Goal: Task Accomplishment & Management: Manage account settings

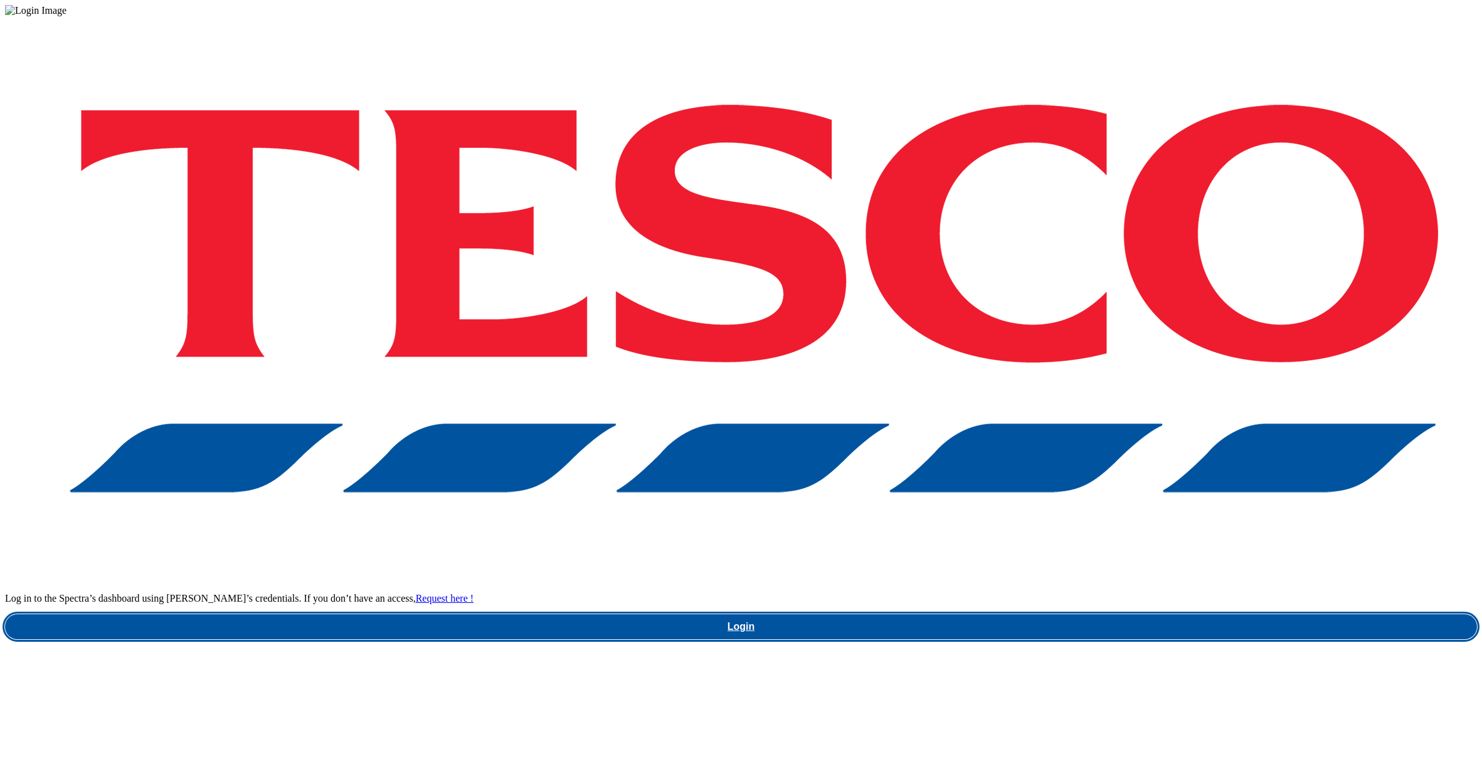
click at [1041, 614] on link "Login" at bounding box center [740, 626] width 1471 height 25
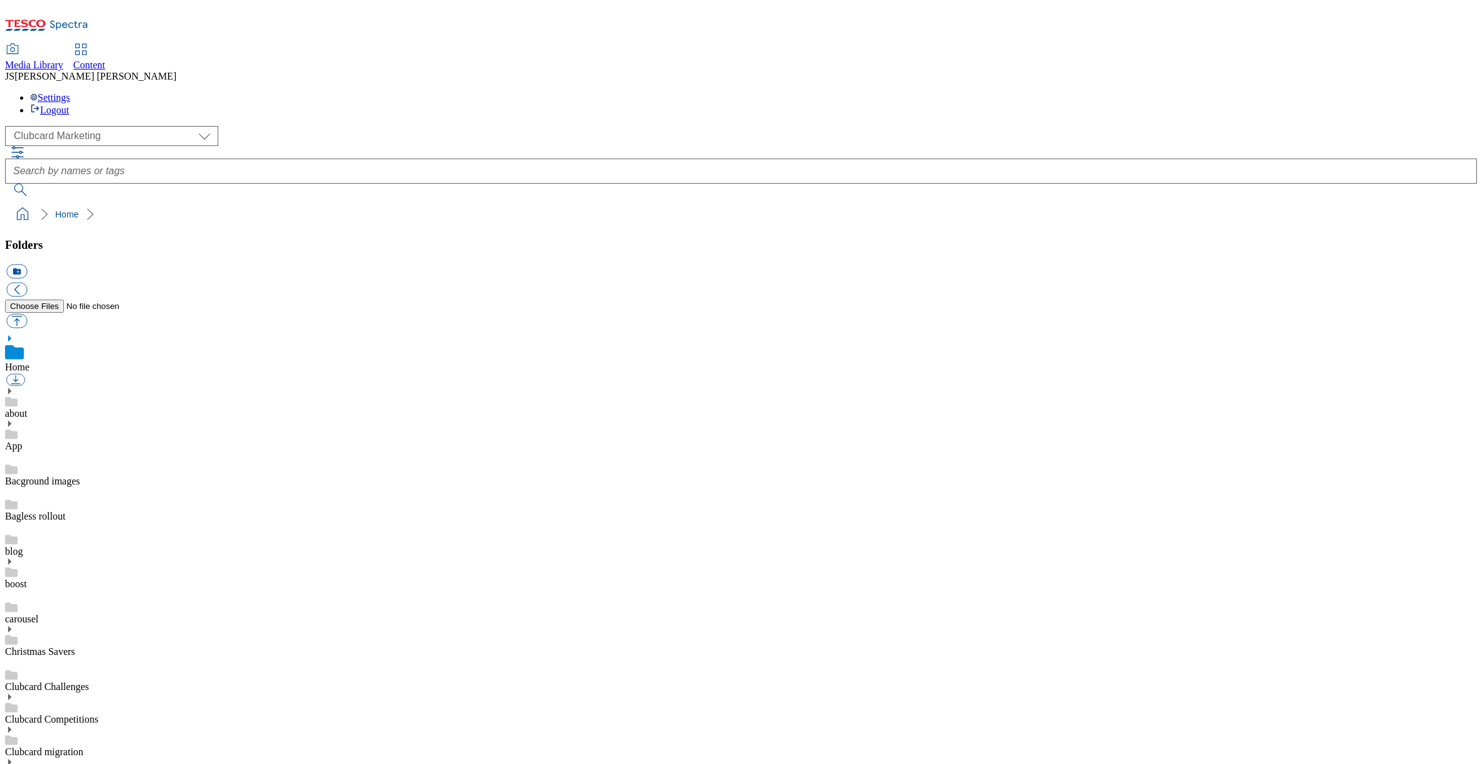
scroll to position [1, 0]
click at [86, 44] on use at bounding box center [80, 49] width 11 height 11
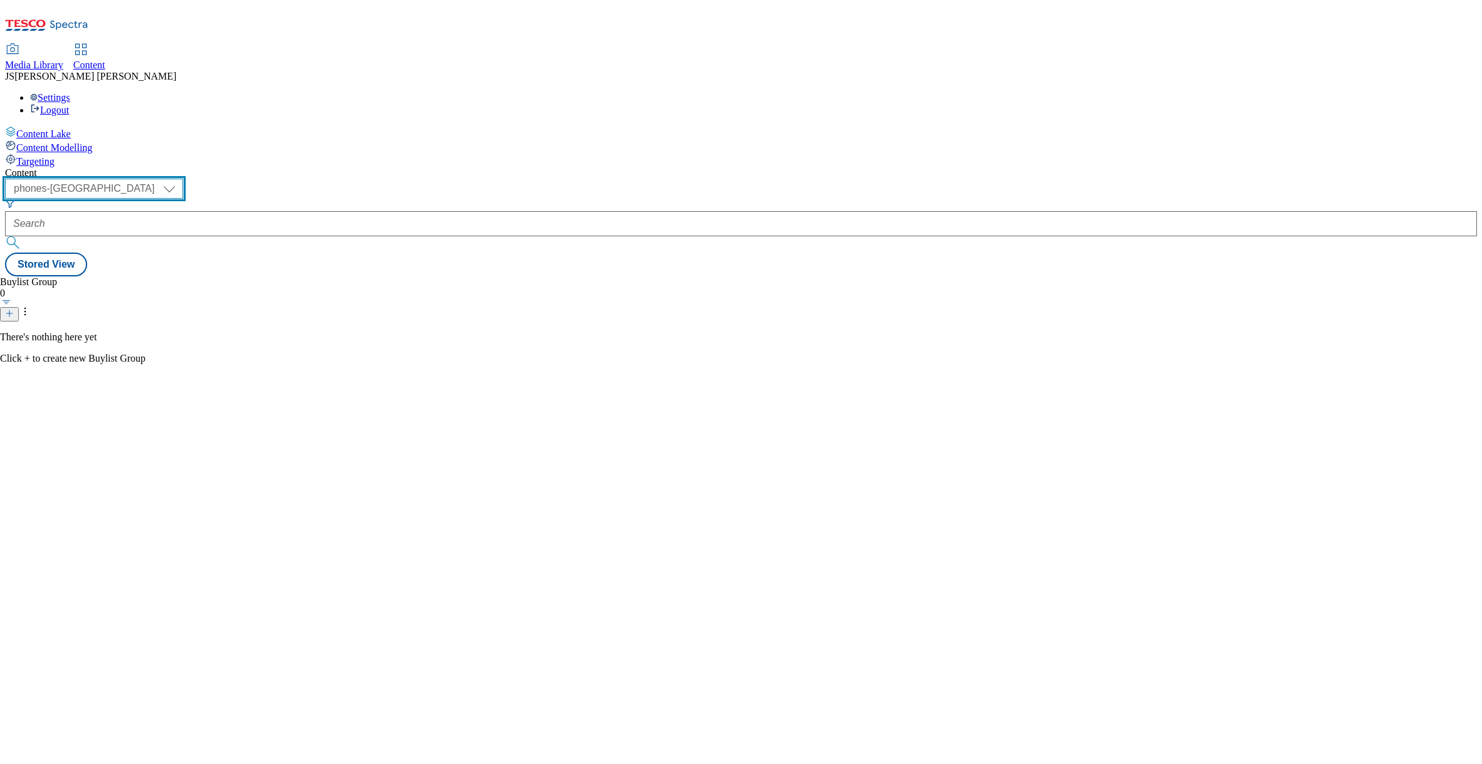
click at [183, 179] on select "ghs-roi ghs-uk ighs-cz ighs-hu ighs-sk phones-uk" at bounding box center [94, 189] width 178 height 20
select select "ghs-uk"
click at [163, 179] on select "ghs-roi ghs-uk ighs-cz ighs-hu ighs-sk phones-uk" at bounding box center [94, 189] width 178 height 20
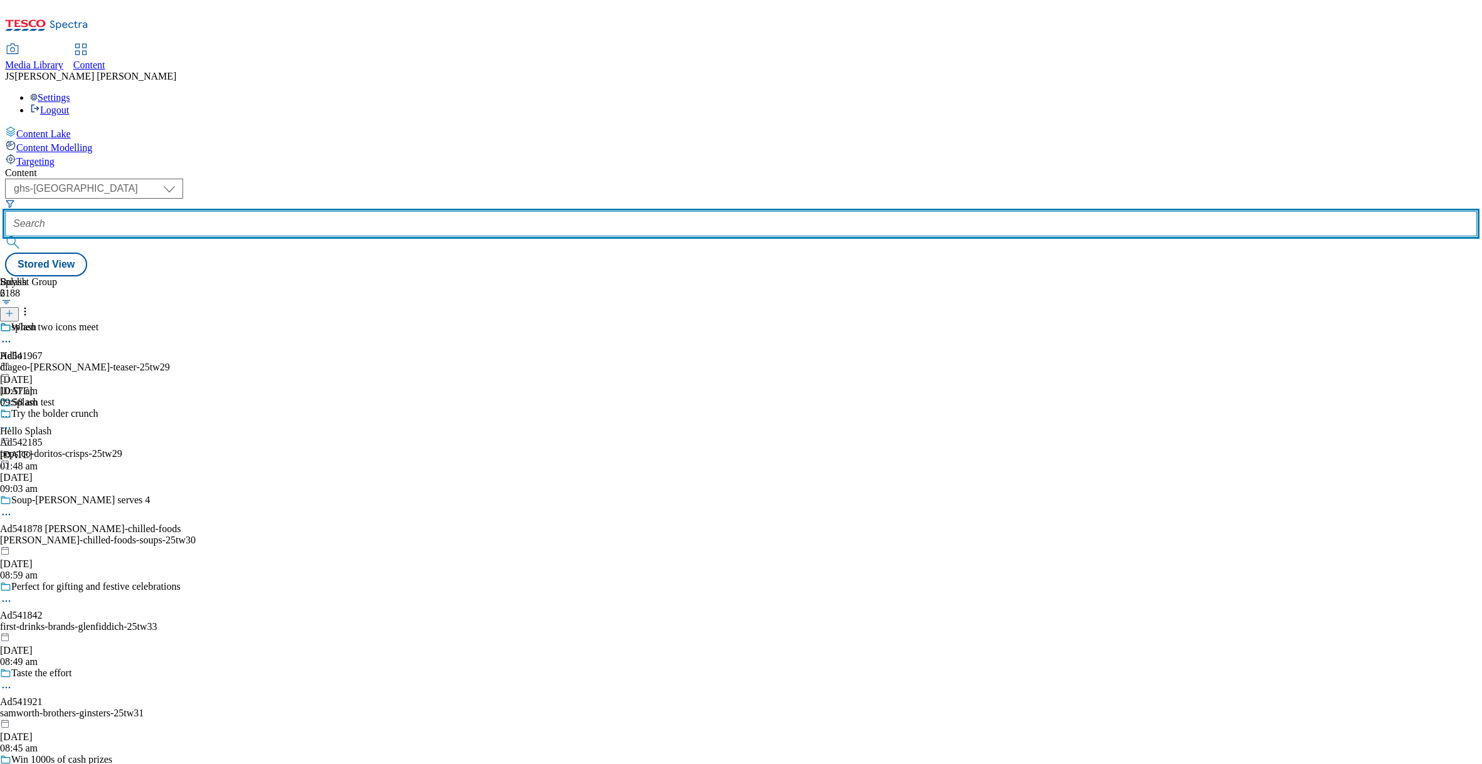
click at [292, 211] on input "text" at bounding box center [740, 223] width 1471 height 25
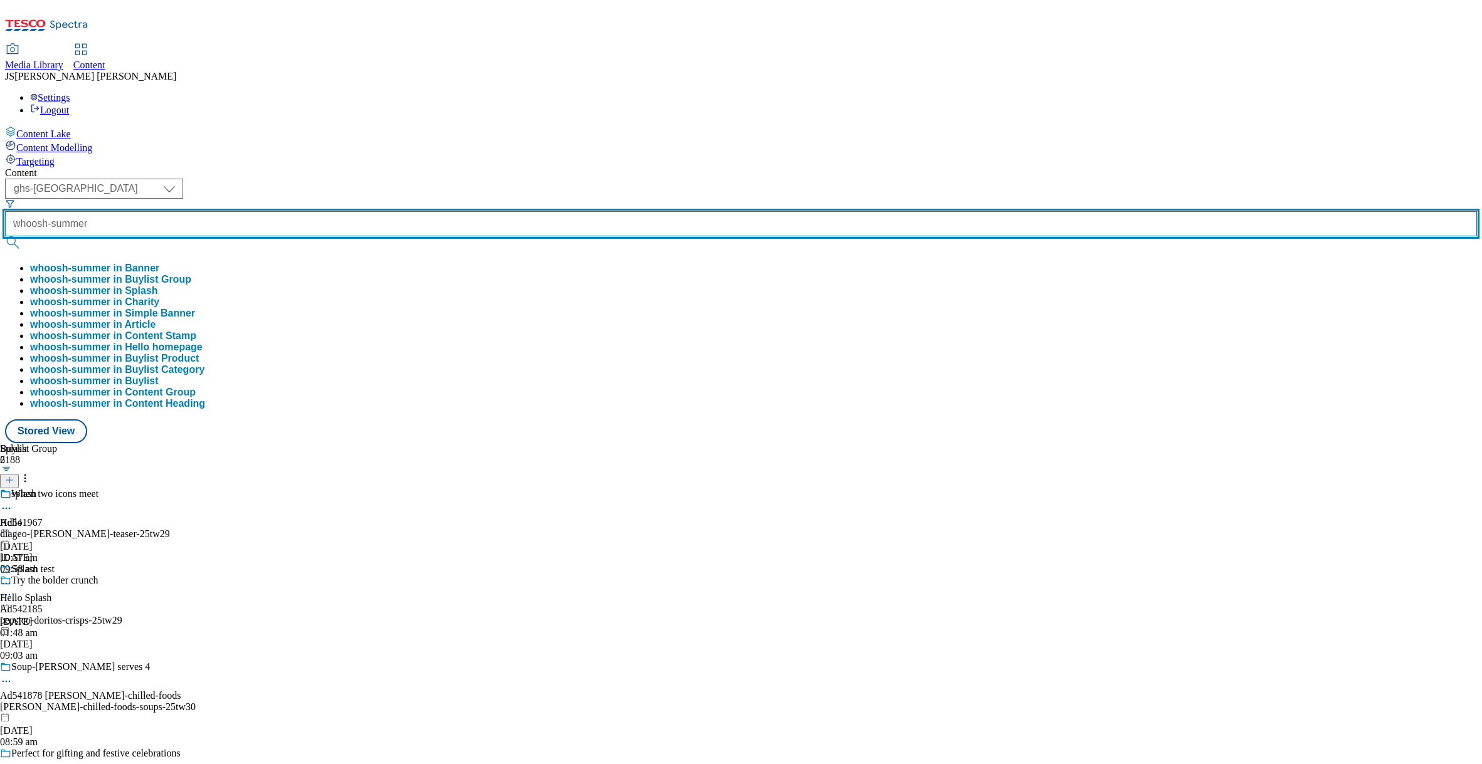
type input "whoosh-summer"
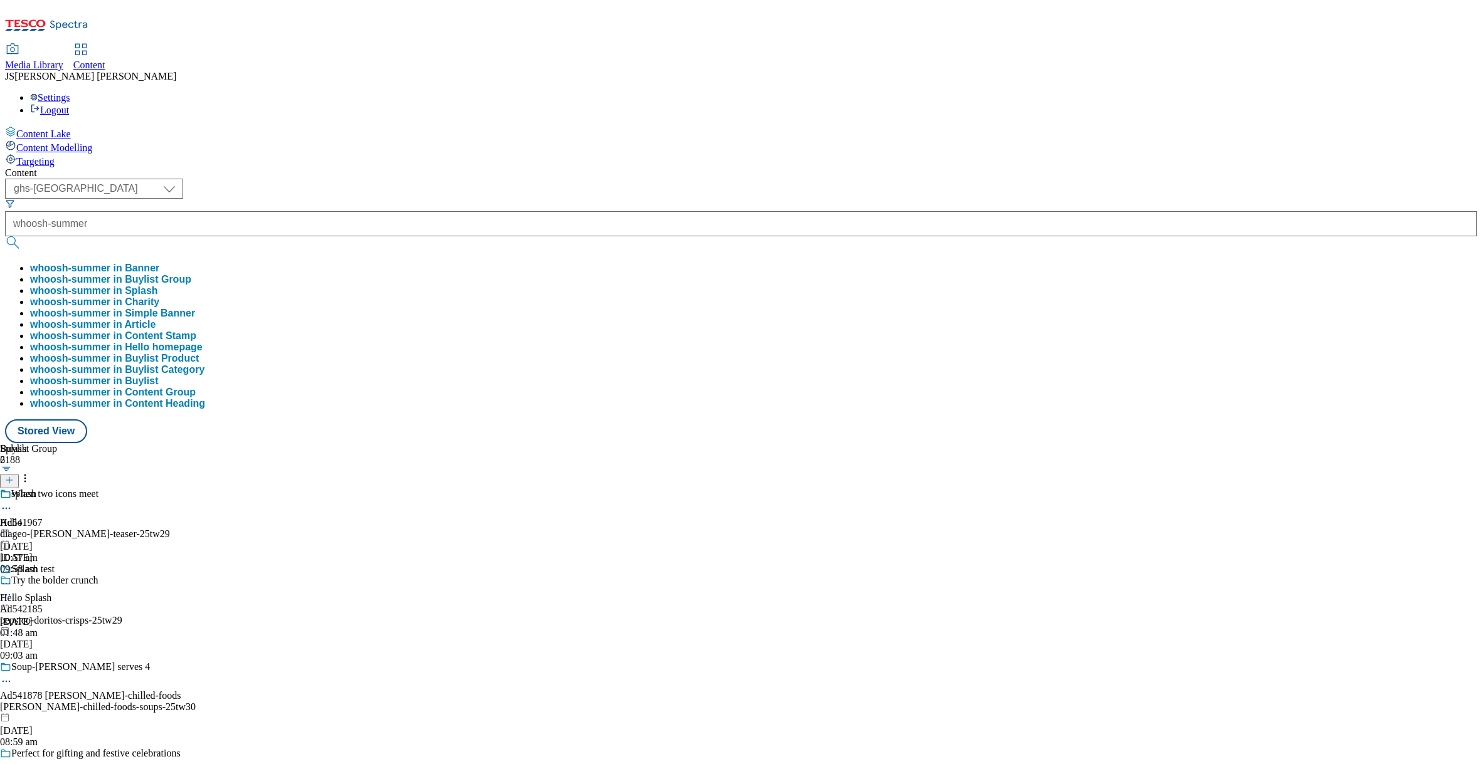
click at [191, 274] on button "whoosh-summer in Buylist Group" at bounding box center [110, 279] width 161 height 11
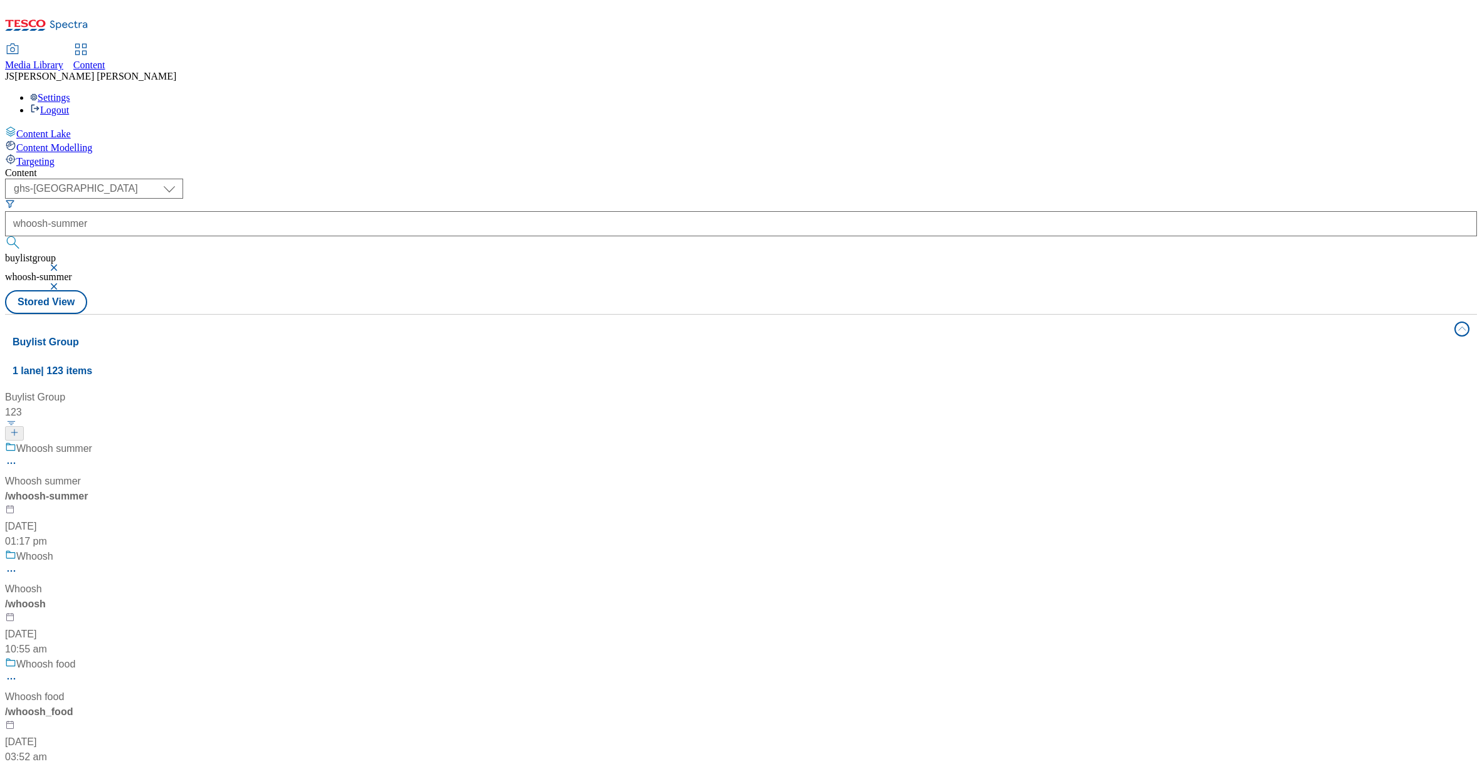
click at [166, 489] on div "/ whoosh-summer" at bounding box center [85, 496] width 161 height 15
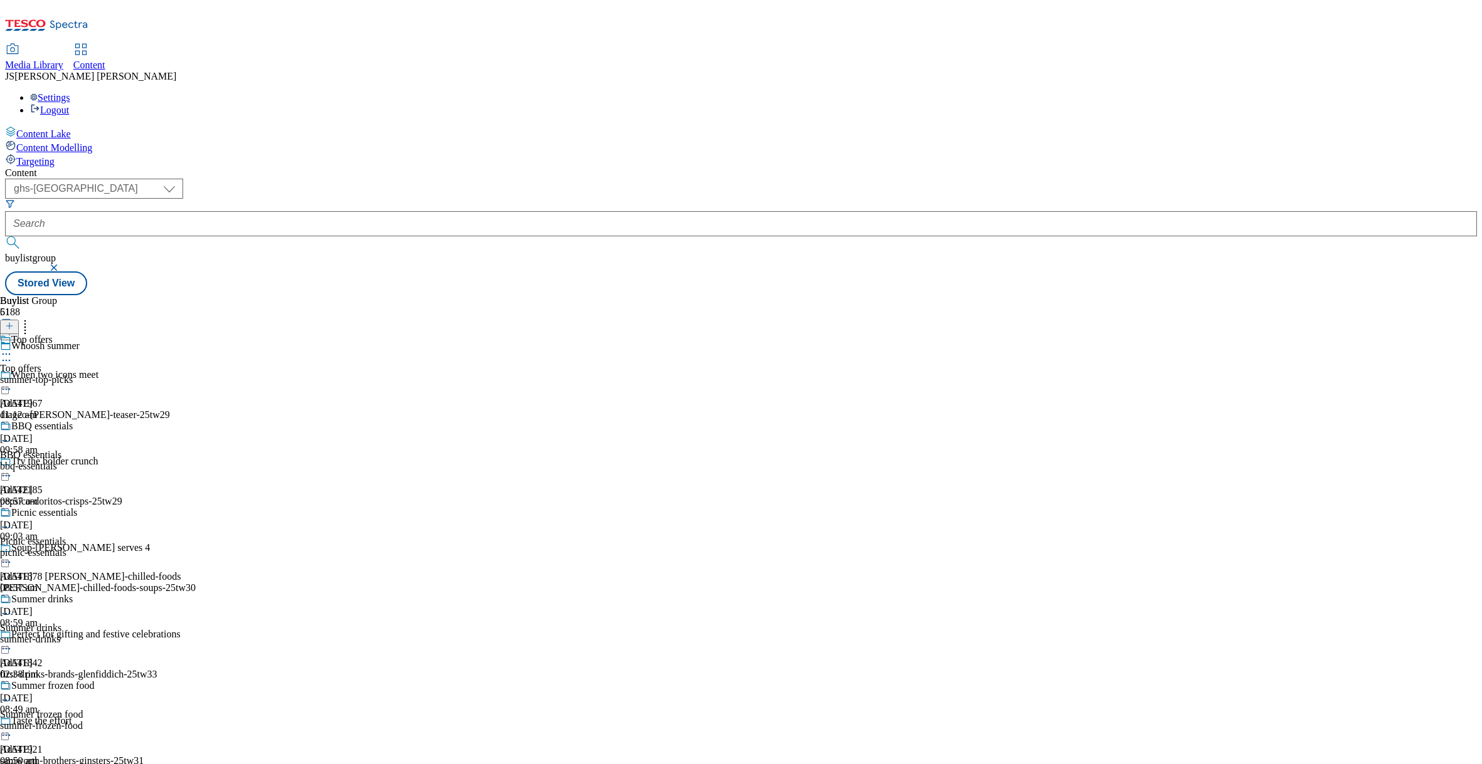
scroll to position [6235, 0]
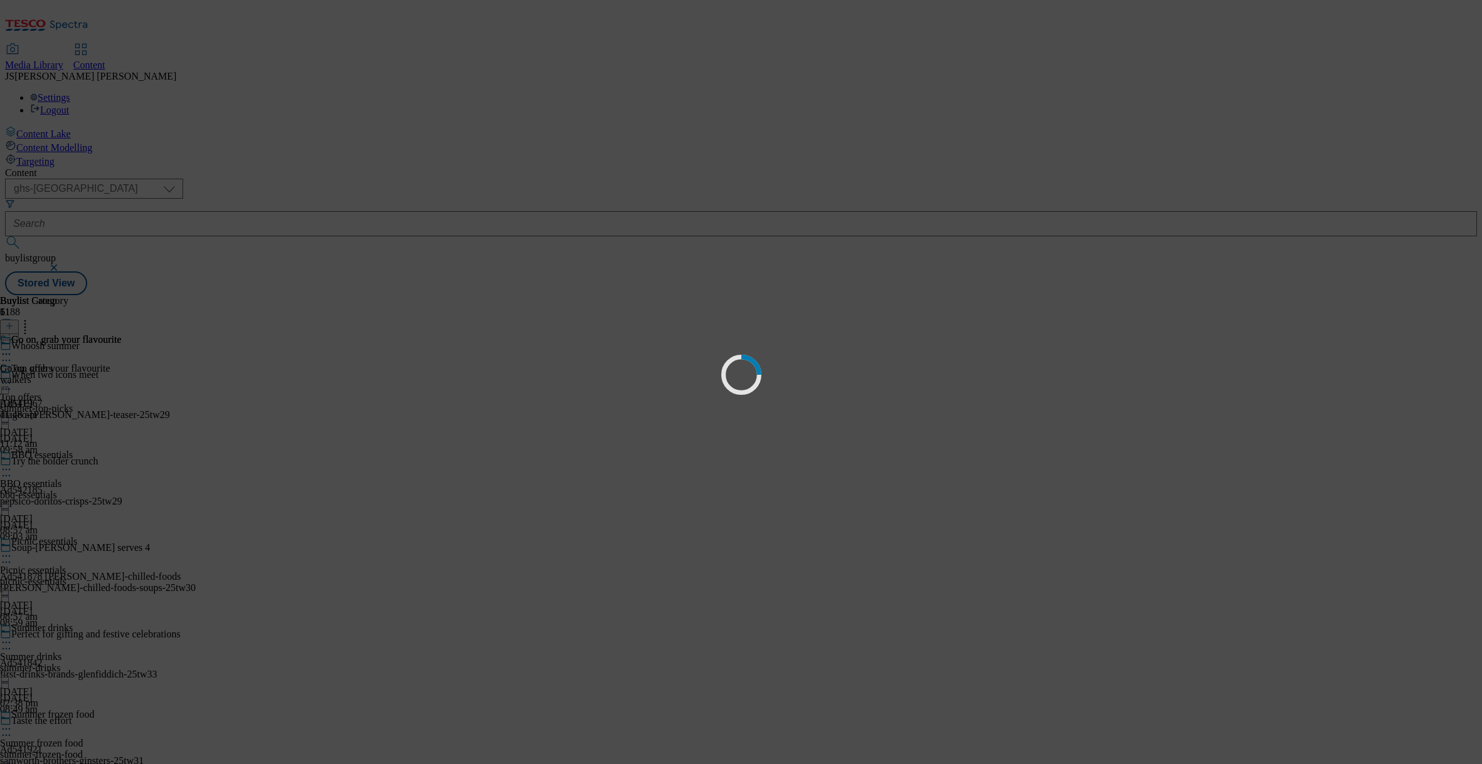
scroll to position [0, 0]
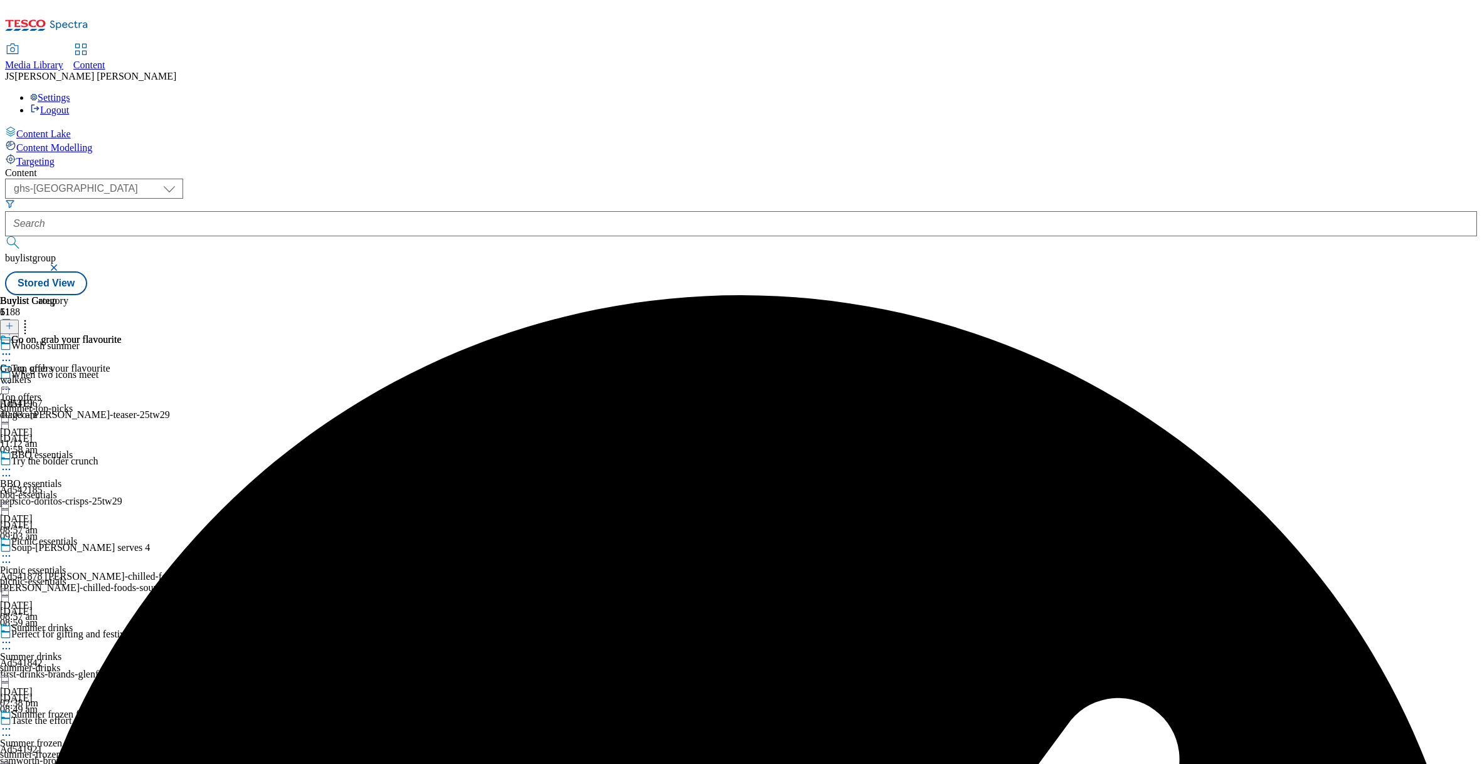
click at [13, 348] on icon at bounding box center [6, 354] width 13 height 13
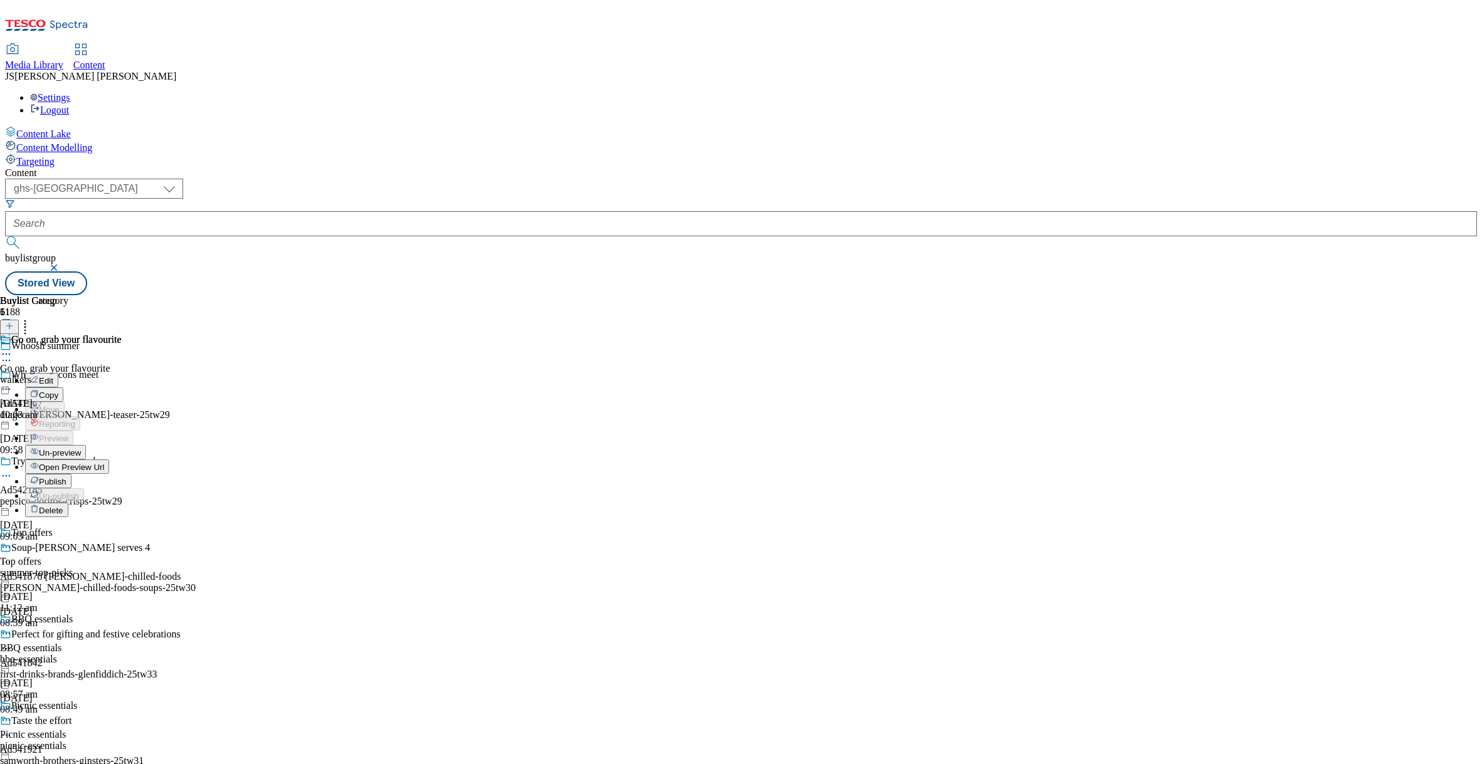
click at [81, 448] on span "Un-preview" at bounding box center [60, 452] width 42 height 9
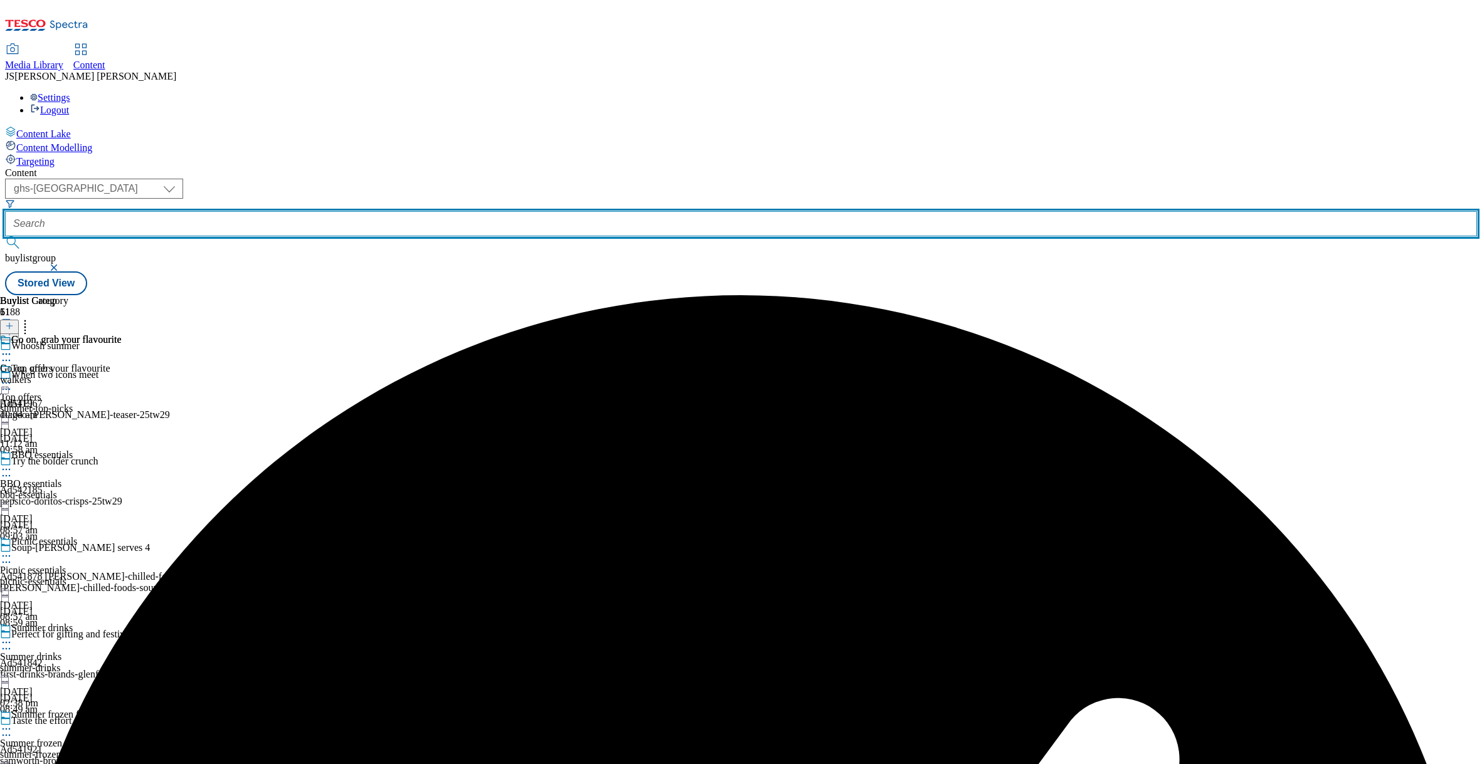
click at [303, 211] on input "text" at bounding box center [740, 223] width 1471 height 25
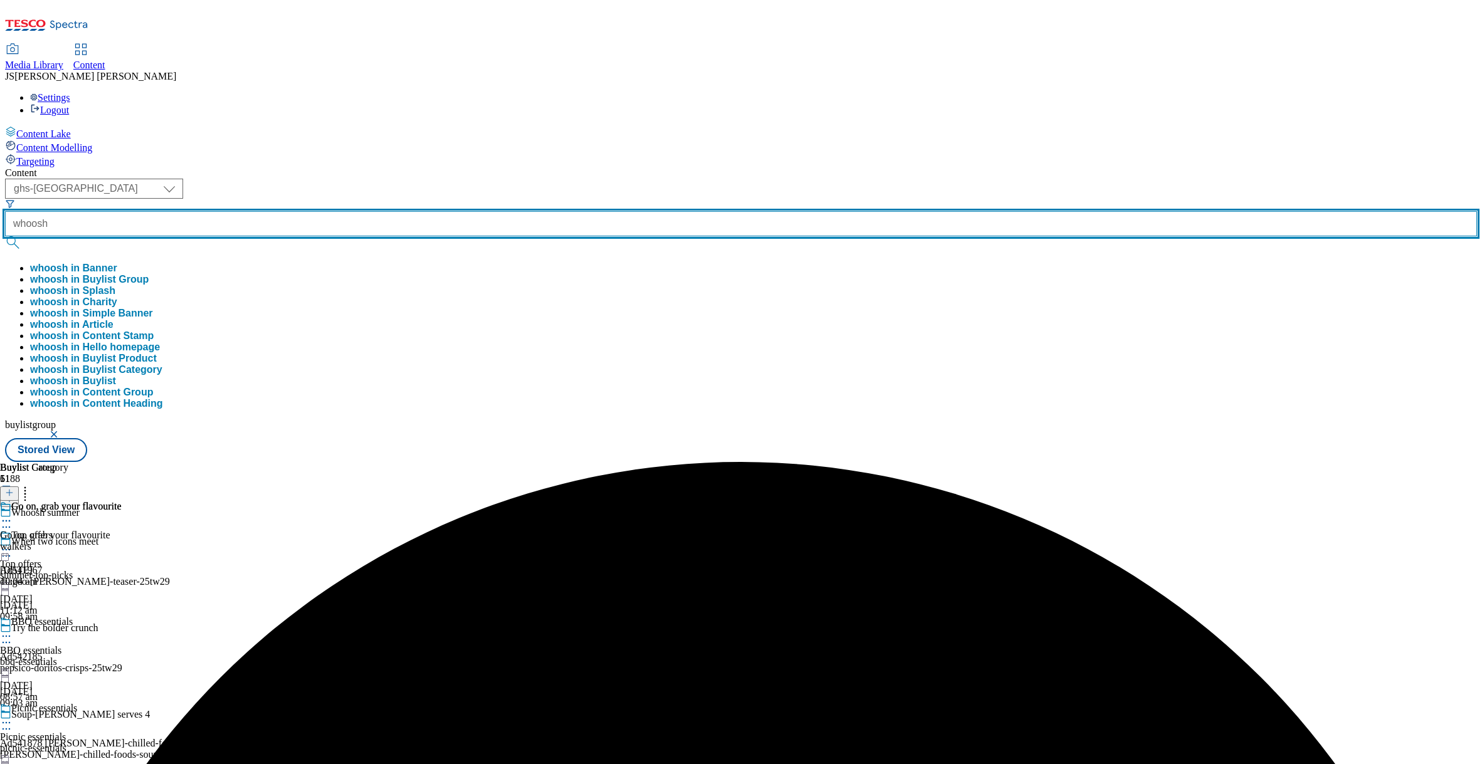
type input "whoosh"
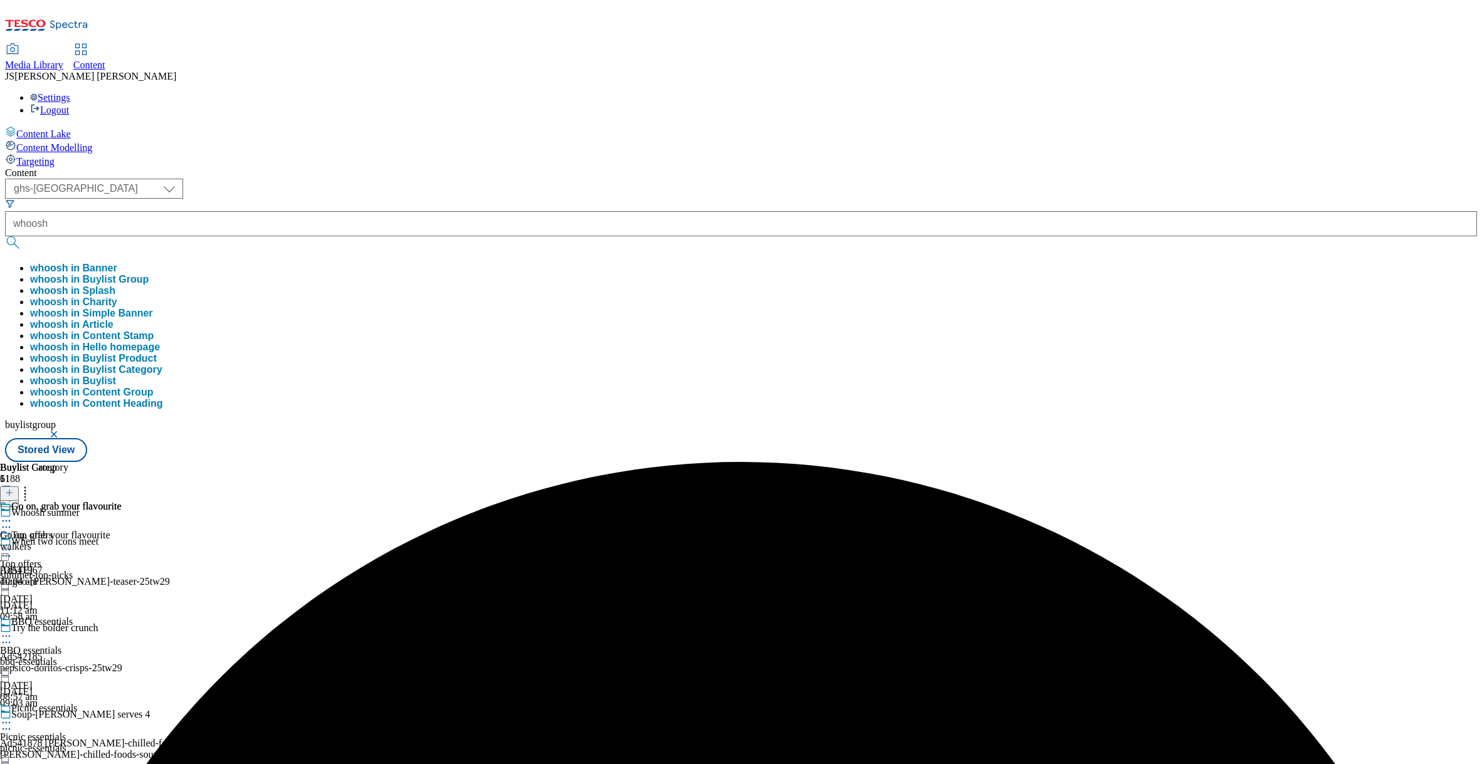
click at [149, 274] on button "whoosh in Buylist Group" at bounding box center [89, 279] width 118 height 11
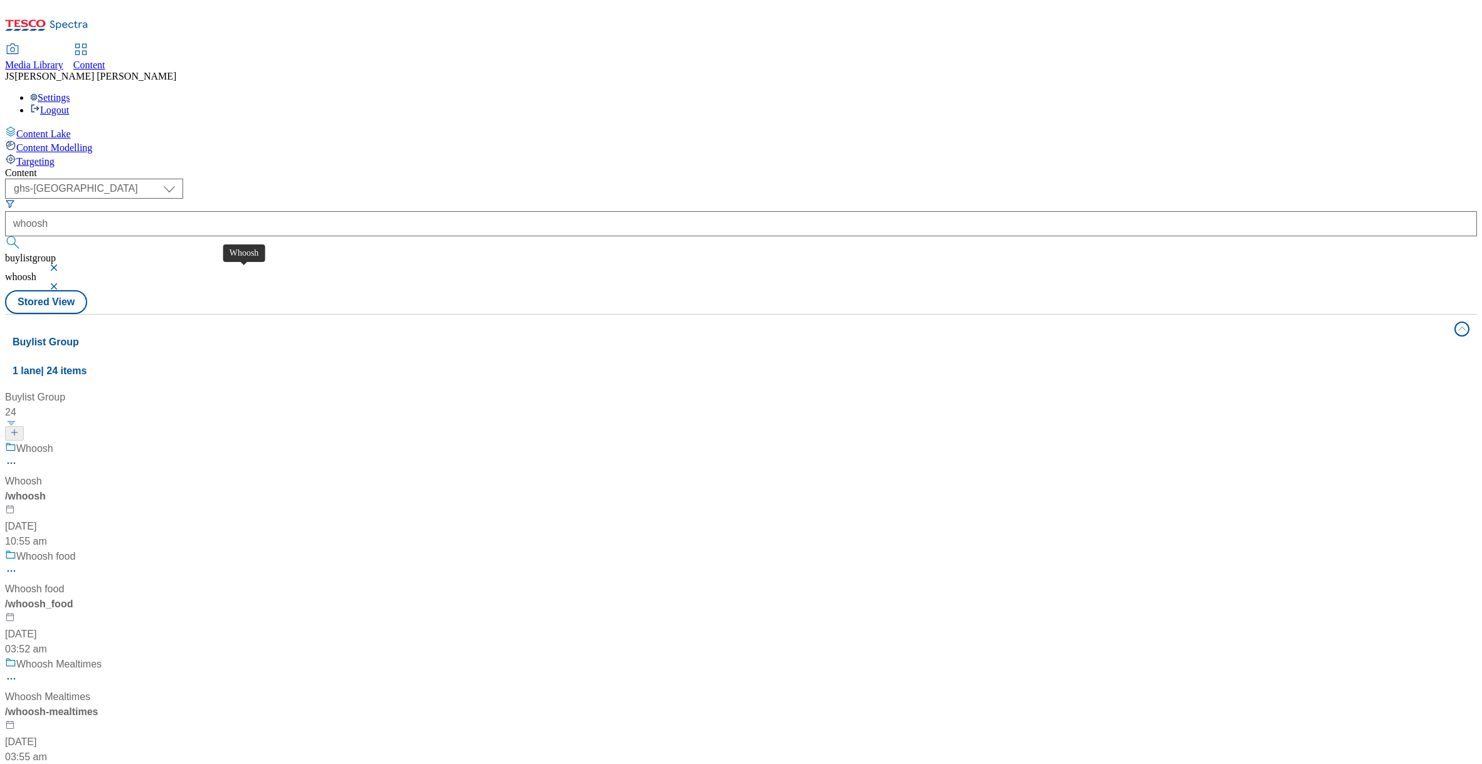
click at [42, 474] on div "Whoosh" at bounding box center [23, 481] width 37 height 15
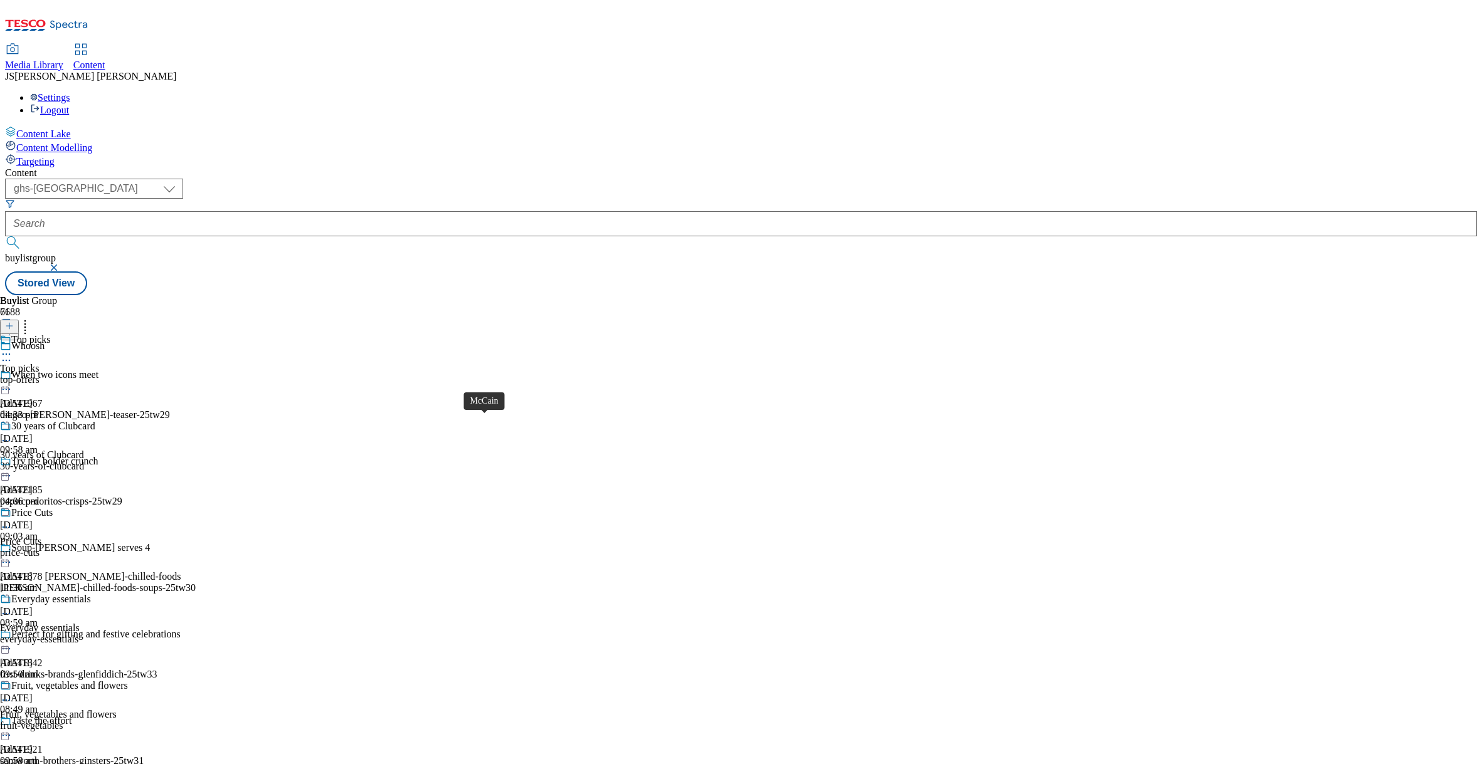
scroll to position [9098, 0]
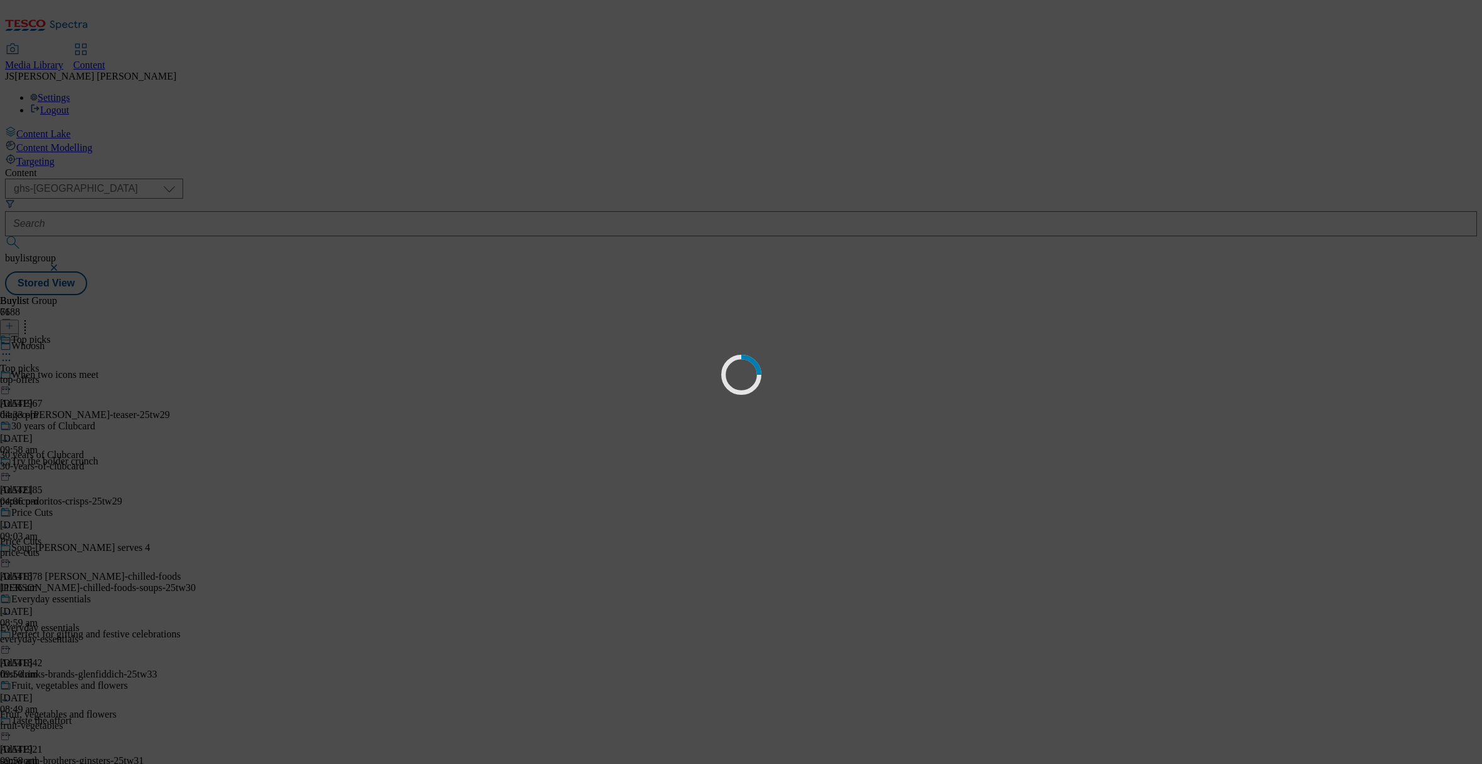
scroll to position [0, 0]
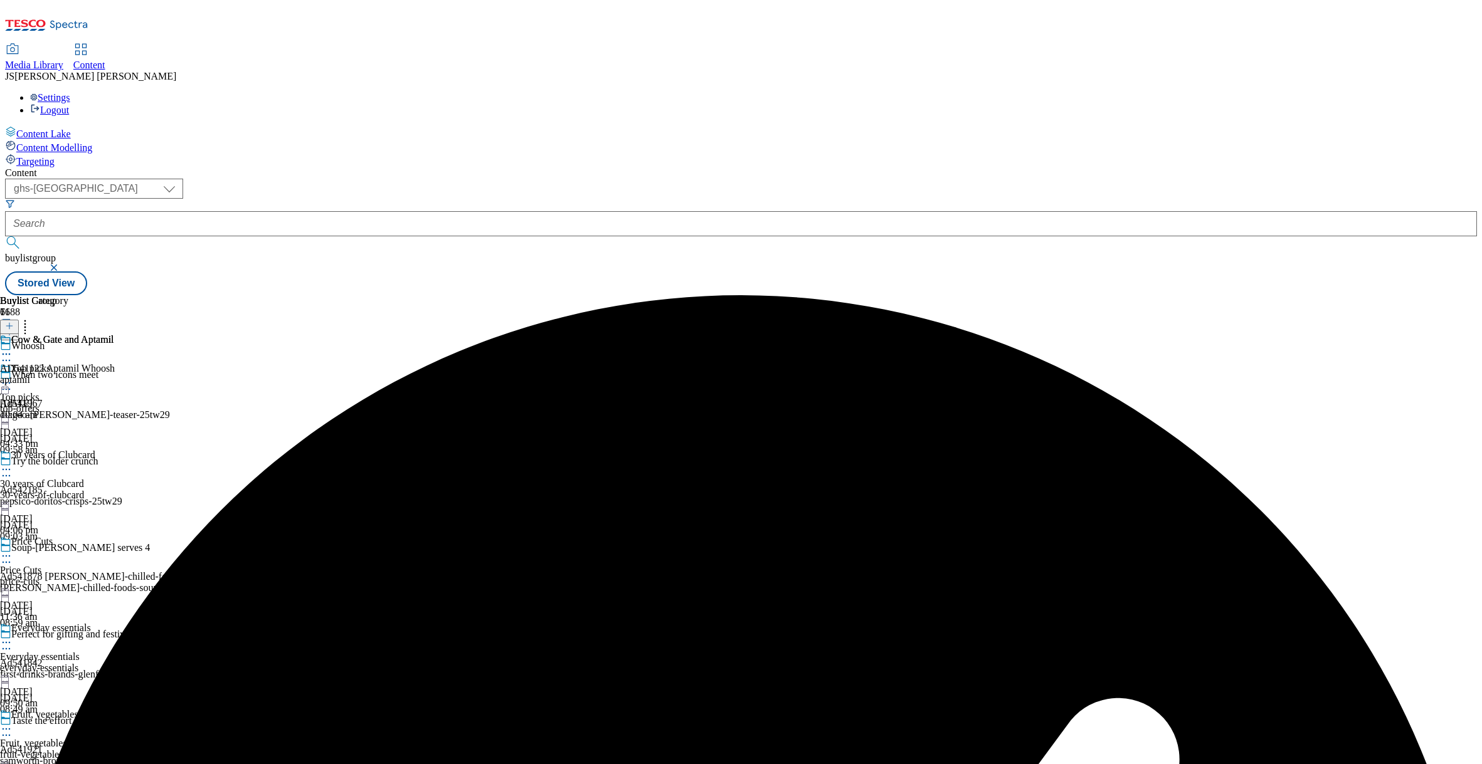
click at [8, 354] on circle at bounding box center [7, 355] width 2 height 2
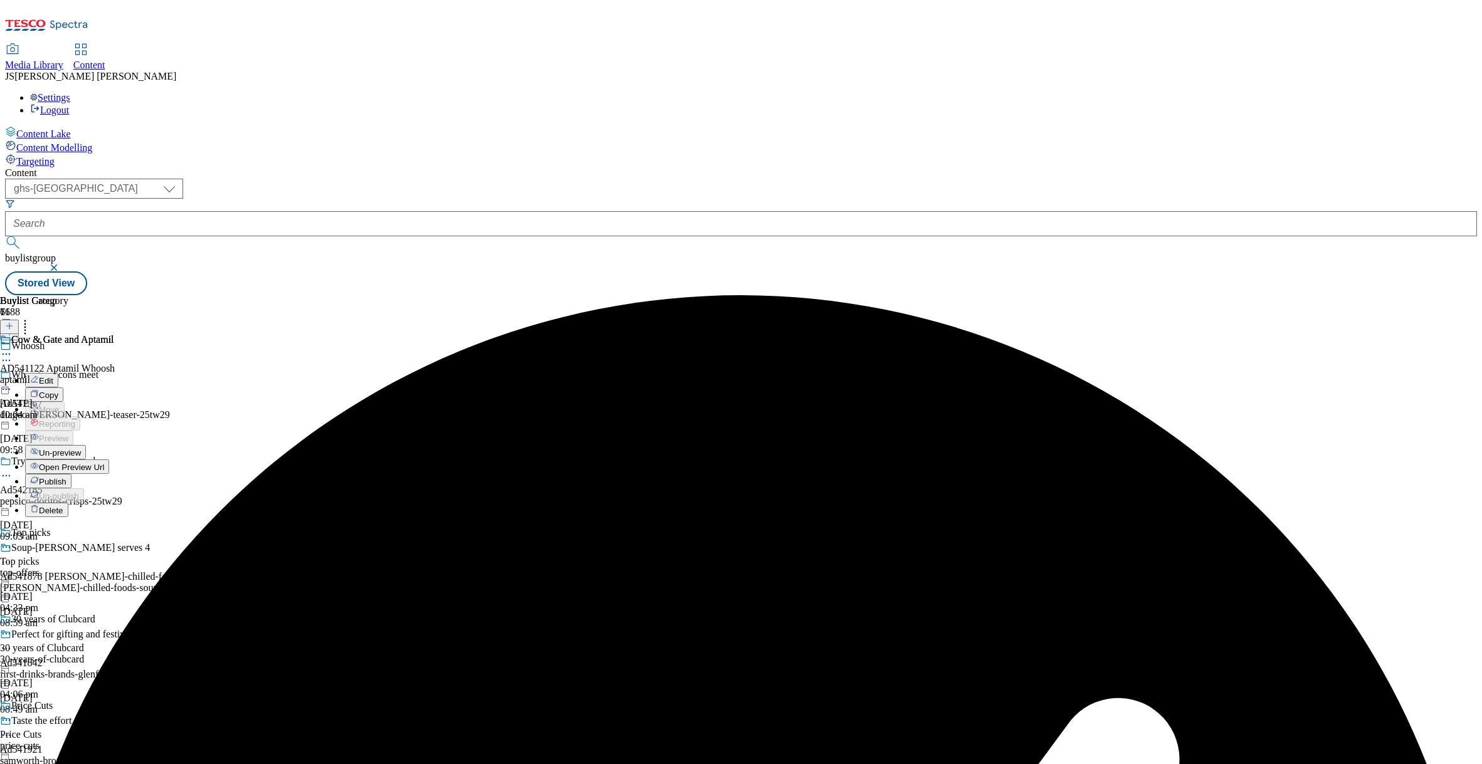
click at [81, 448] on span "Un-preview" at bounding box center [60, 452] width 42 height 9
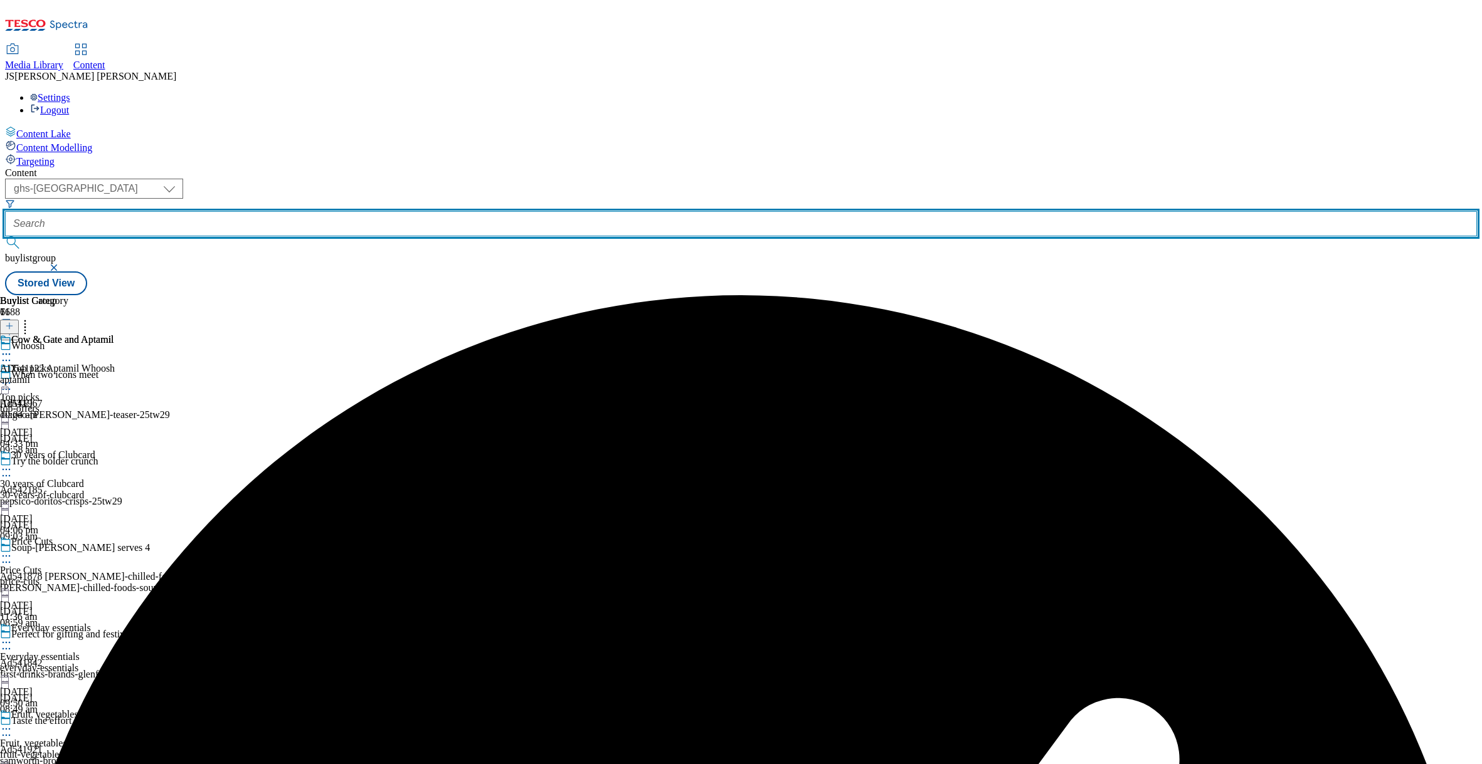
click at [312, 211] on input "text" at bounding box center [740, 223] width 1471 height 25
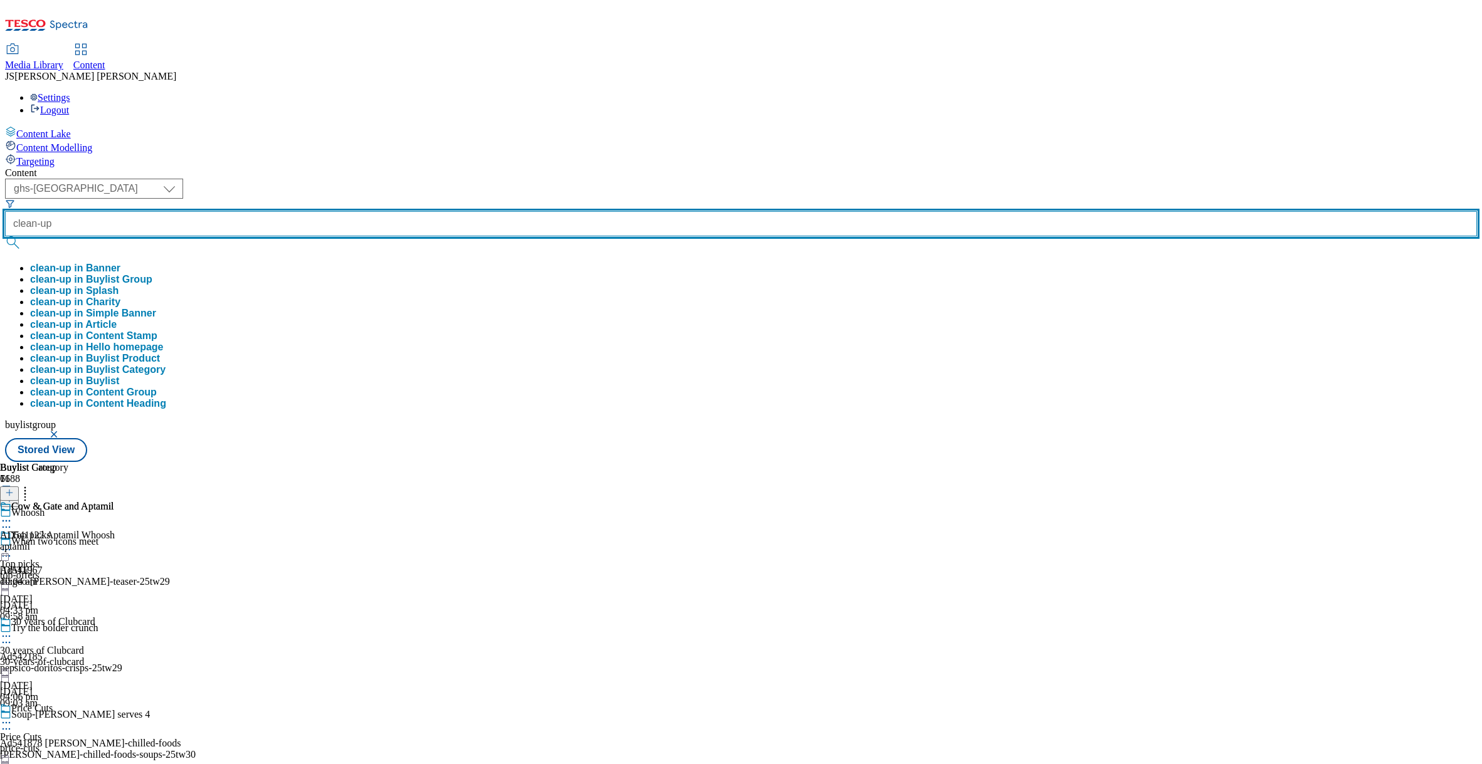
type input "clean-up"
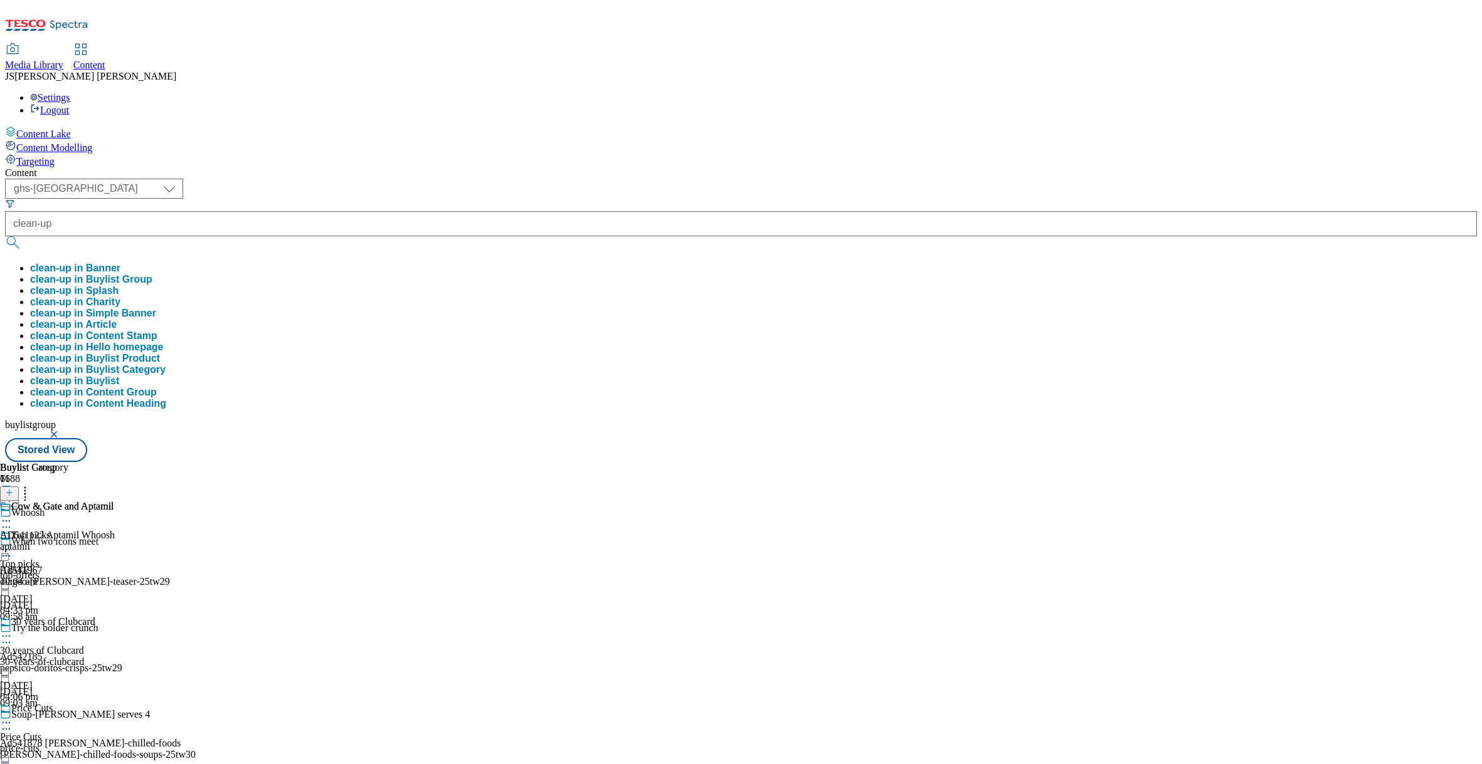
click at [152, 274] on button "clean-up in Buylist Group" at bounding box center [91, 279] width 122 height 11
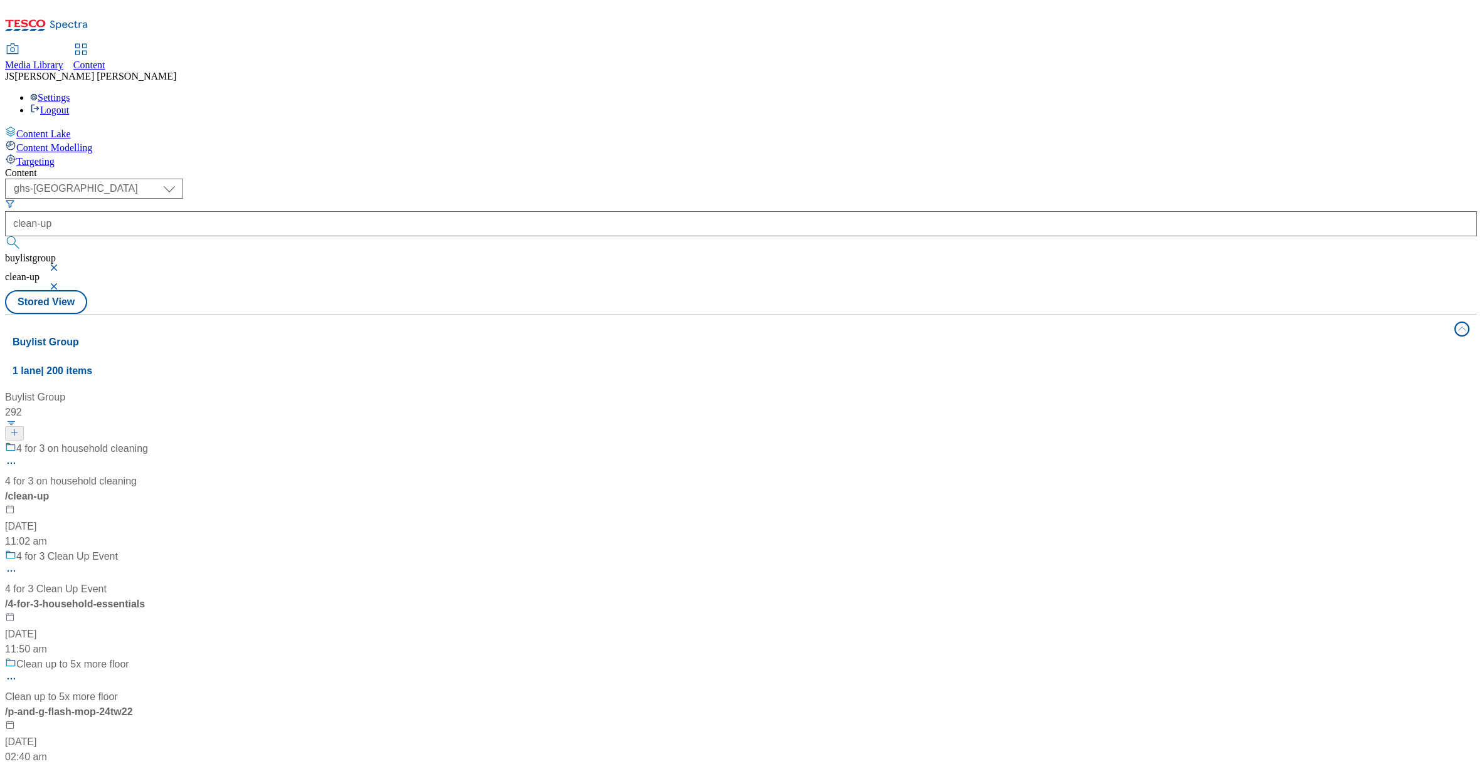
click at [292, 489] on div "/ clean-up" at bounding box center [148, 496] width 287 height 15
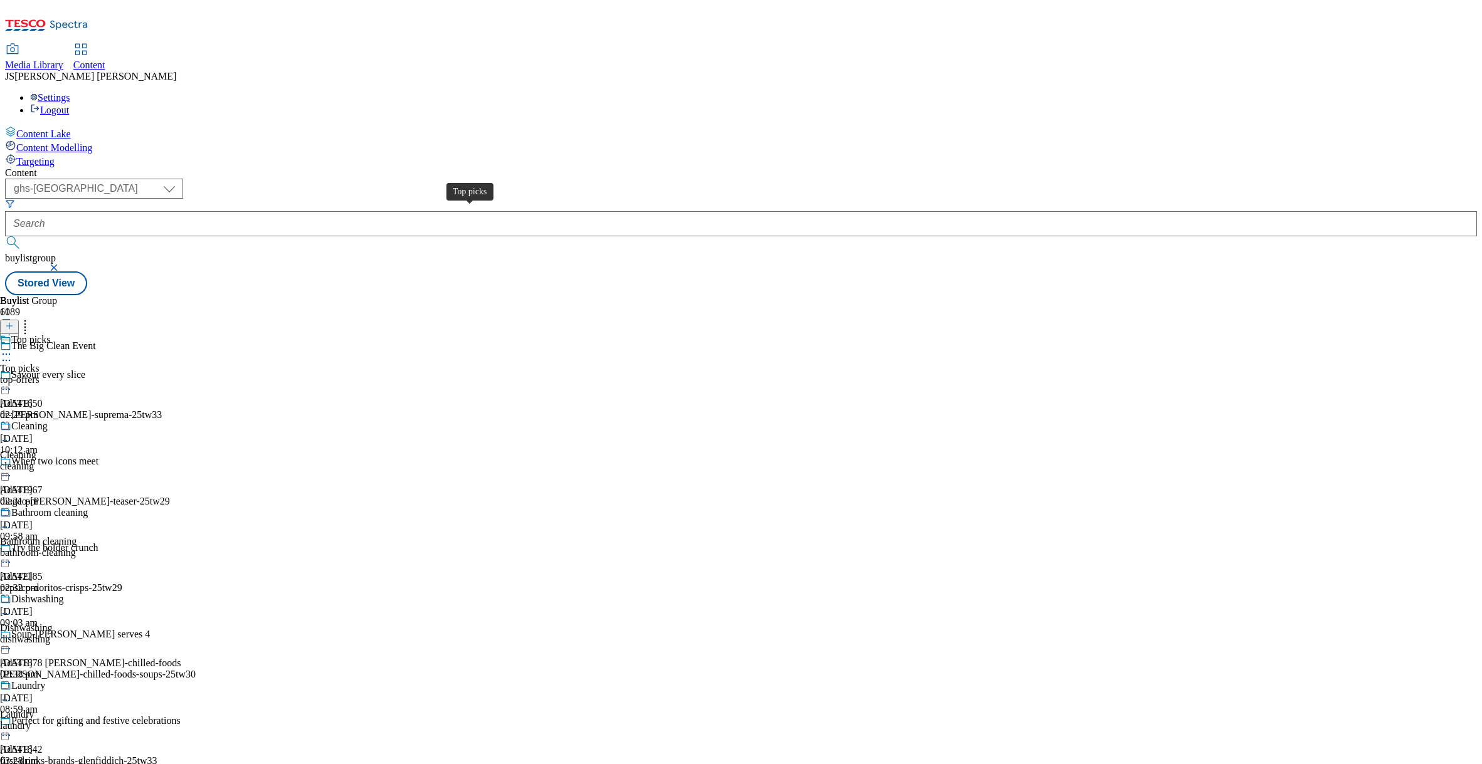
click at [39, 363] on div "Top picks" at bounding box center [19, 368] width 39 height 11
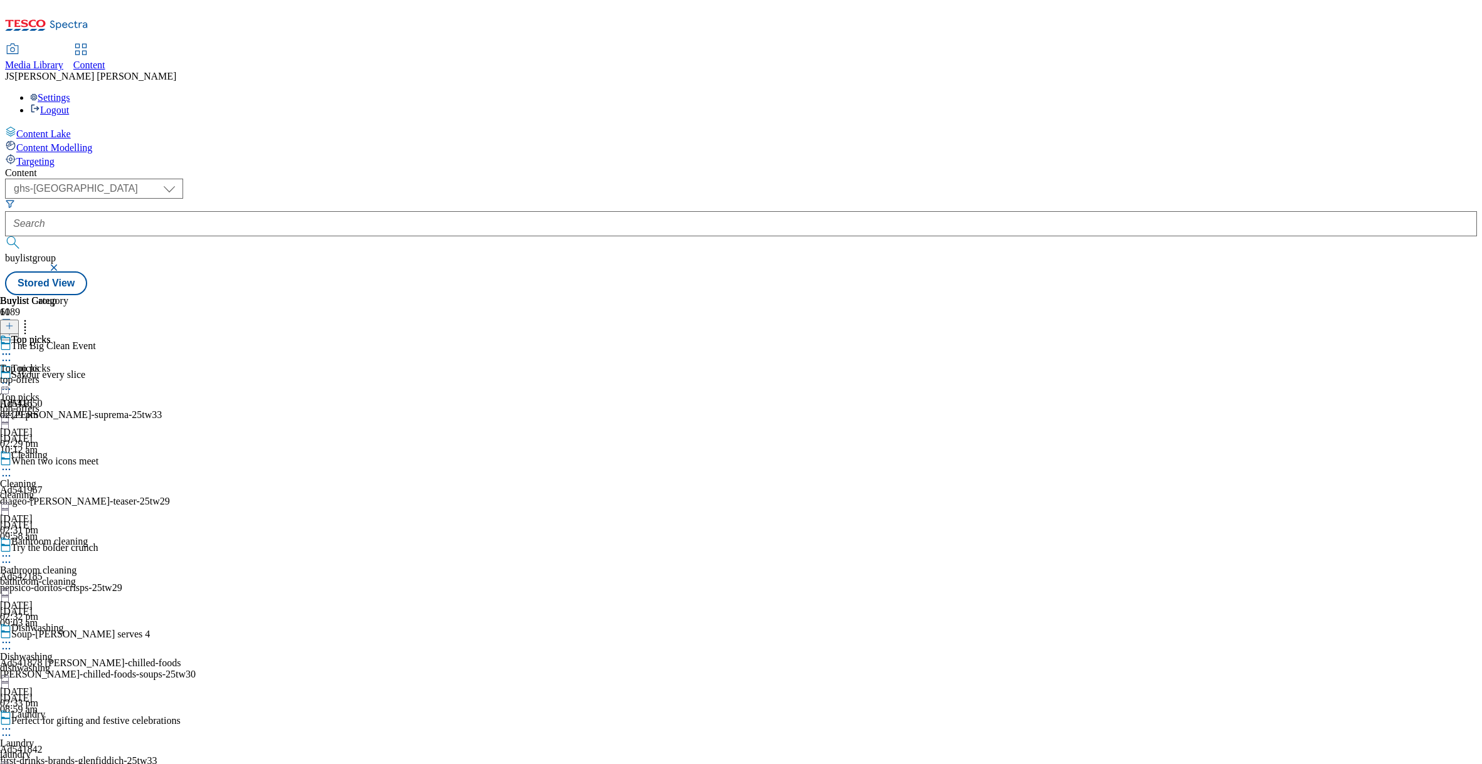
click at [13, 377] on icon at bounding box center [6, 383] width 13 height 13
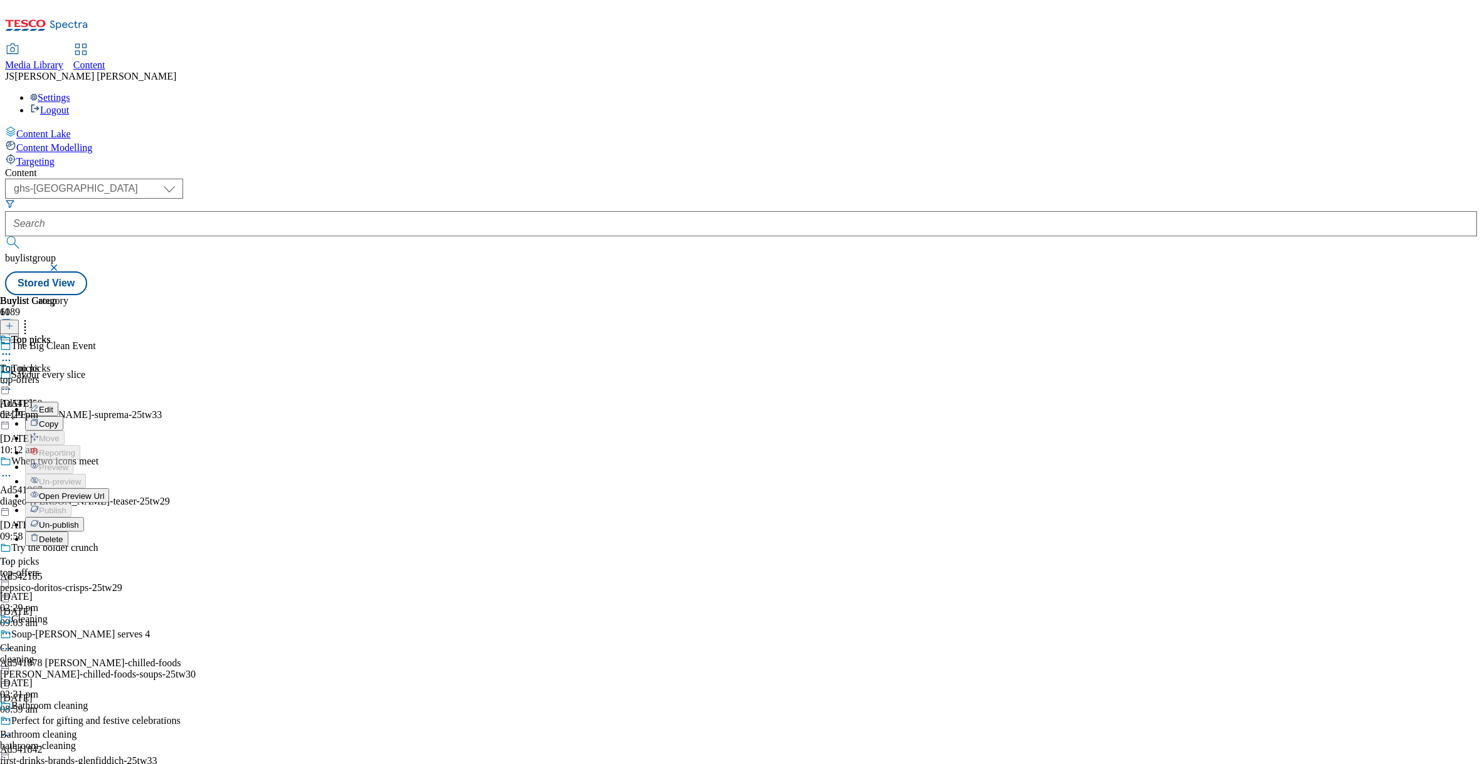
click at [79, 520] on span "Un-publish" at bounding box center [59, 524] width 40 height 9
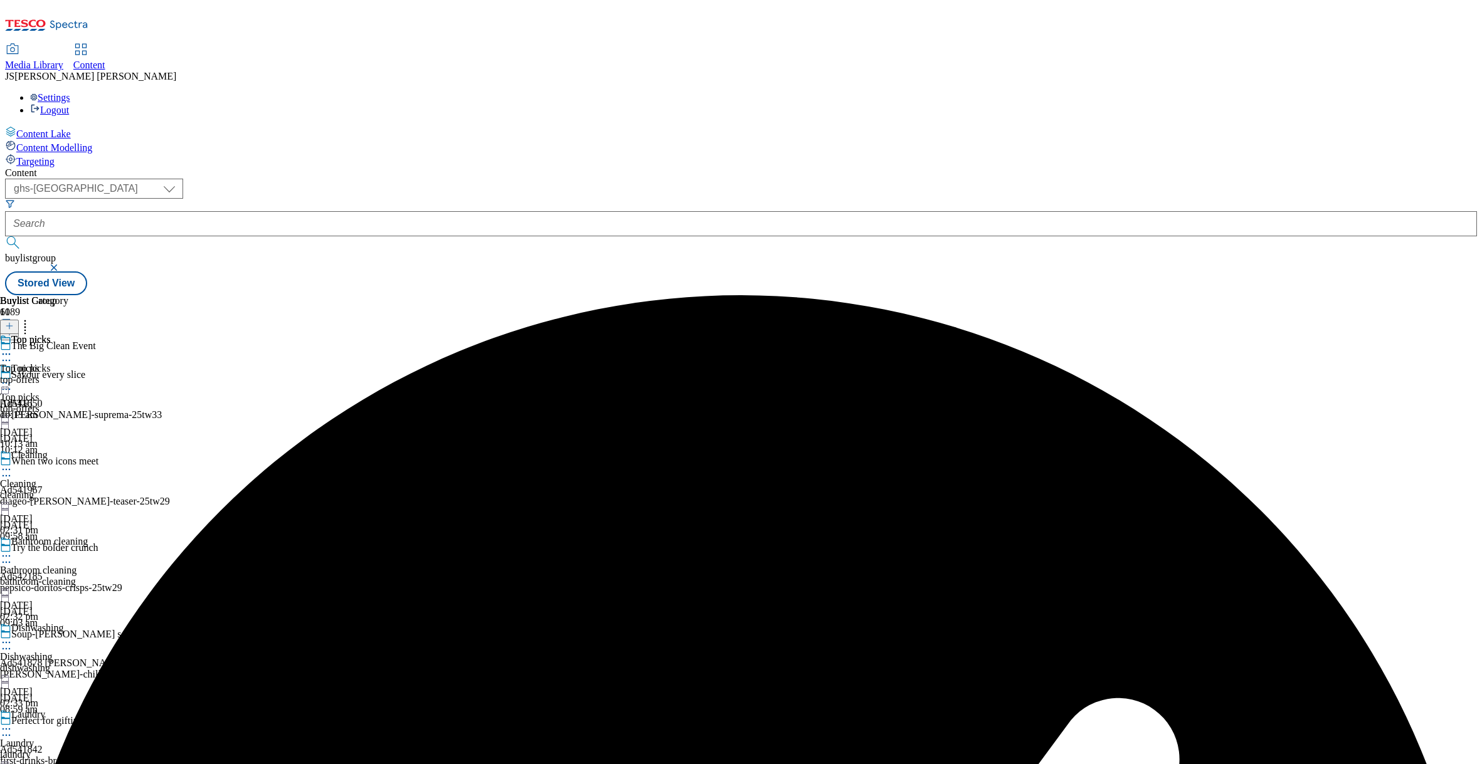
click at [13, 377] on icon at bounding box center [6, 383] width 13 height 13
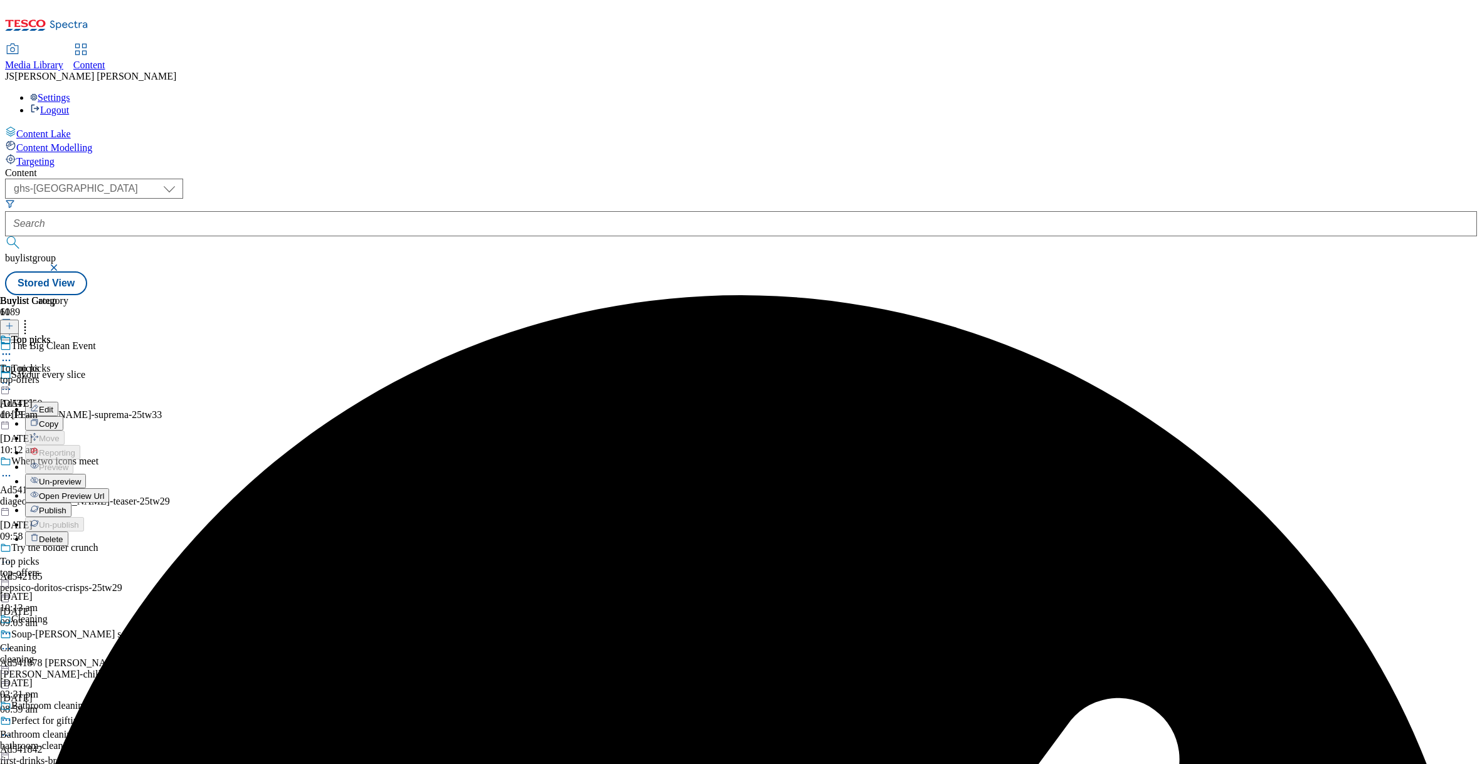
click at [81, 477] on span "Un-preview" at bounding box center [60, 481] width 42 height 9
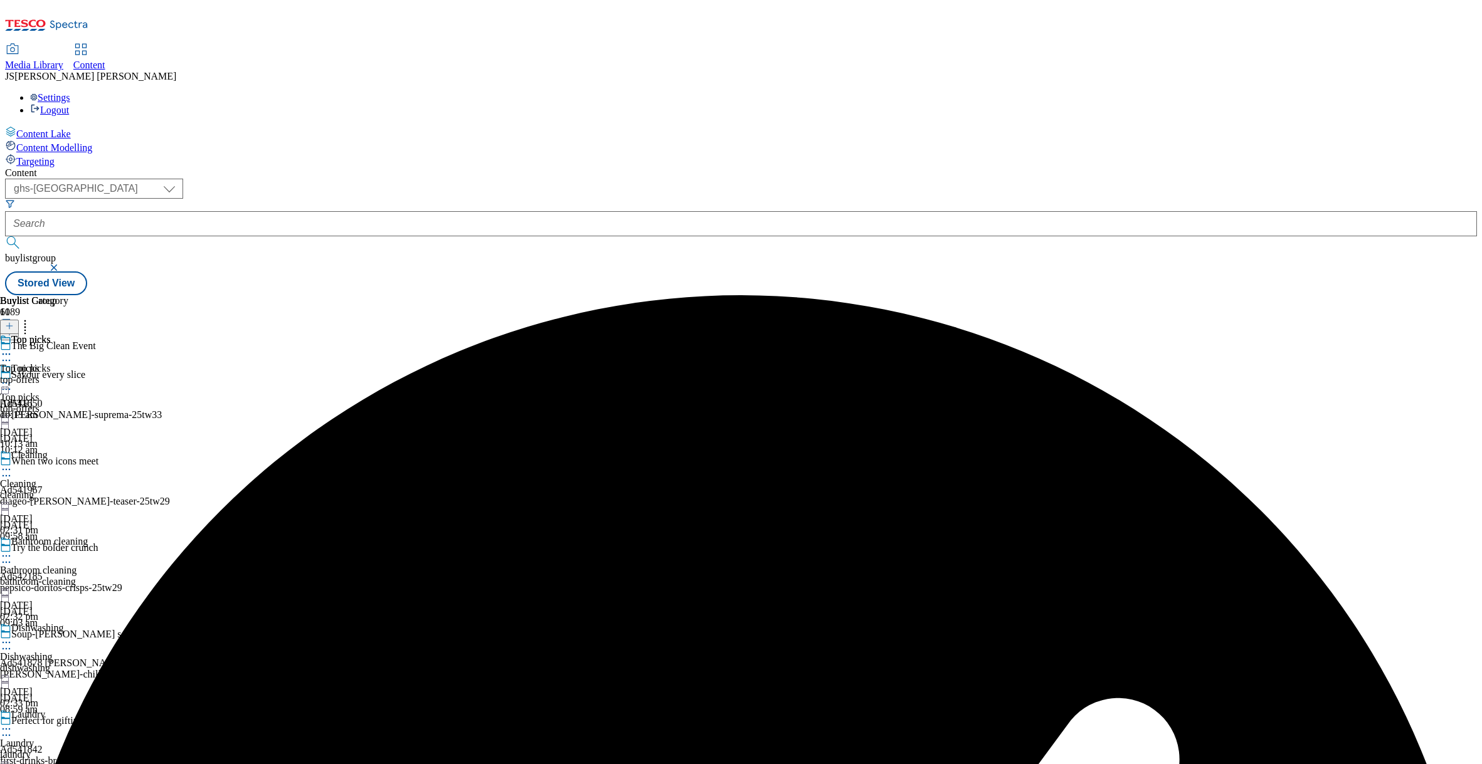
click at [68, 374] on div "top-offers" at bounding box center [34, 379] width 68 height 11
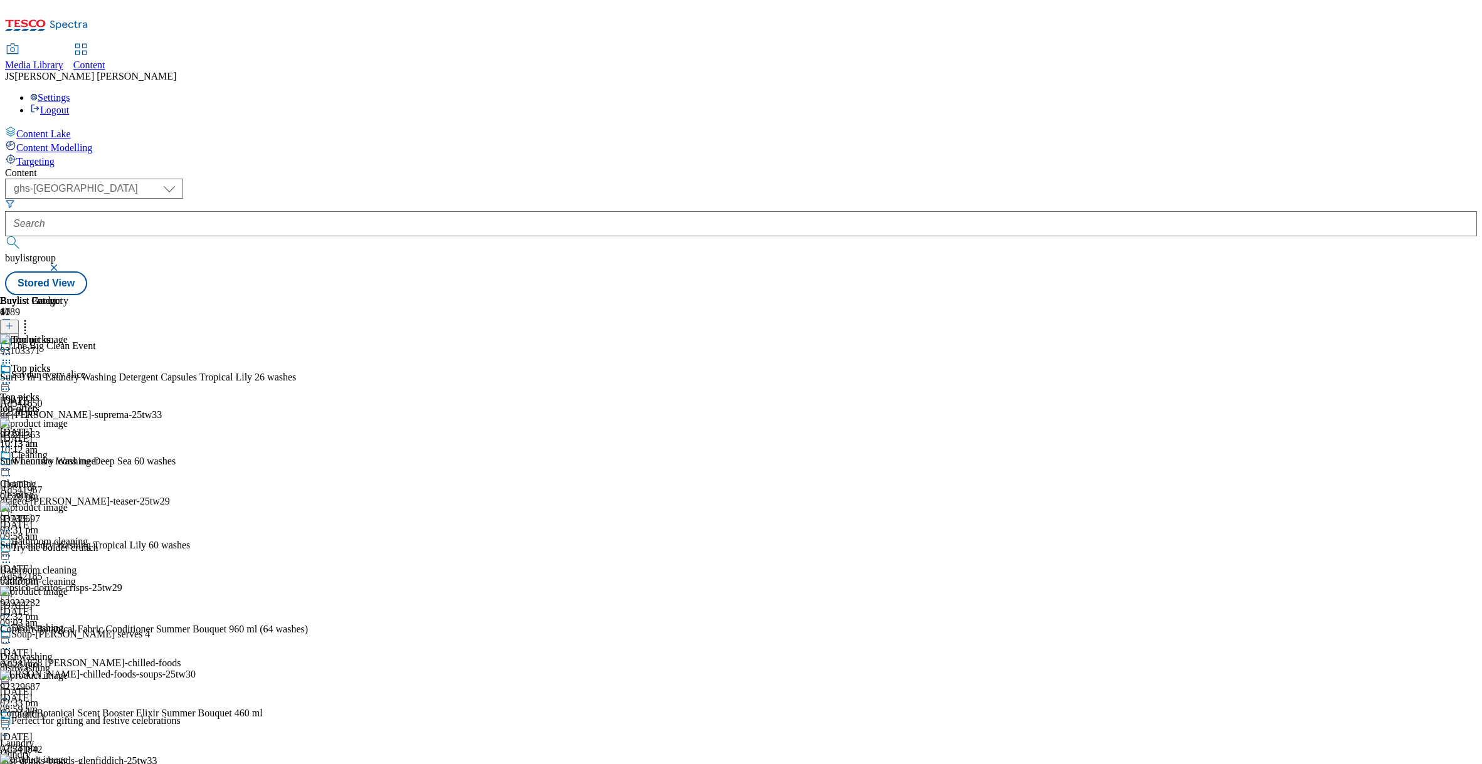
click at [14, 322] on icon at bounding box center [9, 326] width 9 height 9
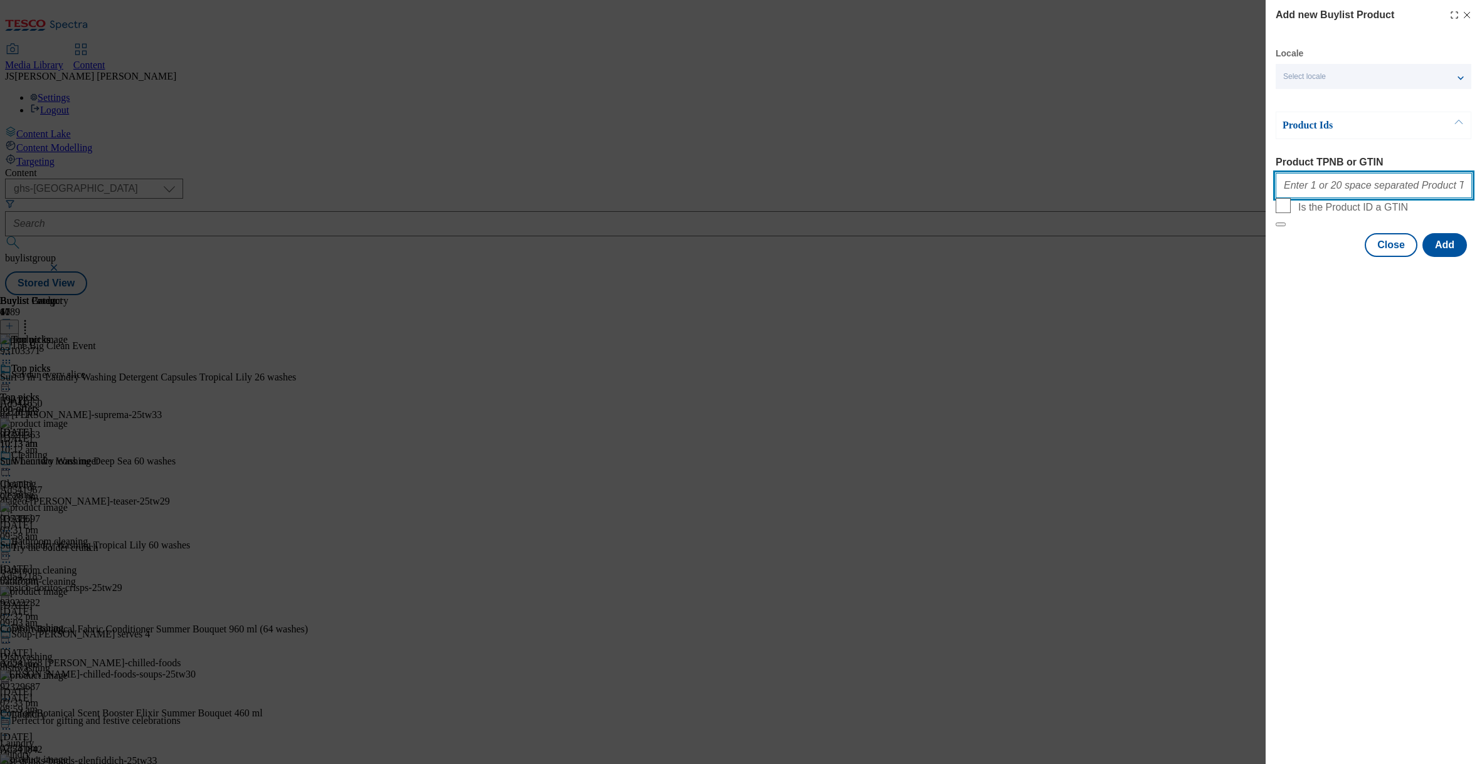
click at [1325, 196] on input "Product TPNB or GTIN" at bounding box center [1373, 185] width 196 height 25
paste input ""93538697 91175881 82505442""
type input "93538697 91175881 82505442"
click at [1443, 257] on button "Add" at bounding box center [1444, 245] width 45 height 24
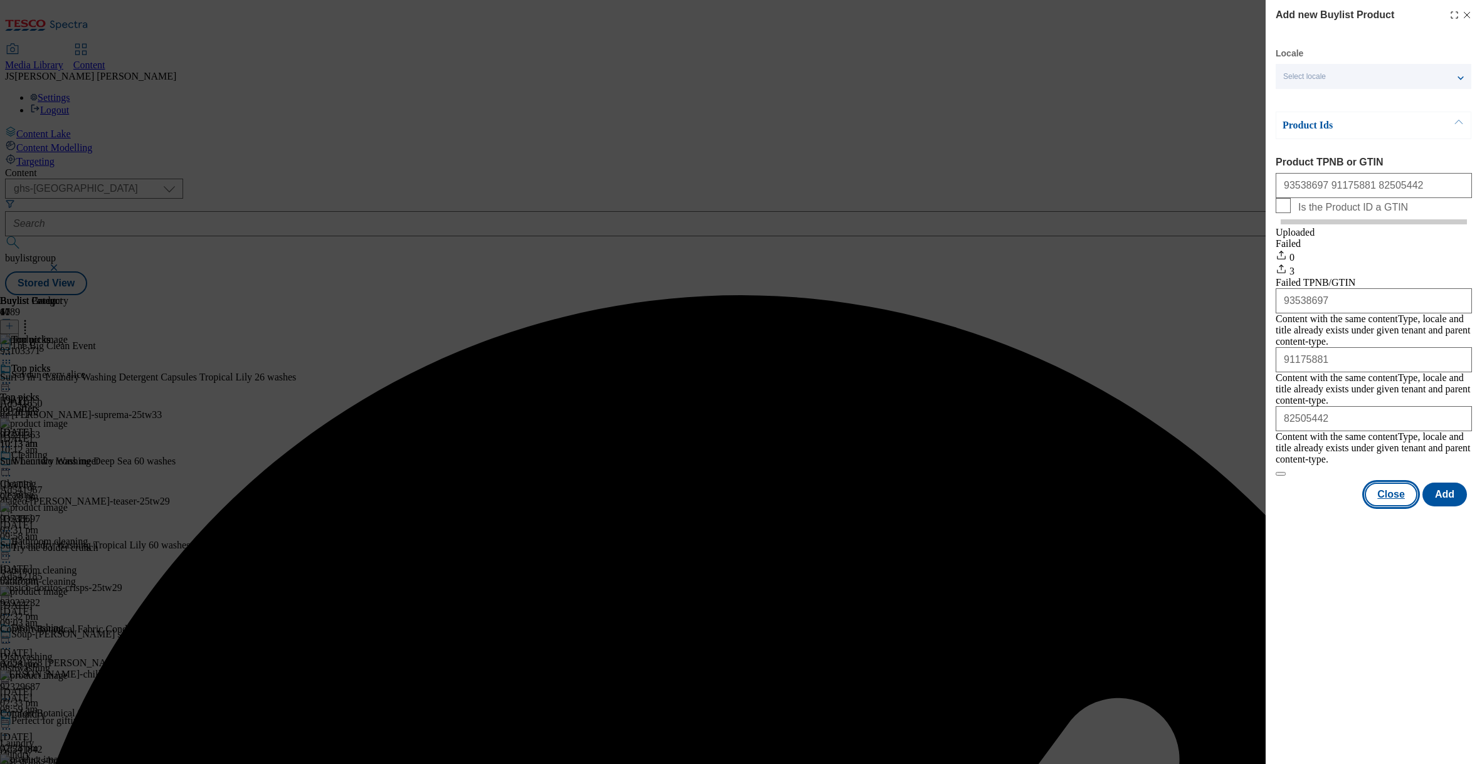
click at [1388, 487] on button "Close" at bounding box center [1390, 495] width 53 height 24
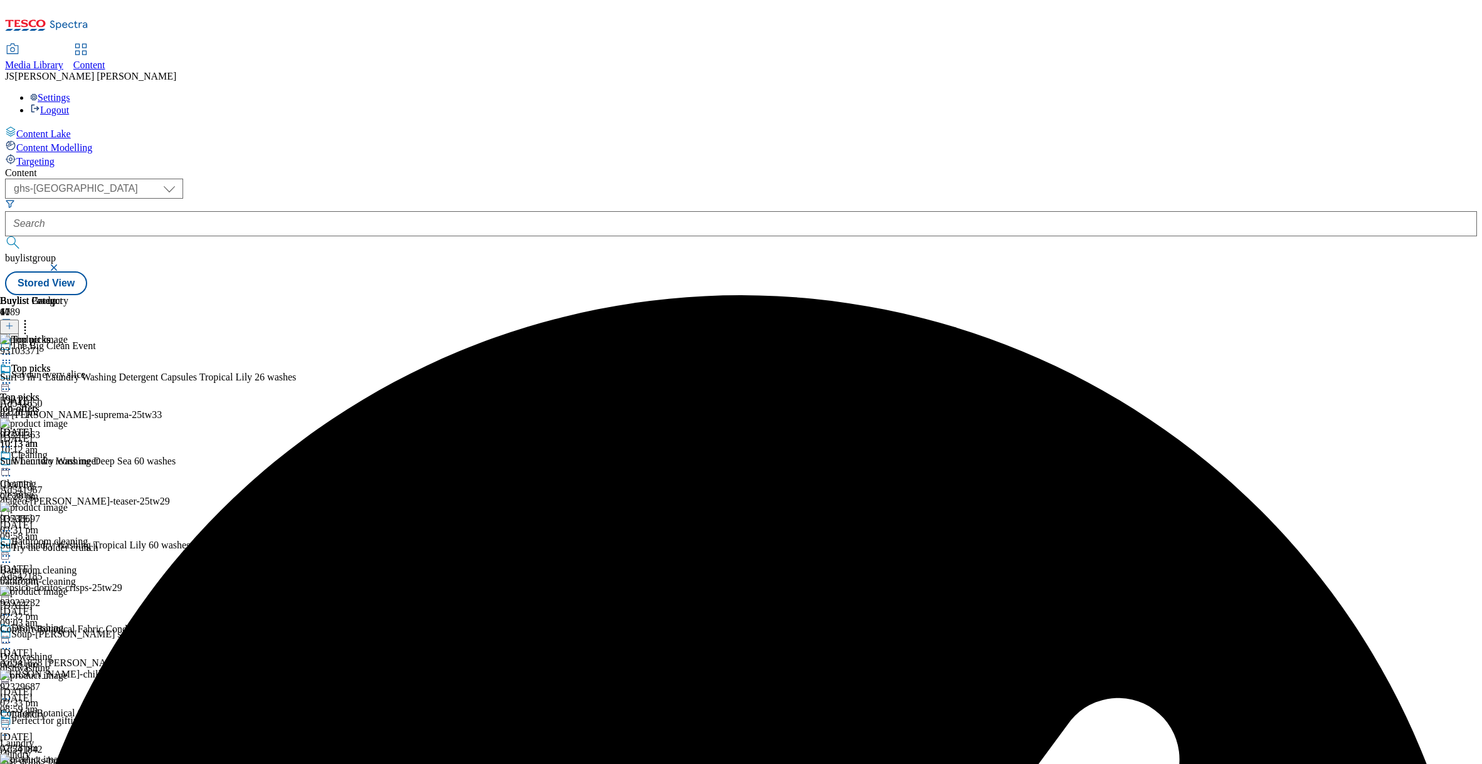
click at [31, 318] on icon at bounding box center [25, 324] width 13 height 13
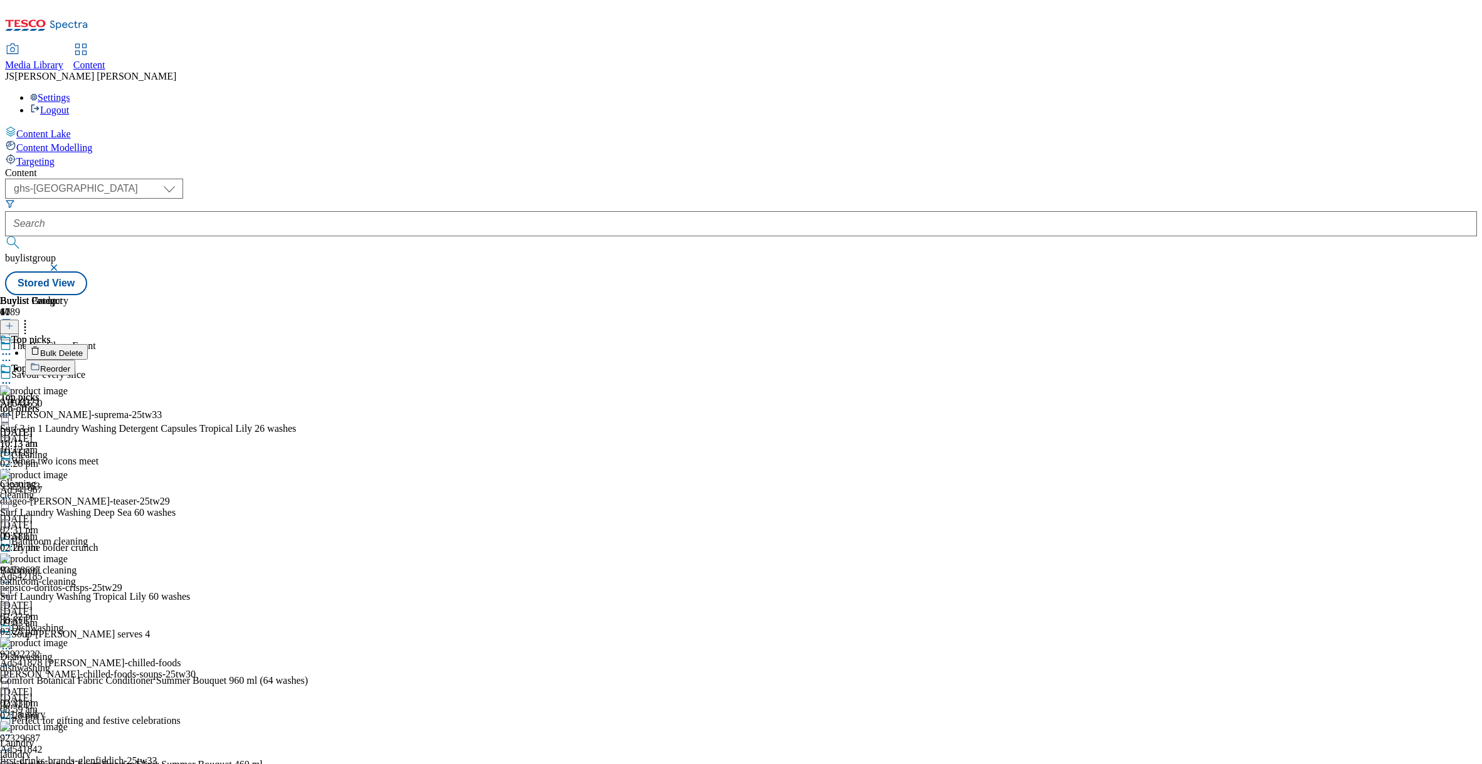
click at [70, 364] on span "Reorder" at bounding box center [55, 368] width 30 height 9
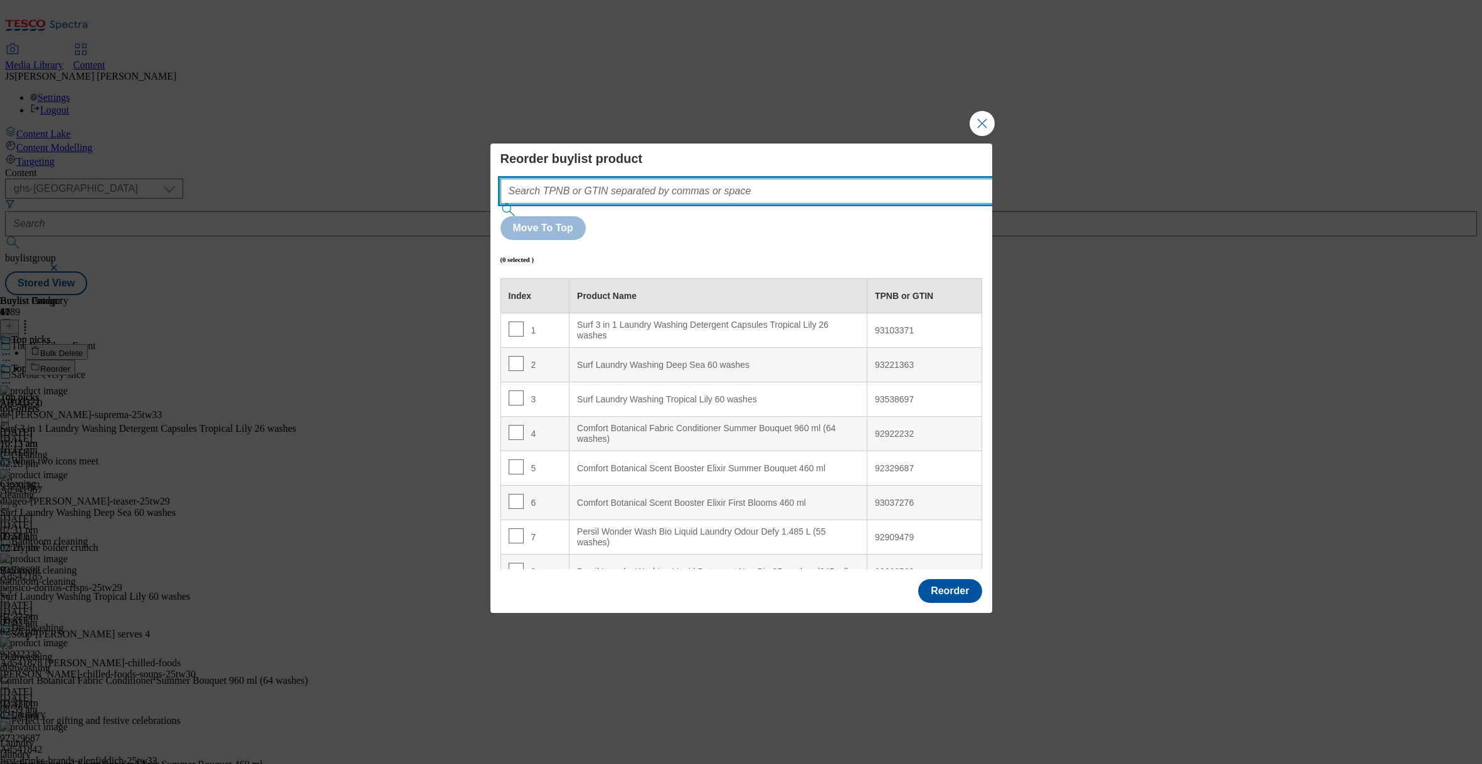
click at [584, 204] on input "Modal" at bounding box center [765, 191] width 530 height 25
paste input ""93538697 91175881 82505442""
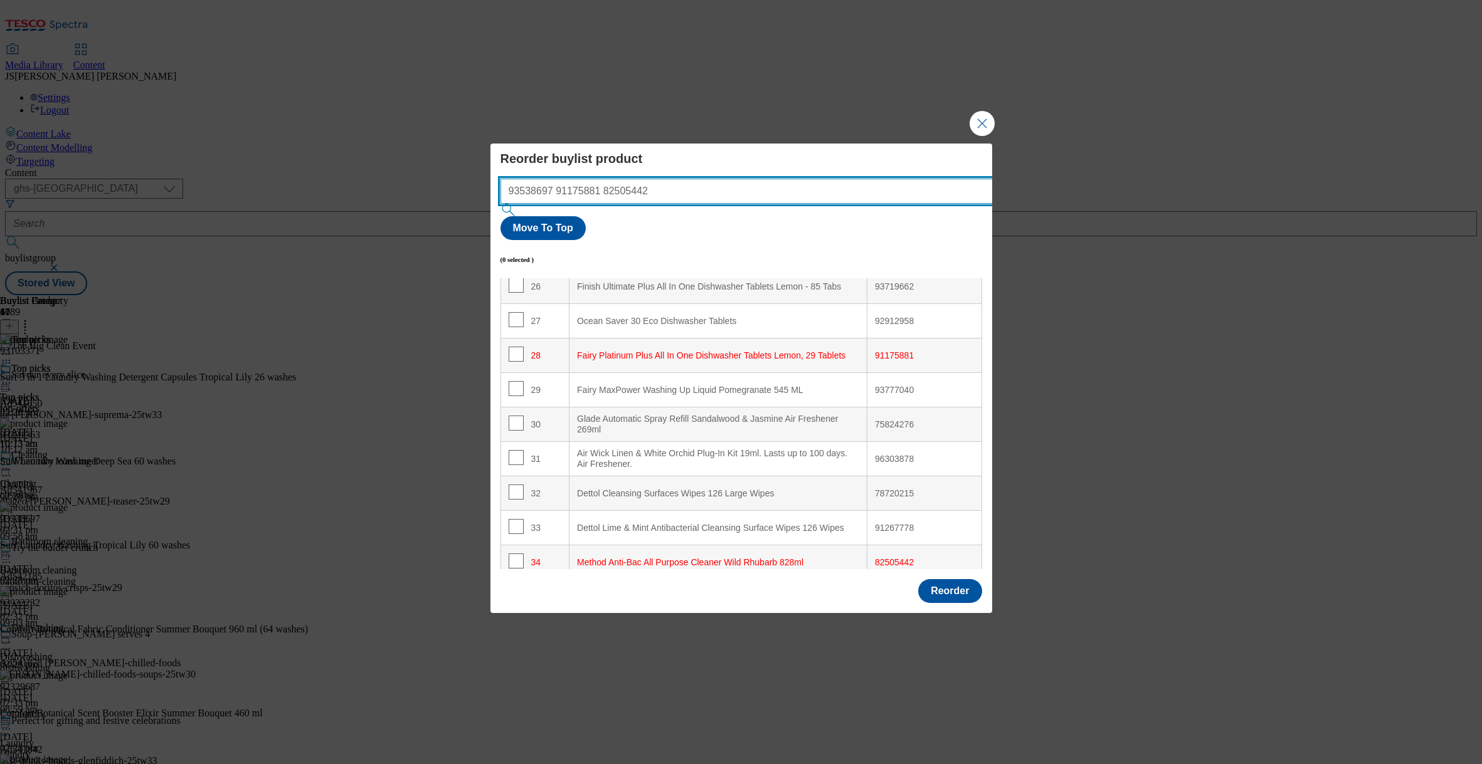
scroll to position [977, 0]
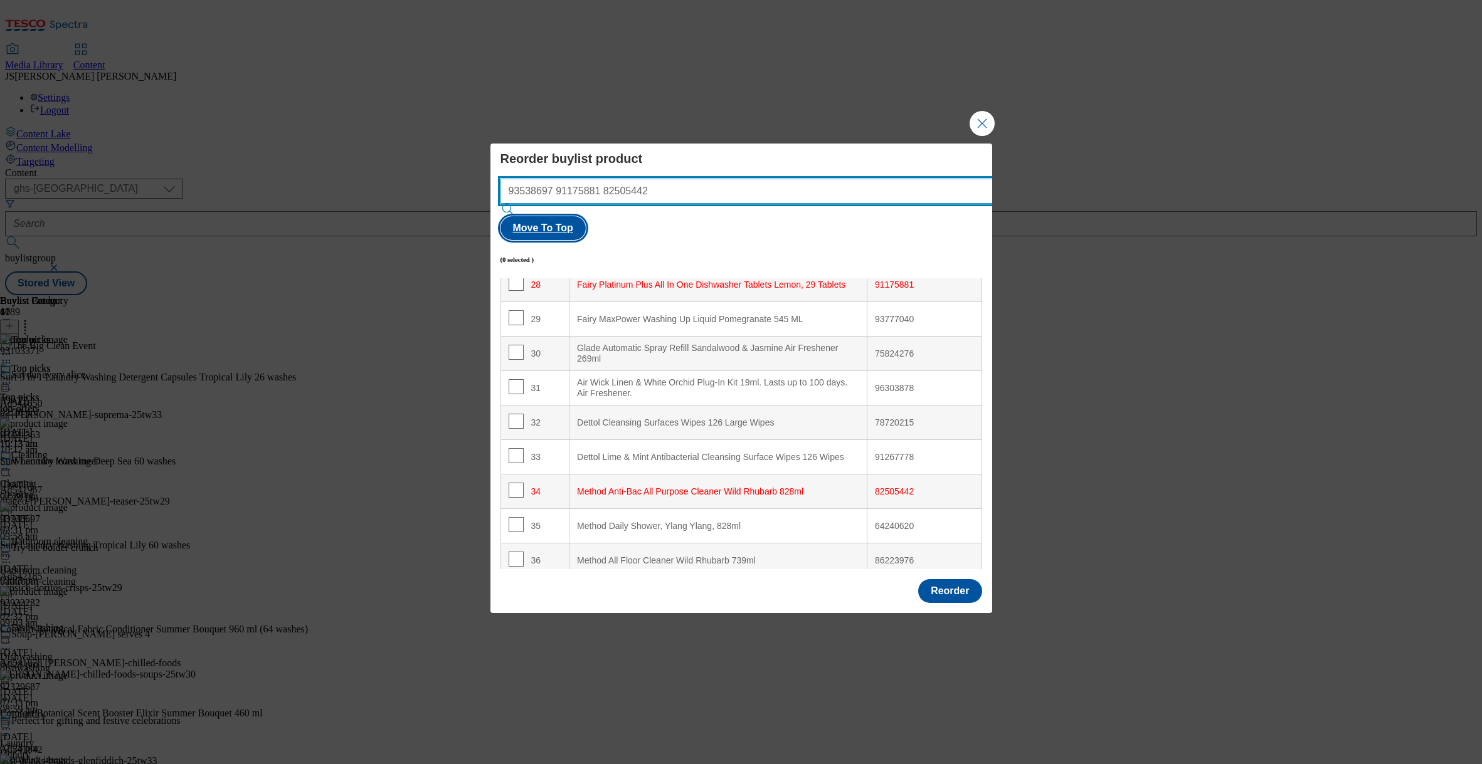
type input "93538697 91175881 82505442"
click at [586, 219] on button "Move To Top" at bounding box center [542, 228] width 85 height 24
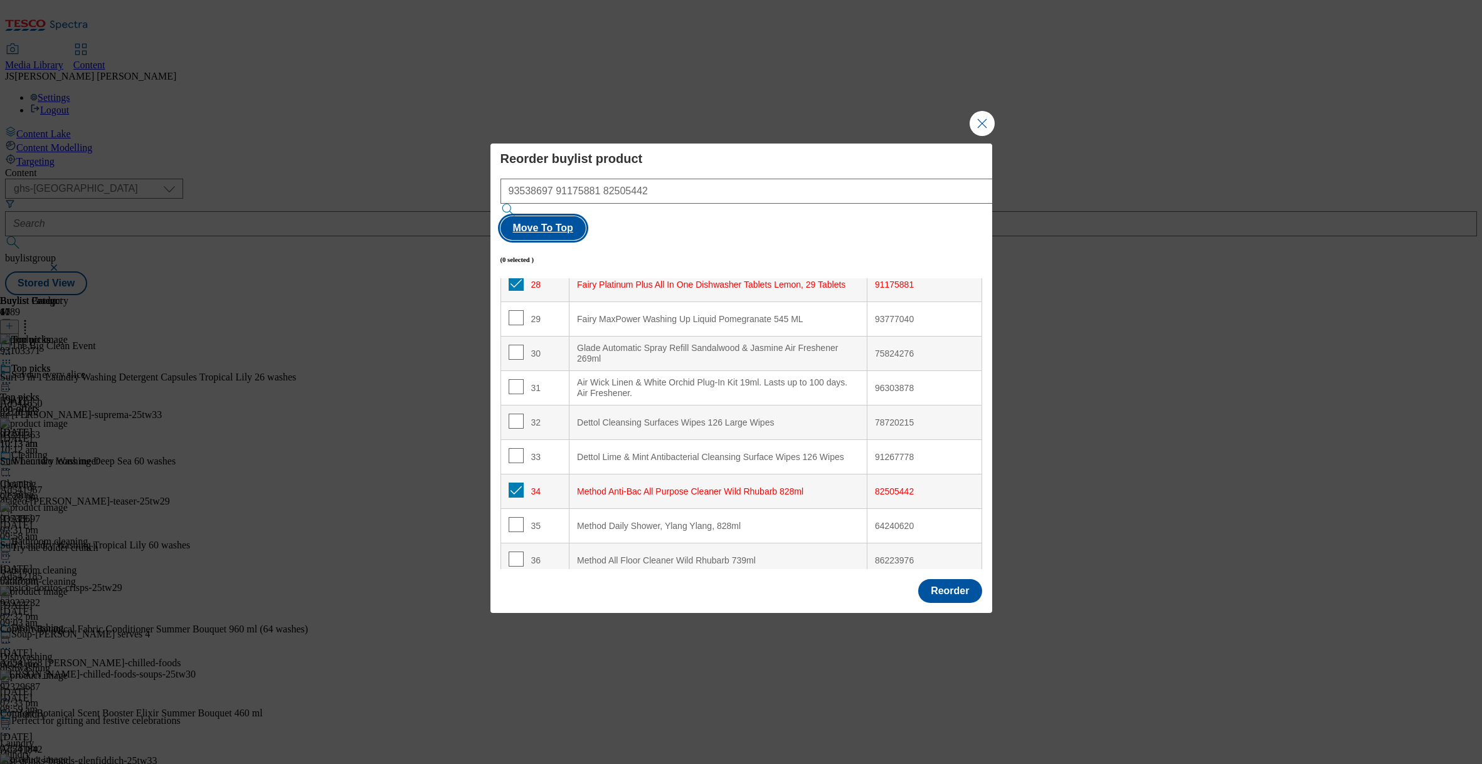
scroll to position [80, 0]
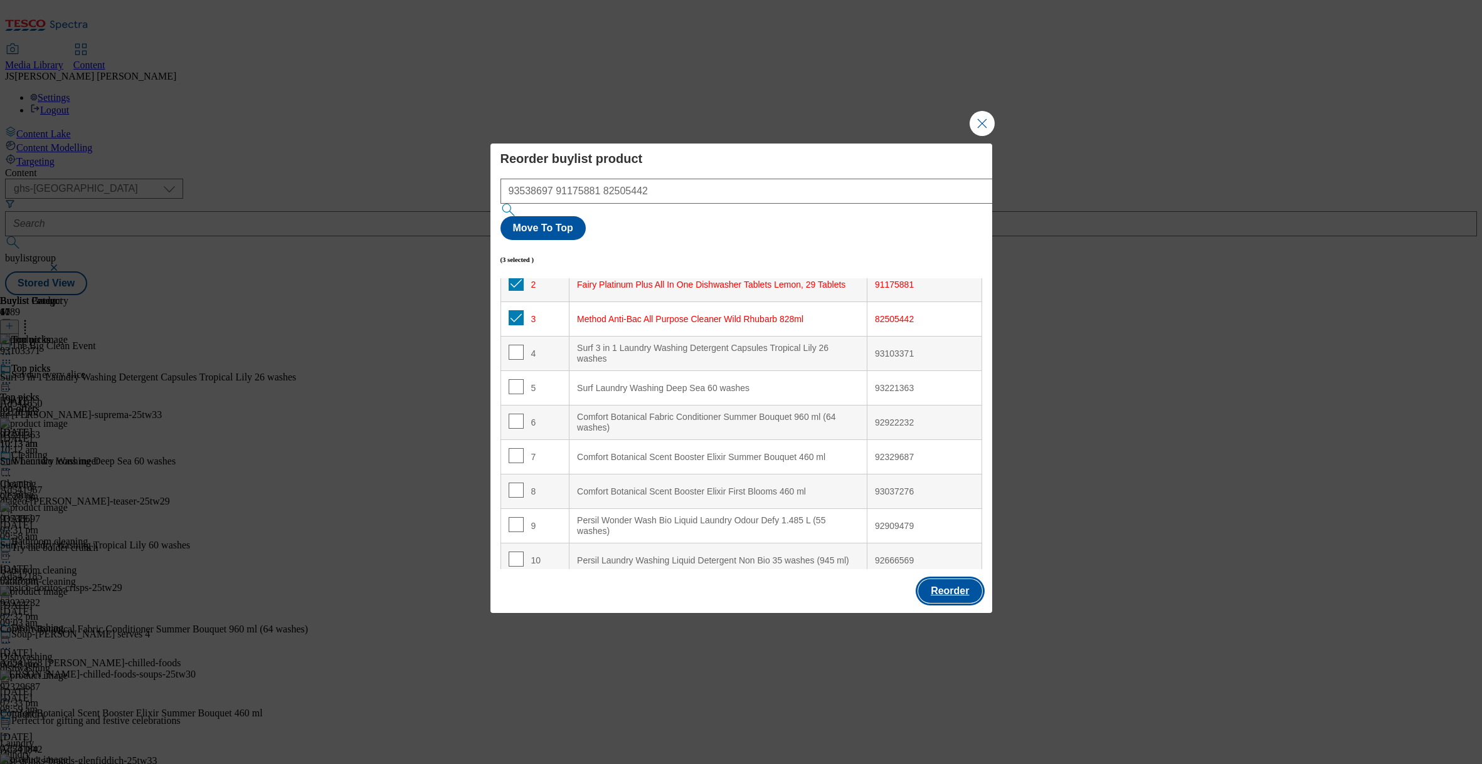
click at [939, 579] on button "Reorder" at bounding box center [949, 591] width 63 height 24
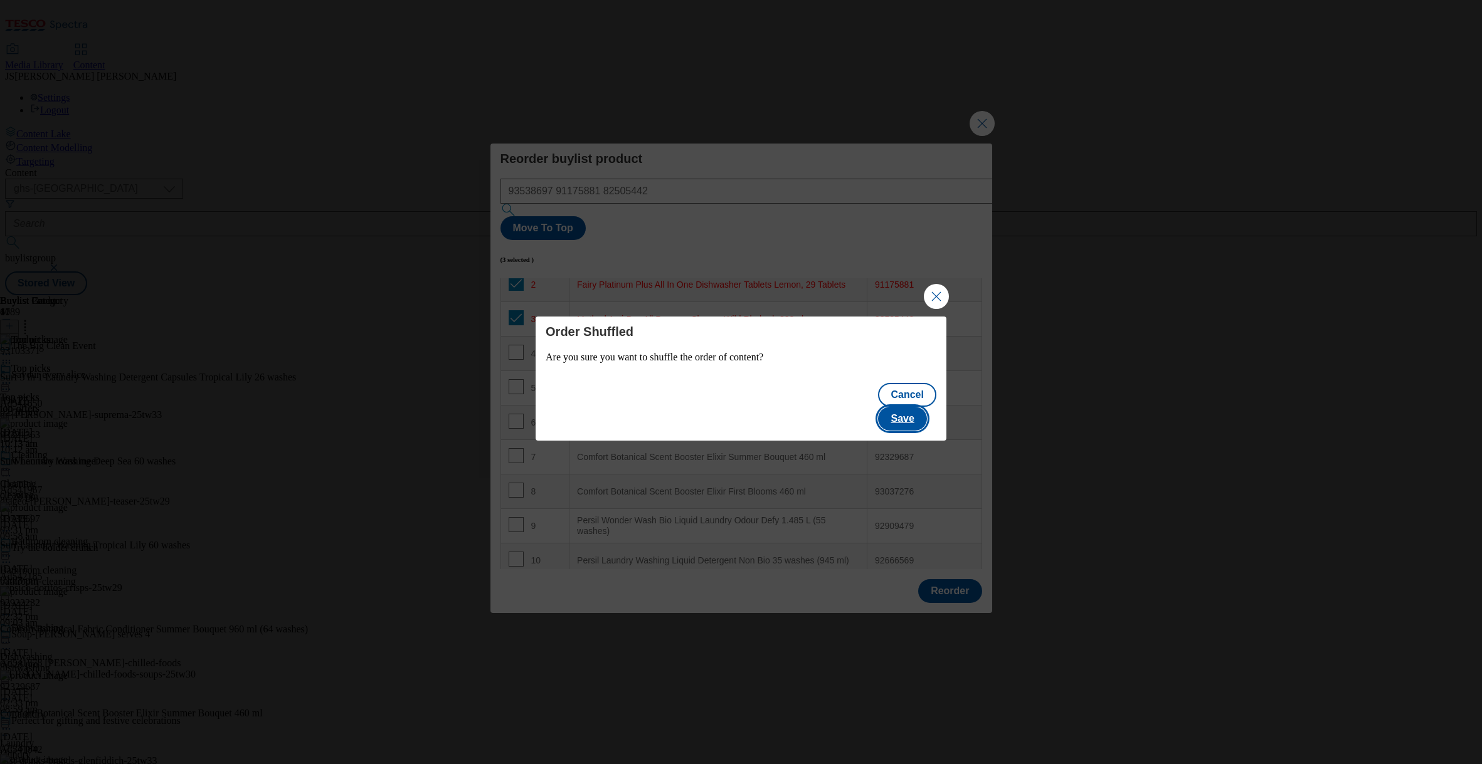
click at [922, 411] on button "Save" at bounding box center [902, 419] width 48 height 24
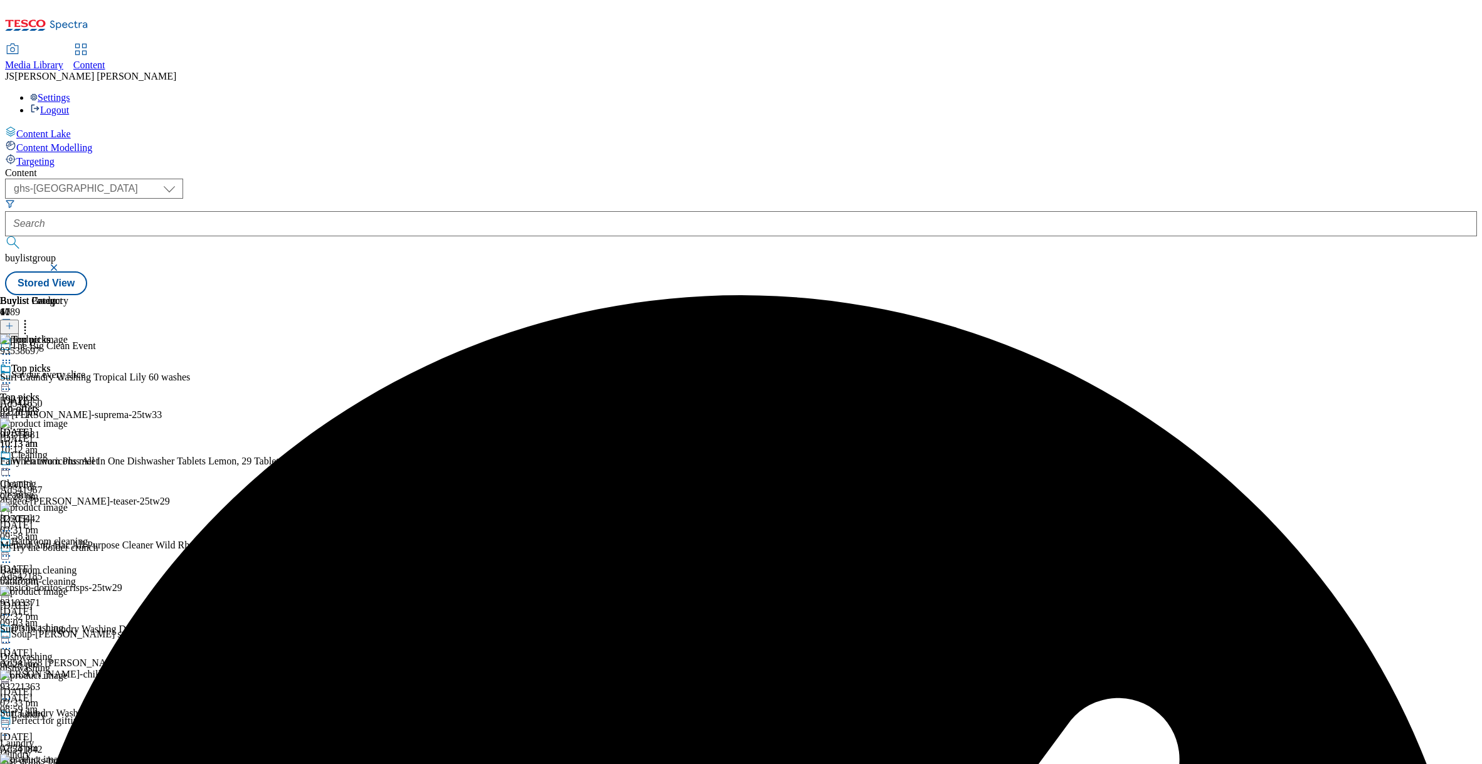
click at [13, 377] on icon at bounding box center [6, 383] width 13 height 13
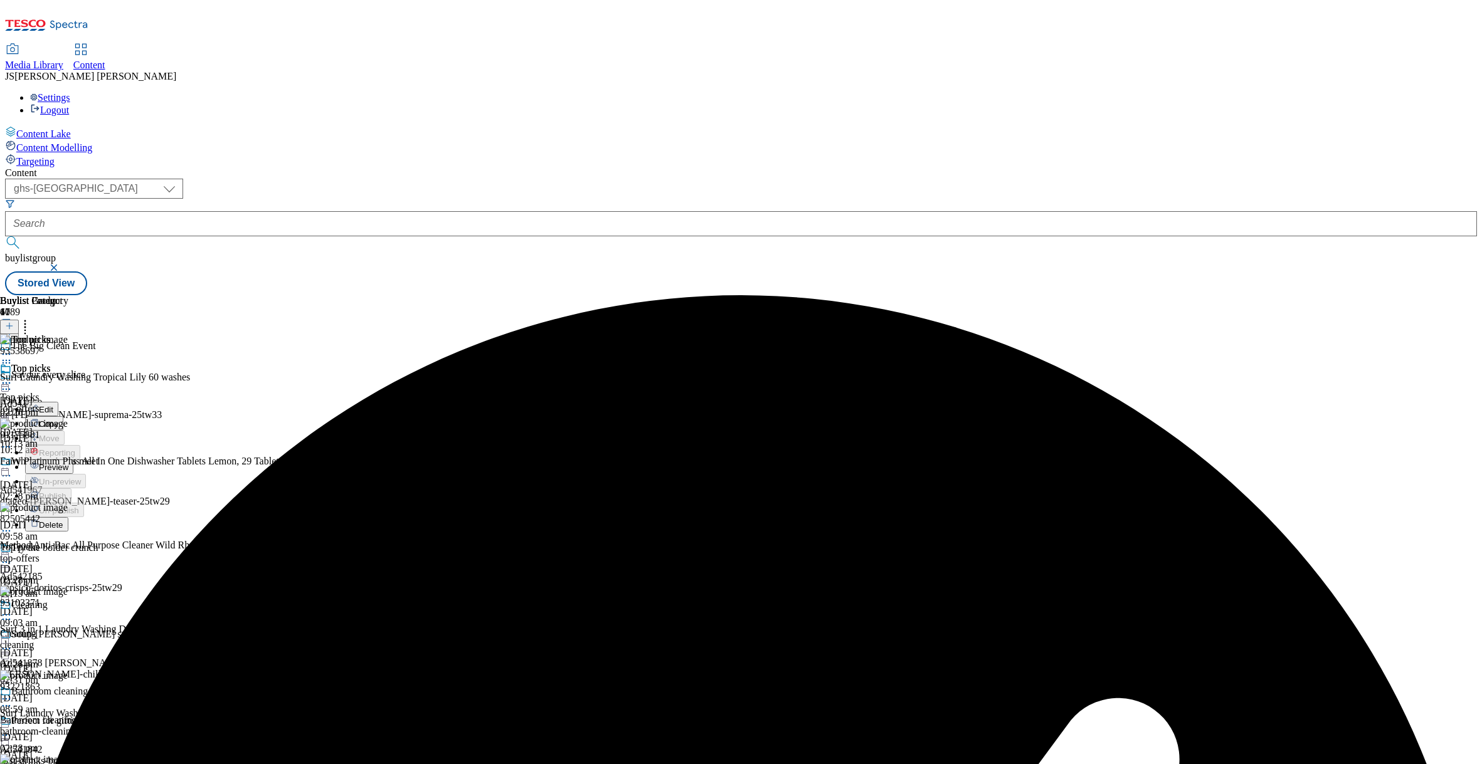
click at [68, 463] on span "Preview" at bounding box center [53, 467] width 29 height 9
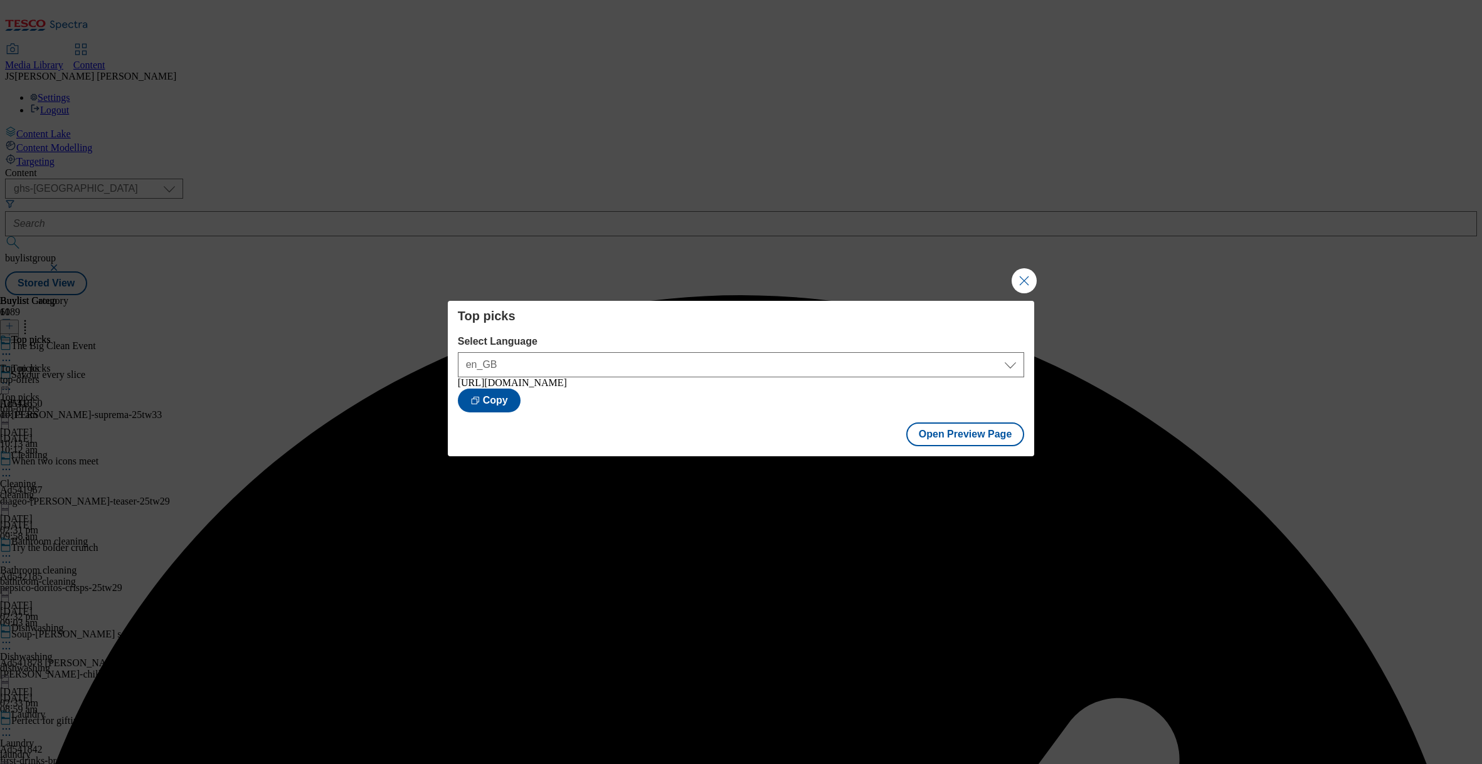
click at [1017, 279] on button "Close Modal" at bounding box center [1023, 280] width 25 height 25
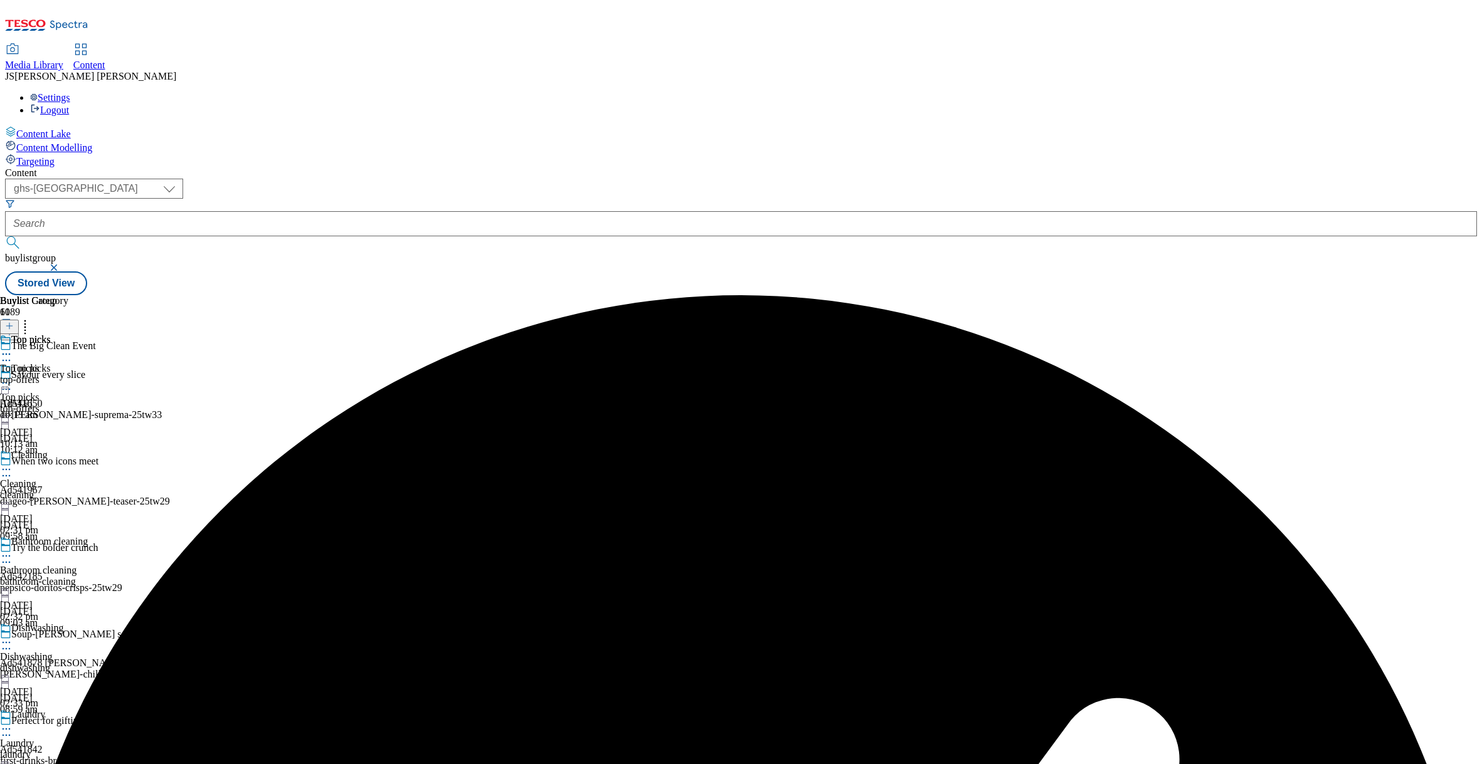
click at [13, 377] on icon at bounding box center [6, 383] width 13 height 13
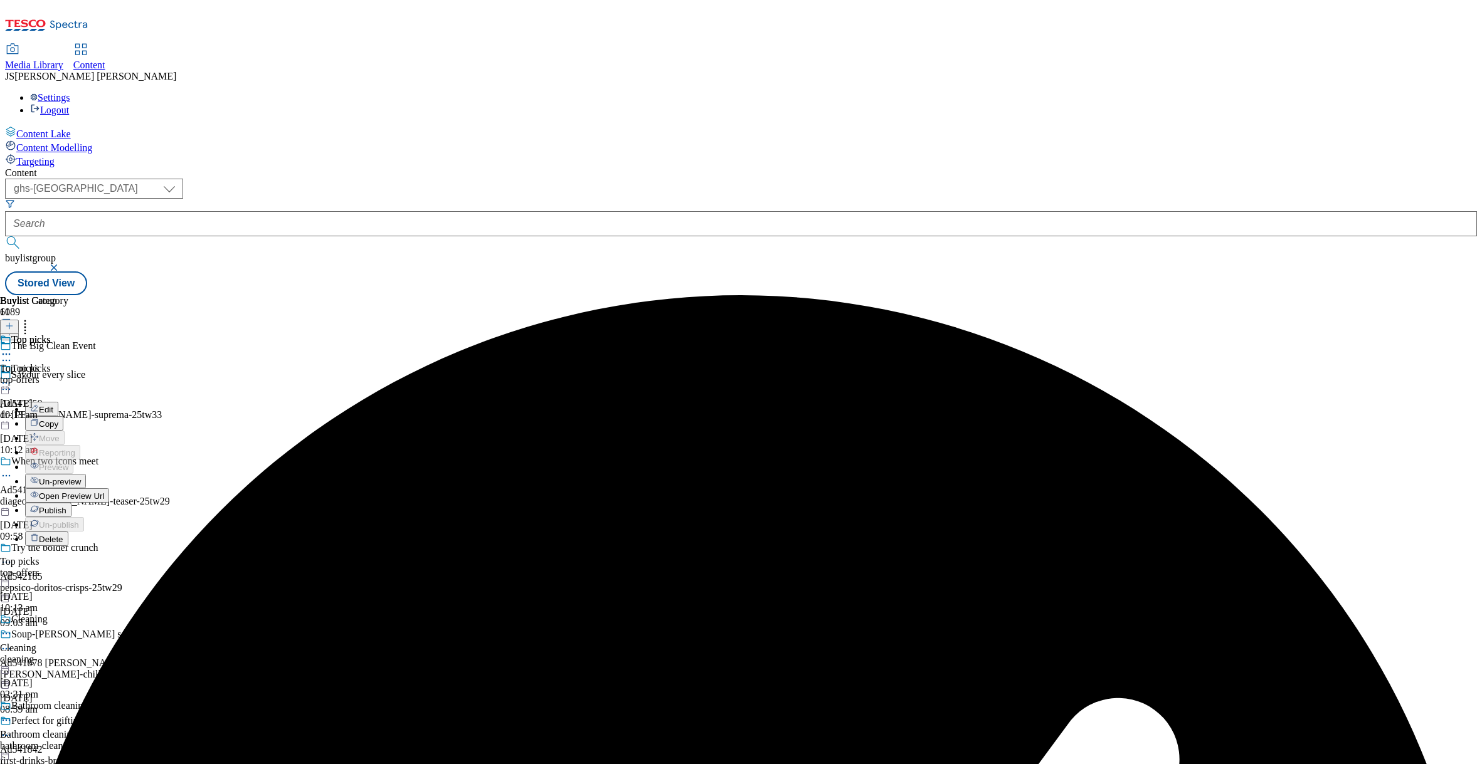
click at [66, 506] on span "Publish" at bounding box center [53, 510] width 28 height 9
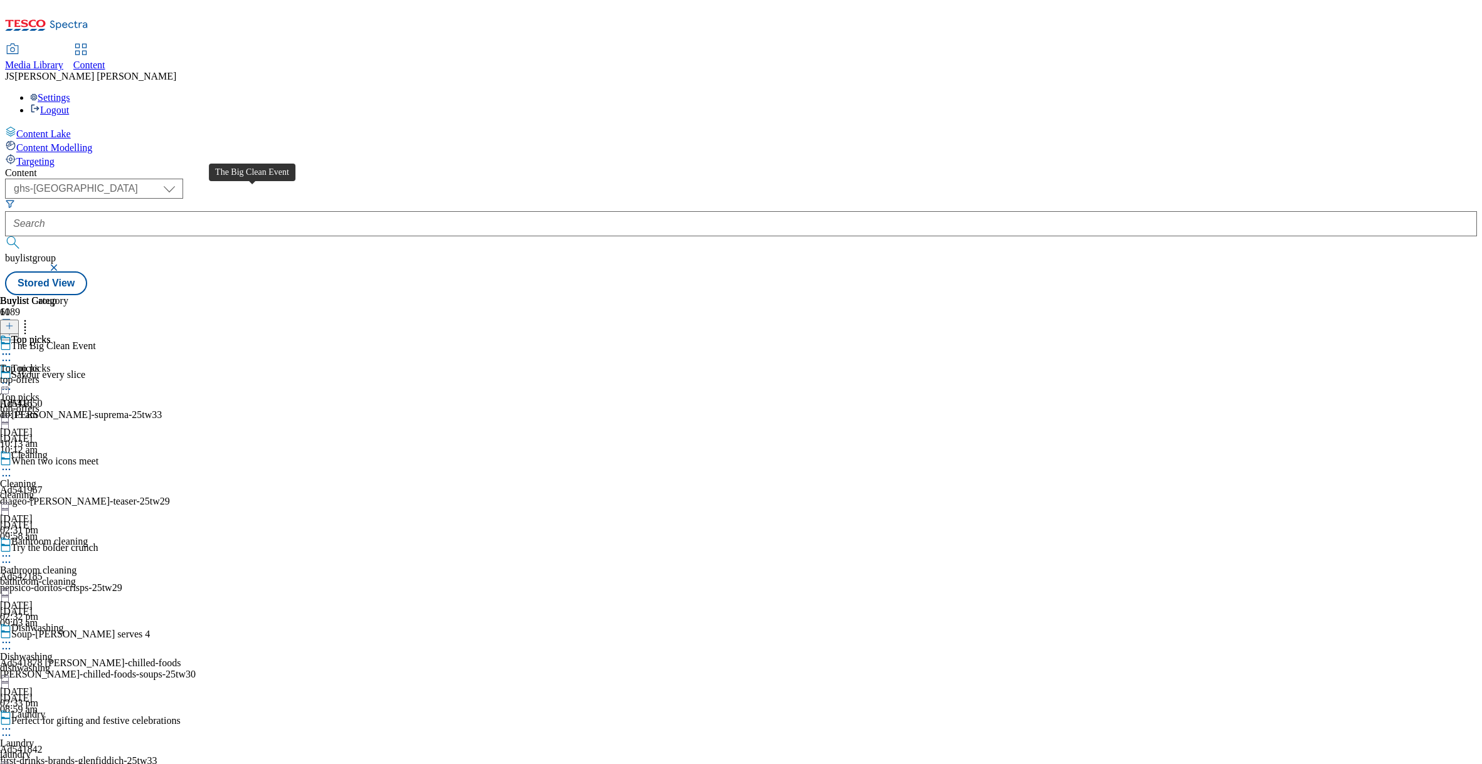
click at [96, 340] on span "The Big Clean Event" at bounding box center [53, 347] width 85 height 14
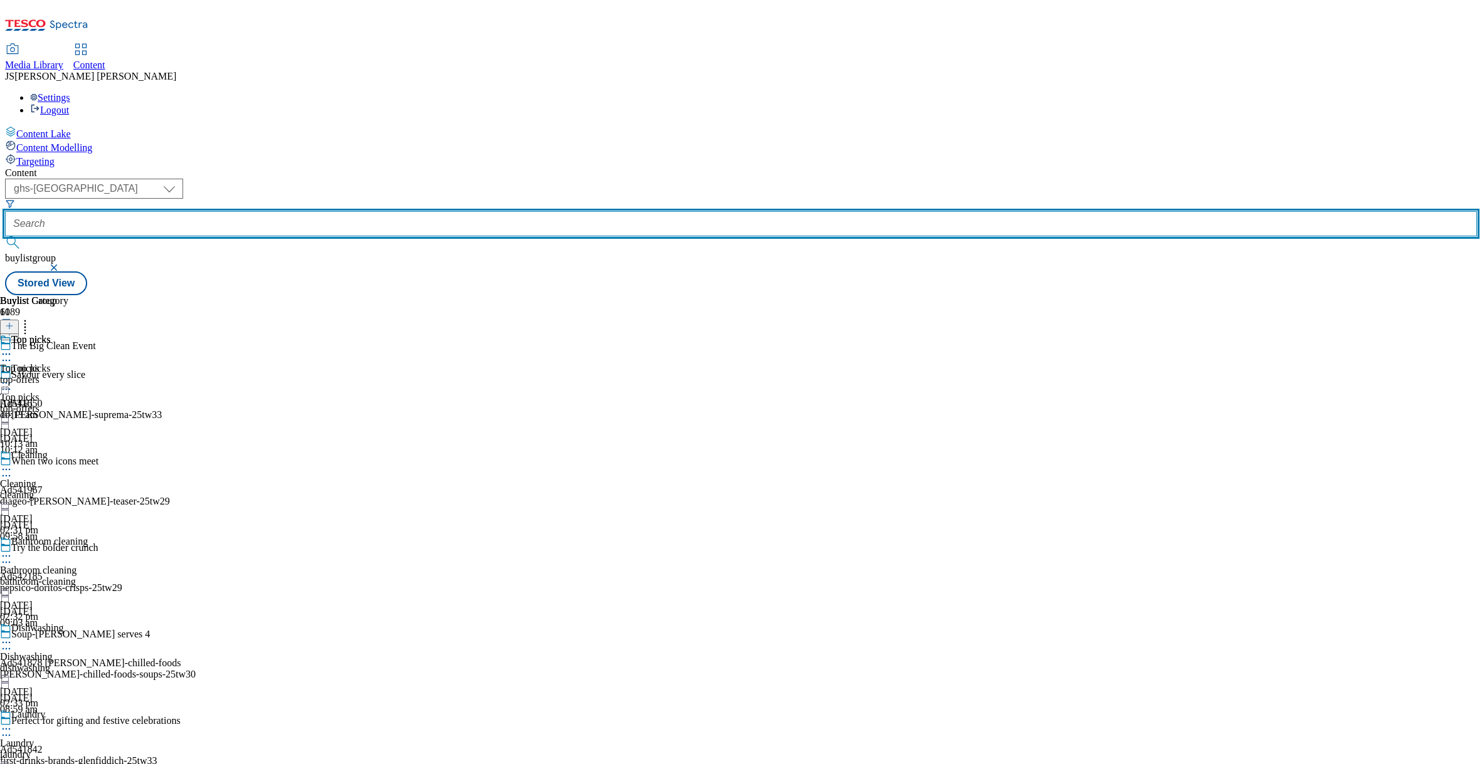
click at [334, 211] on input "text" at bounding box center [740, 223] width 1471 height 25
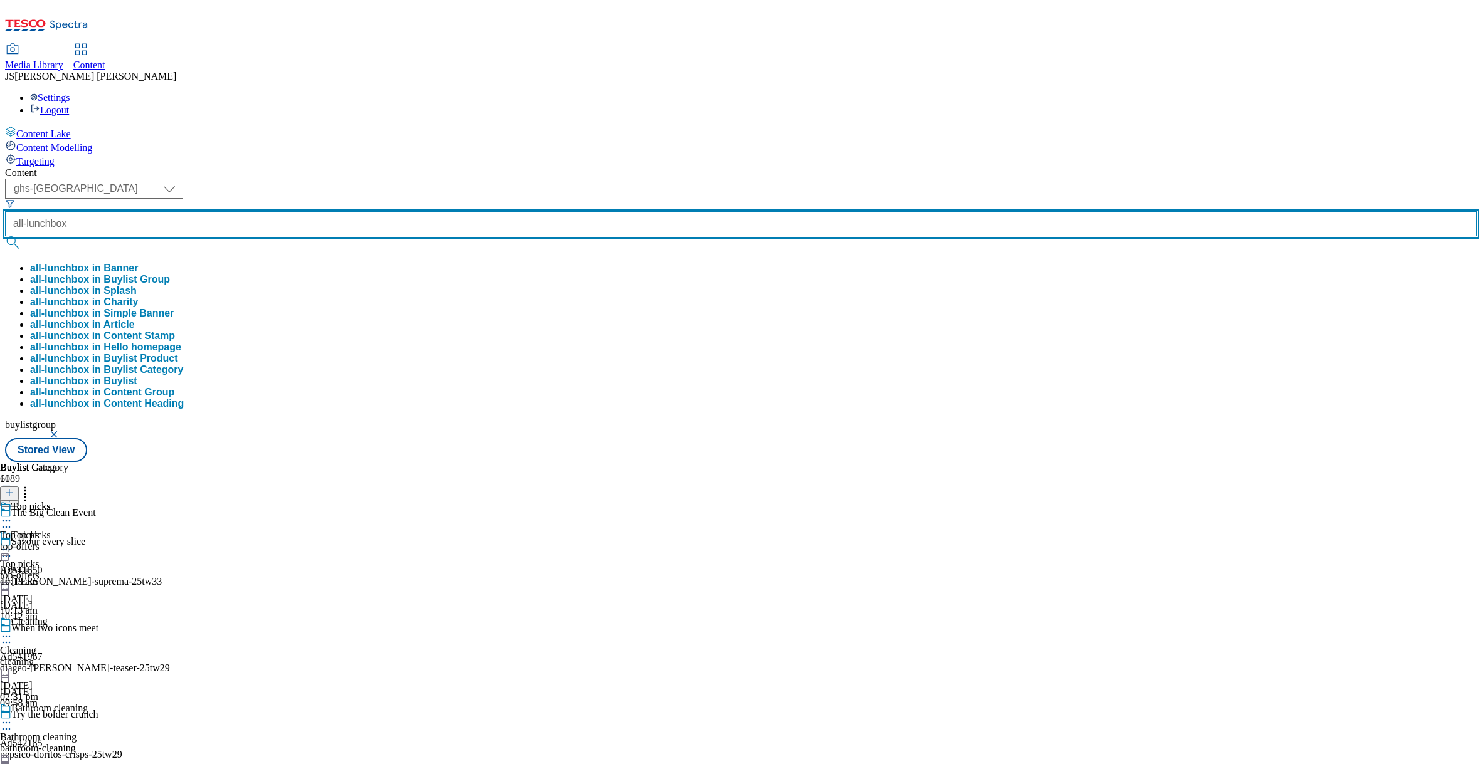
type input "all-lunchbox"
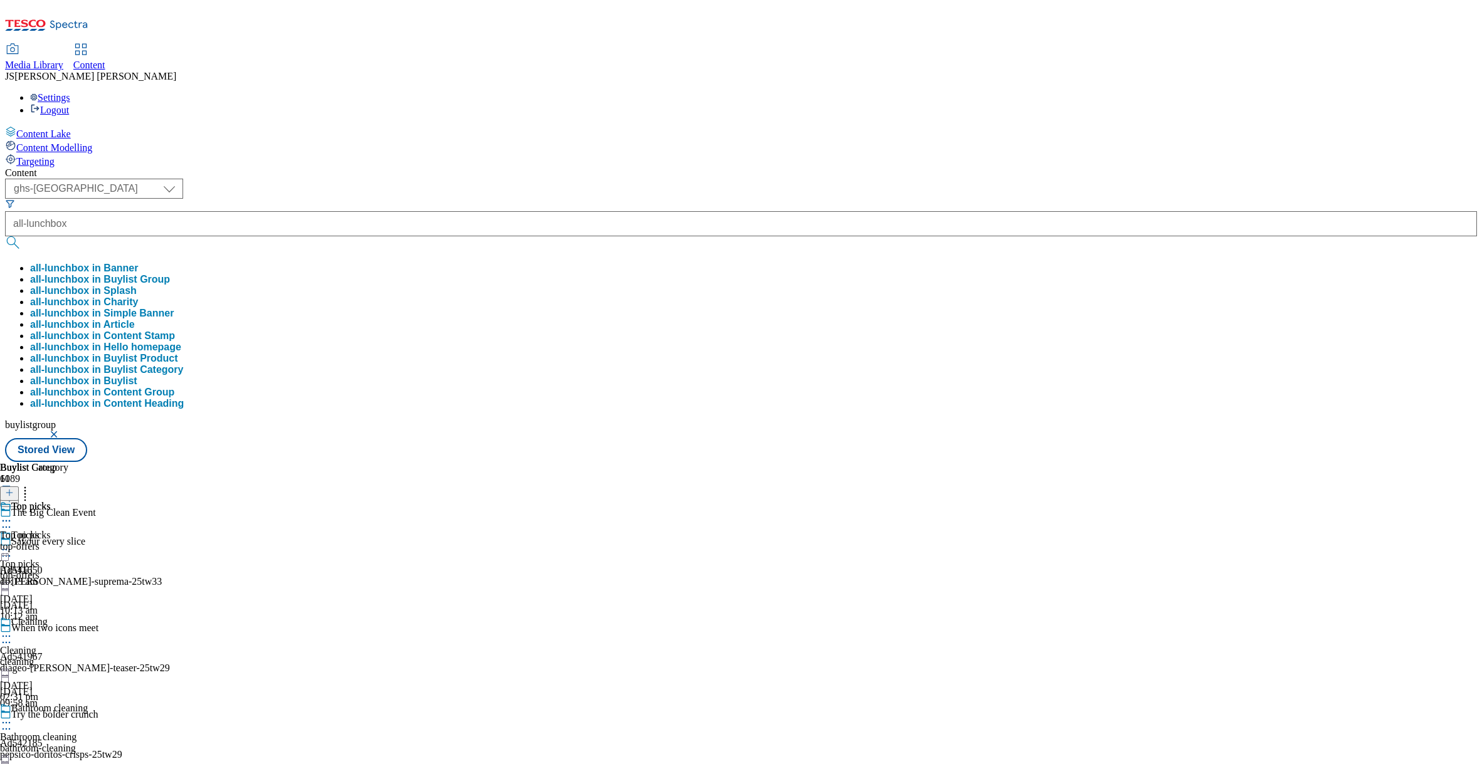
click at [170, 274] on button "all-lunchbox in Buylist Group" at bounding box center [100, 279] width 140 height 11
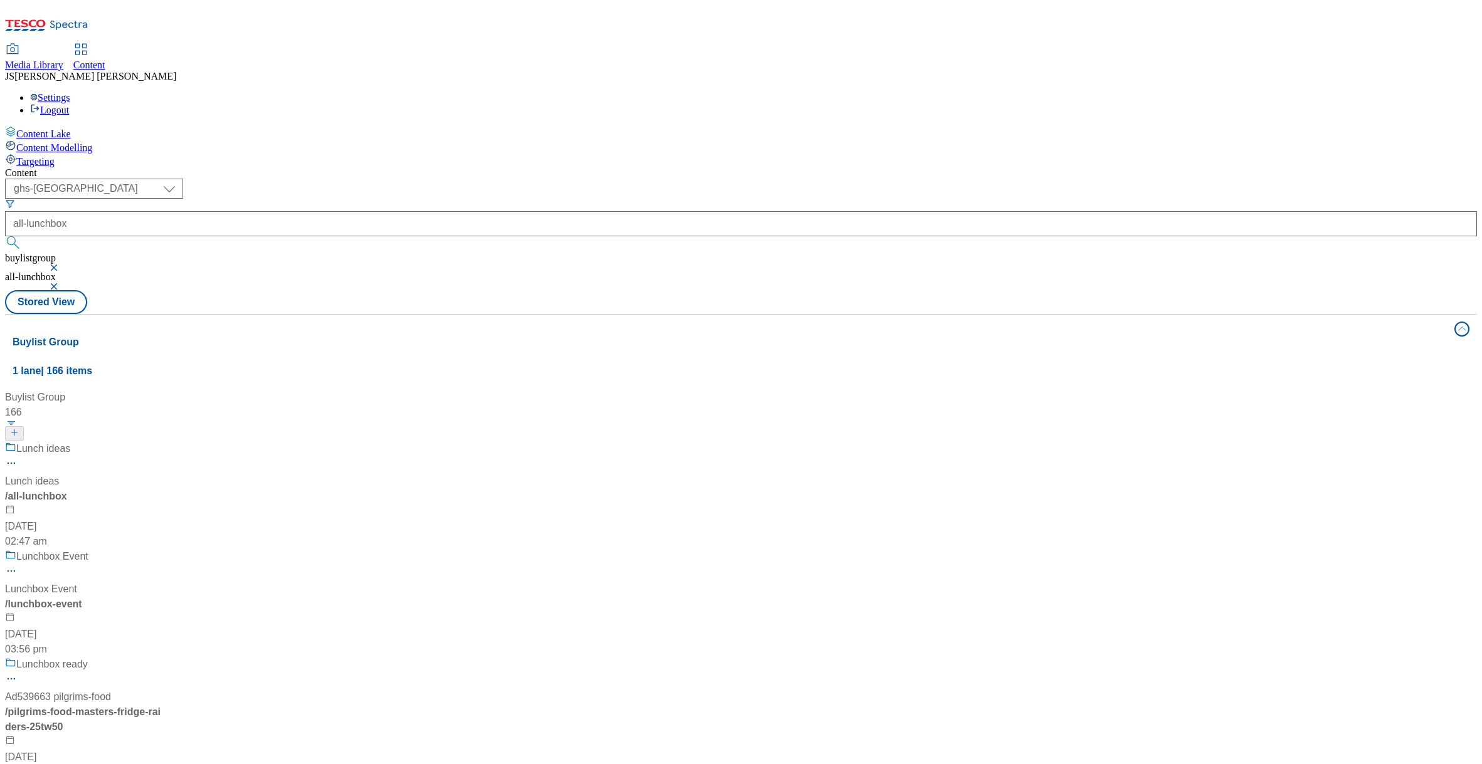
click at [162, 489] on div "/ all-lunchbox" at bounding box center [83, 496] width 157 height 15
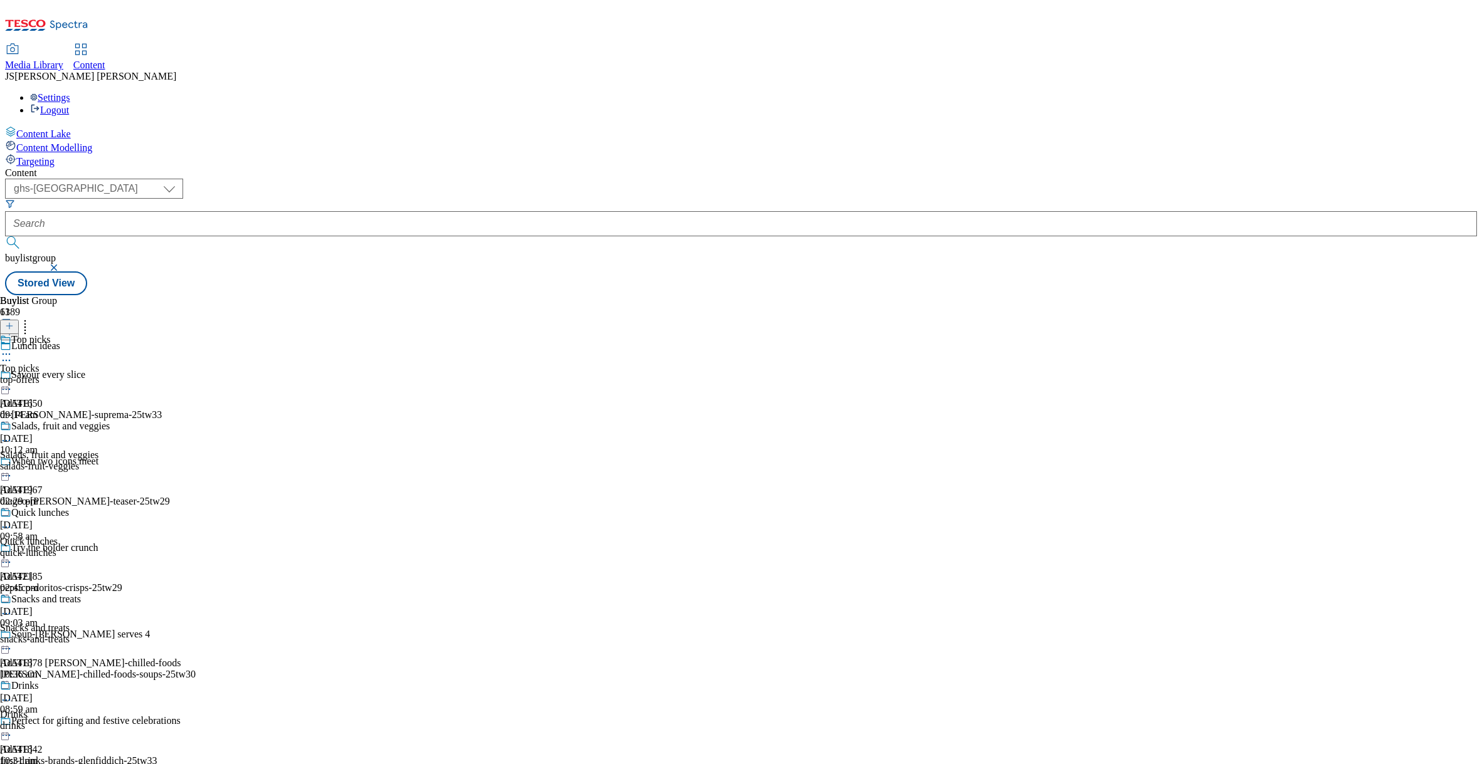
click at [121, 374] on div "top-offers" at bounding box center [60, 379] width 121 height 11
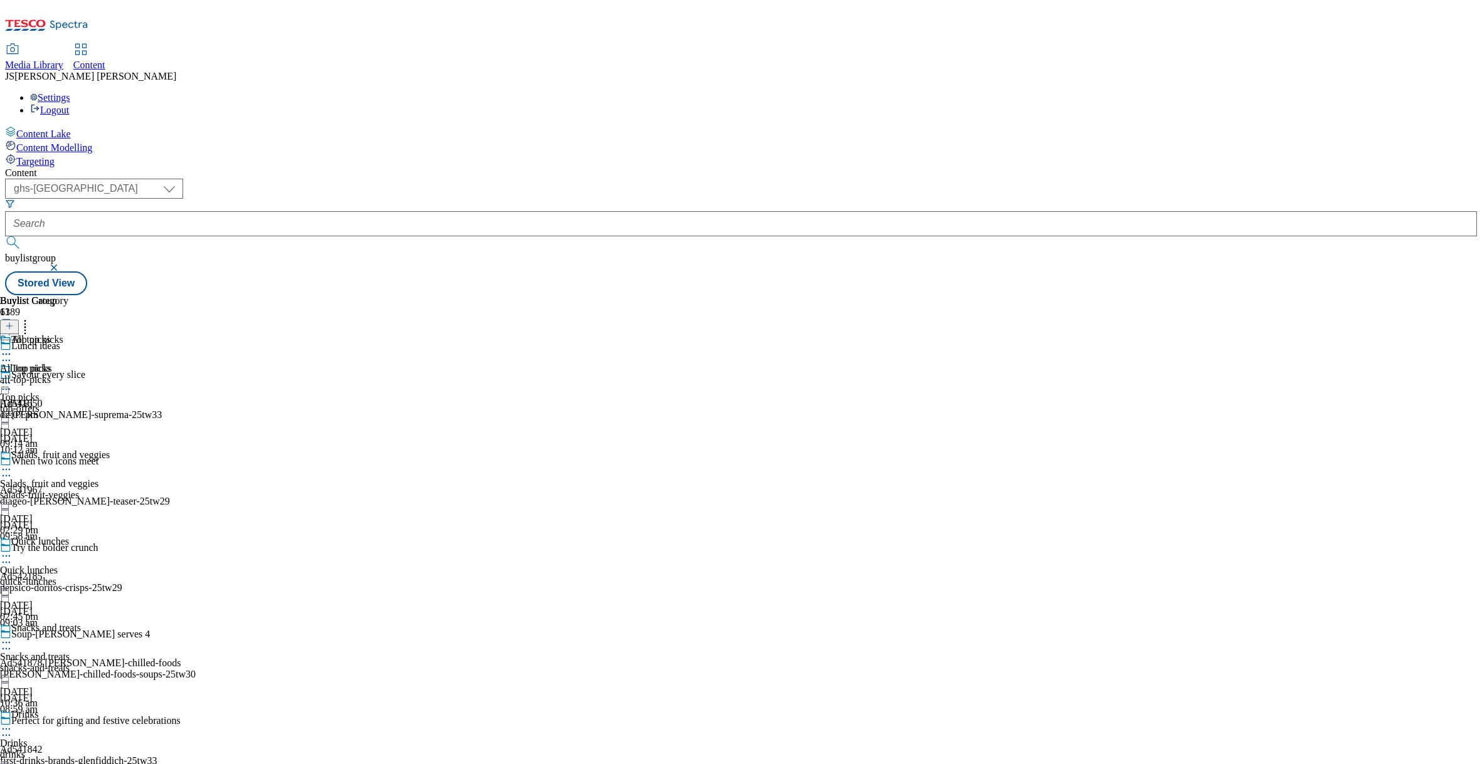
click at [13, 377] on icon at bounding box center [6, 383] width 13 height 13
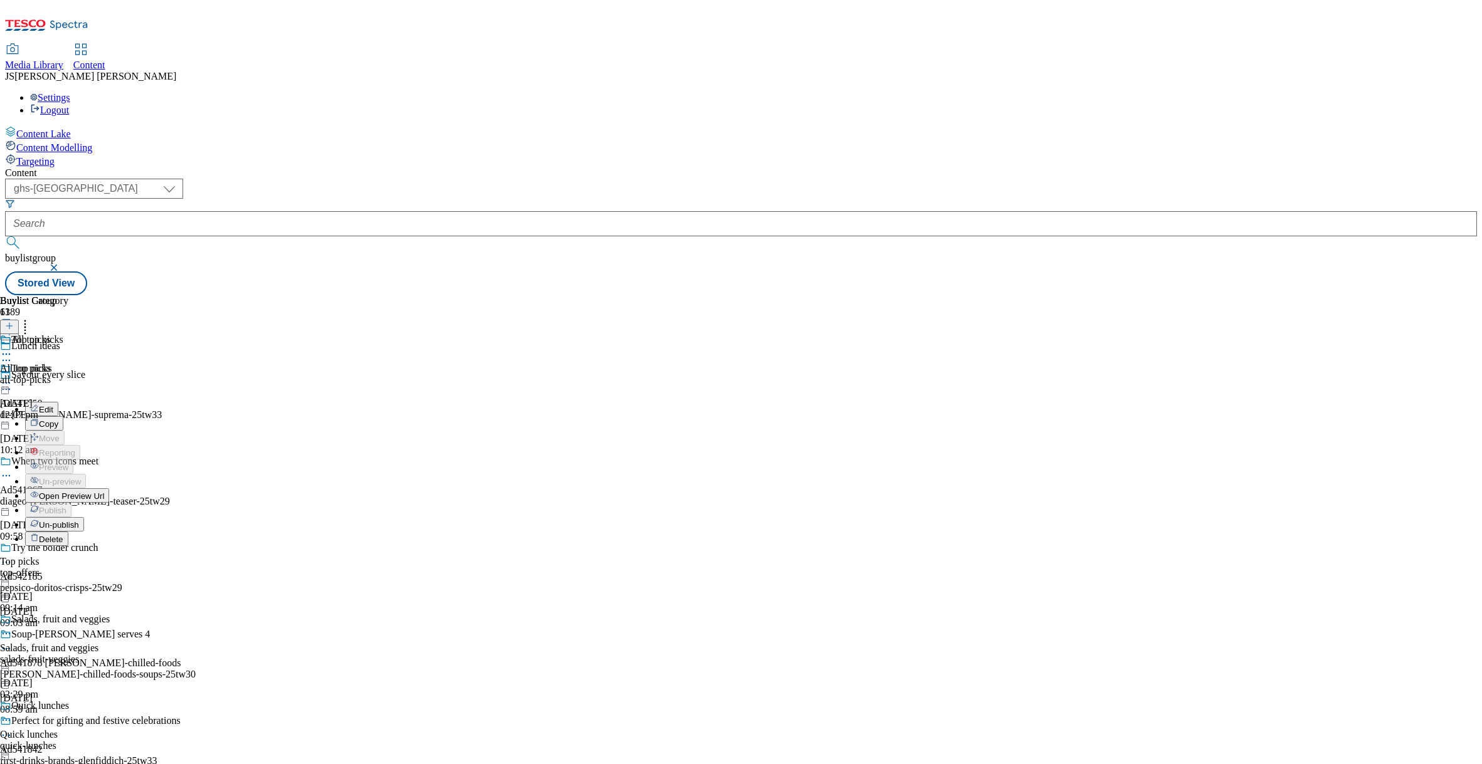
click at [79, 520] on span "Un-publish" at bounding box center [59, 524] width 40 height 9
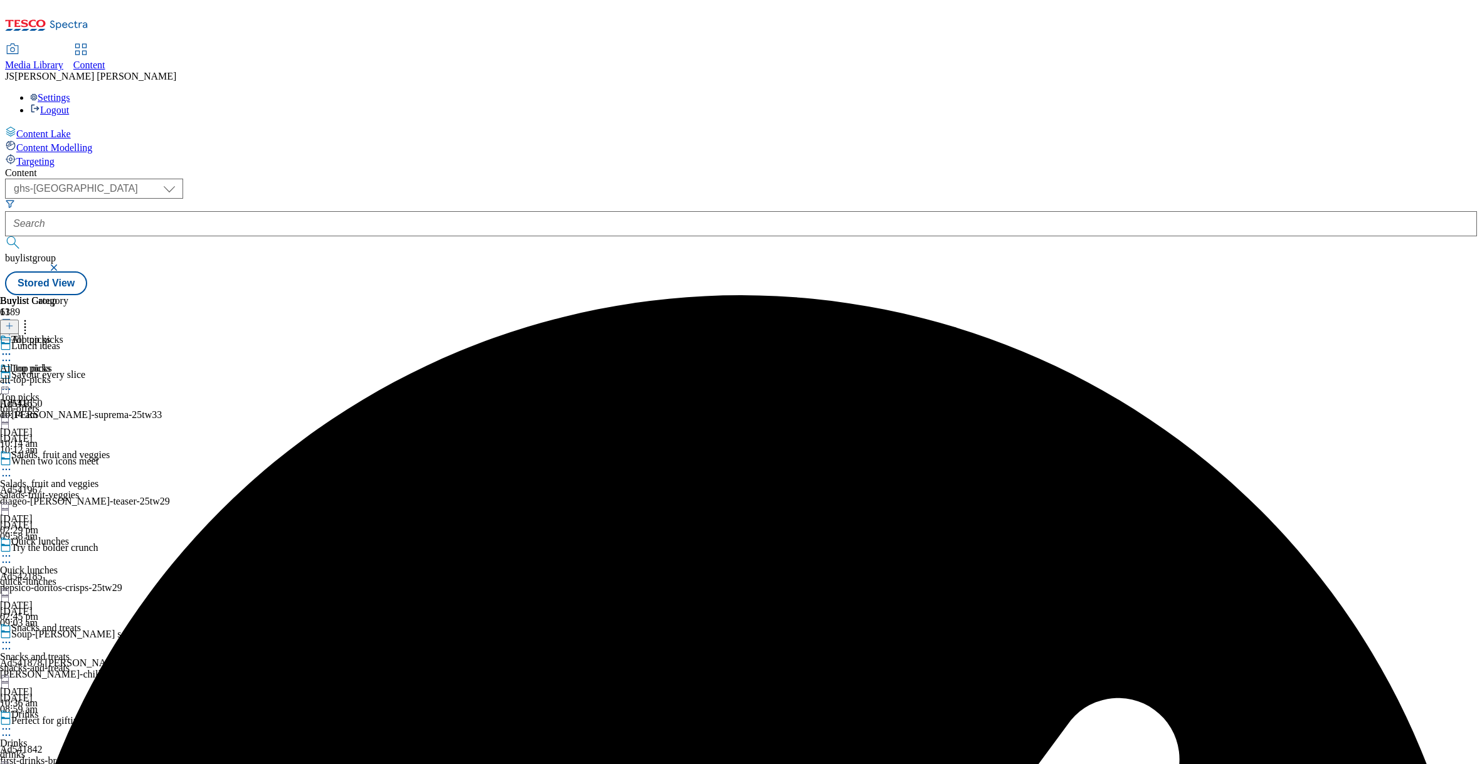
click at [13, 377] on icon at bounding box center [6, 383] width 13 height 13
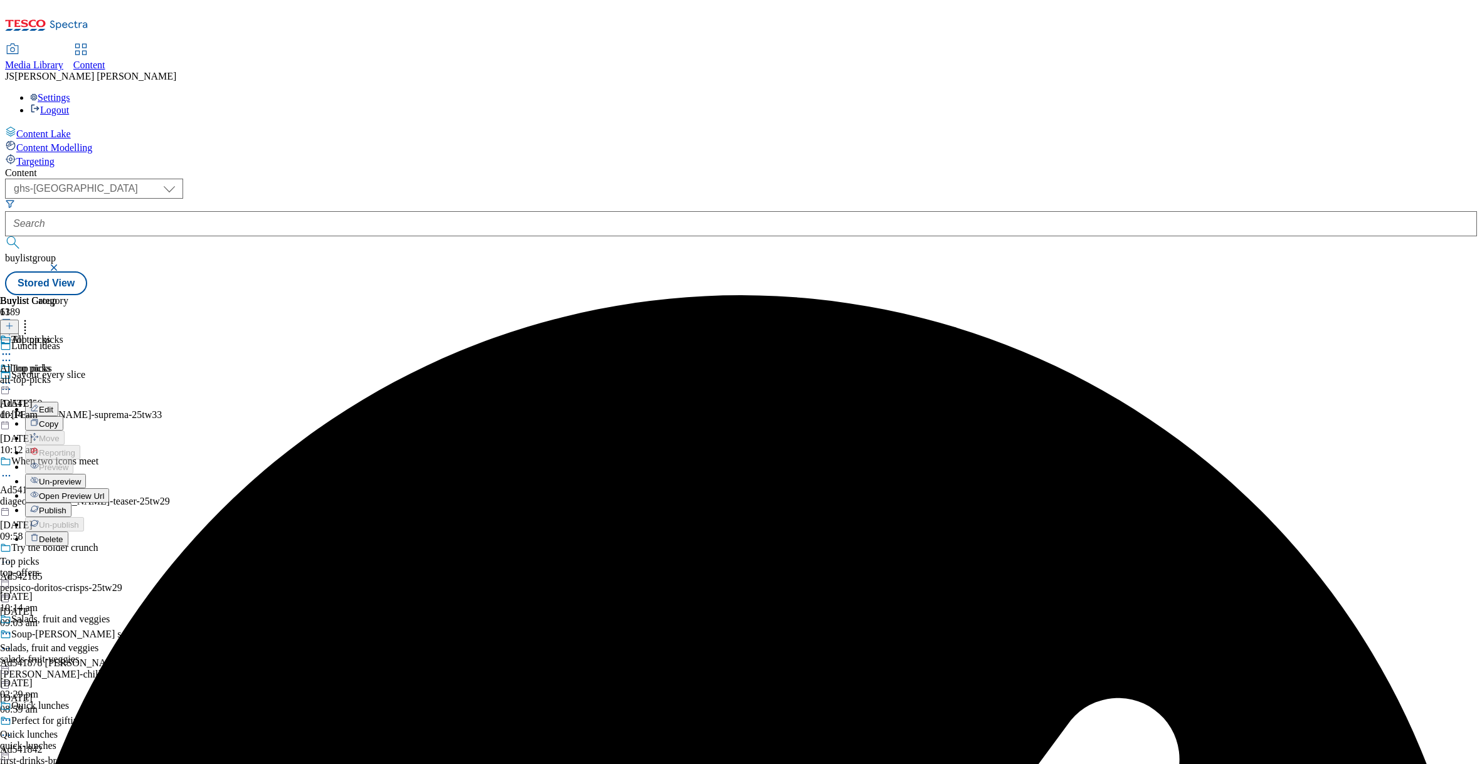
click at [81, 477] on span "Un-preview" at bounding box center [60, 481] width 42 height 9
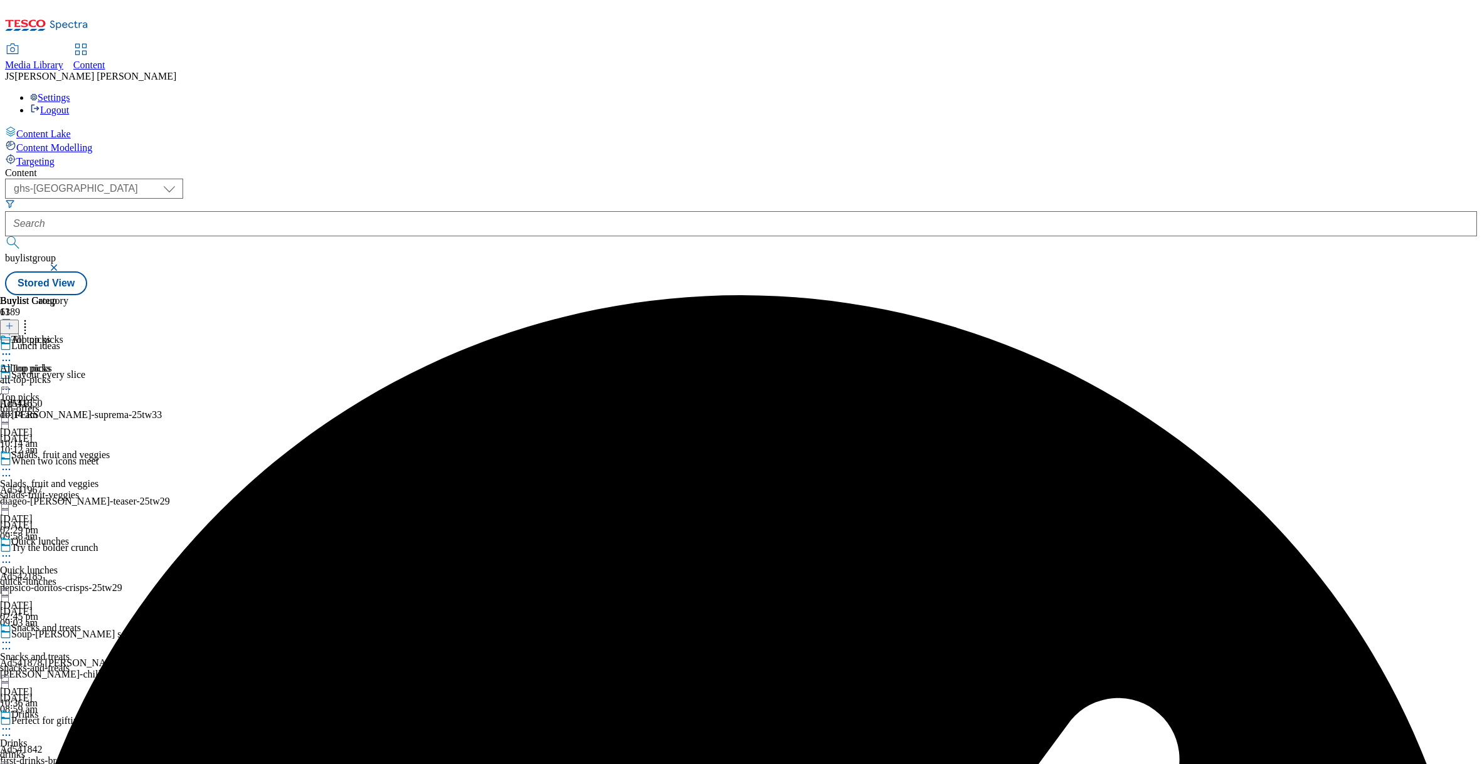
click at [68, 374] on div "all-top-picks" at bounding box center [34, 379] width 68 height 11
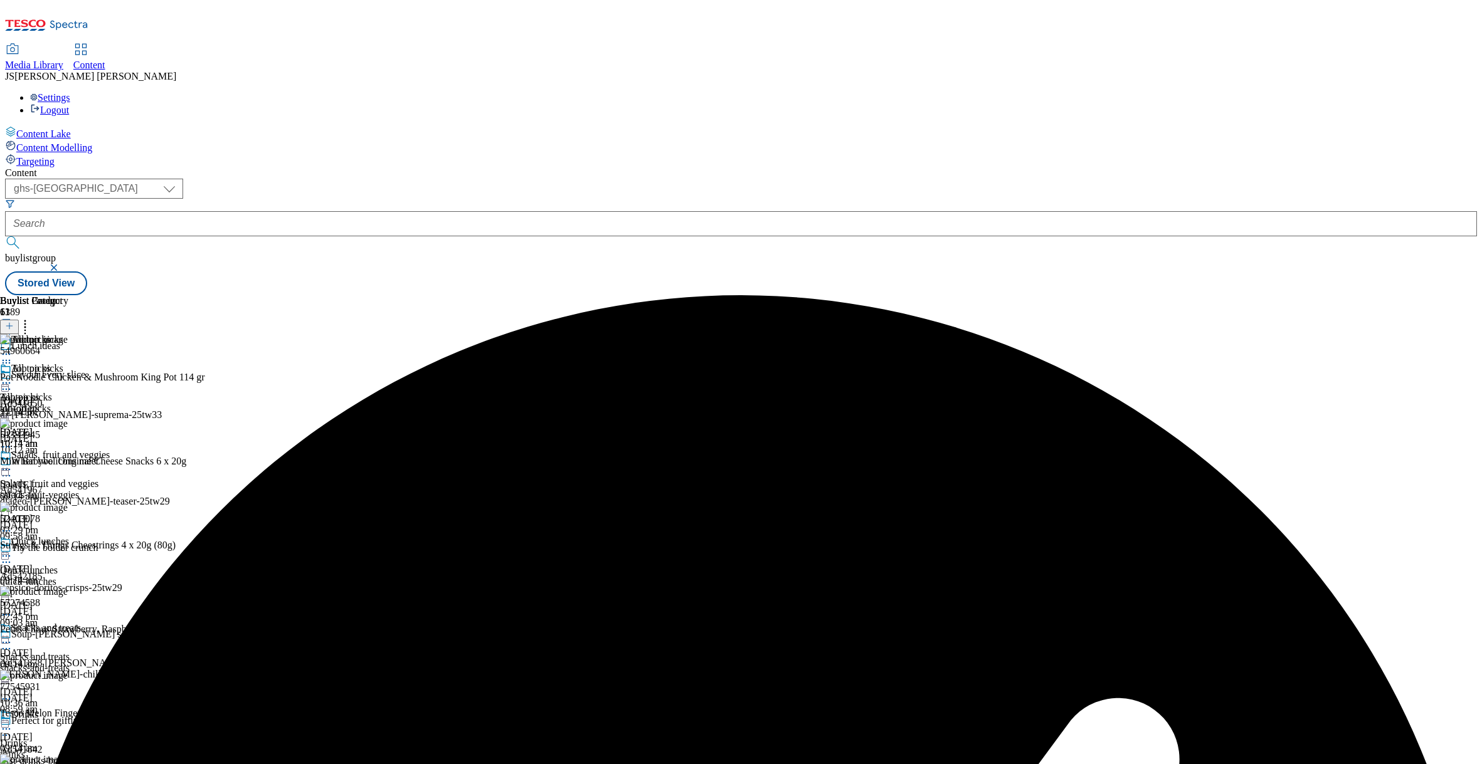
click at [14, 322] on icon at bounding box center [9, 326] width 9 height 9
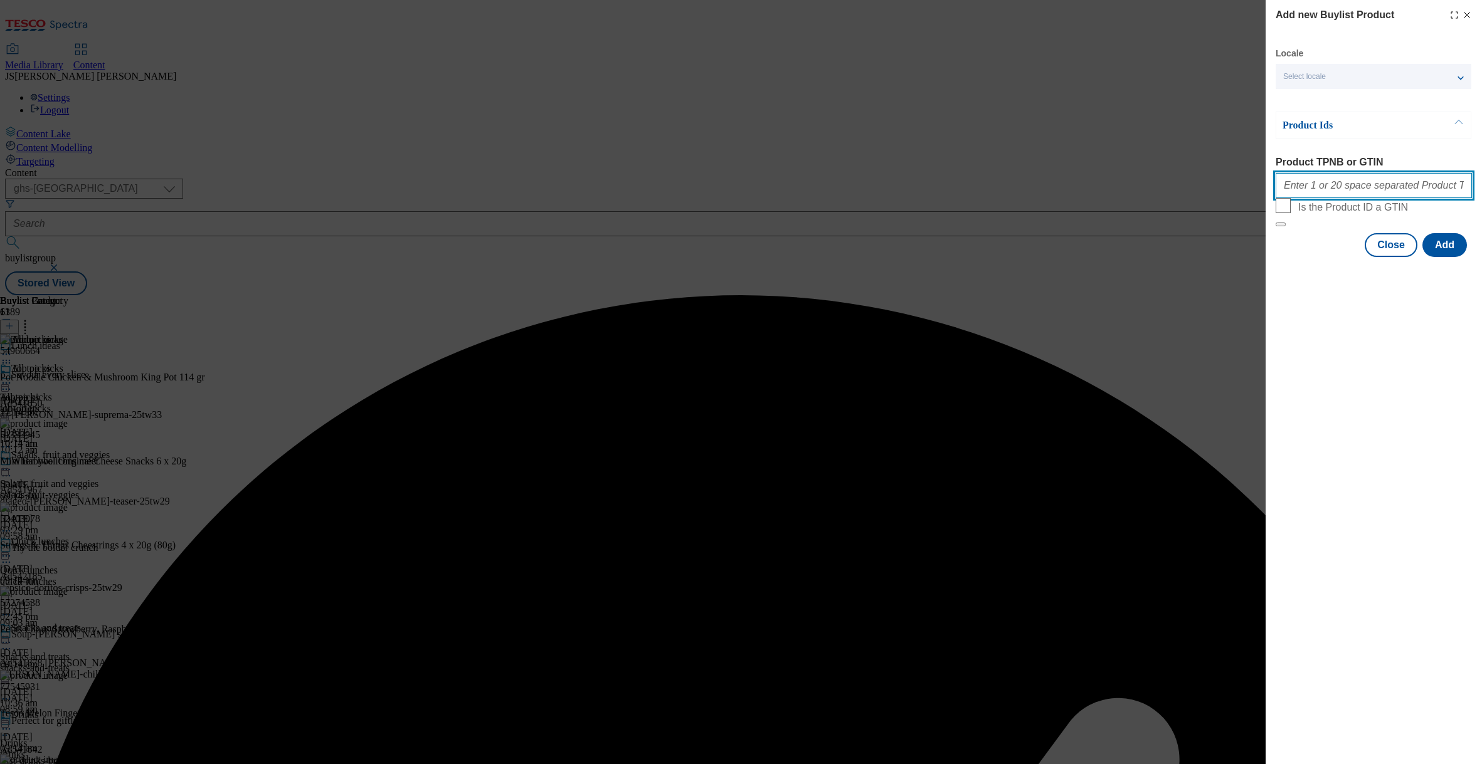
click at [1307, 191] on input "Product TPNB or GTIN" at bounding box center [1373, 185] width 196 height 25
paste input ""91714313 92003796""
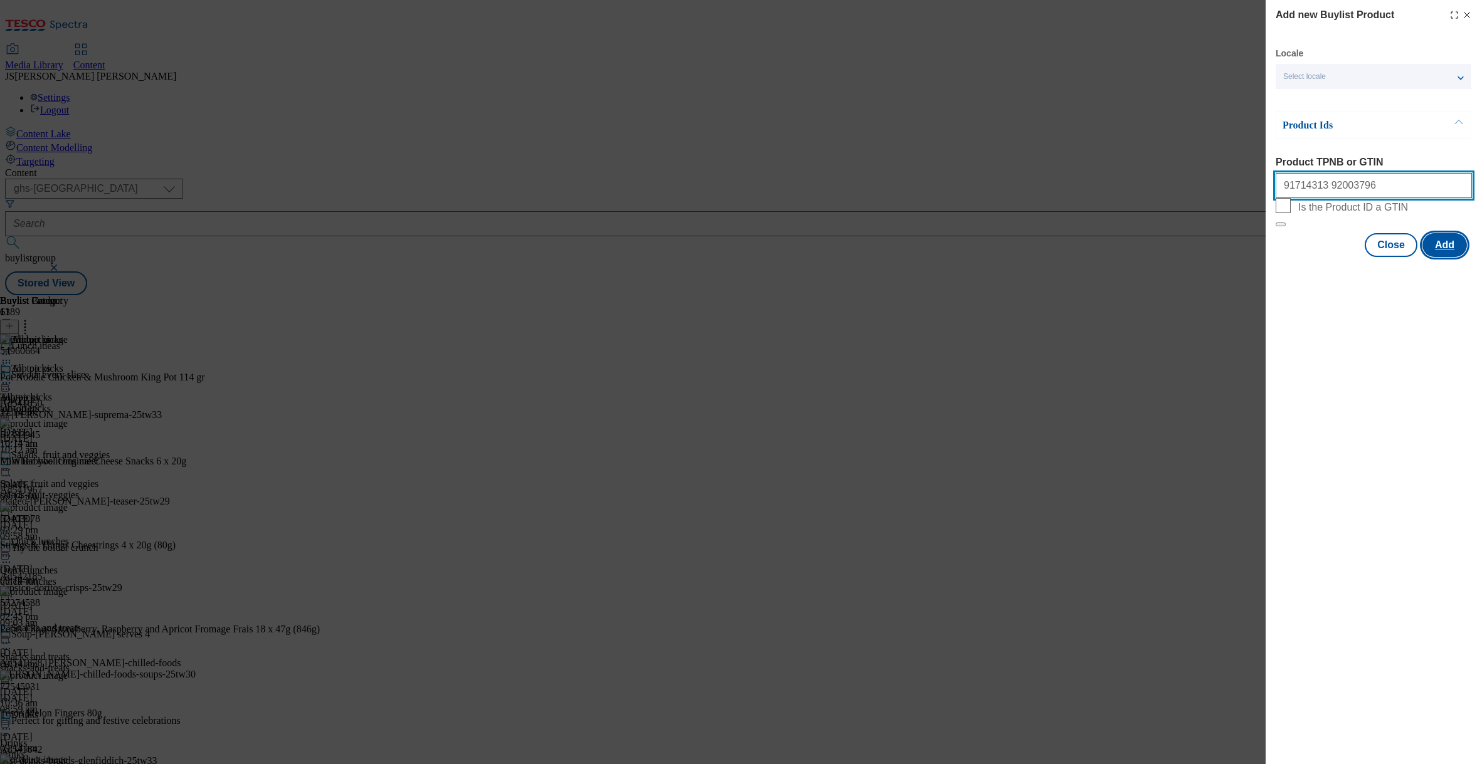
type input "91714313 92003796"
click at [1448, 257] on button "Add" at bounding box center [1444, 245] width 45 height 24
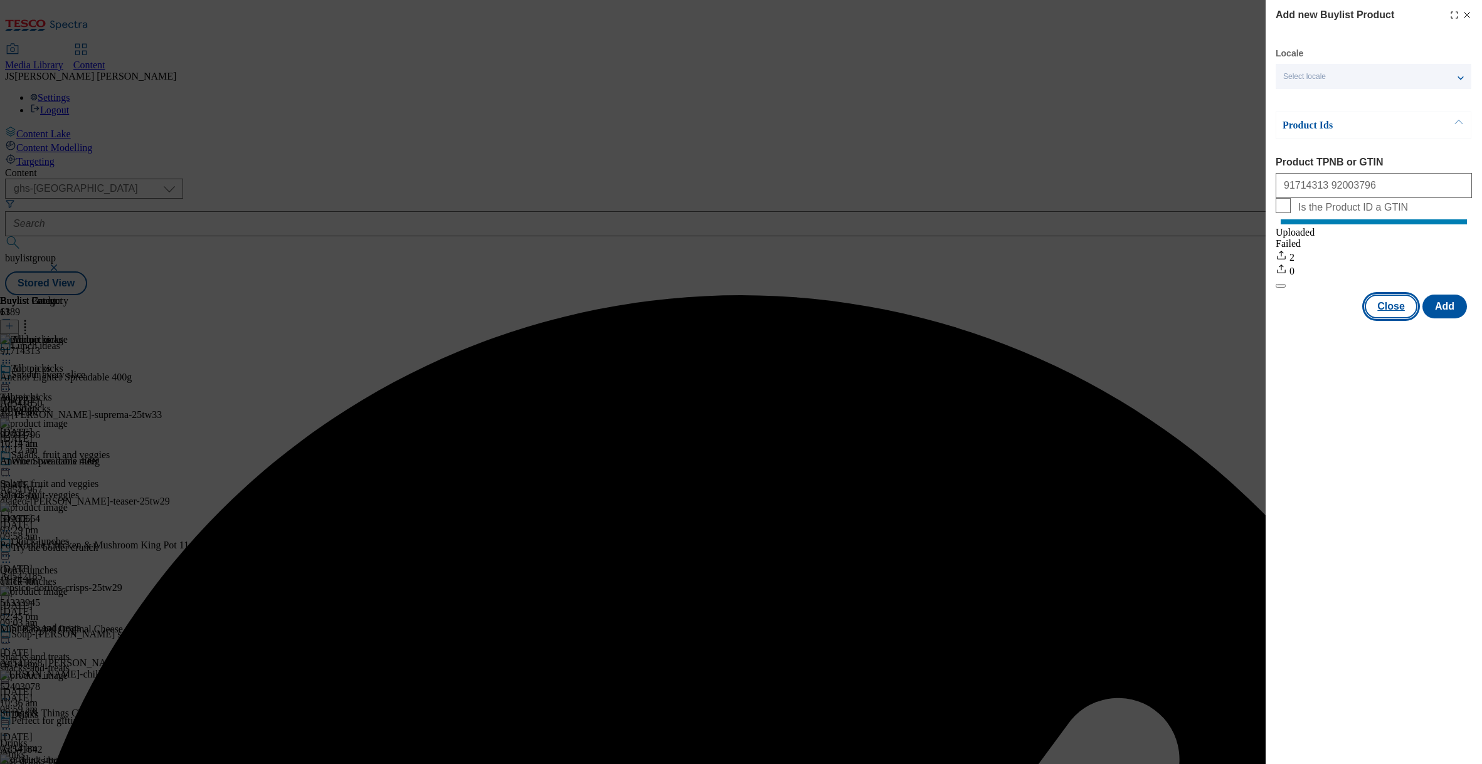
click at [1404, 318] on button "Close" at bounding box center [1390, 307] width 53 height 24
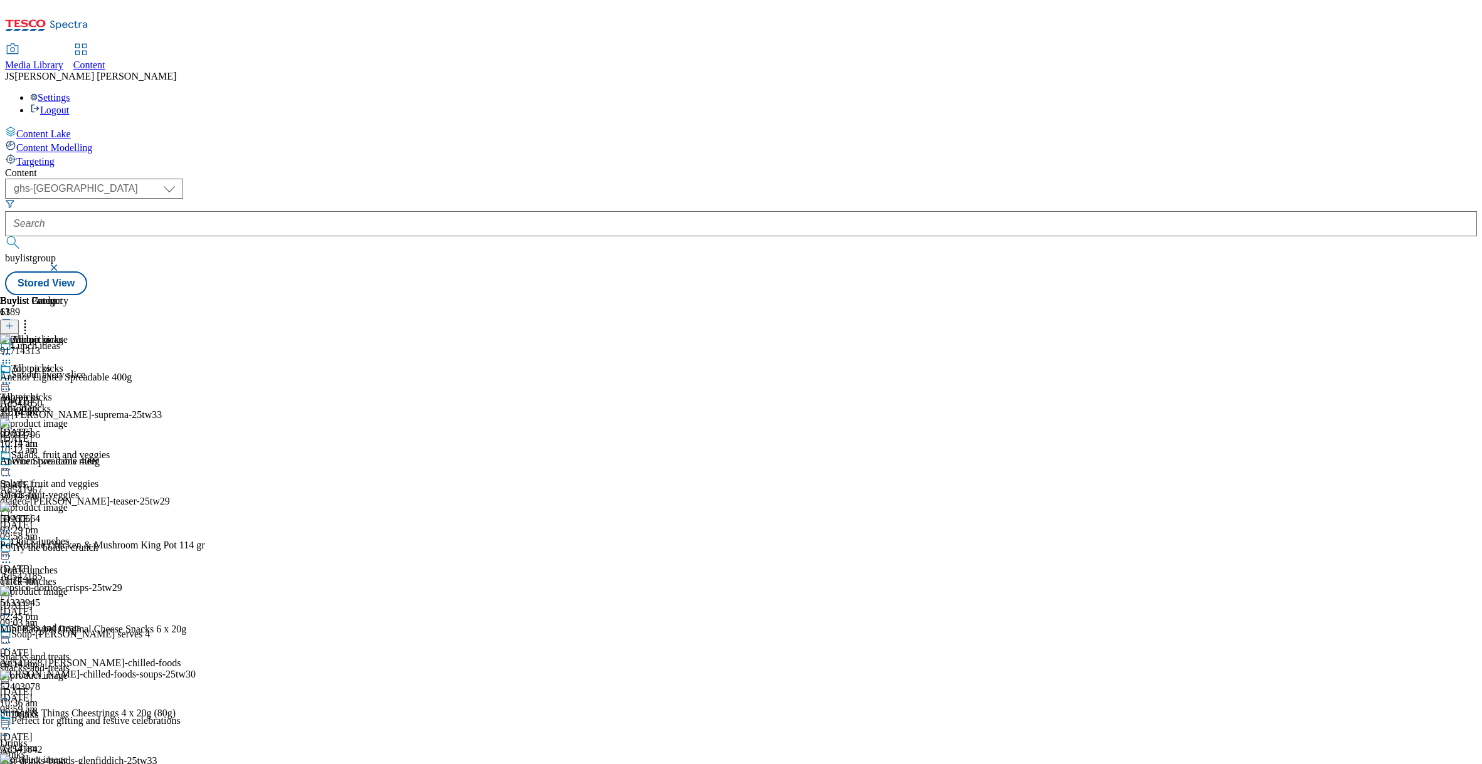
click at [26, 324] on circle at bounding box center [25, 325] width 2 height 2
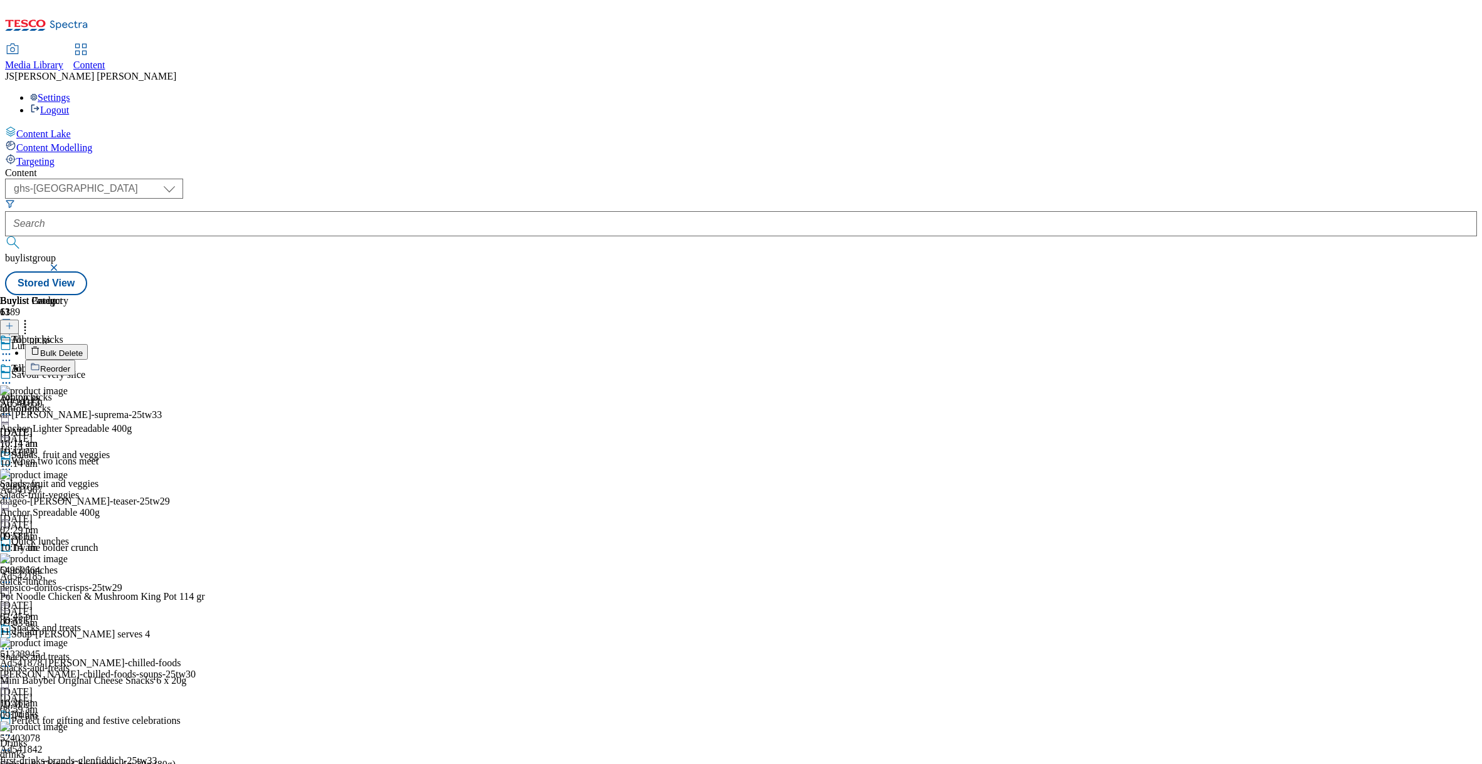
click at [70, 364] on span "Reorder" at bounding box center [55, 368] width 30 height 9
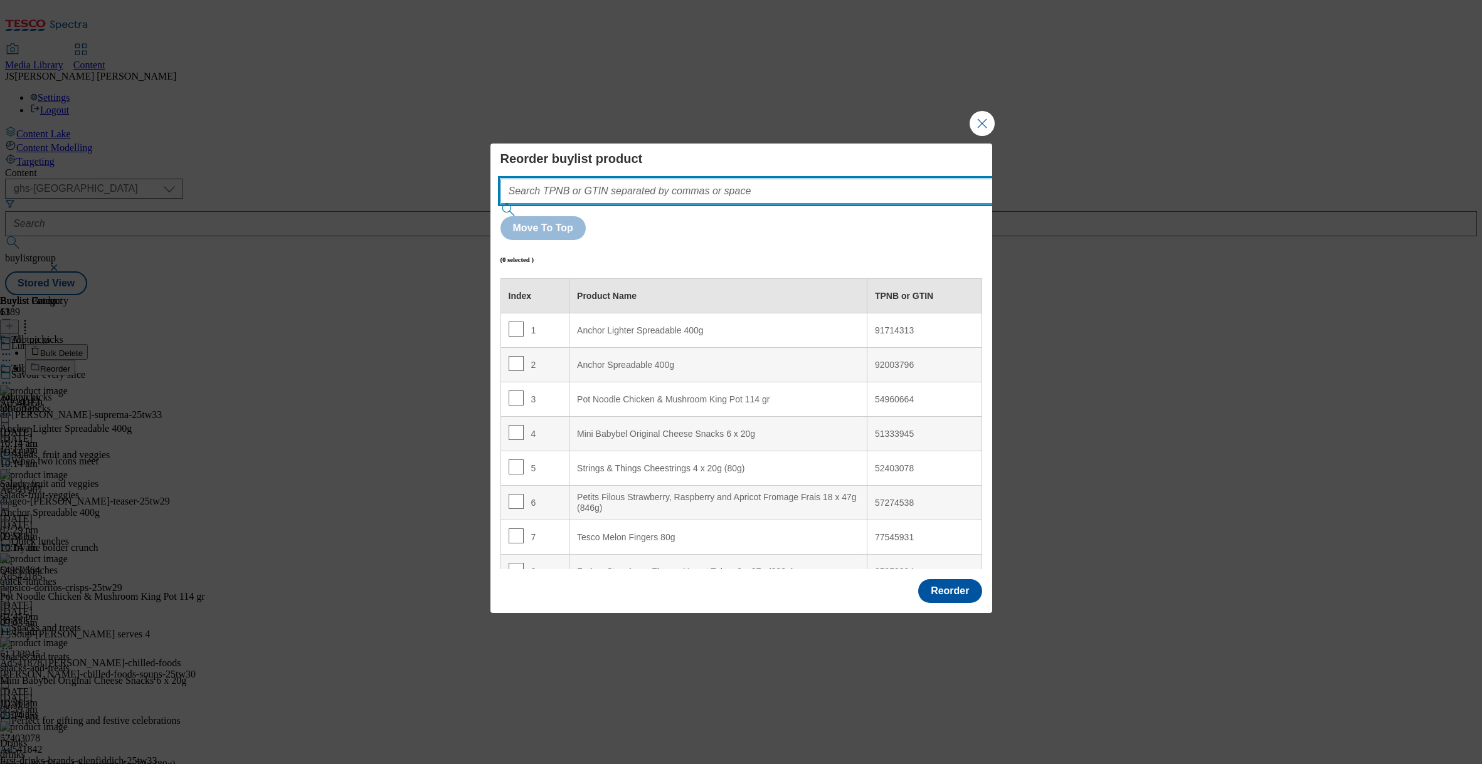
click at [525, 204] on input "Modal" at bounding box center [765, 191] width 530 height 25
paste input ""91714313 92003796""
type input "91714313 92003796"
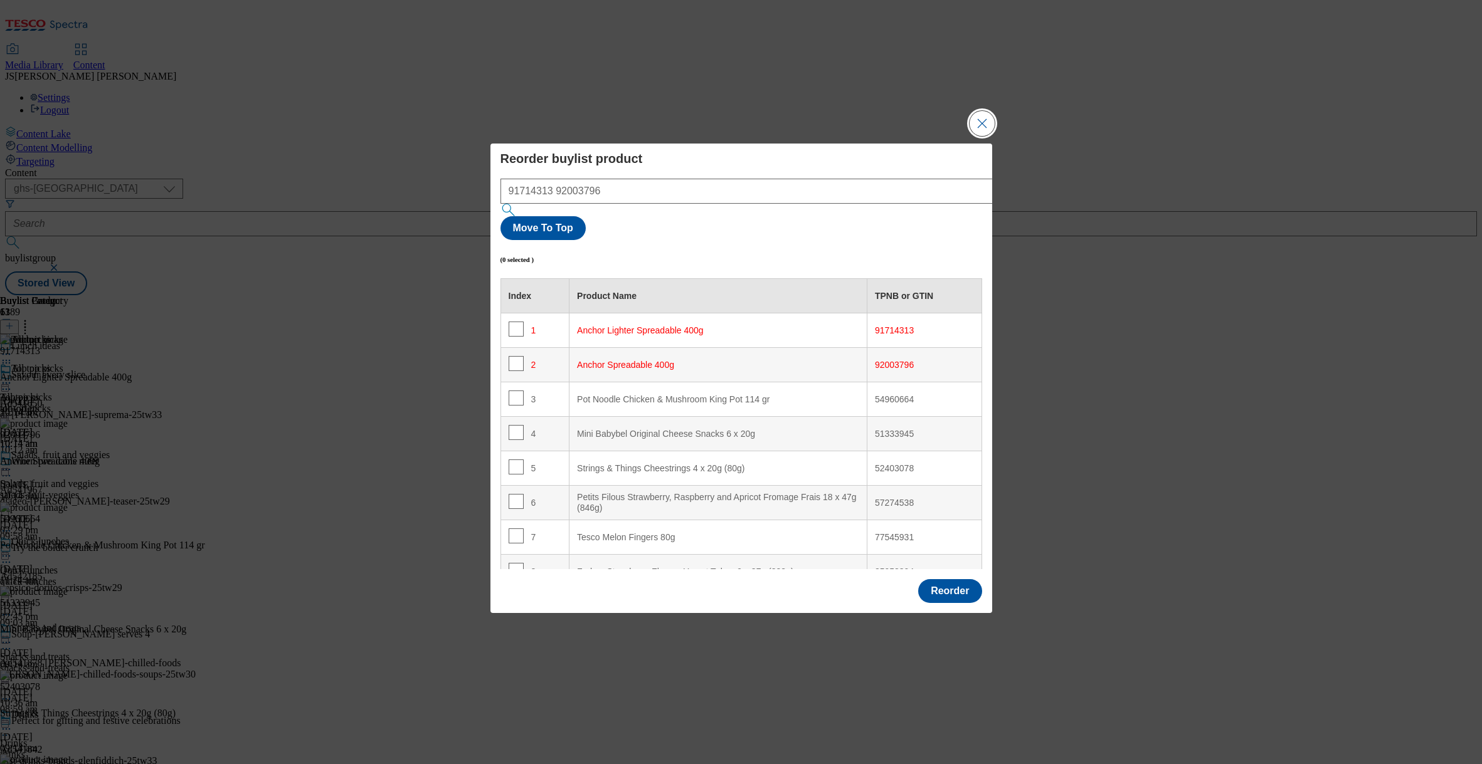
click at [977, 136] on button "Close Modal" at bounding box center [981, 123] width 25 height 25
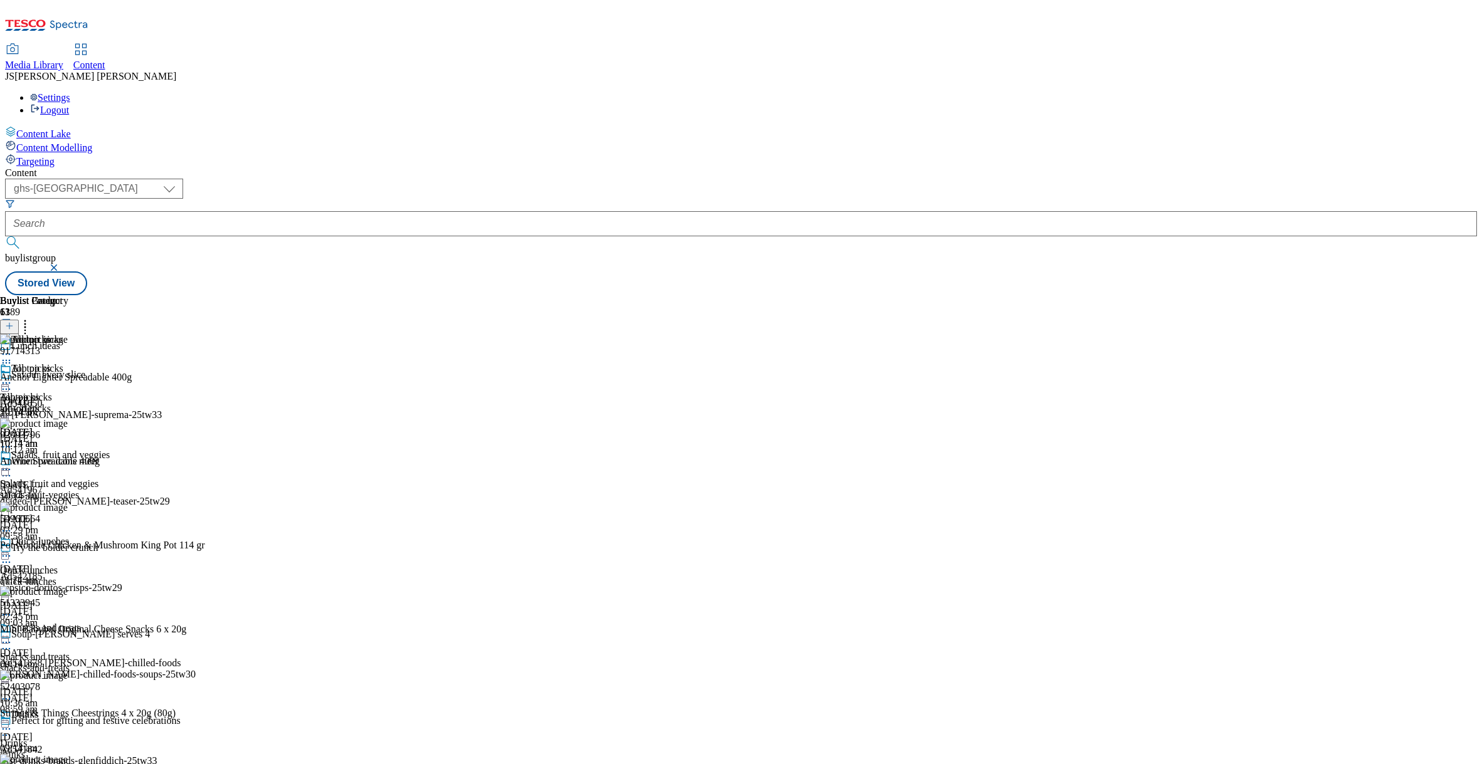
click at [13, 377] on icon at bounding box center [6, 383] width 13 height 13
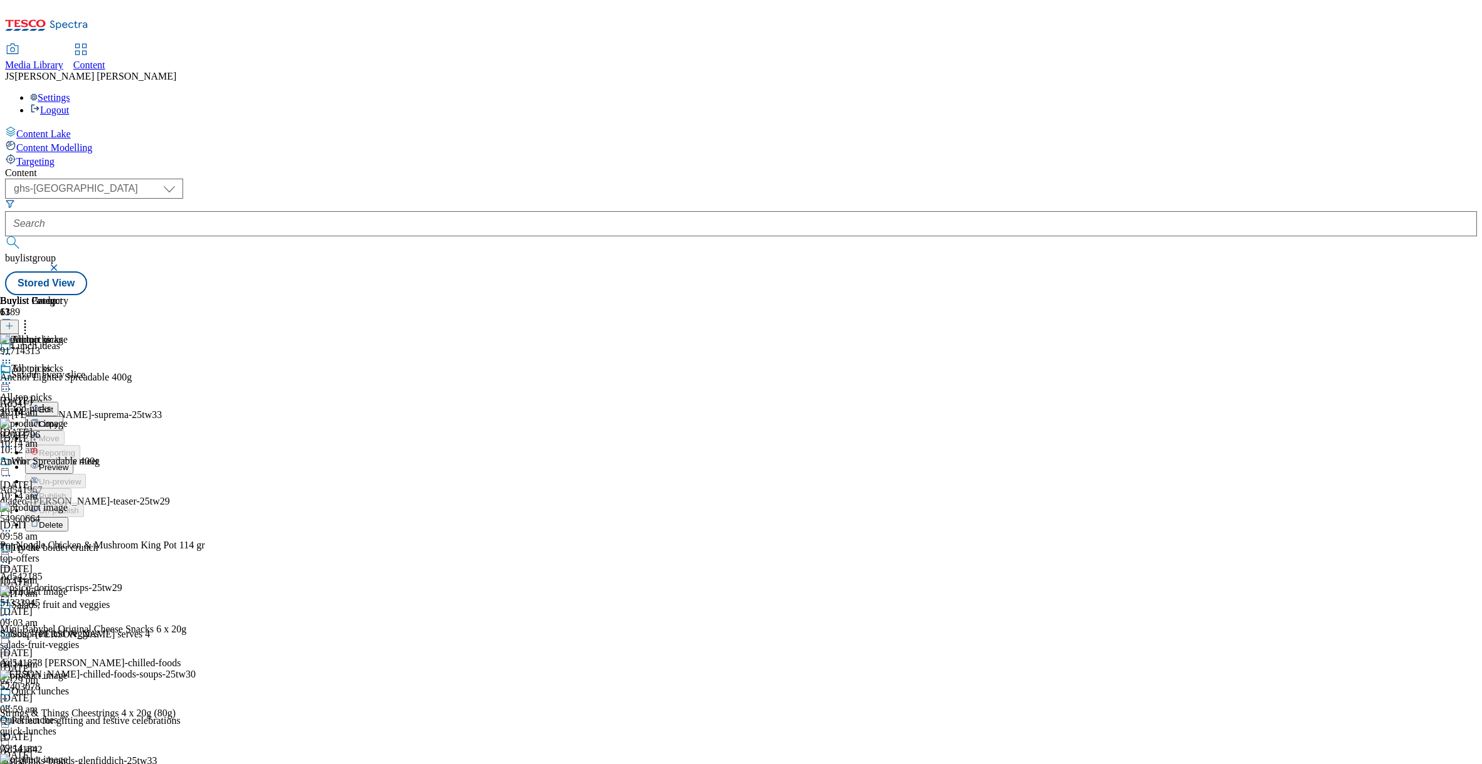
click at [68, 463] on span "Preview" at bounding box center [53, 467] width 29 height 9
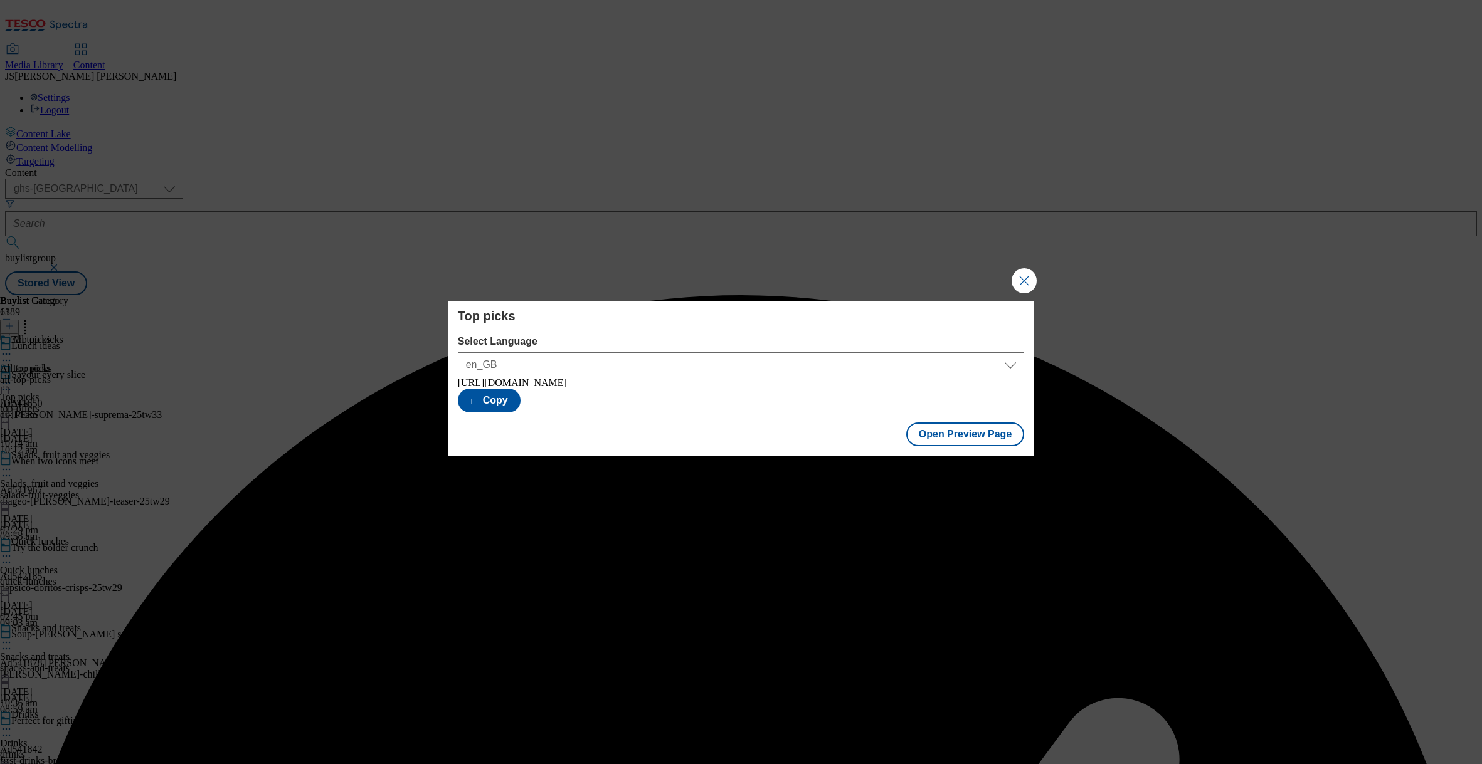
click at [1028, 273] on button "Close Modal" at bounding box center [1023, 280] width 25 height 25
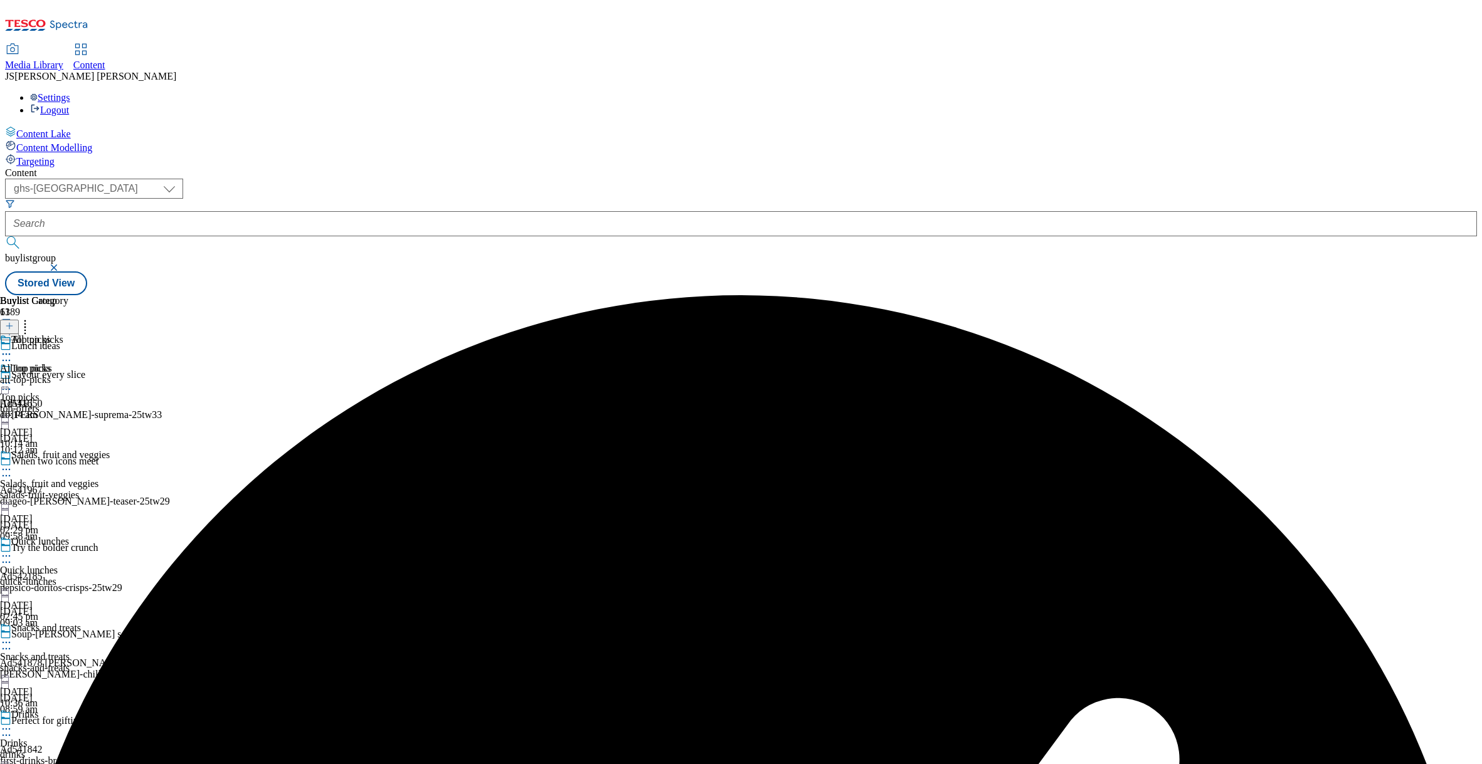
click at [13, 377] on icon at bounding box center [6, 383] width 13 height 13
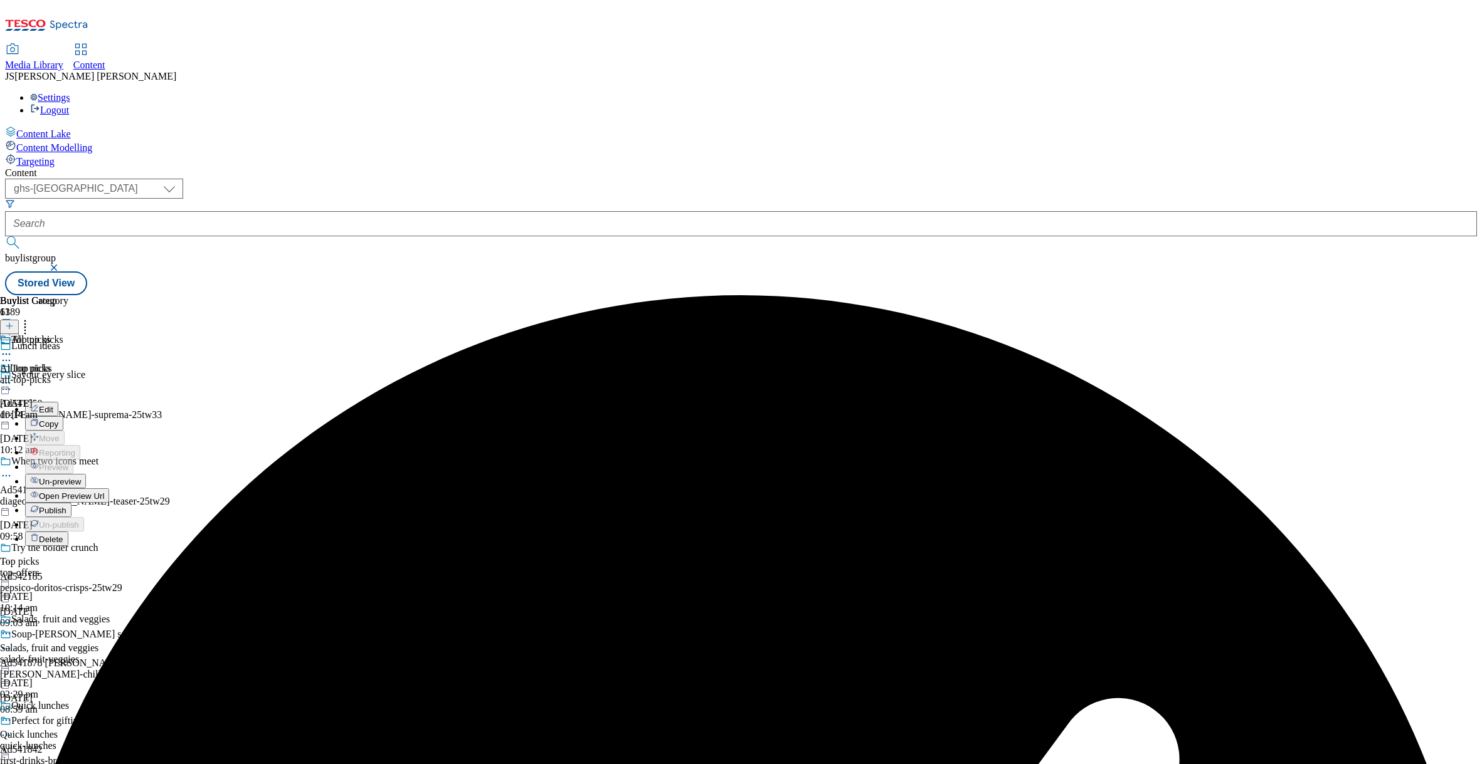
click at [66, 506] on span "Publish" at bounding box center [53, 510] width 28 height 9
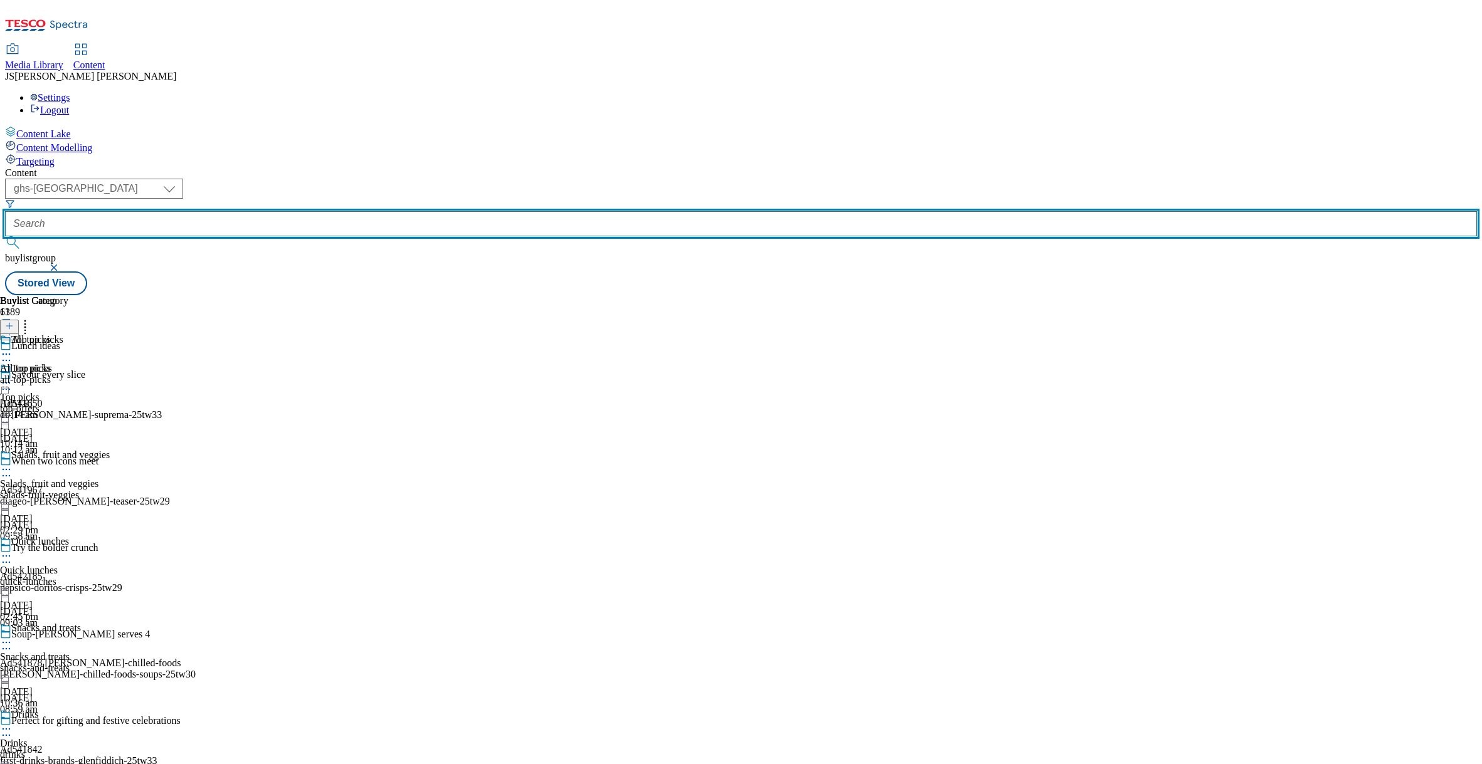
click at [313, 211] on input "text" at bounding box center [740, 223] width 1471 height 25
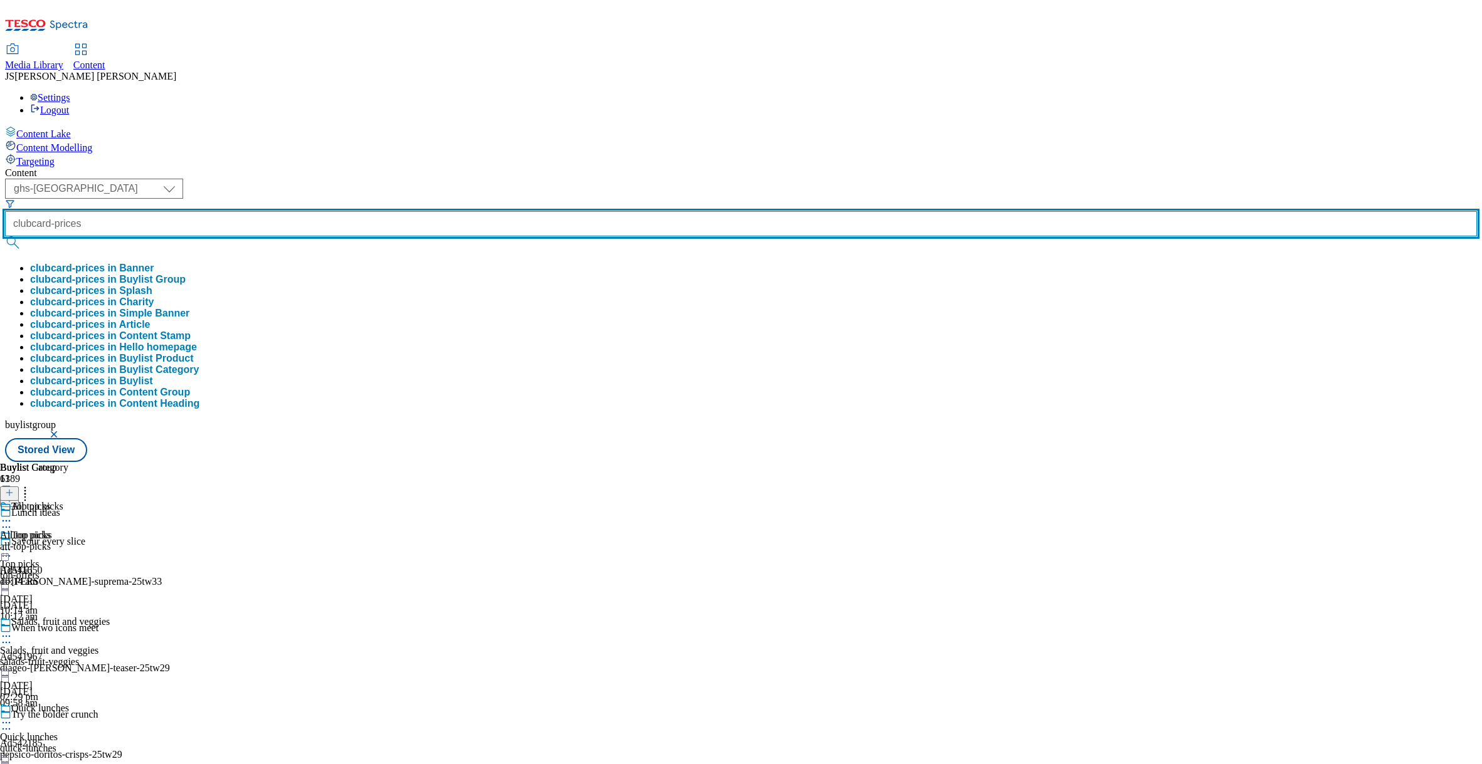
type input "clubcard-prices"
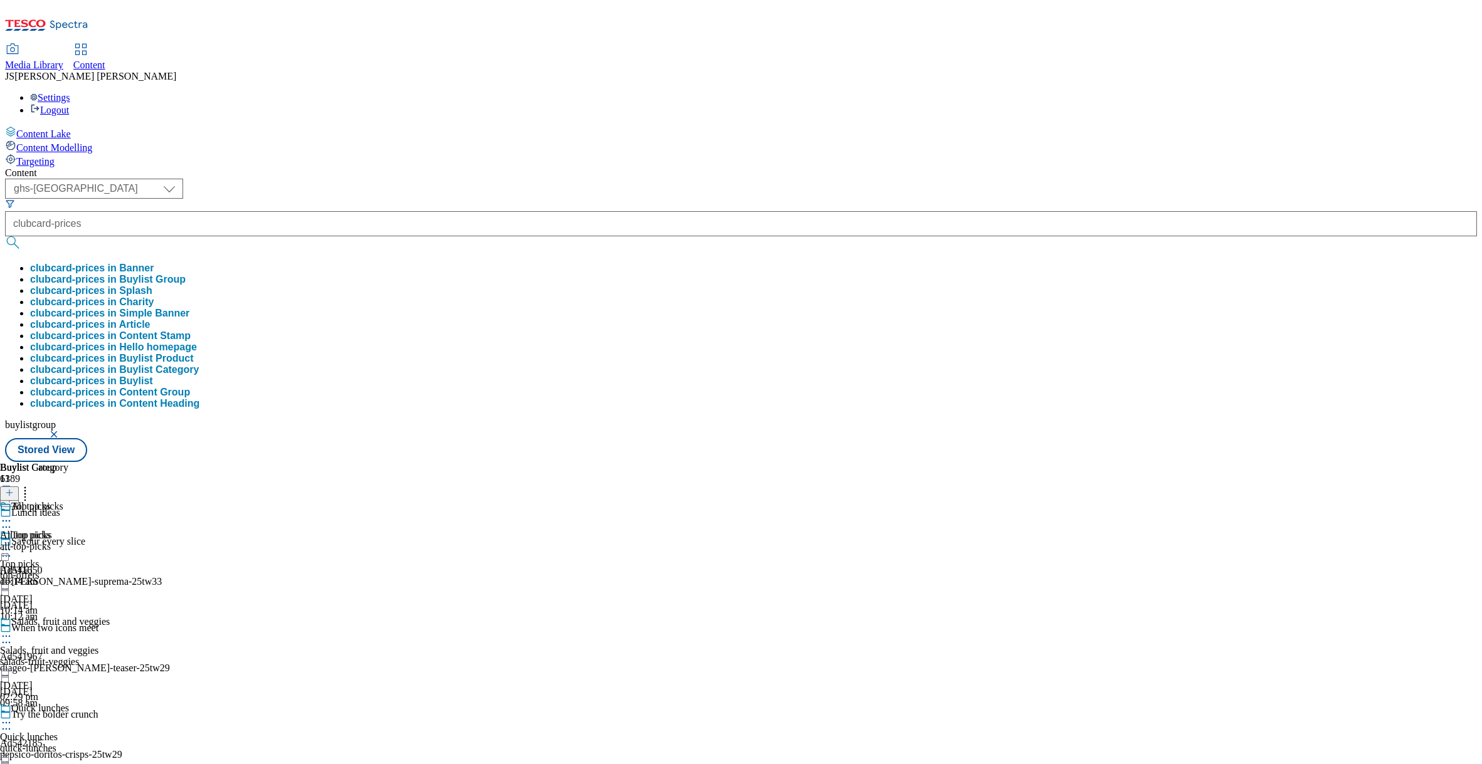
click at [186, 274] on button "clubcard-prices in Buylist Group" at bounding box center [107, 279] width 155 height 11
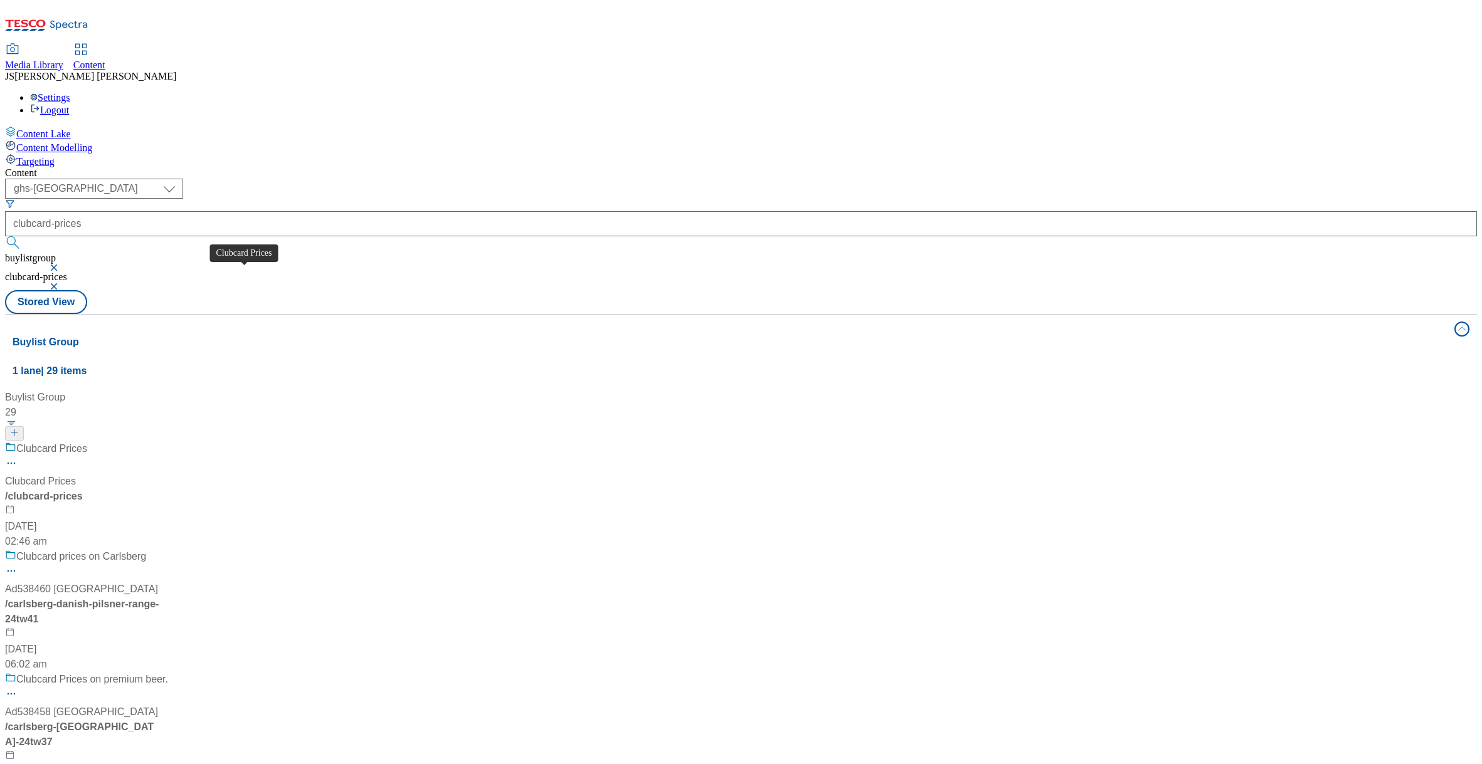
click at [76, 474] on div "Clubcard Prices" at bounding box center [40, 481] width 71 height 15
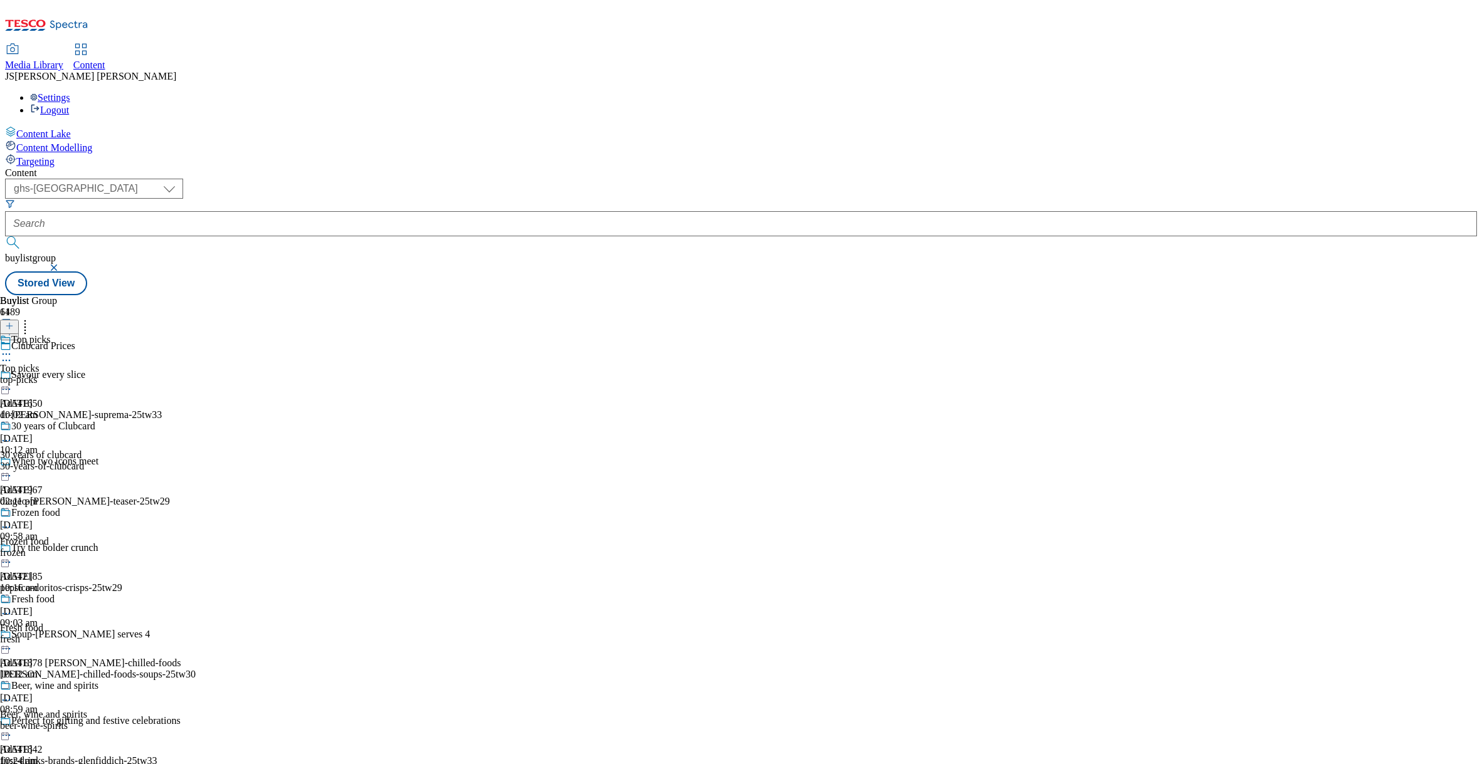
scroll to position [145, 0]
click at [13, 608] on icon at bounding box center [6, 614] width 13 height 13
click at [79, 751] on span "Un-publish" at bounding box center [59, 755] width 40 height 9
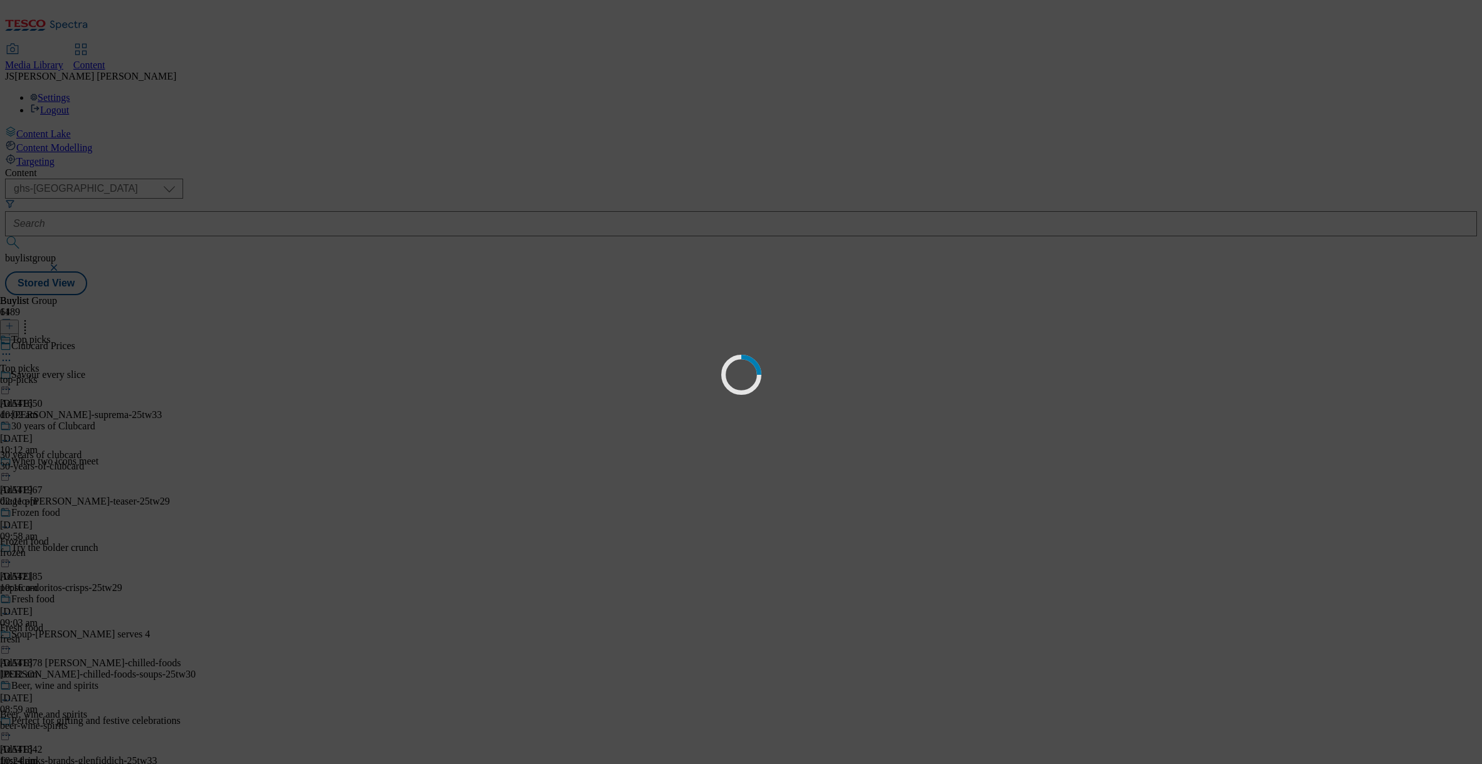
scroll to position [0, 0]
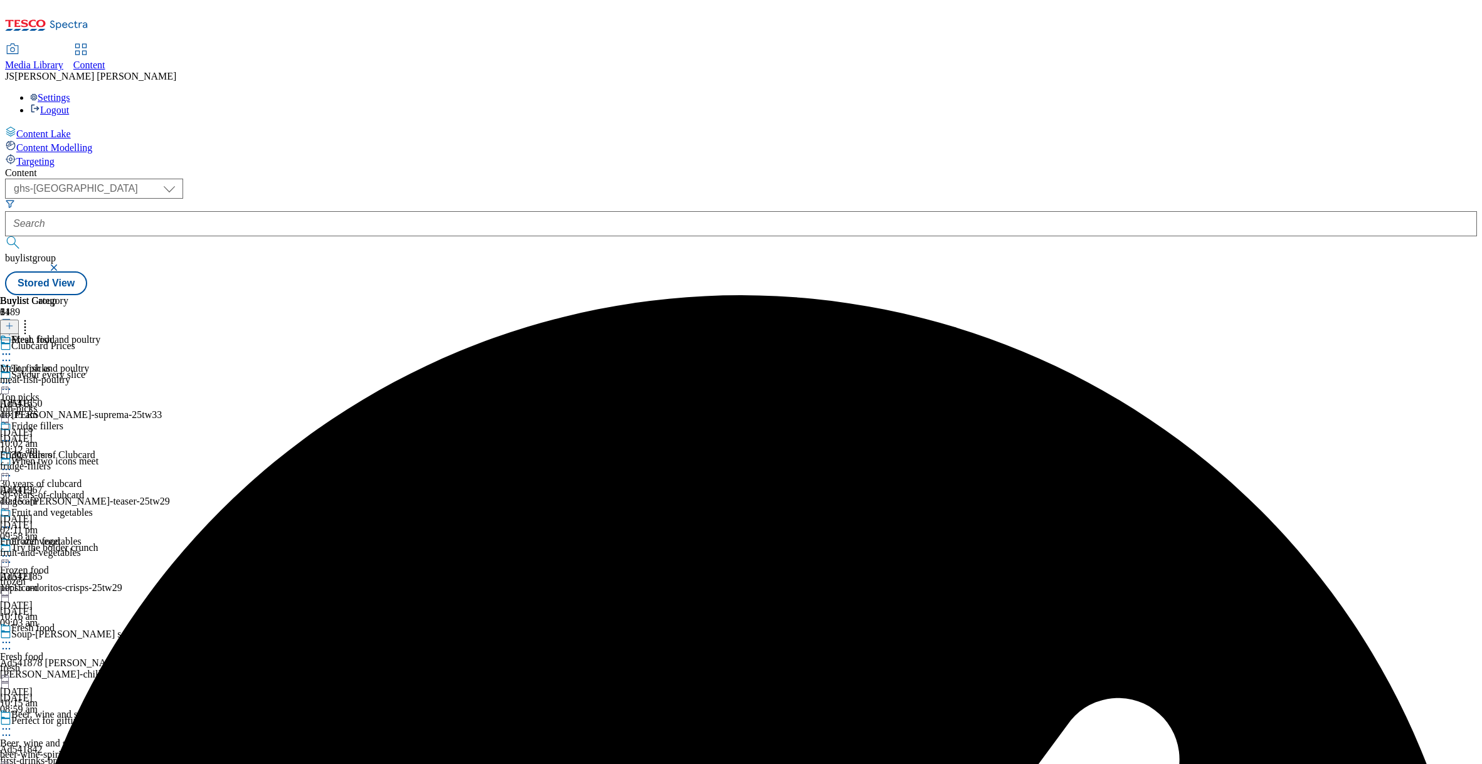
click at [8, 354] on circle at bounding box center [7, 355] width 2 height 2
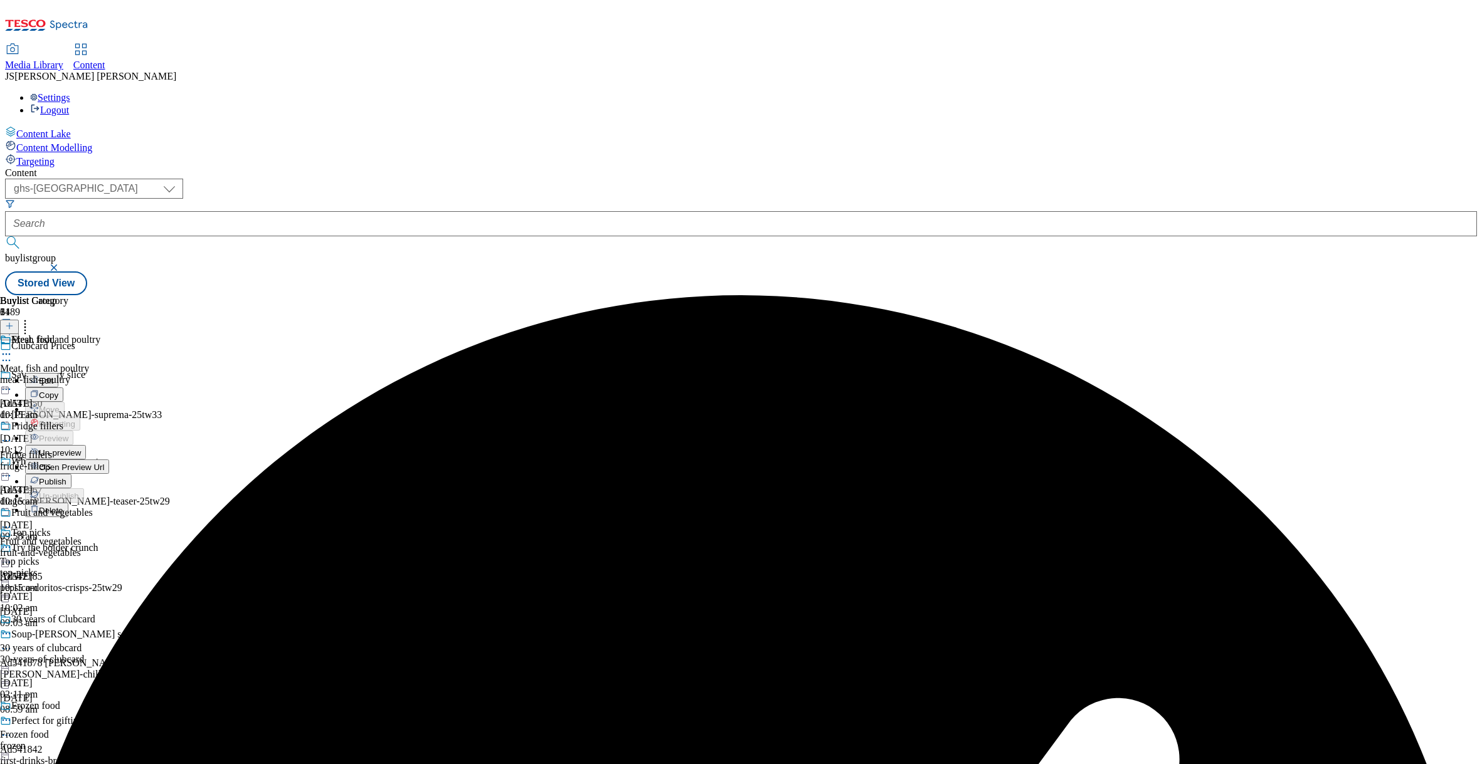
click at [81, 448] on span "Un-preview" at bounding box center [60, 452] width 42 height 9
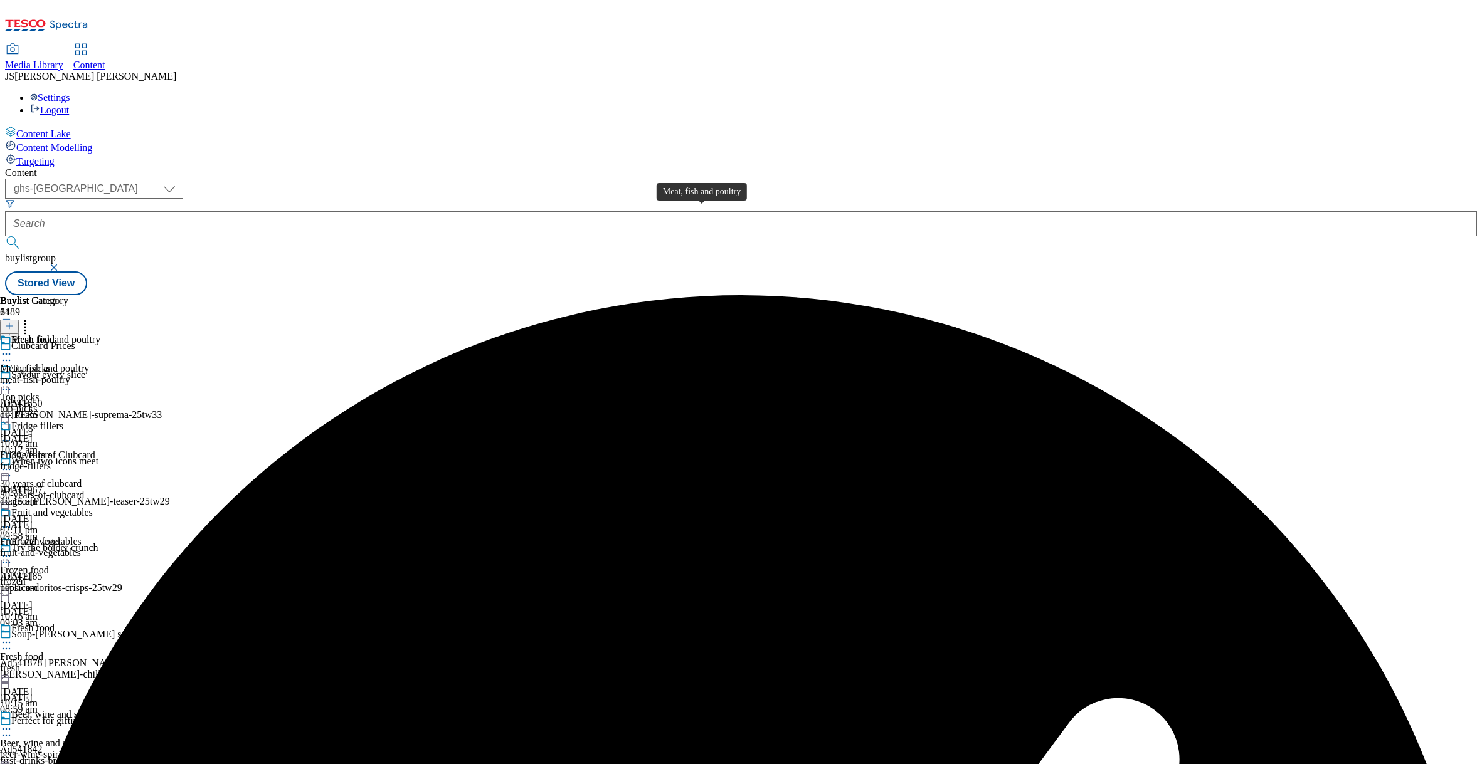
click at [89, 363] on span "Meat, fish and poultry" at bounding box center [44, 368] width 89 height 11
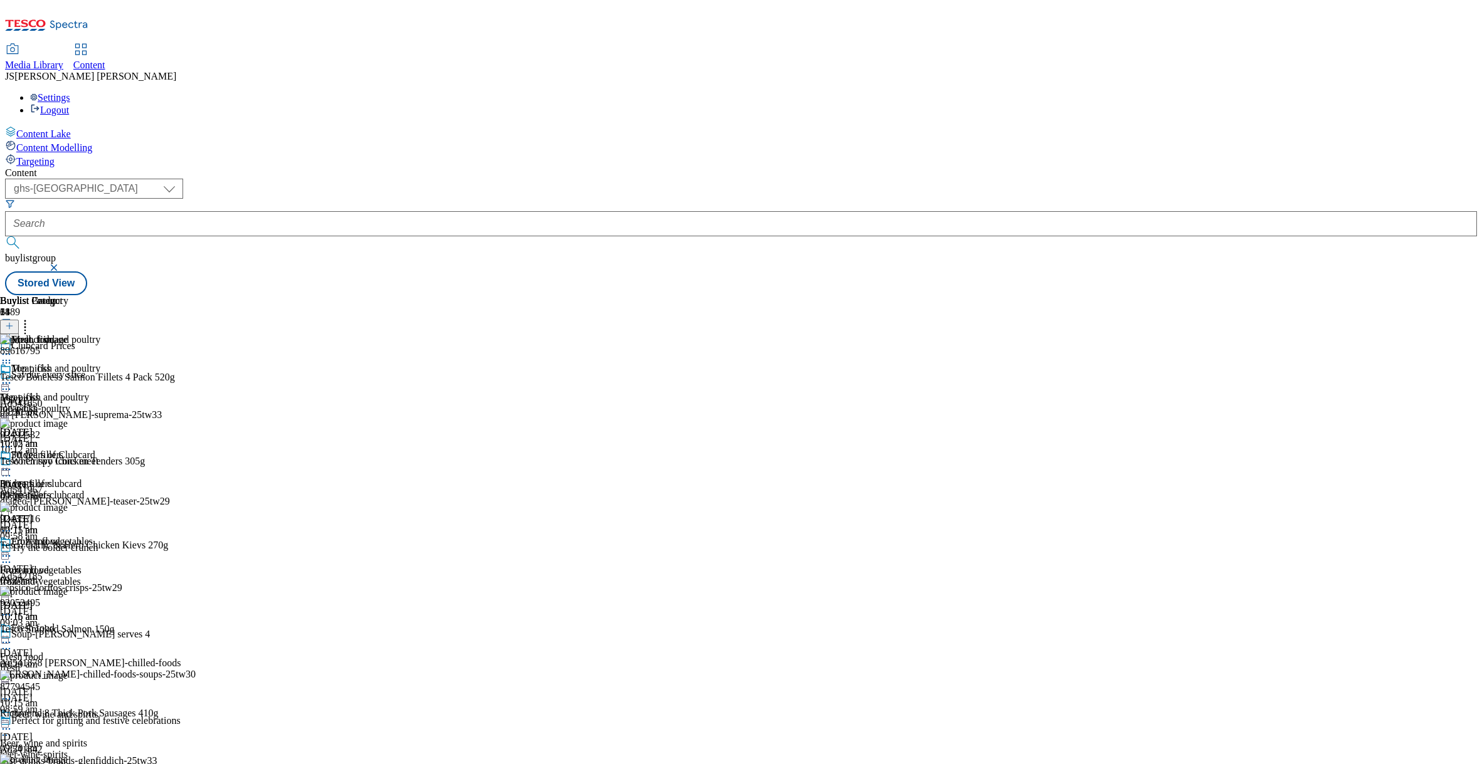
click at [14, 322] on icon at bounding box center [9, 326] width 9 height 9
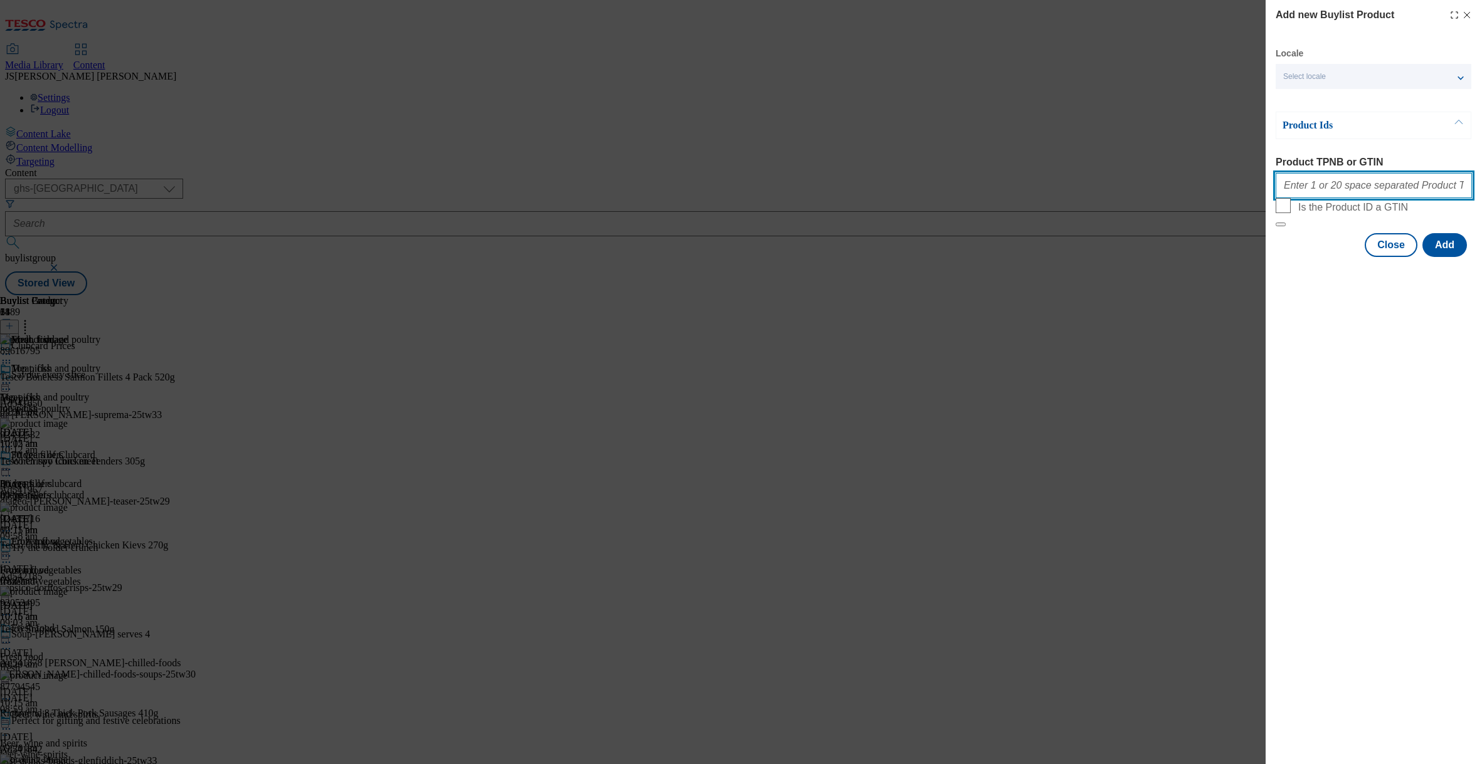
click at [1316, 186] on input "Product TPNB or GTIN" at bounding box center [1373, 185] width 196 height 25
paste input ""85973354 51330009 63077803""
type input "85973354 51330009 63077803"
click at [1445, 257] on button "Add" at bounding box center [1444, 245] width 45 height 24
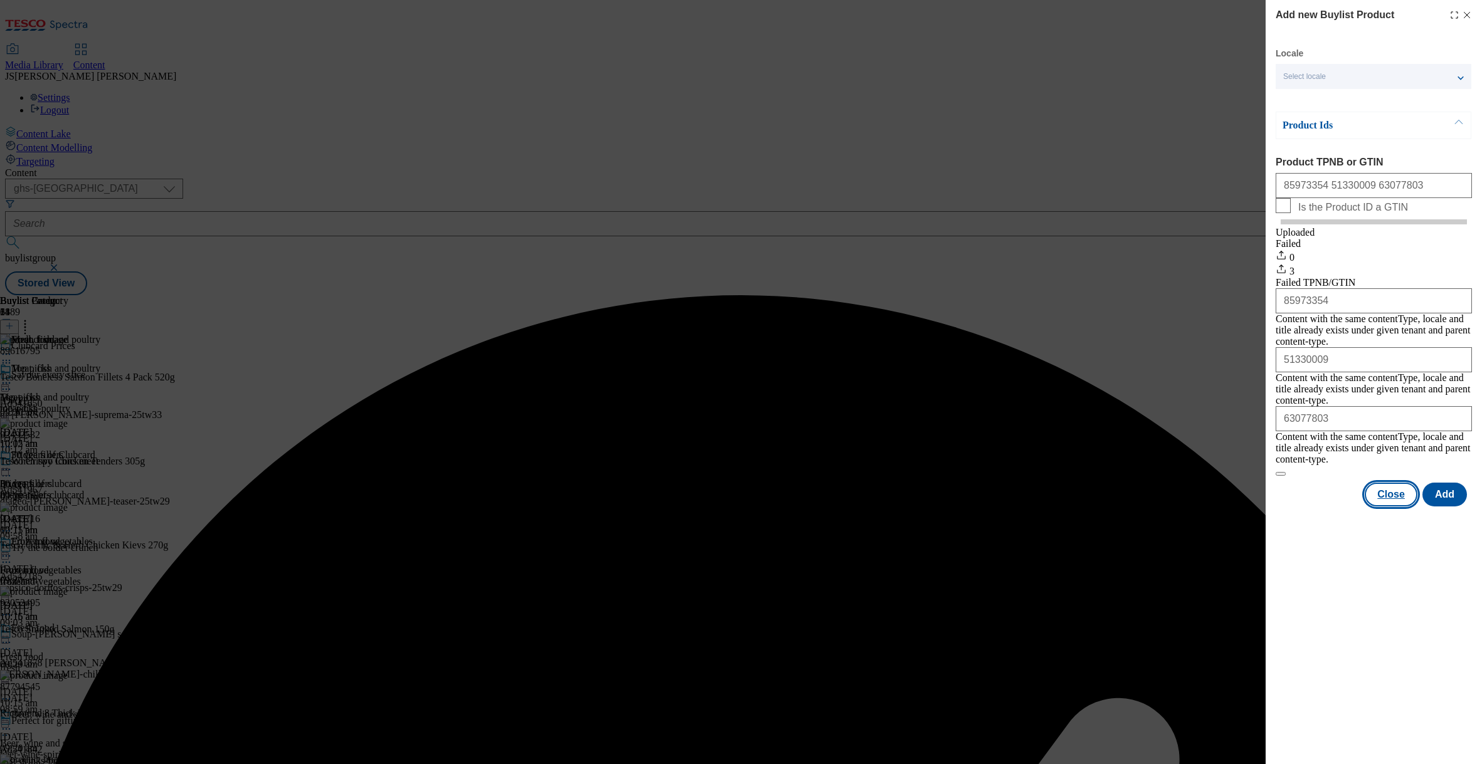
drag, startPoint x: 1396, startPoint y: 482, endPoint x: 1361, endPoint y: 450, distance: 47.5
click at [1396, 483] on button "Close" at bounding box center [1390, 495] width 53 height 24
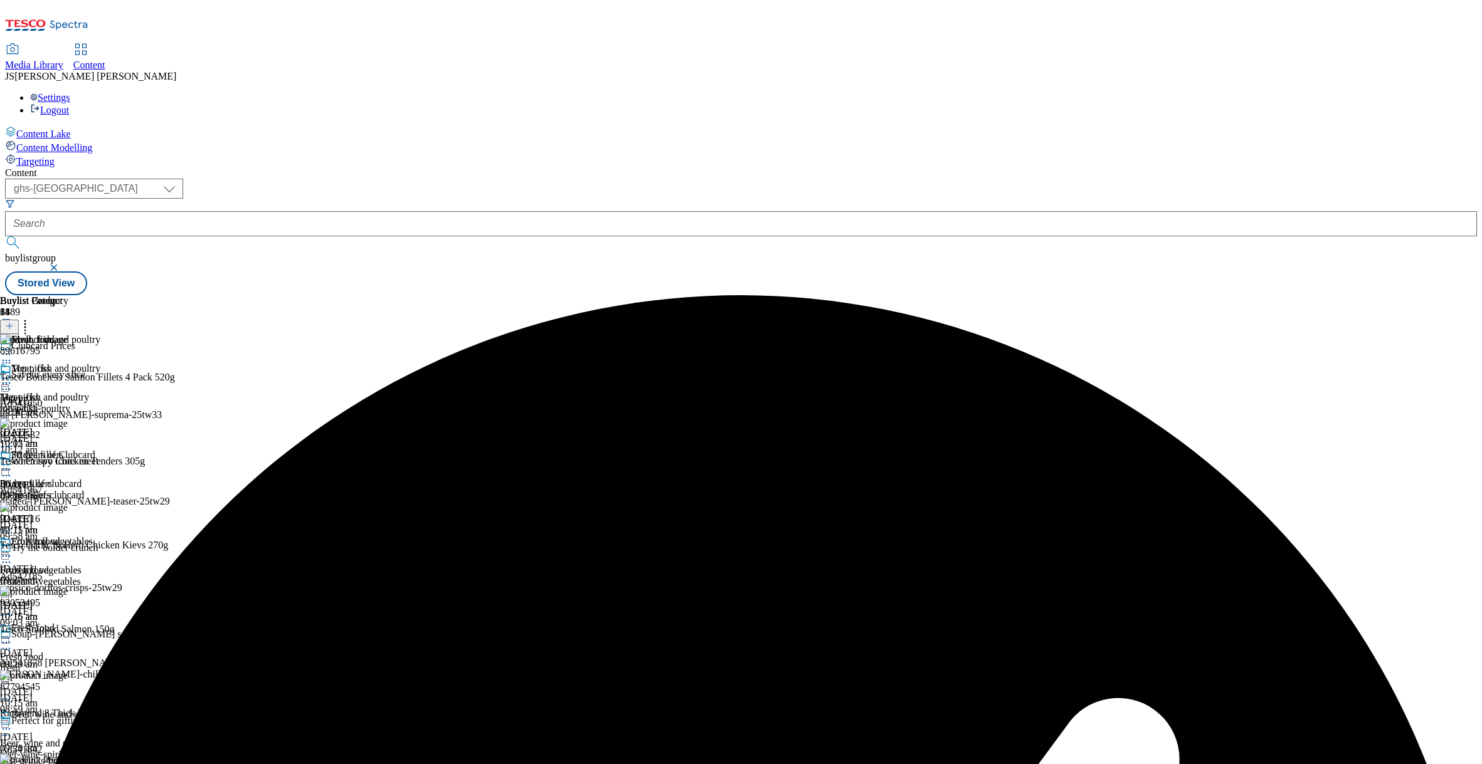
click at [31, 318] on icon at bounding box center [25, 324] width 13 height 13
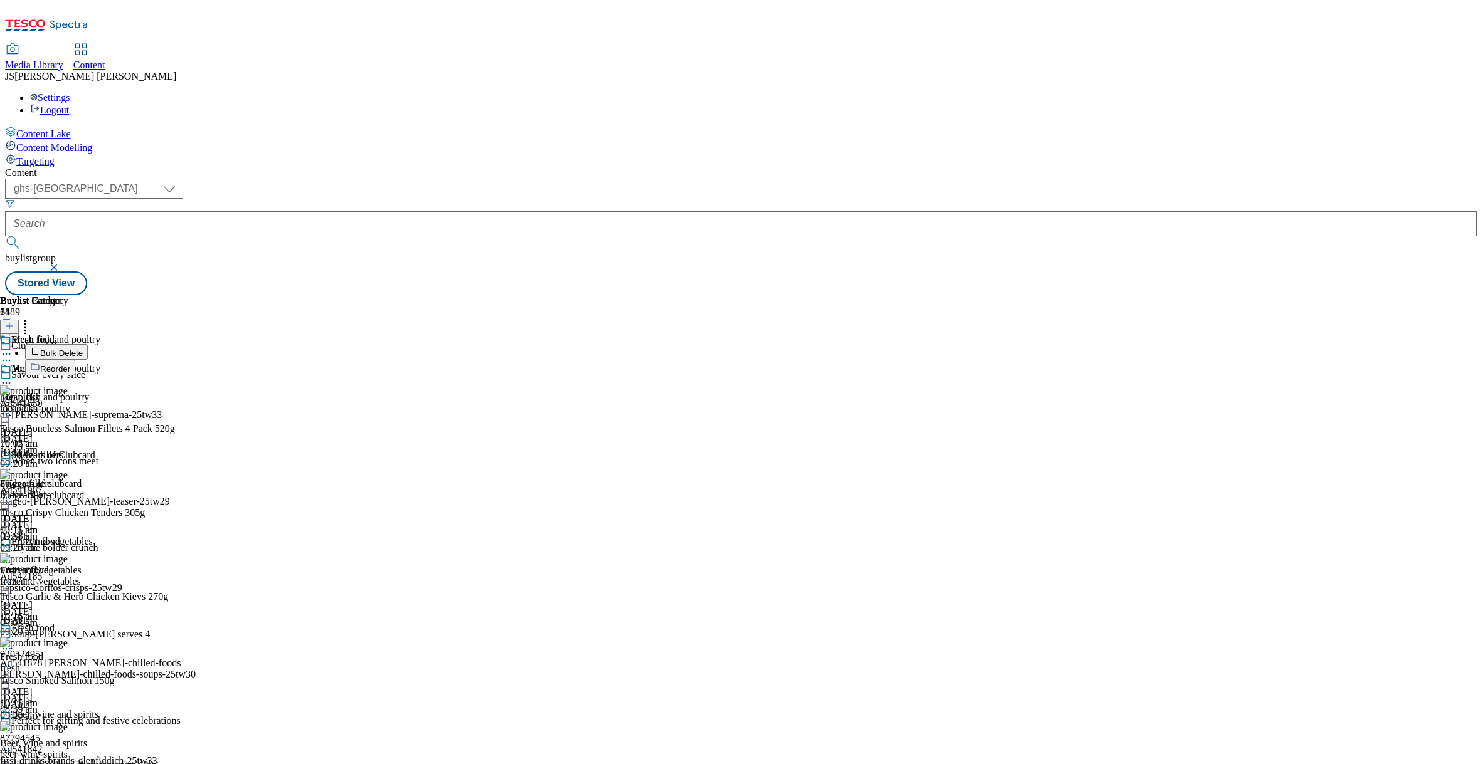
click at [70, 364] on span "Reorder" at bounding box center [55, 368] width 30 height 9
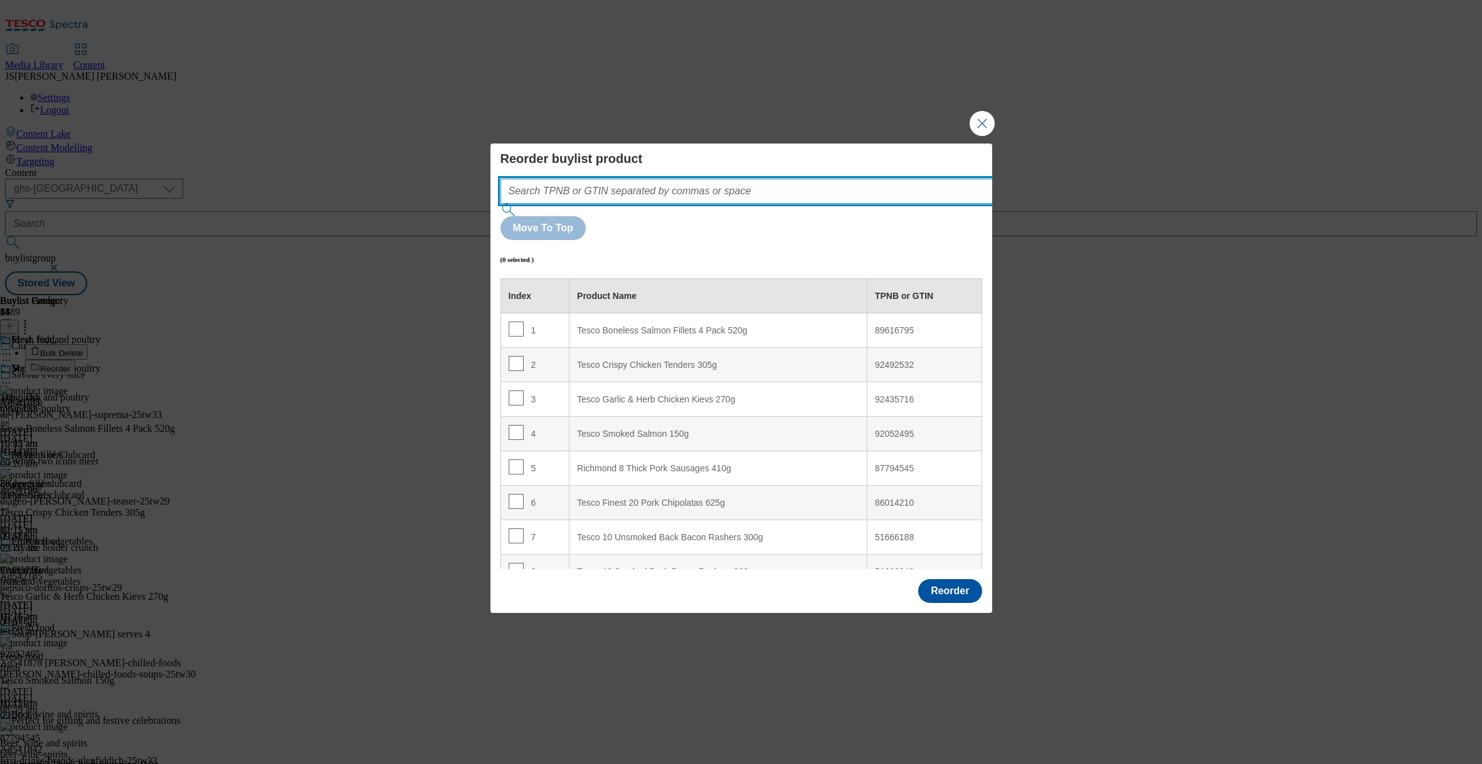
click at [606, 204] on input "Modal" at bounding box center [765, 191] width 530 height 25
paste input ""85973354 51330009 63077803""
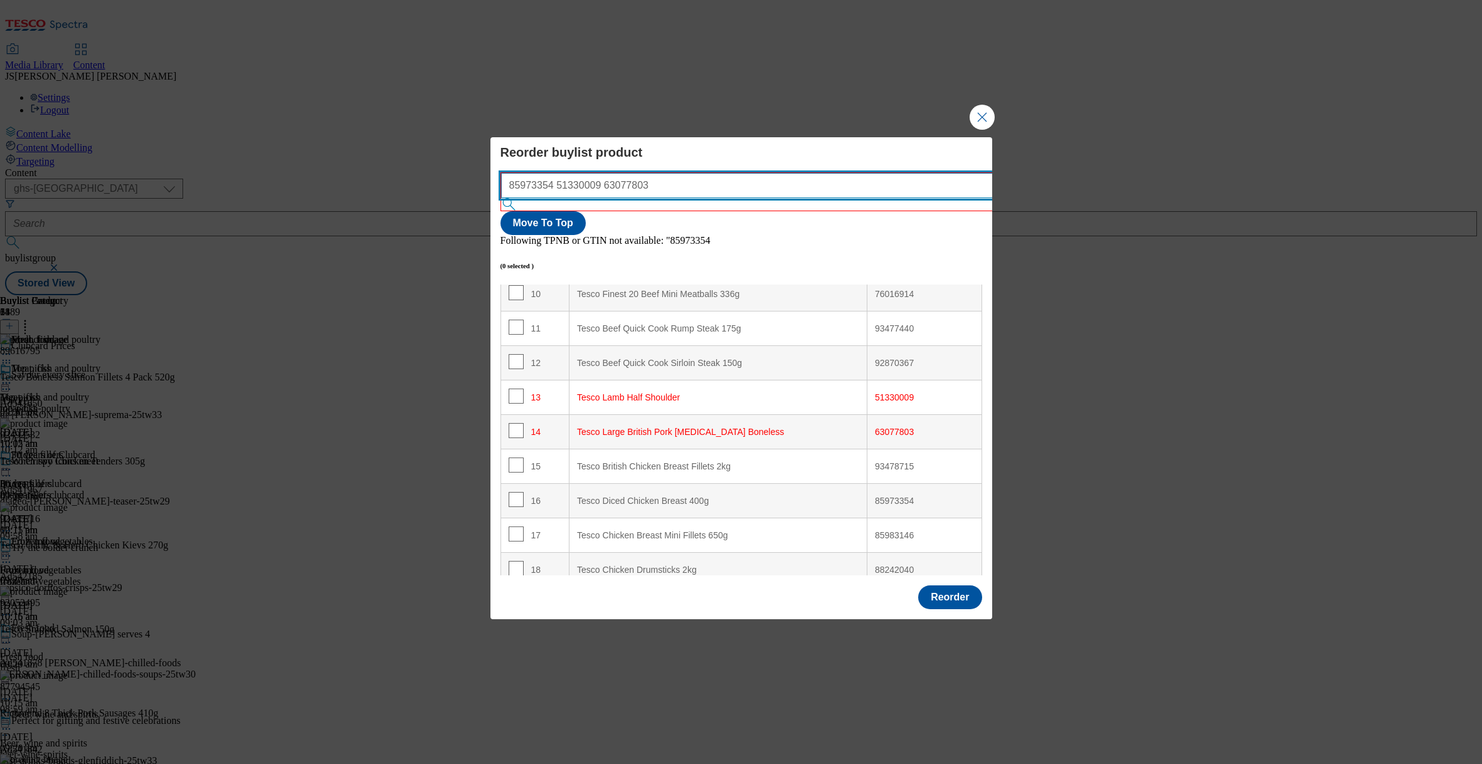
scroll to position [365, 0]
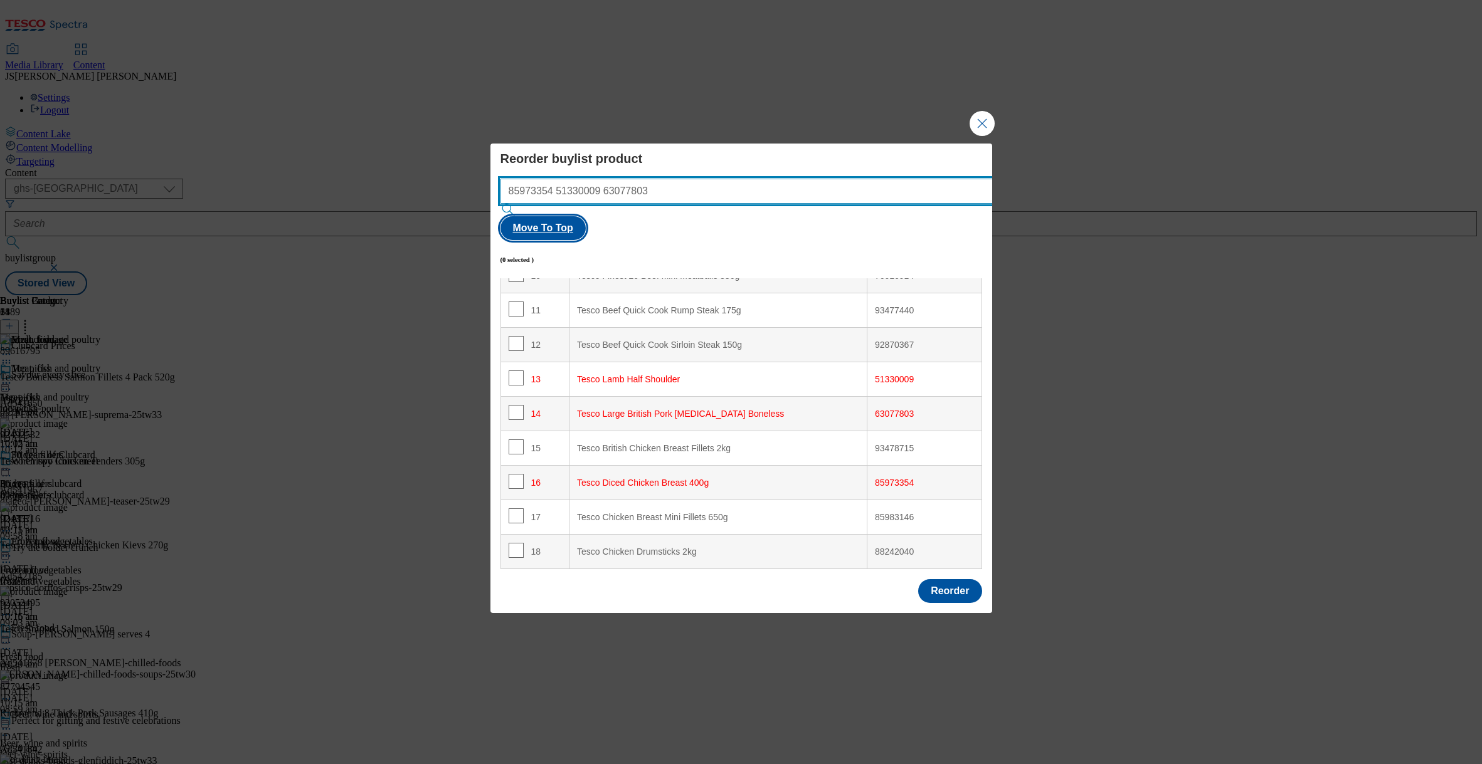
type input "85973354 51330009 63077803"
click at [586, 218] on button "Move To Top" at bounding box center [542, 228] width 85 height 24
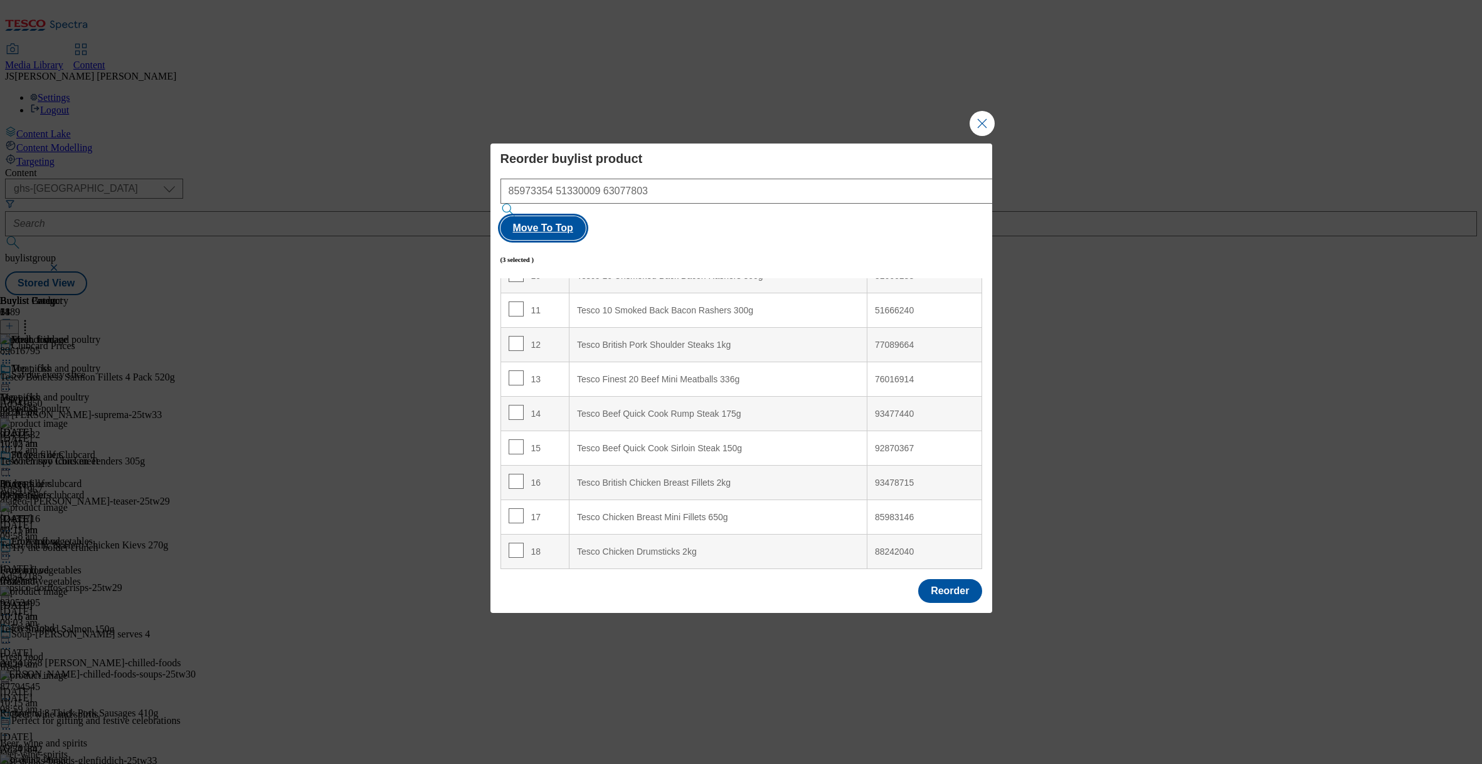
scroll to position [0, 0]
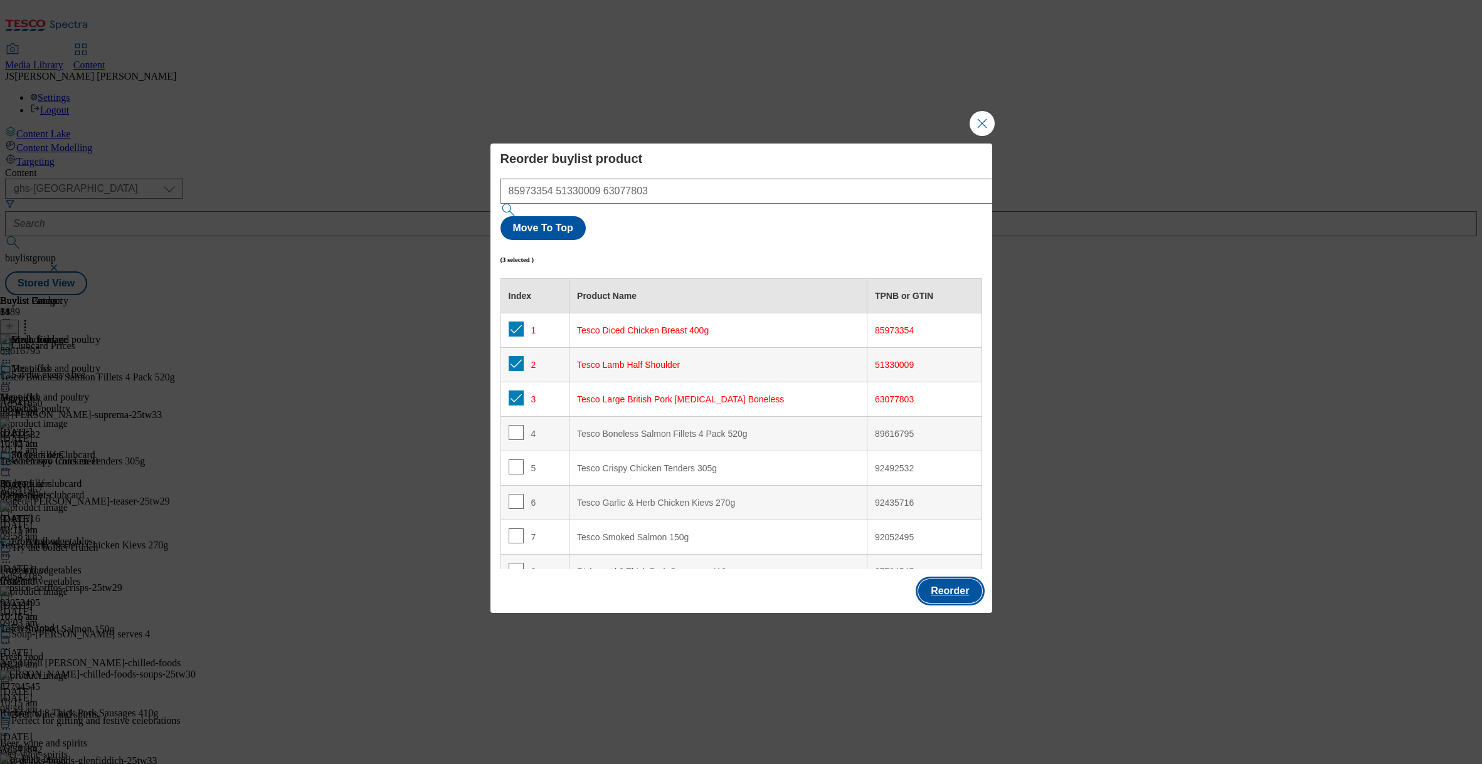
click at [940, 579] on button "Reorder" at bounding box center [949, 591] width 63 height 24
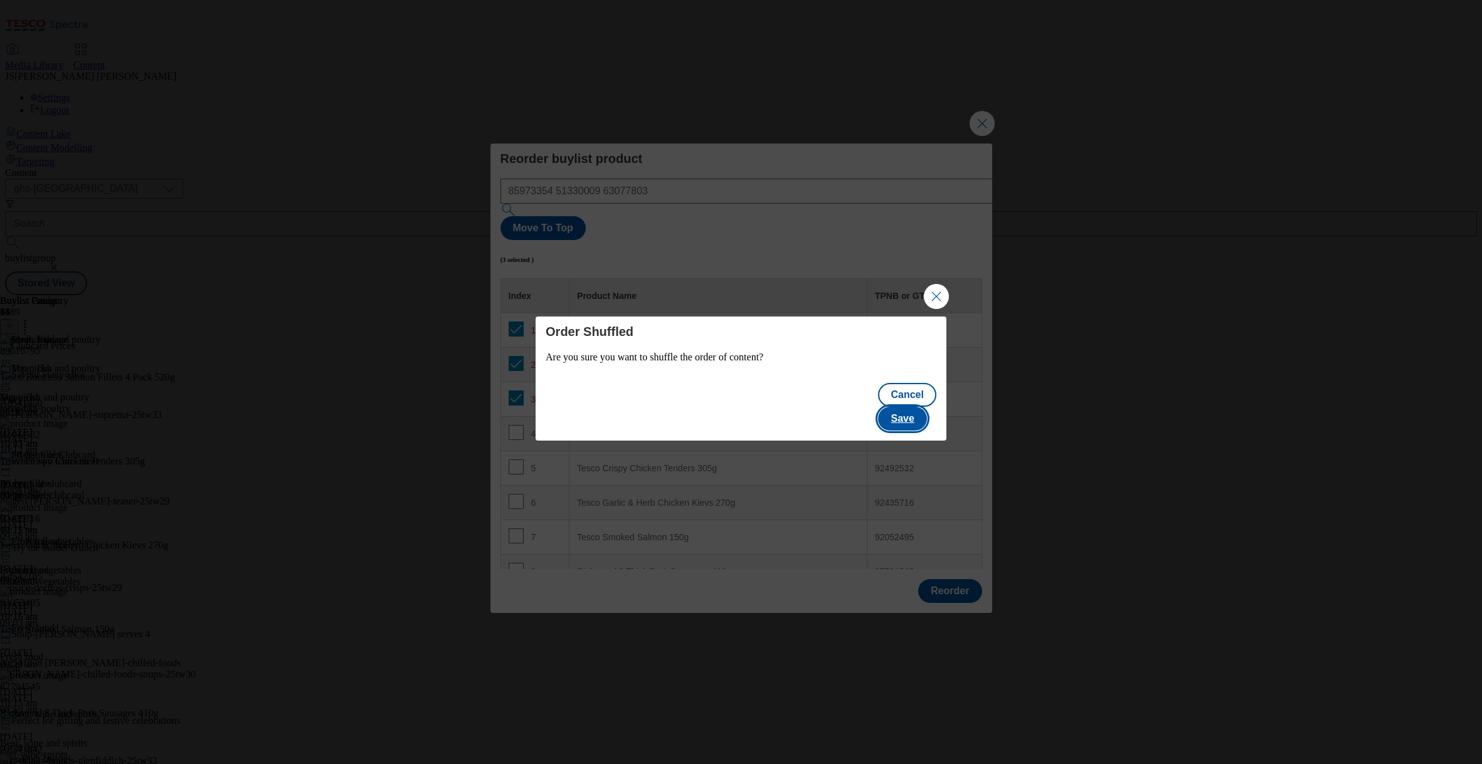
click at [907, 409] on button "Save" at bounding box center [902, 419] width 48 height 24
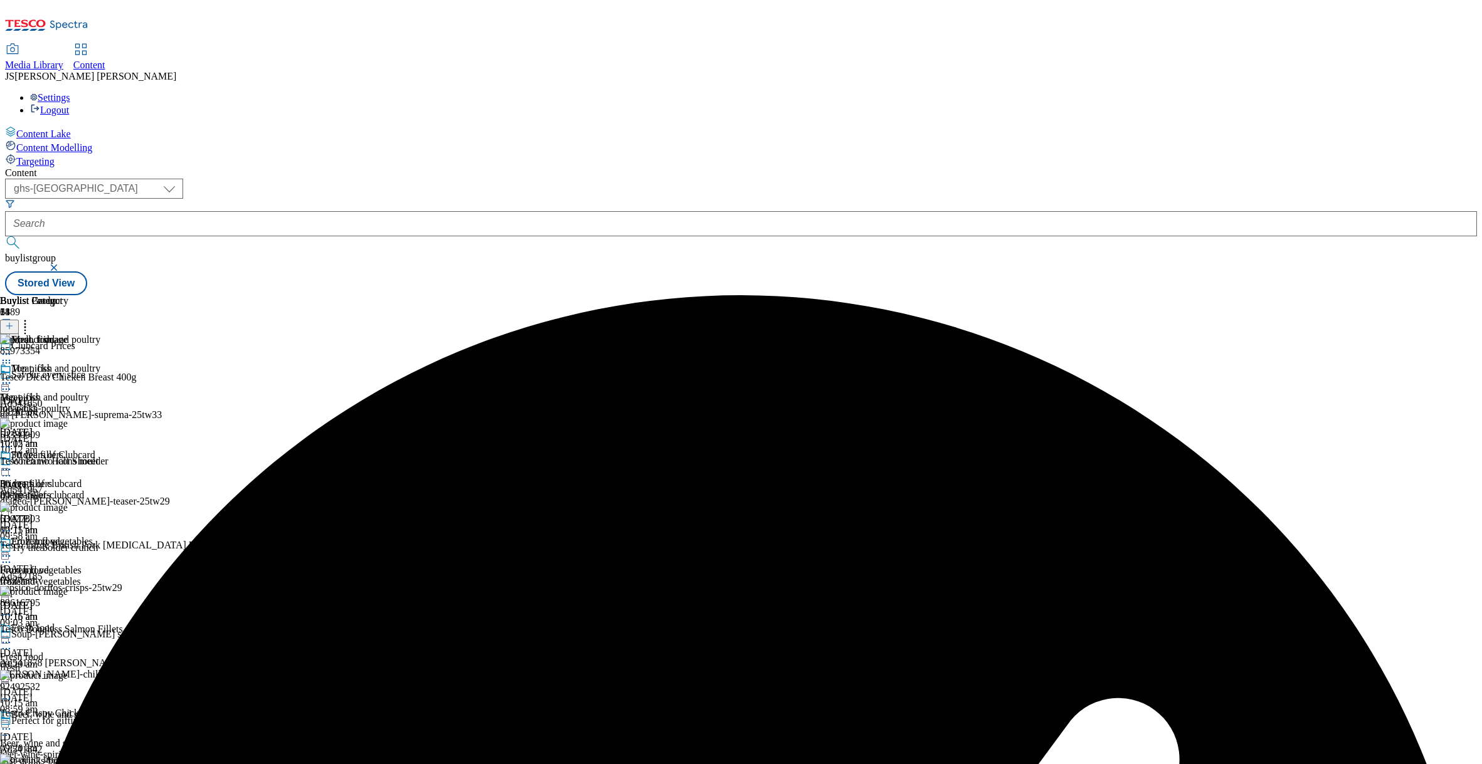
click at [13, 348] on icon at bounding box center [6, 354] width 13 height 13
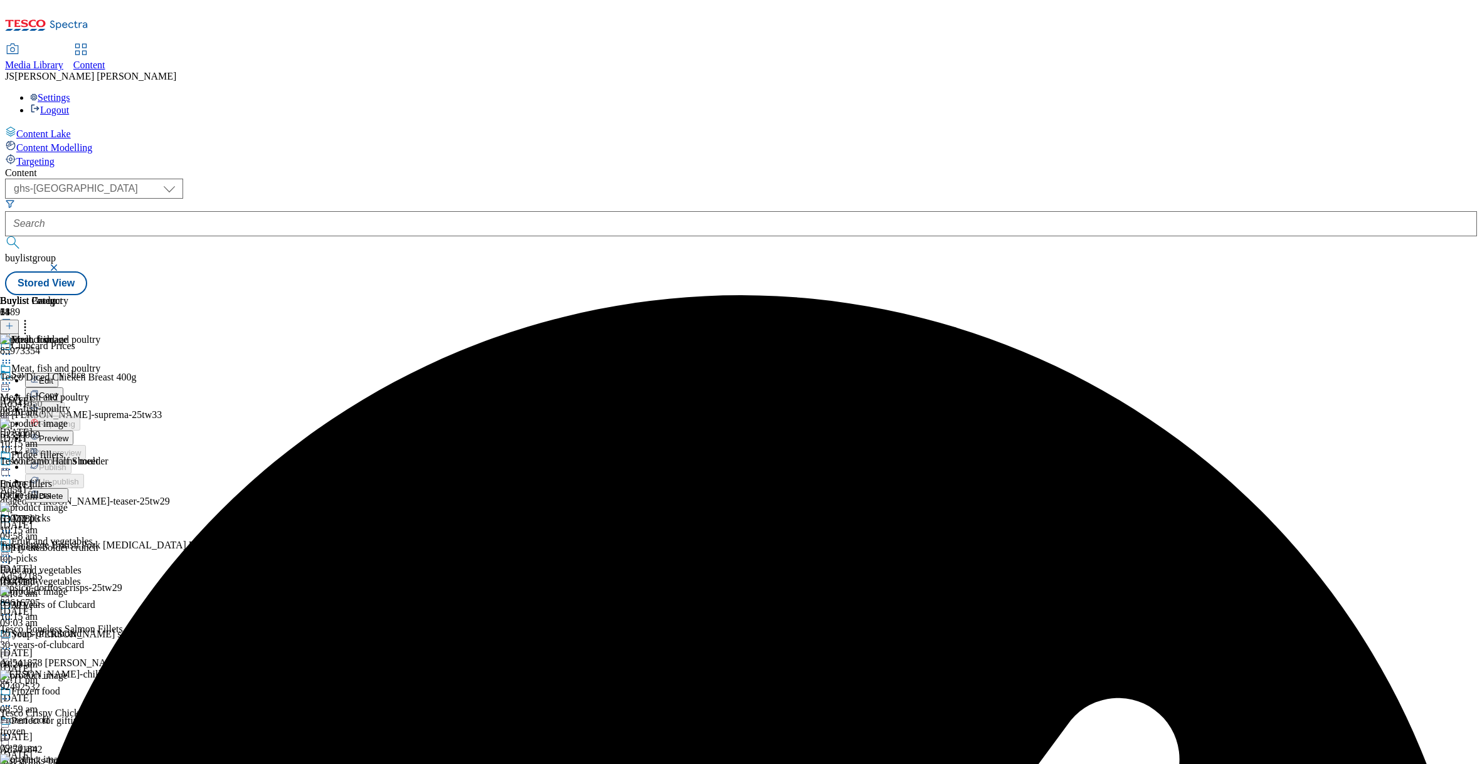
click at [68, 434] on span "Preview" at bounding box center [53, 438] width 29 height 9
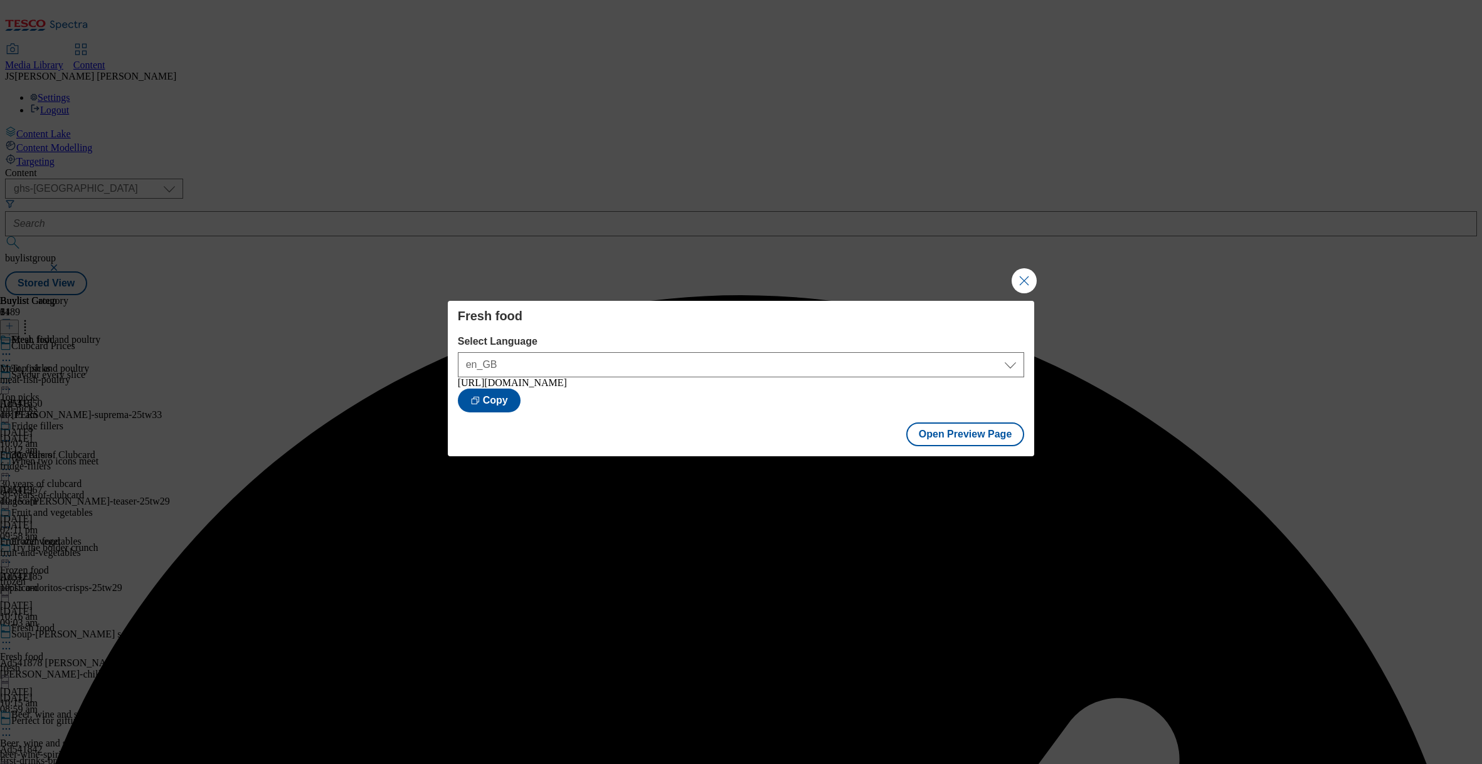
drag, startPoint x: 1019, startPoint y: 276, endPoint x: 975, endPoint y: 271, distance: 44.8
click at [1019, 276] on button "Close Modal" at bounding box center [1023, 280] width 25 height 25
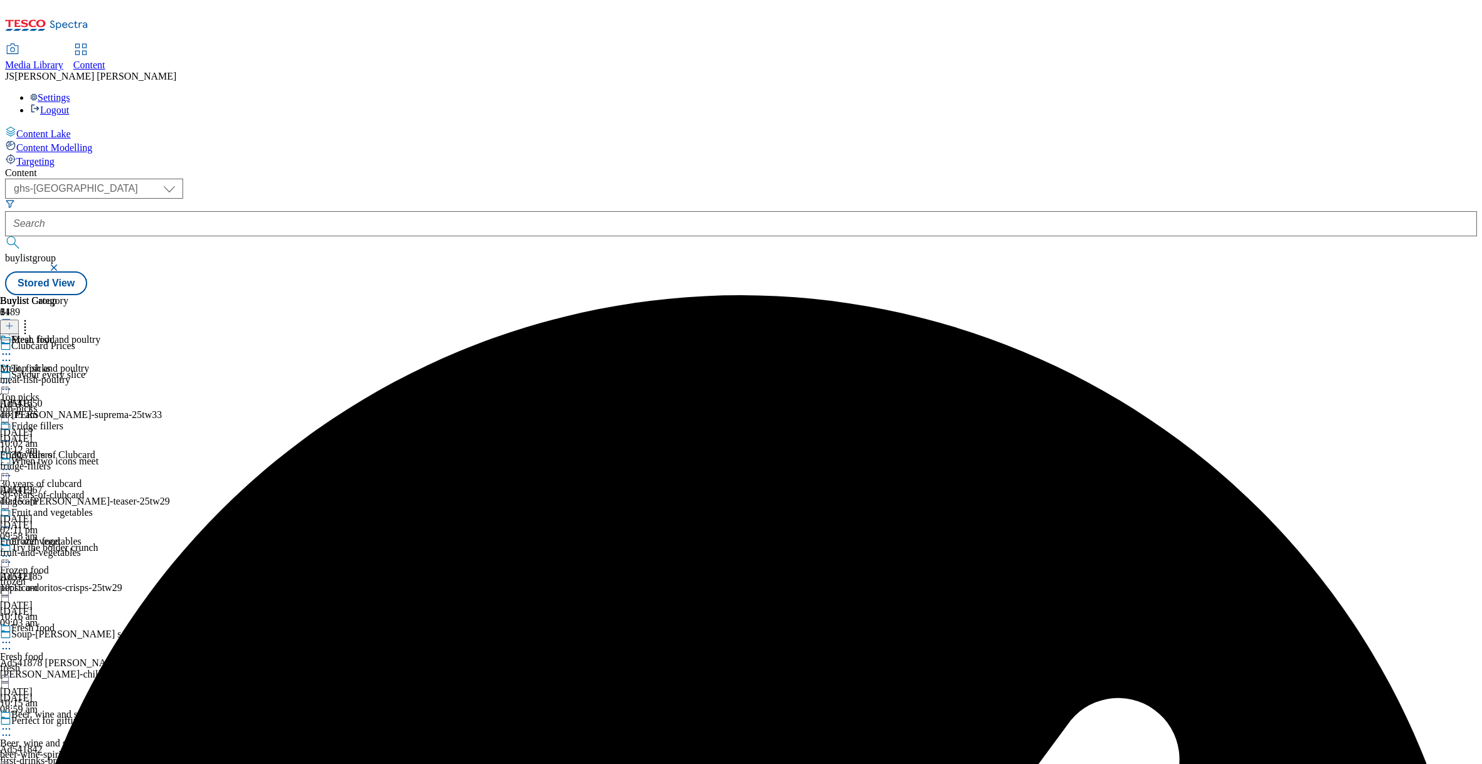
click at [8, 354] on circle at bounding box center [7, 355] width 2 height 2
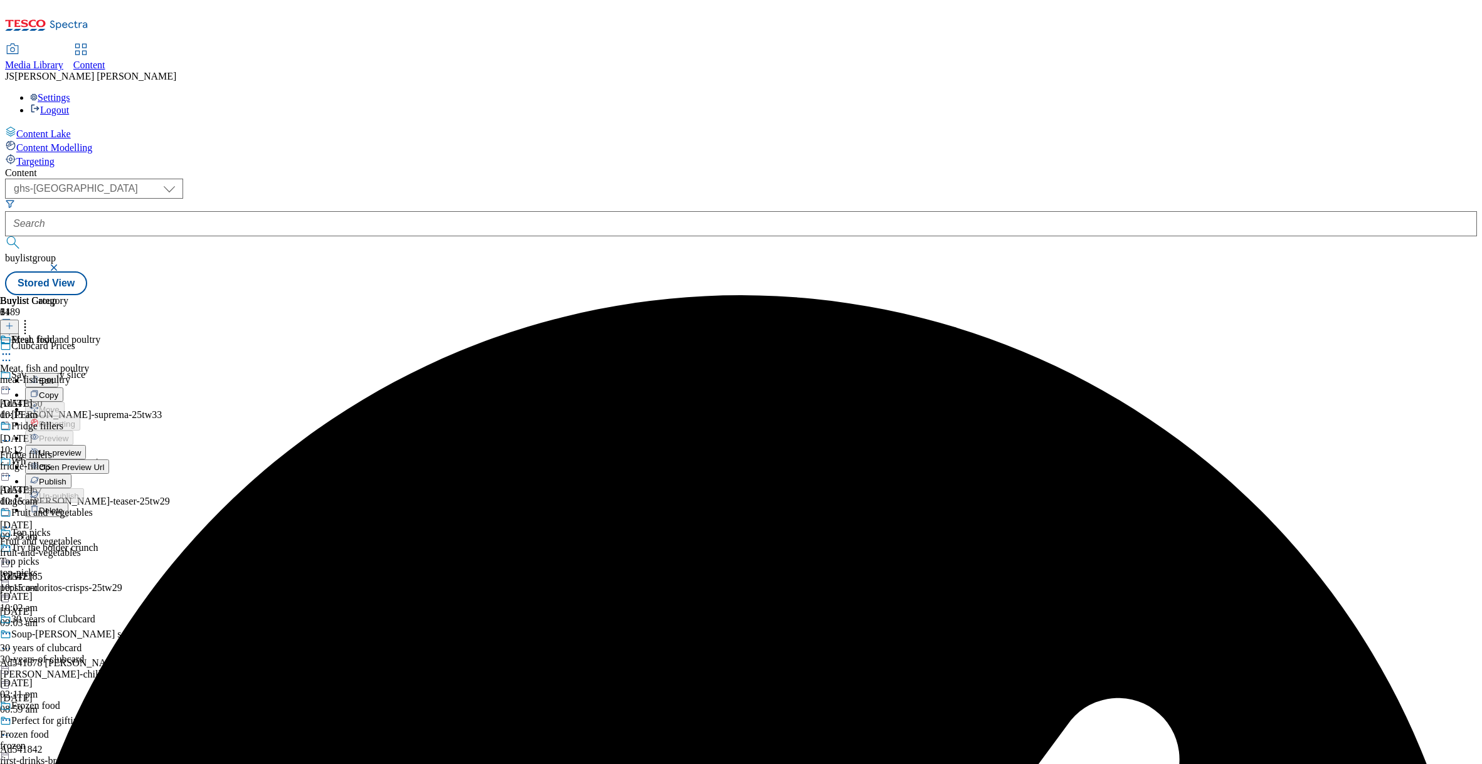
click at [66, 477] on span "Publish" at bounding box center [53, 481] width 28 height 9
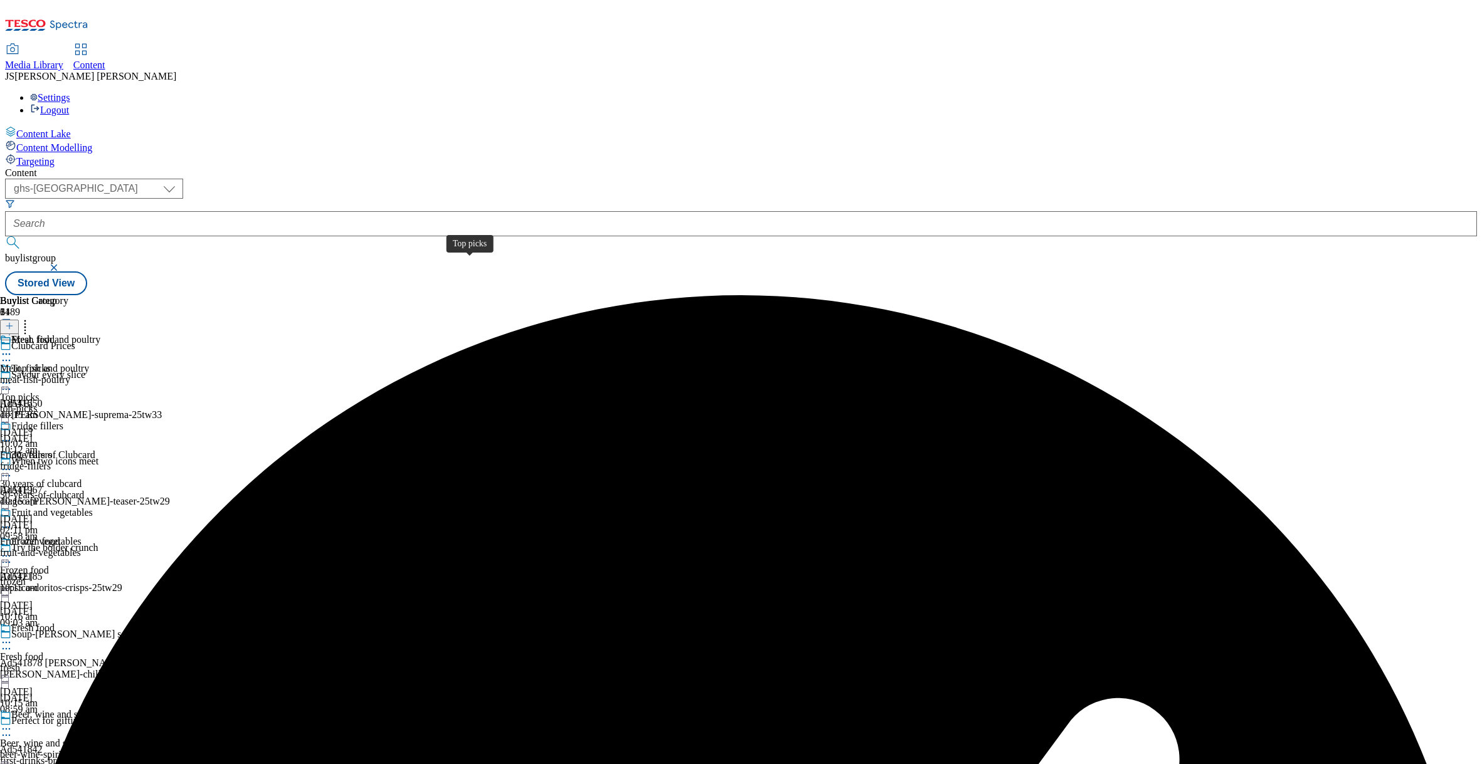
click at [39, 392] on span "Top picks" at bounding box center [19, 397] width 39 height 11
click at [13, 377] on icon at bounding box center [6, 383] width 13 height 13
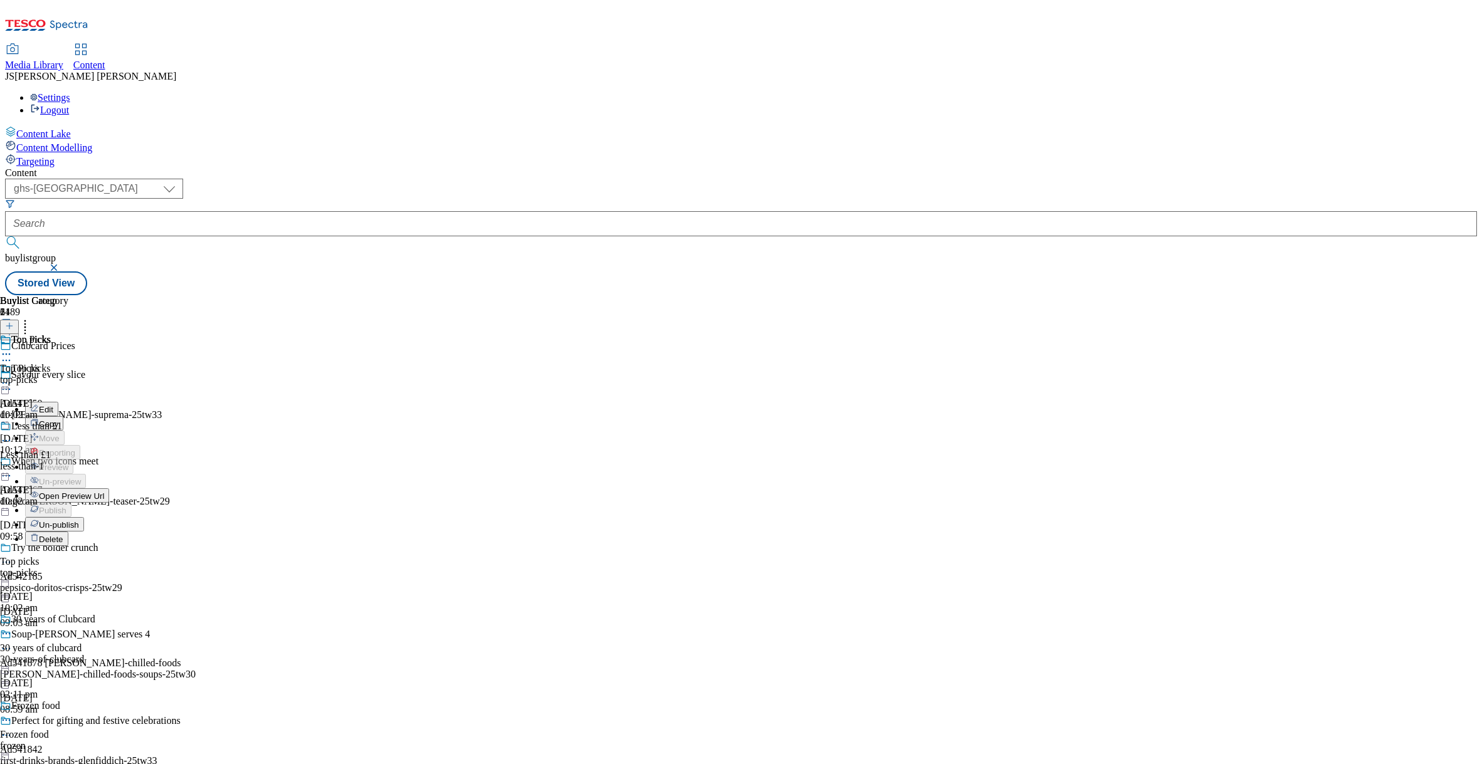
click at [79, 520] on span "Un-publish" at bounding box center [59, 524] width 40 height 9
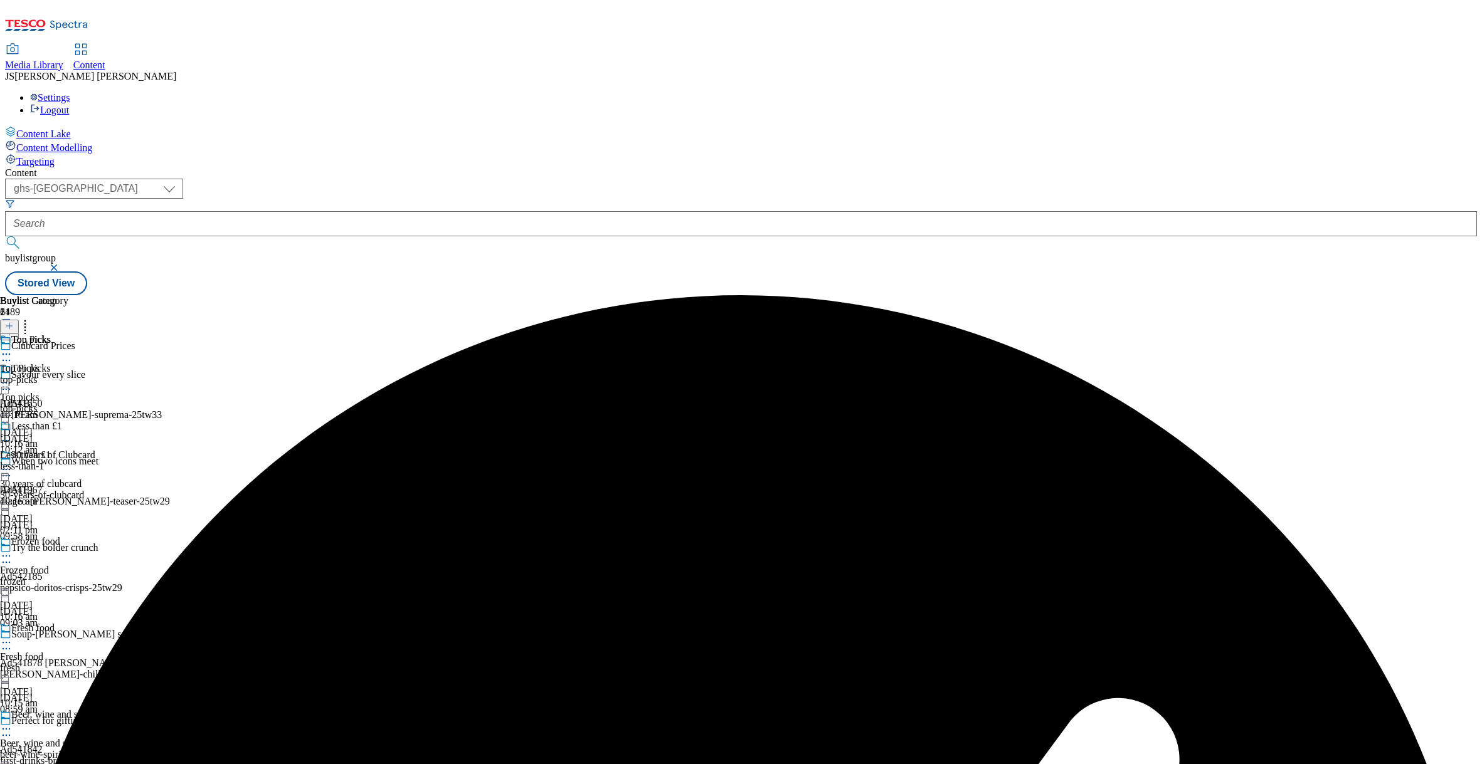
click at [13, 377] on icon at bounding box center [6, 383] width 13 height 13
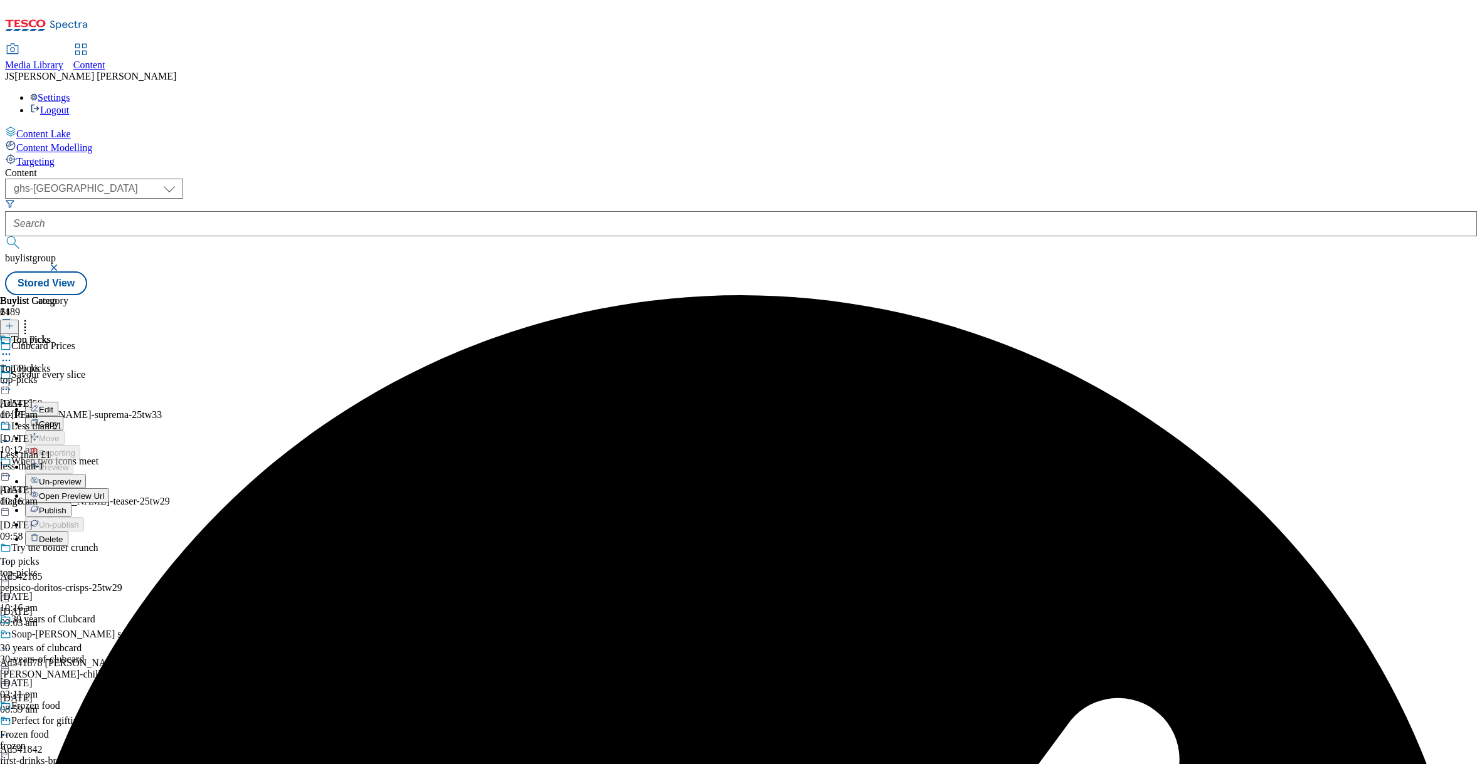
click at [81, 477] on span "Un-preview" at bounding box center [60, 481] width 42 height 9
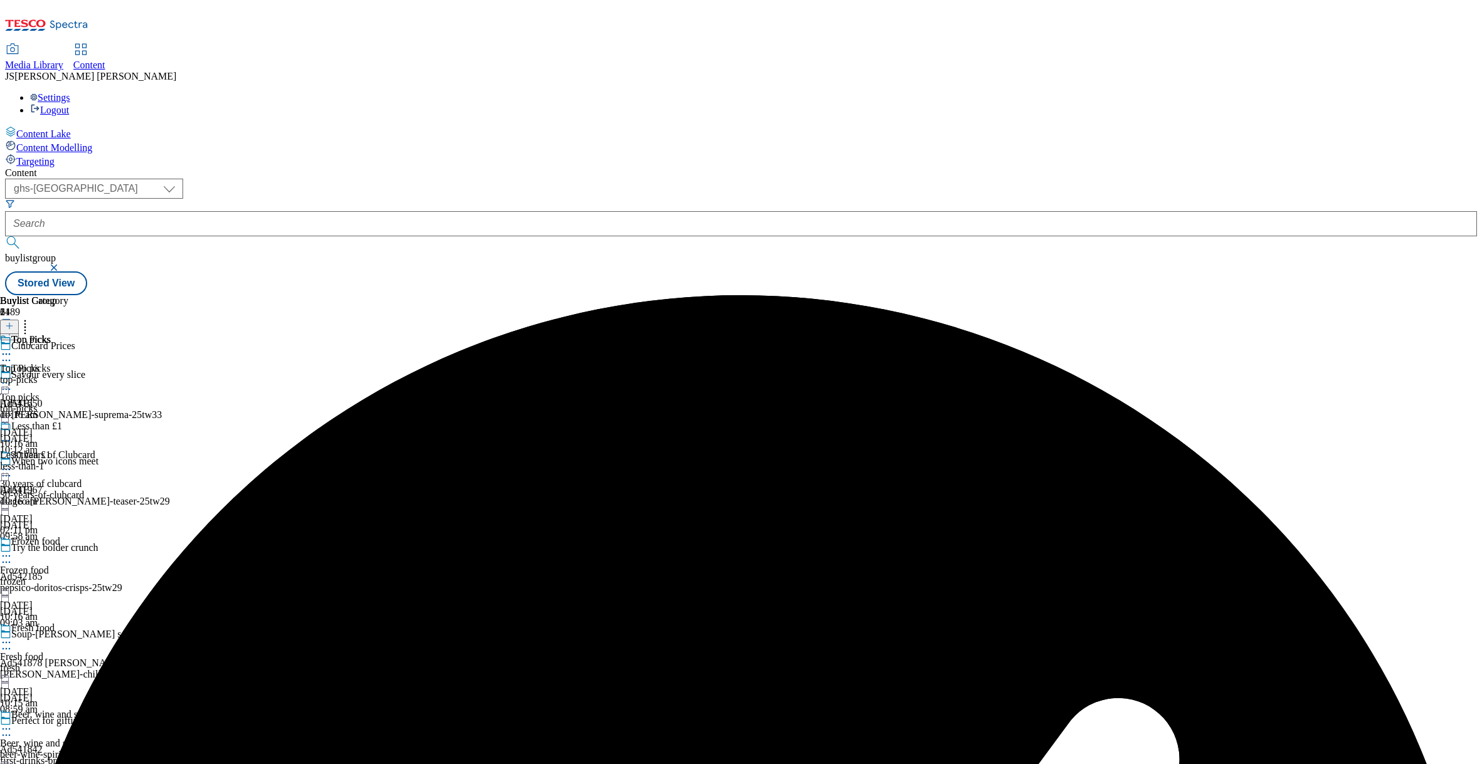
click at [68, 374] on div "top-picks" at bounding box center [34, 379] width 68 height 11
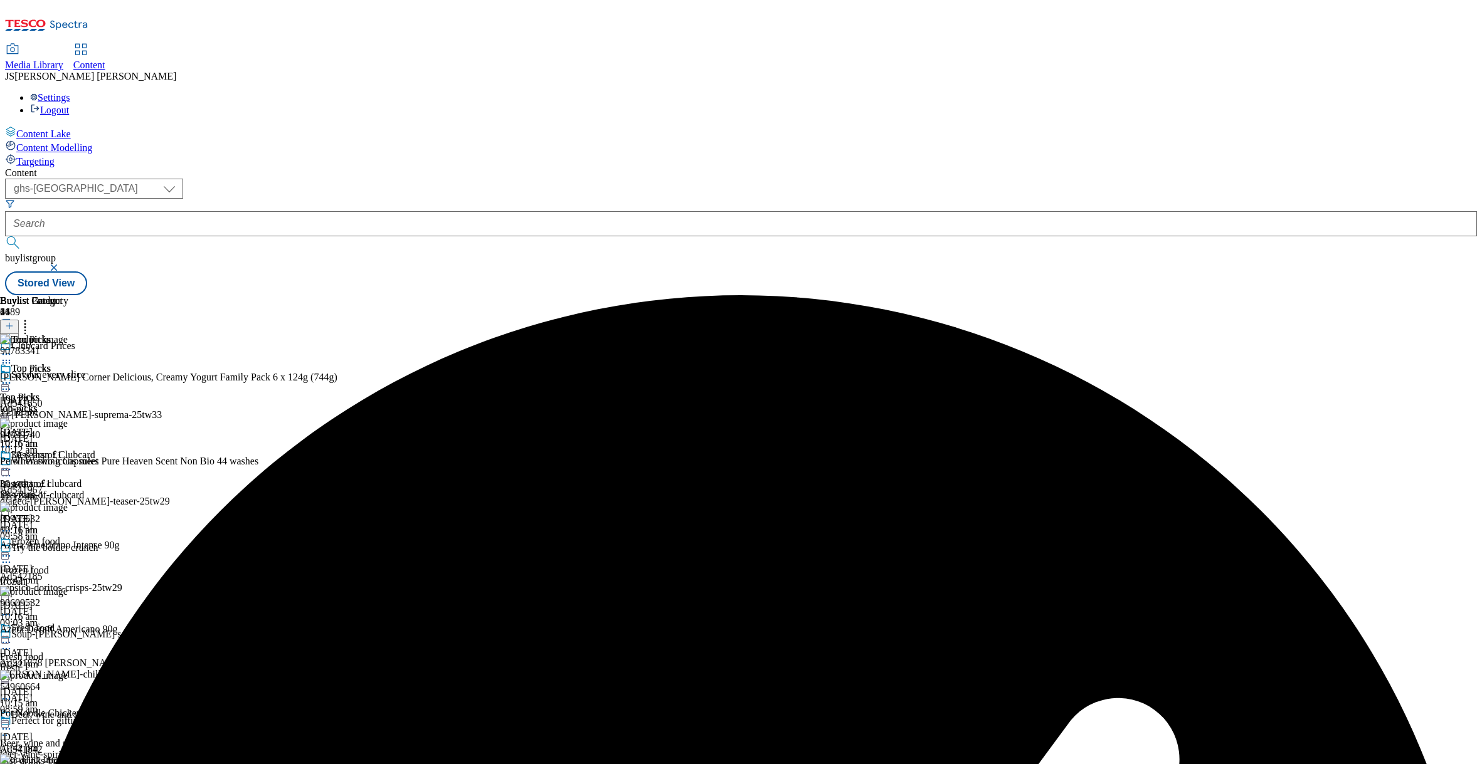
click at [14, 322] on icon at bounding box center [9, 326] width 9 height 9
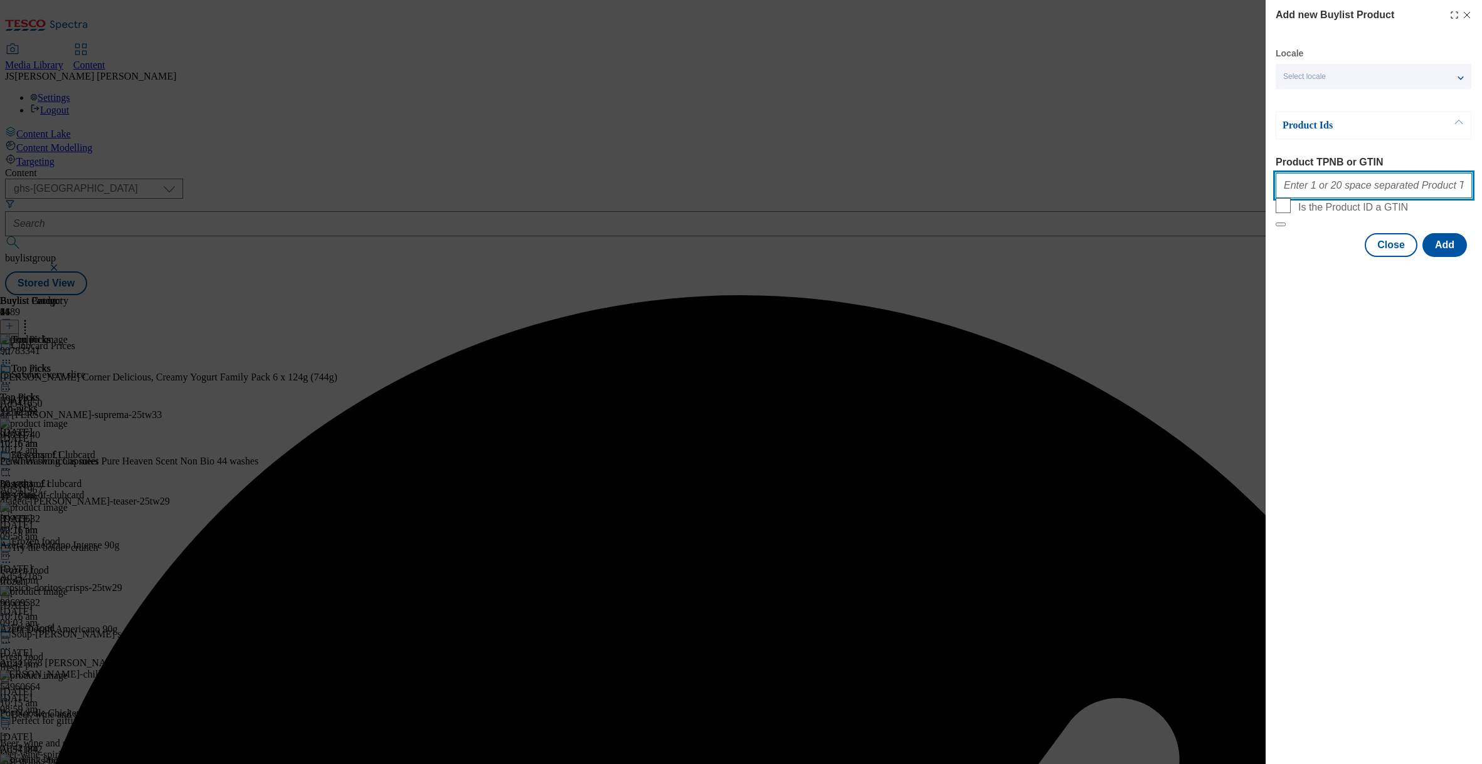
click at [1290, 198] on input "Product TPNB or GTIN" at bounding box center [1373, 185] width 196 height 25
paste input ""50131051 73339773""
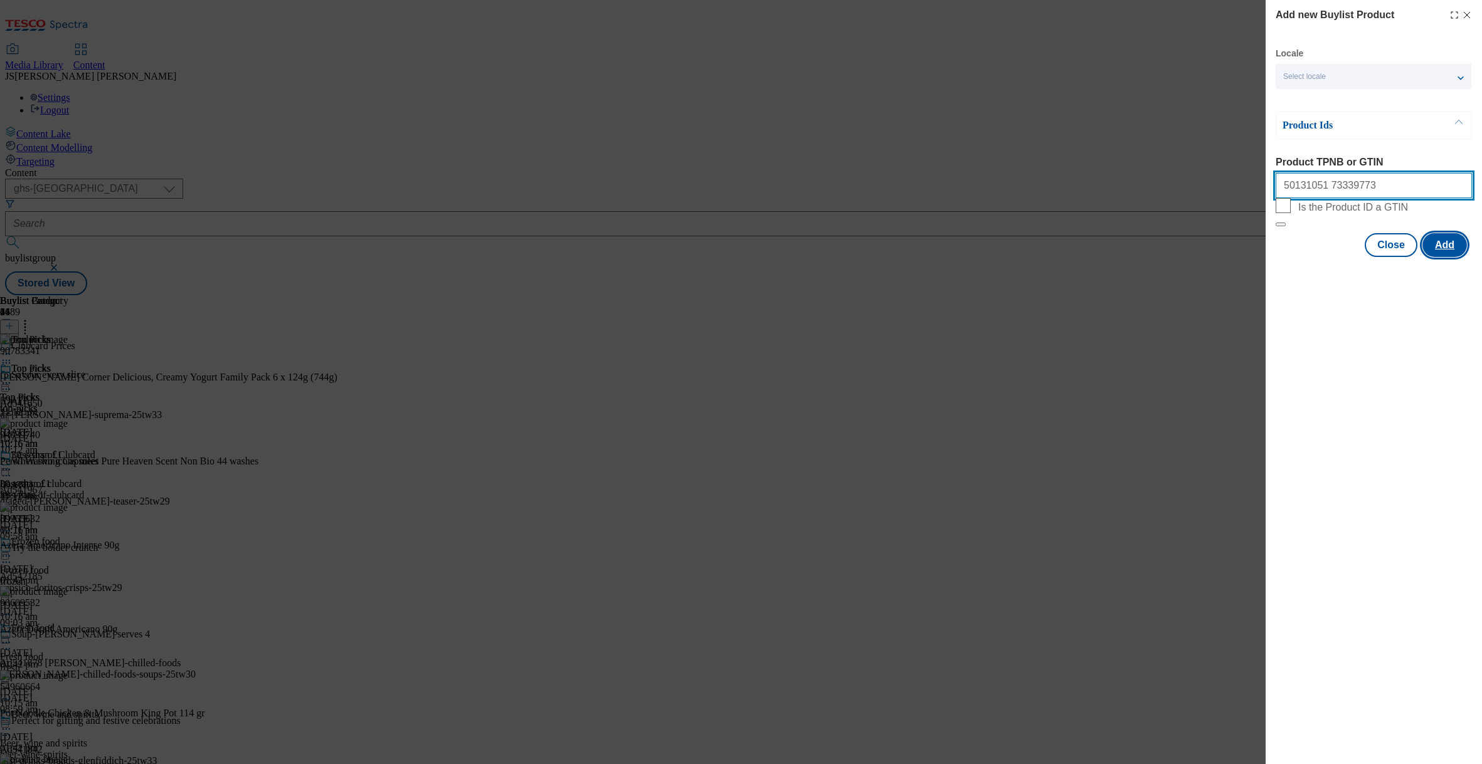
type input "50131051 73339773"
click at [1446, 257] on button "Add" at bounding box center [1444, 245] width 45 height 24
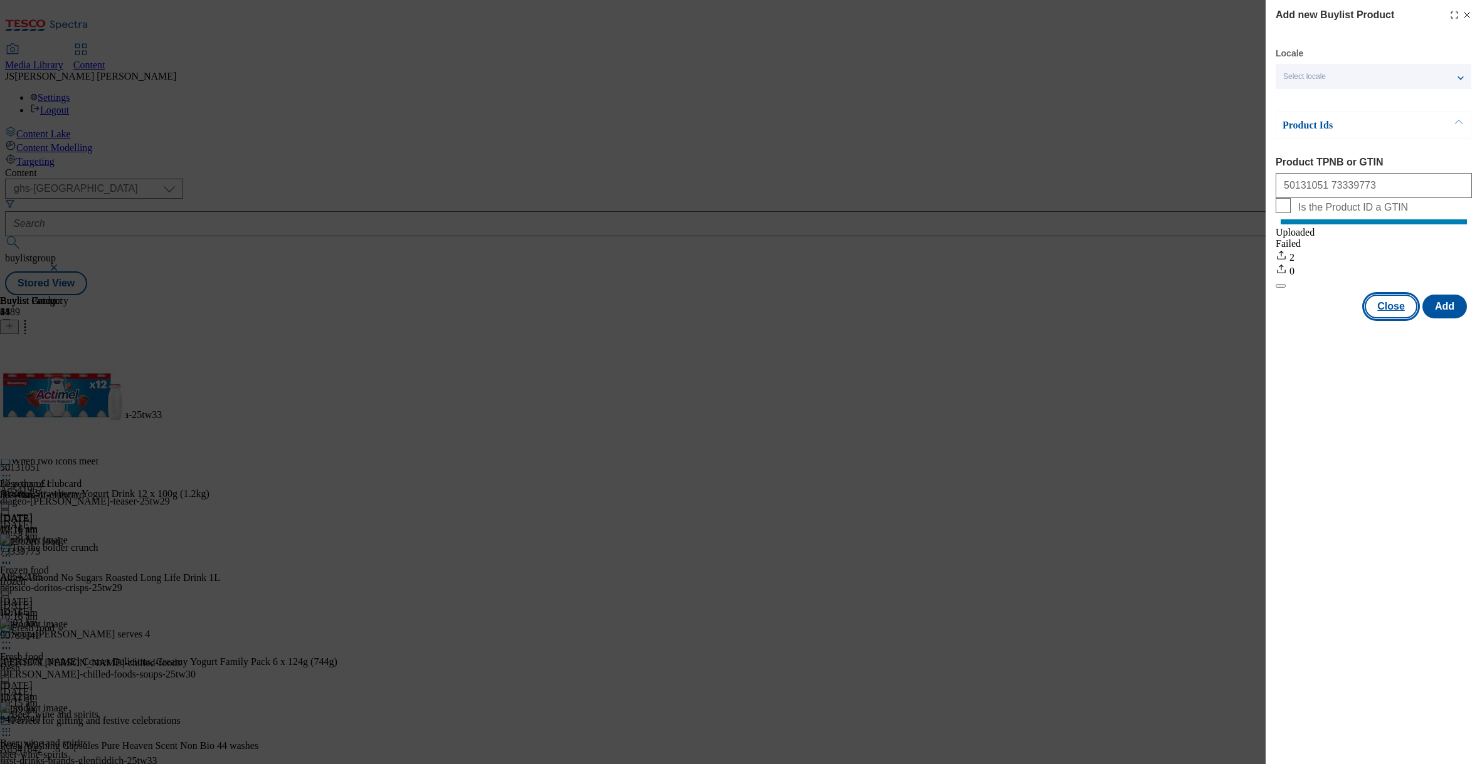
click at [1398, 318] on button "Close" at bounding box center [1390, 307] width 53 height 24
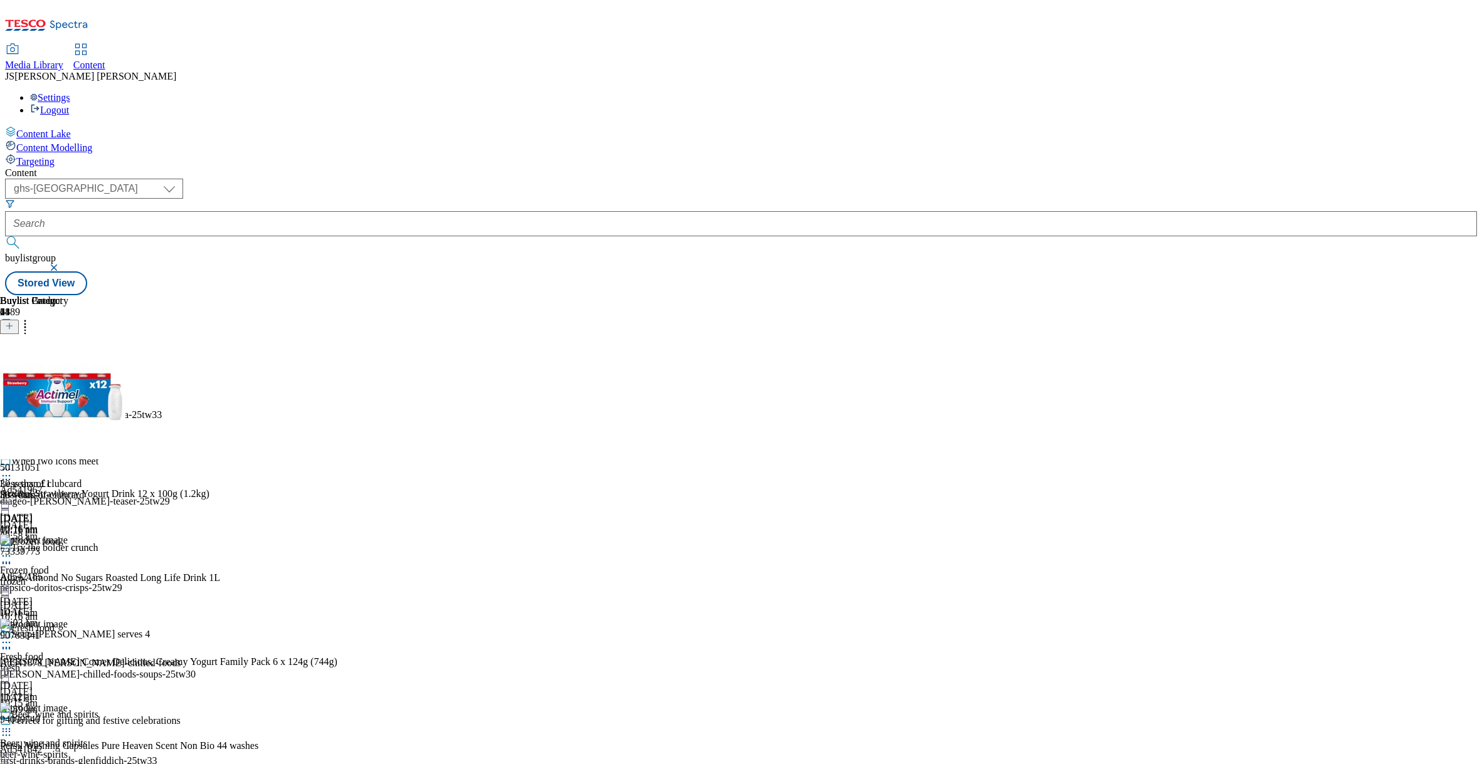
click at [31, 318] on icon at bounding box center [25, 324] width 13 height 13
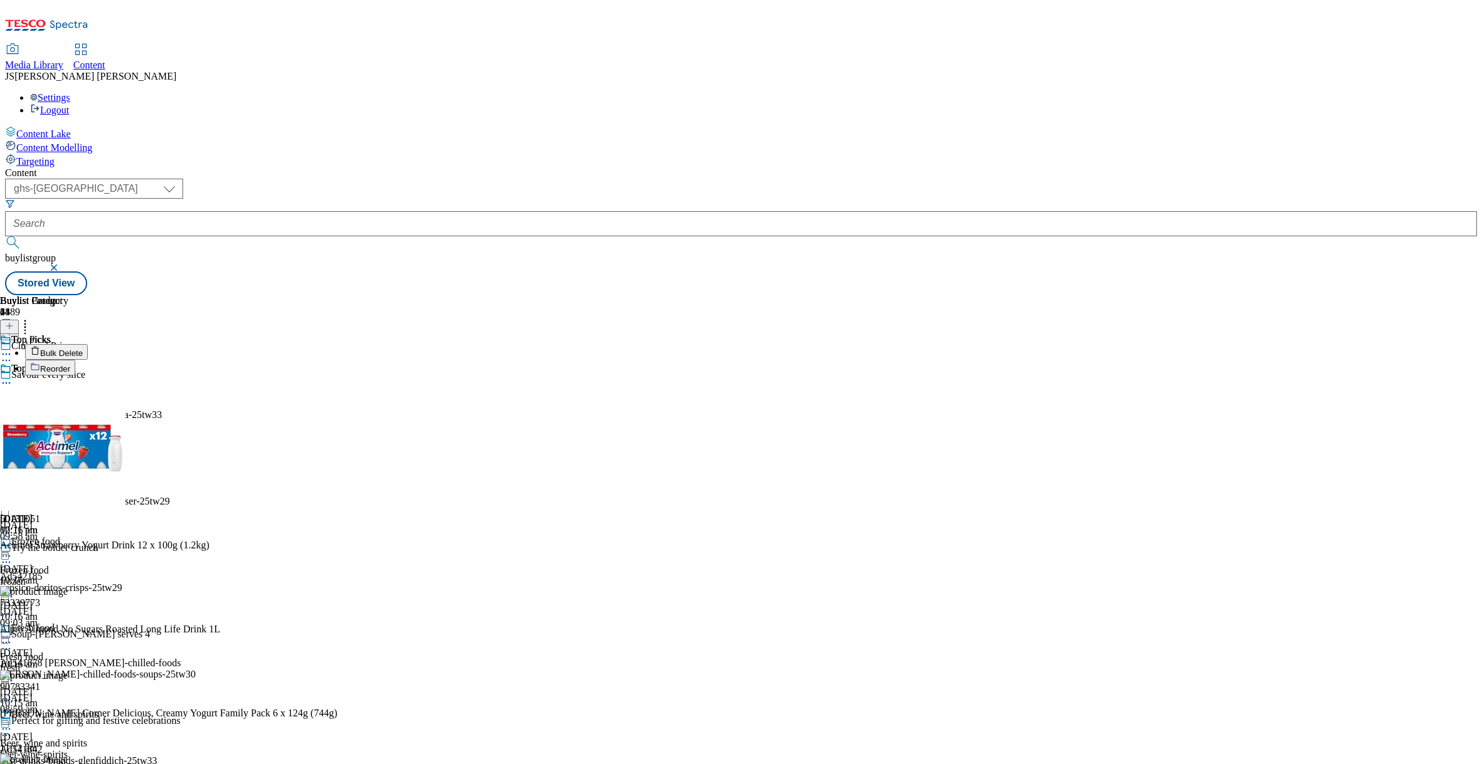
click at [70, 364] on span "Reorder" at bounding box center [55, 368] width 30 height 9
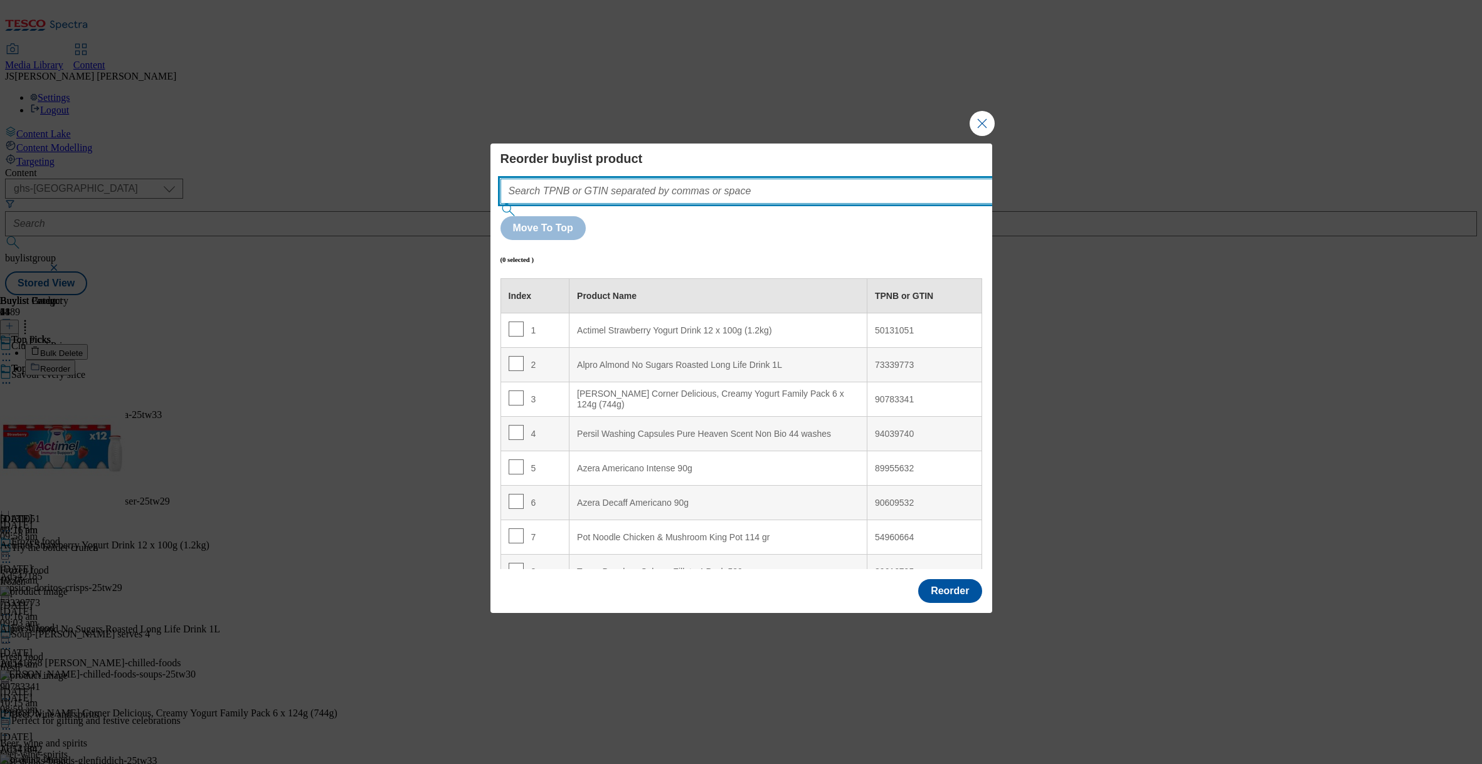
click at [608, 204] on input "Modal" at bounding box center [765, 191] width 530 height 25
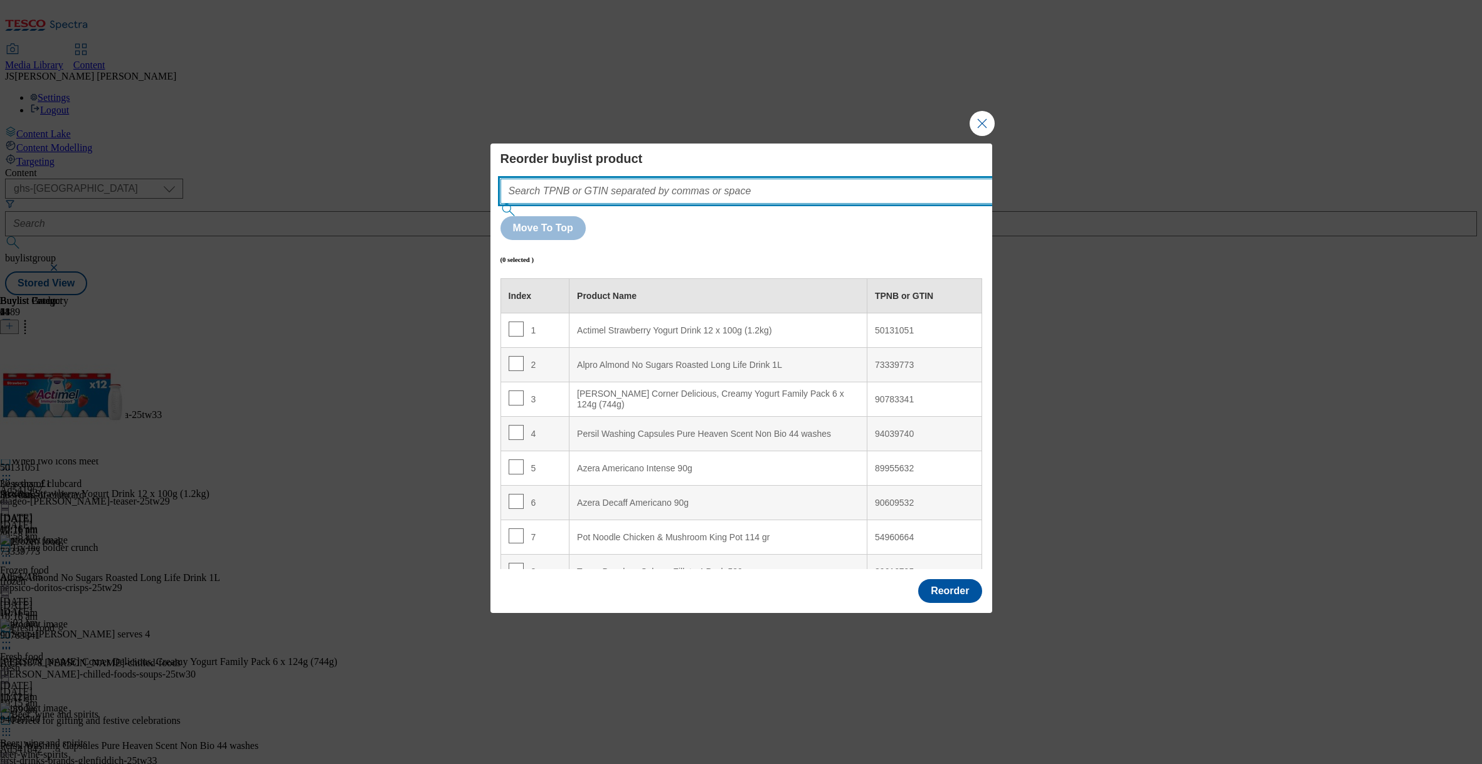
paste input ""50131051 73339773""
type input "50131051 73339773"
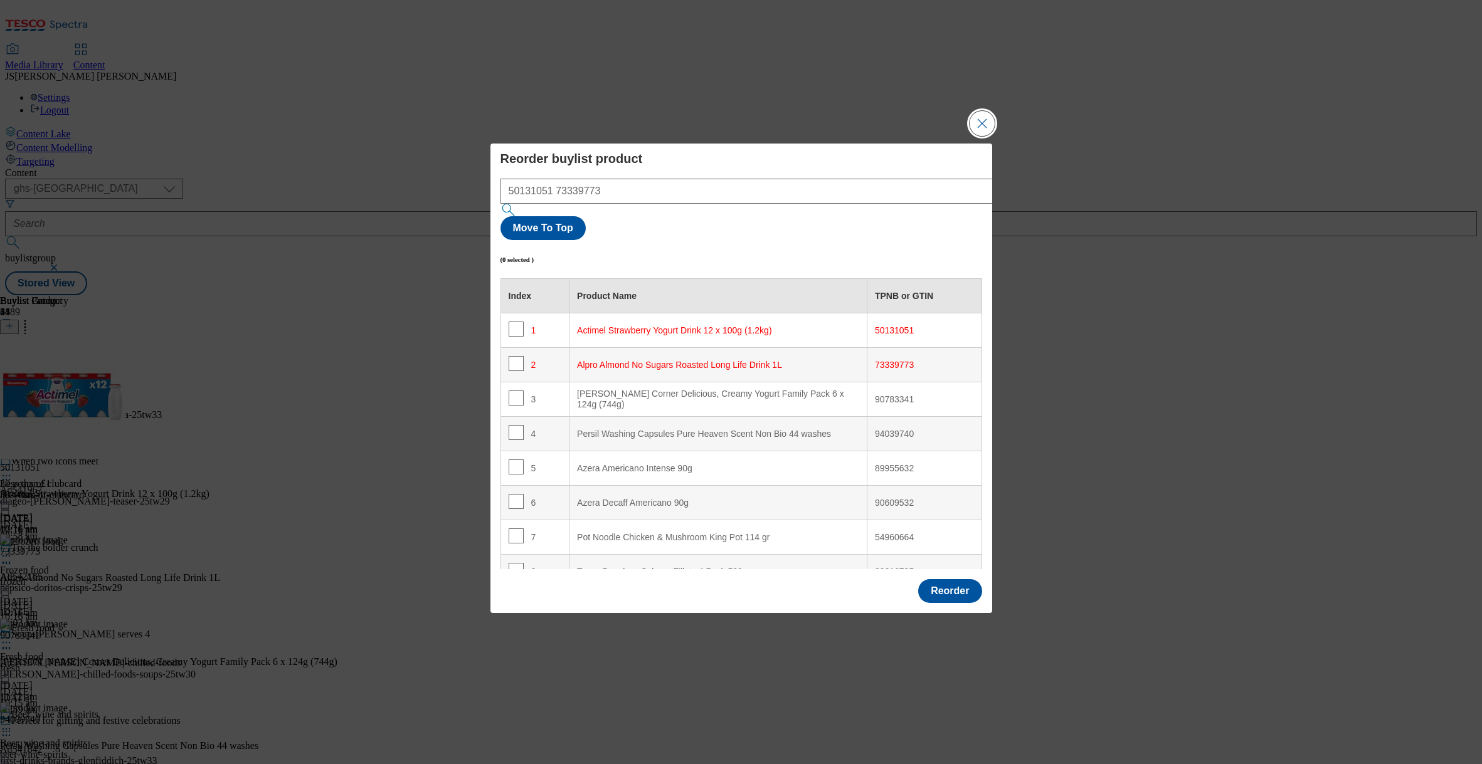
click at [986, 136] on button "Close Modal" at bounding box center [981, 123] width 25 height 25
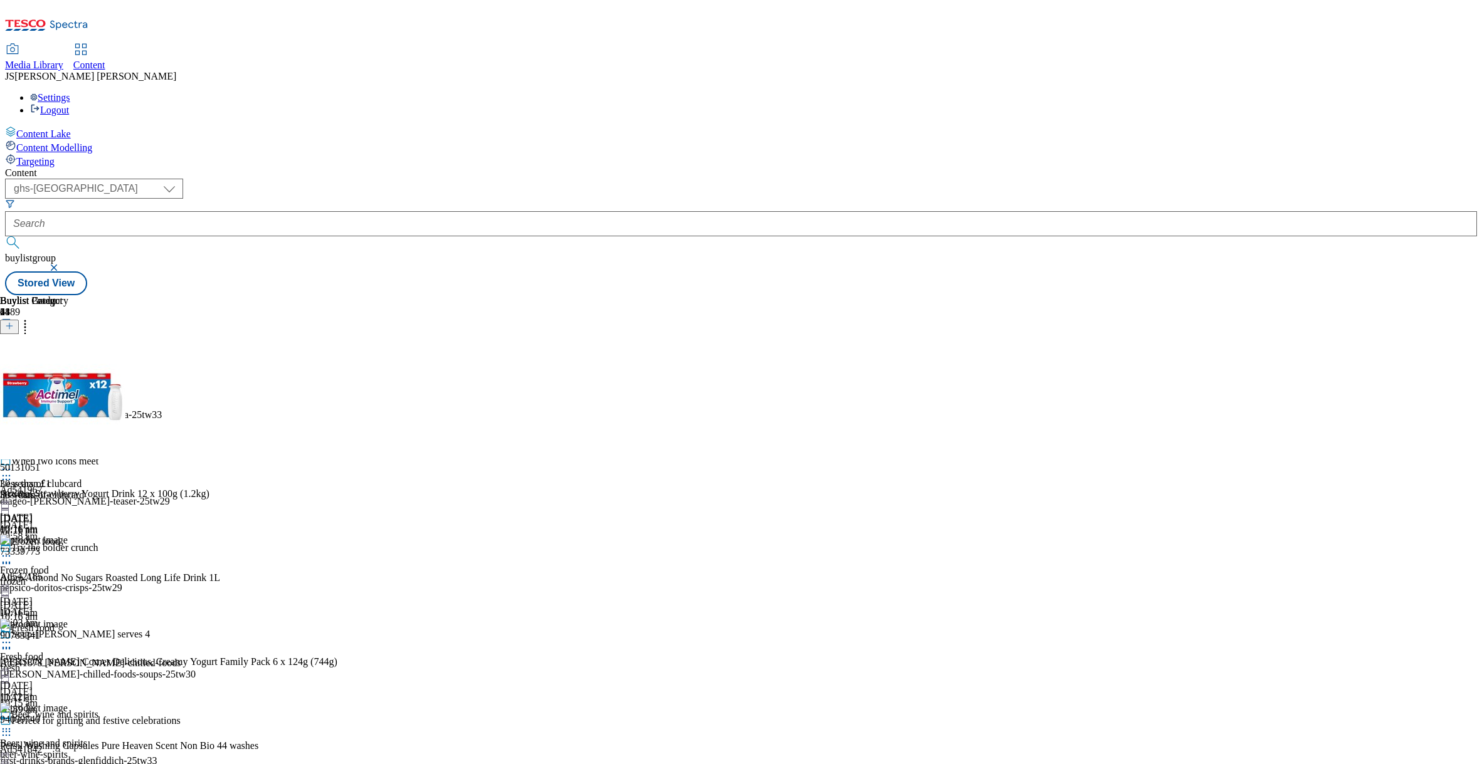
click at [13, 377] on icon at bounding box center [6, 383] width 13 height 13
click at [68, 463] on span "Preview" at bounding box center [53, 467] width 29 height 9
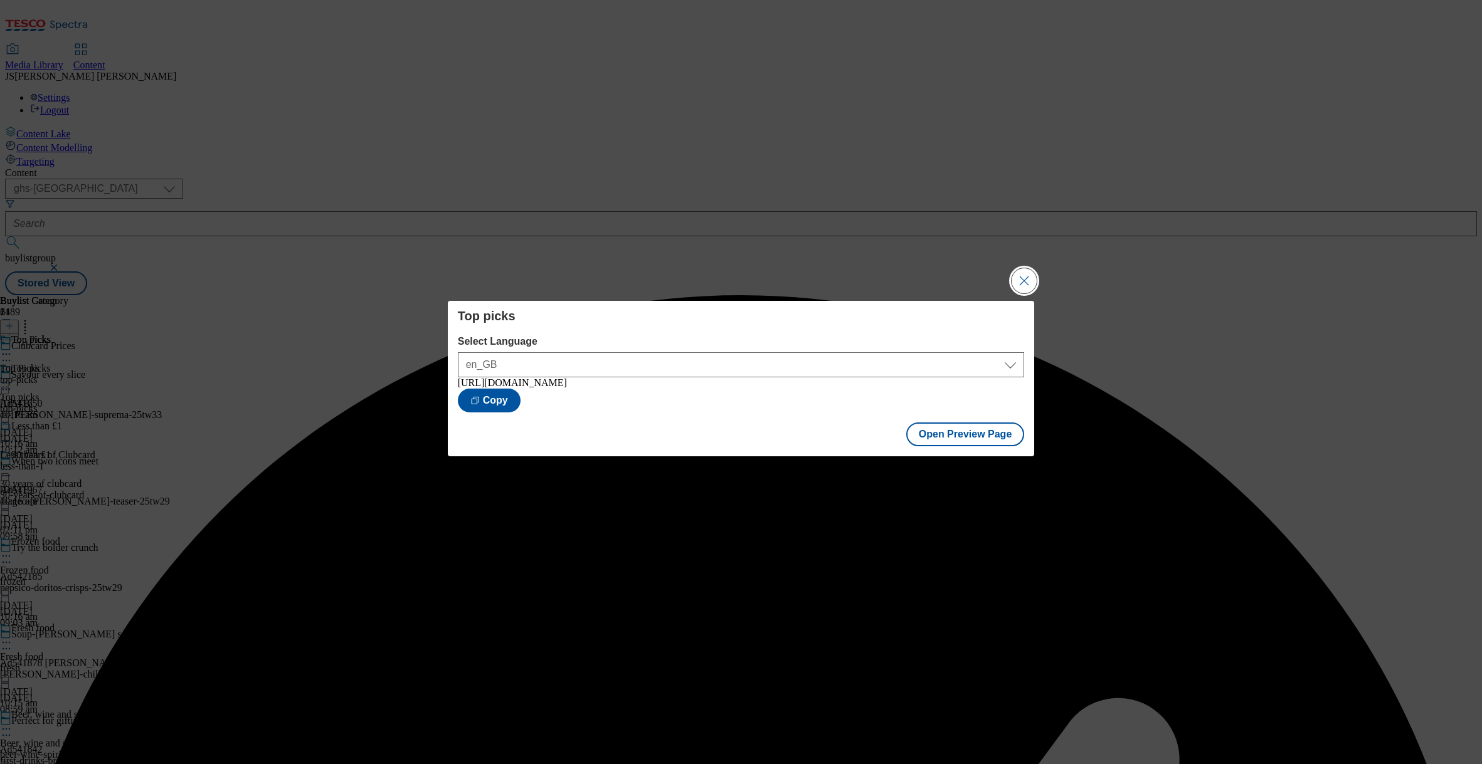
click at [1013, 278] on button "Close Modal" at bounding box center [1023, 280] width 25 height 25
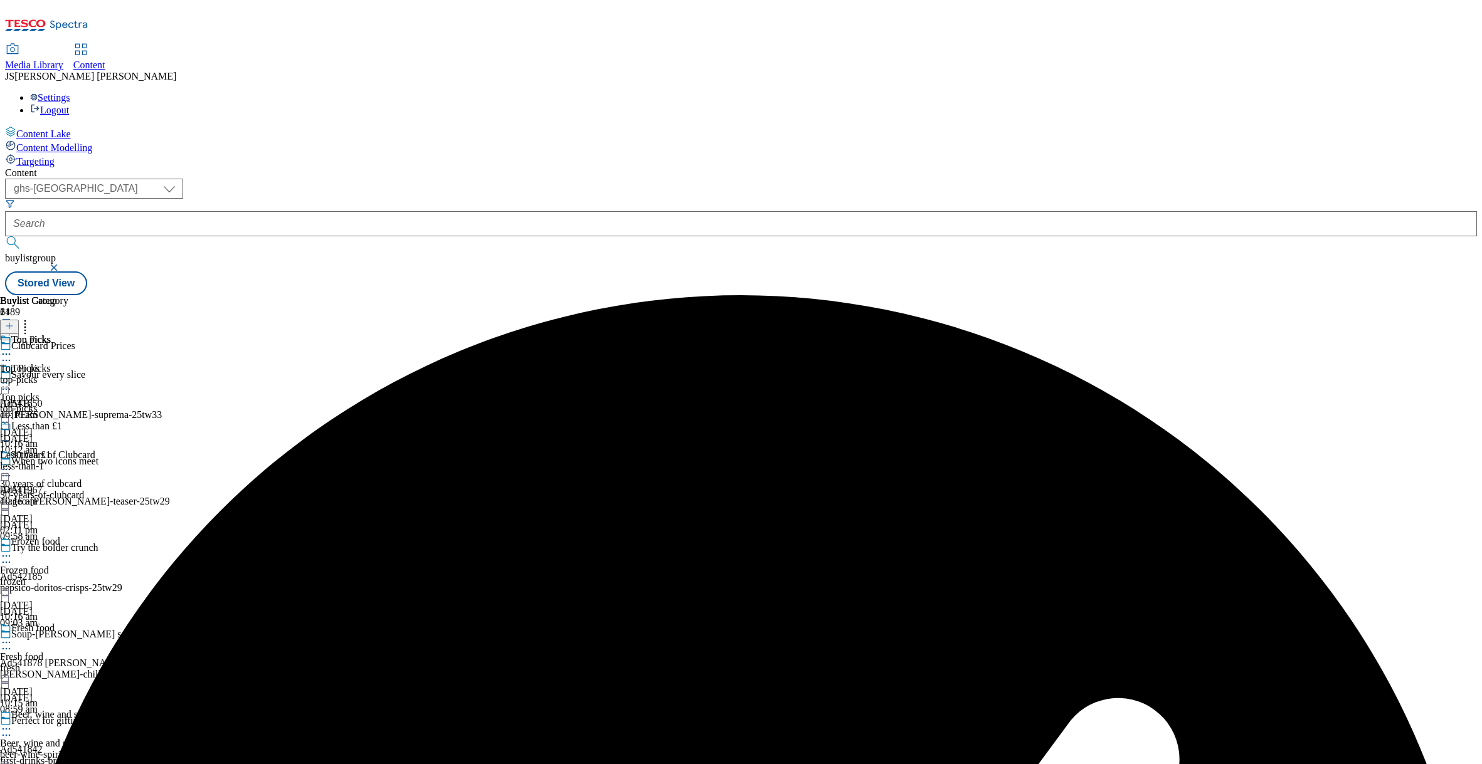
click at [11, 382] on circle at bounding box center [10, 383] width 2 height 2
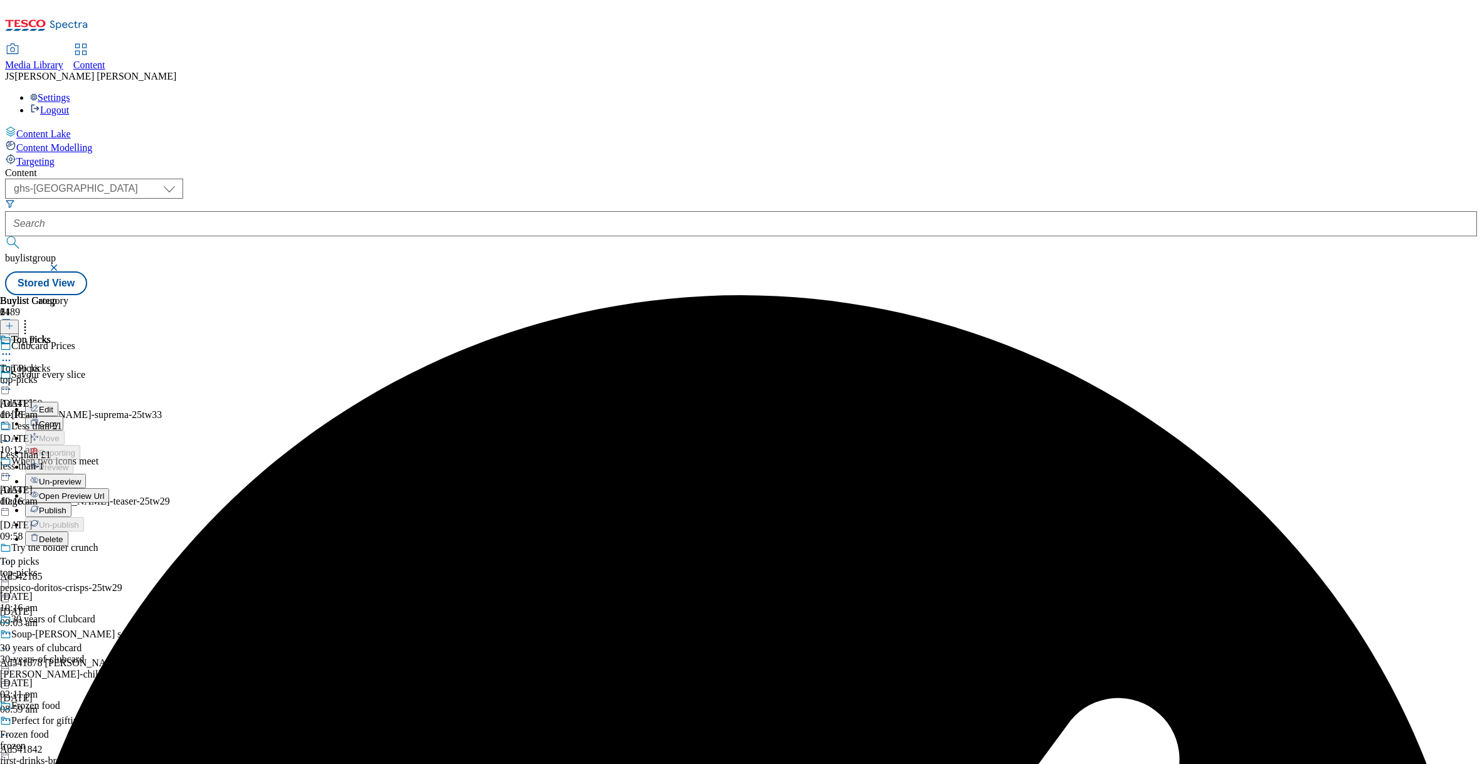
click at [66, 506] on span "Publish" at bounding box center [53, 510] width 28 height 9
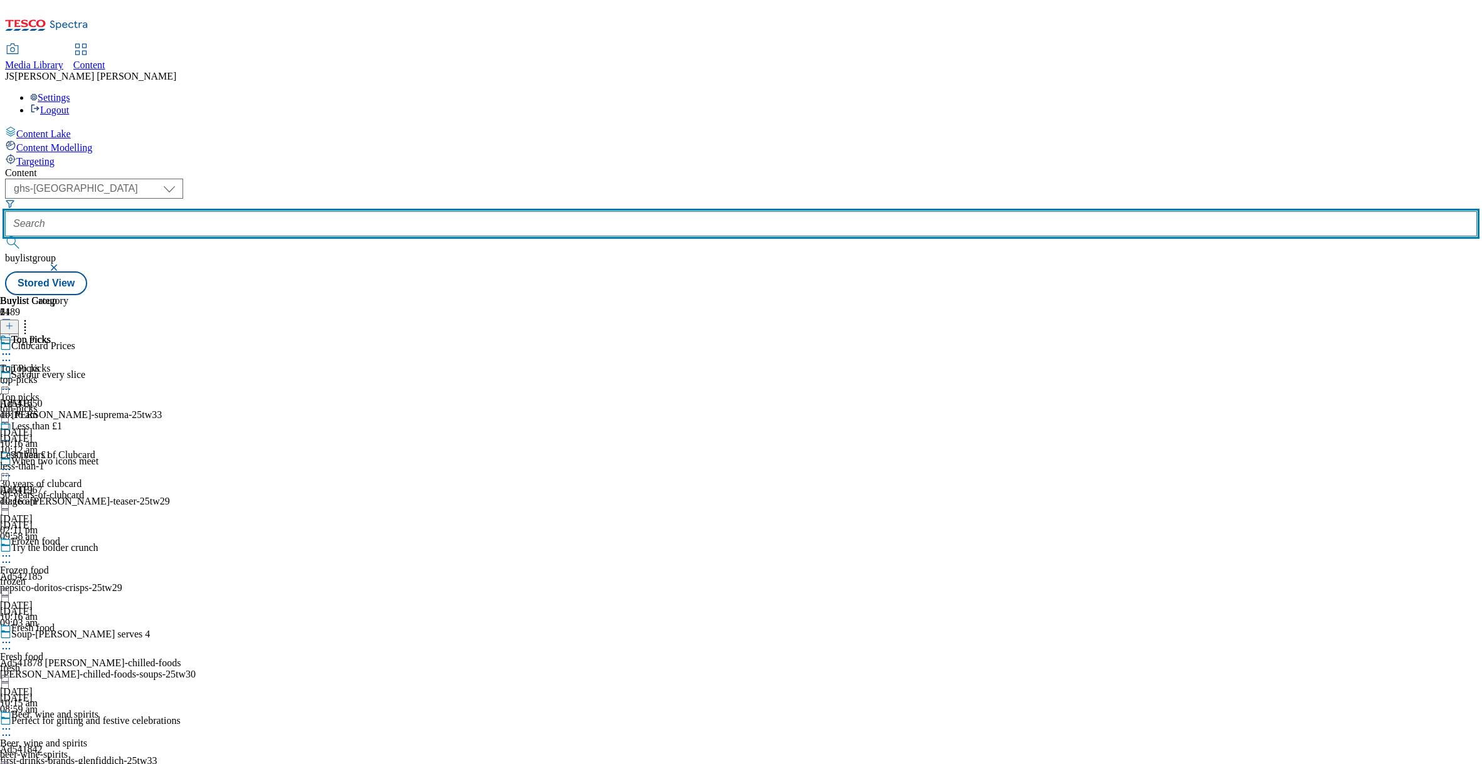
click at [310, 211] on input "text" at bounding box center [740, 223] width 1471 height 25
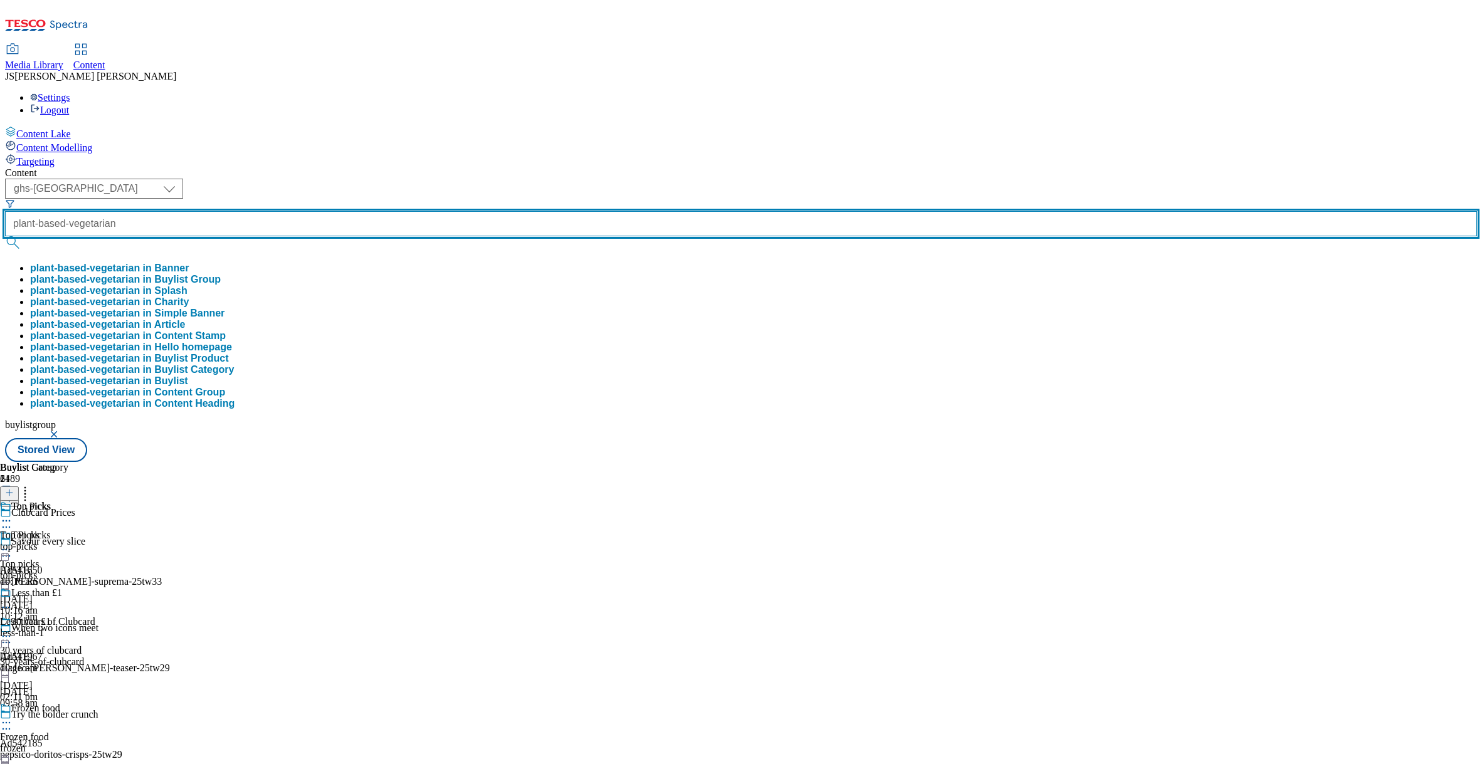
scroll to position [0, 1]
type input "plant-based-vegetarian"
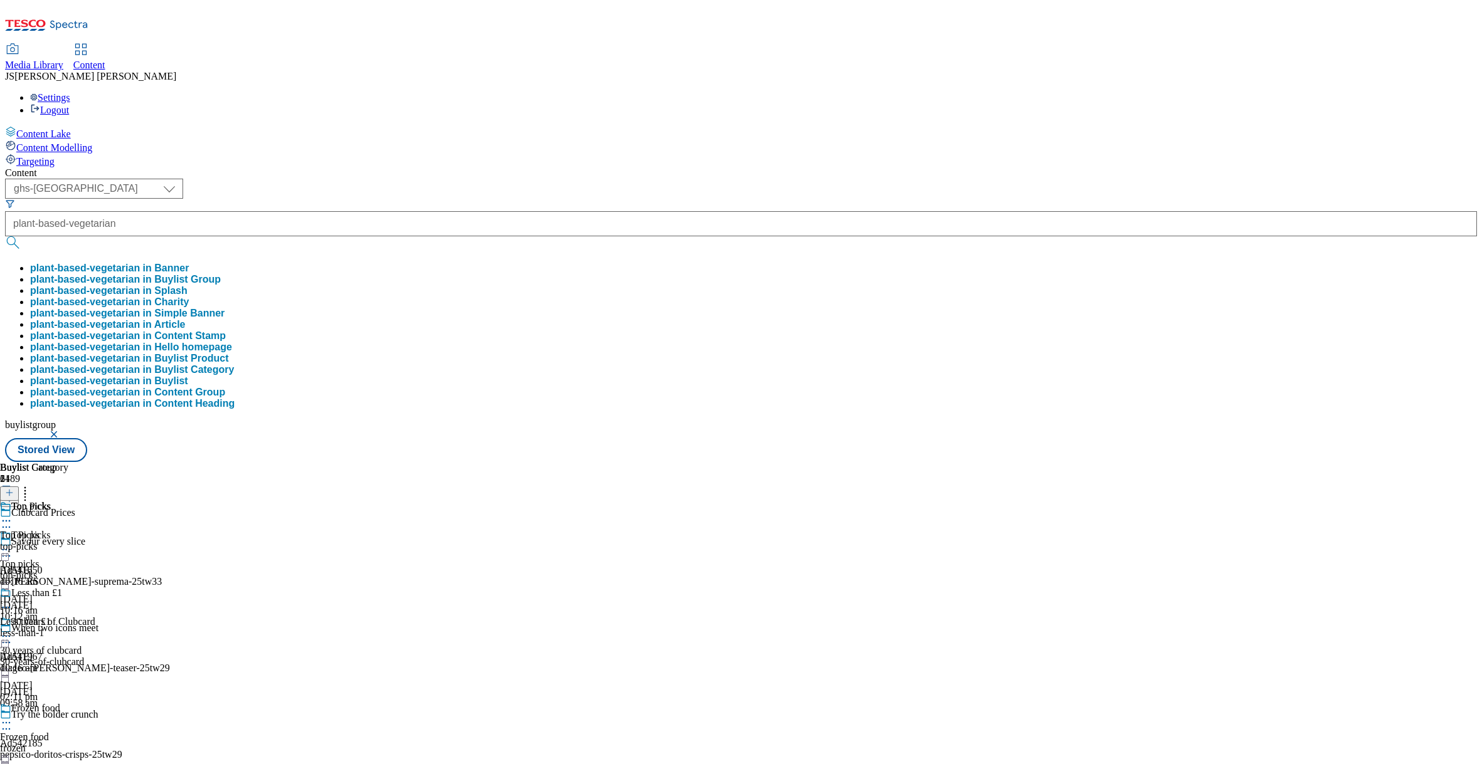
scroll to position [0, 0]
click at [221, 274] on button "plant-based-vegetarian in Buylist Group" at bounding box center [125, 279] width 191 height 11
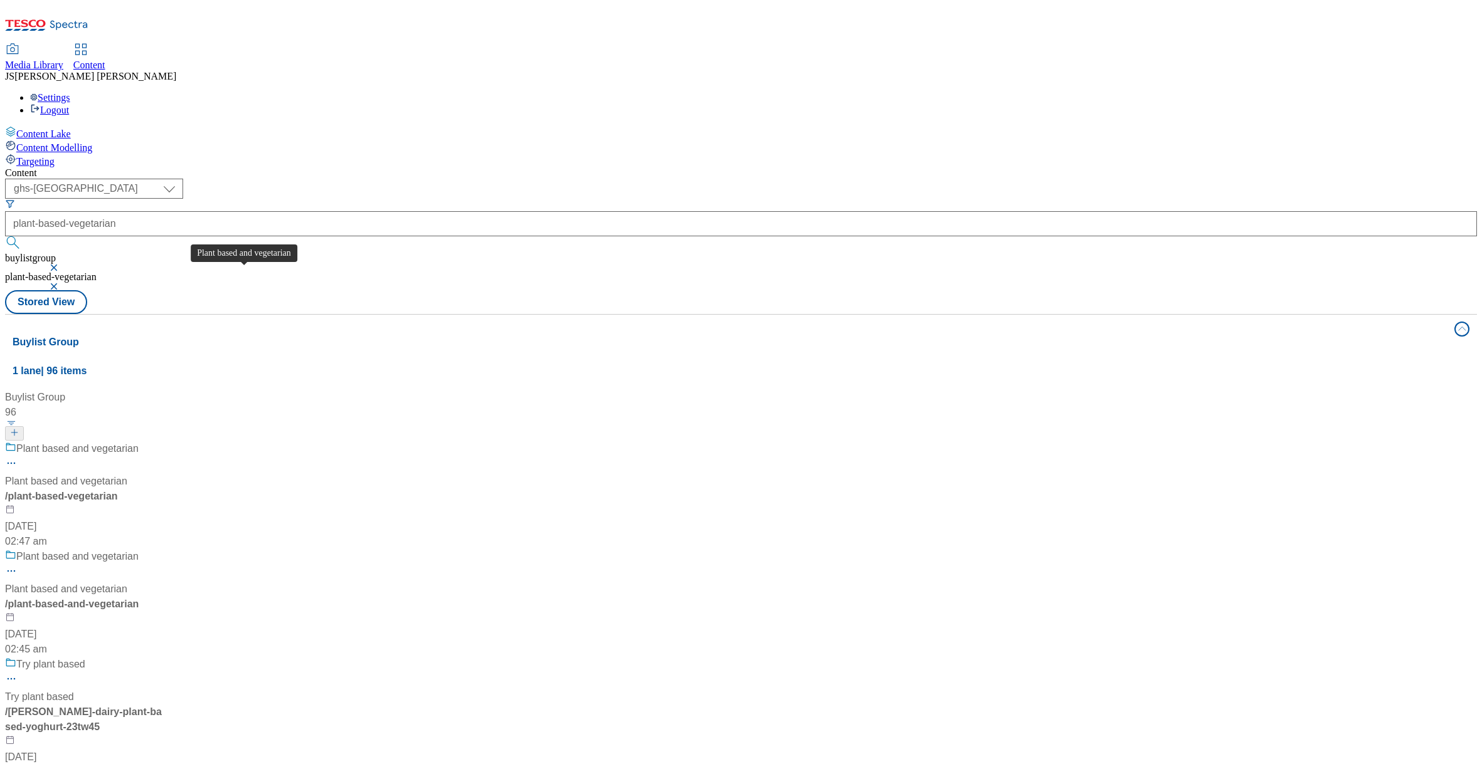
click at [127, 474] on span "Plant based and vegetarian" at bounding box center [66, 481] width 122 height 15
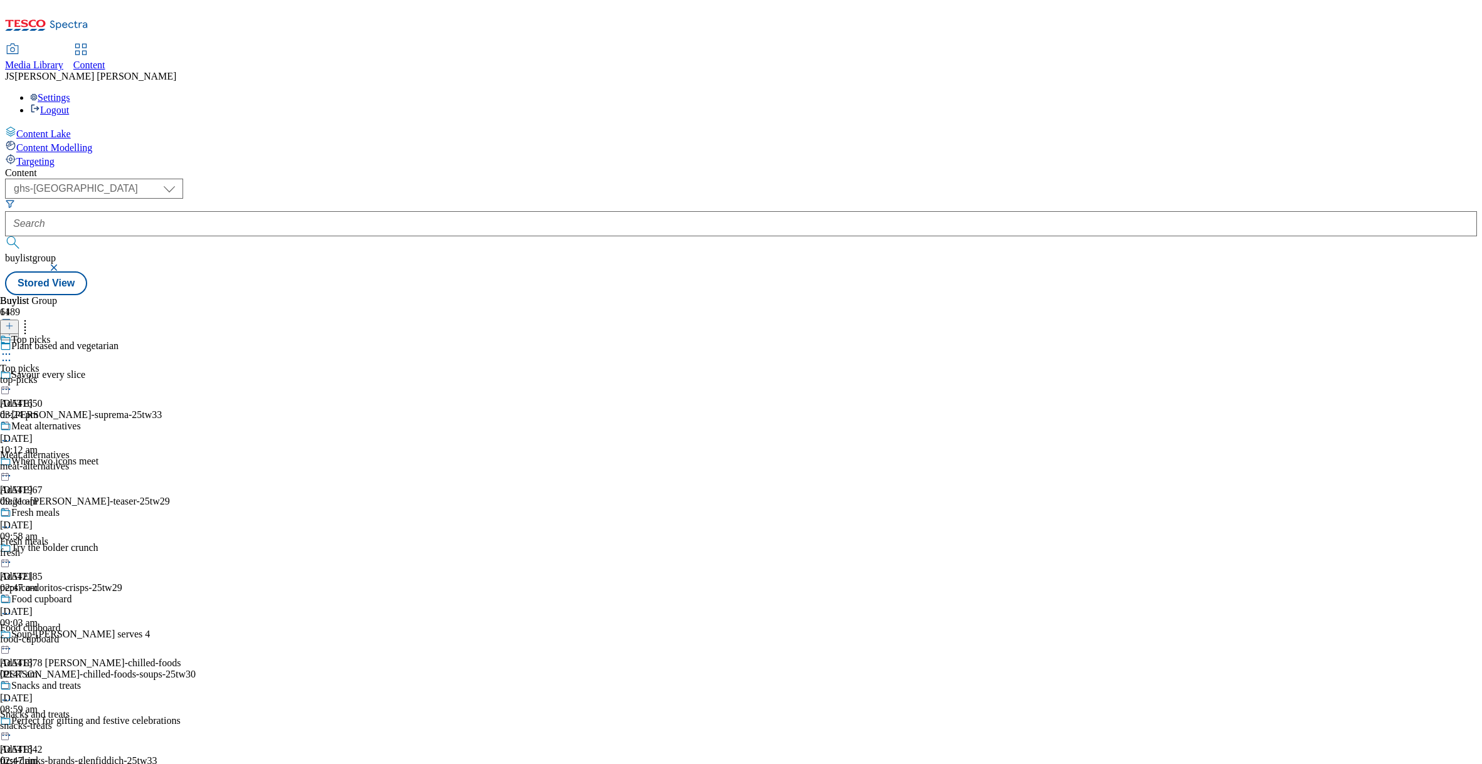
click at [83, 374] on div "top-picks" at bounding box center [41, 379] width 83 height 11
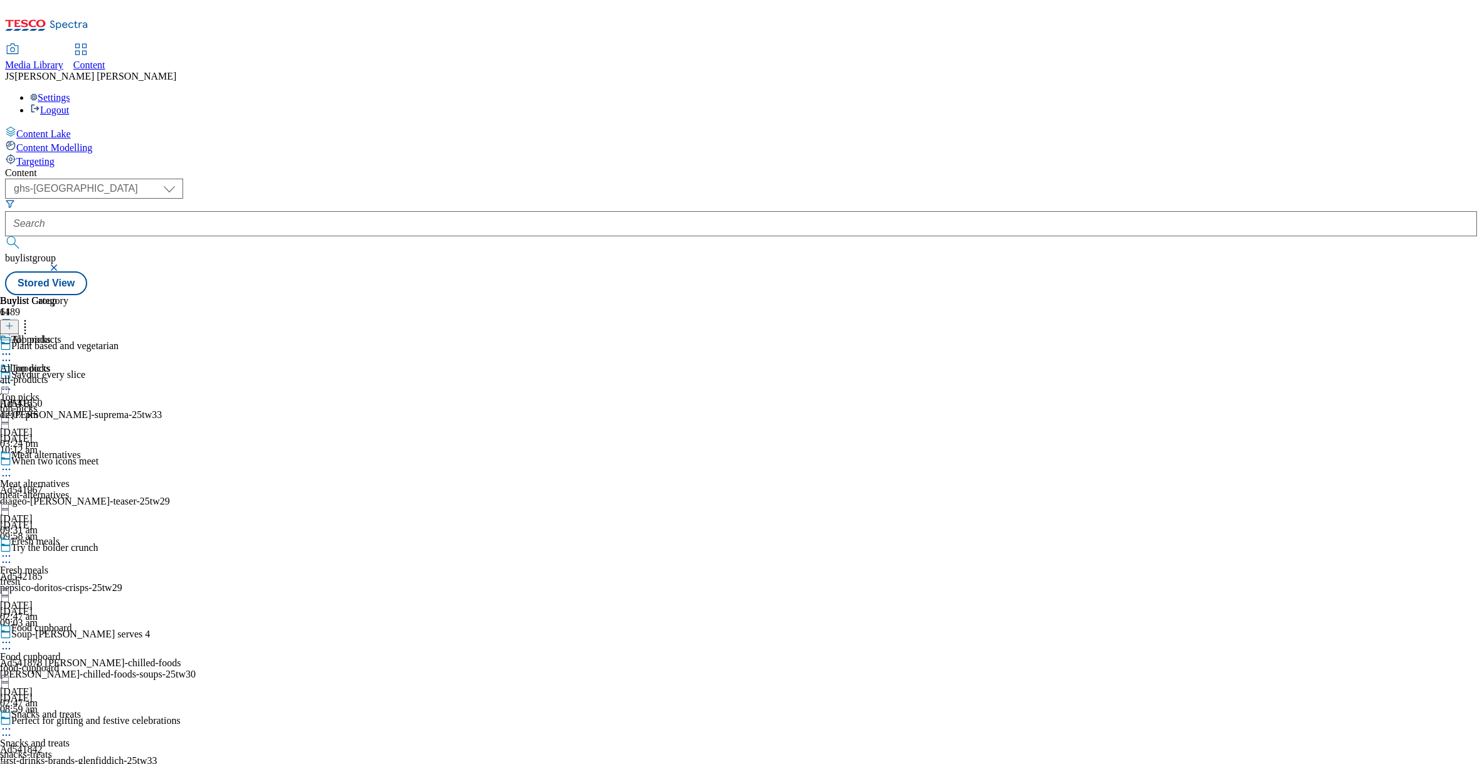
click at [13, 377] on icon at bounding box center [6, 383] width 13 height 13
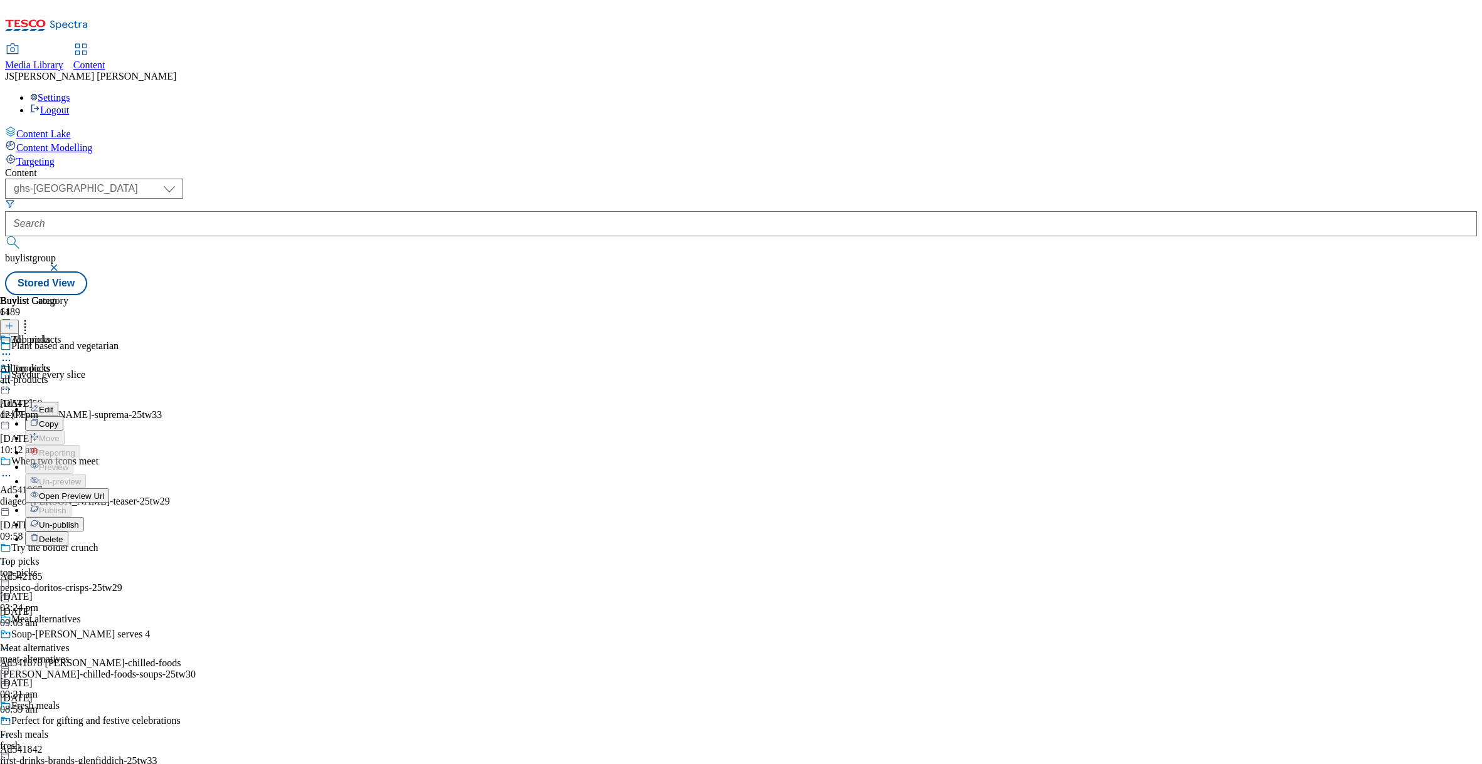
click at [79, 520] on span "Un-publish" at bounding box center [59, 524] width 40 height 9
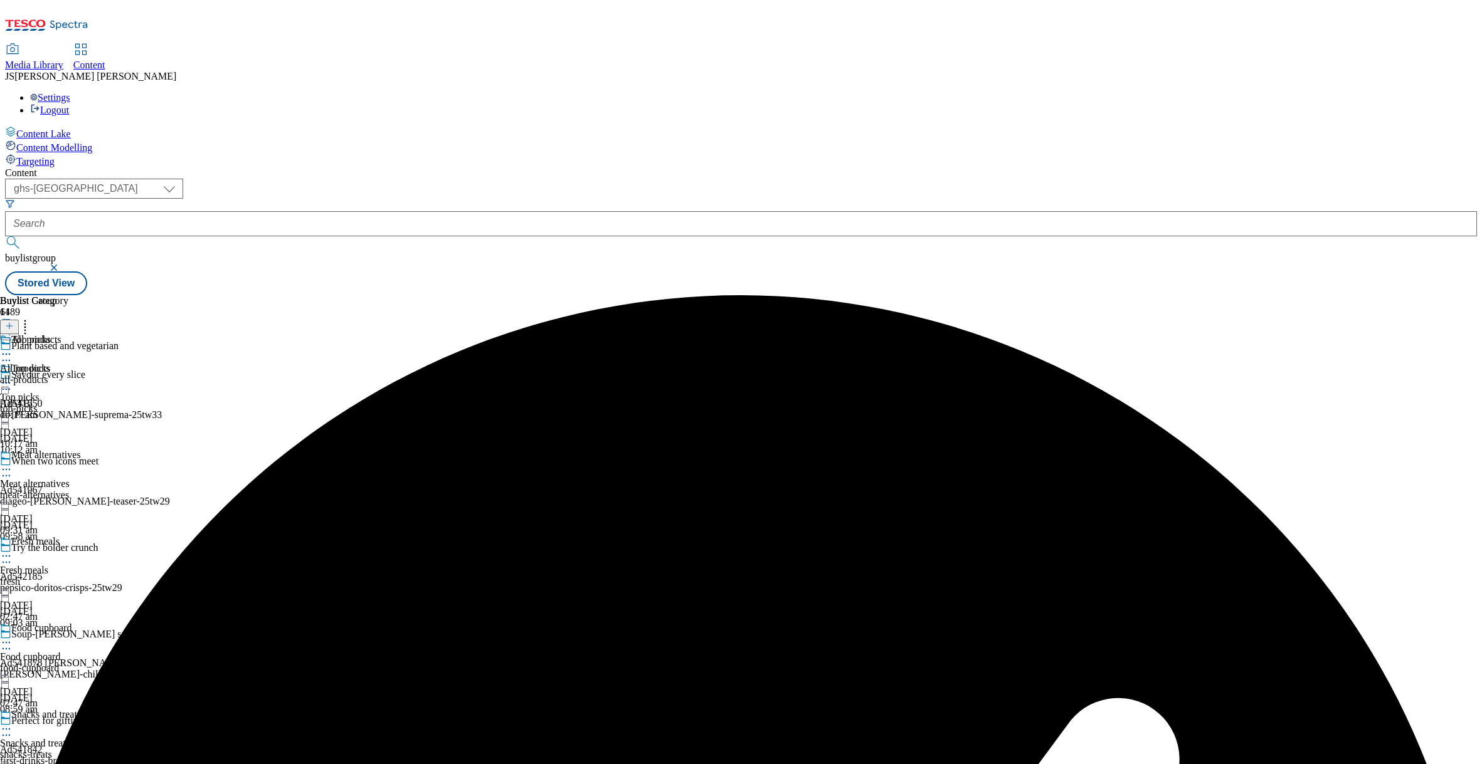
click at [13, 377] on icon at bounding box center [6, 383] width 13 height 13
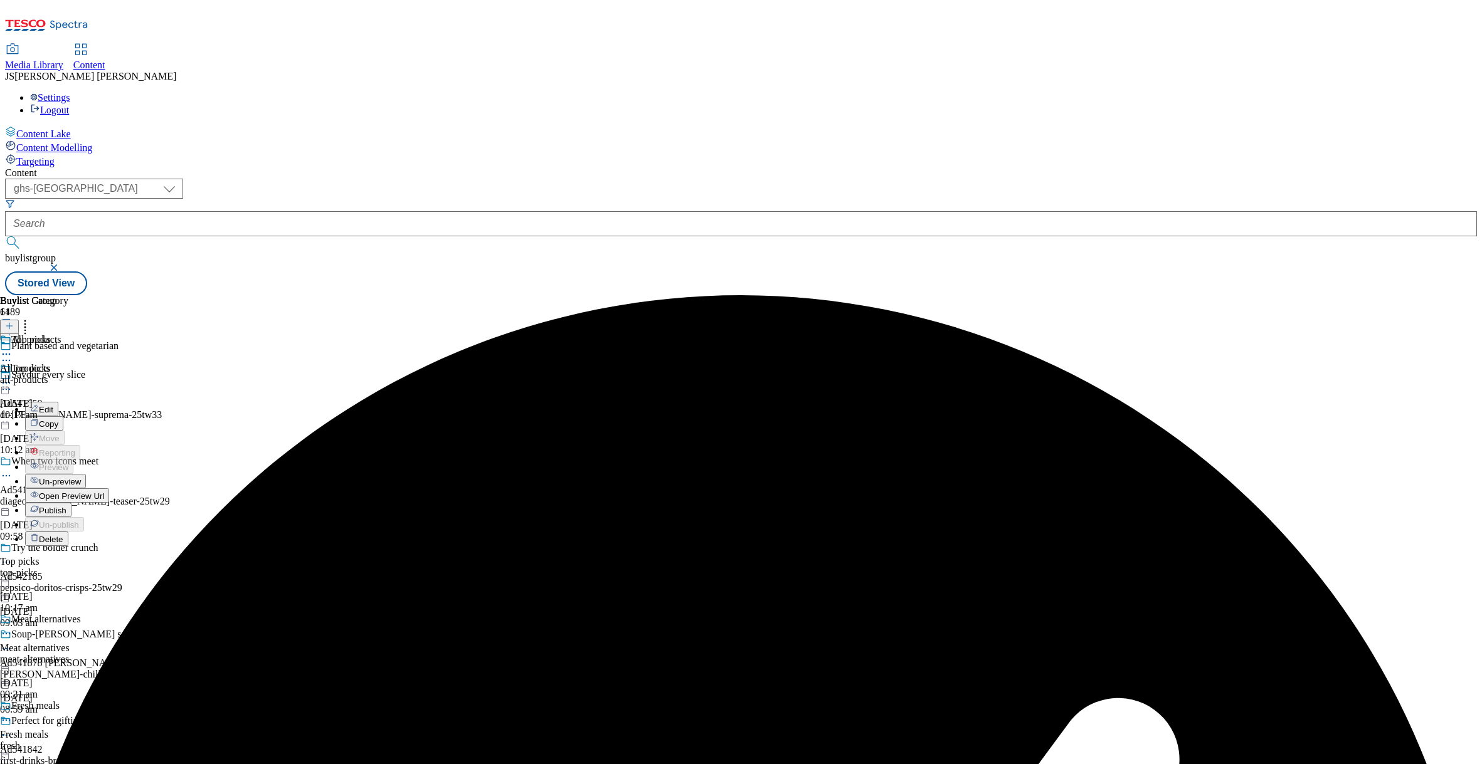
click at [81, 477] on span "Un-preview" at bounding box center [60, 481] width 42 height 9
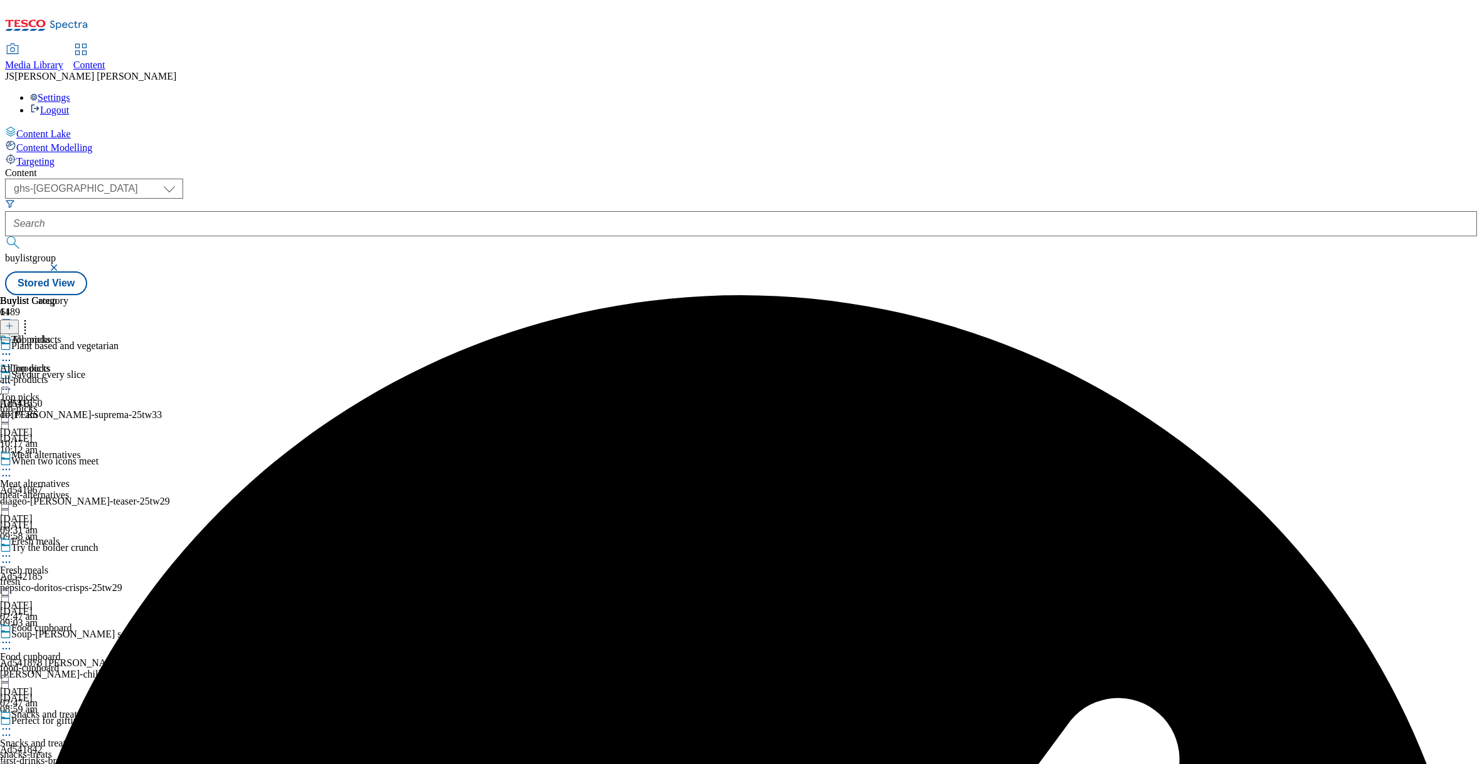
click at [68, 374] on div "all-products" at bounding box center [34, 379] width 68 height 11
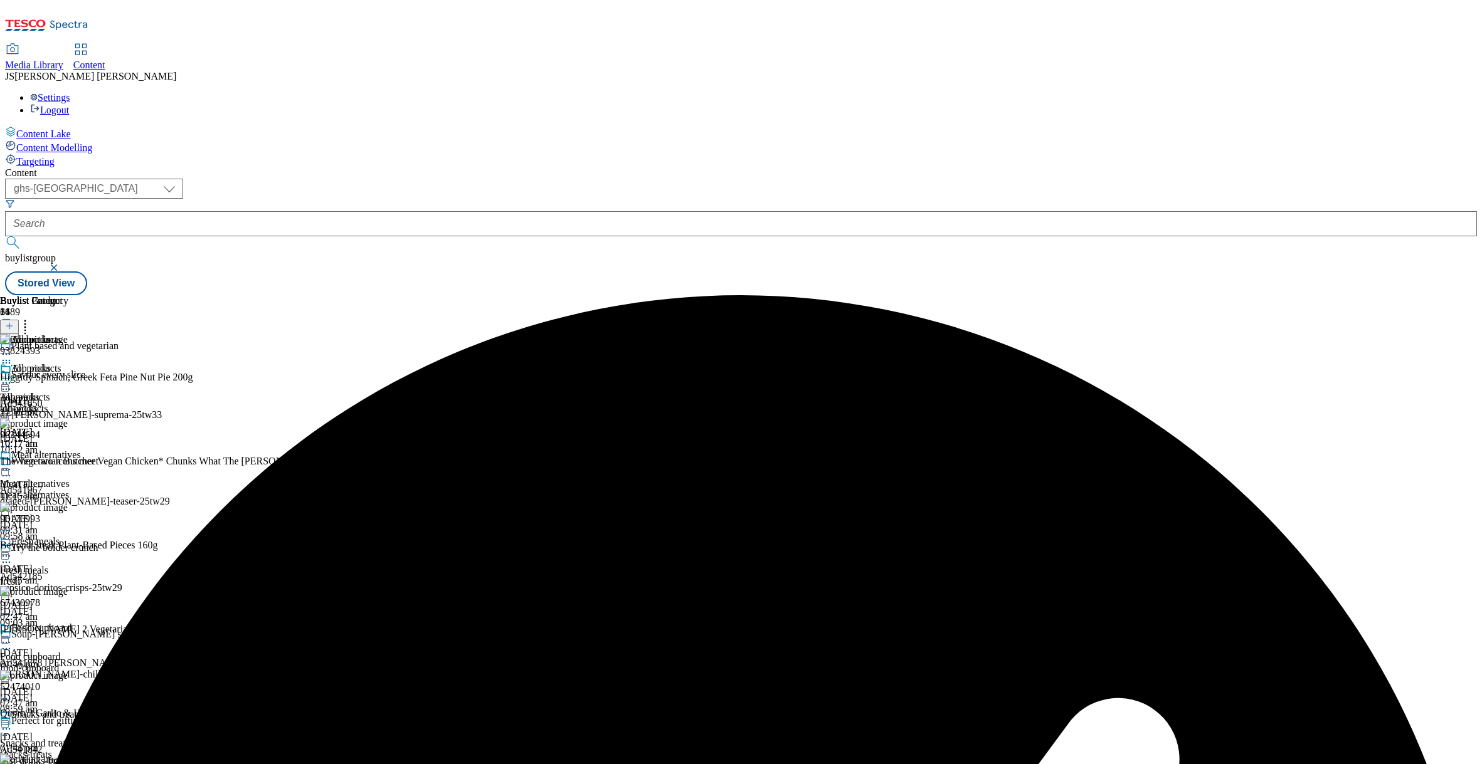
click at [14, 322] on icon at bounding box center [9, 326] width 9 height 9
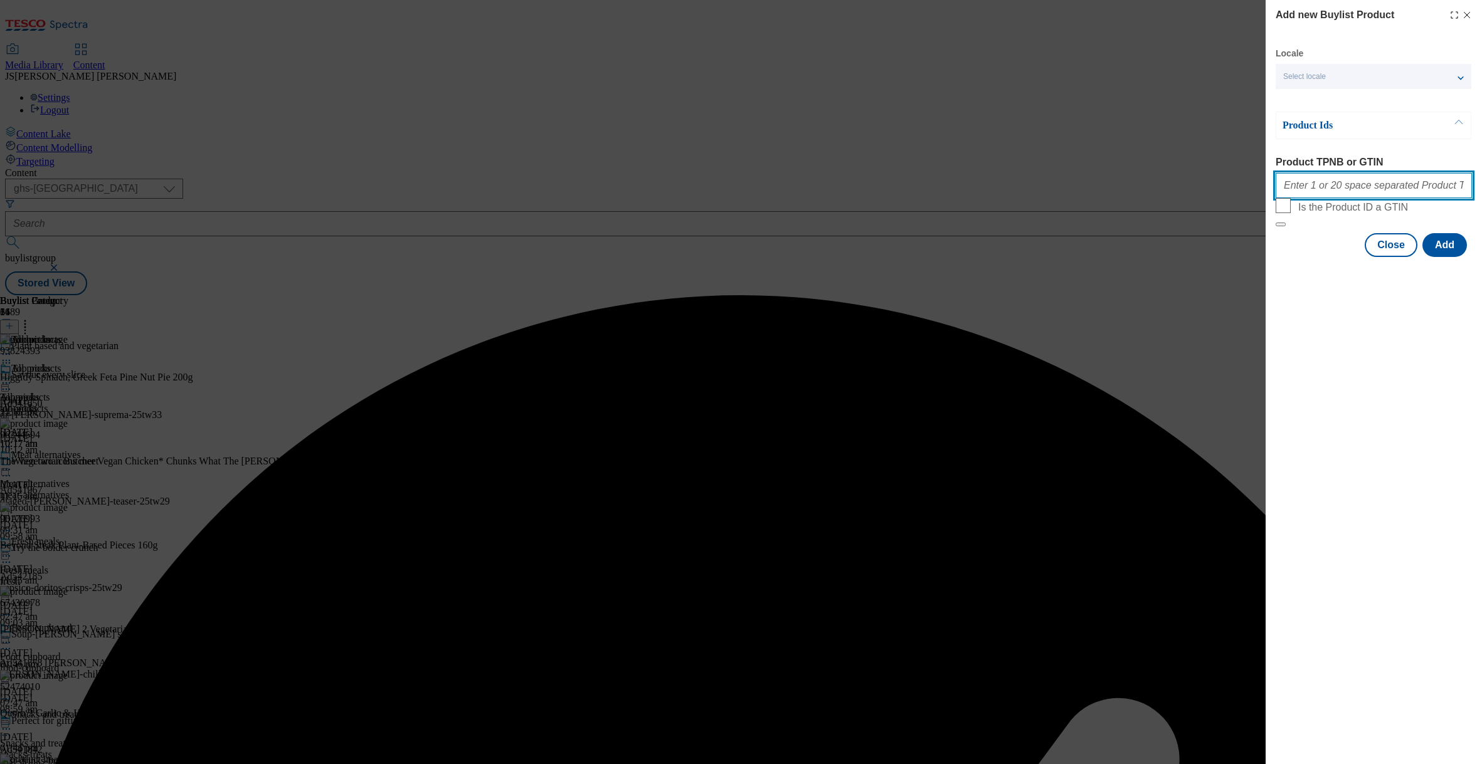
click at [1303, 191] on input "Product TPNB or GTIN" at bounding box center [1373, 185] width 196 height 25
paste input ""93824393 92662540 88496096 93885544 93669328 64143758 93096493 93037247 936688…"
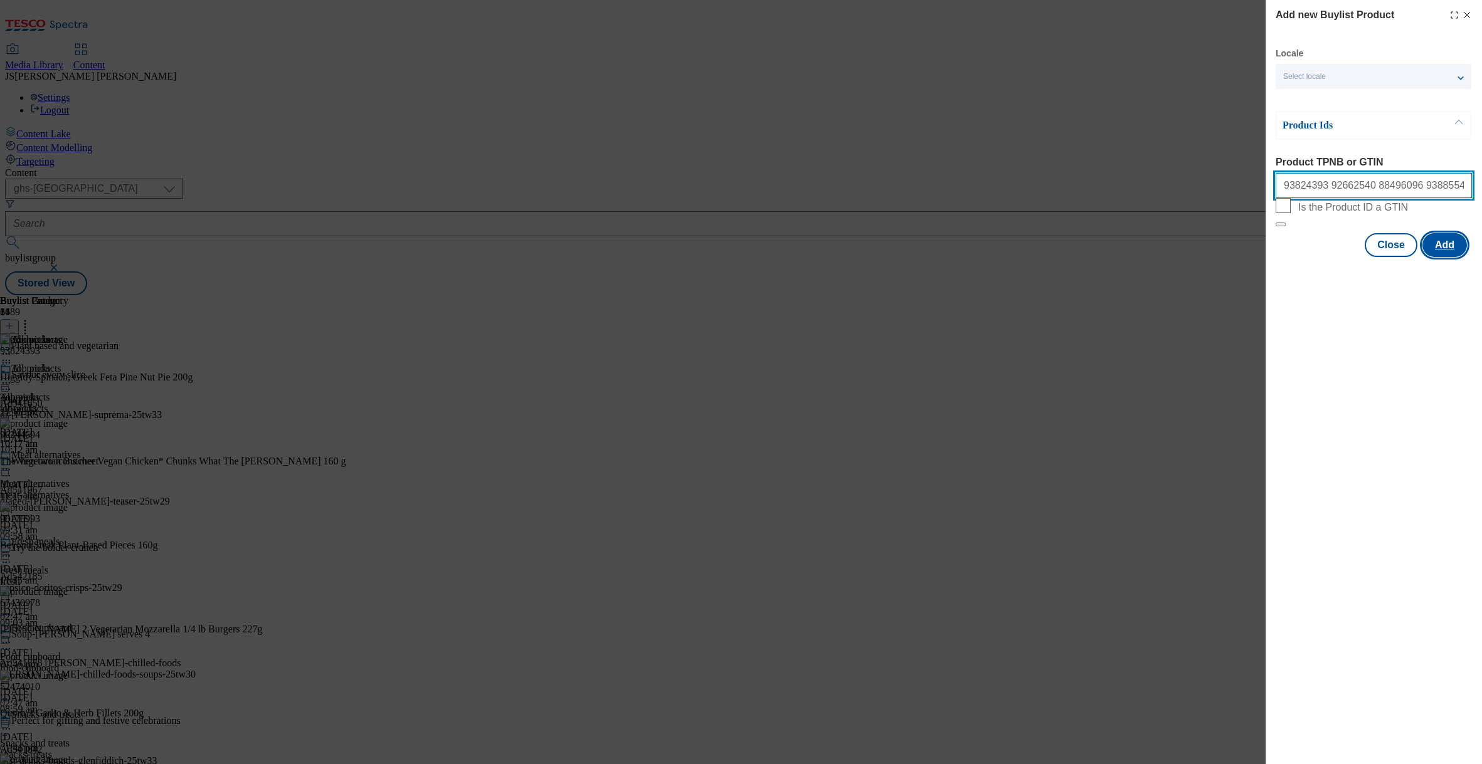
type input "93824393 92662540 88496096 93885544 93669328 64143758 93096493 93037247 9366888…"
click at [1451, 257] on button "Add" at bounding box center [1444, 245] width 45 height 24
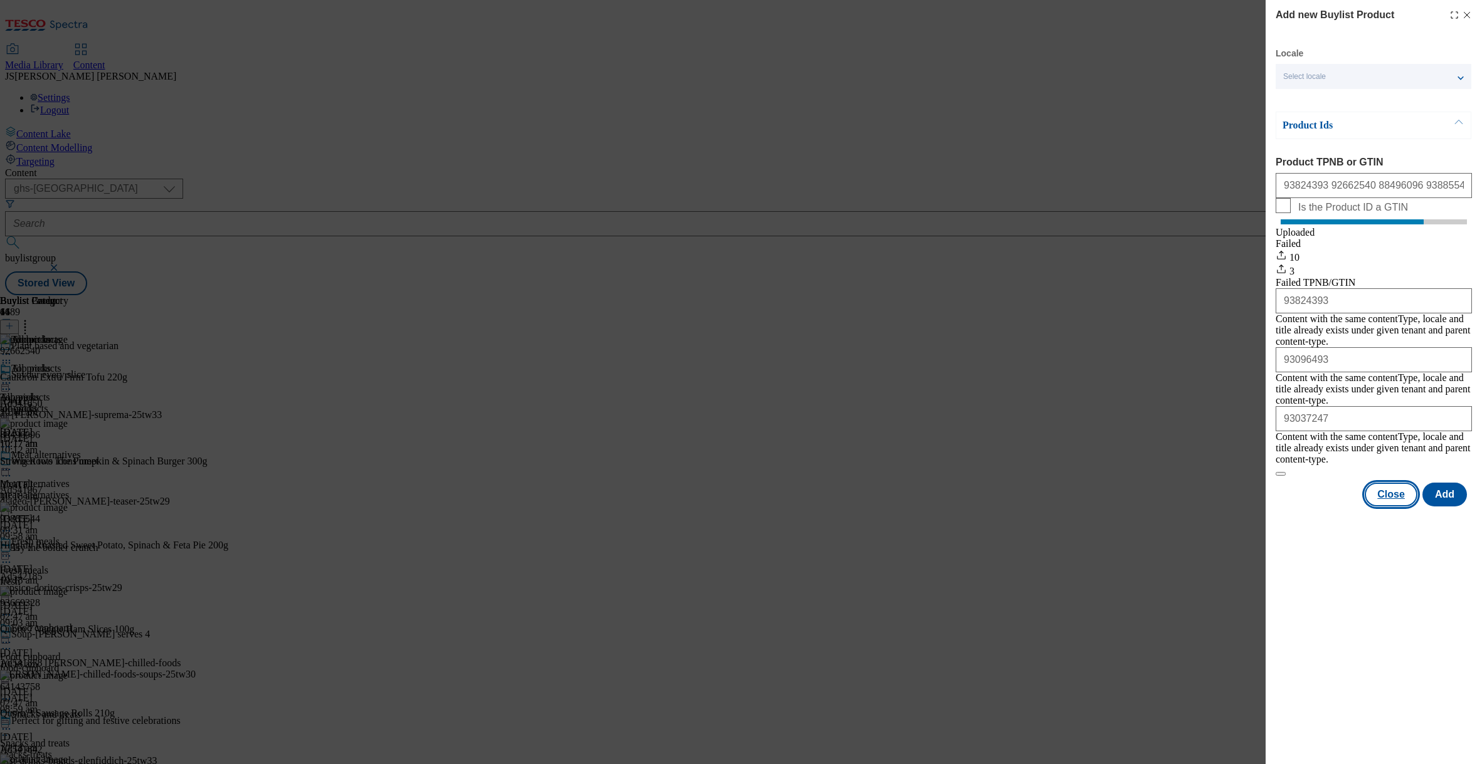
click at [1391, 483] on button "Close" at bounding box center [1390, 495] width 53 height 24
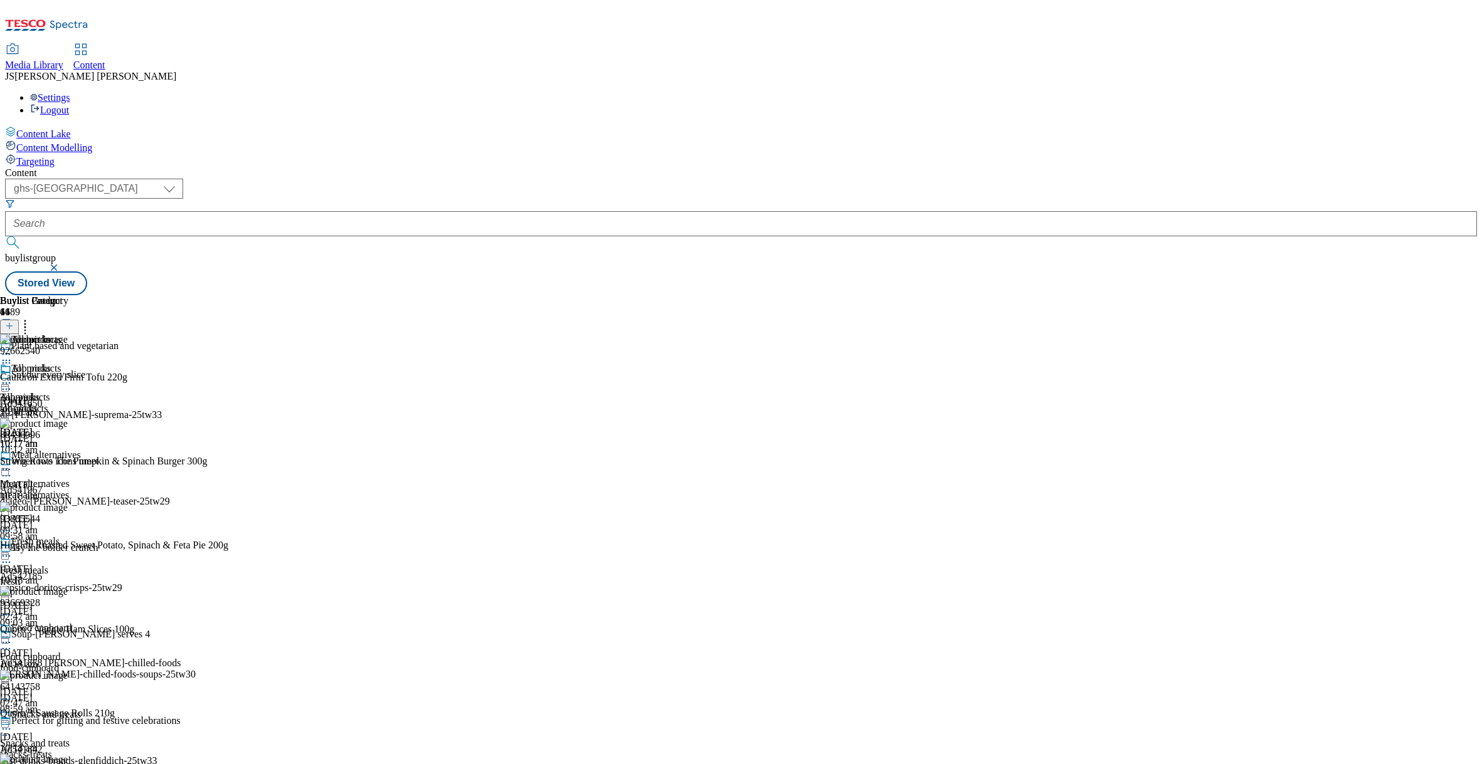
click at [13, 377] on icon at bounding box center [6, 383] width 13 height 13
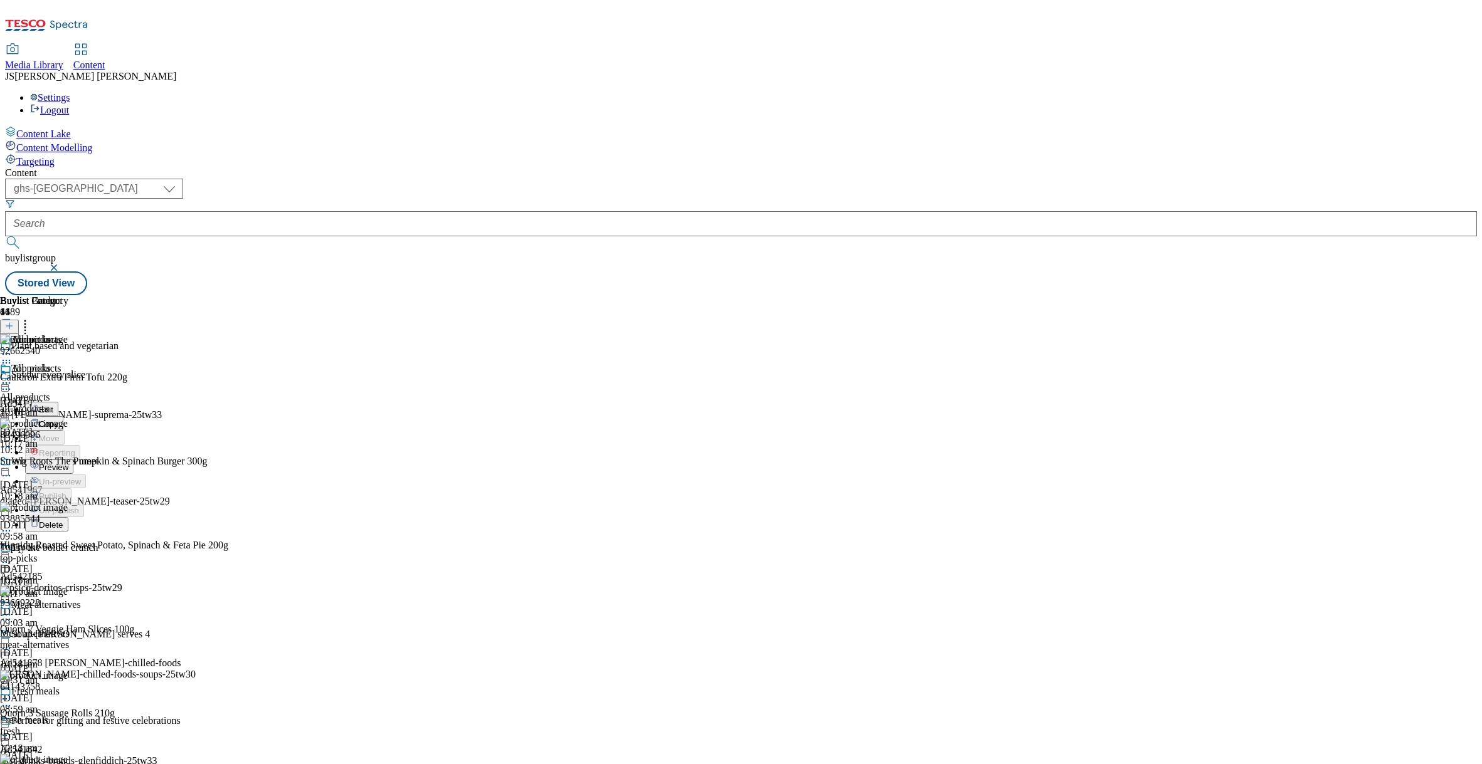
click at [68, 463] on span "Preview" at bounding box center [53, 467] width 29 height 9
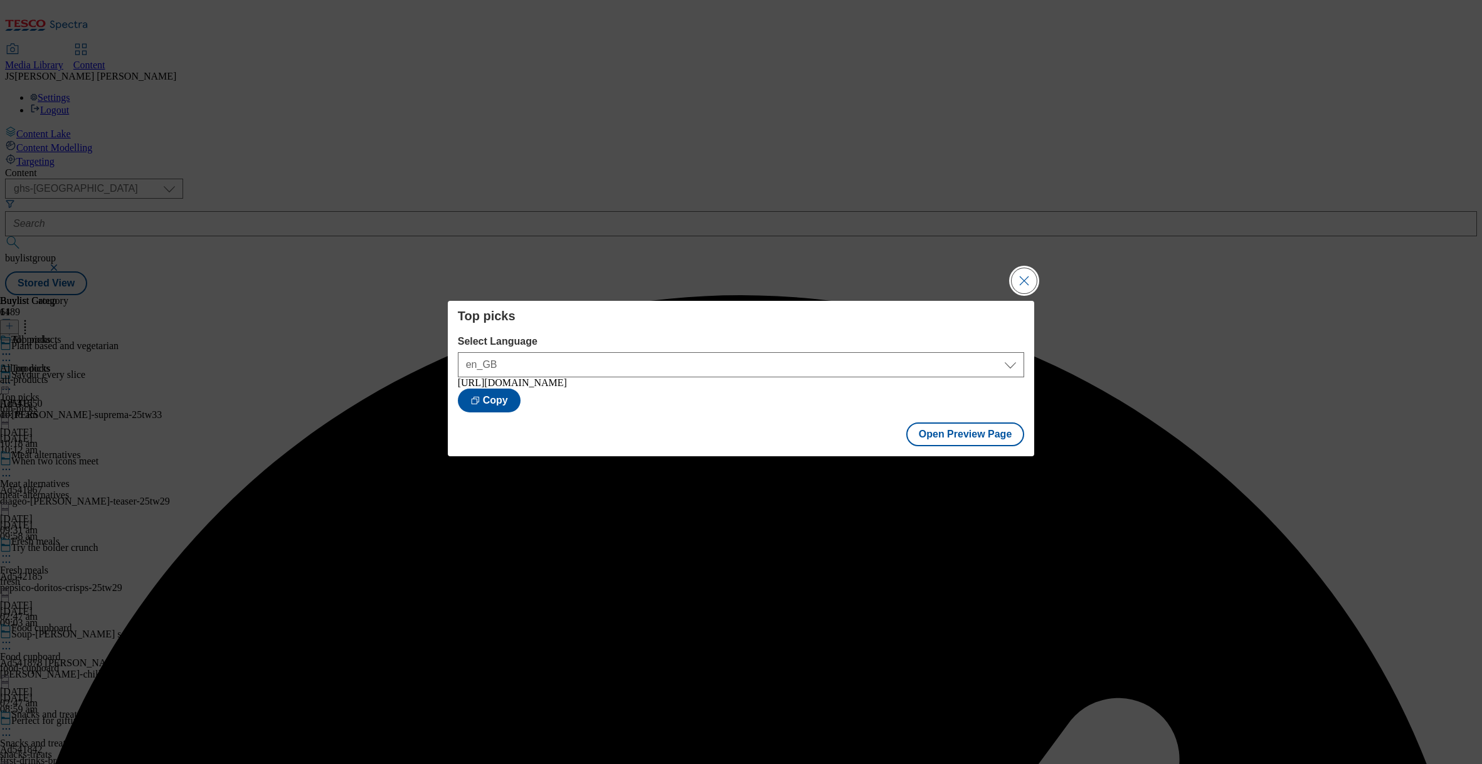
click at [1026, 281] on button "Close Modal" at bounding box center [1023, 280] width 25 height 25
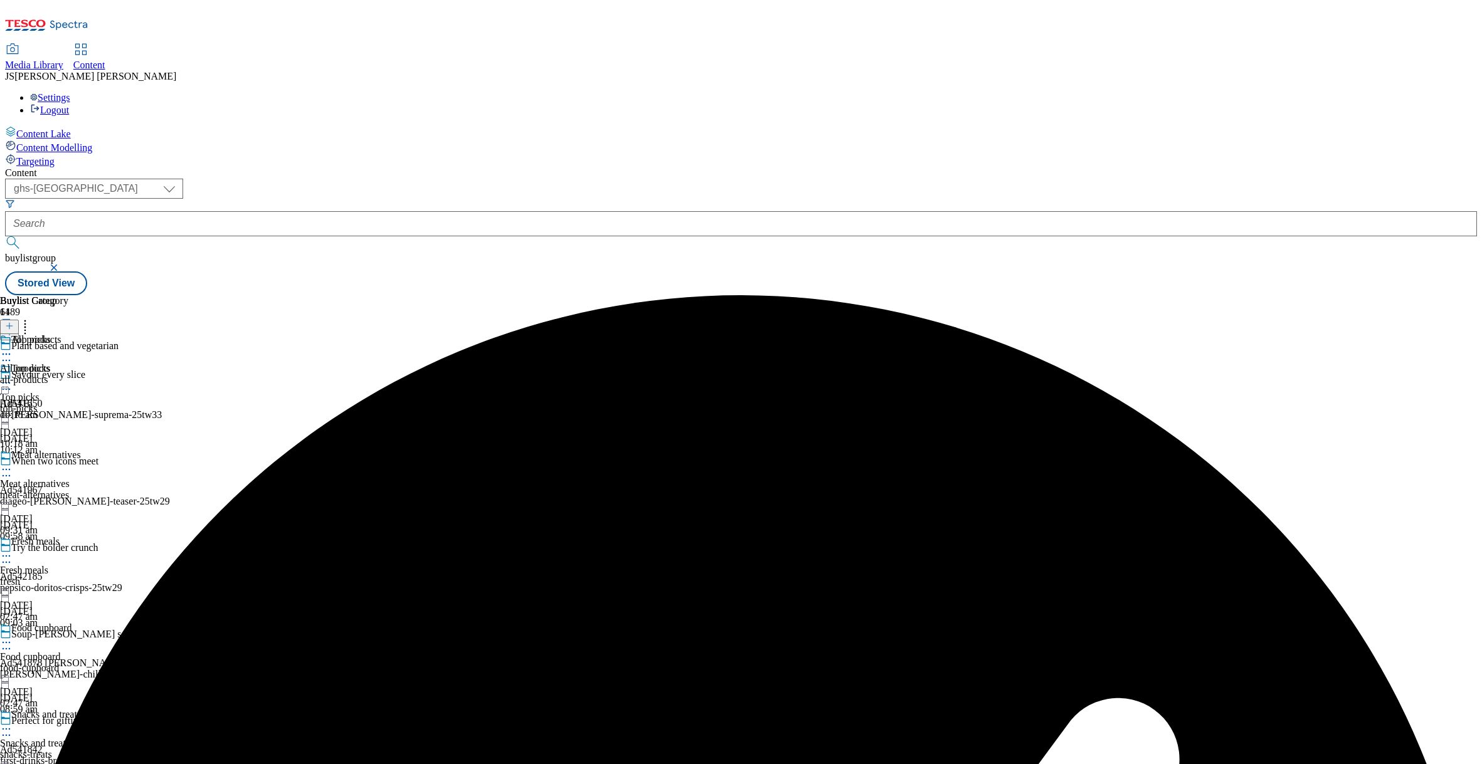
click at [13, 377] on icon at bounding box center [6, 383] width 13 height 13
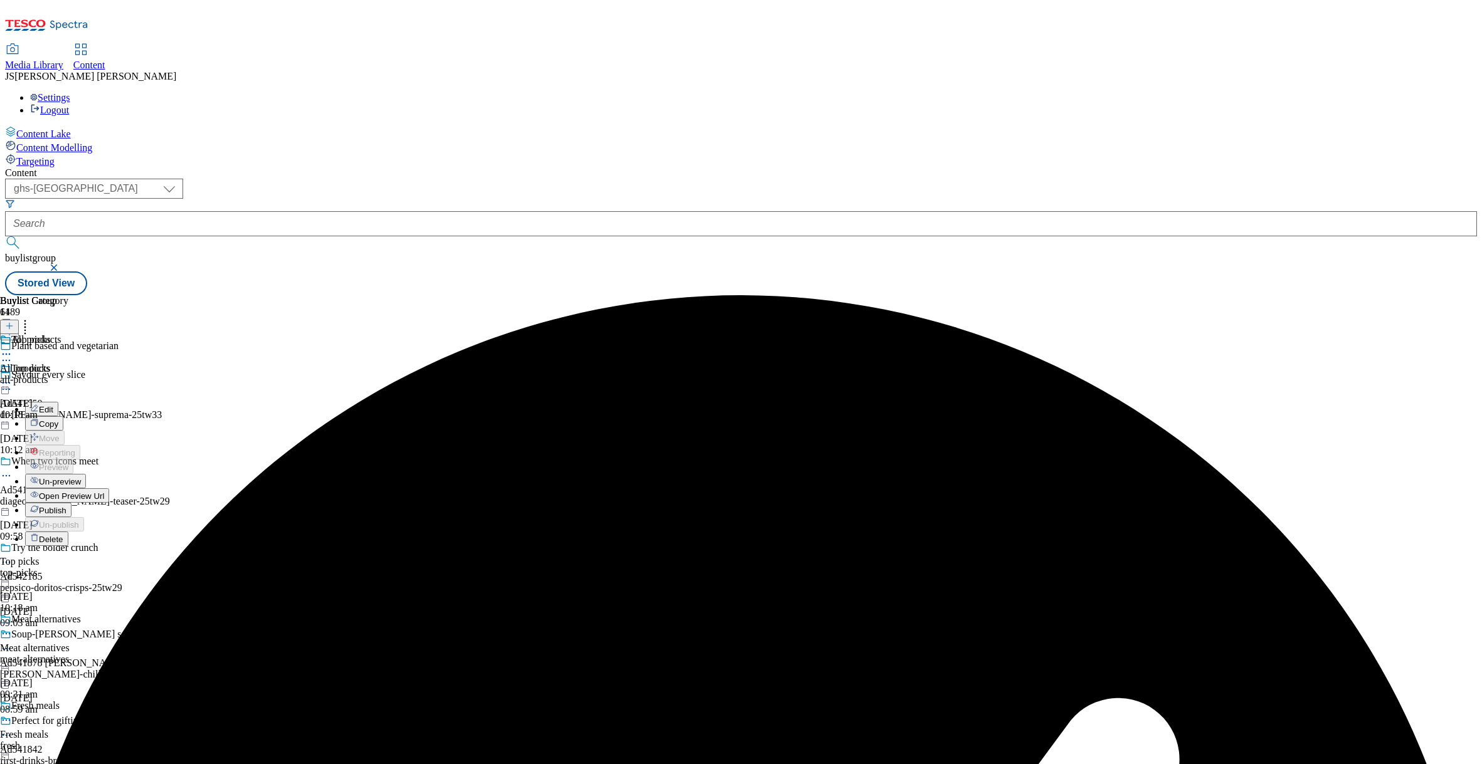
click at [66, 506] on span "Publish" at bounding box center [53, 510] width 28 height 9
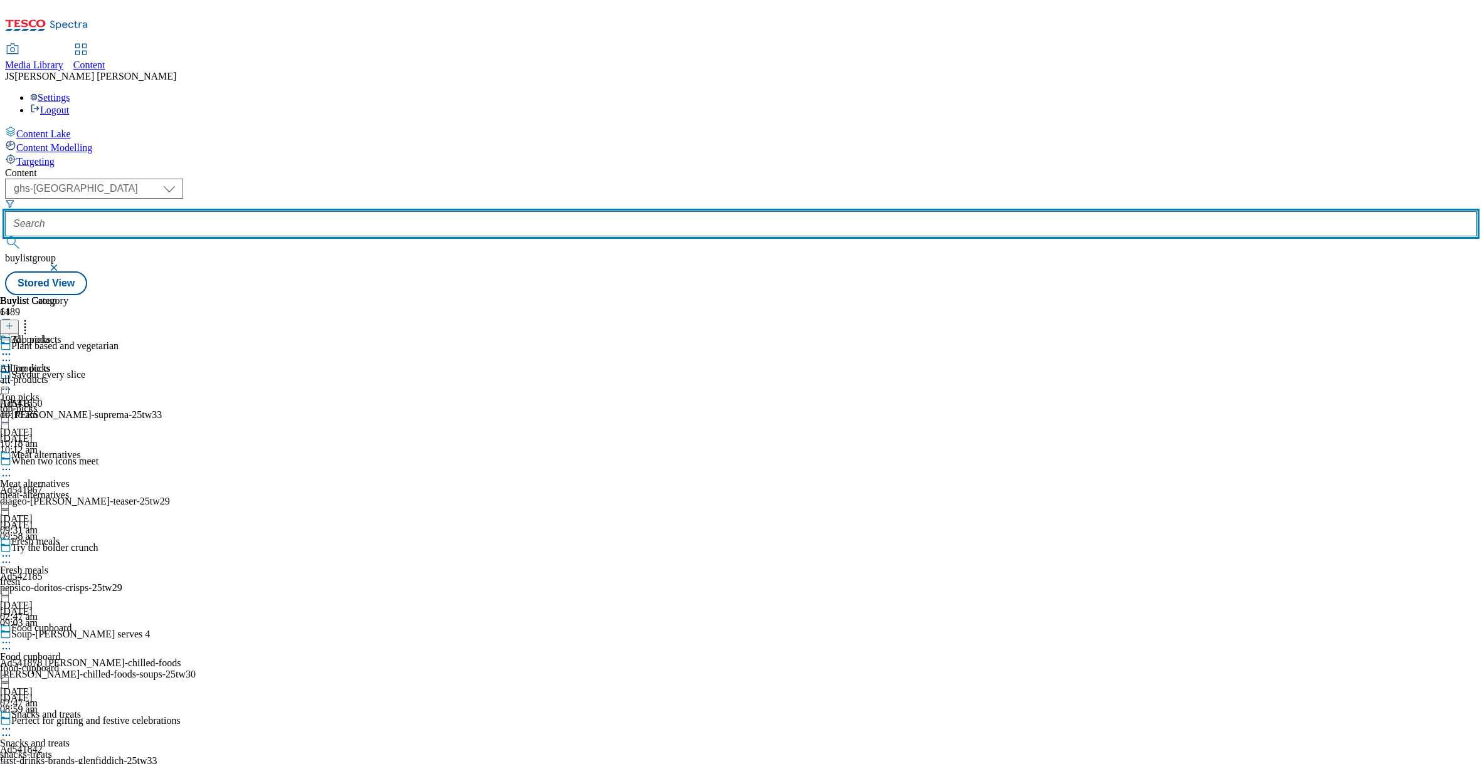
click at [317, 211] on input "text" at bounding box center [740, 223] width 1471 height 25
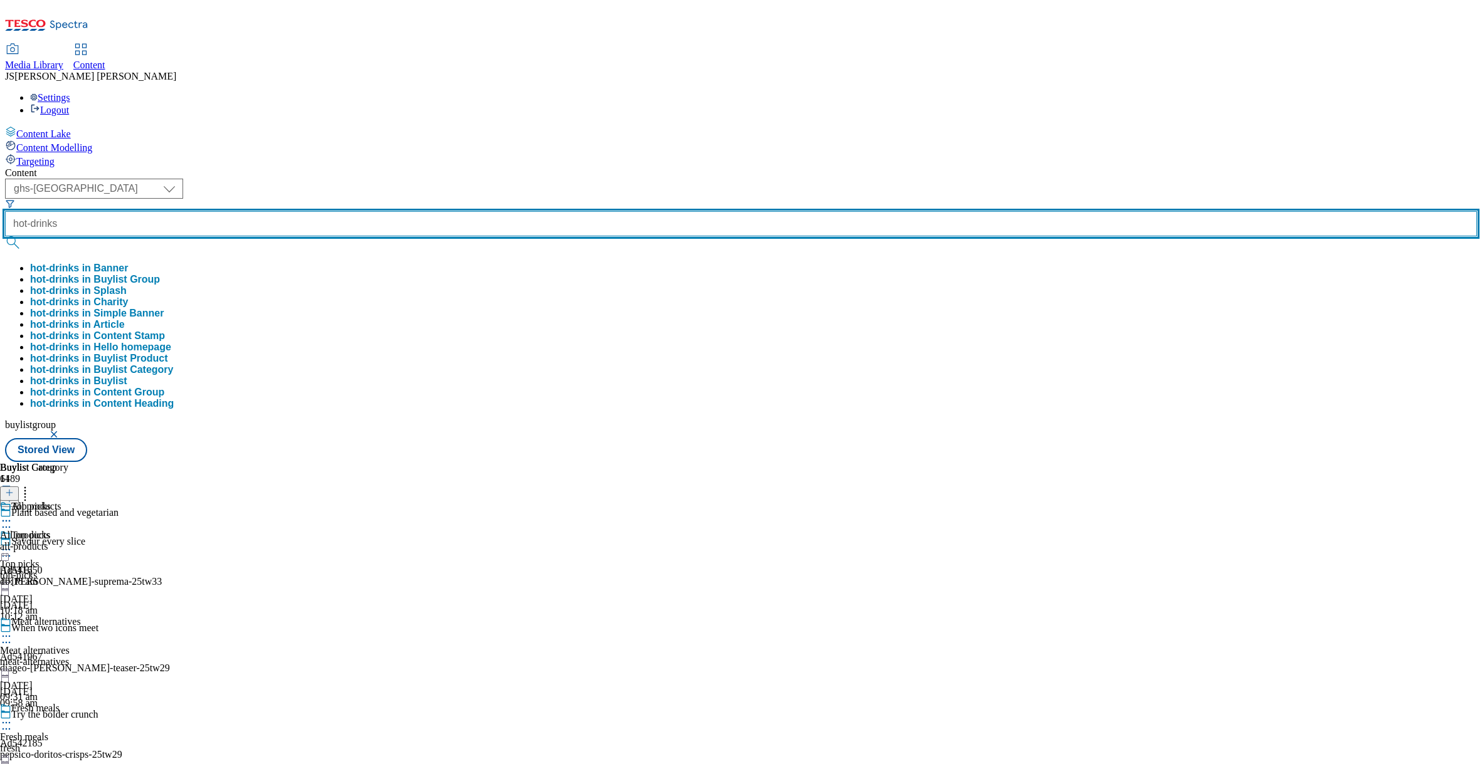
type input "hot-drinks"
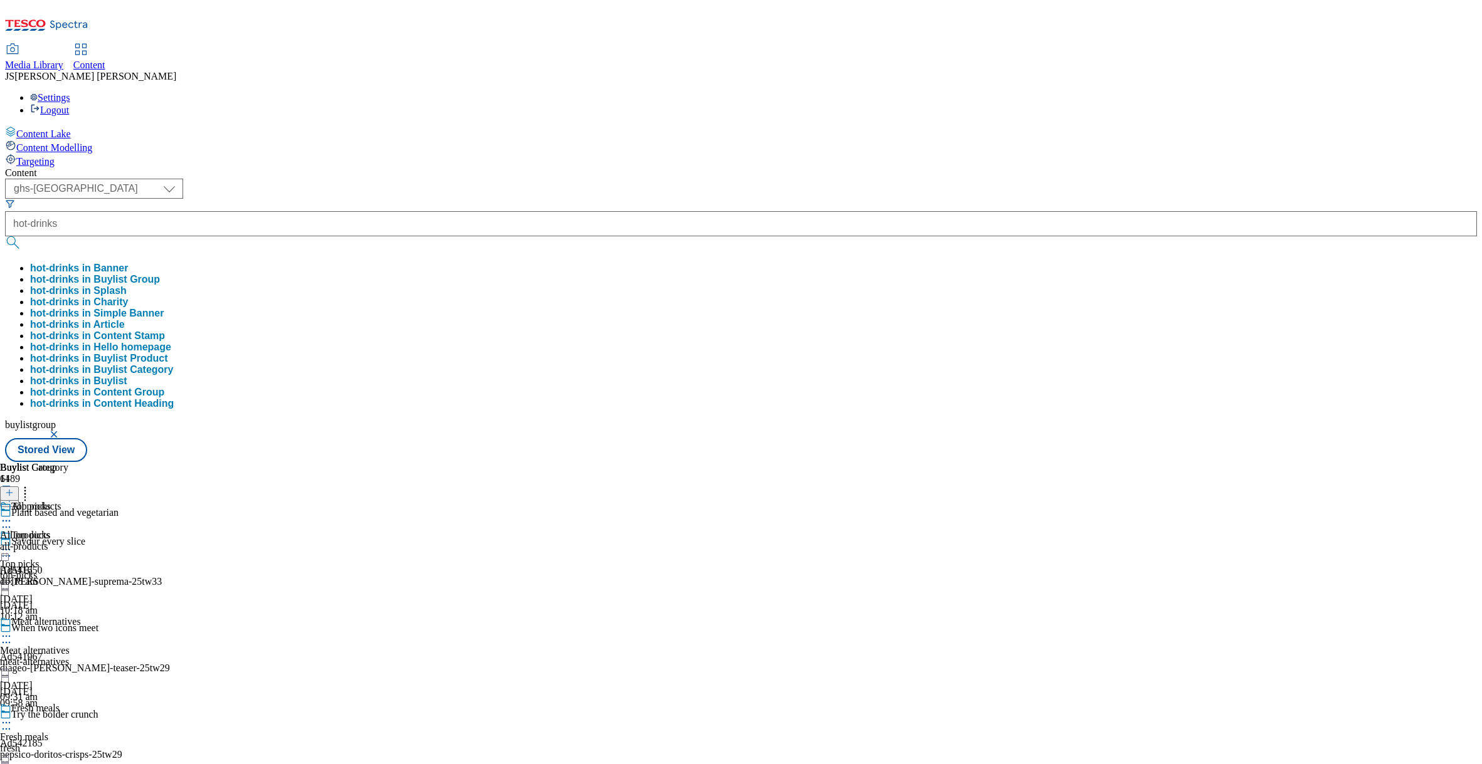
click at [160, 274] on button "hot-drinks in Buylist Group" at bounding box center [95, 279] width 130 height 11
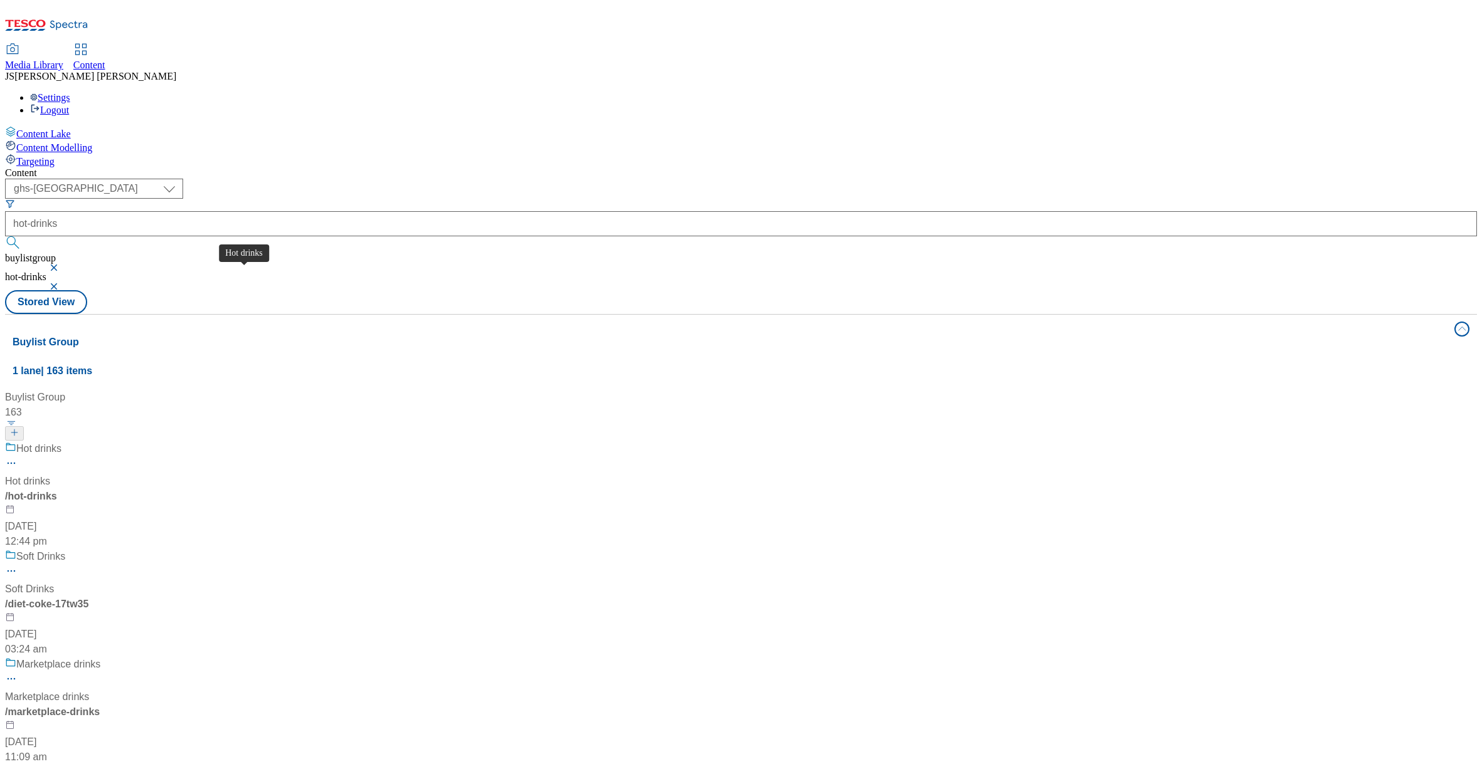
click at [50, 474] on span "Hot drinks" at bounding box center [27, 481] width 45 height 15
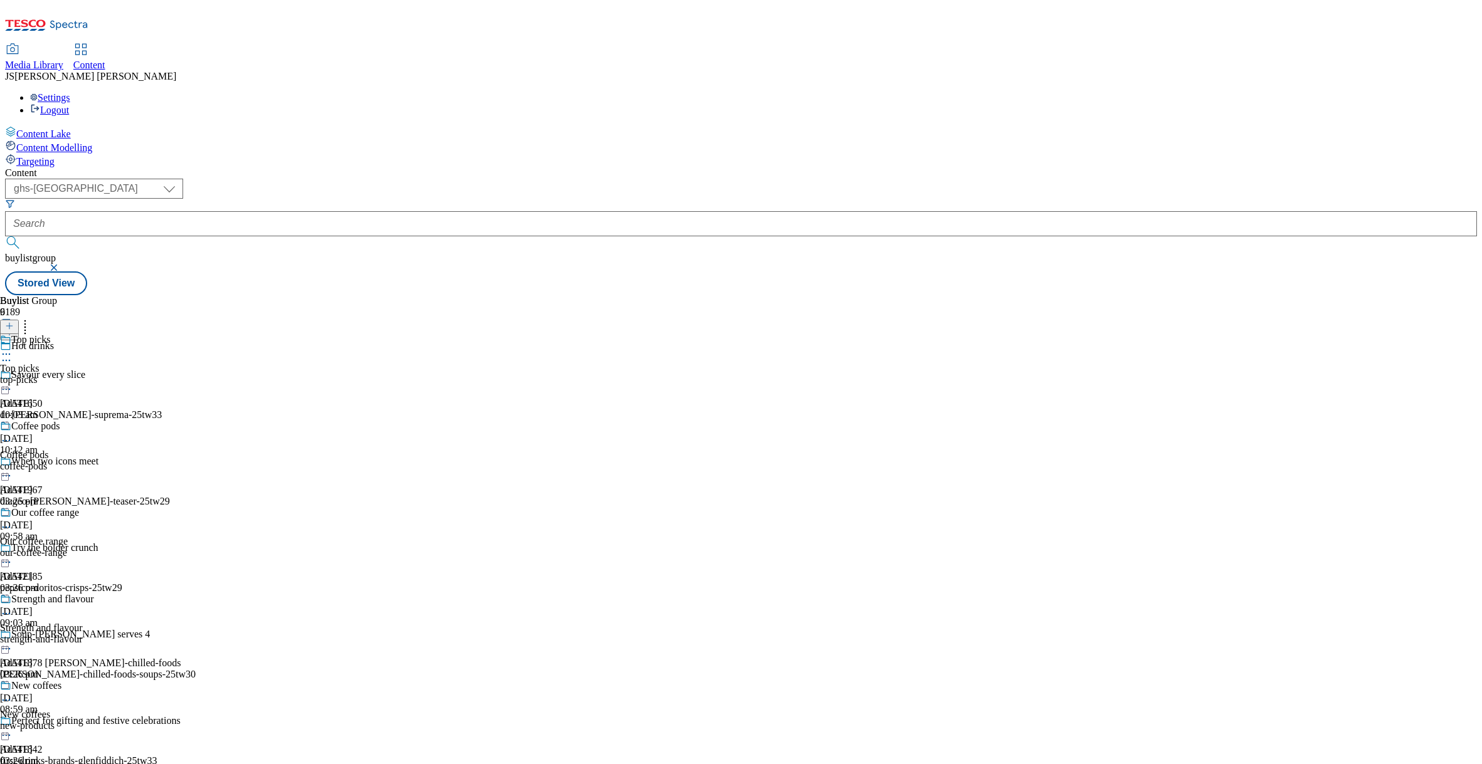
click at [94, 374] on div "top-picks" at bounding box center [47, 379] width 94 height 11
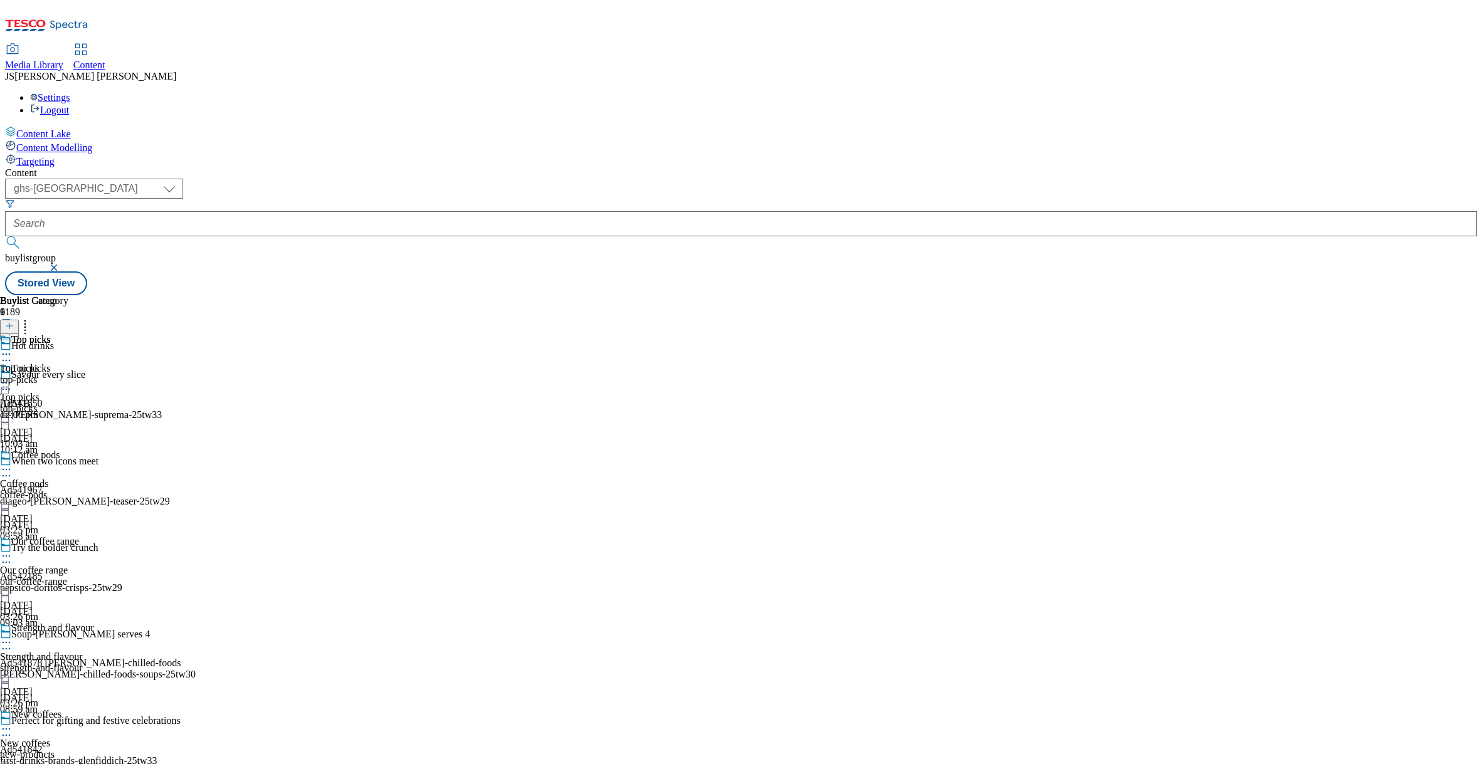
click at [11, 382] on circle at bounding box center [10, 383] width 2 height 2
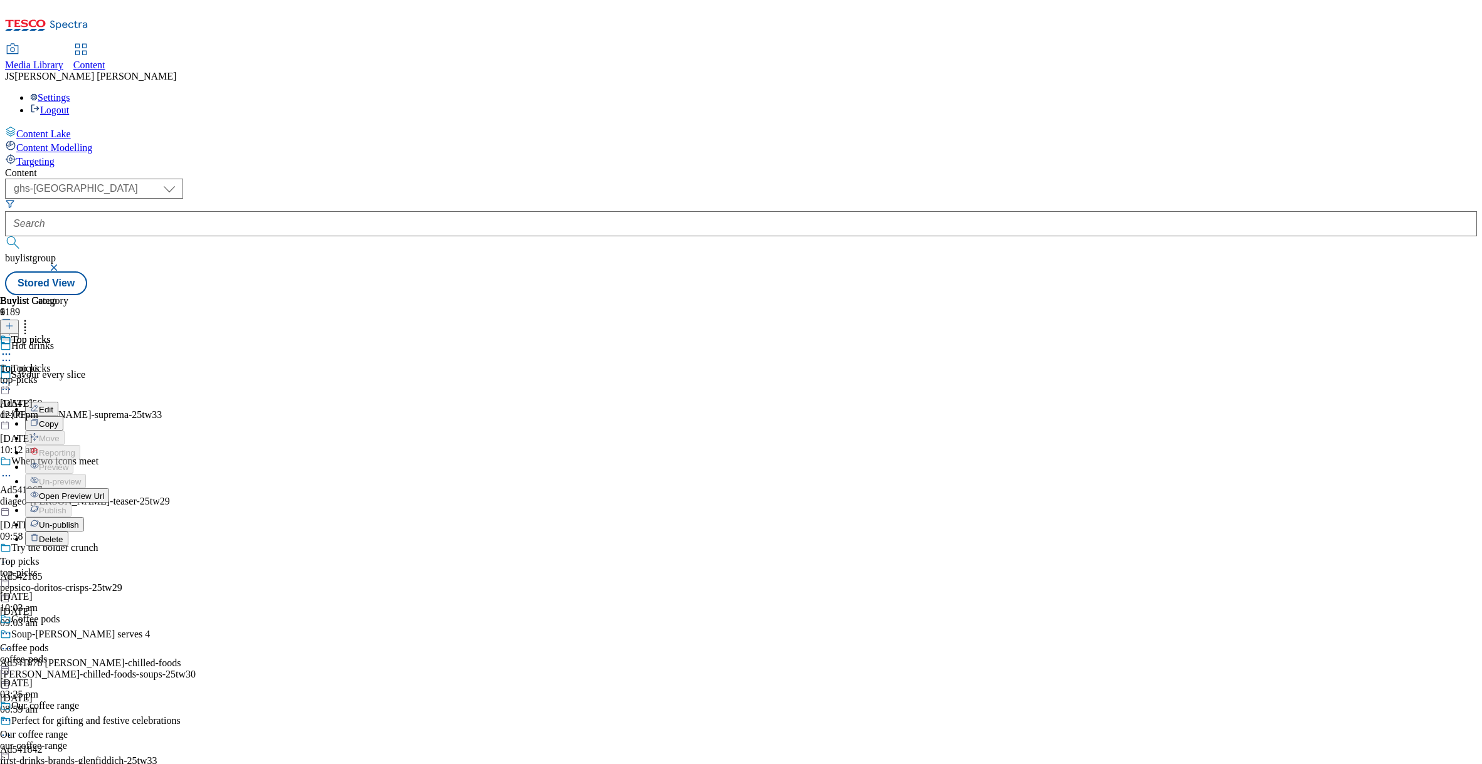
click at [79, 520] on span "Un-publish" at bounding box center [59, 524] width 40 height 9
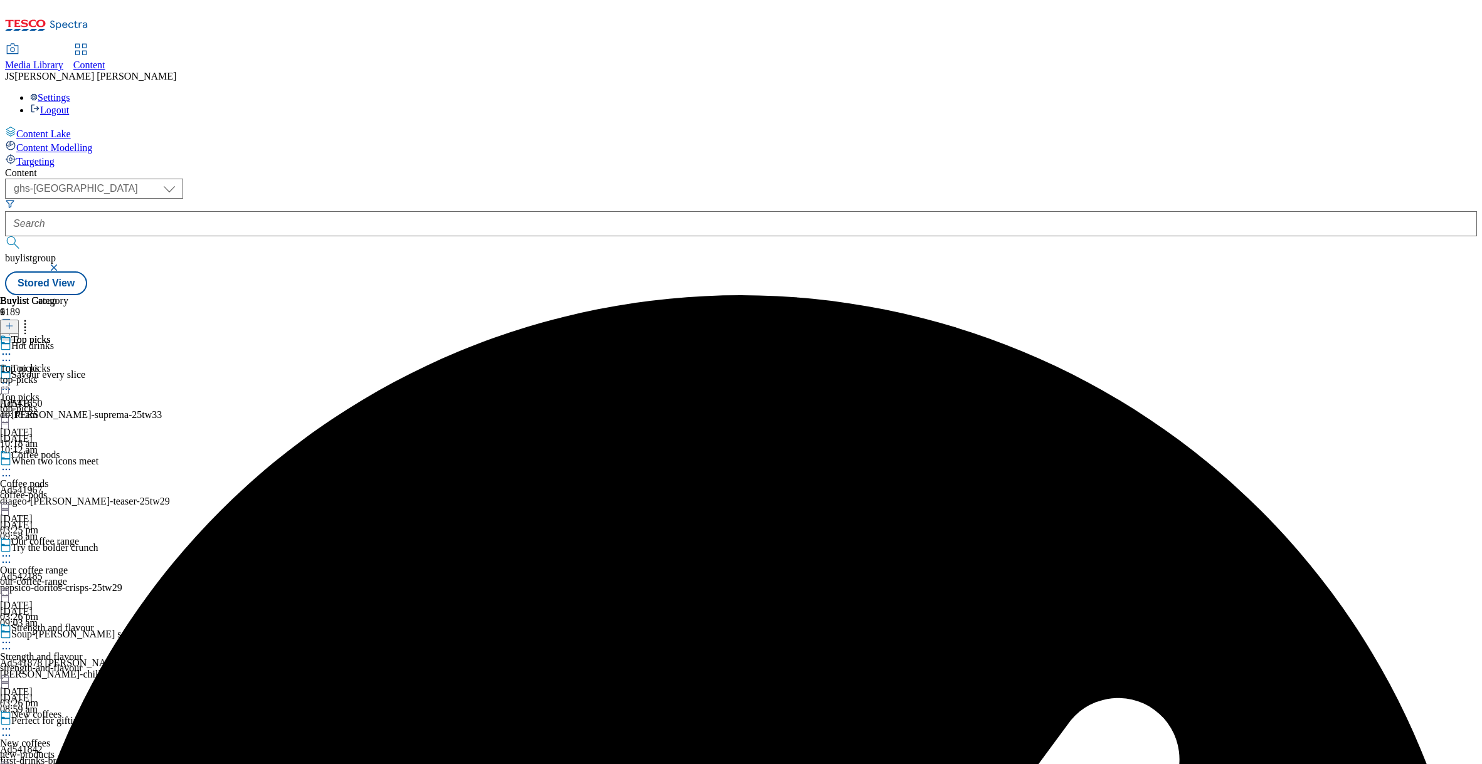
click at [8, 382] on circle at bounding box center [7, 383] width 2 height 2
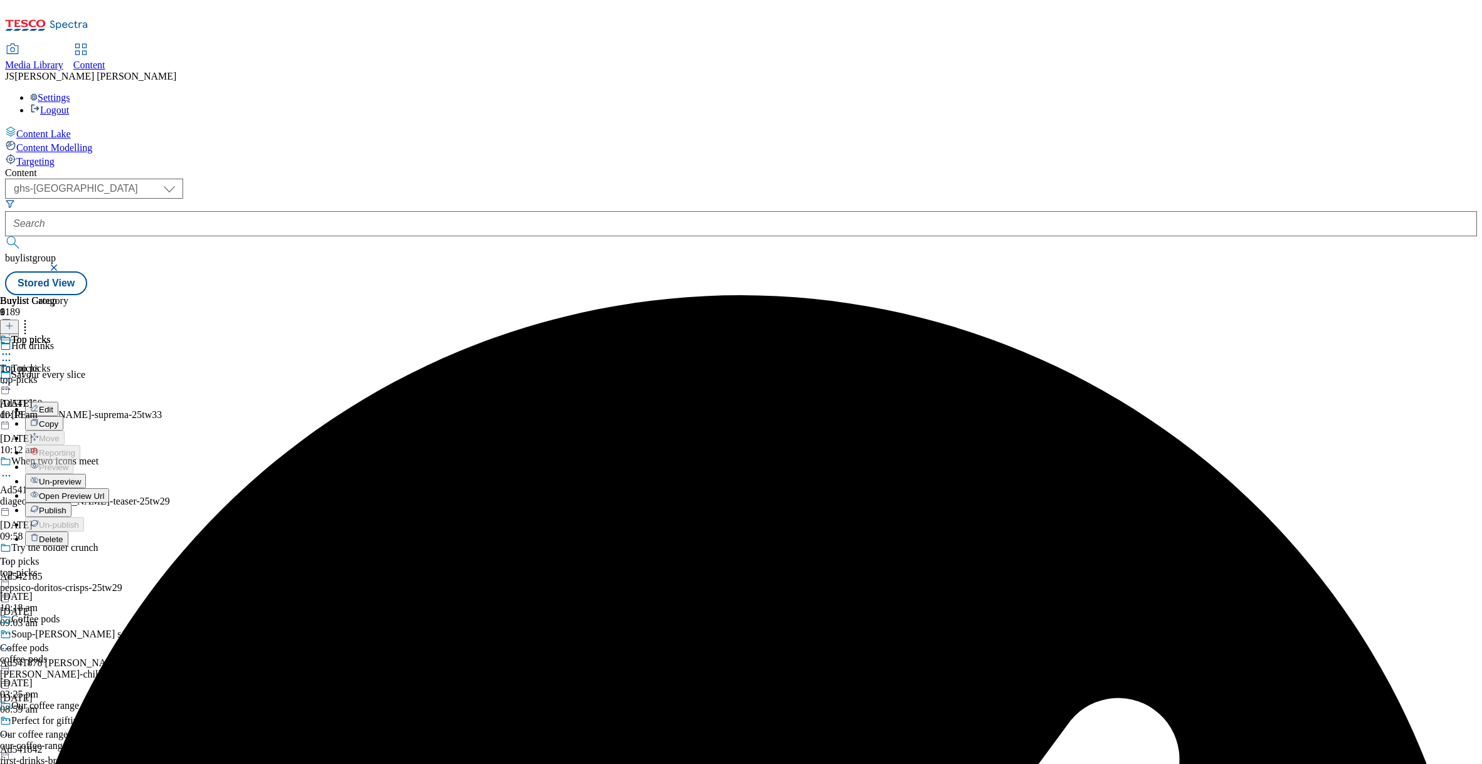
click at [81, 477] on span "Un-preview" at bounding box center [60, 481] width 42 height 9
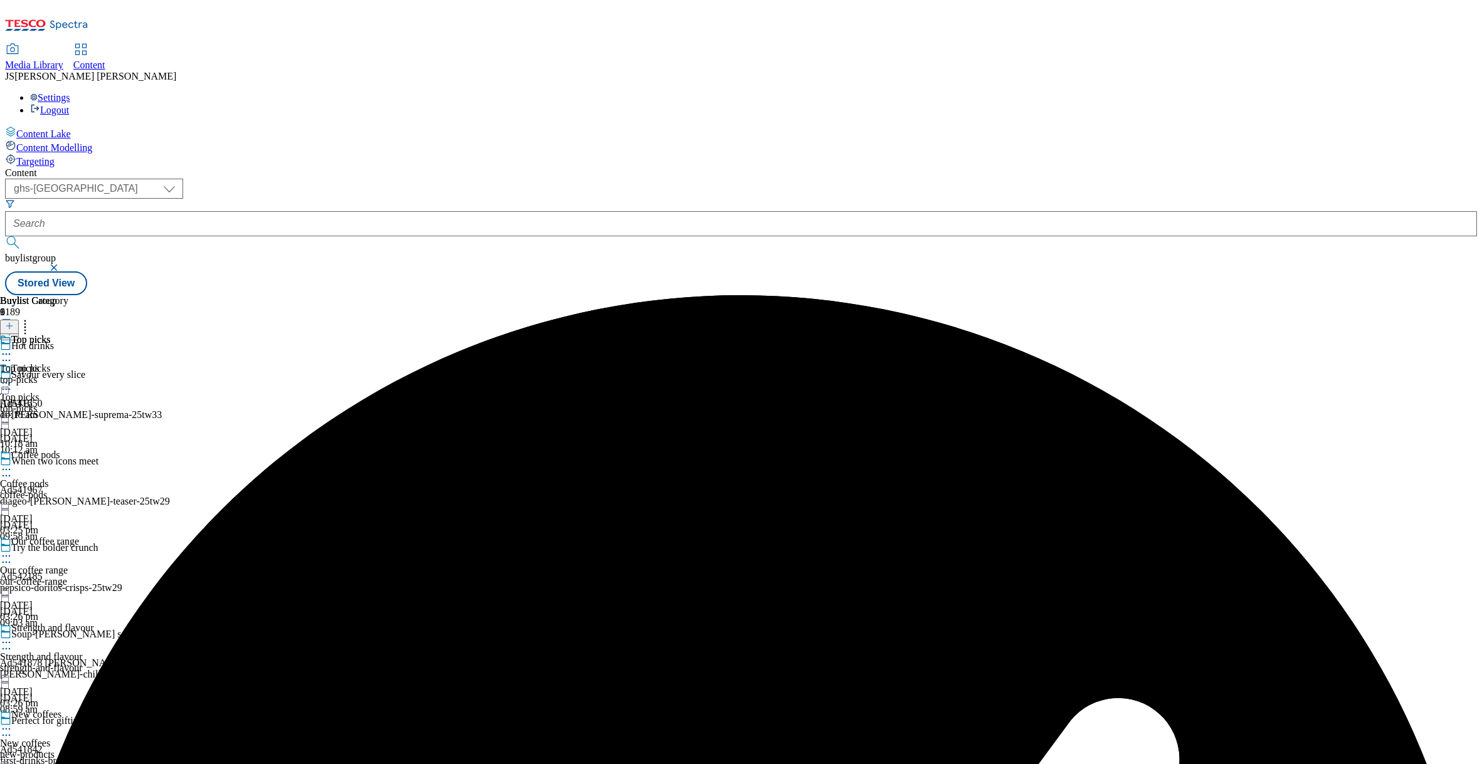
click at [68, 374] on div "top-picks" at bounding box center [34, 379] width 68 height 11
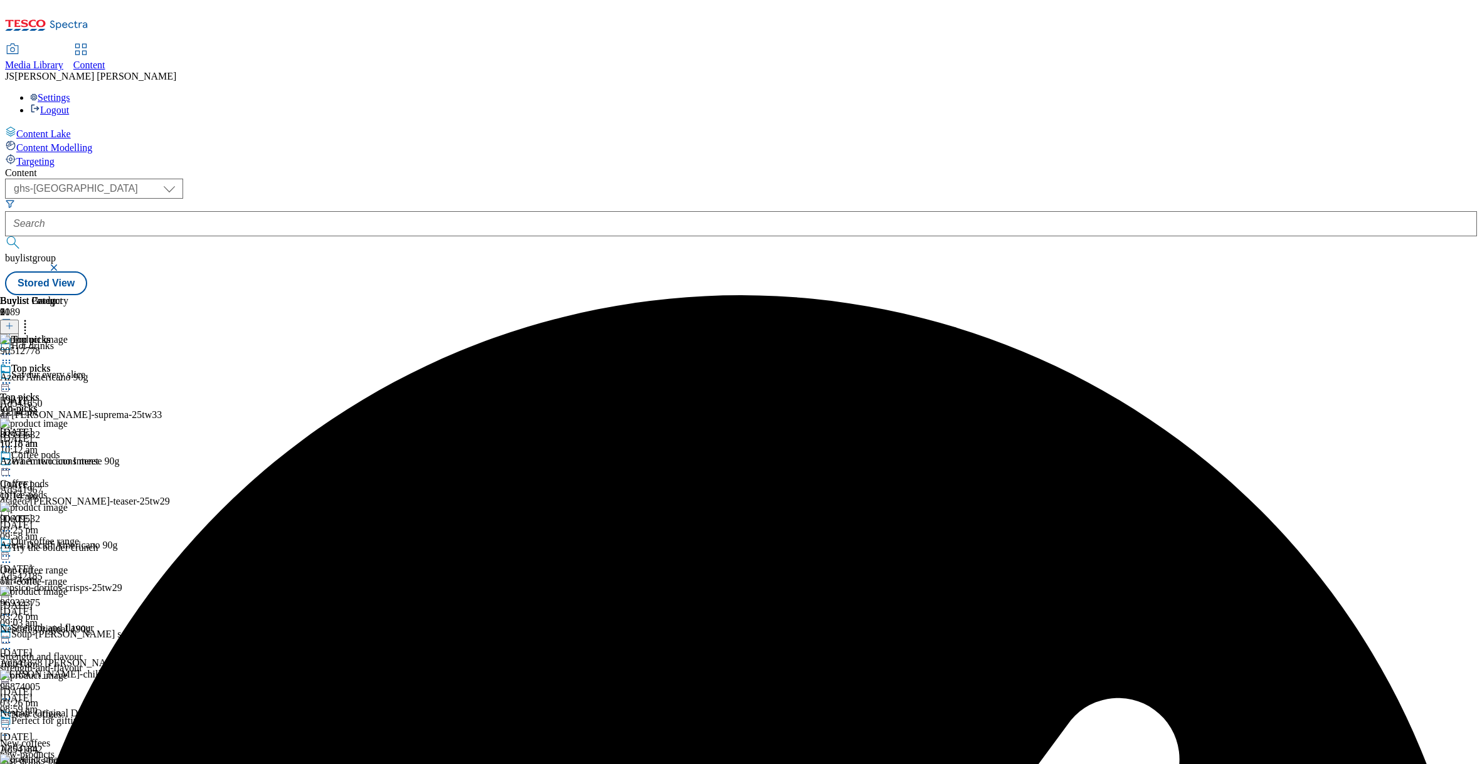
click at [14, 322] on icon at bounding box center [9, 326] width 9 height 9
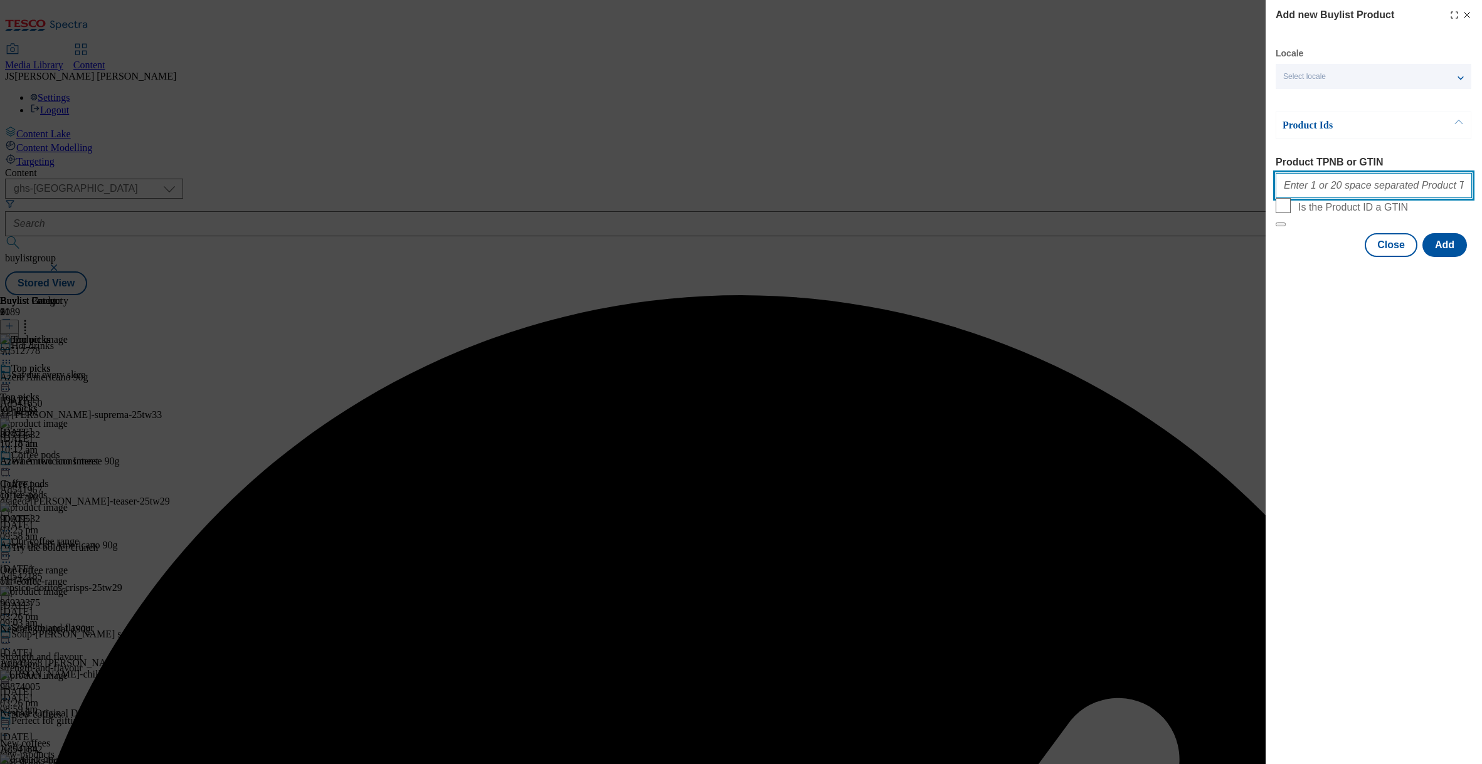
click at [1303, 186] on input "Product TPNB or GTIN" at bounding box center [1373, 185] width 196 height 25
paste input ""89955632 90609532""
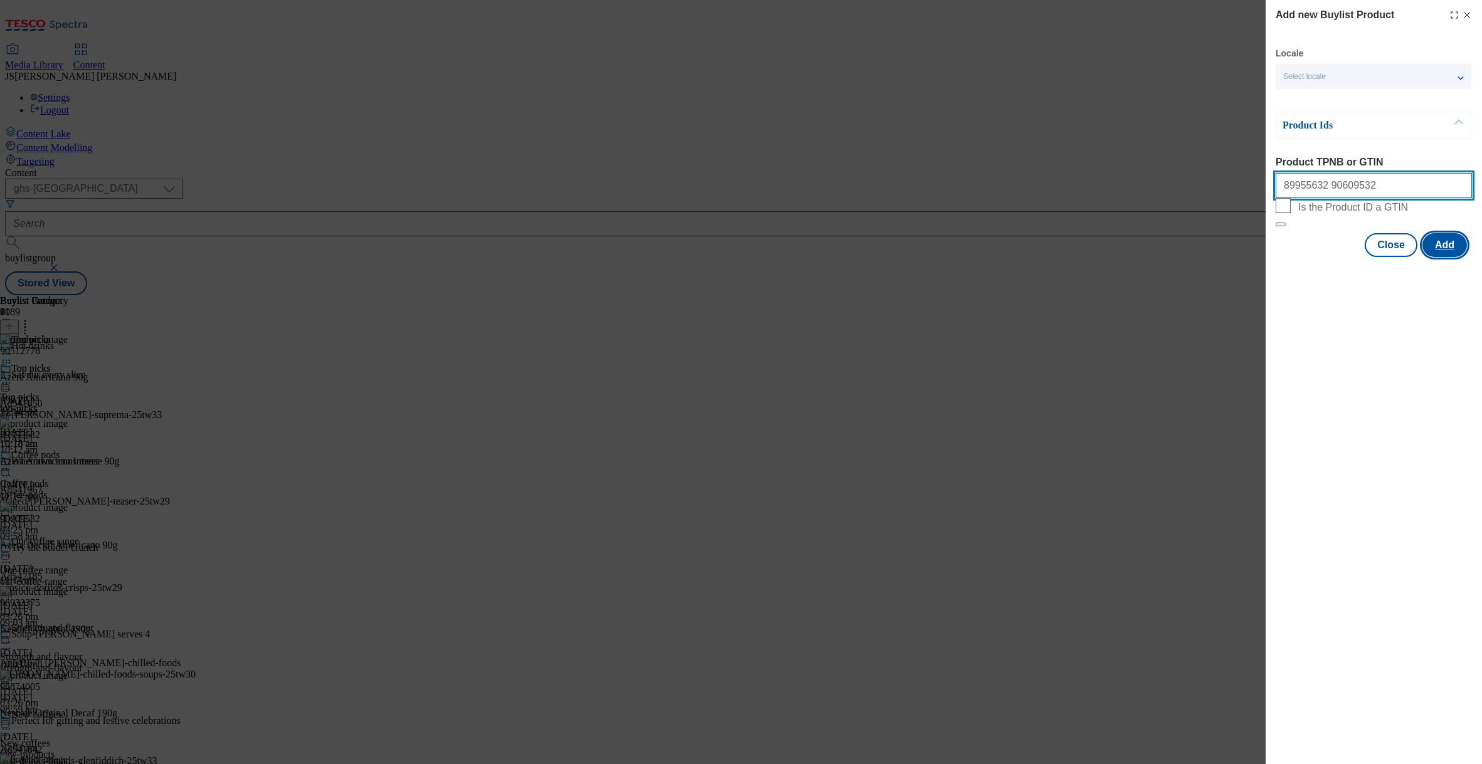
type input "89955632 90609532"
click at [1445, 257] on button "Add" at bounding box center [1444, 245] width 45 height 24
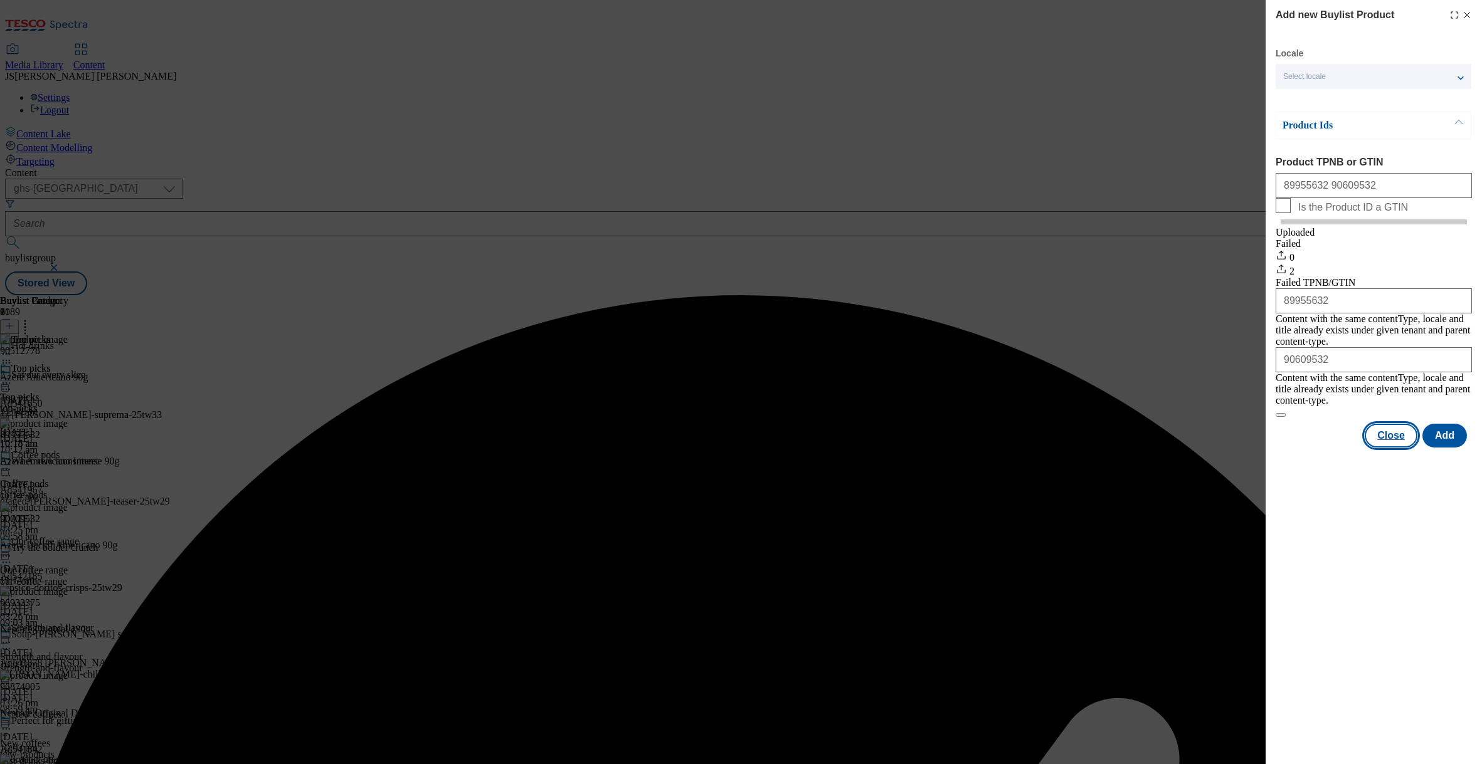
click at [1401, 426] on button "Close" at bounding box center [1390, 436] width 53 height 24
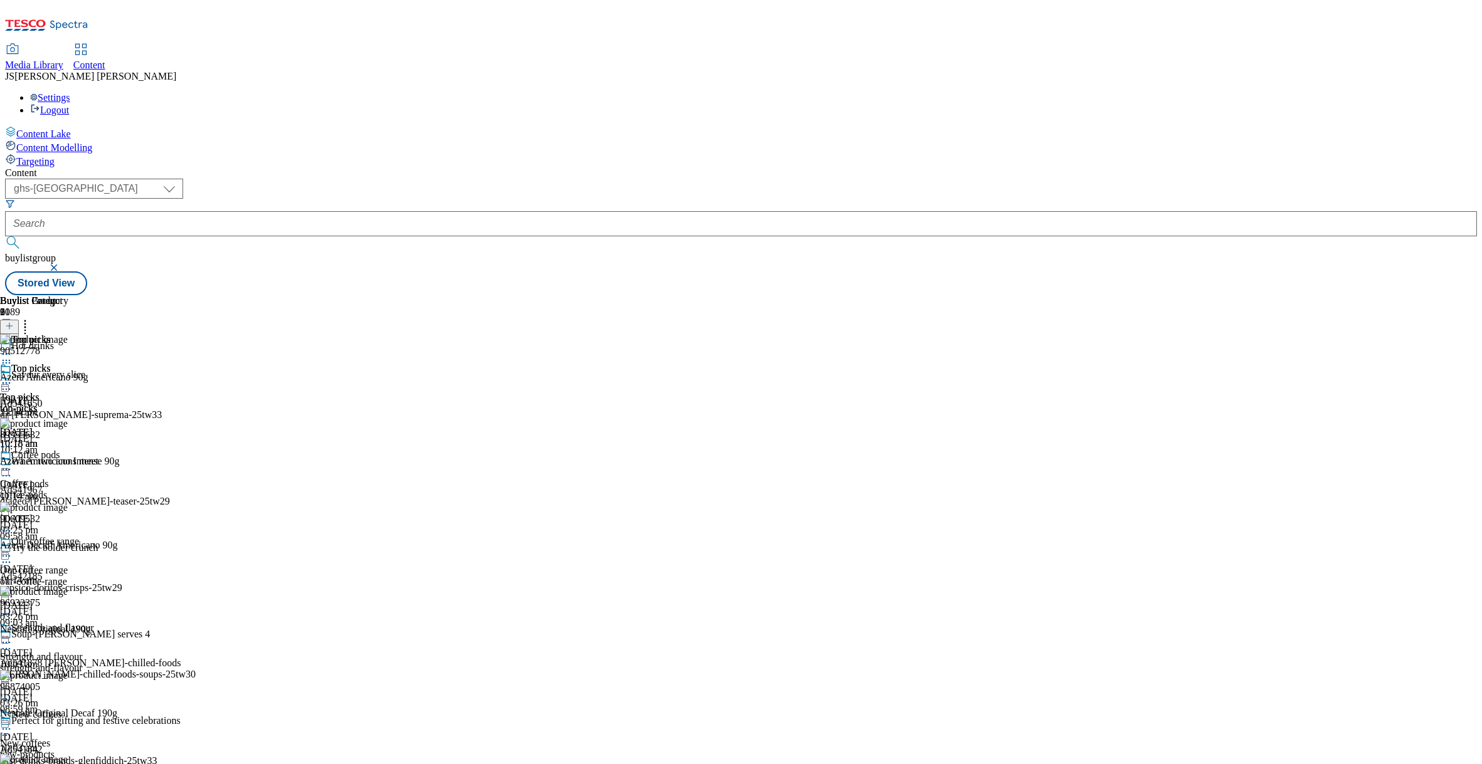
drag, startPoint x: 1063, startPoint y: 145, endPoint x: 1061, endPoint y: 152, distance: 7.1
click at [31, 318] on icon at bounding box center [25, 324] width 13 height 13
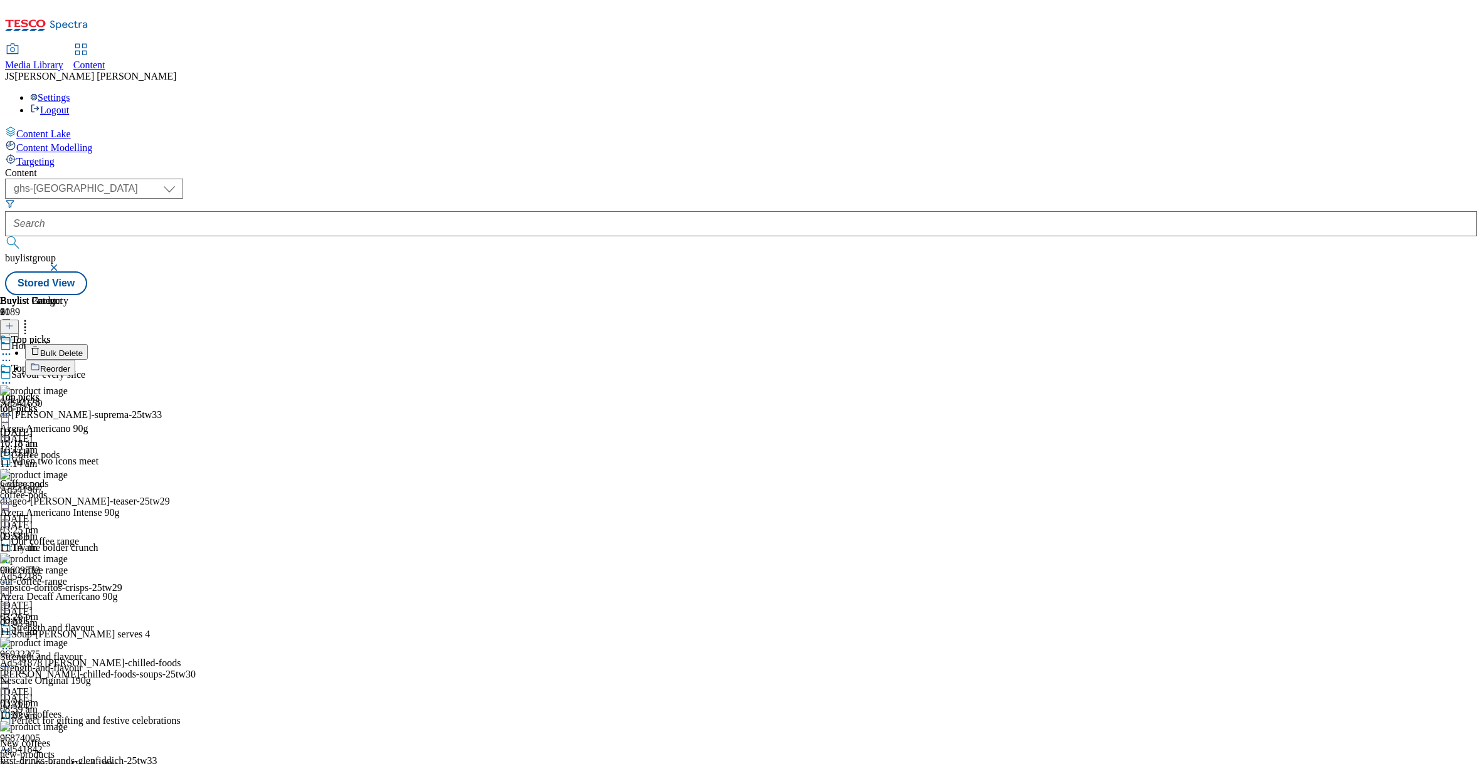
click at [70, 364] on span "Reorder" at bounding box center [55, 368] width 30 height 9
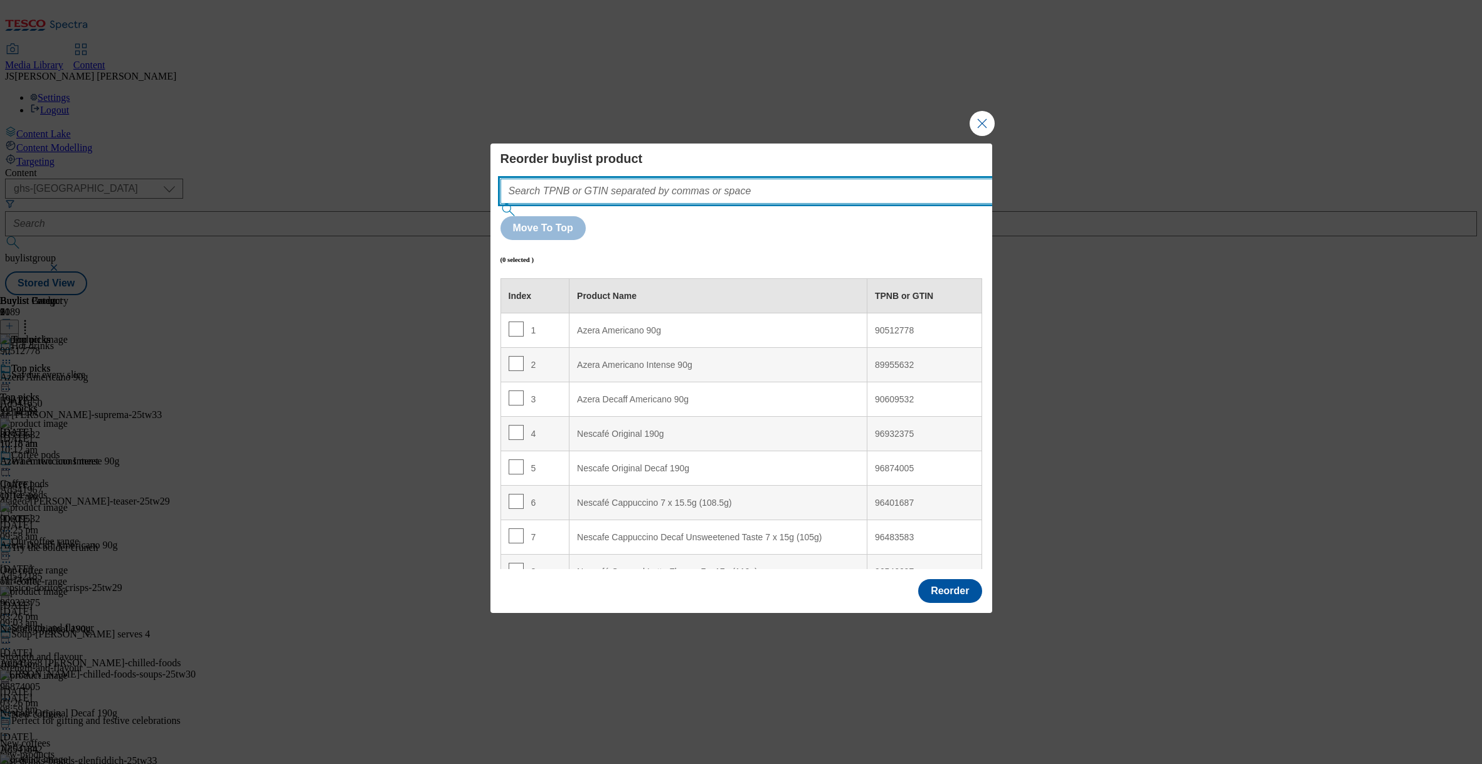
click at [575, 204] on input "Modal" at bounding box center [765, 191] width 530 height 25
paste input ""89955632 90609532""
type input "89955632 90609532"
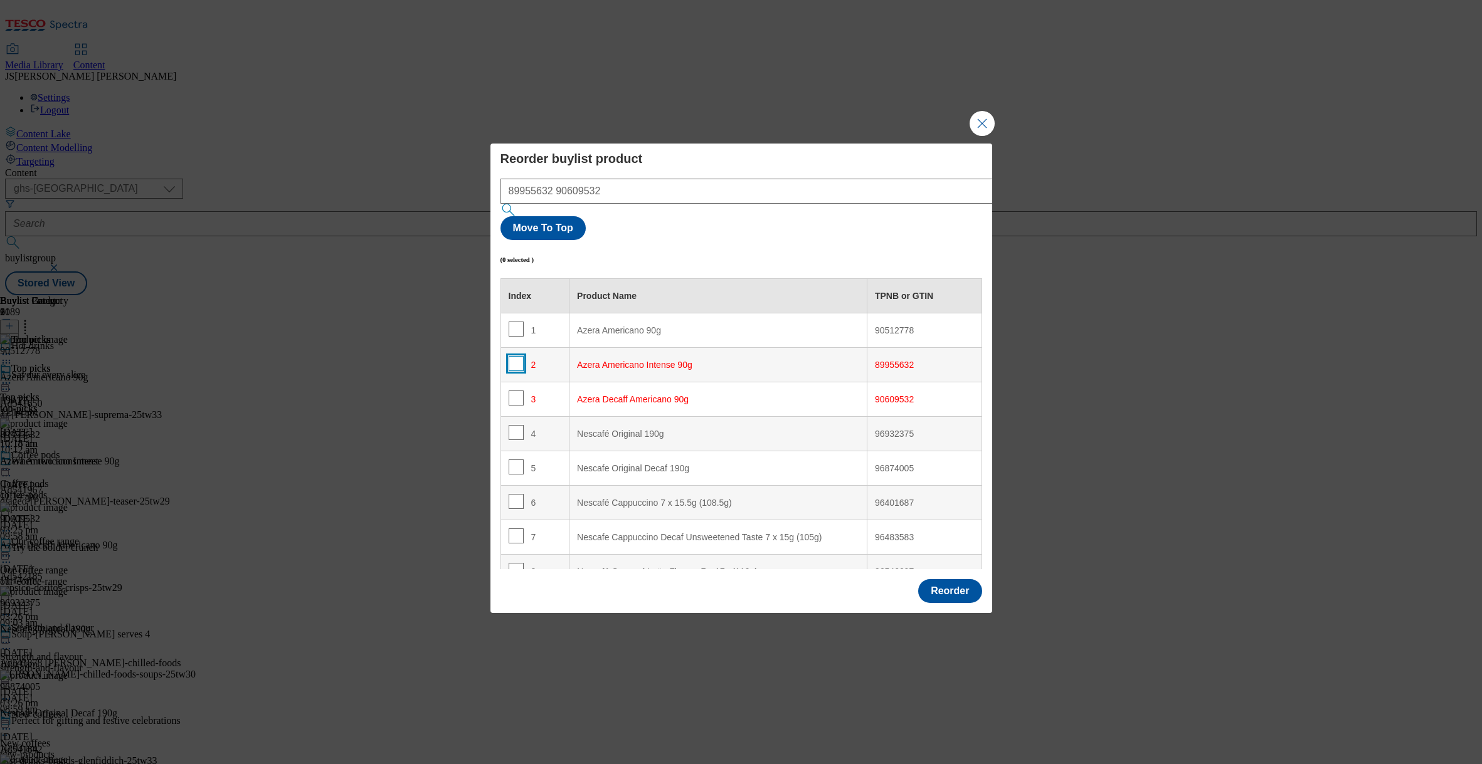
click at [512, 356] on input "Modal" at bounding box center [515, 363] width 15 height 15
checkbox input "false"
click at [586, 218] on button "Move To Top" at bounding box center [542, 228] width 85 height 24
click at [947, 579] on button "Reorder" at bounding box center [949, 591] width 63 height 24
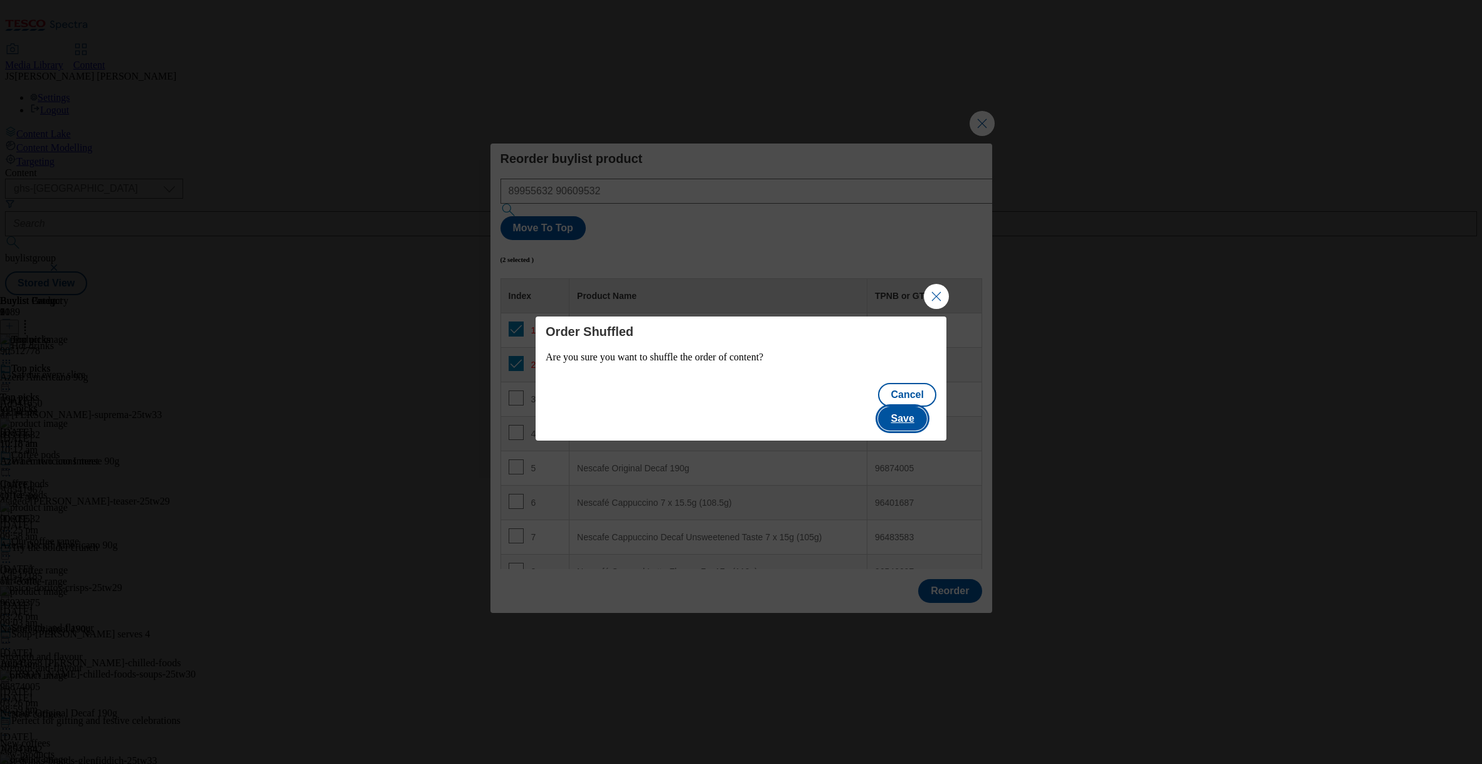
click at [910, 409] on button "Save" at bounding box center [902, 419] width 48 height 24
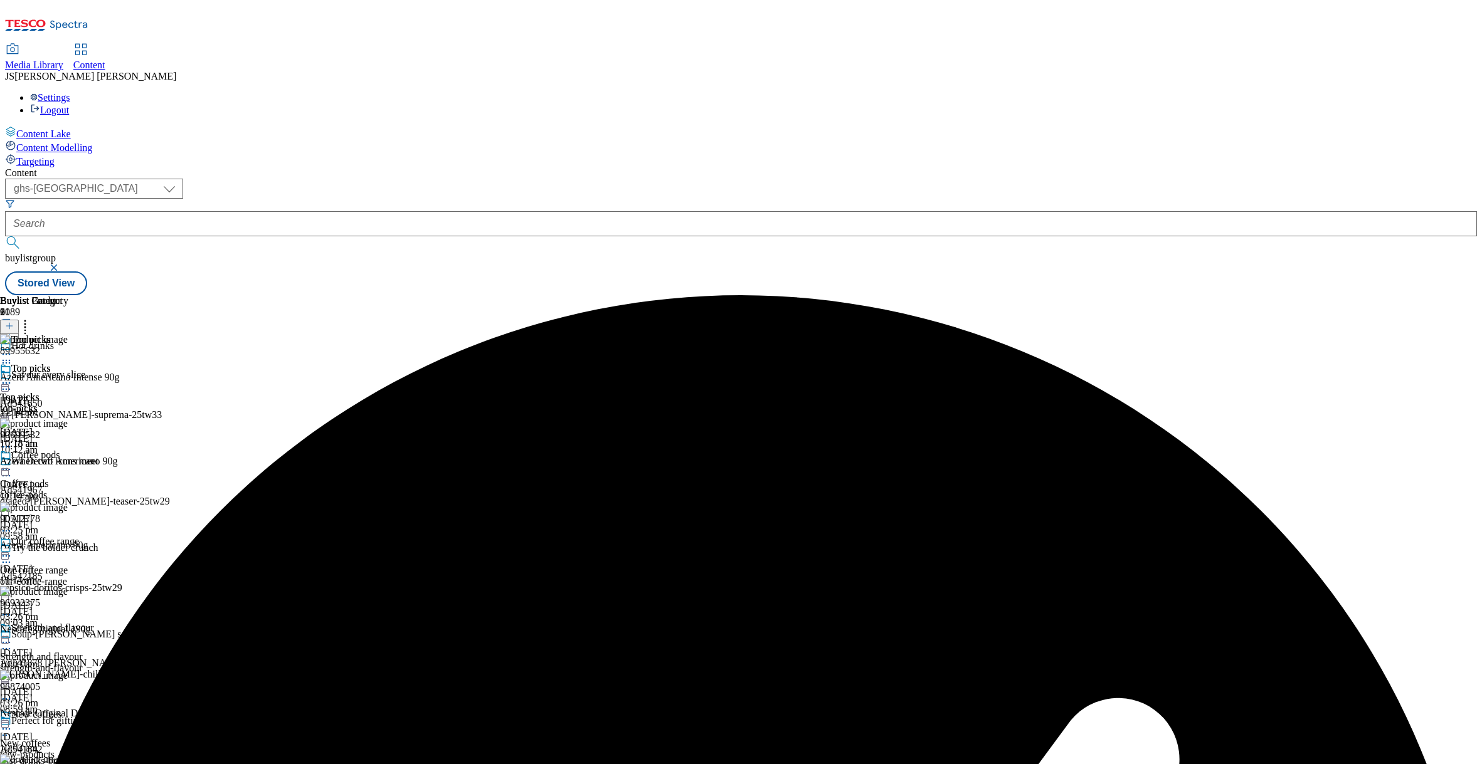
click at [13, 377] on icon at bounding box center [6, 383] width 13 height 13
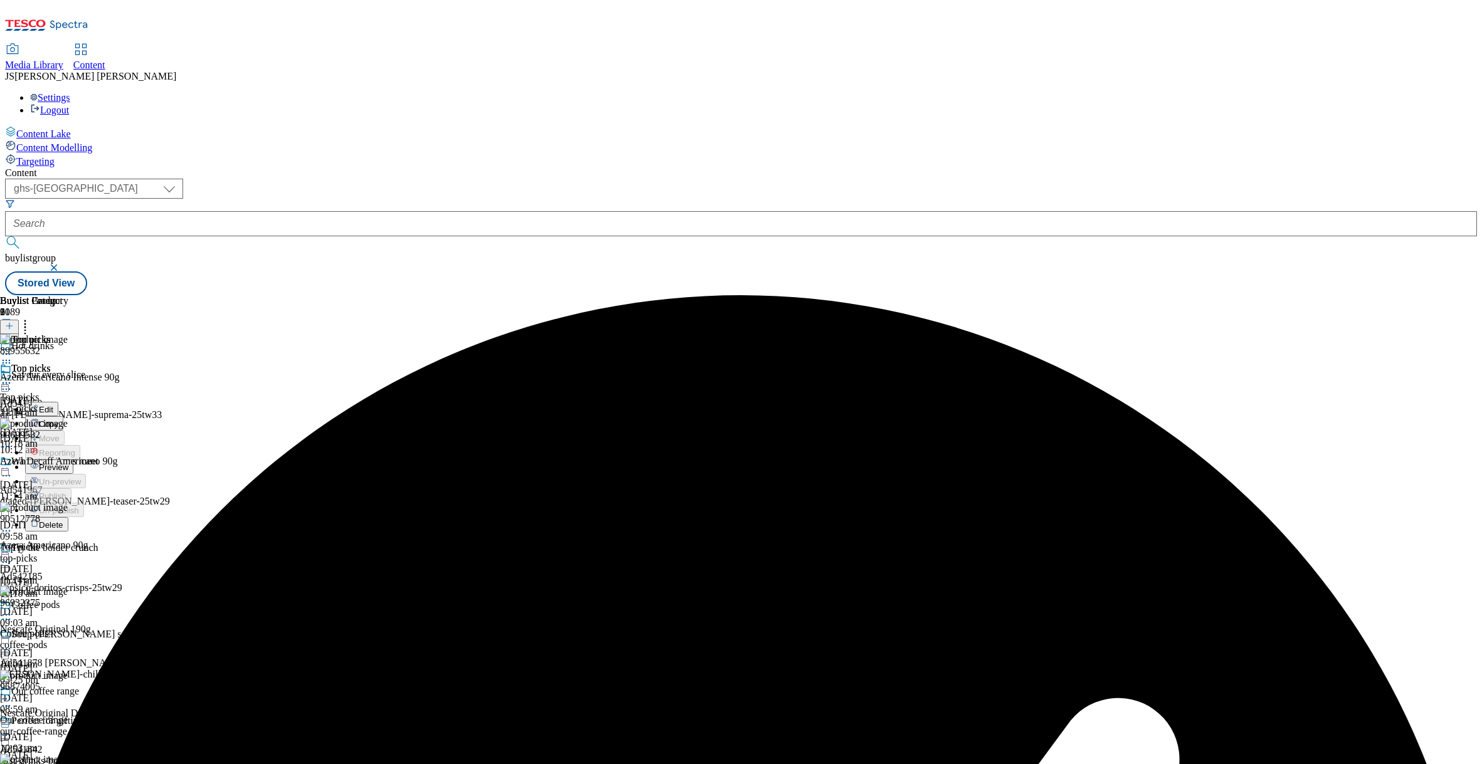
click at [68, 463] on span "Preview" at bounding box center [53, 467] width 29 height 9
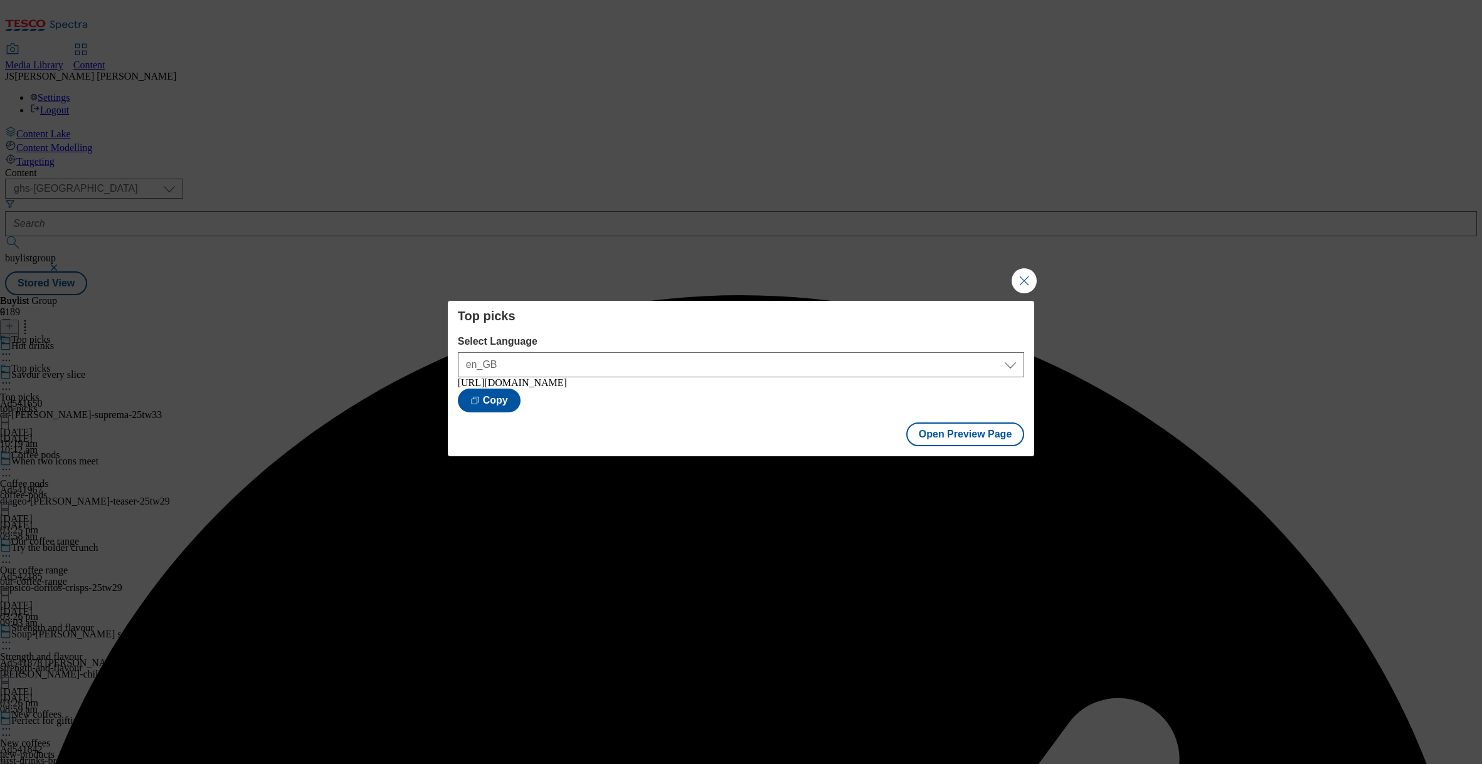
drag, startPoint x: 1024, startPoint y: 281, endPoint x: 1007, endPoint y: 282, distance: 16.9
click at [1024, 282] on button "Close Modal" at bounding box center [1023, 280] width 25 height 25
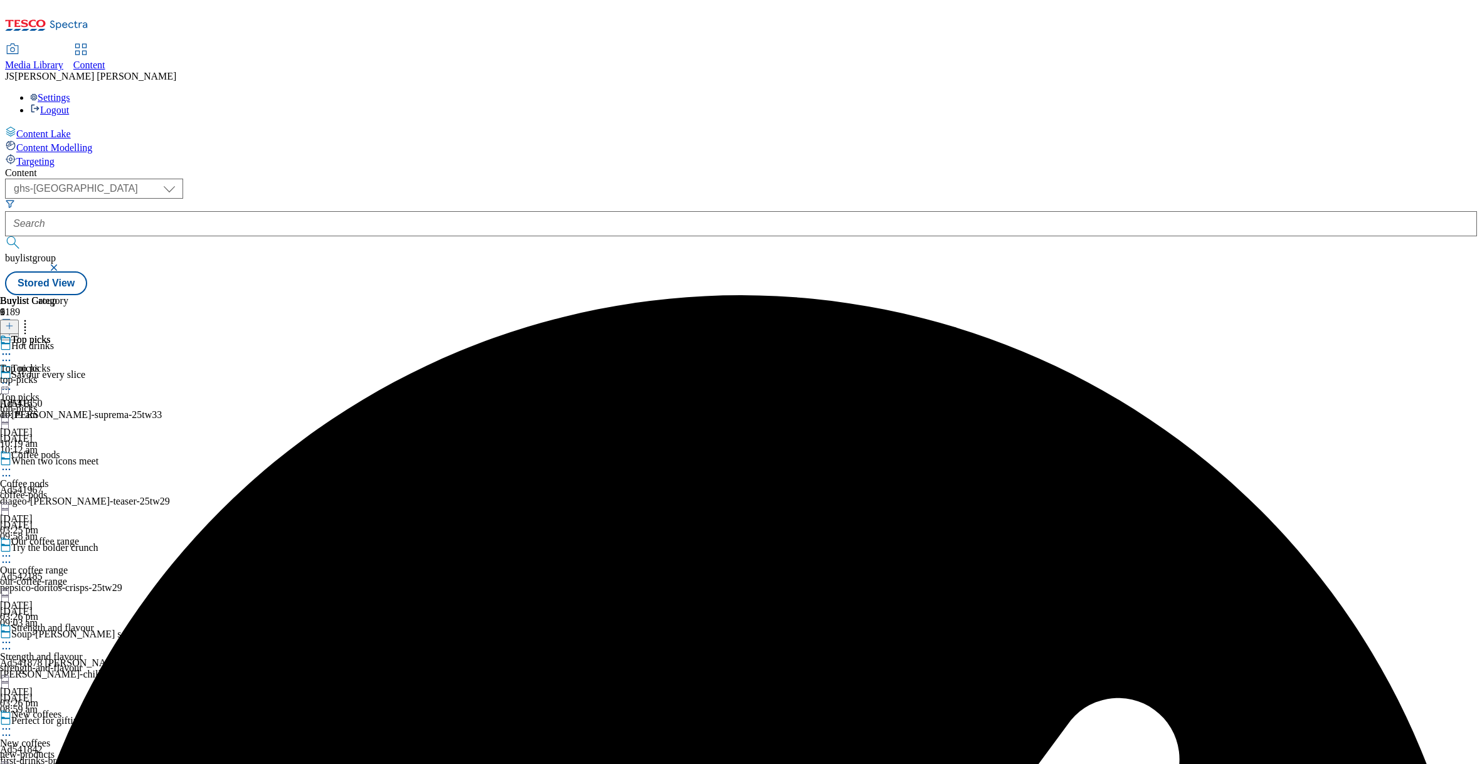
click at [13, 377] on icon at bounding box center [6, 383] width 13 height 13
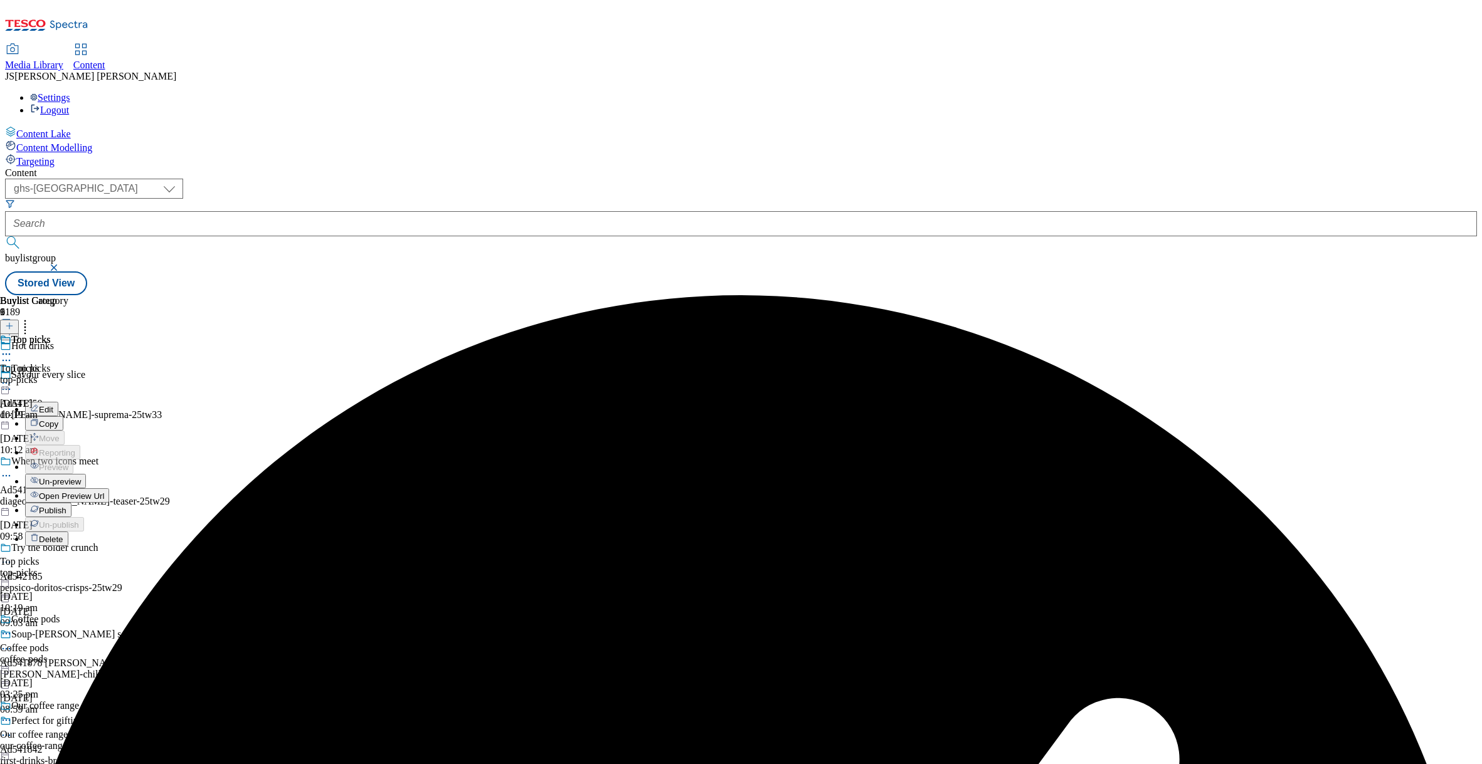
click at [66, 506] on span "Publish" at bounding box center [53, 510] width 28 height 9
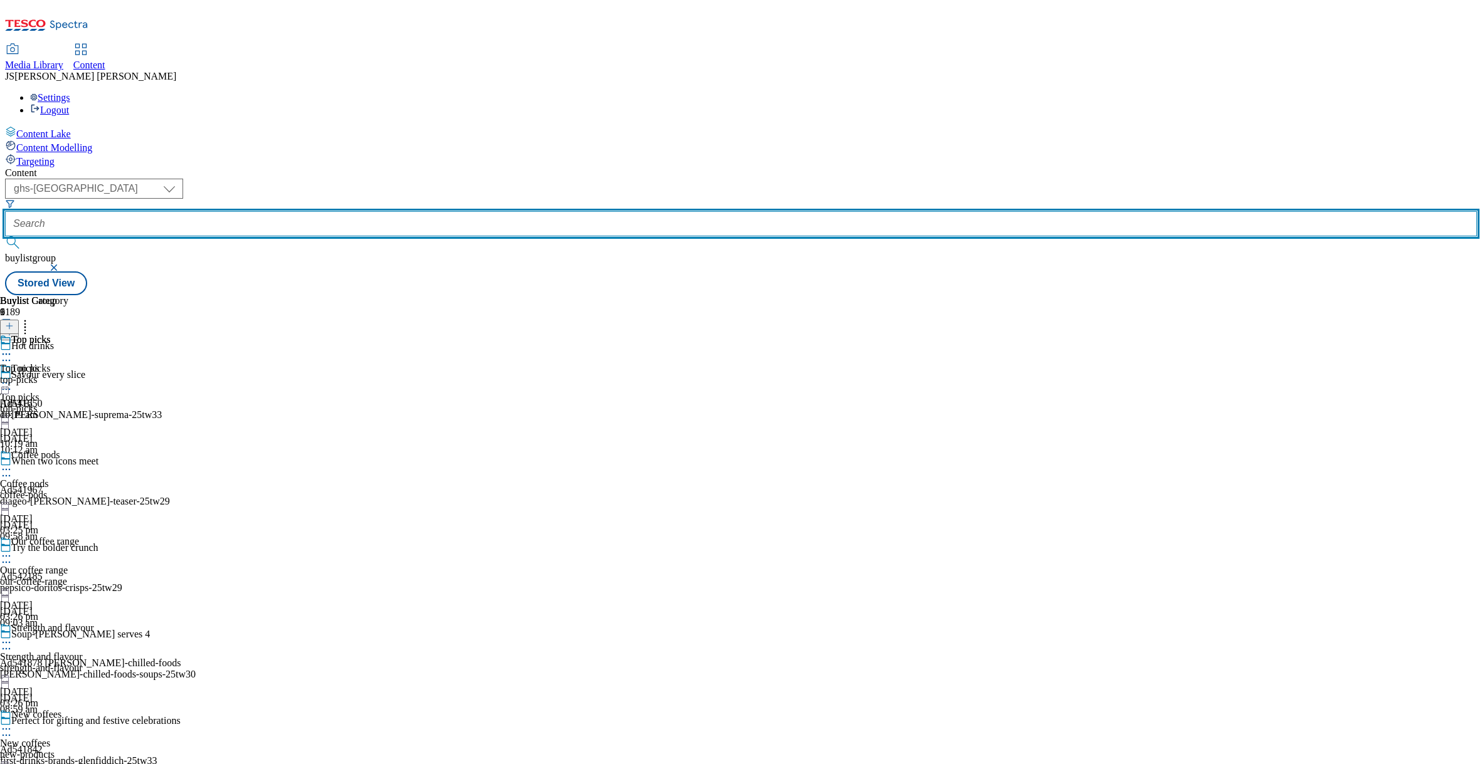
click at [304, 211] on input "text" at bounding box center [740, 223] width 1471 height 25
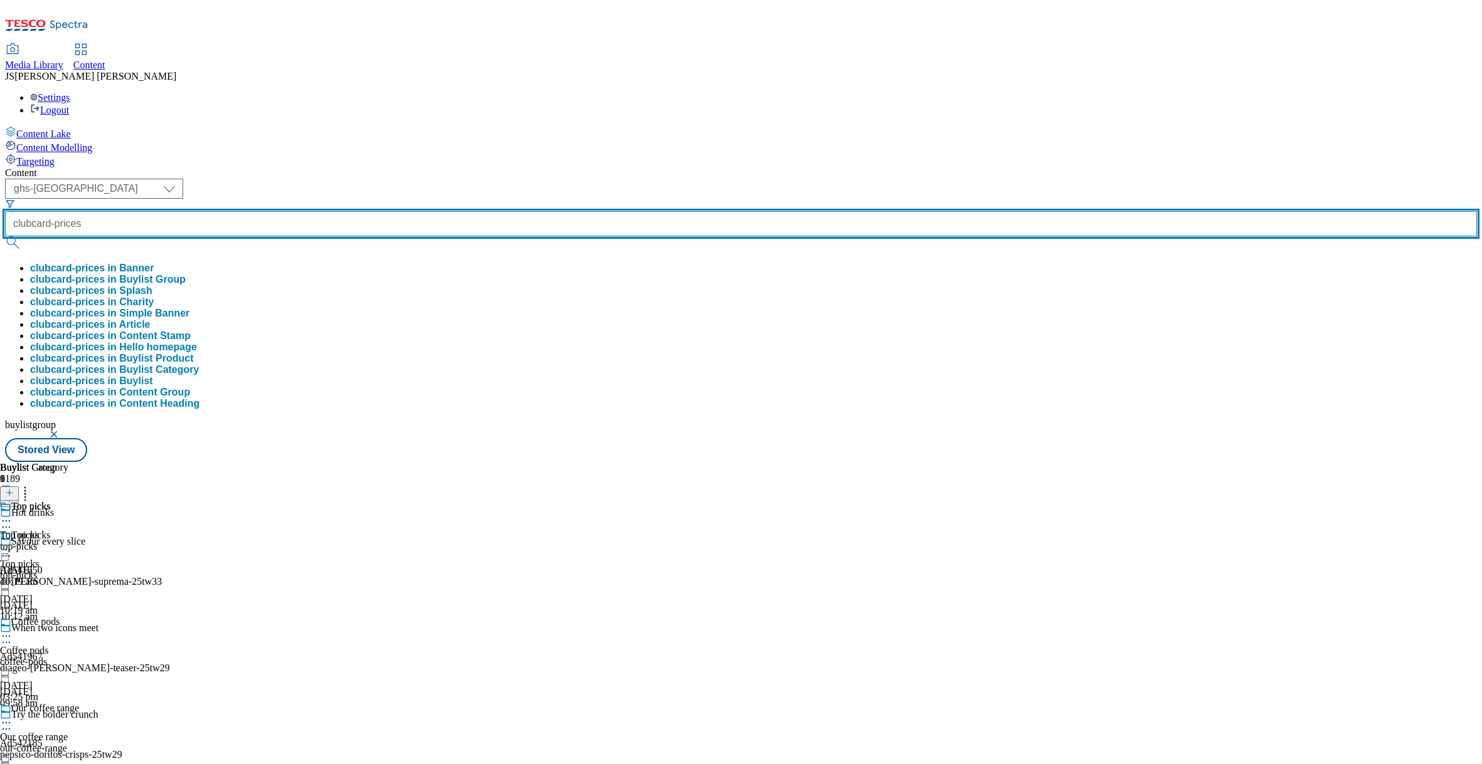
type input "clubcard-prices"
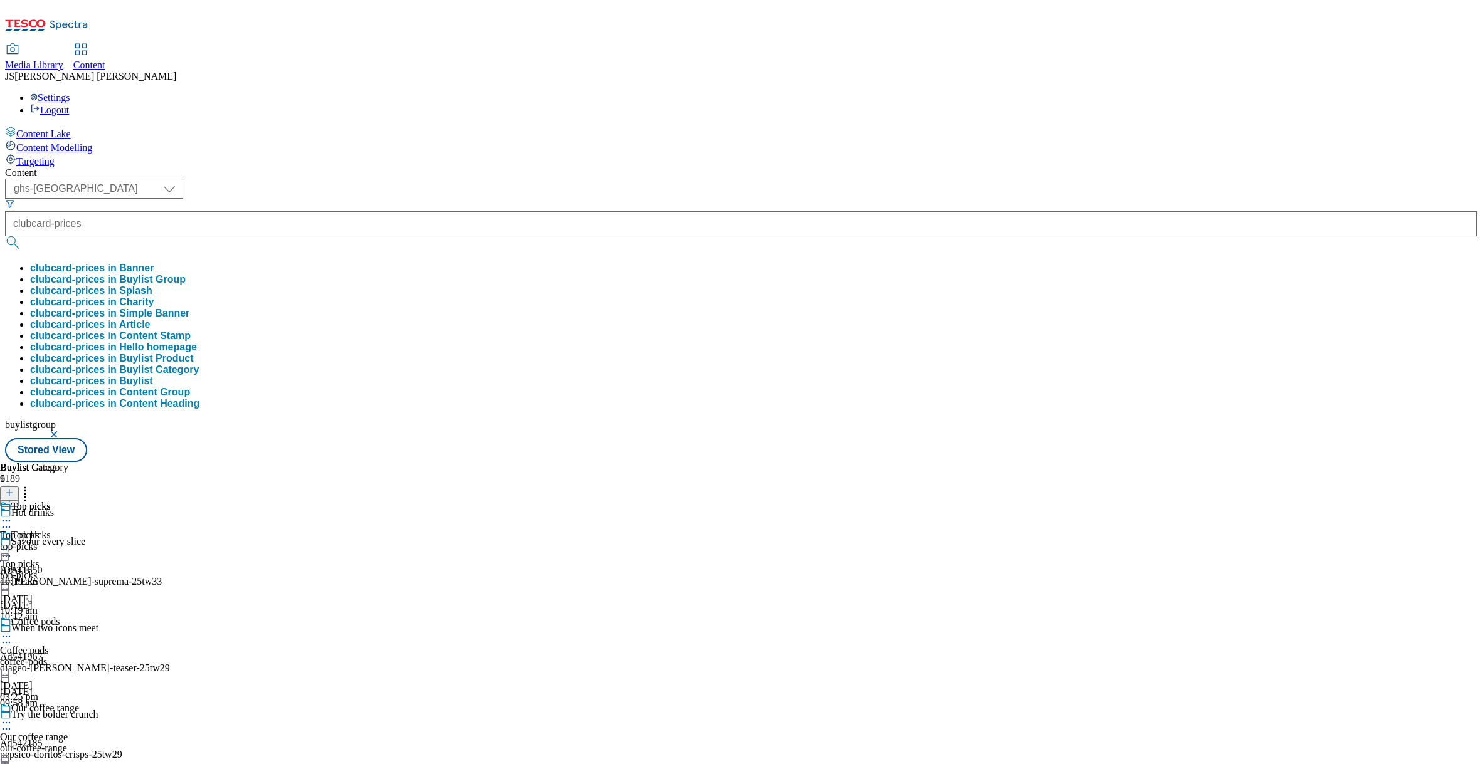
click at [186, 274] on button "clubcard-prices in Buylist Group" at bounding box center [107, 279] width 155 height 11
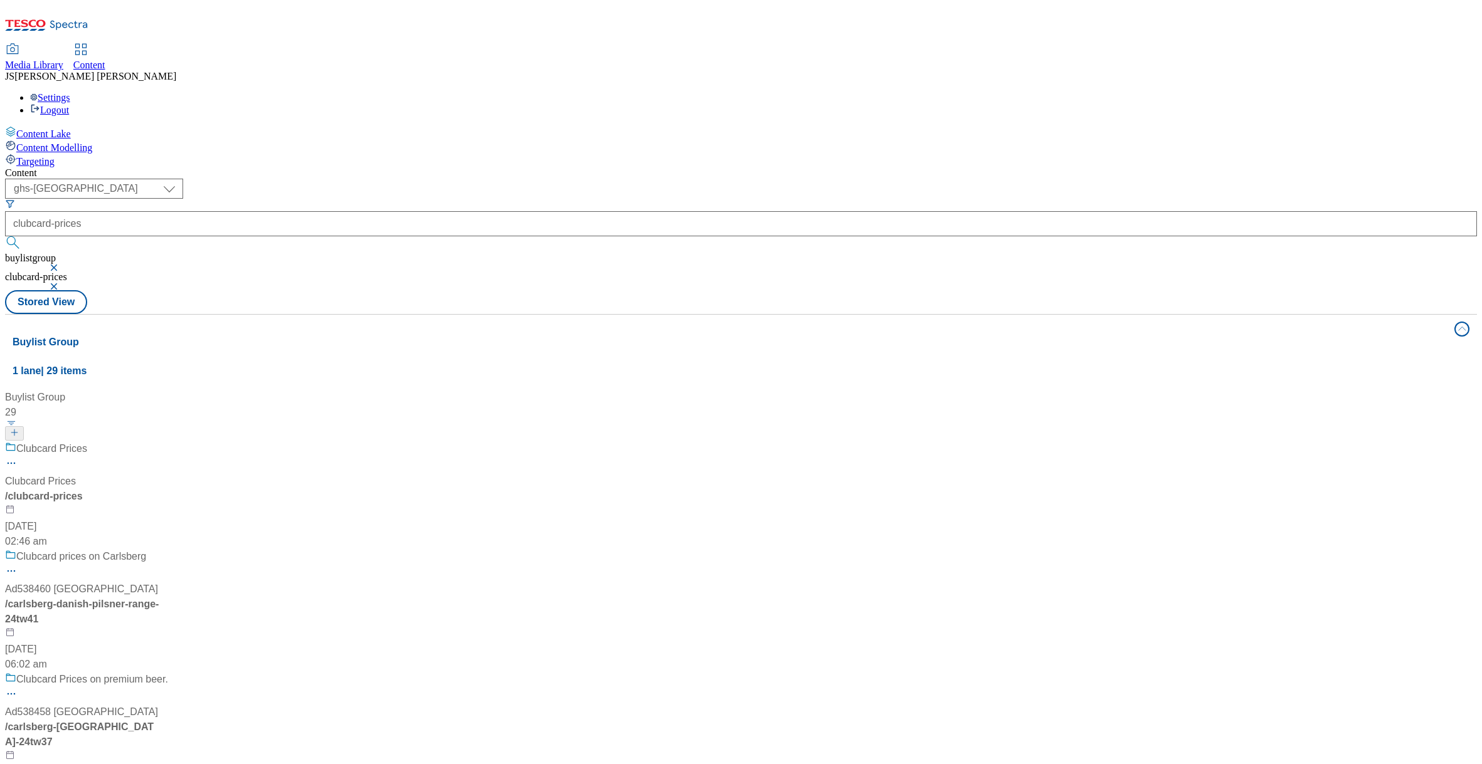
click at [188, 441] on div "Clubcard Prices Clubcard Prices / clubcard-prices 17 Jul 2024 02:46 am" at bounding box center [96, 495] width 183 height 108
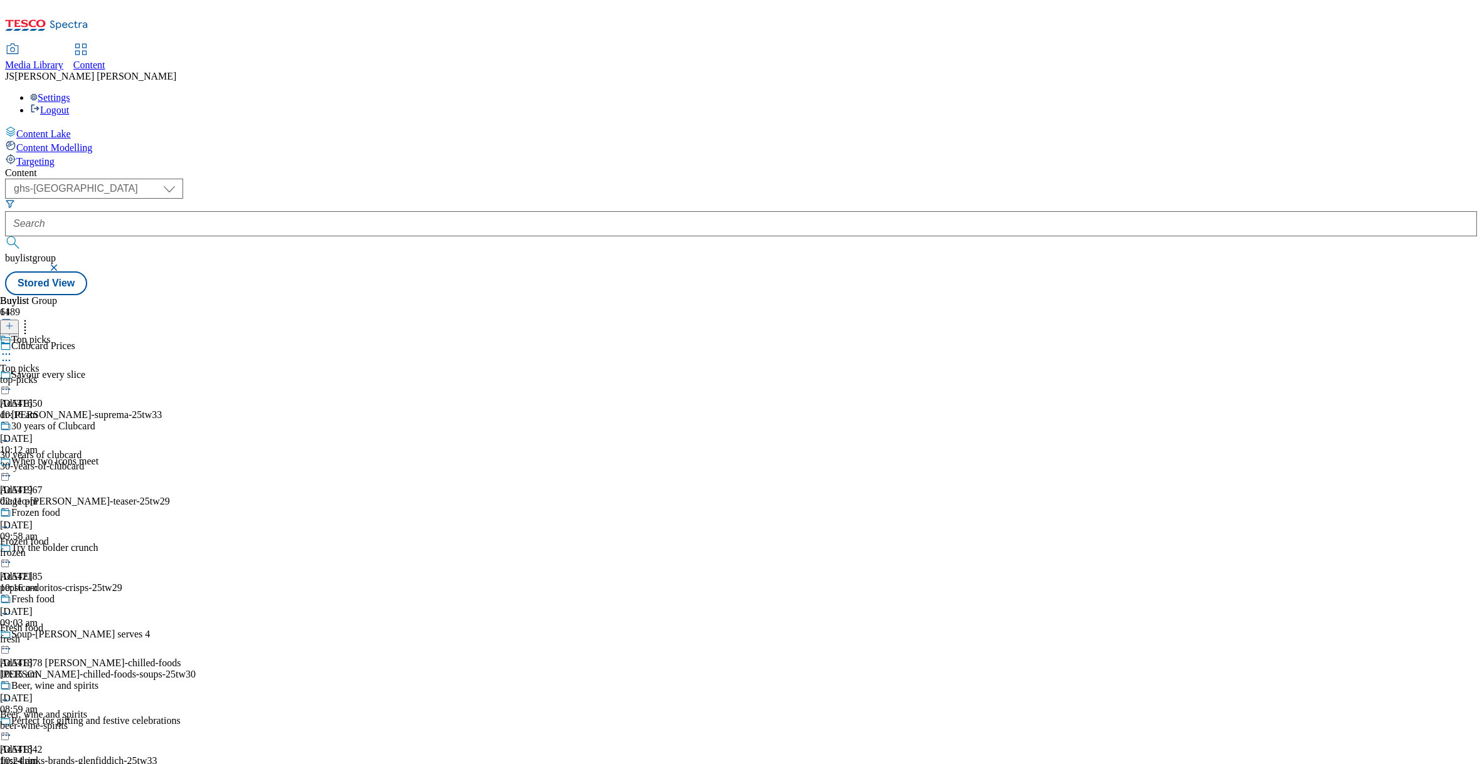
scroll to position [922, 0]
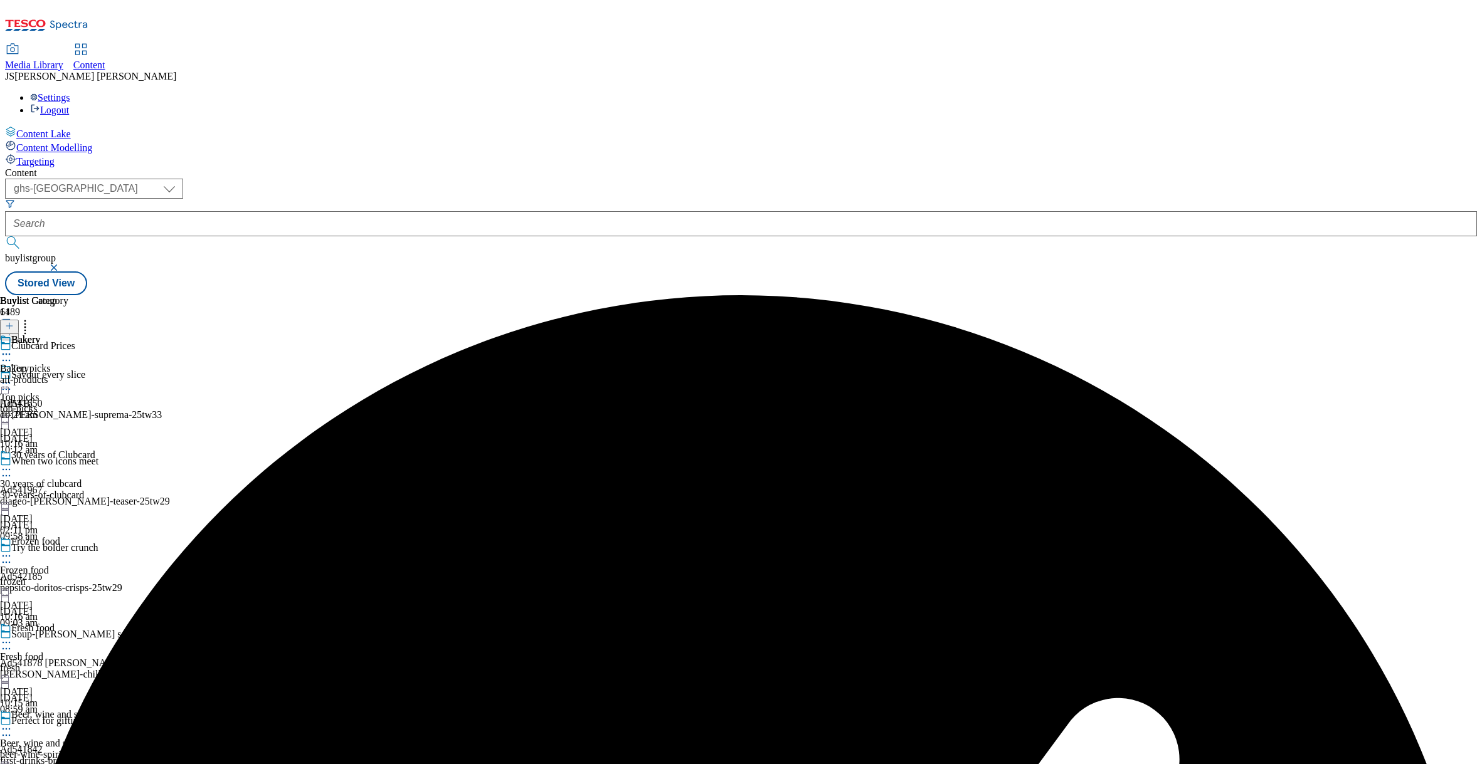
click at [13, 348] on icon at bounding box center [6, 354] width 13 height 13
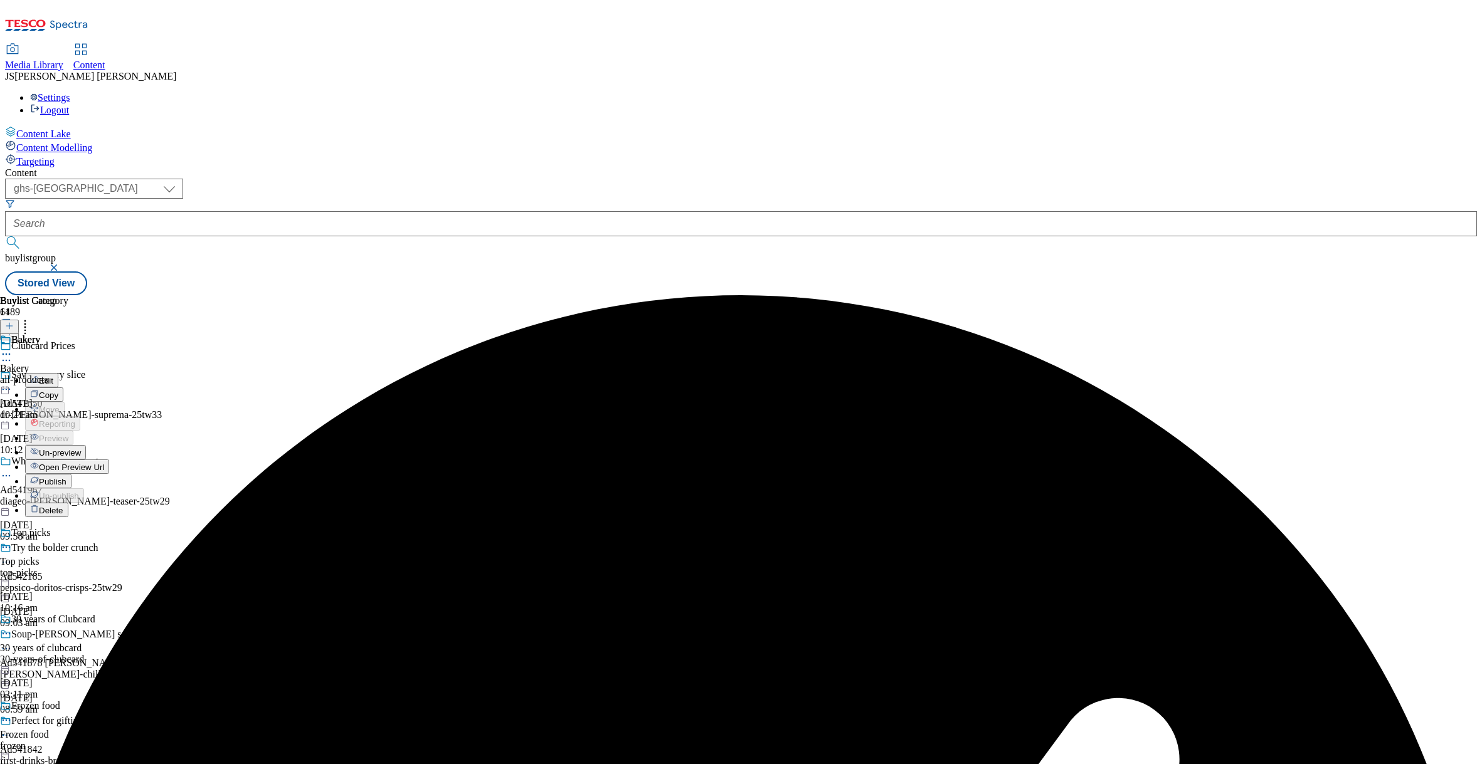
click at [81, 448] on span "Un-preview" at bounding box center [60, 452] width 42 height 9
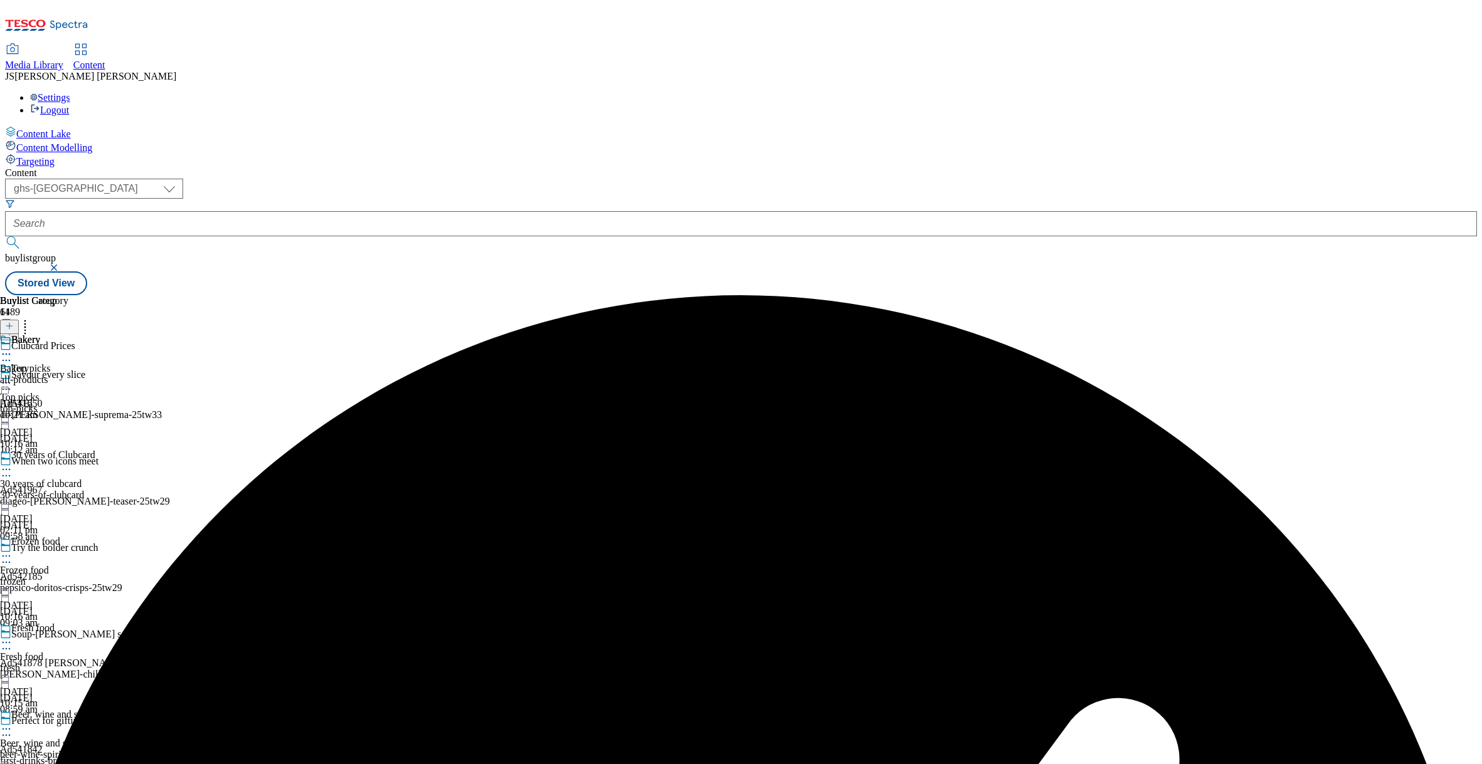
click at [68, 334] on div "Bakery Bakery all-products 9 Sept 2025 10:21 am" at bounding box center [34, 377] width 68 height 87
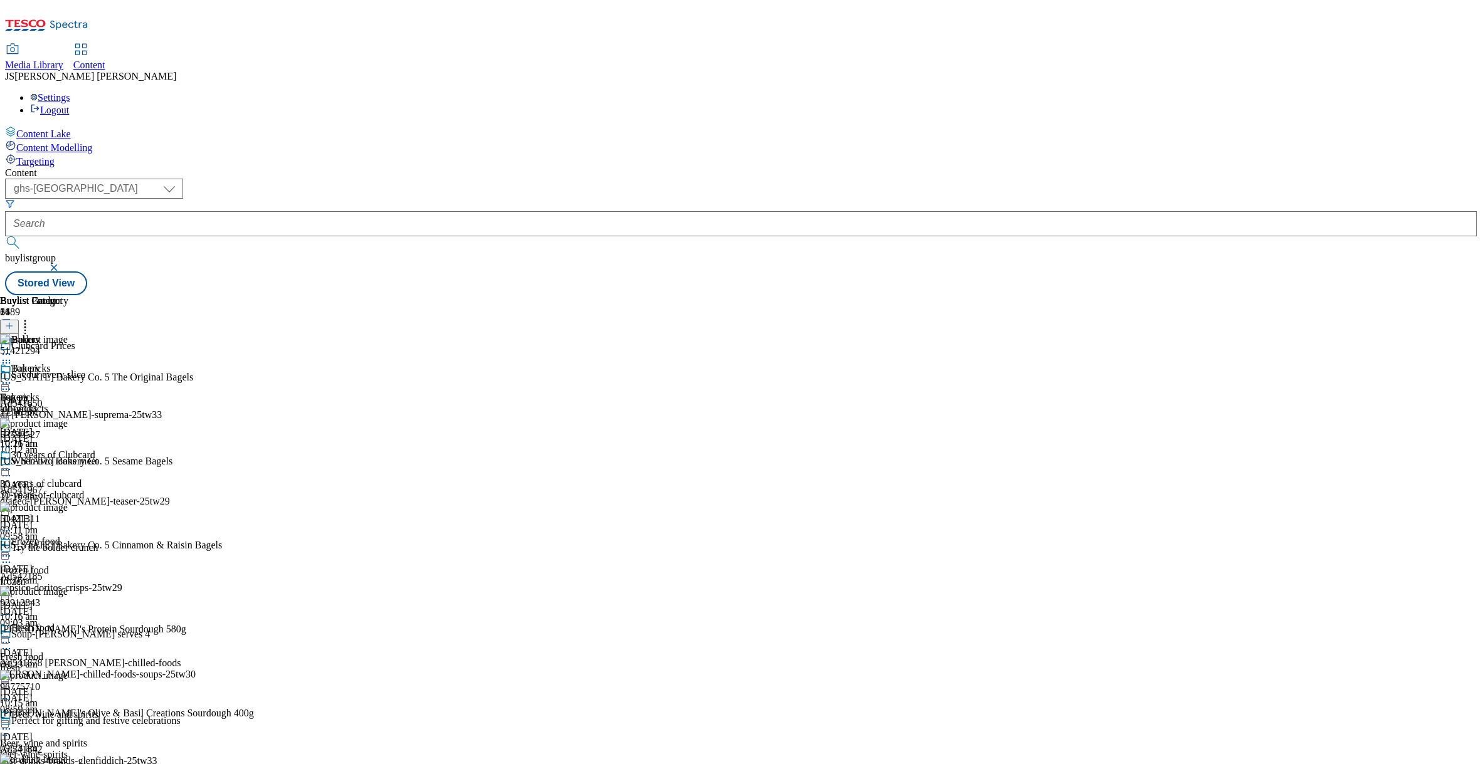
click at [14, 322] on icon at bounding box center [9, 326] width 9 height 9
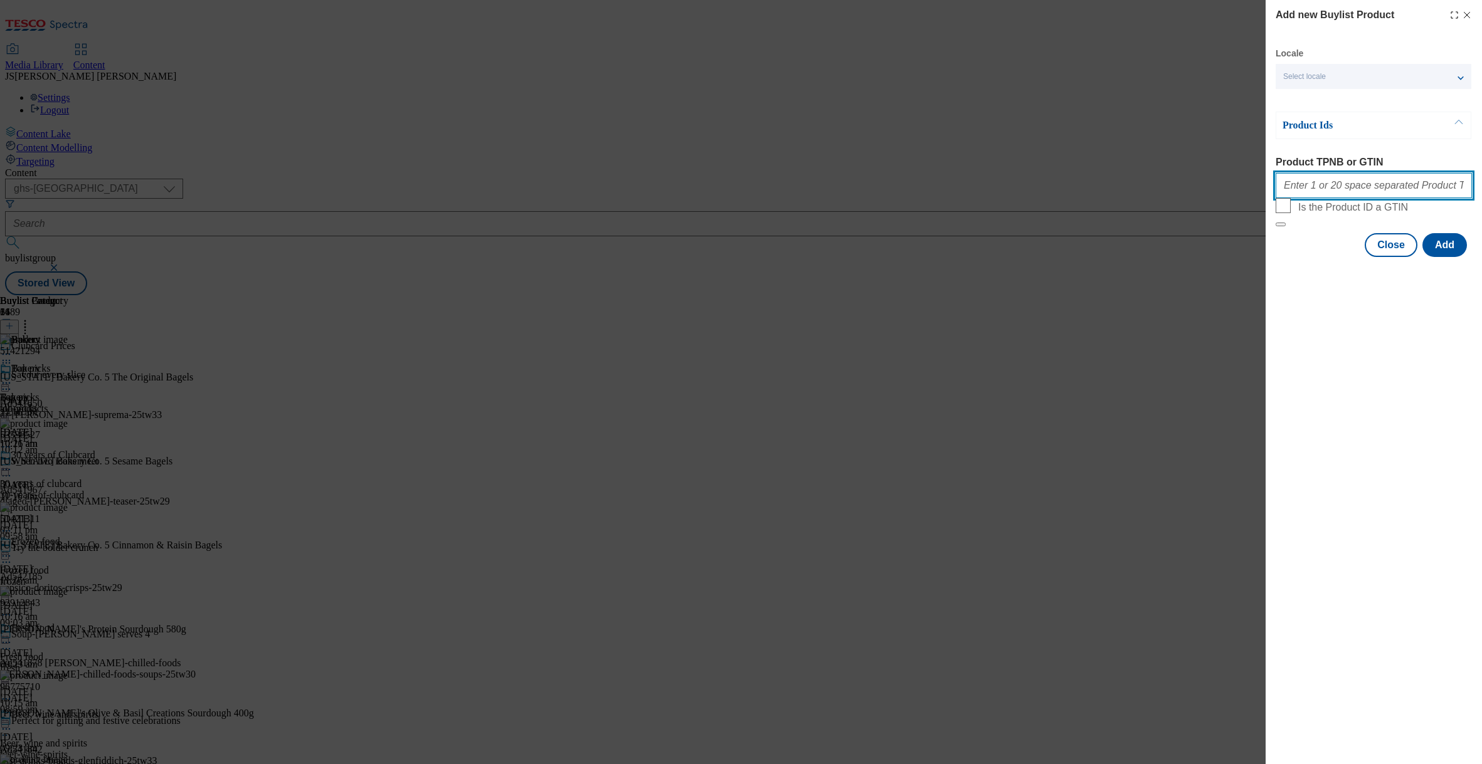
click at [1319, 195] on input "Product TPNB or GTIN" at bounding box center [1373, 185] width 196 height 25
paste input ""96775710 96717573""
type input "96775710 96717573"
click at [1445, 257] on button "Add" at bounding box center [1444, 245] width 45 height 24
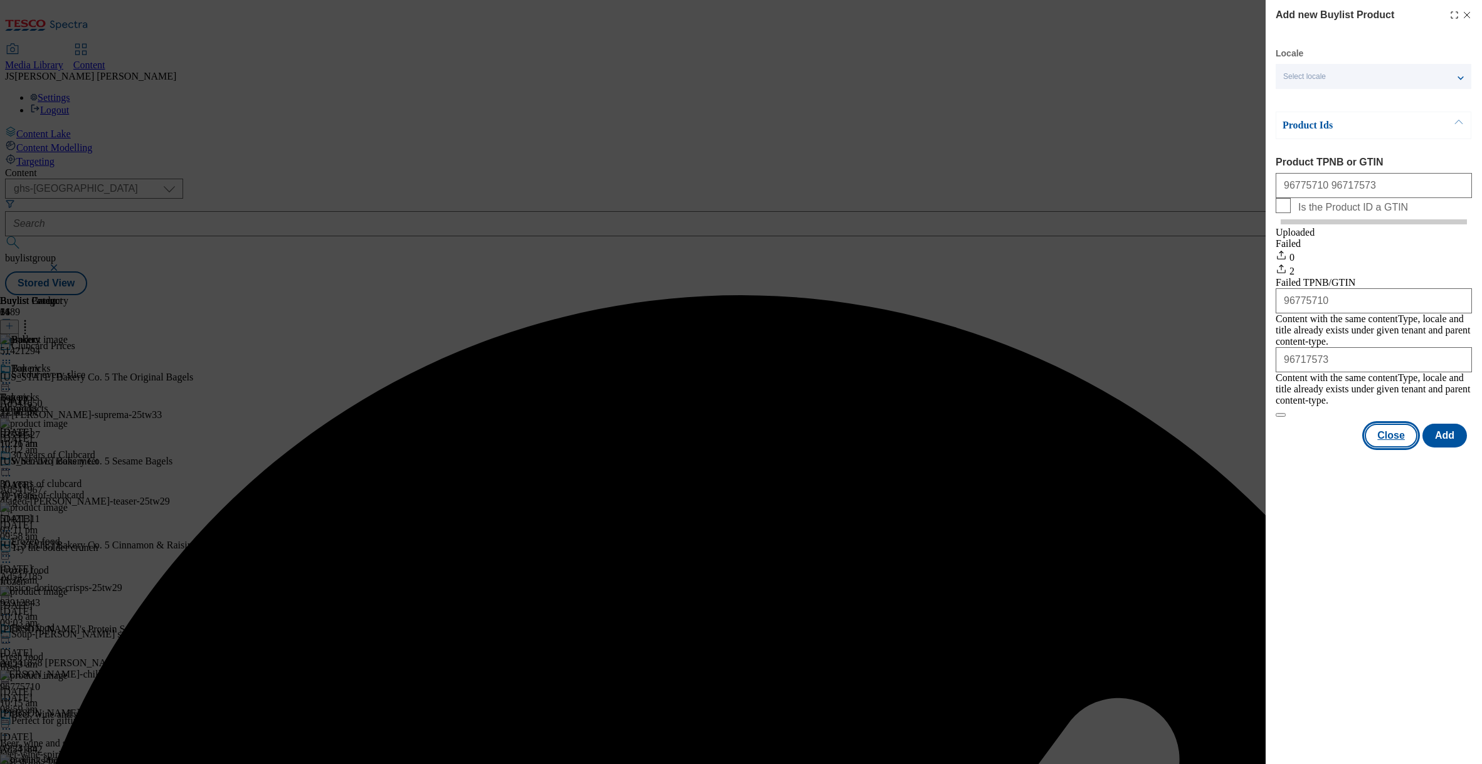
click at [1394, 436] on button "Close" at bounding box center [1390, 436] width 53 height 24
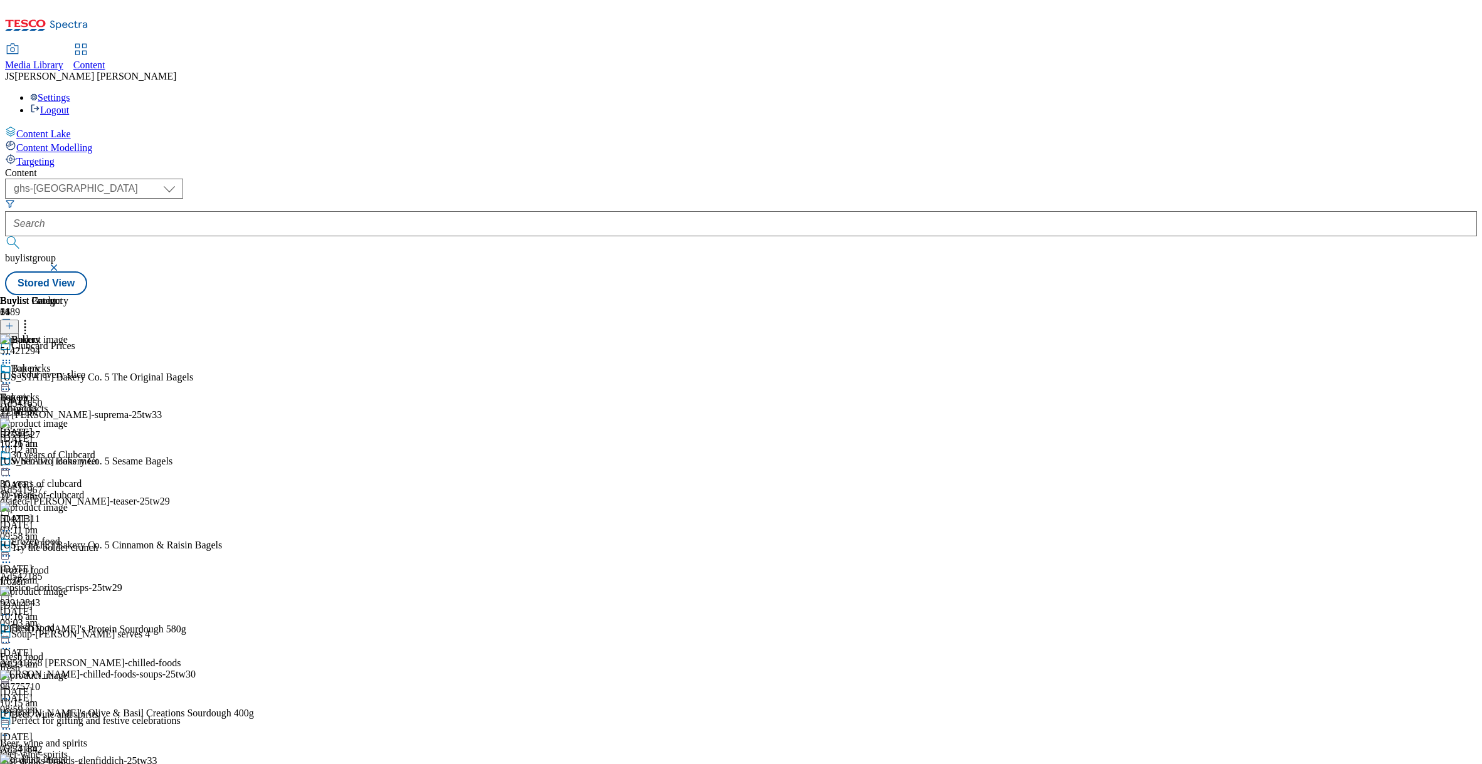
drag, startPoint x: 1063, startPoint y: 146, endPoint x: 1055, endPoint y: 165, distance: 20.8
click at [31, 318] on icon at bounding box center [25, 324] width 13 height 13
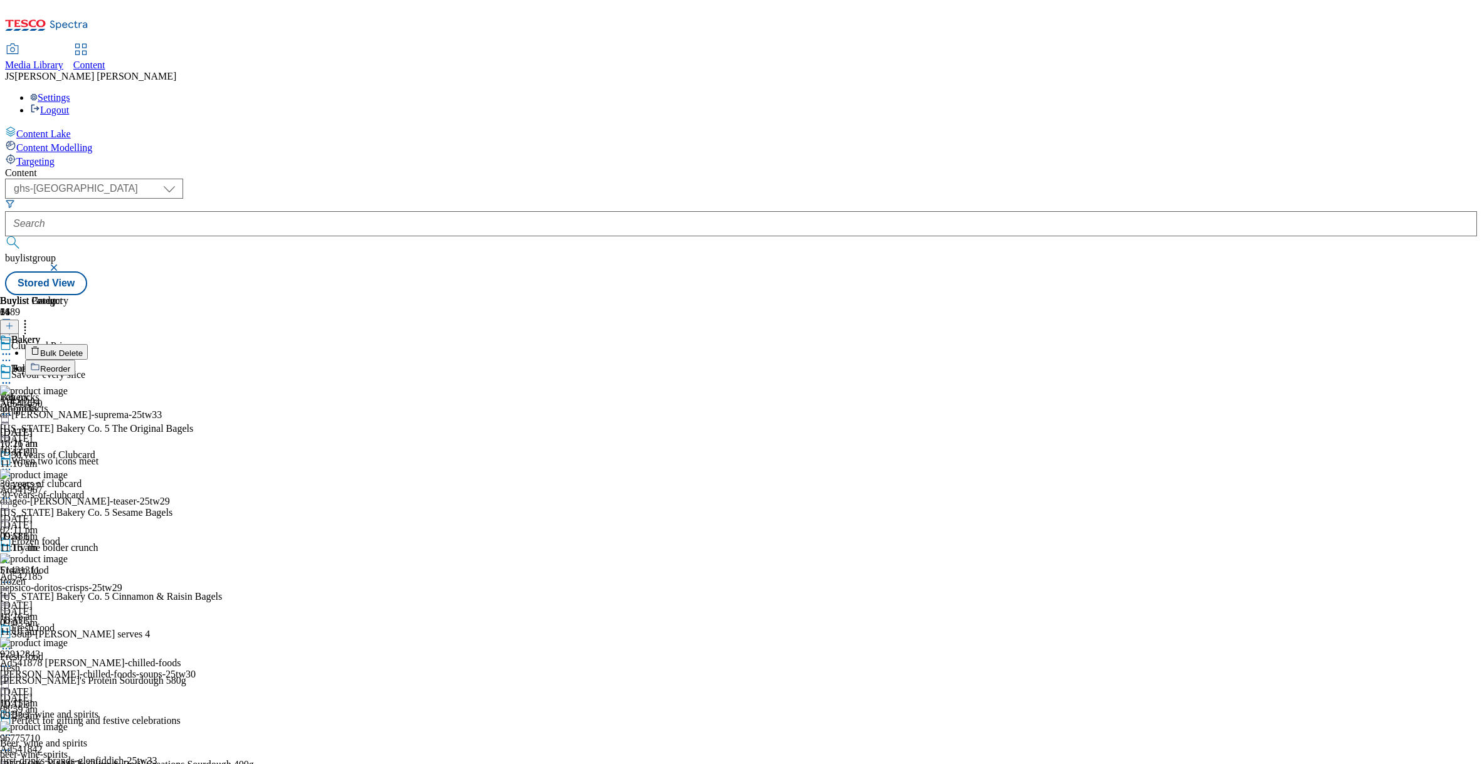
click at [70, 364] on span "Reorder" at bounding box center [55, 368] width 30 height 9
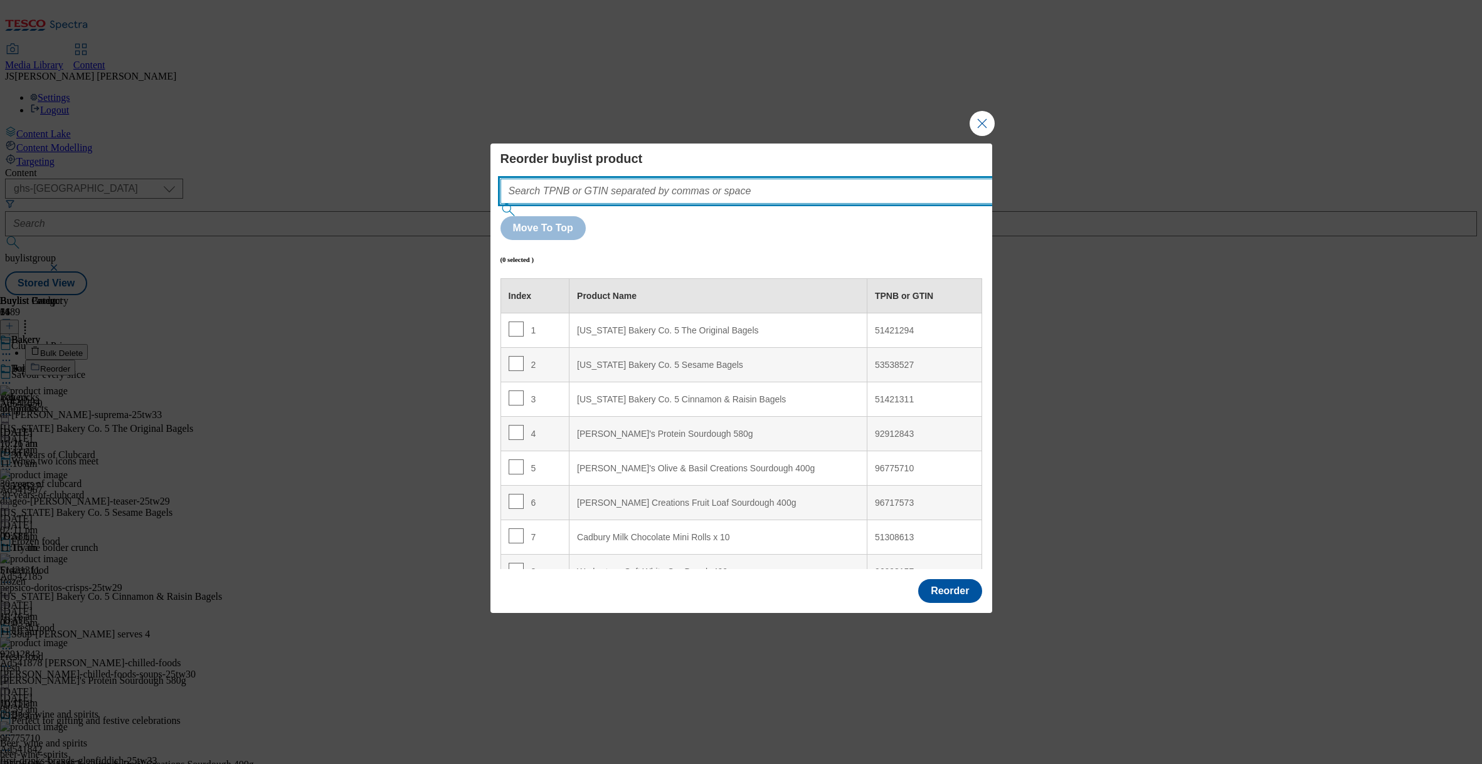
click at [582, 204] on input "Modal" at bounding box center [765, 191] width 530 height 25
paste input ""96775710 96717573""
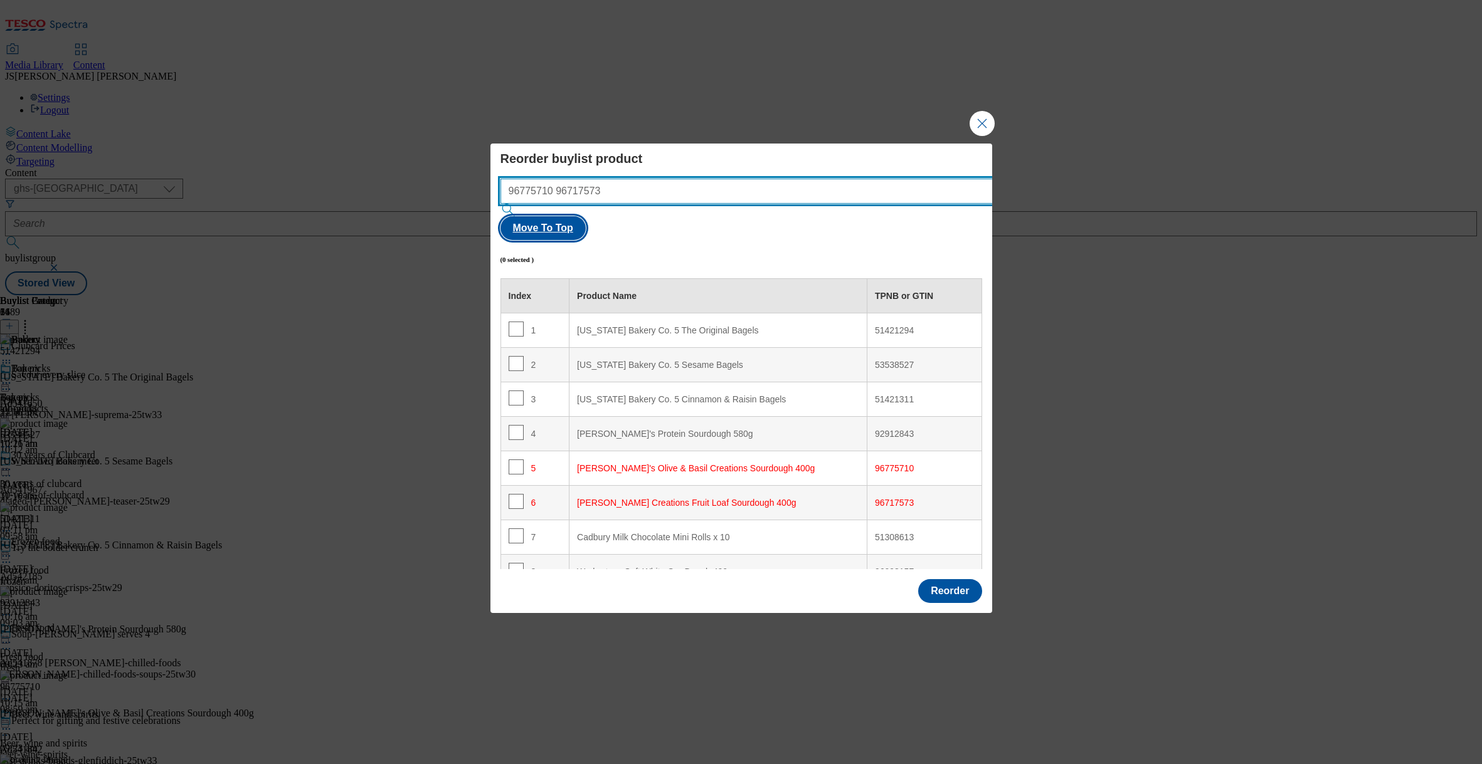
type input "96775710 96717573"
click at [586, 216] on button "Move To Top" at bounding box center [542, 228] width 85 height 24
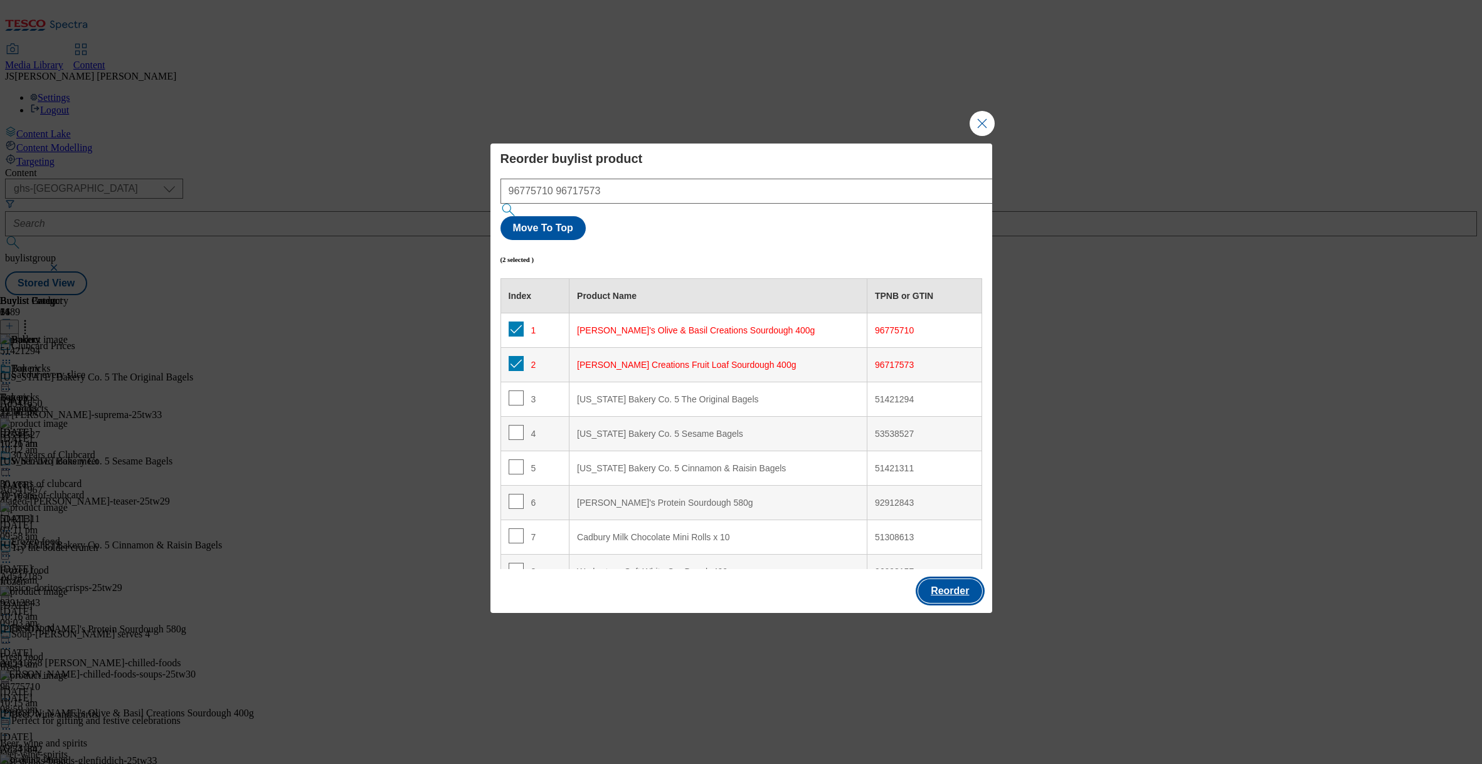
click at [957, 579] on button "Reorder" at bounding box center [949, 591] width 63 height 24
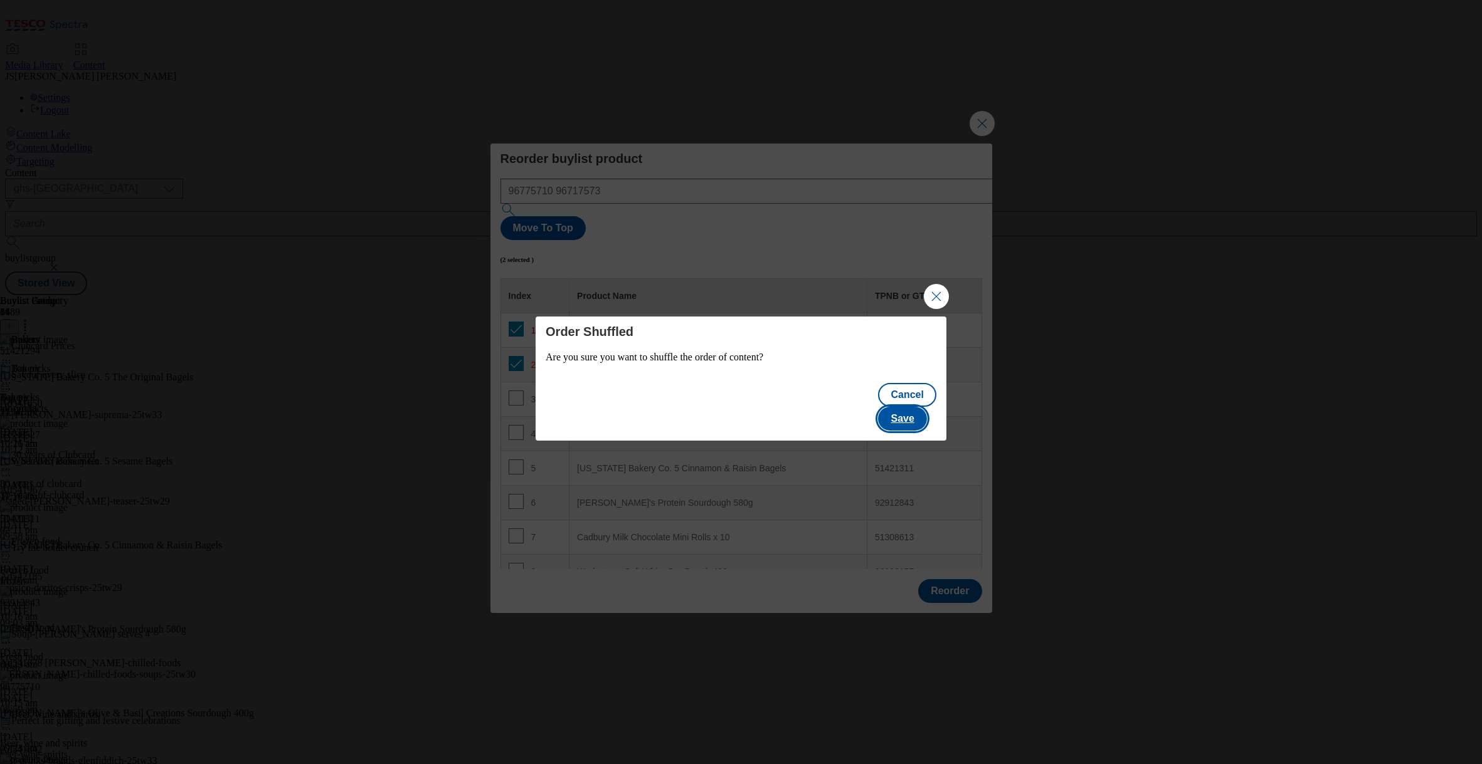
click at [918, 409] on button "Save" at bounding box center [902, 419] width 48 height 24
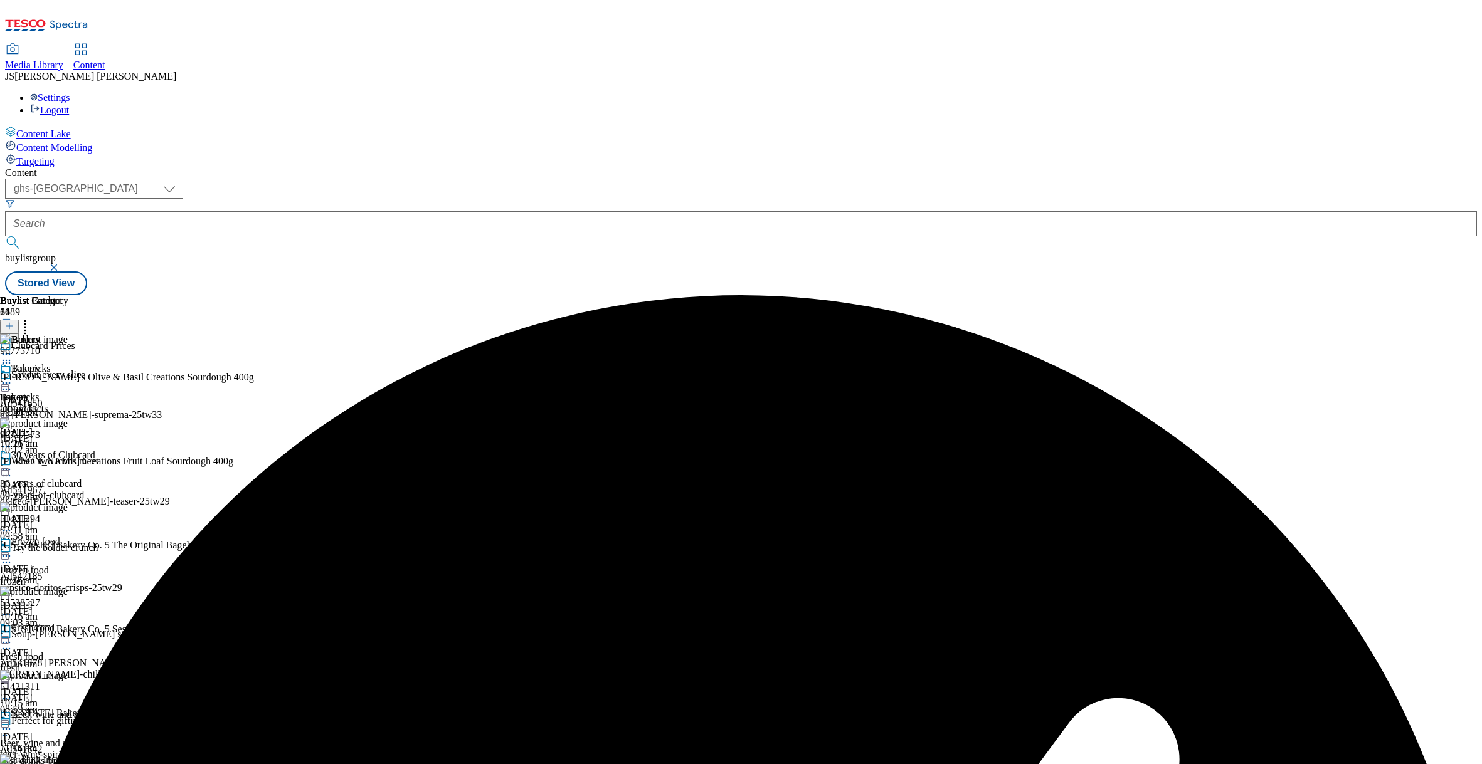
click at [13, 348] on icon at bounding box center [6, 354] width 13 height 13
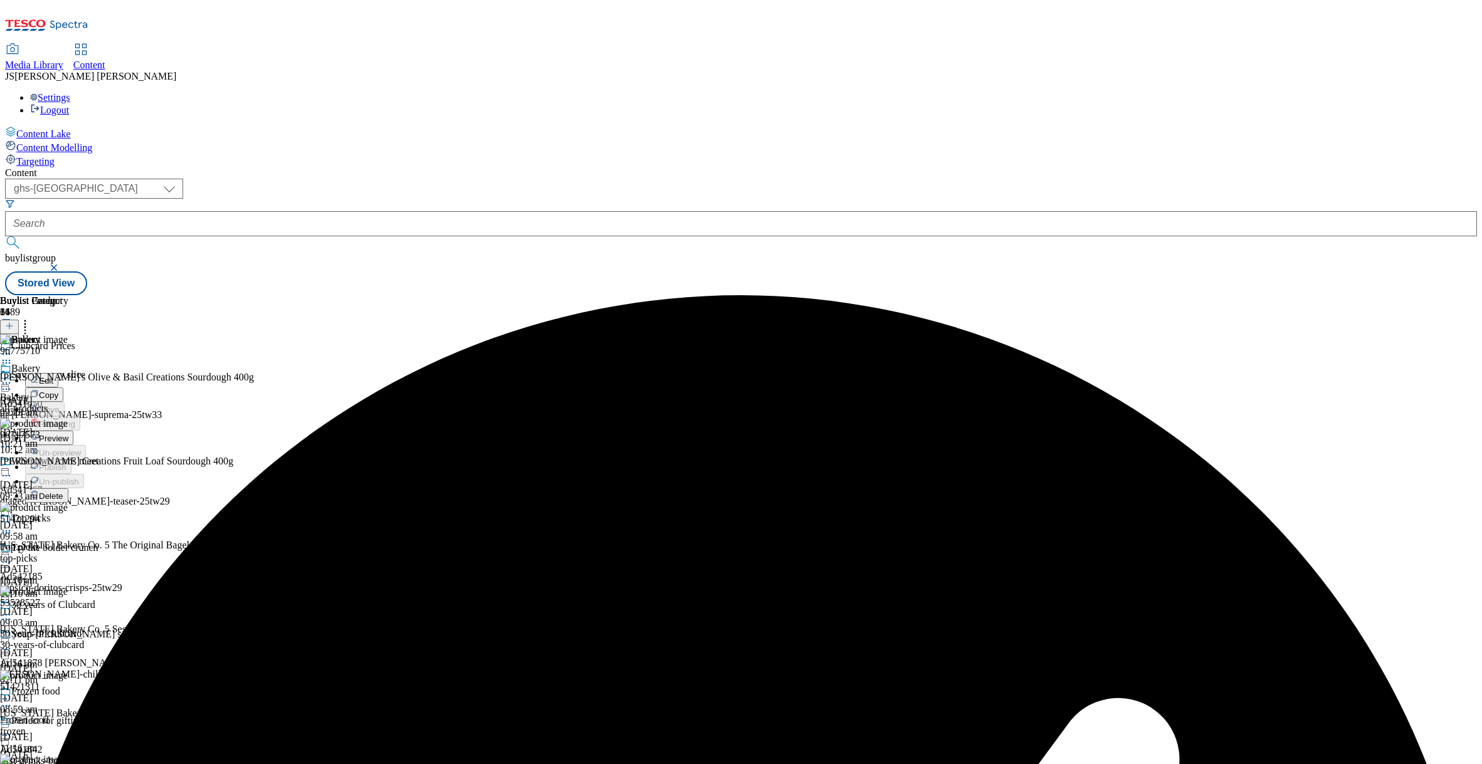
click at [68, 434] on span "Preview" at bounding box center [53, 438] width 29 height 9
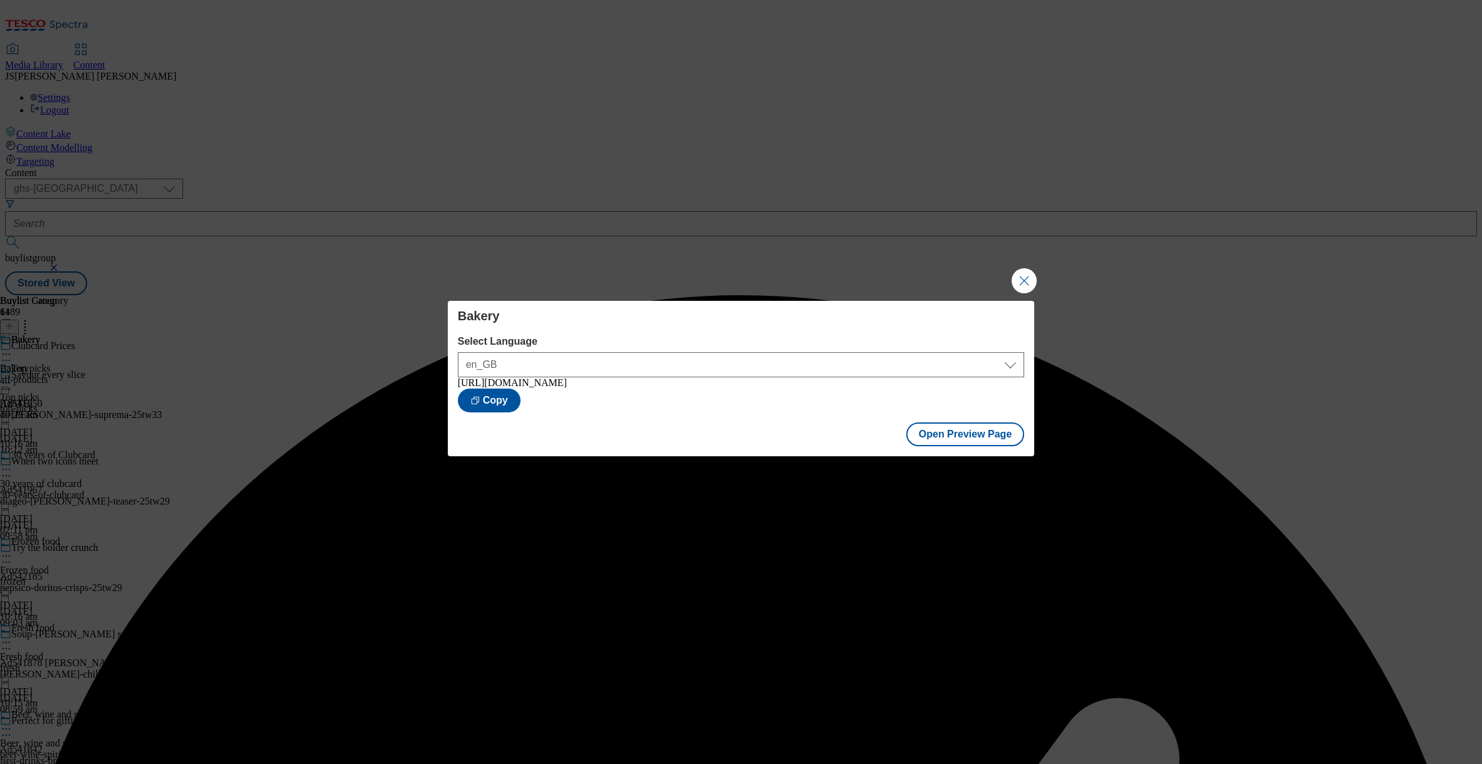
click at [1021, 276] on button "Close Modal" at bounding box center [1023, 280] width 25 height 25
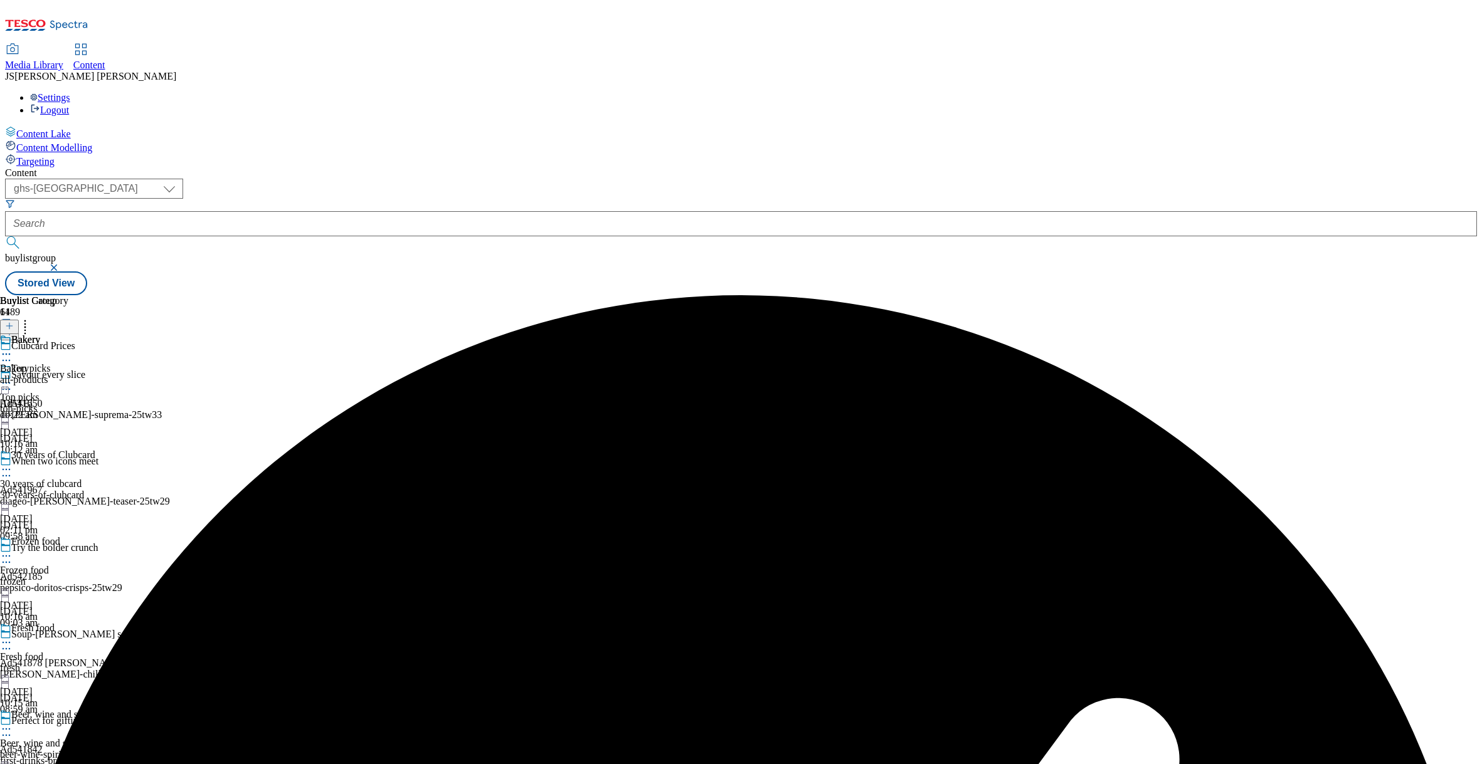
click at [13, 348] on icon at bounding box center [6, 354] width 13 height 13
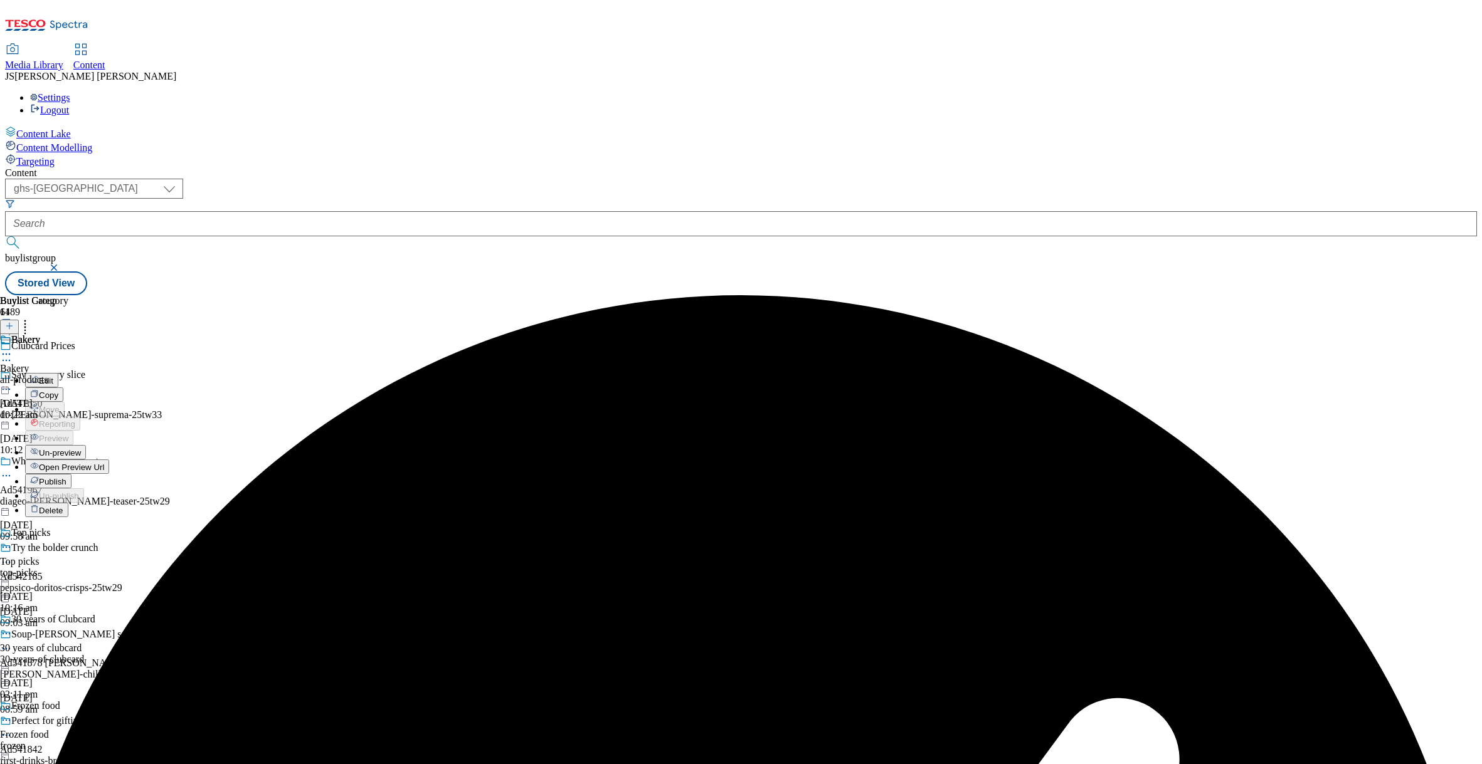
click at [66, 477] on span "Publish" at bounding box center [53, 481] width 28 height 9
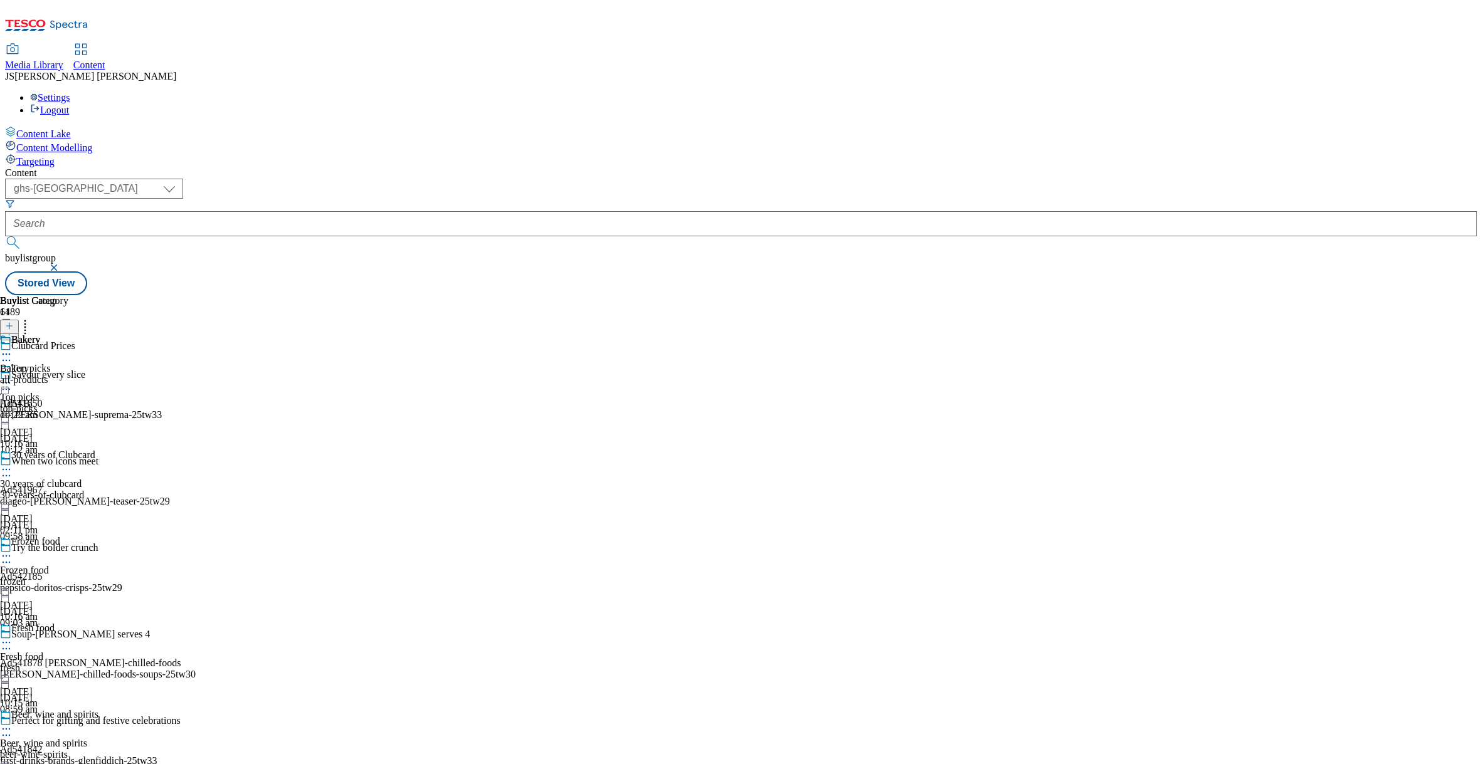
scroll to position [525, 0]
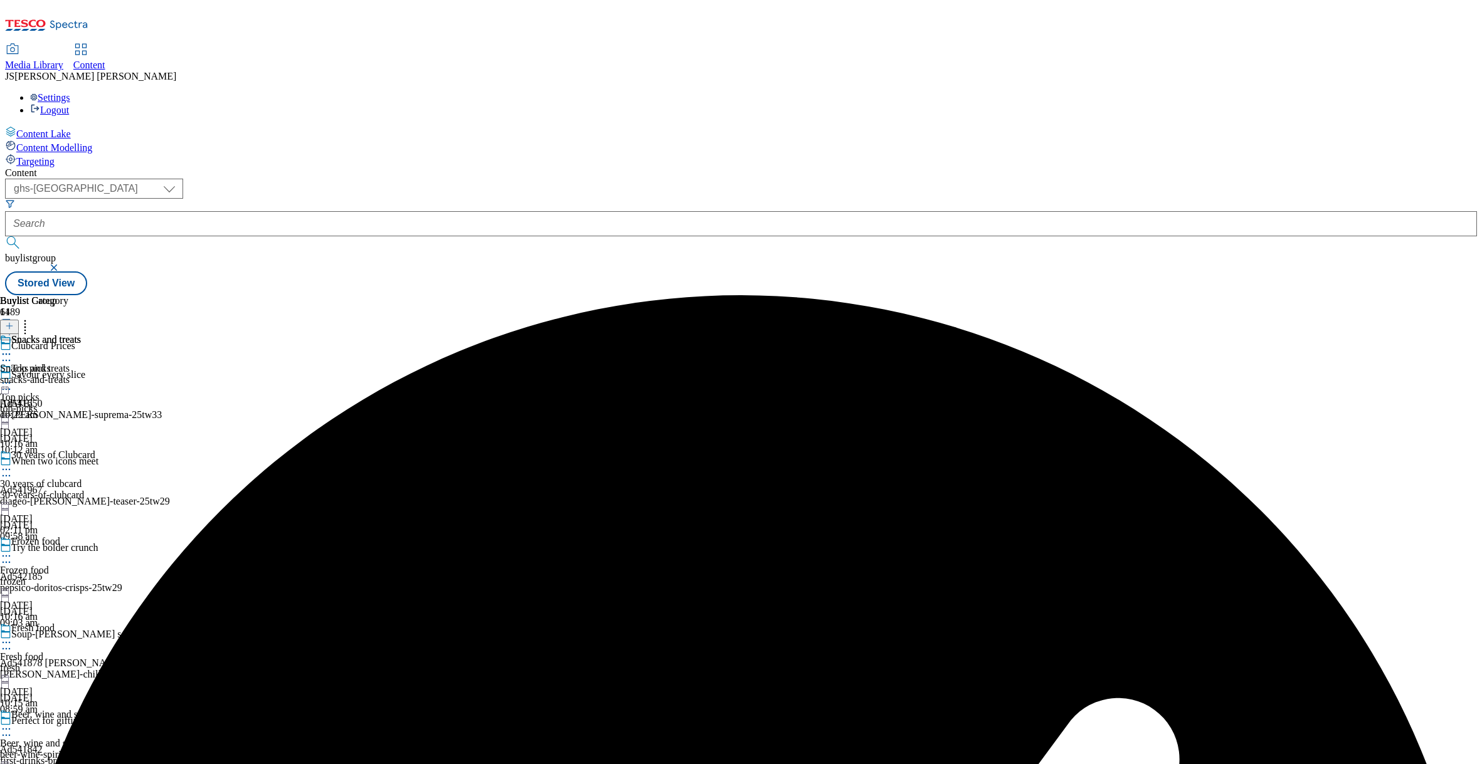
click at [13, 348] on icon at bounding box center [6, 354] width 13 height 13
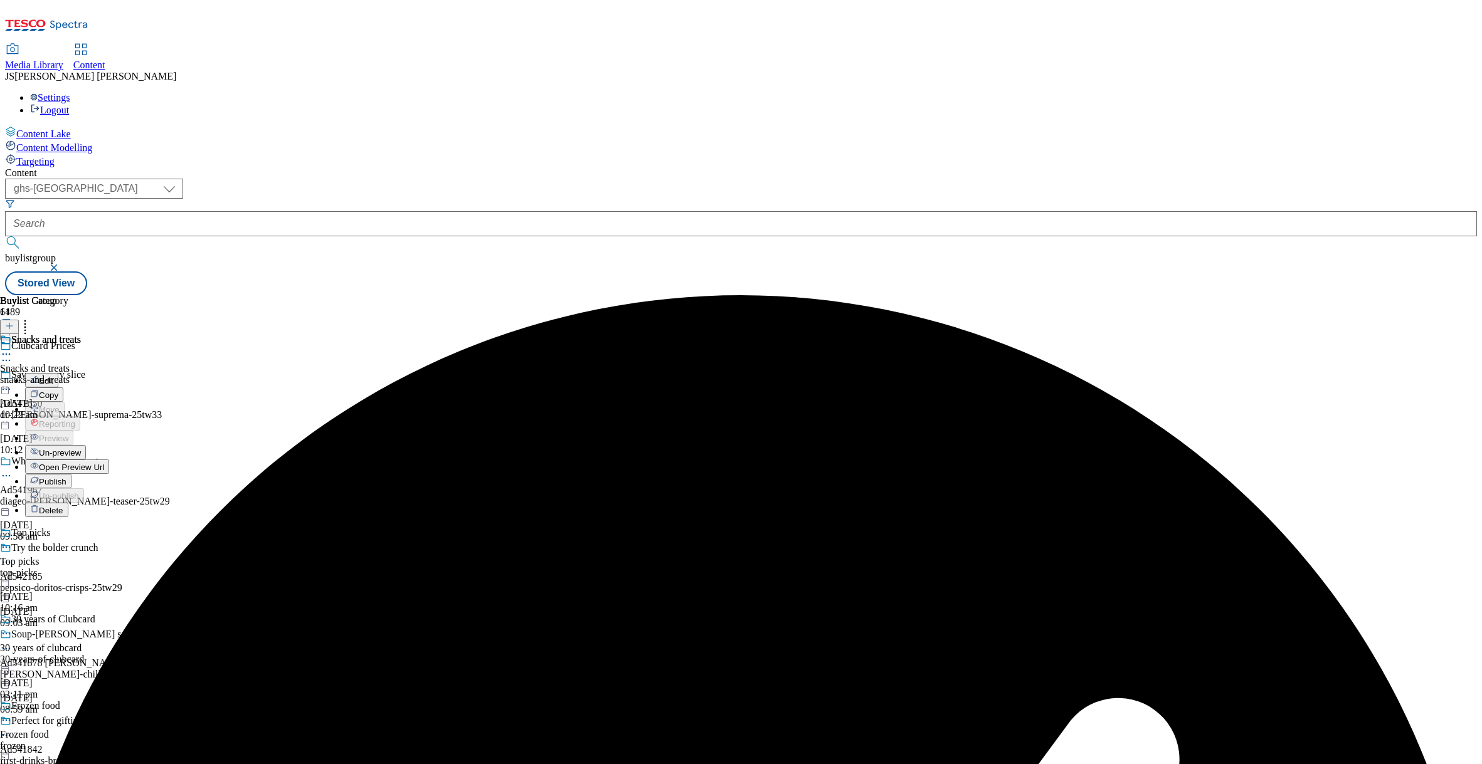
click at [81, 448] on span "Un-preview" at bounding box center [60, 452] width 42 height 9
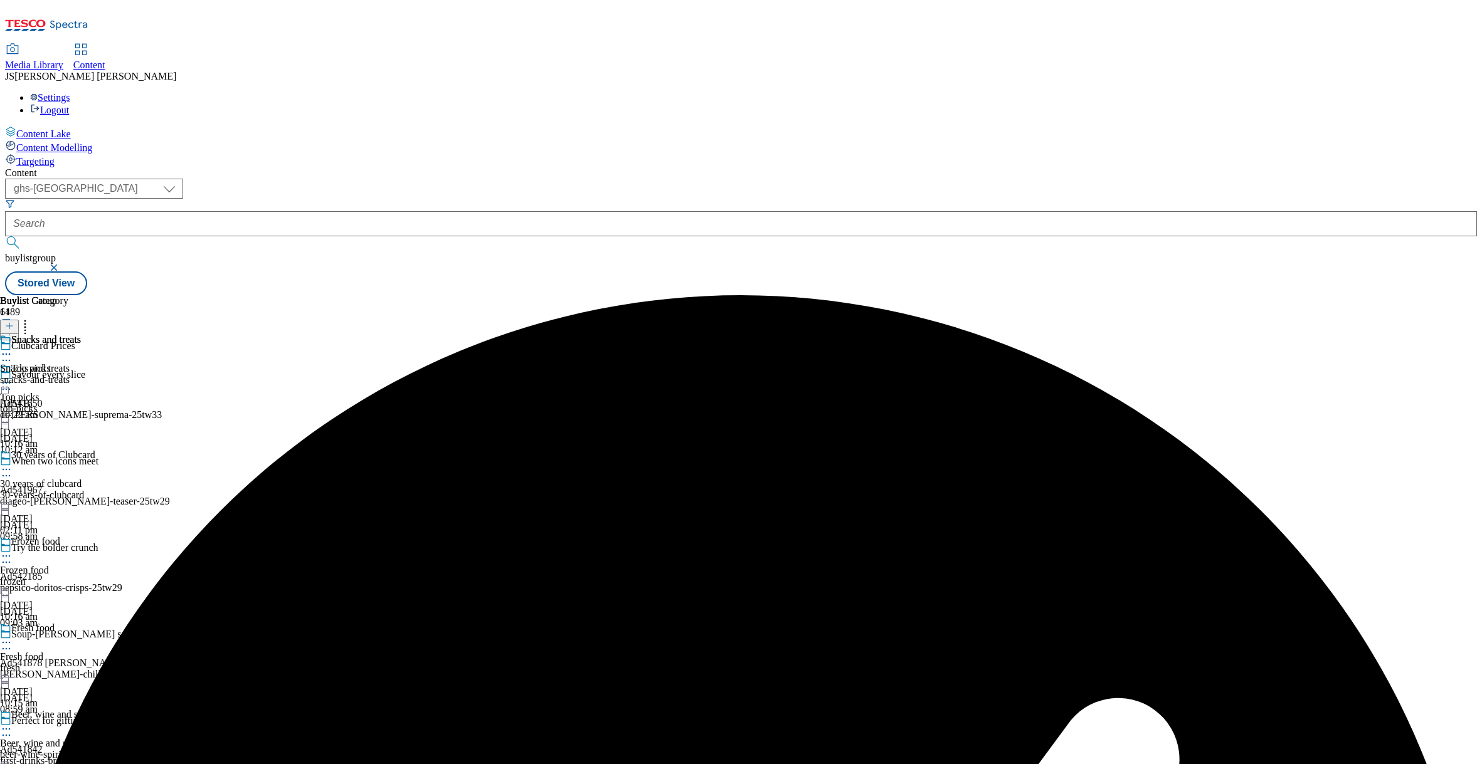
click at [81, 374] on div "snacks-and-treats" at bounding box center [40, 379] width 81 height 11
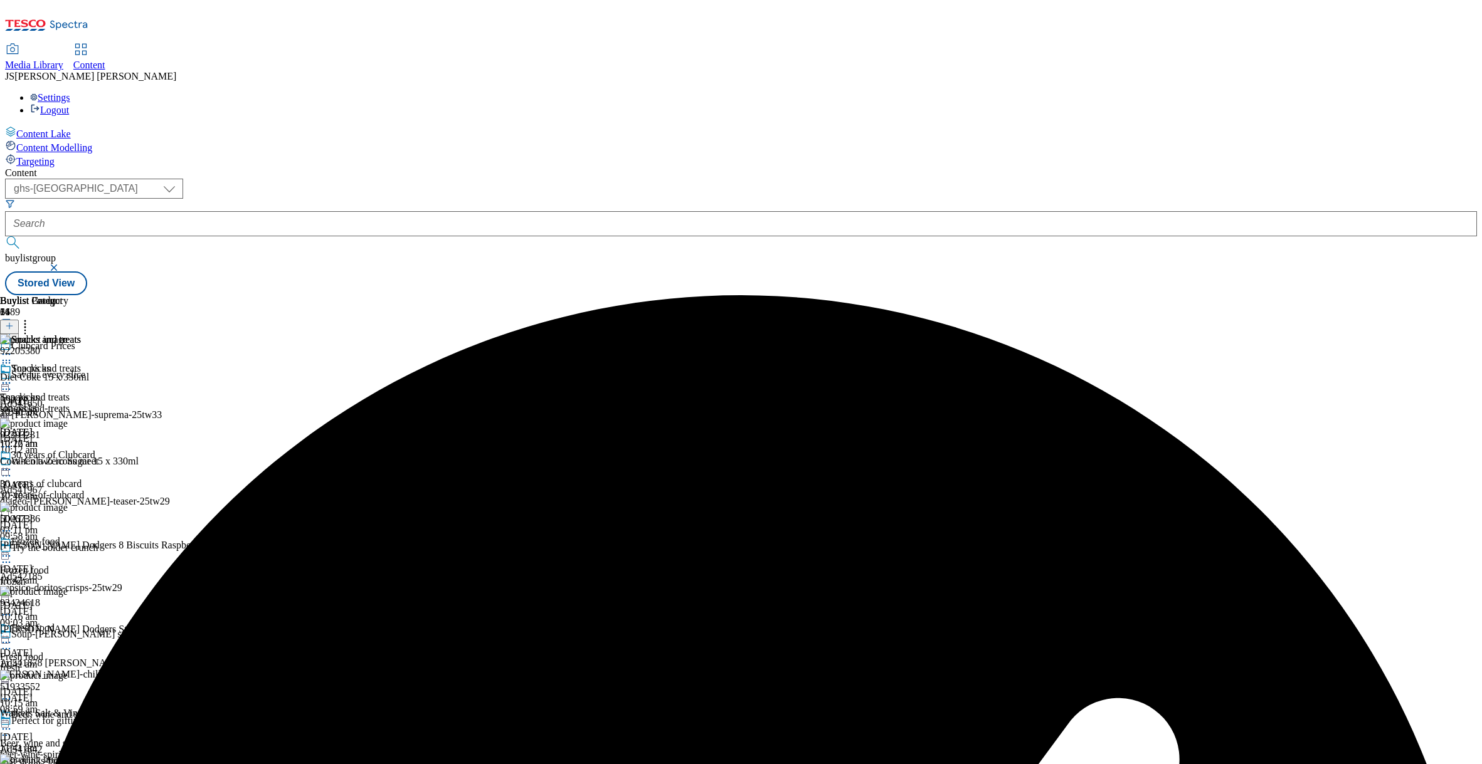
click at [19, 320] on button at bounding box center [9, 327] width 19 height 14
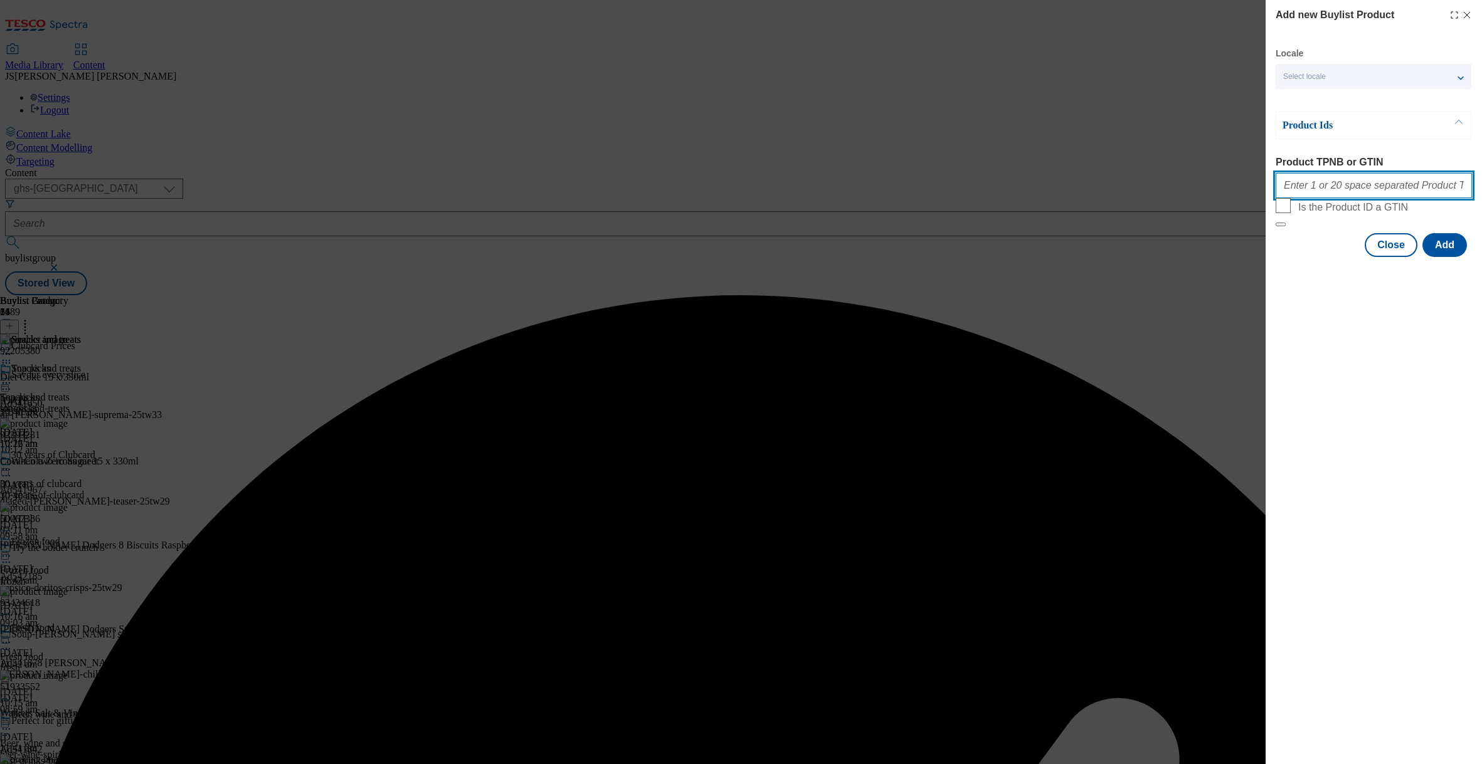
click at [1301, 188] on input "Product TPNB or GTIN" at bounding box center [1373, 185] width 196 height 25
paste input "62505392"
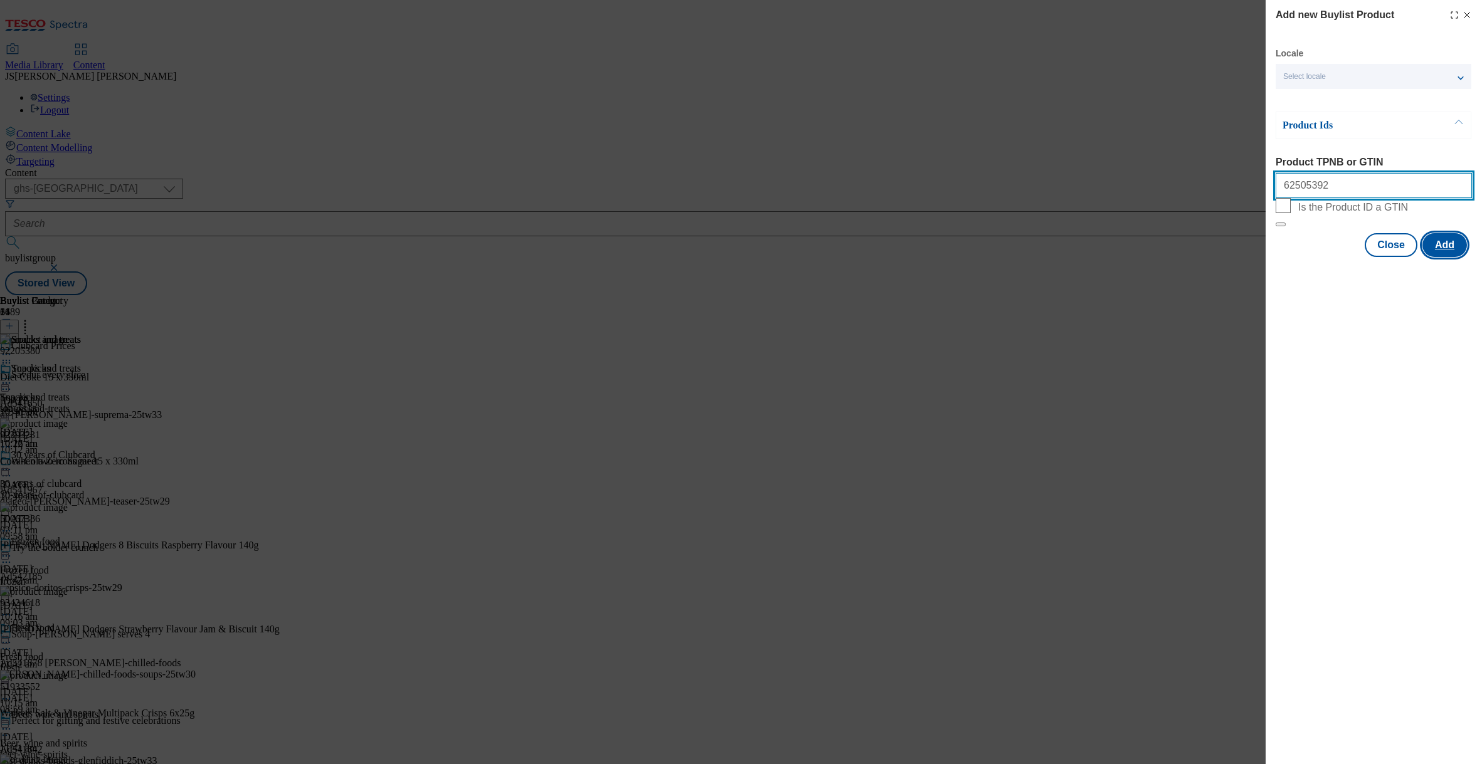
type input "62505392"
click at [1451, 257] on button "Add" at bounding box center [1444, 245] width 45 height 24
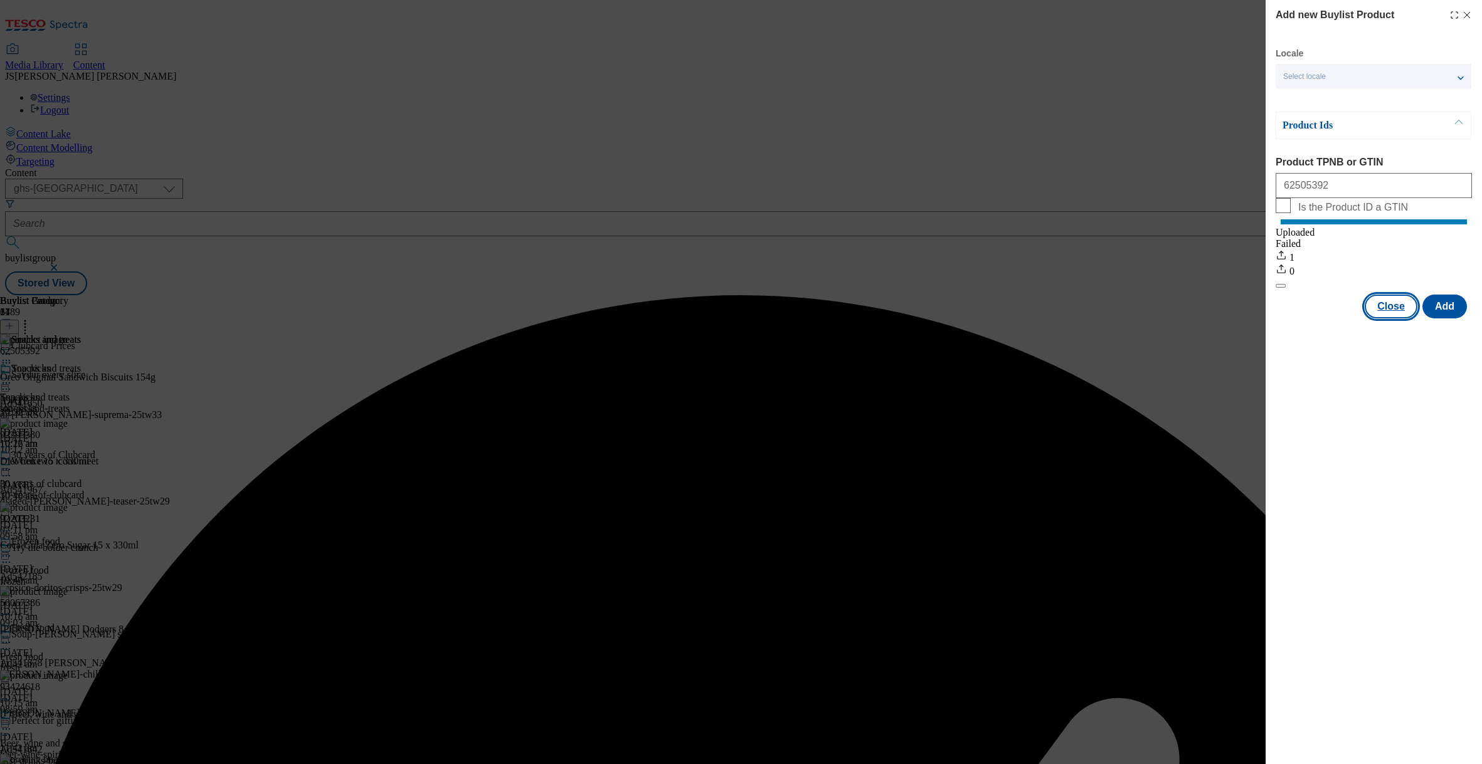
click at [1391, 318] on button "Close" at bounding box center [1390, 307] width 53 height 24
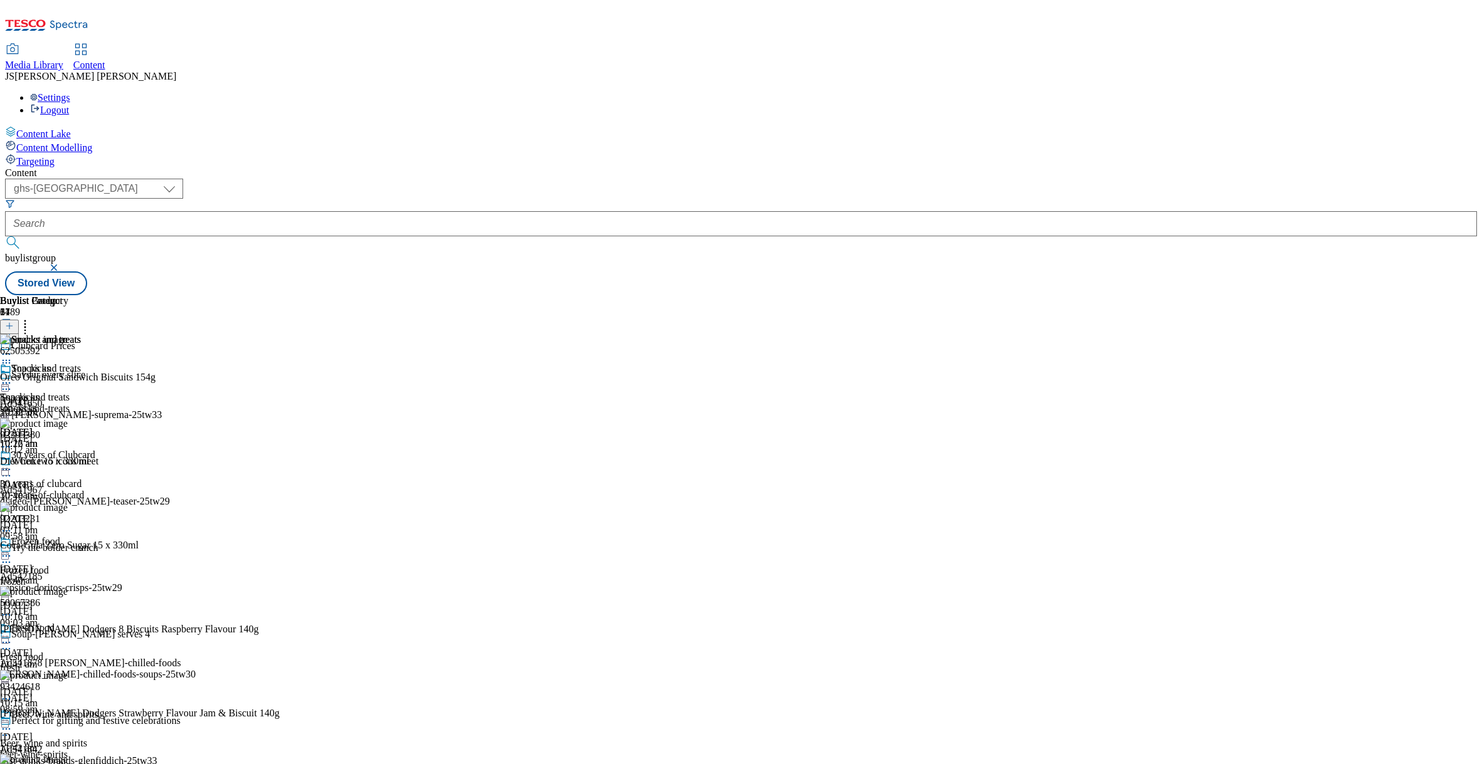
click at [13, 348] on icon at bounding box center [6, 354] width 13 height 13
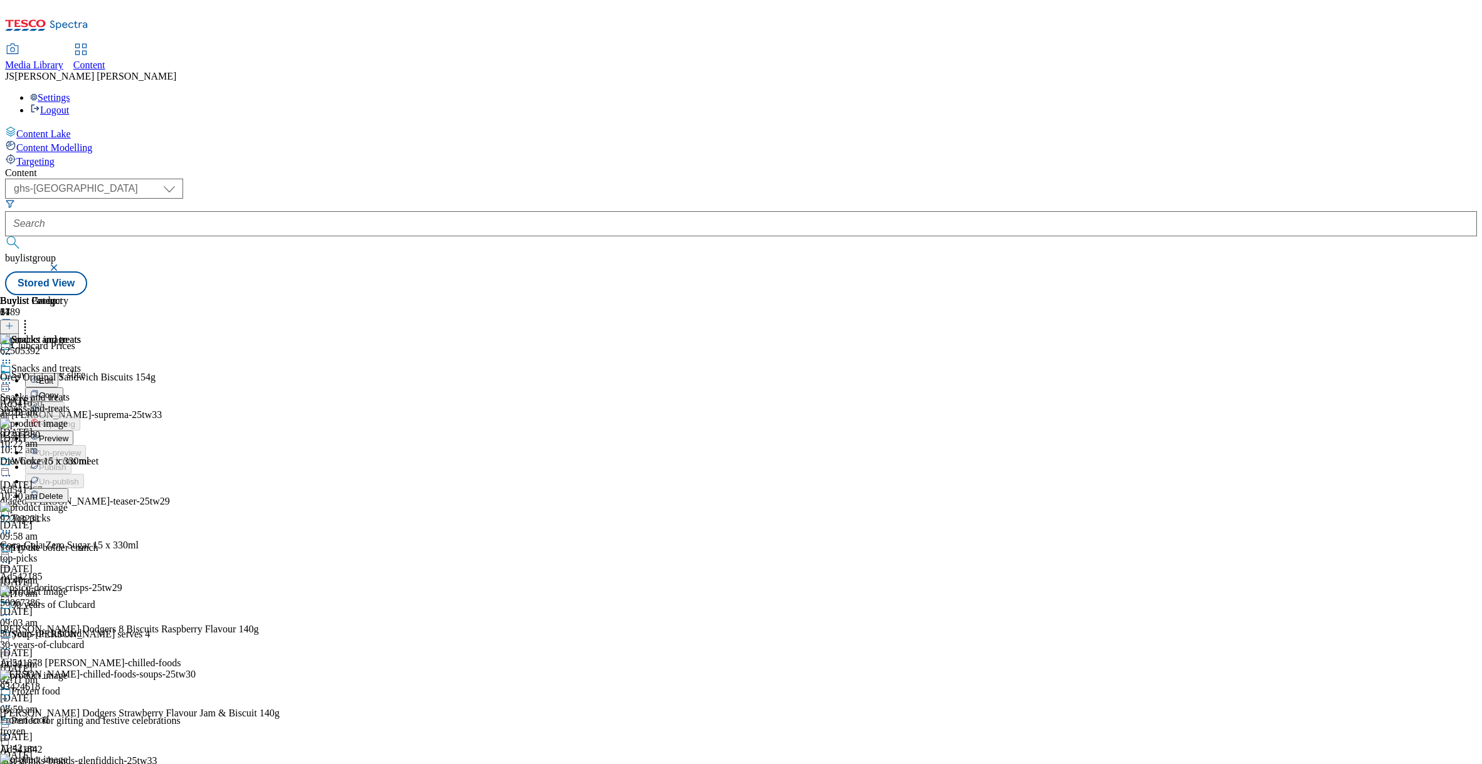
click at [68, 434] on span "Preview" at bounding box center [53, 438] width 29 height 9
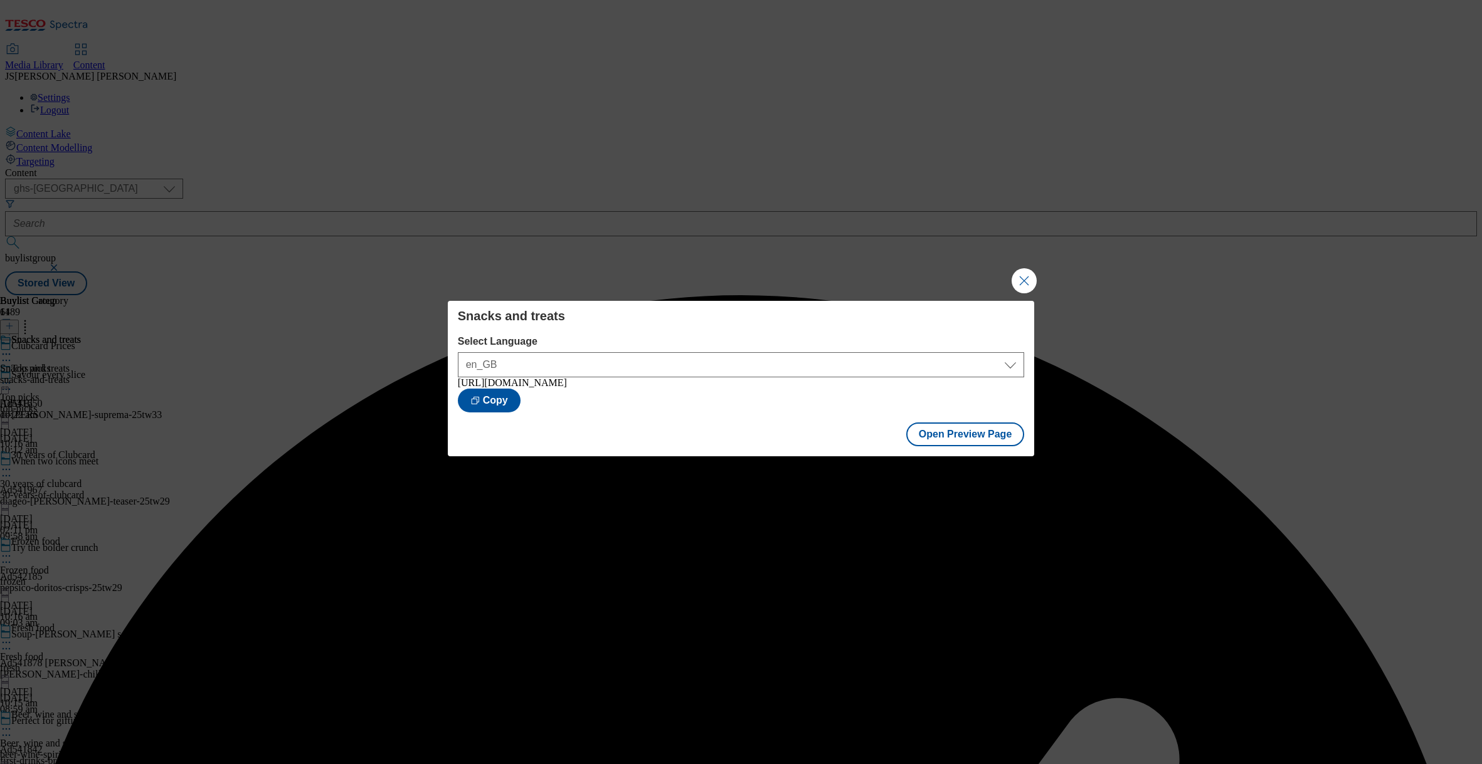
click at [1021, 273] on button "Close Modal" at bounding box center [1023, 280] width 25 height 25
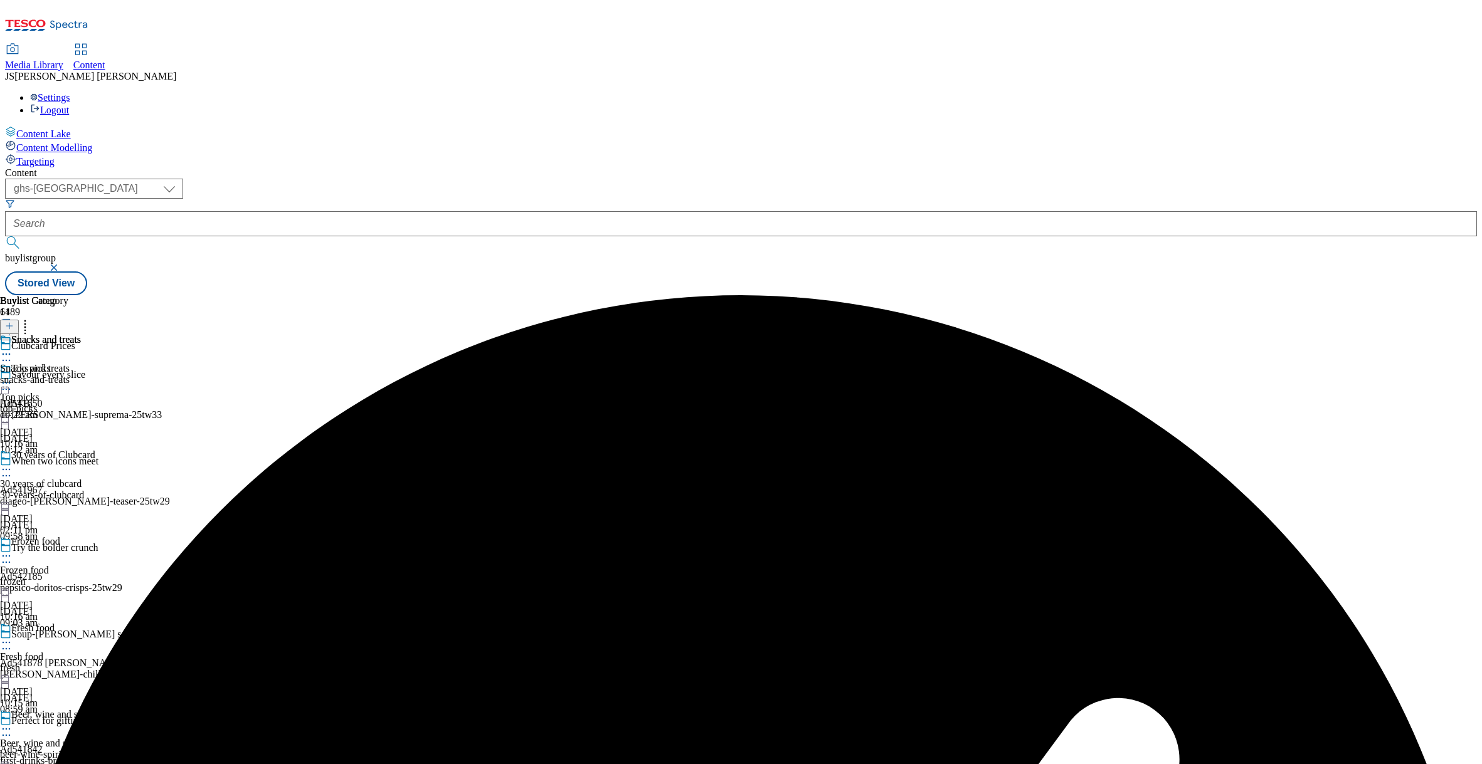
drag, startPoint x: 579, startPoint y: 196, endPoint x: 580, endPoint y: 203, distance: 6.9
click at [13, 348] on icon at bounding box center [6, 354] width 13 height 13
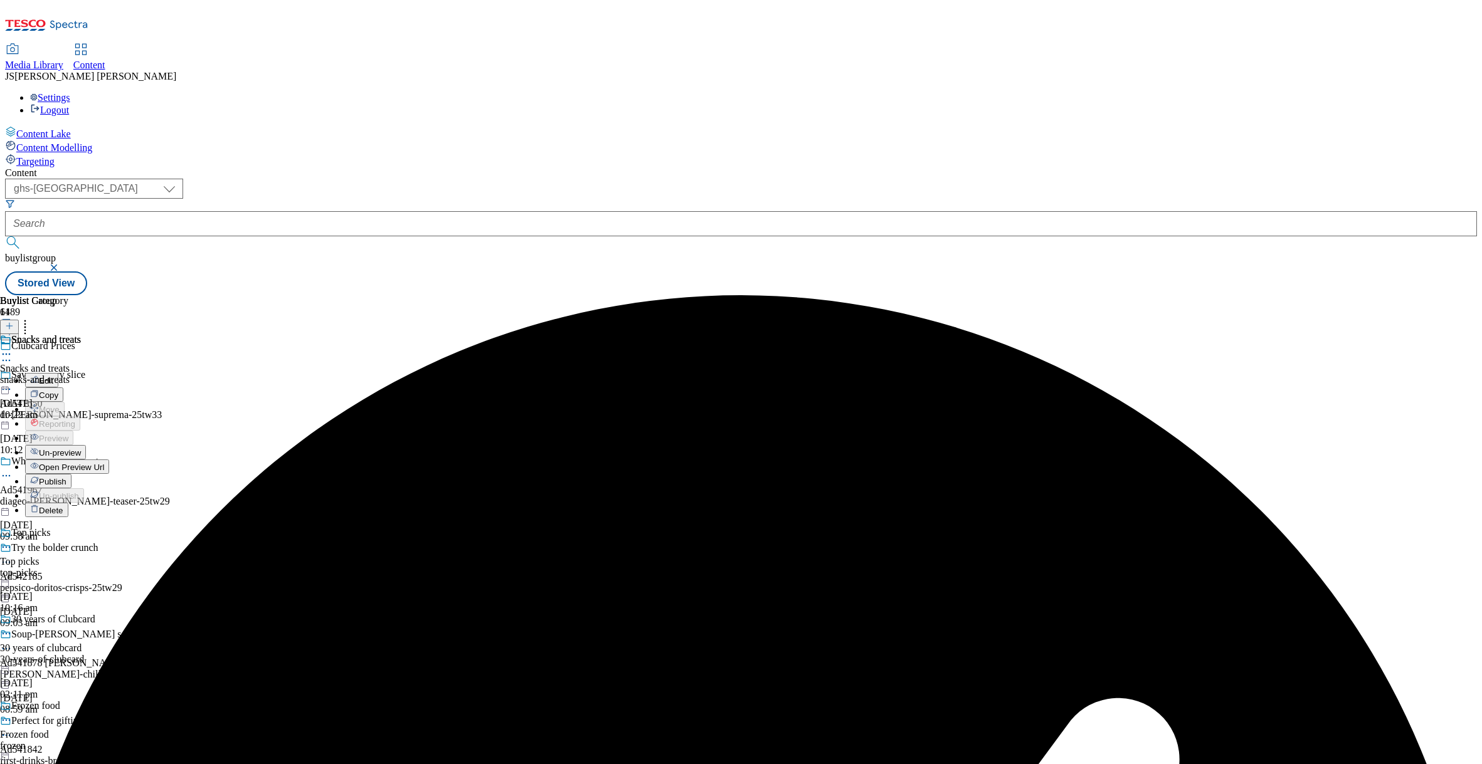
click at [66, 477] on span "Publish" at bounding box center [53, 481] width 28 height 9
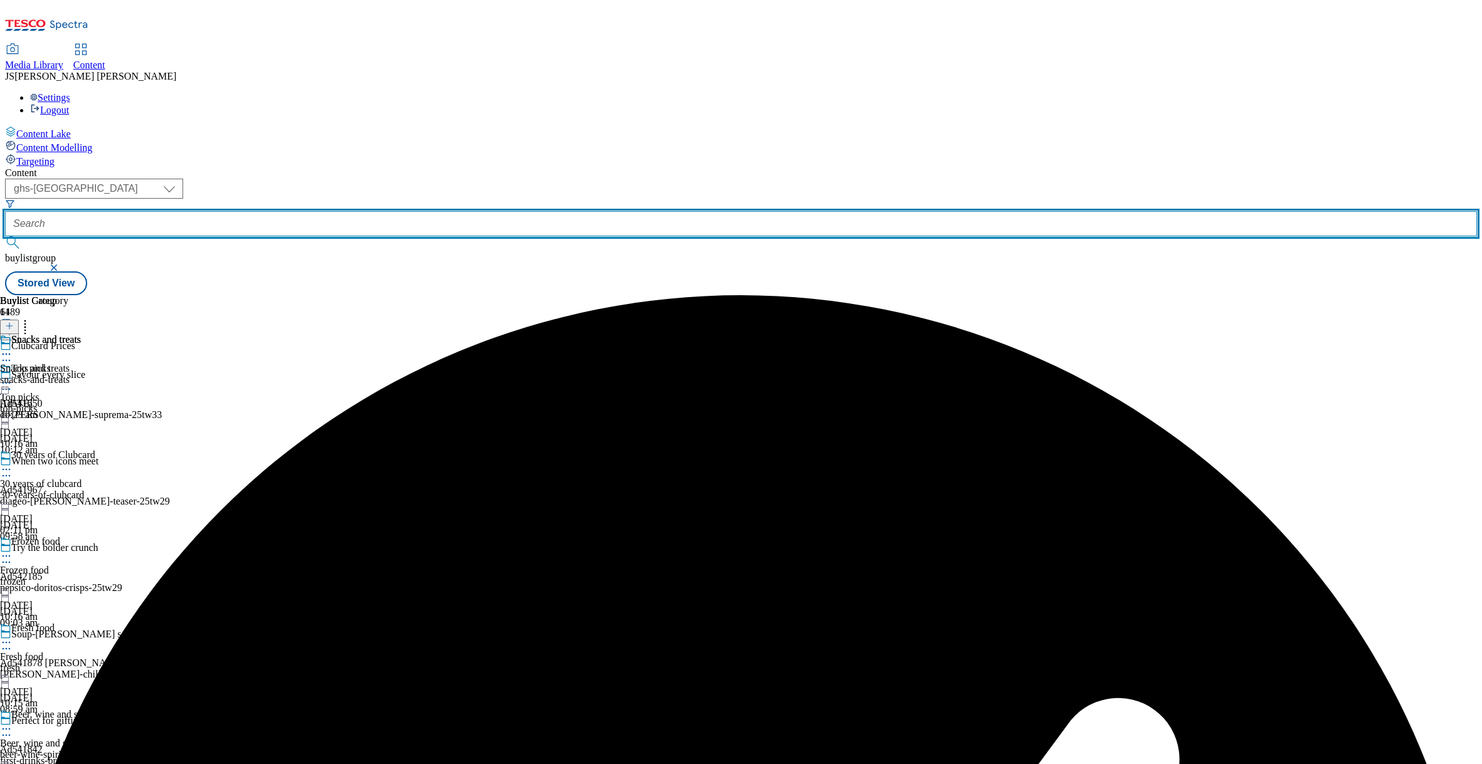
click at [309, 211] on input "text" at bounding box center [740, 223] width 1471 height 25
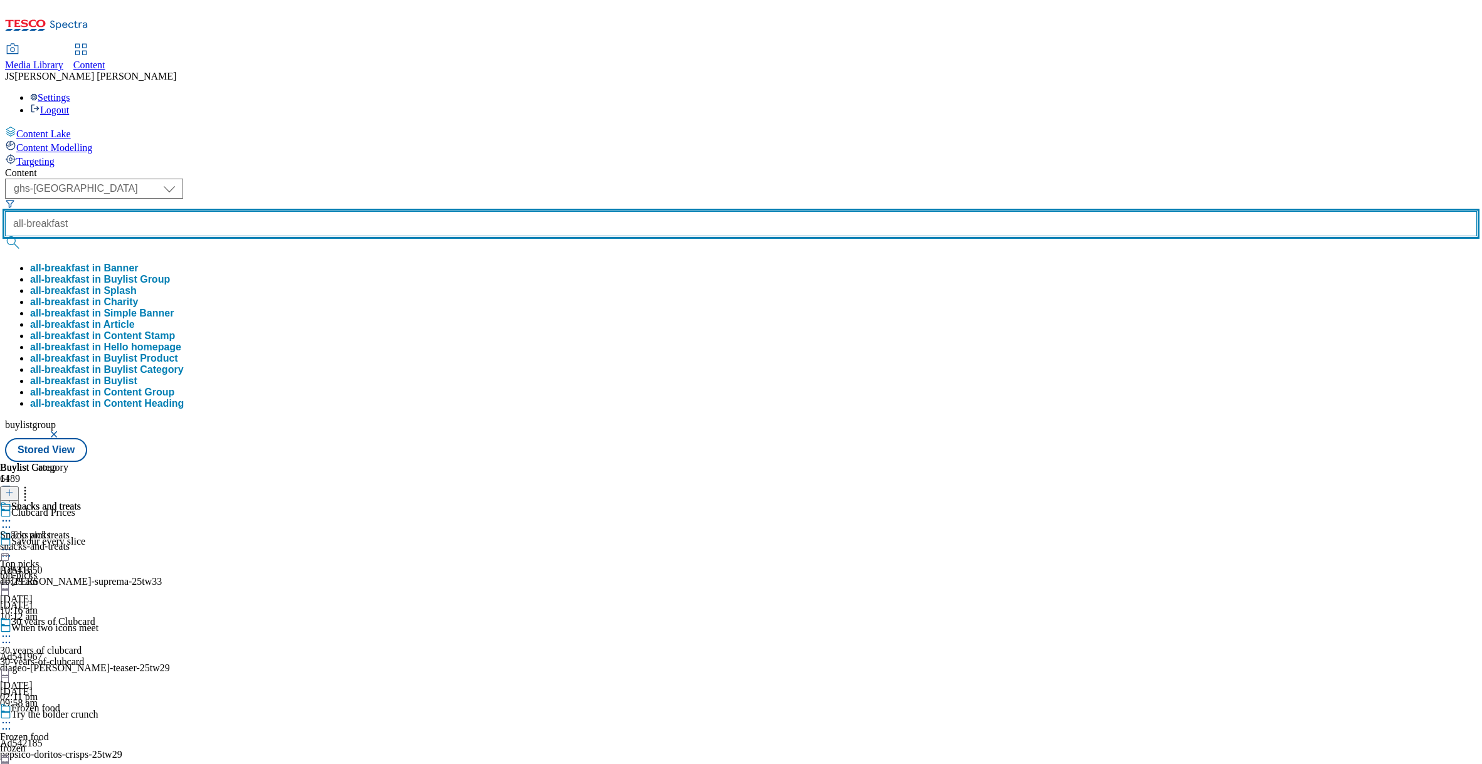
type input "all-breakfast"
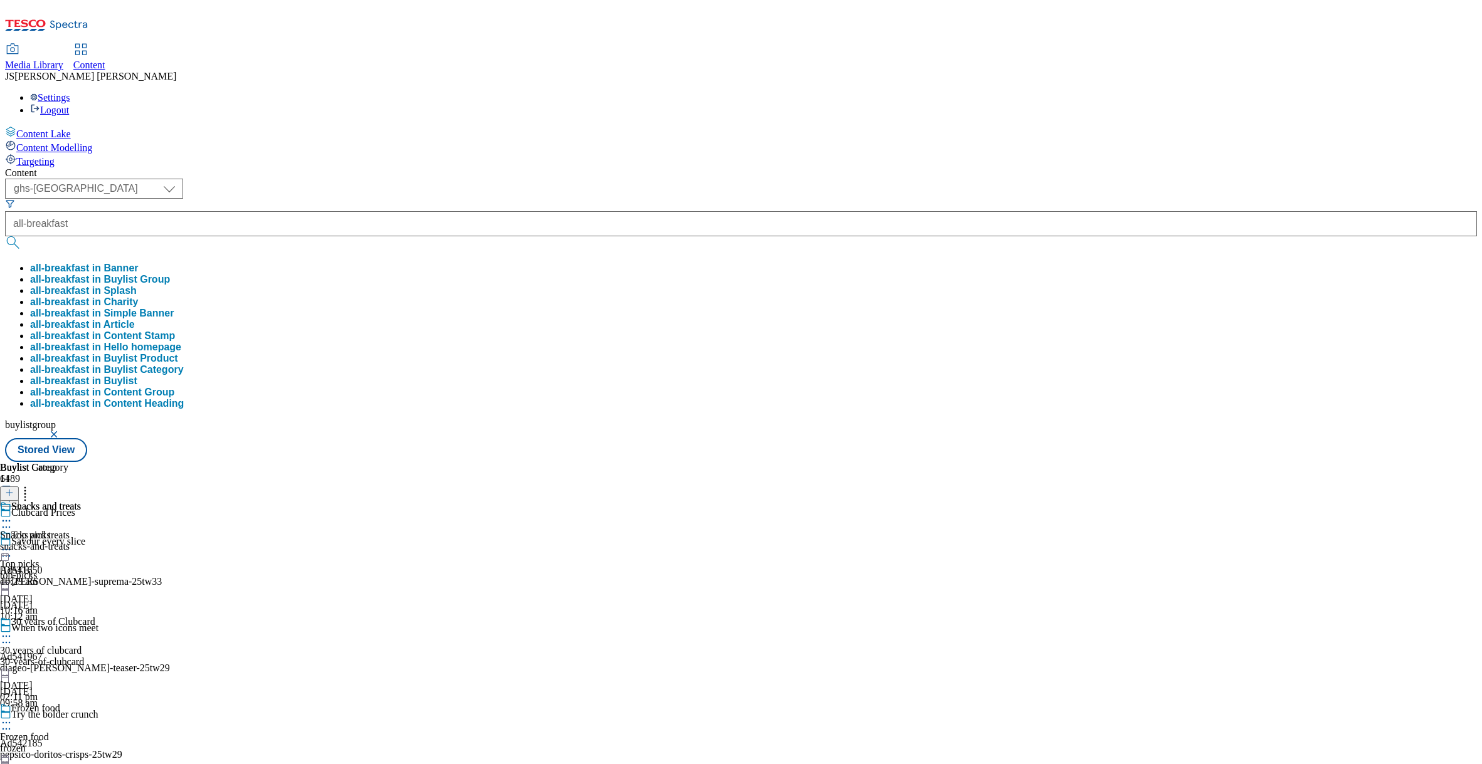
click at [170, 274] on button "all-breakfast in Buylist Group" at bounding box center [100, 279] width 140 height 11
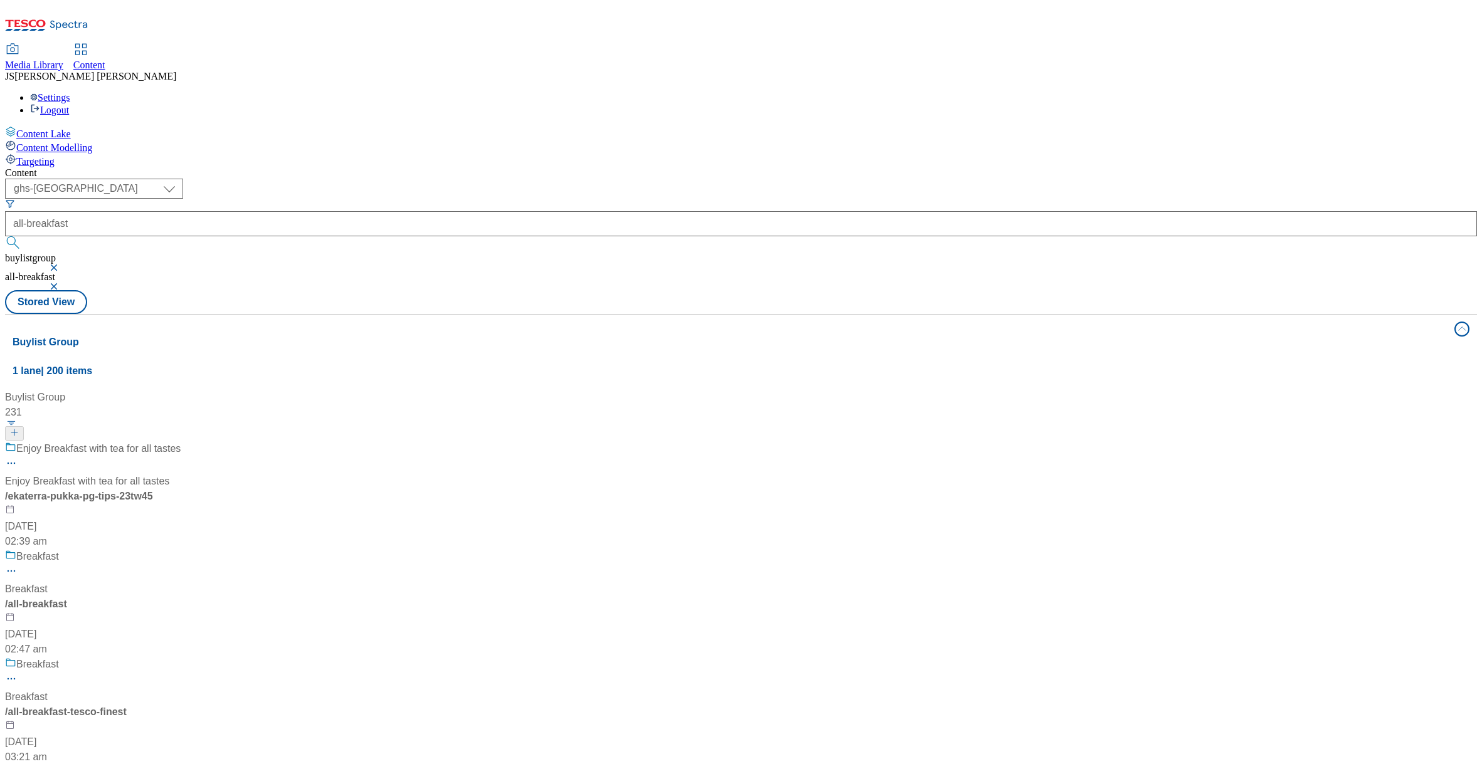
scroll to position [113, 0]
click at [162, 597] on div "/ all-breakfast" at bounding box center [83, 604] width 157 height 15
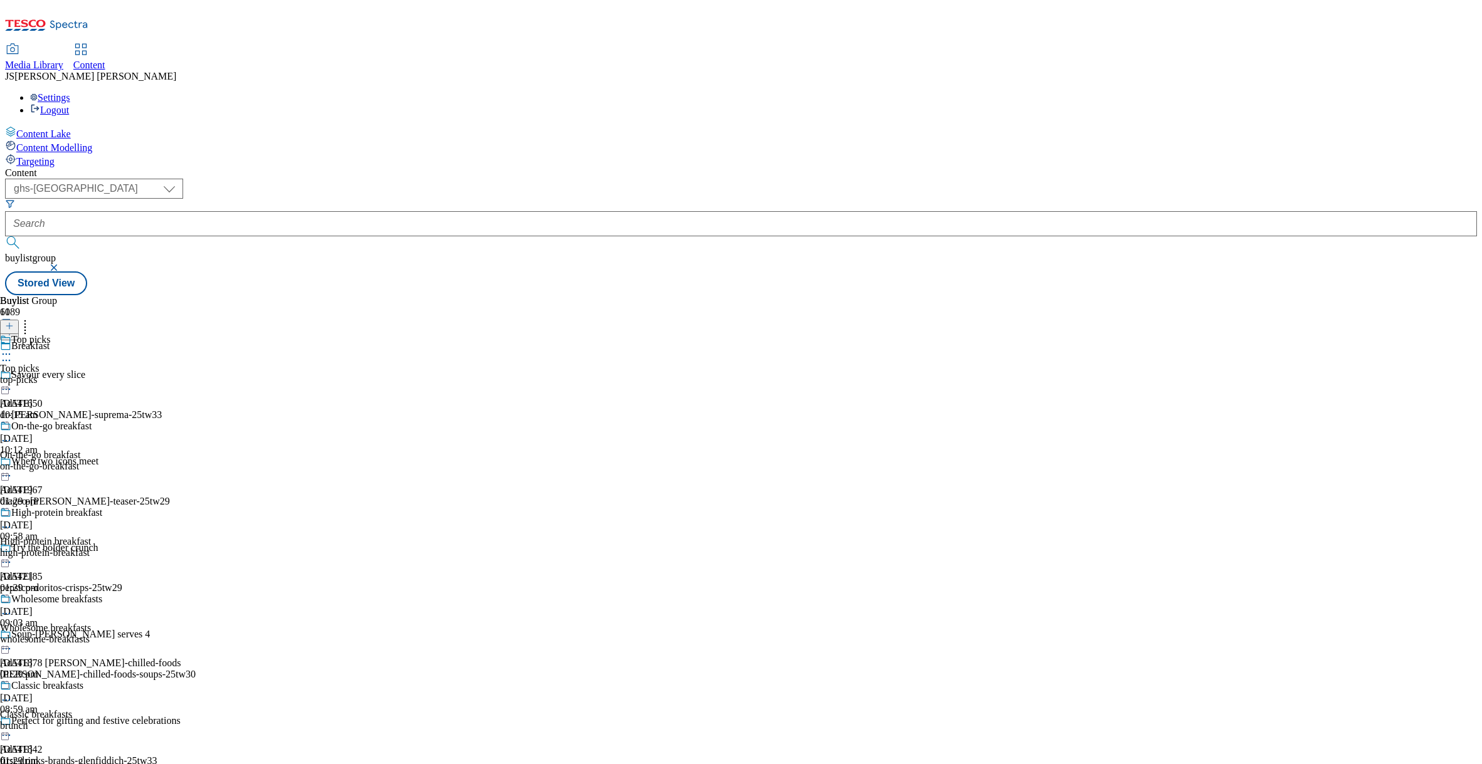
click at [133, 374] on div "top-picks" at bounding box center [66, 379] width 133 height 11
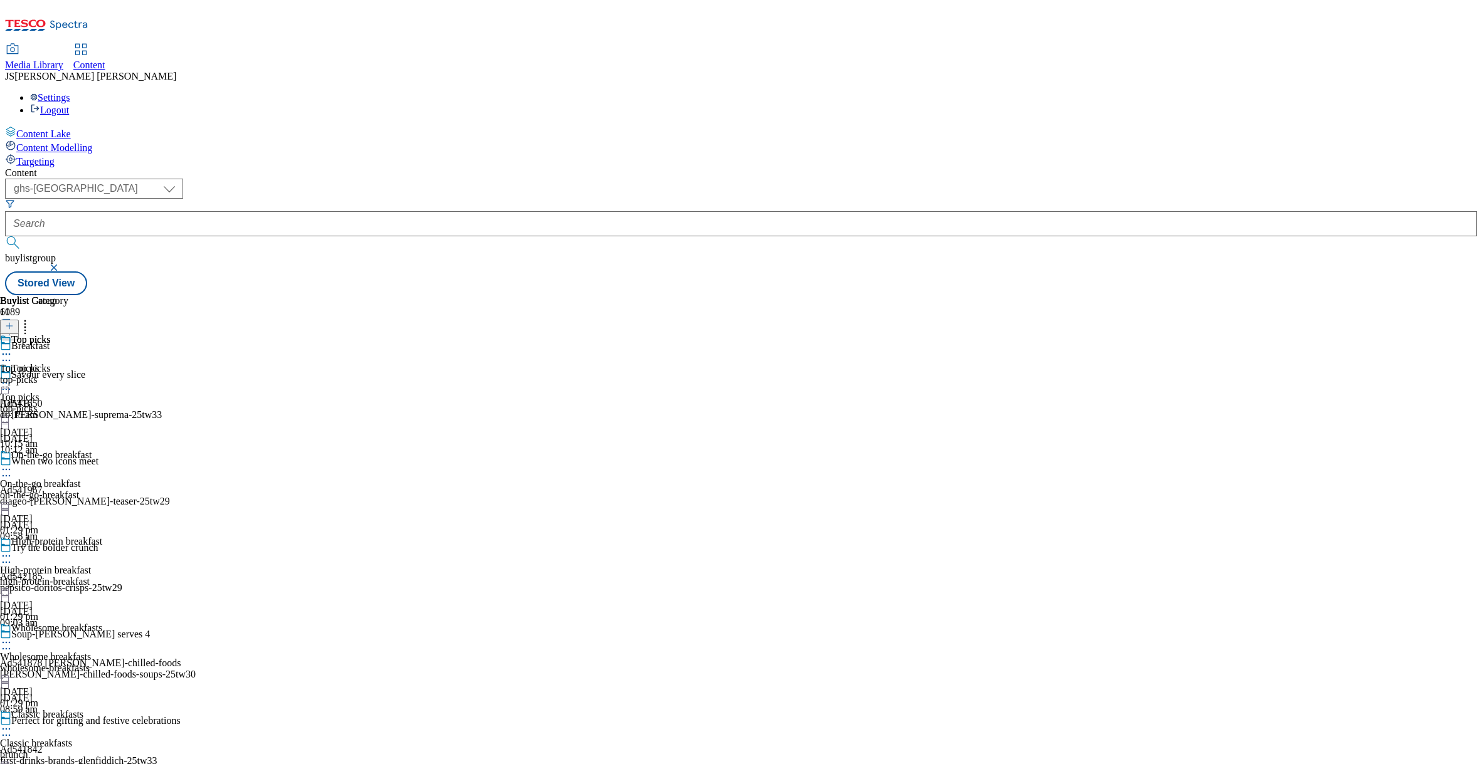
click at [13, 377] on icon at bounding box center [6, 383] width 13 height 13
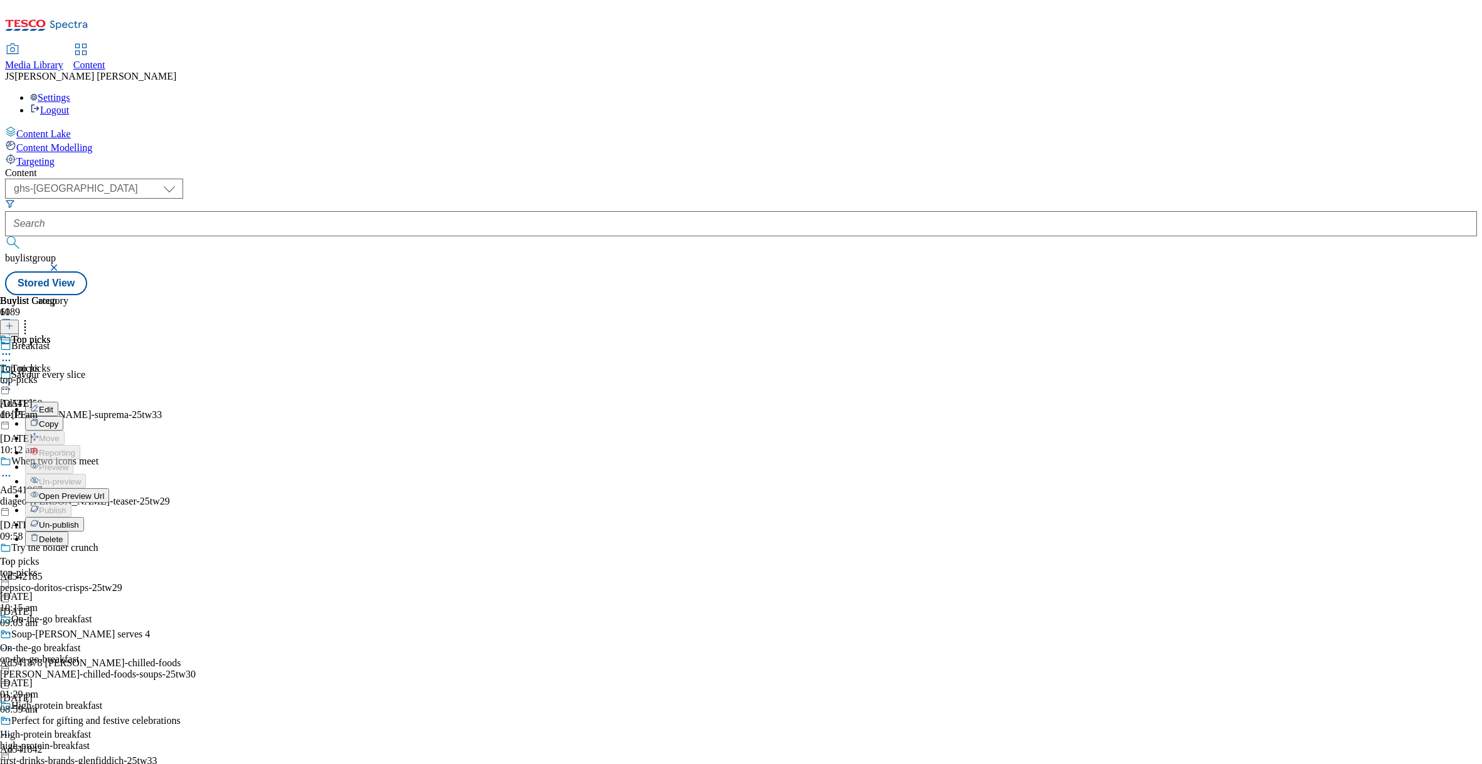
click at [79, 520] on span "Un-publish" at bounding box center [59, 524] width 40 height 9
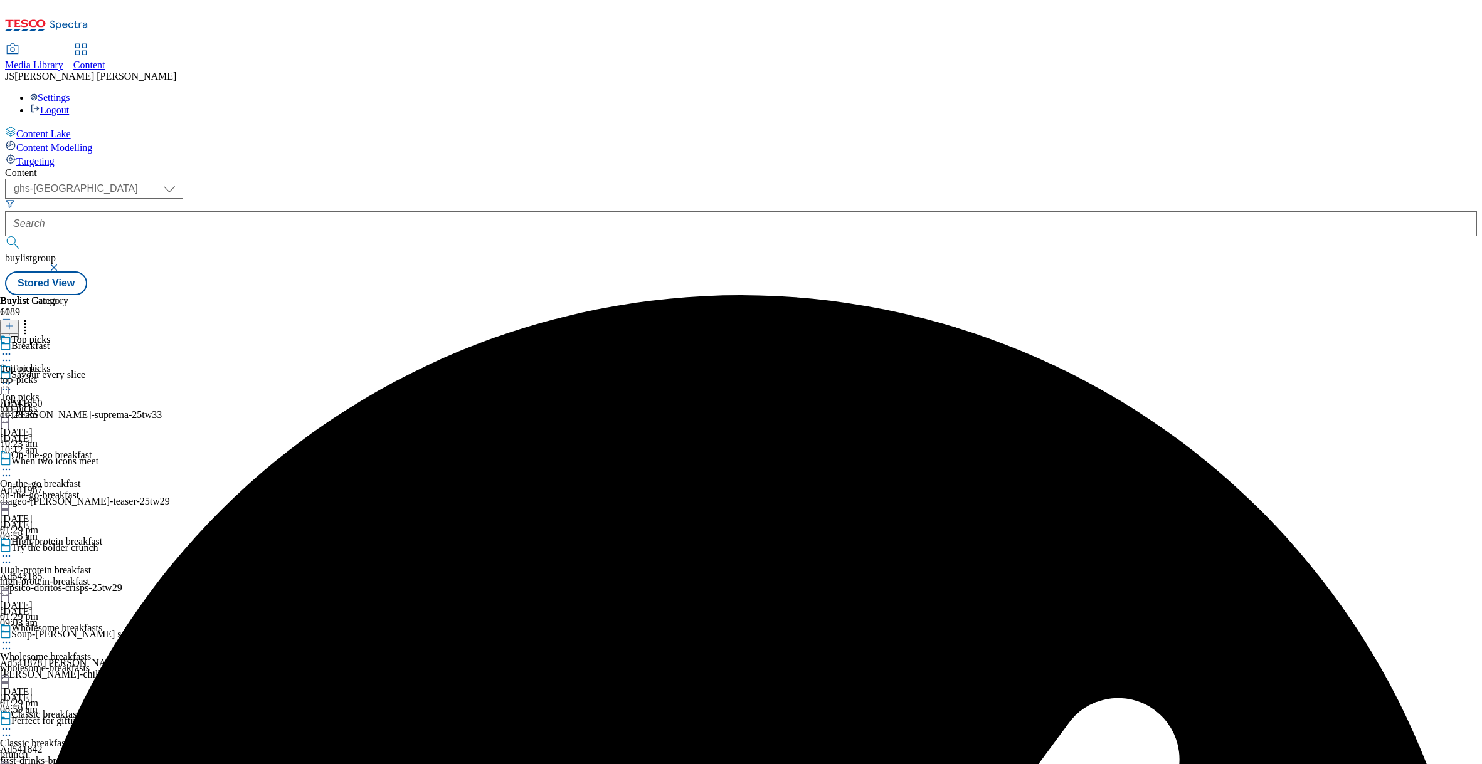
click at [13, 377] on icon at bounding box center [6, 383] width 13 height 13
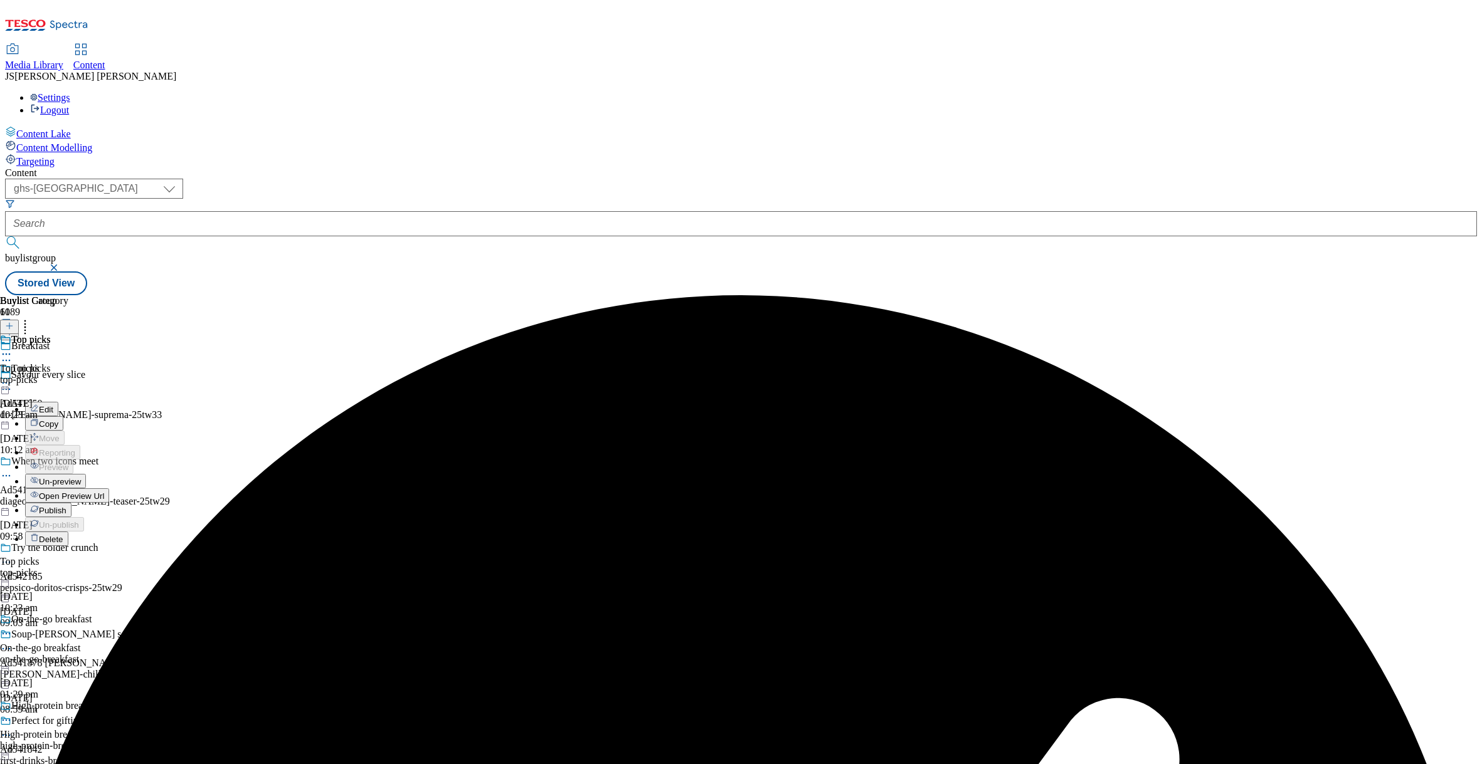
click at [81, 477] on span "Un-preview" at bounding box center [60, 481] width 42 height 9
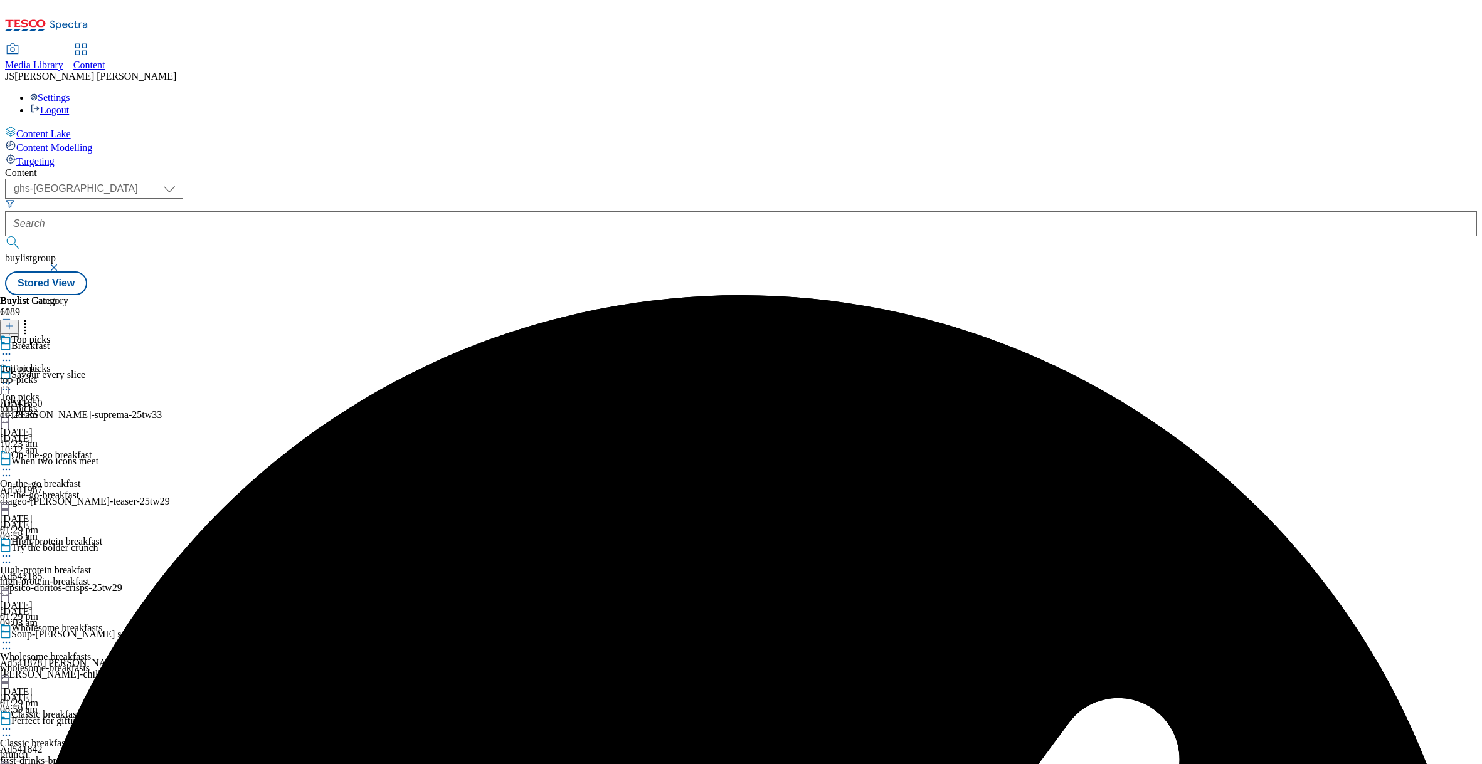
click at [68, 374] on div "top-picks" at bounding box center [34, 379] width 68 height 11
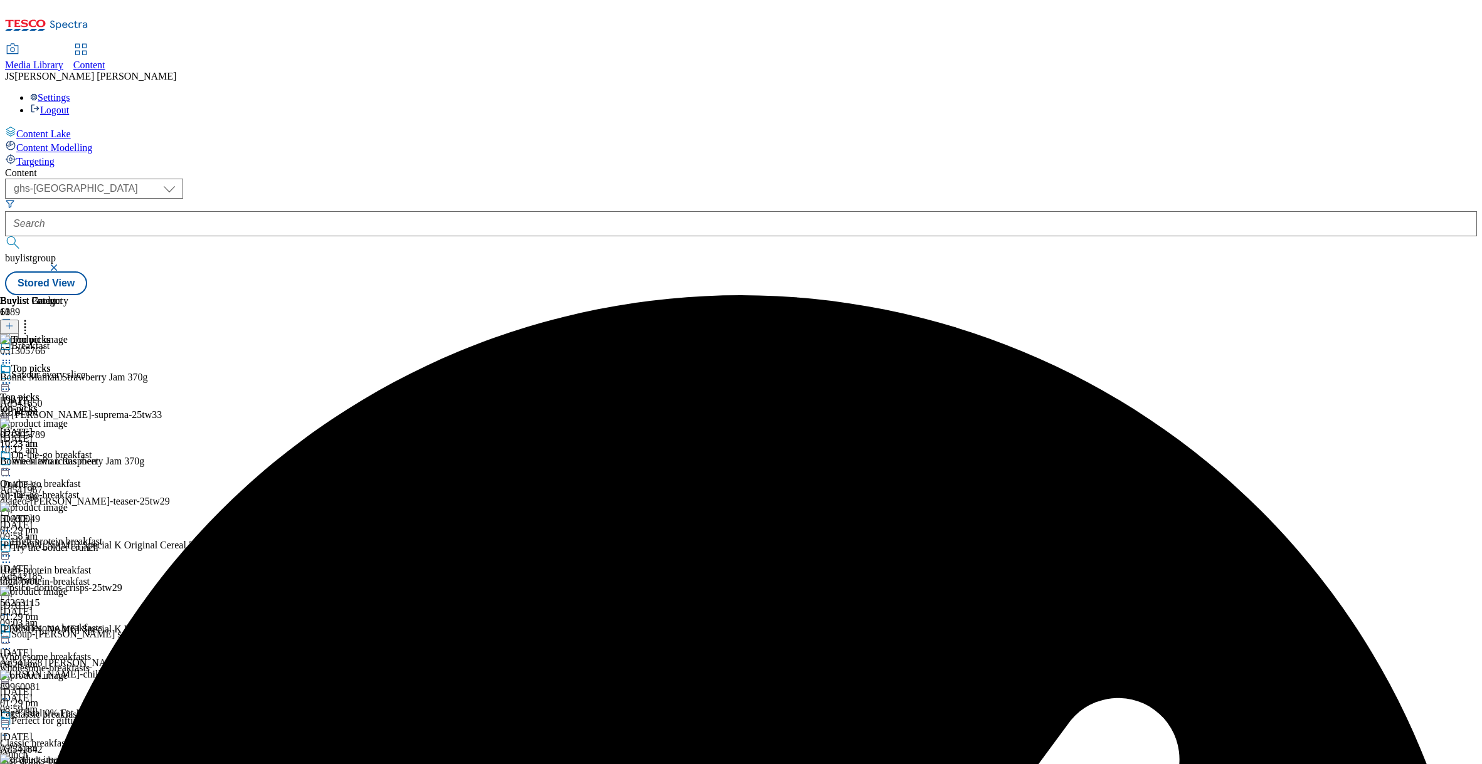
click at [19, 320] on button at bounding box center [9, 327] width 19 height 14
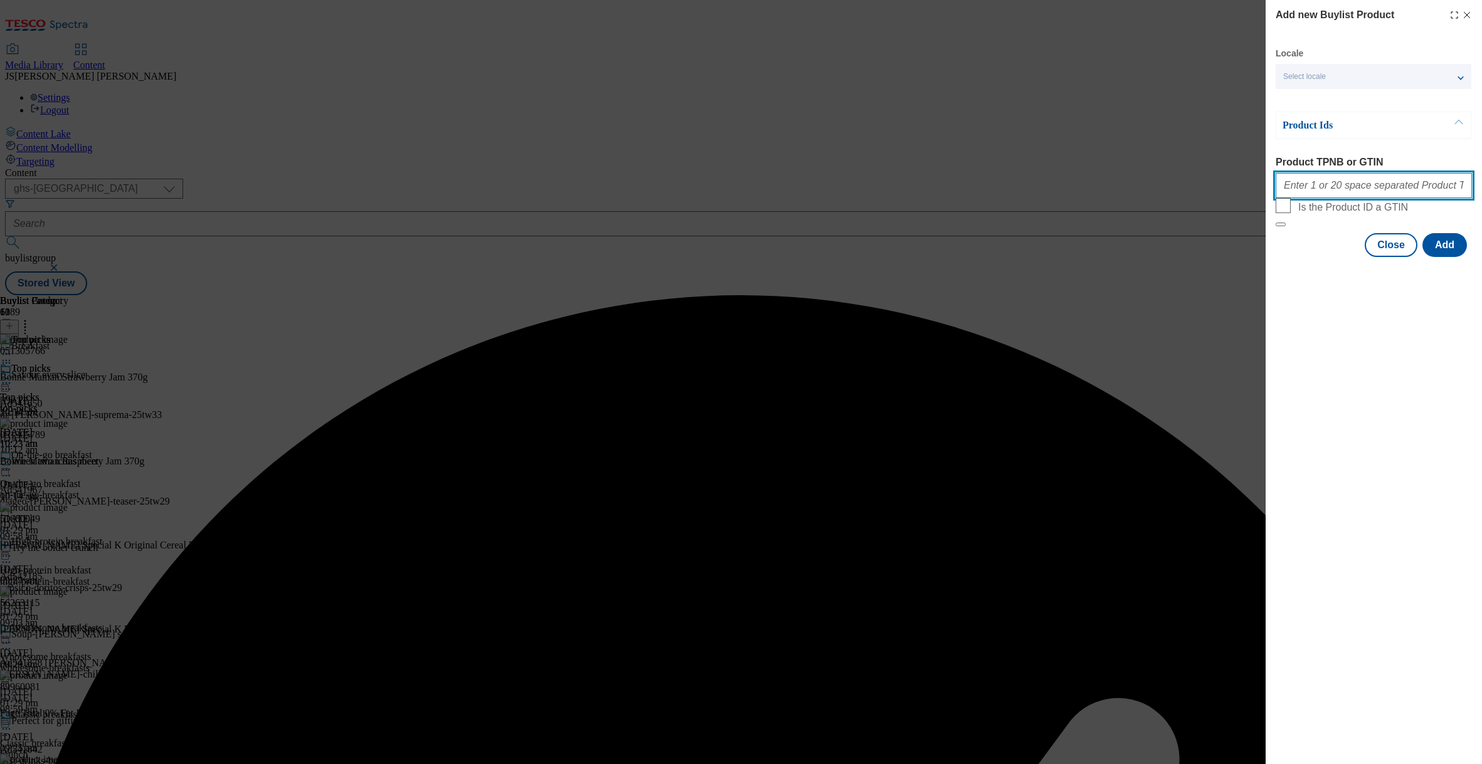
click at [1307, 187] on input "Product TPNB or GTIN" at bounding box center [1373, 185] width 196 height 25
paste input "91885363"
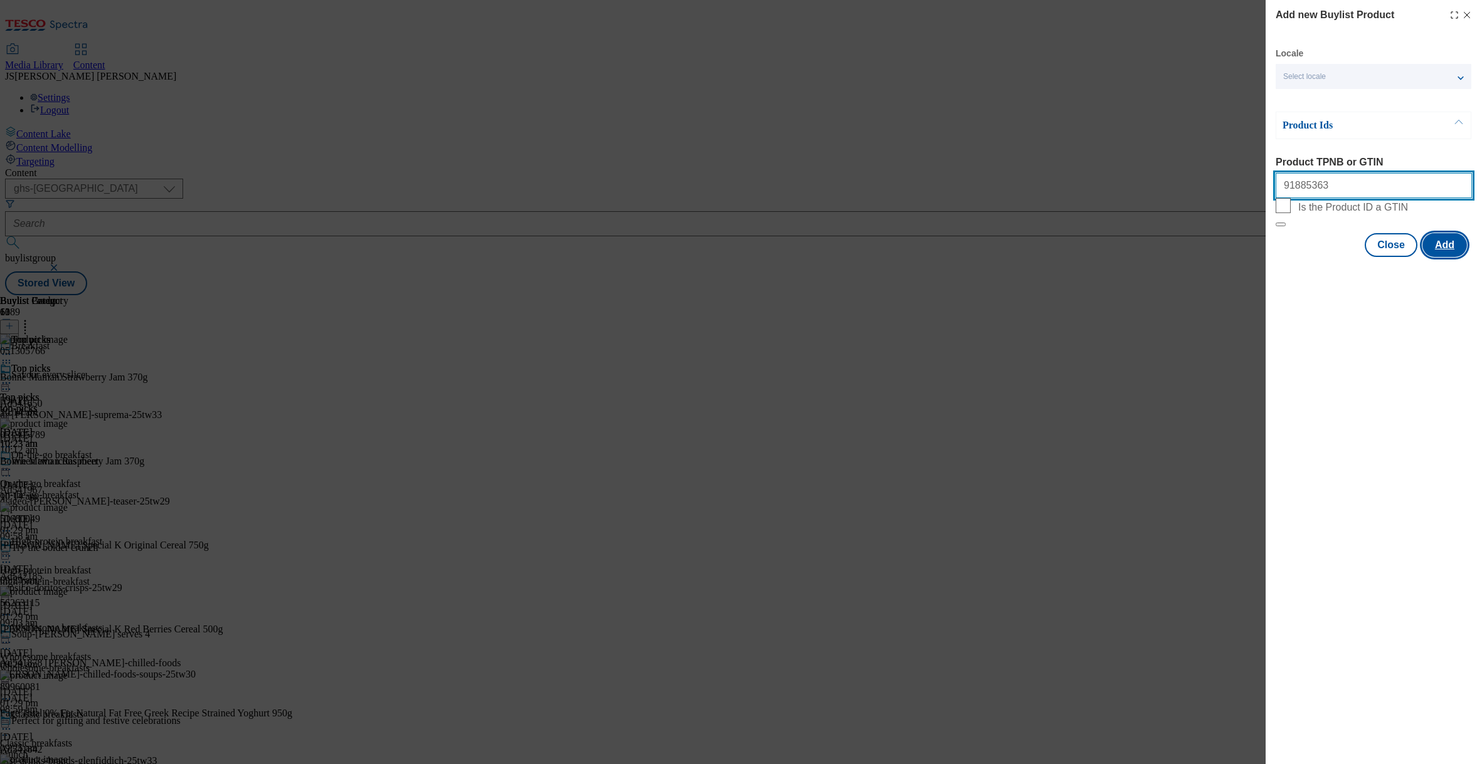
type input "91885363"
click at [1450, 257] on button "Add" at bounding box center [1444, 245] width 45 height 24
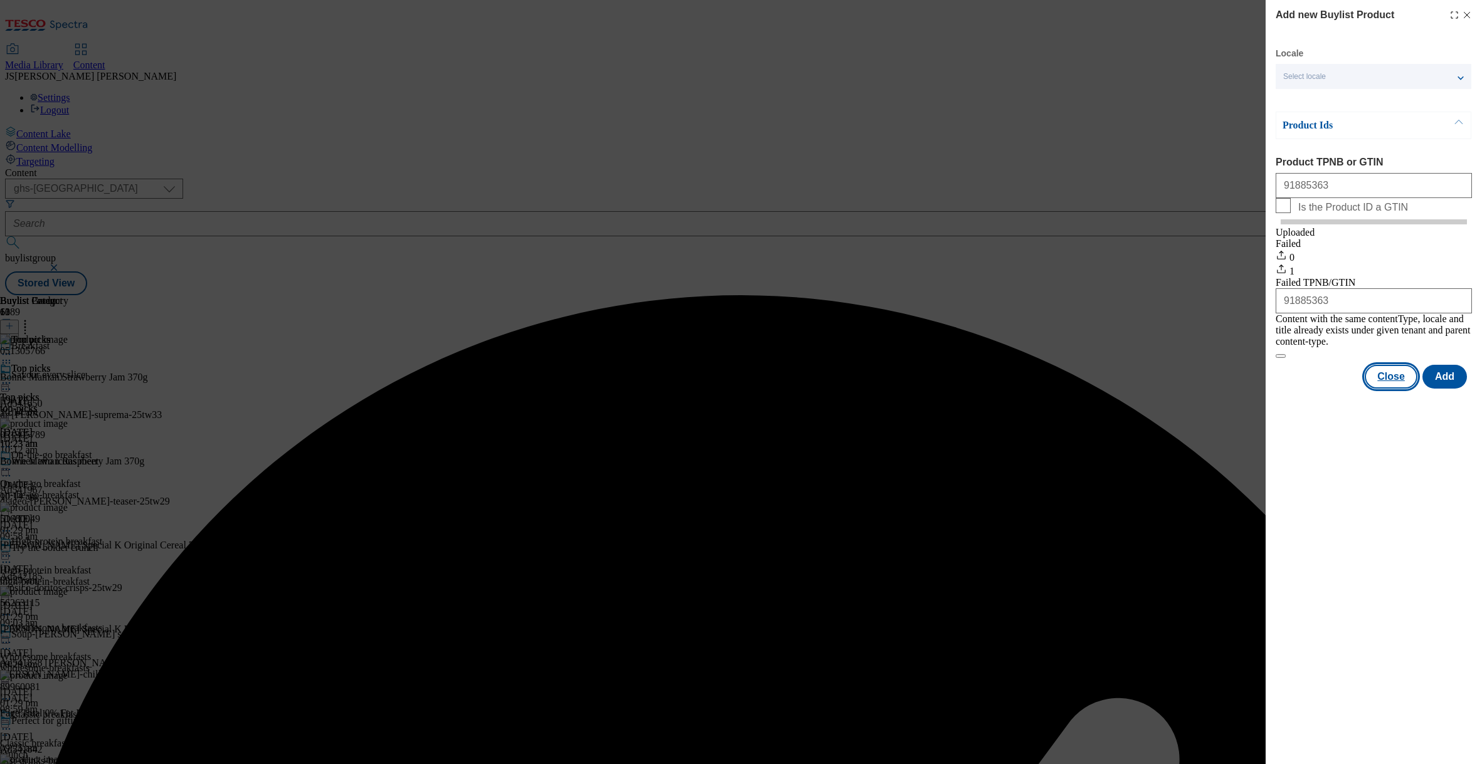
click at [1396, 374] on button "Close" at bounding box center [1390, 377] width 53 height 24
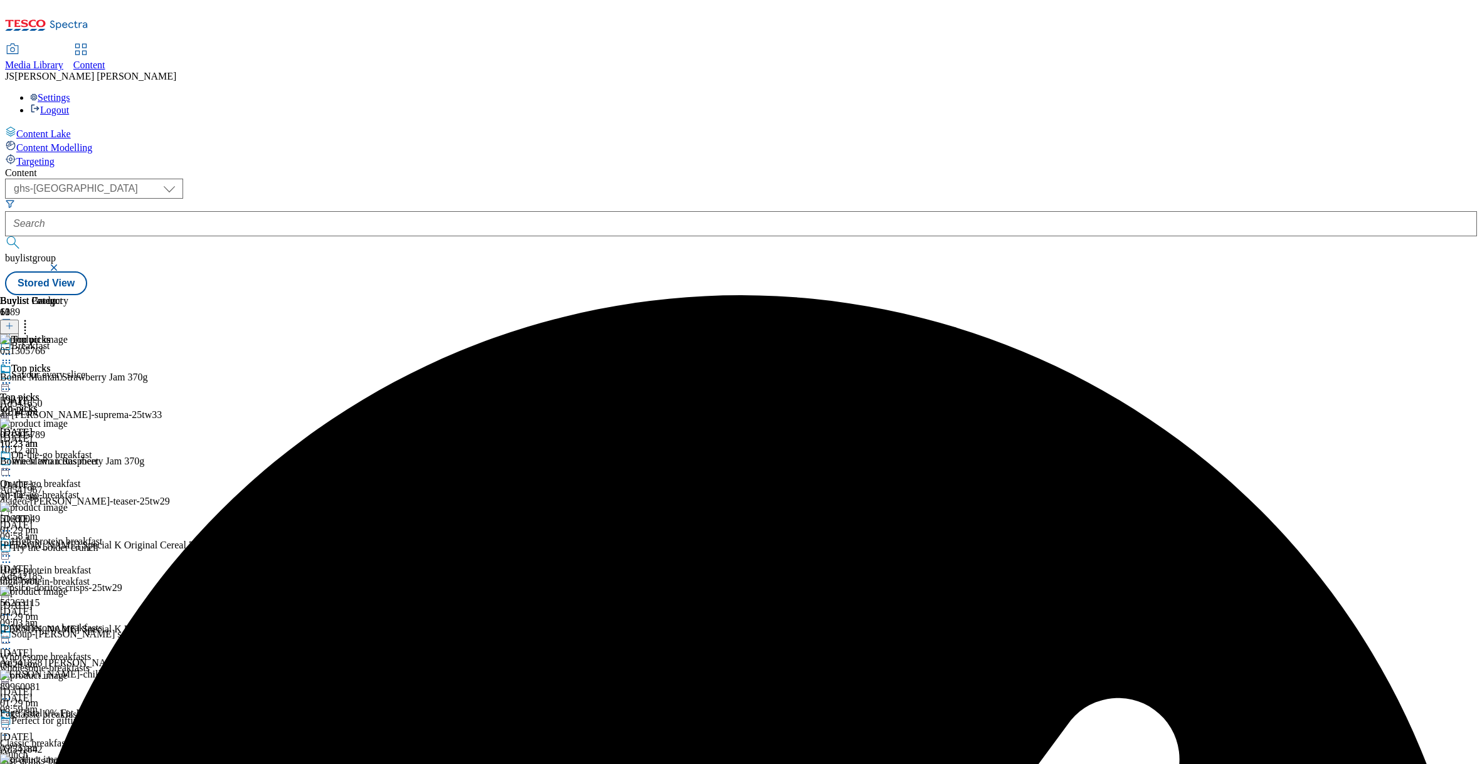
click at [31, 318] on icon at bounding box center [25, 324] width 13 height 13
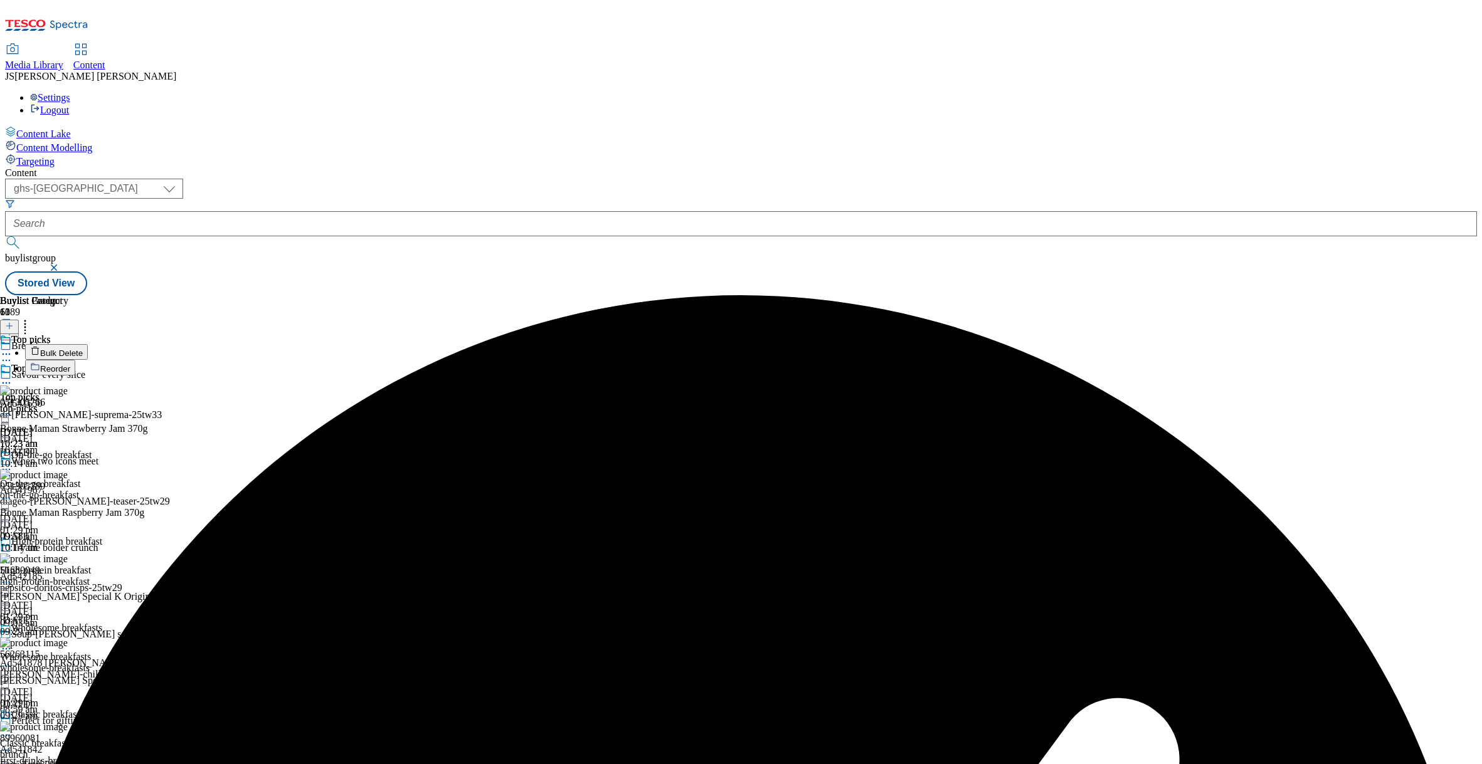
click at [70, 364] on span "Reorder" at bounding box center [55, 368] width 30 height 9
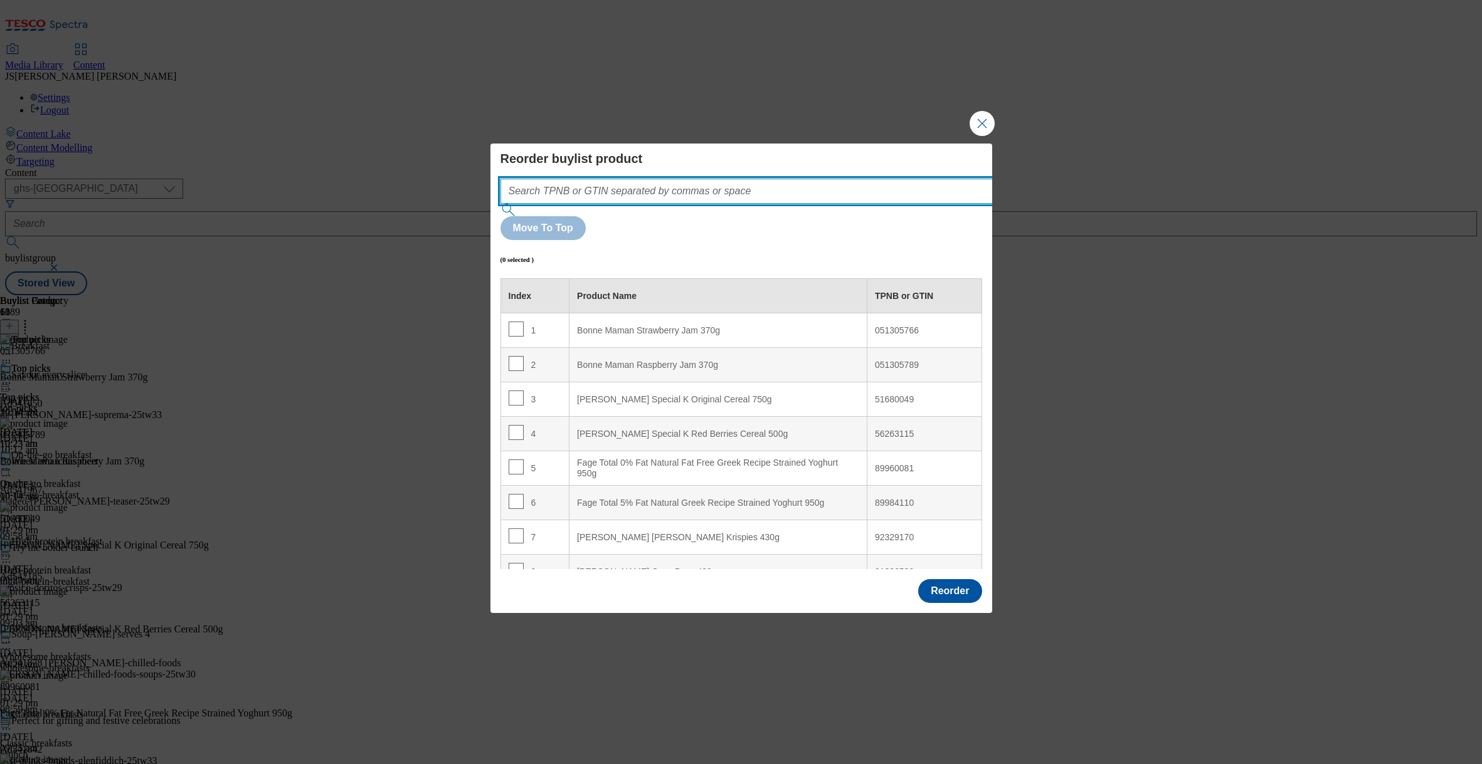
click at [642, 204] on input "Modal" at bounding box center [765, 191] width 530 height 25
paste input "91885363"
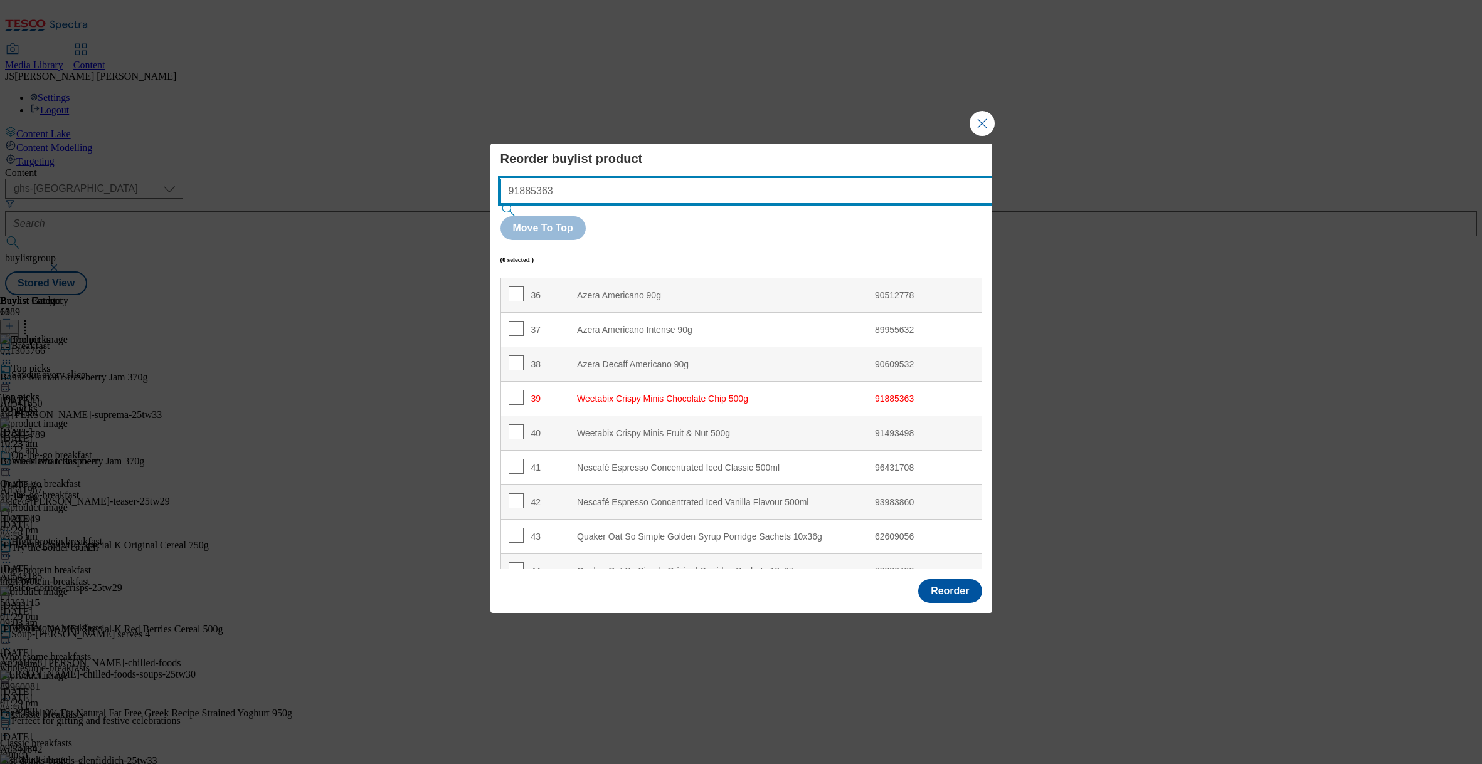
scroll to position [1238, 0]
type input "91885363"
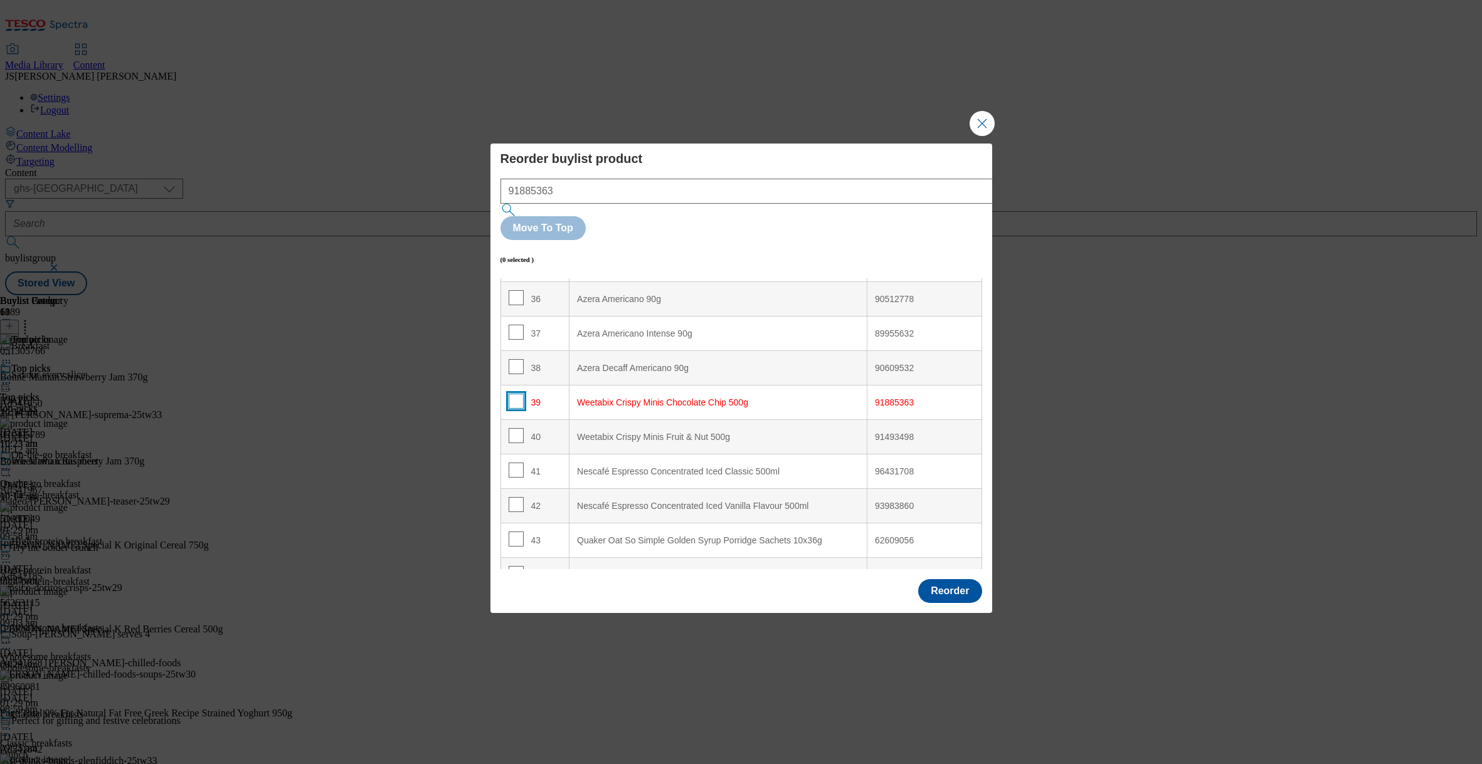
click at [515, 394] on input "Modal" at bounding box center [515, 401] width 15 height 15
checkbox input "true"
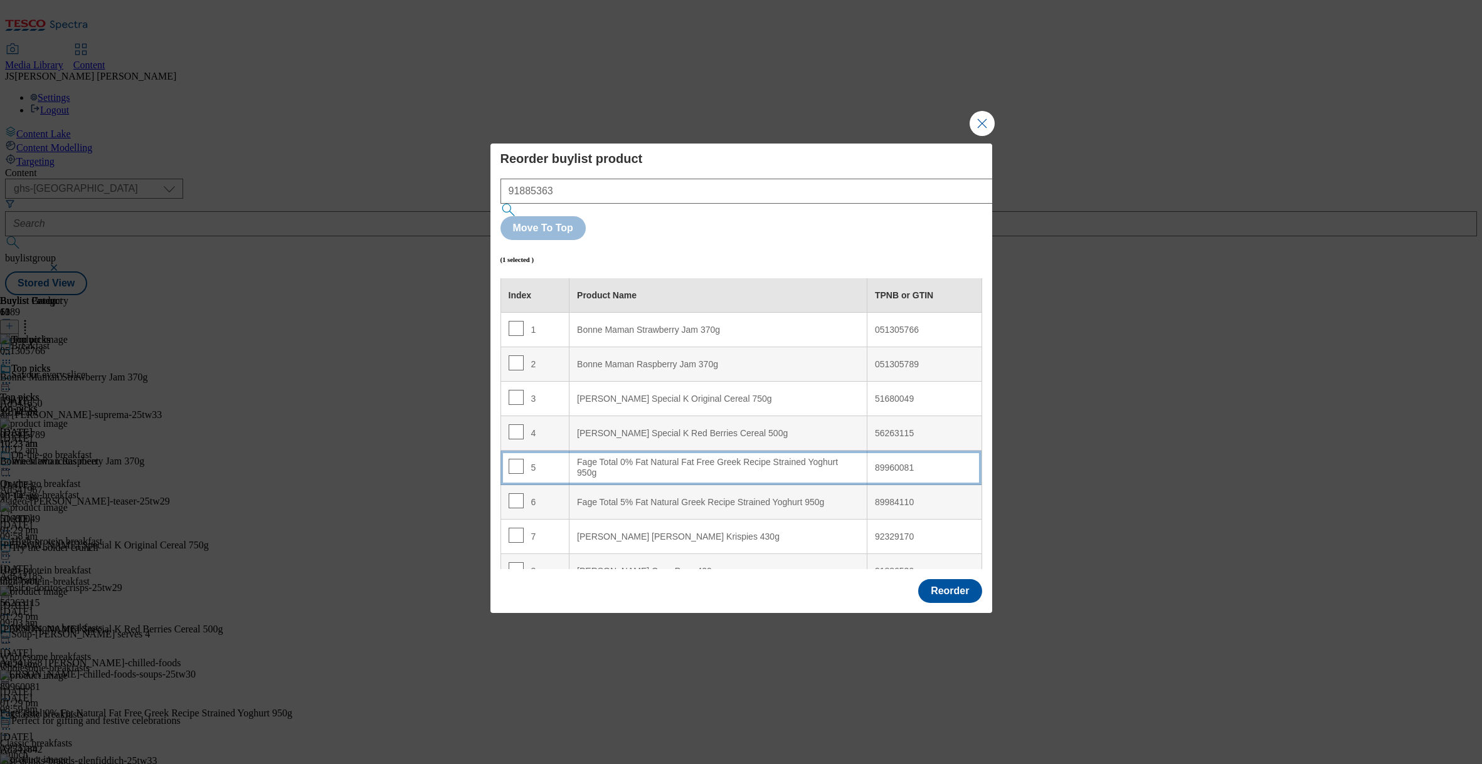
scroll to position [0, 0]
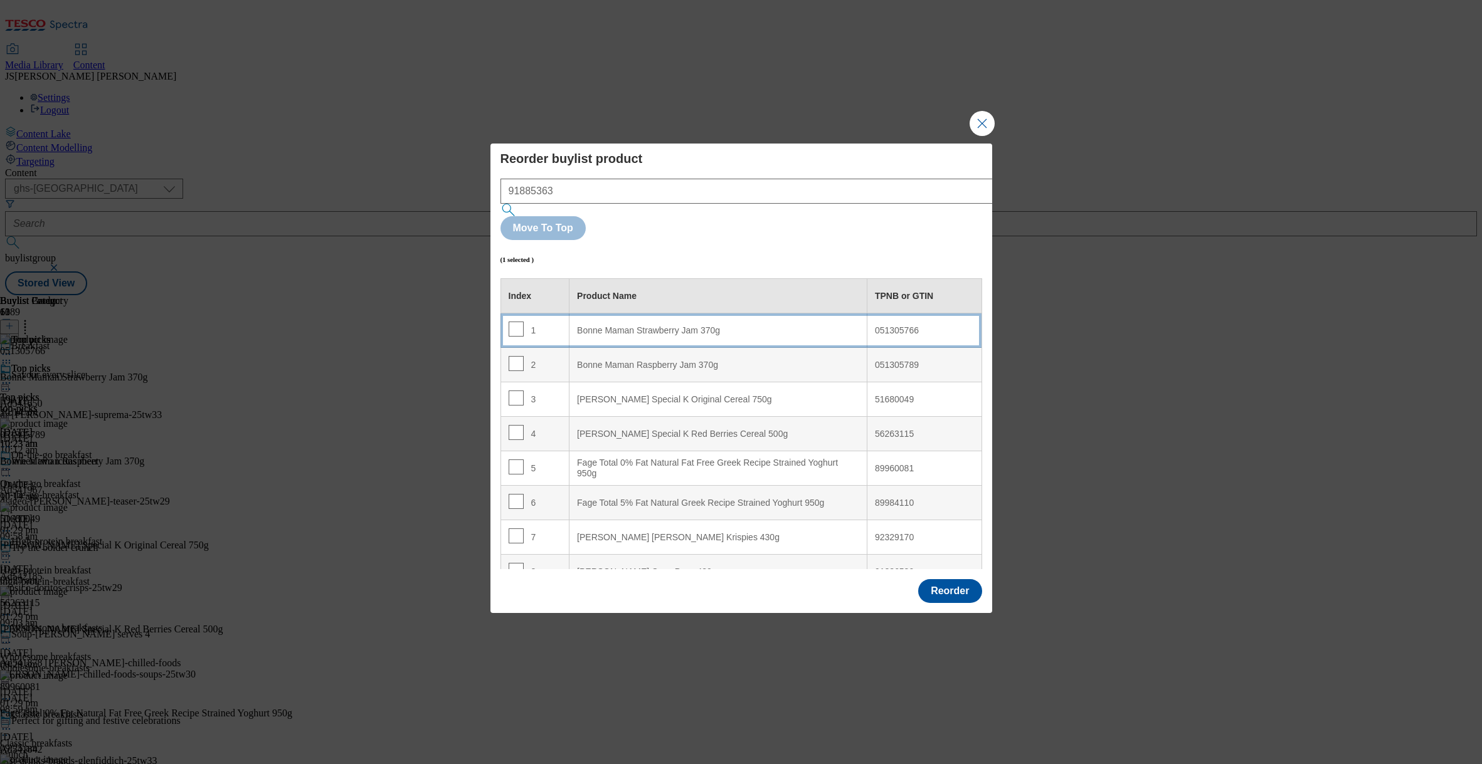
click at [627, 313] on 370g "Bonne Maman Strawberry Jam 370g" at bounding box center [718, 330] width 298 height 34
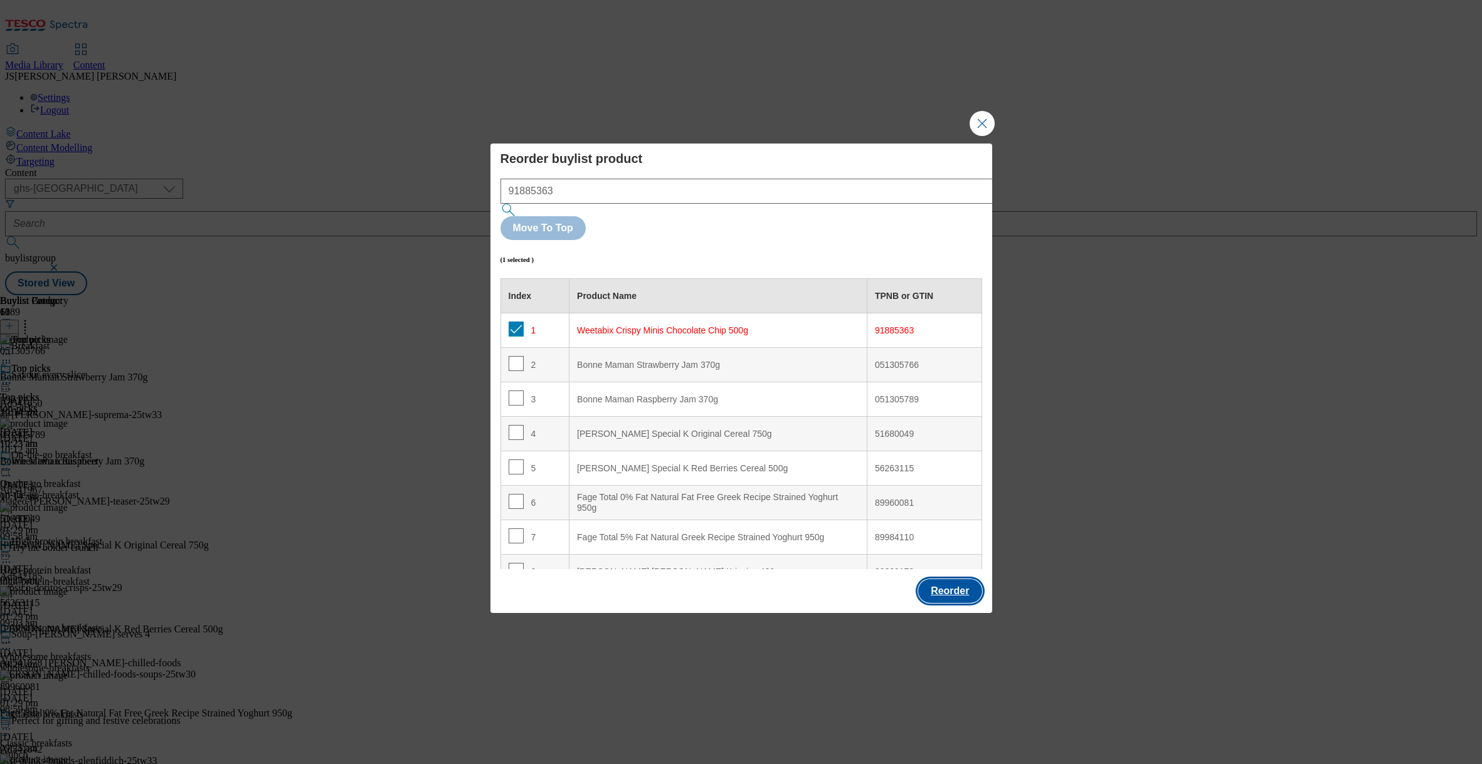
click at [967, 579] on button "Reorder" at bounding box center [949, 591] width 63 height 24
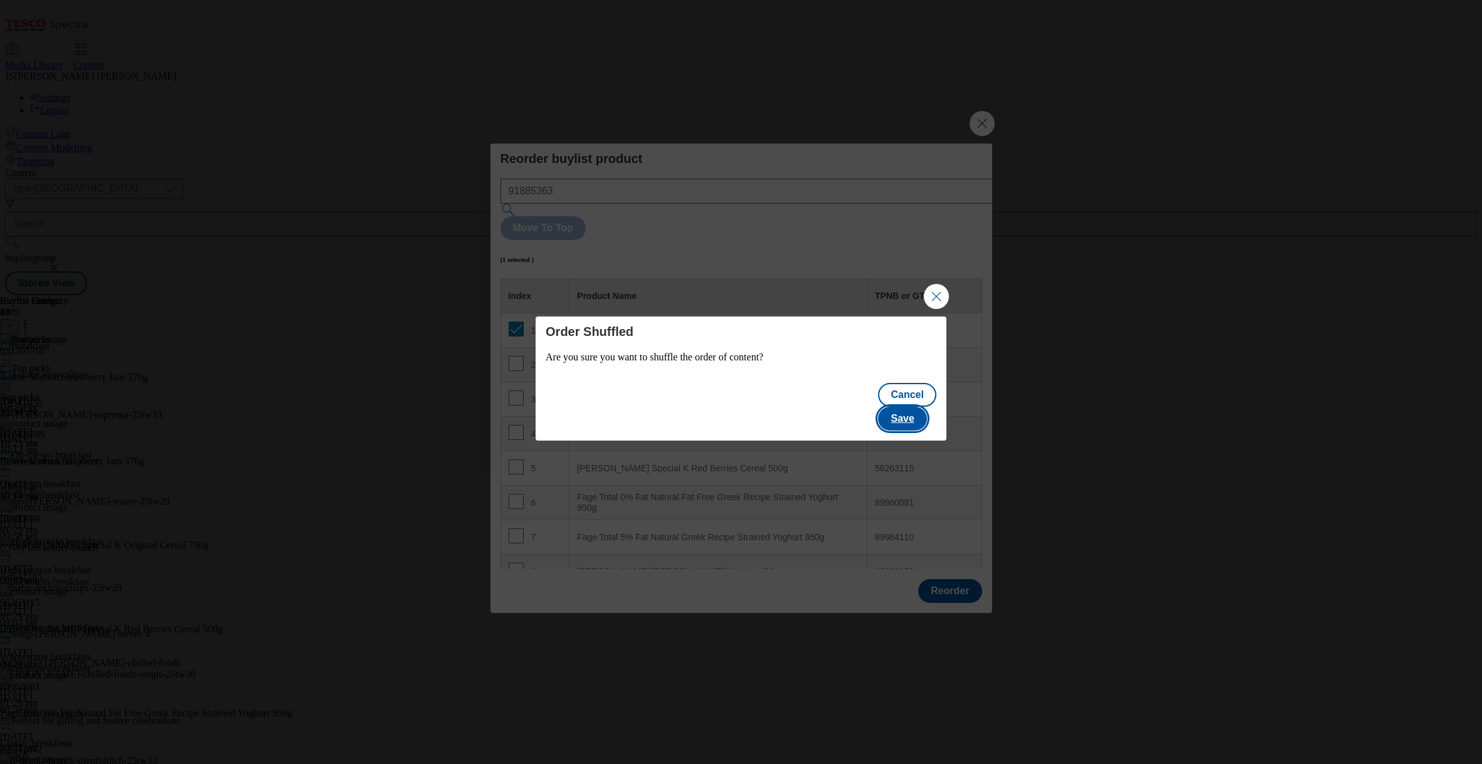
click at [915, 407] on button "Save" at bounding box center [902, 419] width 48 height 24
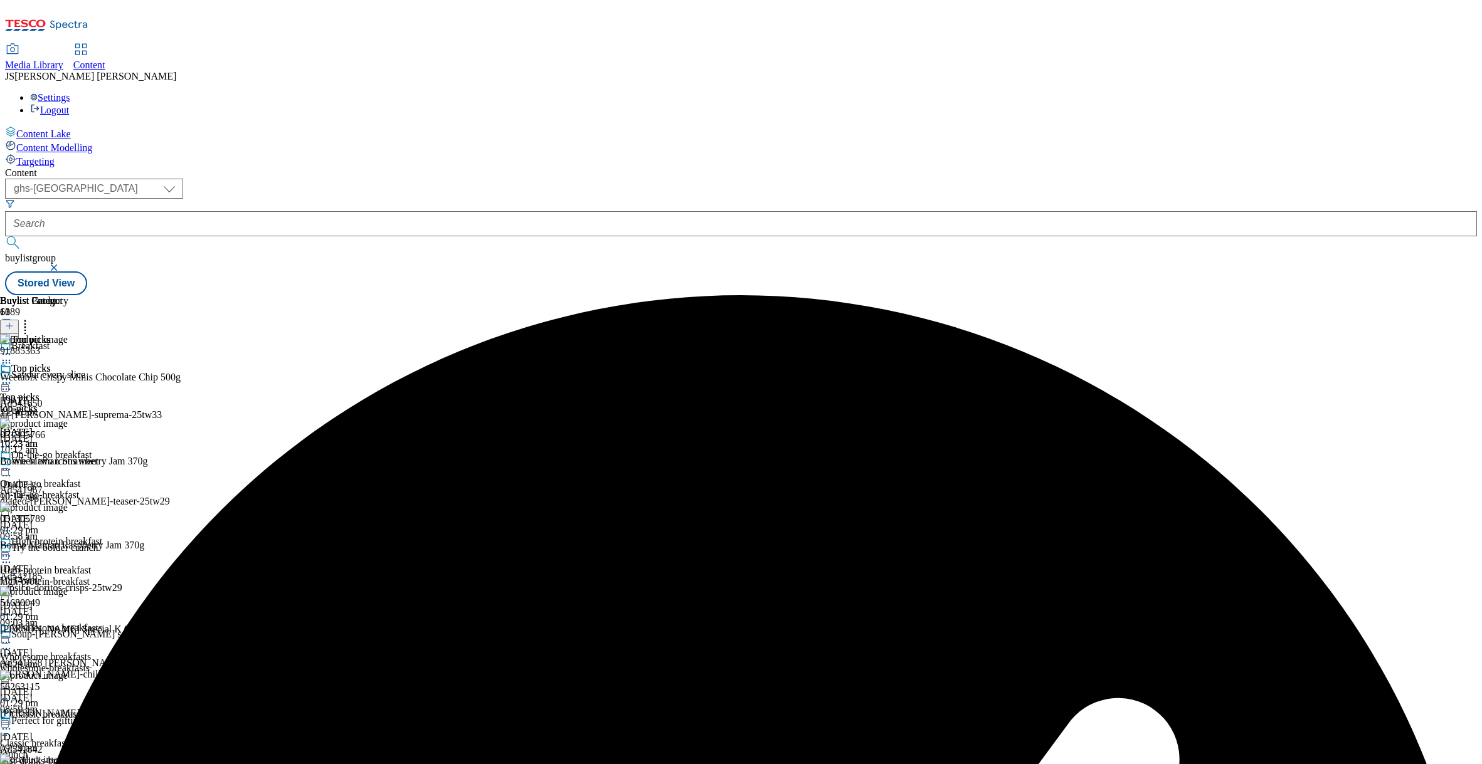
click at [13, 377] on icon at bounding box center [6, 383] width 13 height 13
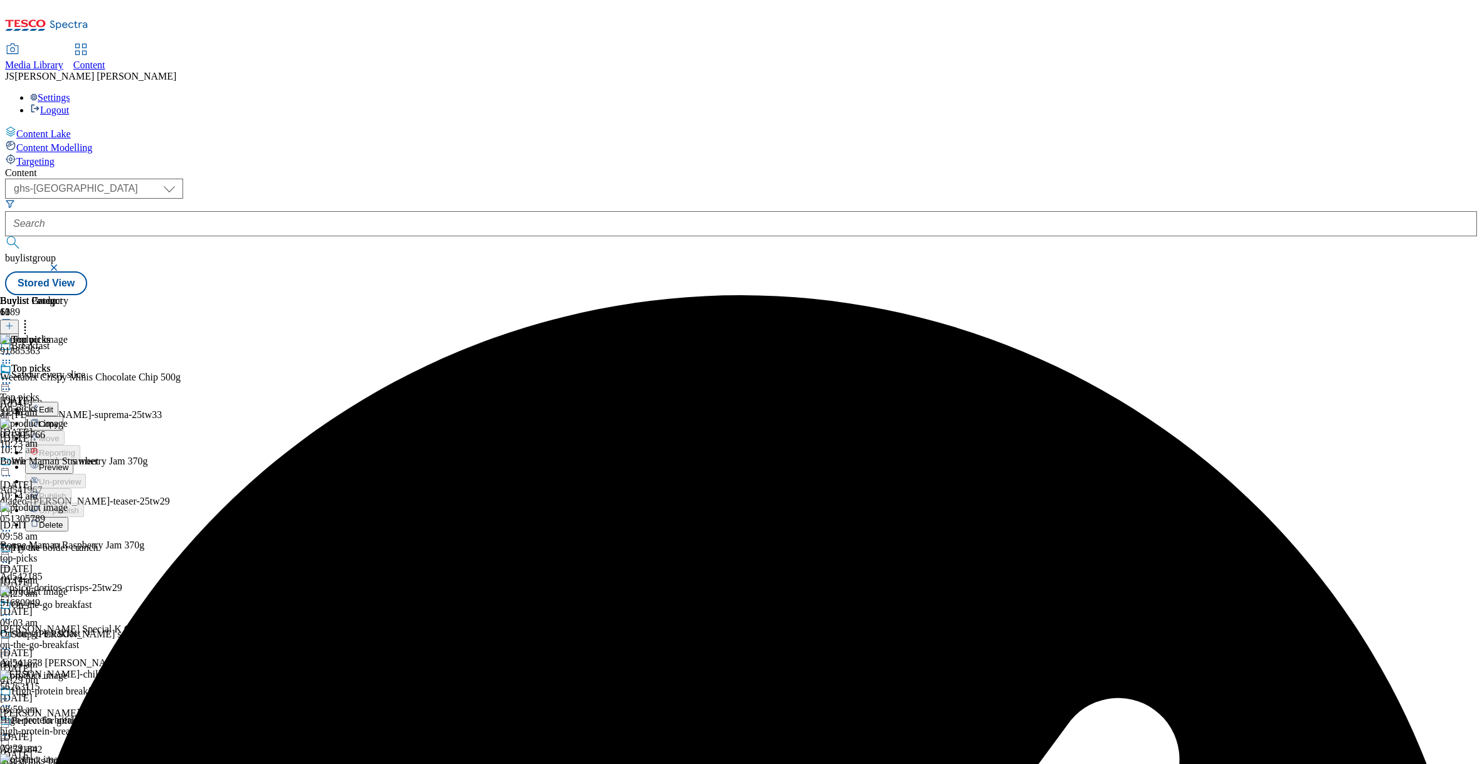
click at [68, 463] on span "Preview" at bounding box center [53, 467] width 29 height 9
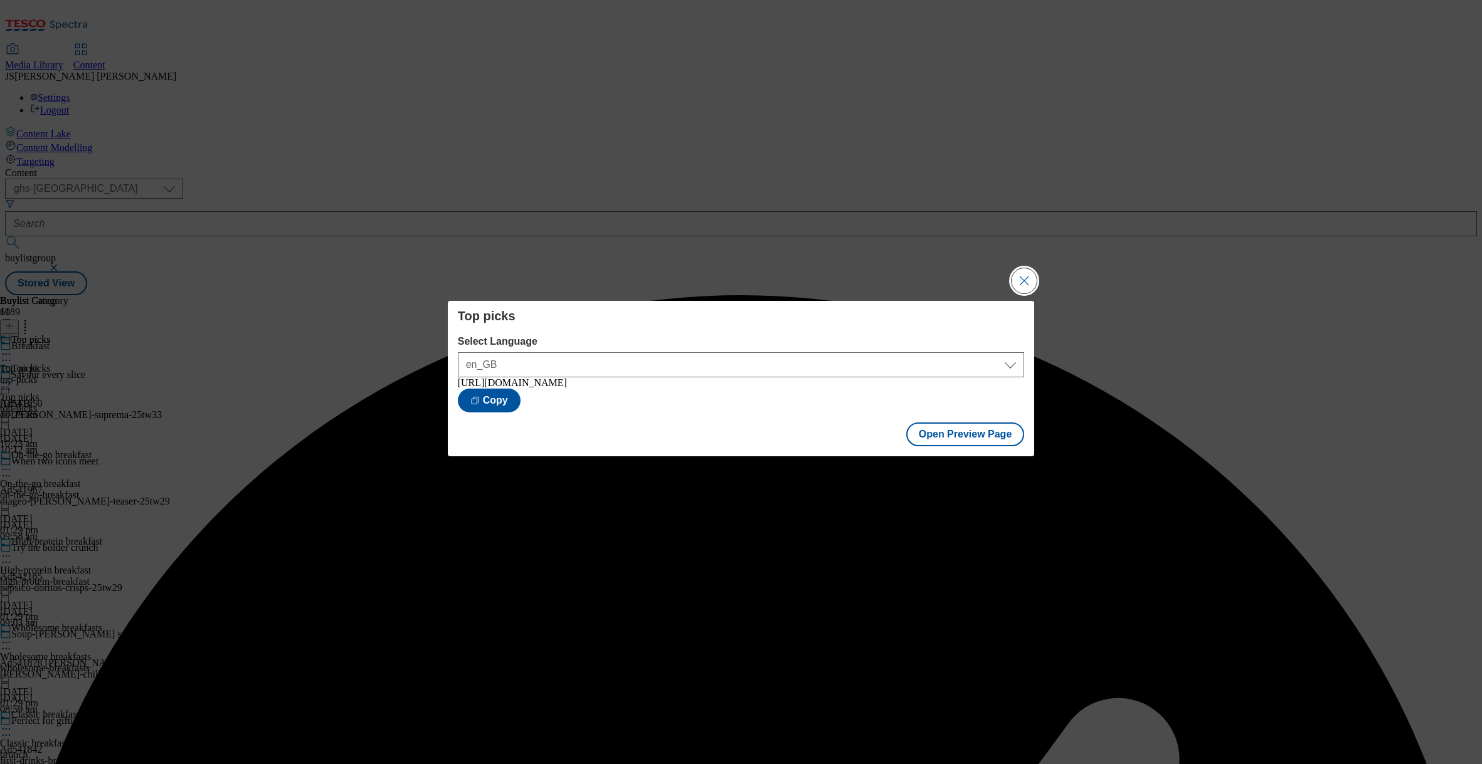
click at [1022, 282] on button "Close Modal" at bounding box center [1023, 280] width 25 height 25
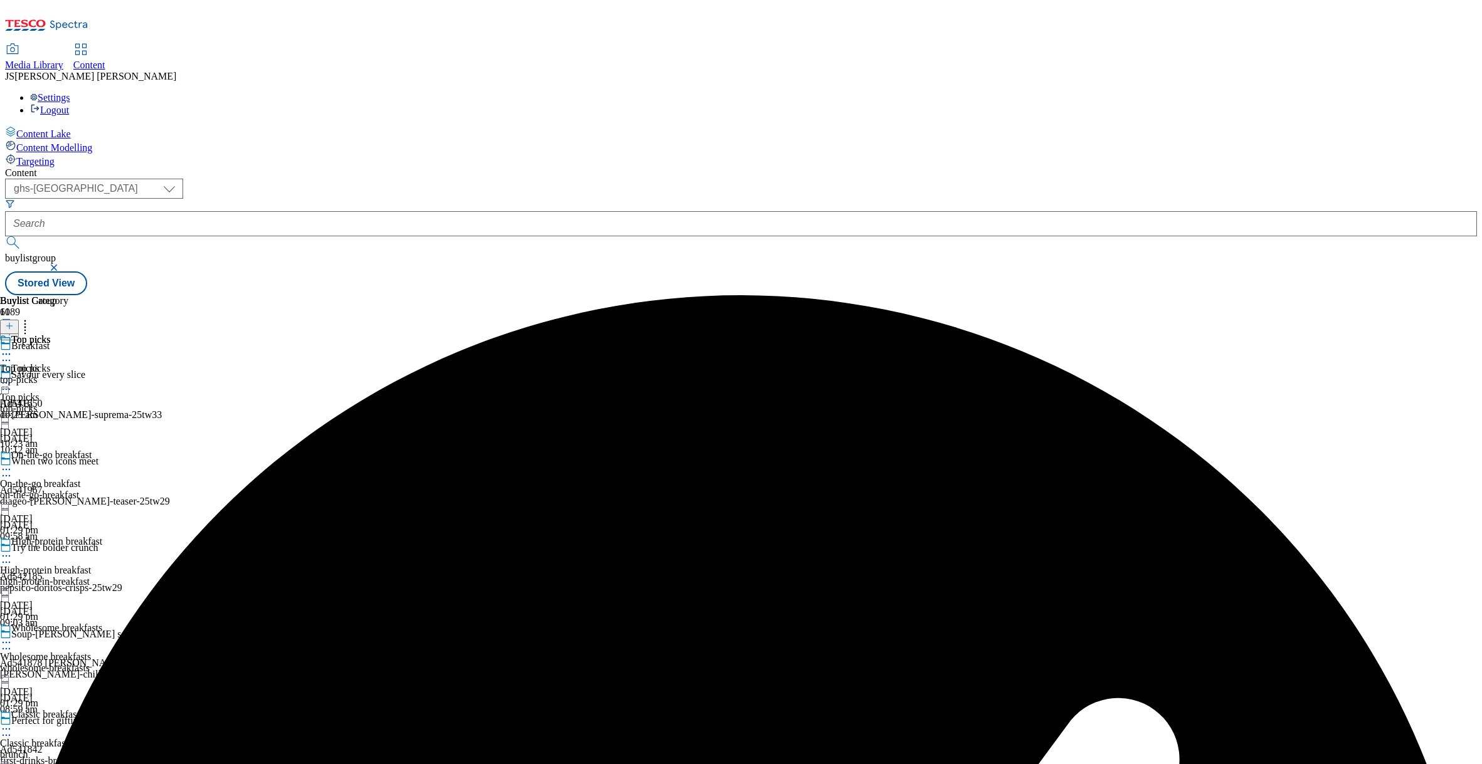
click at [13, 377] on icon at bounding box center [6, 383] width 13 height 13
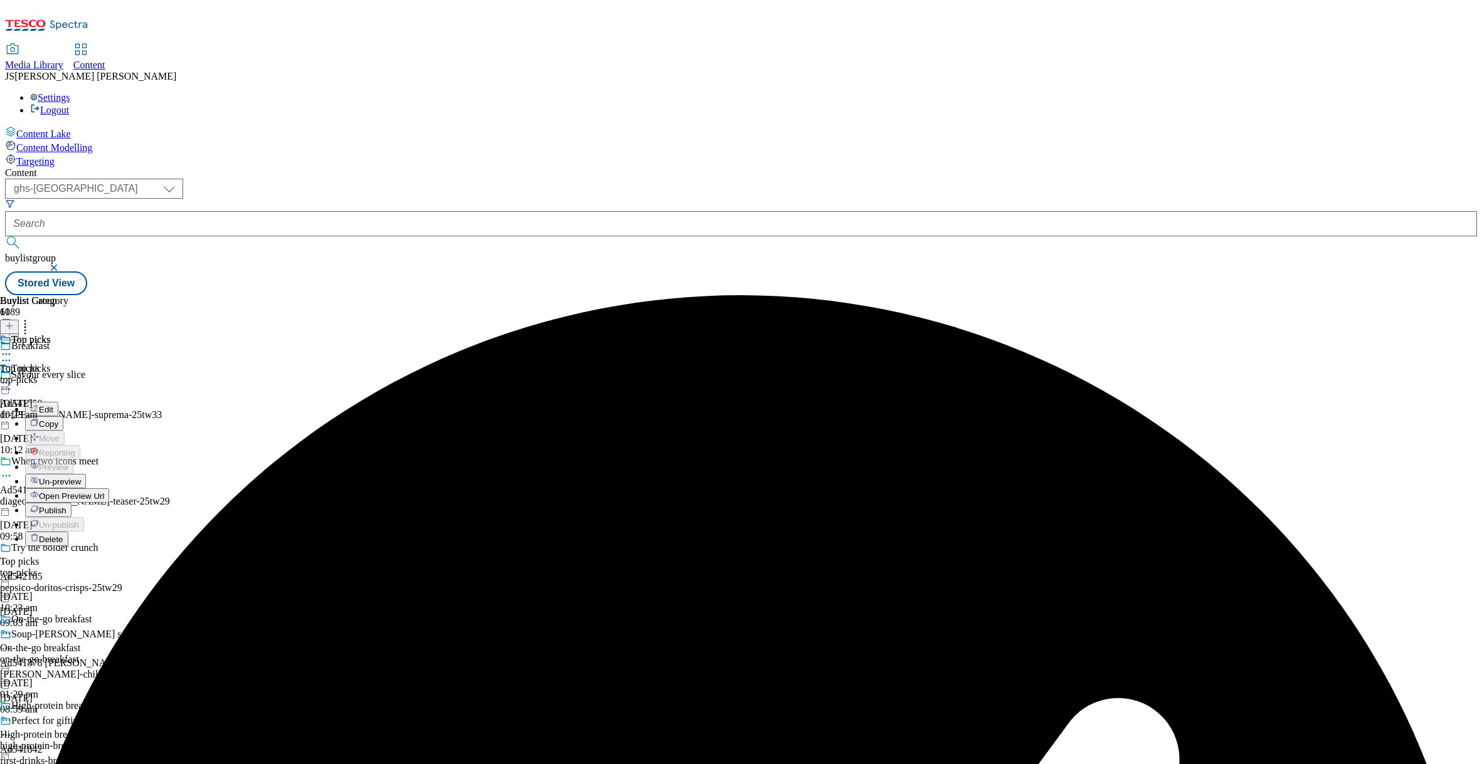
click at [66, 506] on span "Publish" at bounding box center [53, 510] width 28 height 9
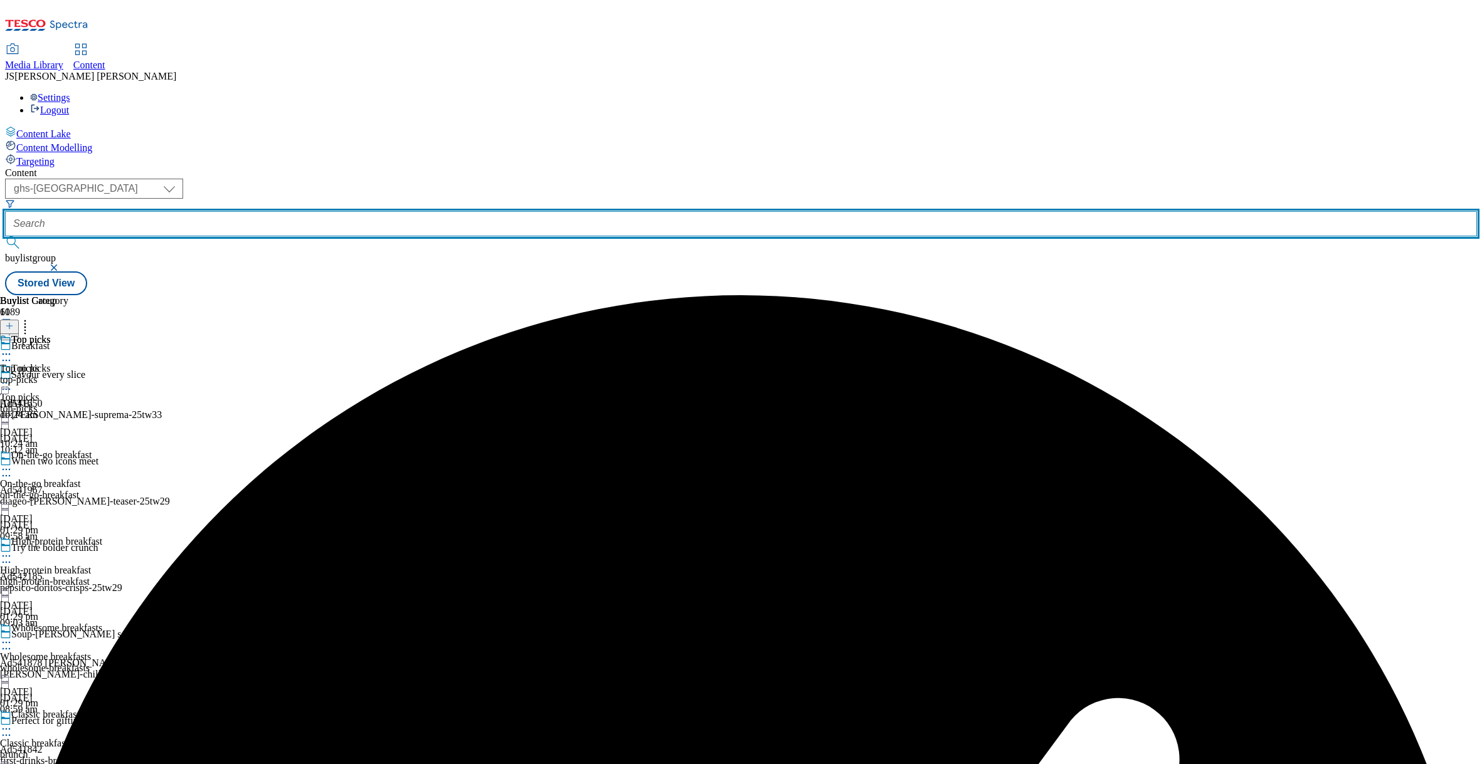
click at [296, 211] on input "text" at bounding box center [740, 223] width 1471 height 25
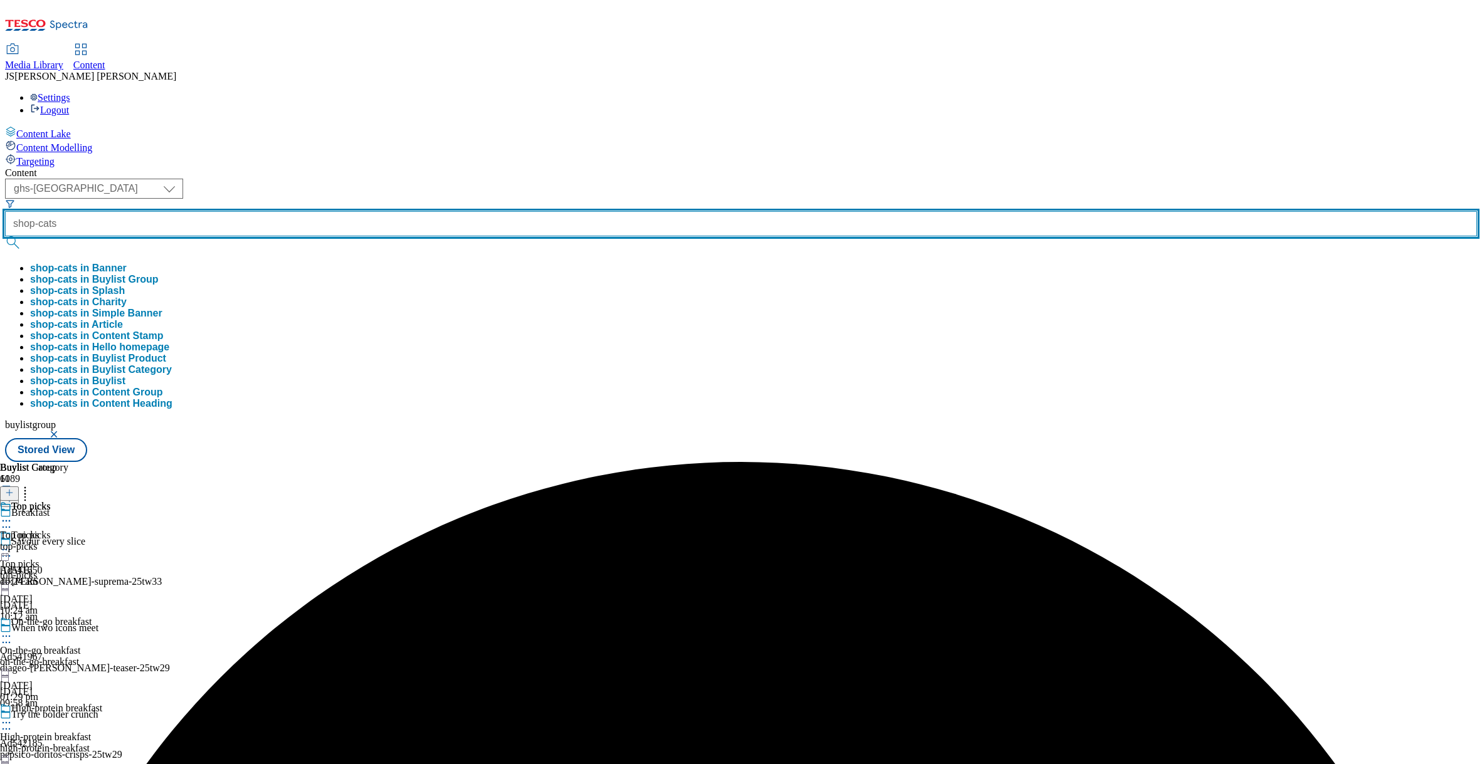
type input "shop-cats"
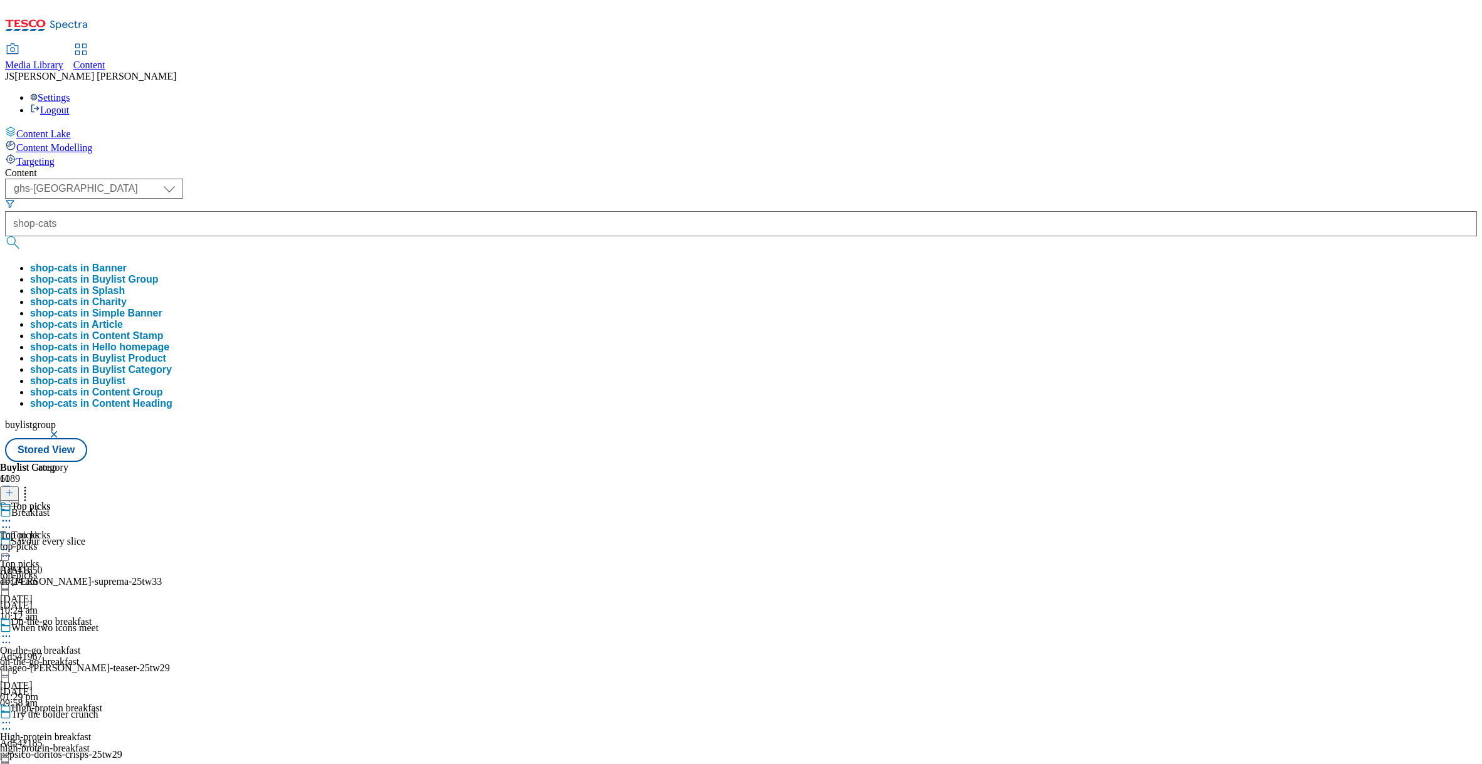
click at [158, 274] on button "shop-cats in Buylist Group" at bounding box center [94, 279] width 128 height 11
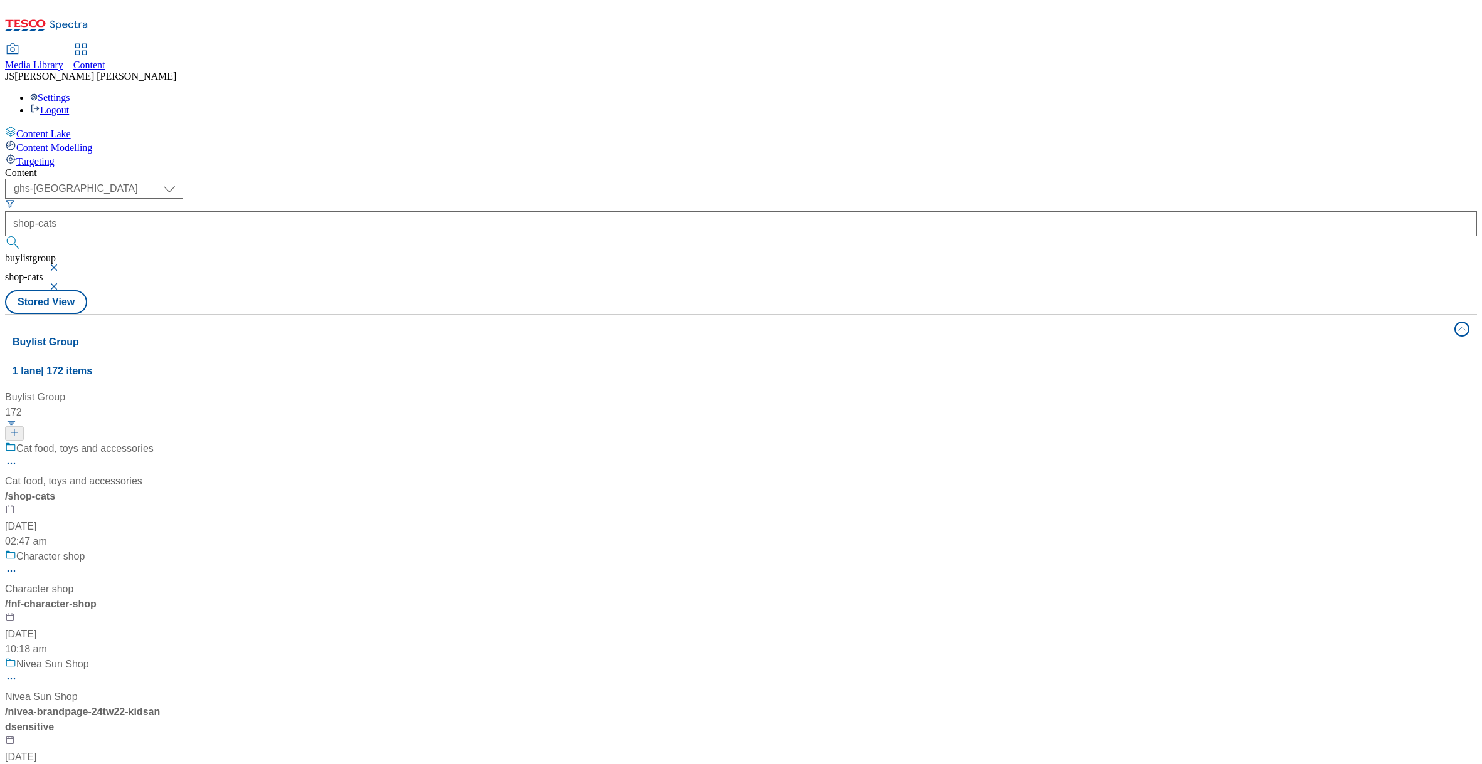
click at [162, 441] on div "Cat food, toys and accessories Cat food, toys and accessories / shop-cats 17 Ju…" at bounding box center [83, 495] width 157 height 108
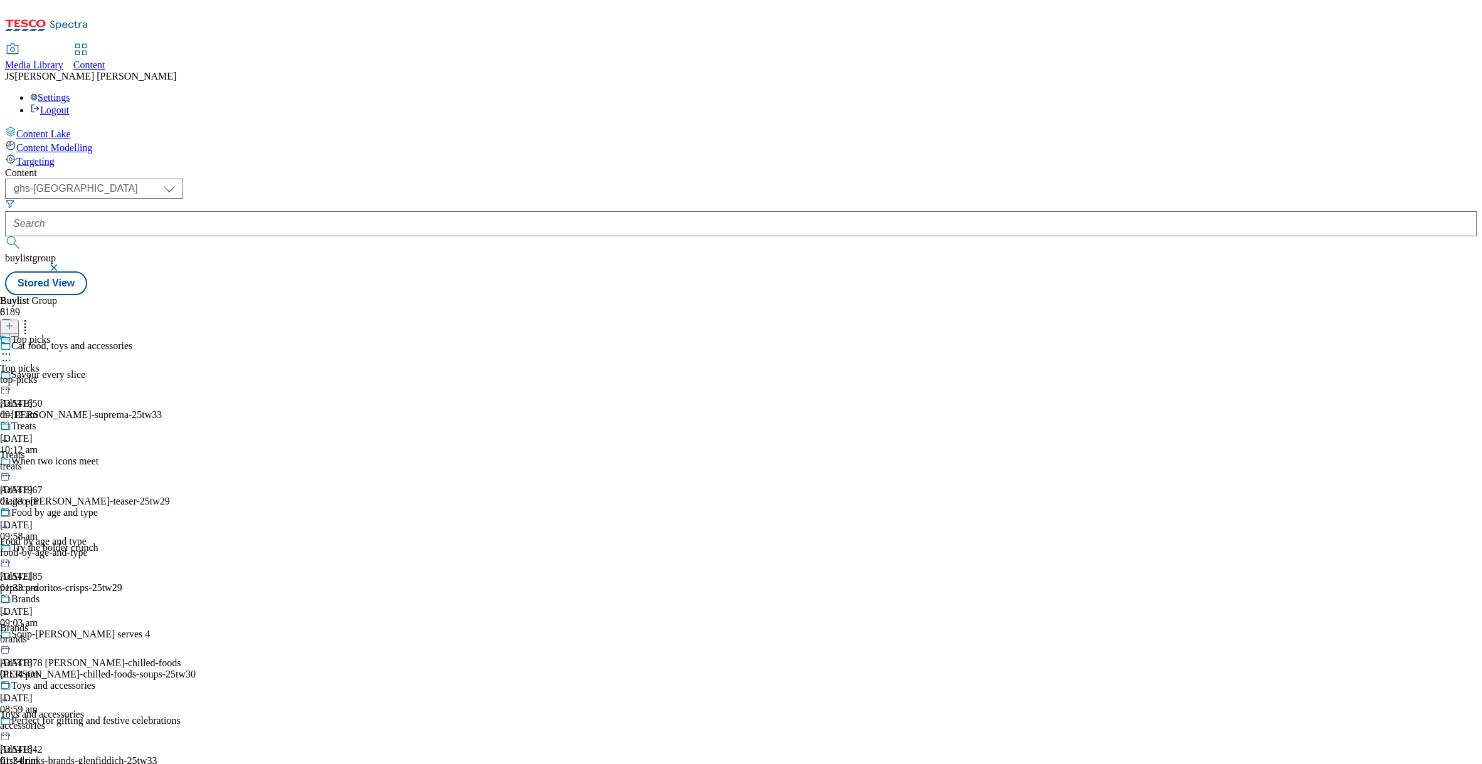
click at [98, 334] on div "Top picks Top picks top-picks 21 Jul 2025 09:12 am" at bounding box center [49, 377] width 98 height 87
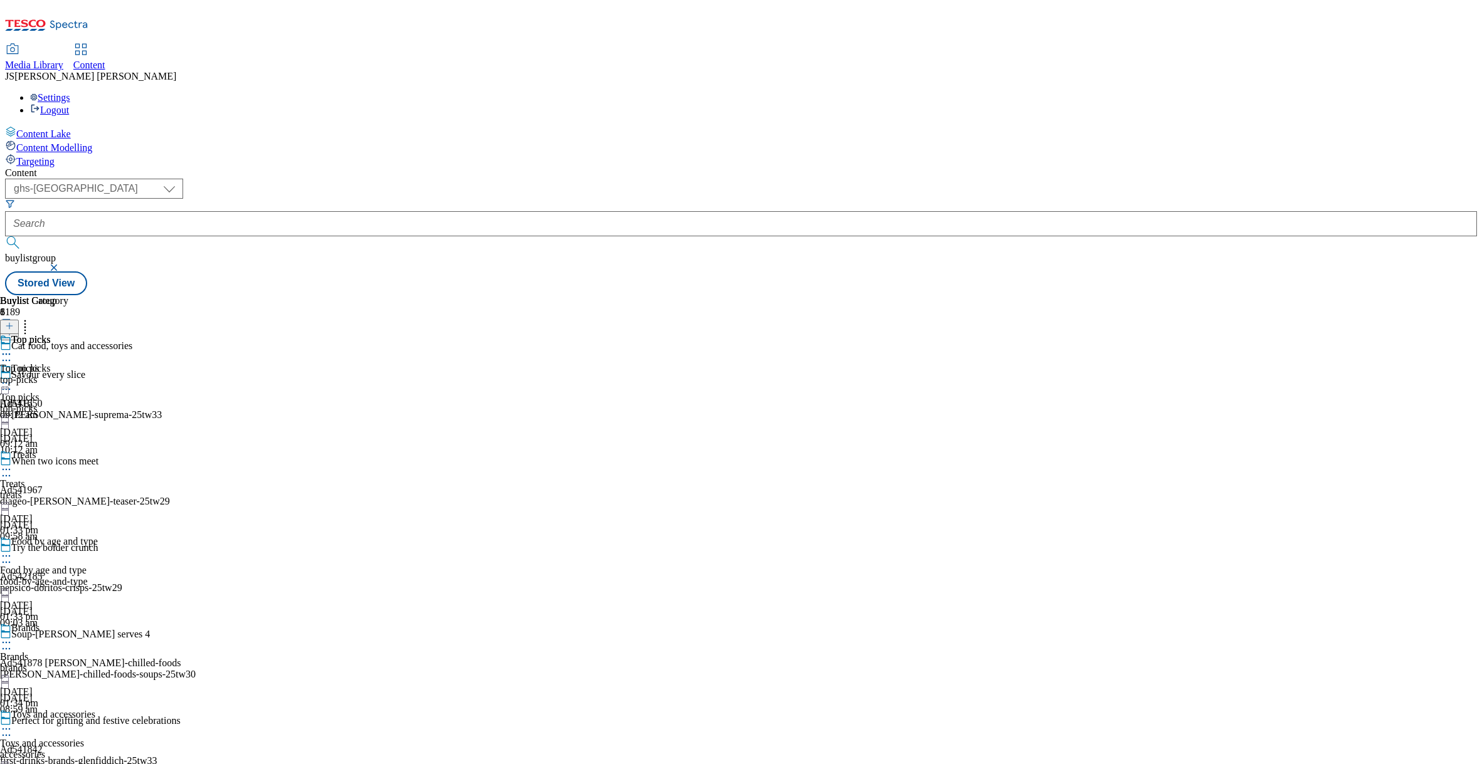
click at [13, 377] on icon at bounding box center [6, 383] width 13 height 13
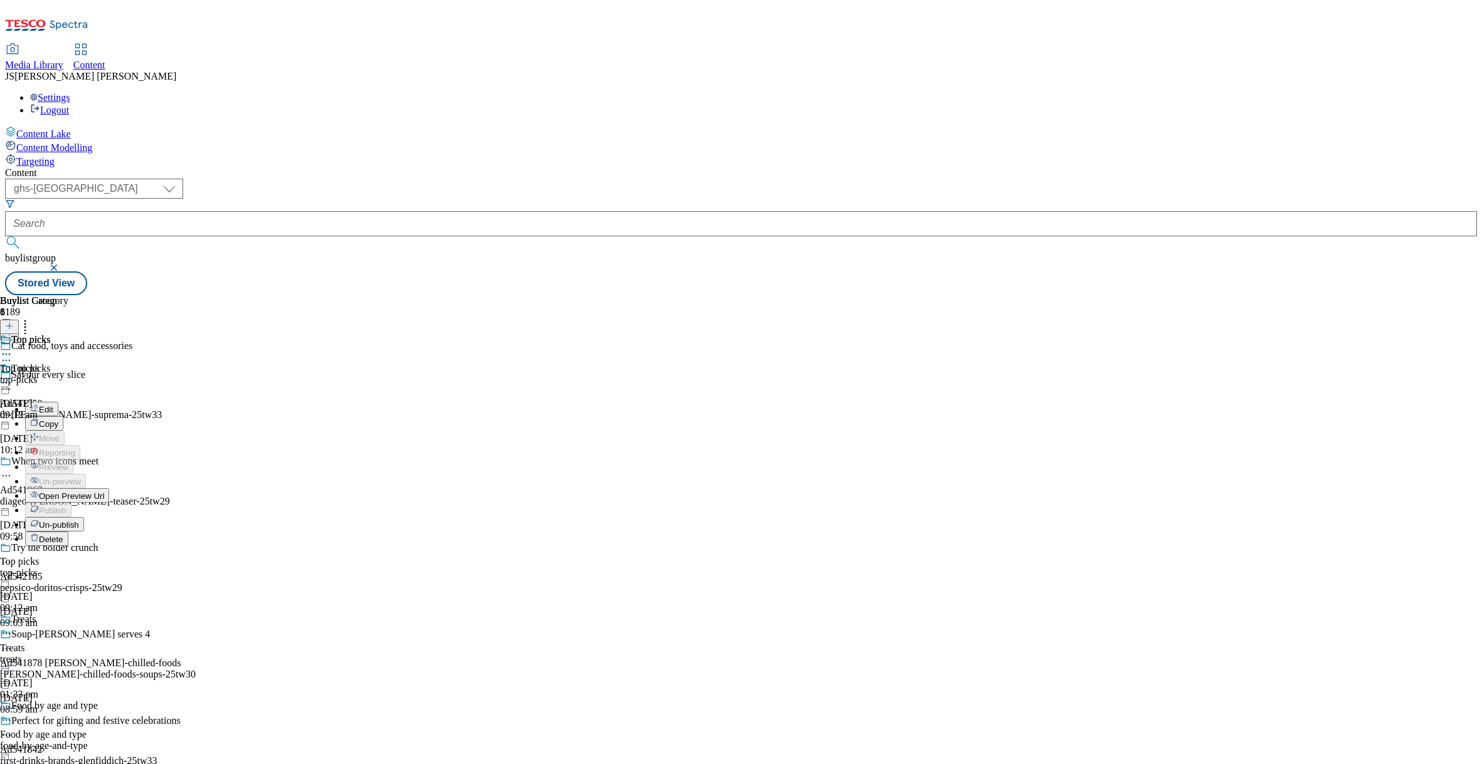
click at [79, 520] on span "Un-publish" at bounding box center [59, 524] width 40 height 9
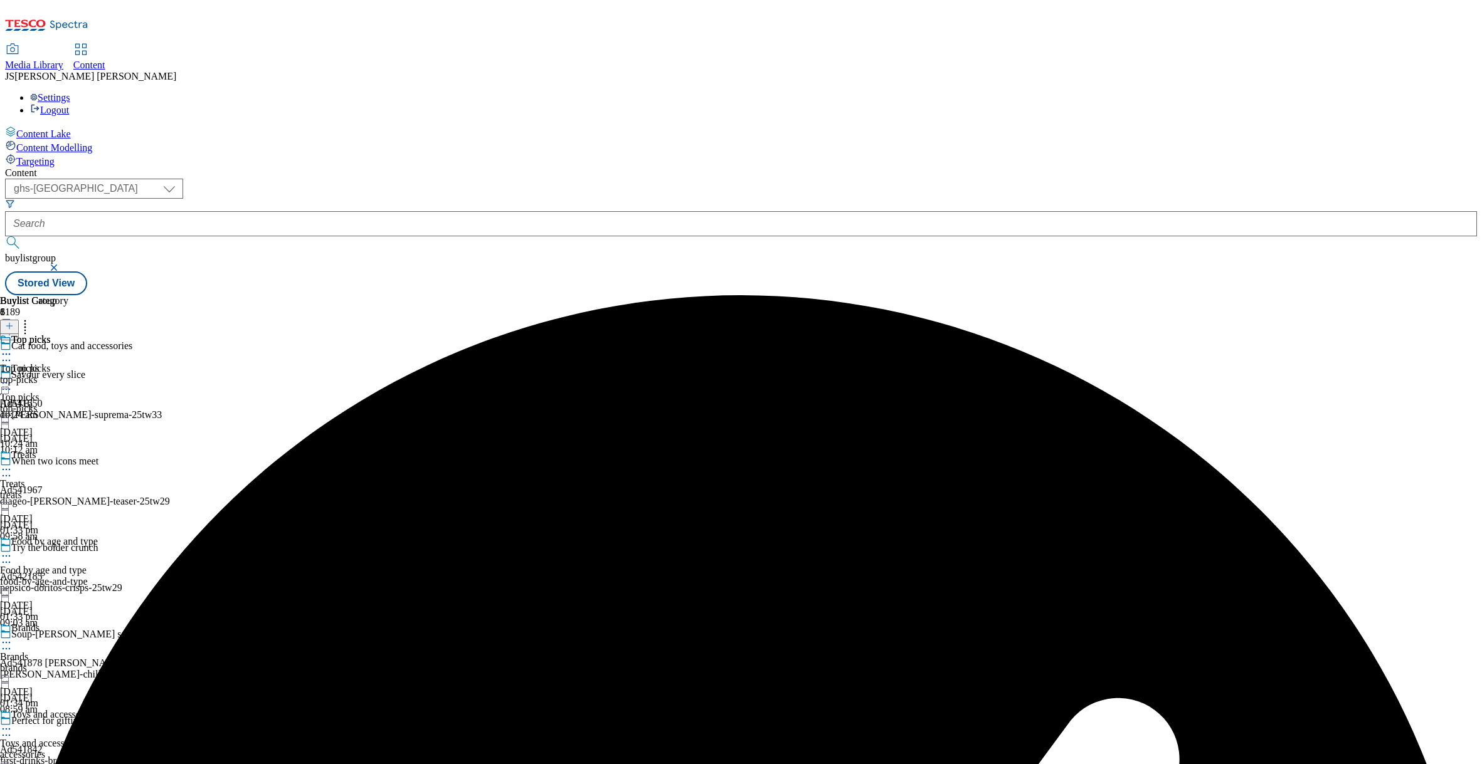
click at [13, 377] on icon at bounding box center [6, 383] width 13 height 13
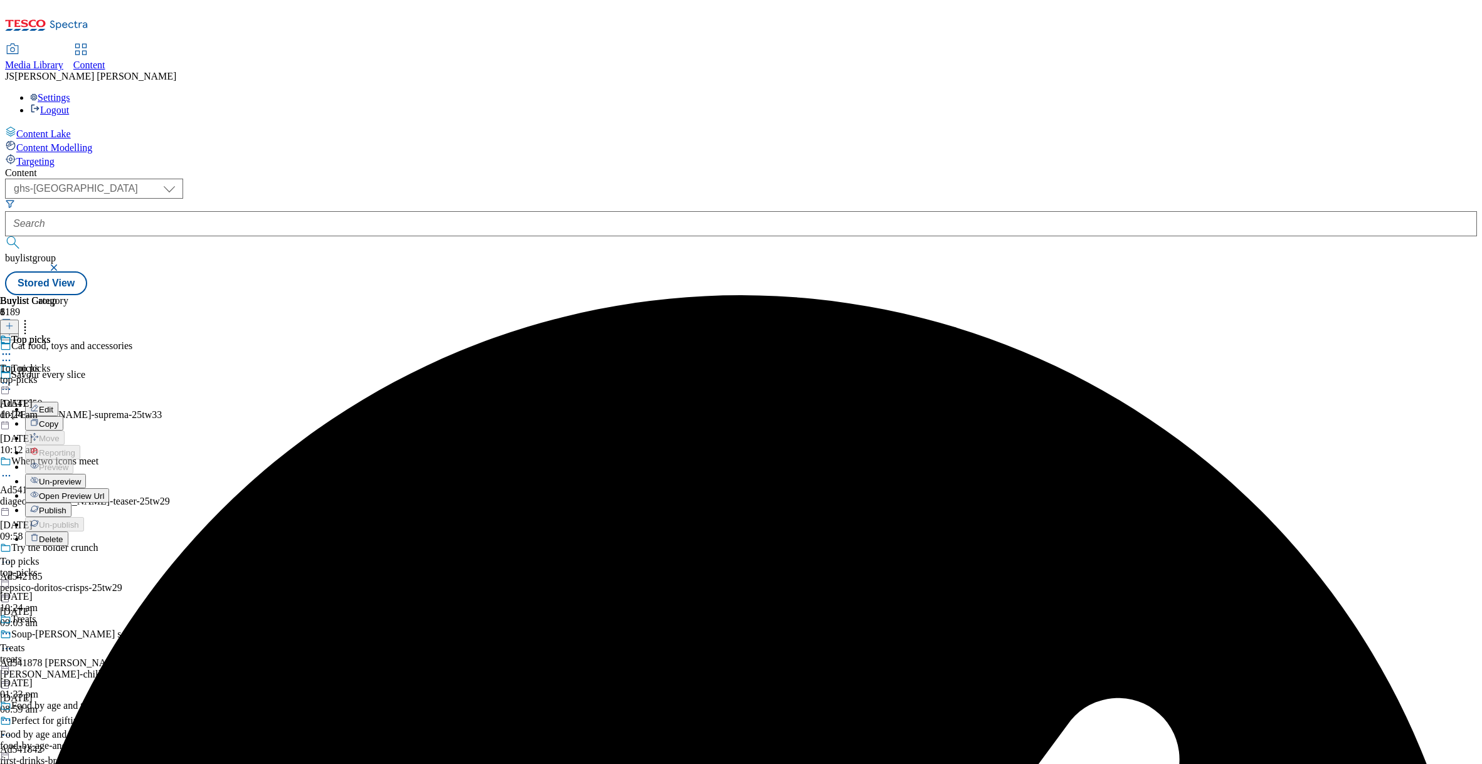
click at [81, 477] on span "Un-preview" at bounding box center [60, 481] width 42 height 9
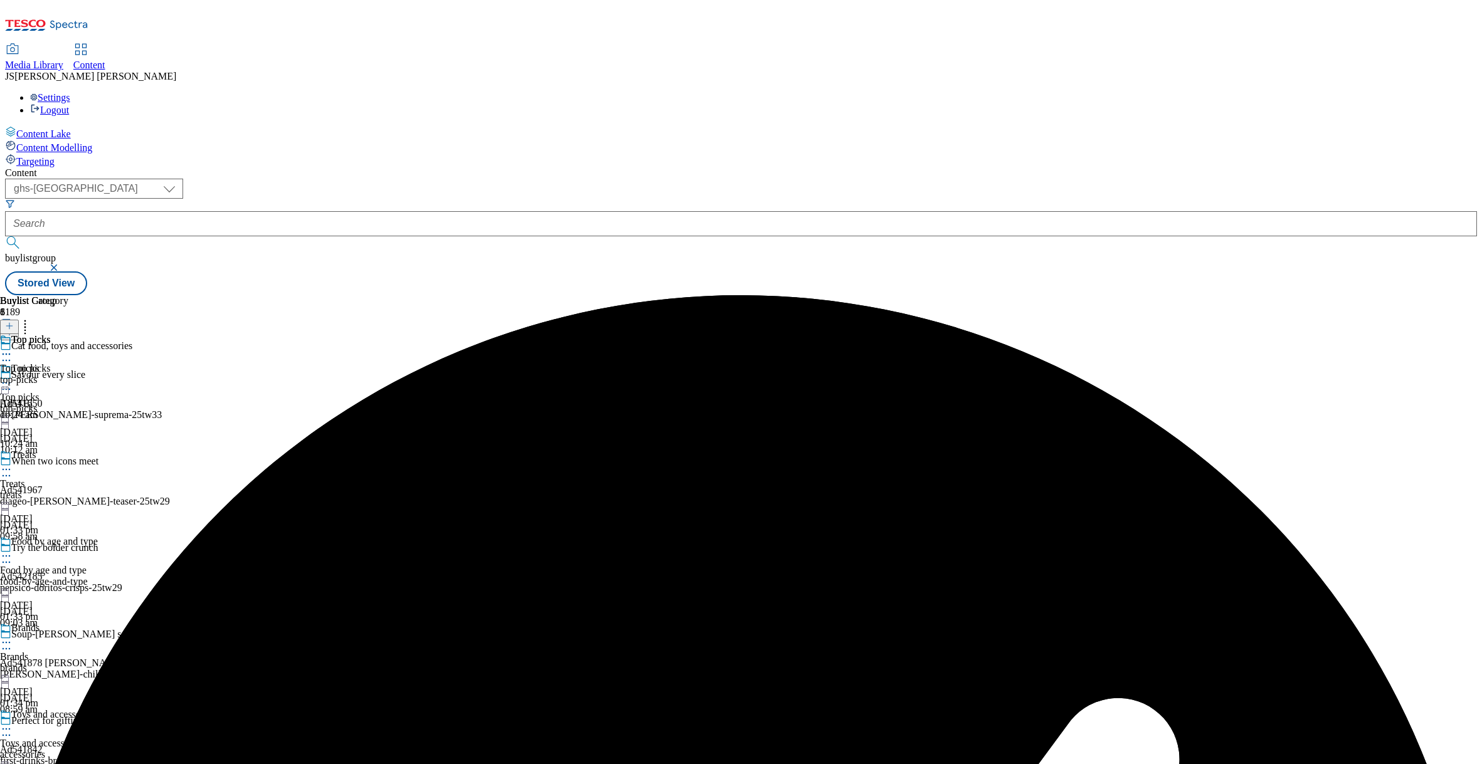
click at [68, 334] on div "Top picks Top picks top-picks 9 Sept 2025 10:24 am" at bounding box center [34, 377] width 68 height 87
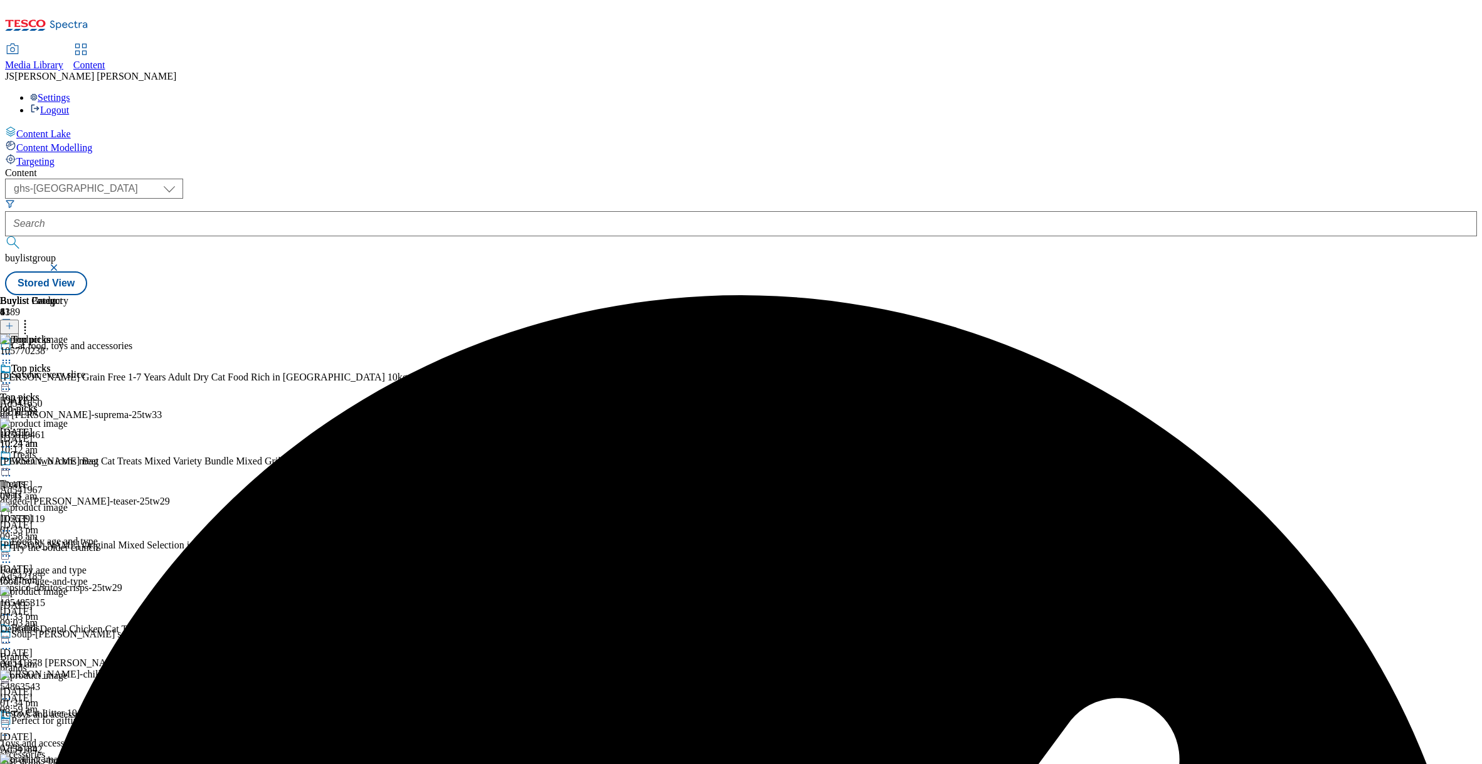
click at [14, 322] on icon at bounding box center [9, 326] width 9 height 9
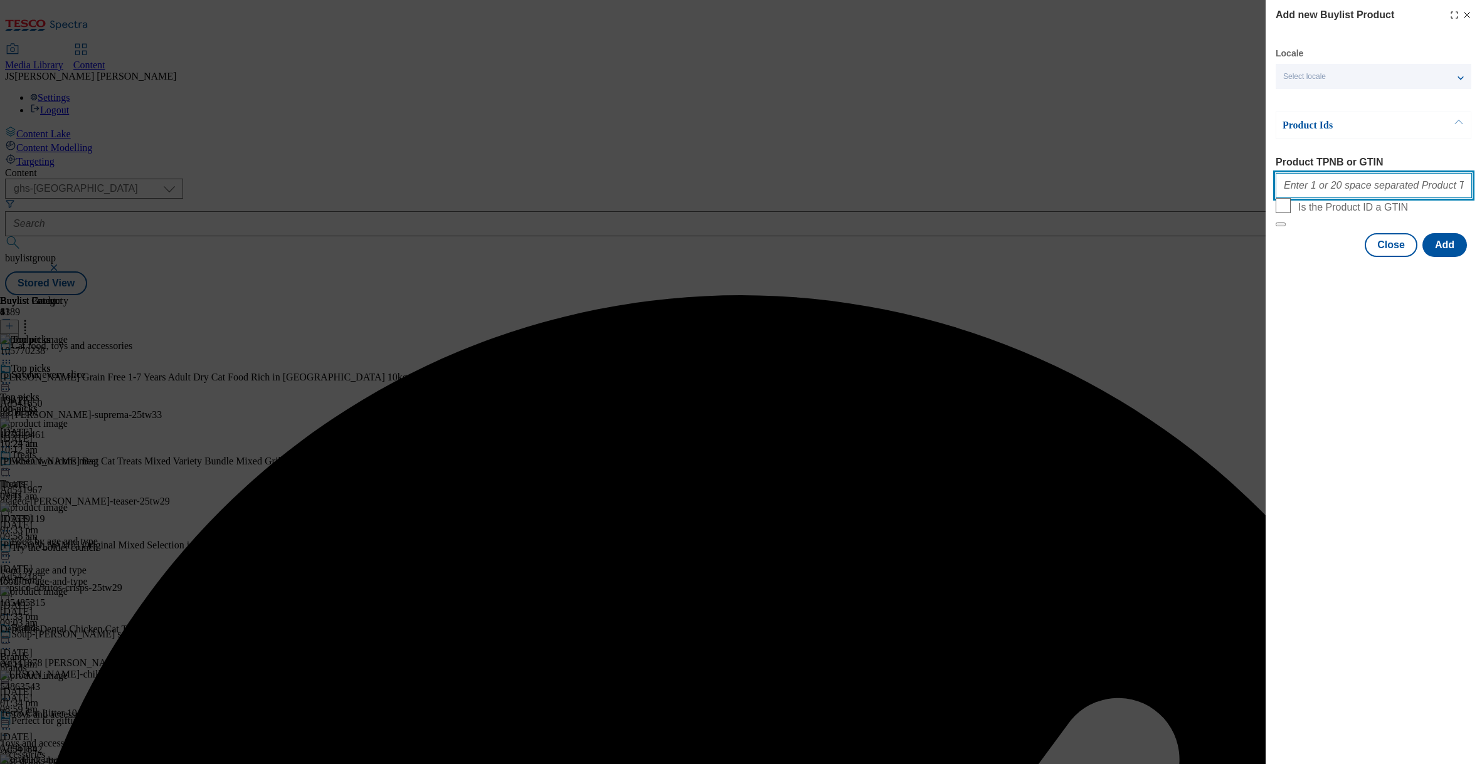
click at [1289, 192] on input "Product TPNB or GTIN" at bounding box center [1373, 185] width 196 height 25
paste input ""89474656 89615456 89622418 96809925 96816277 96774613 96534351 96708365""
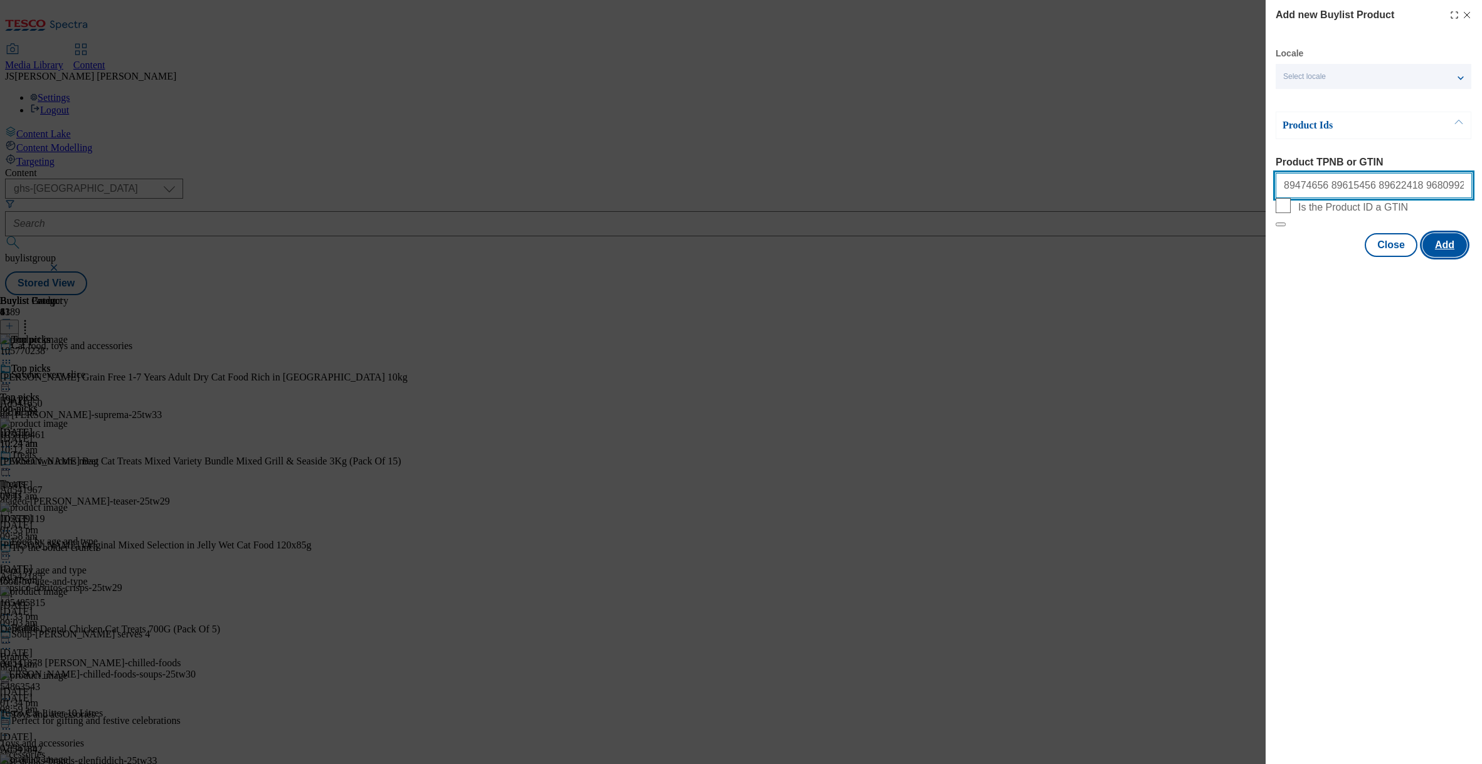
type input "89474656 89615456 89622418 96809925 96816277 96774613 96534351 96708365"
click at [1447, 257] on button "Add" at bounding box center [1444, 245] width 45 height 24
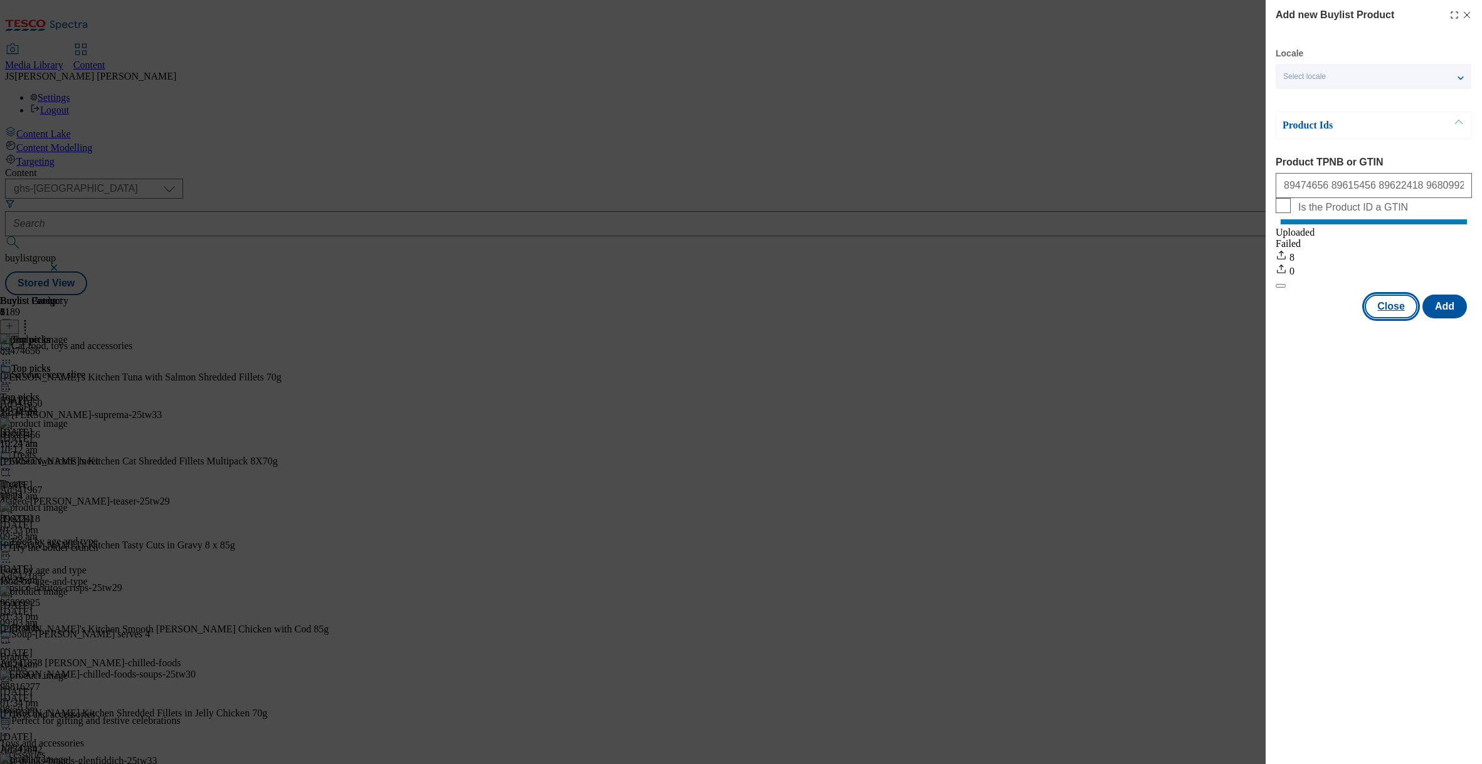
drag, startPoint x: 1396, startPoint y: 320, endPoint x: 1388, endPoint y: 317, distance: 7.9
click at [1396, 318] on button "Close" at bounding box center [1390, 307] width 53 height 24
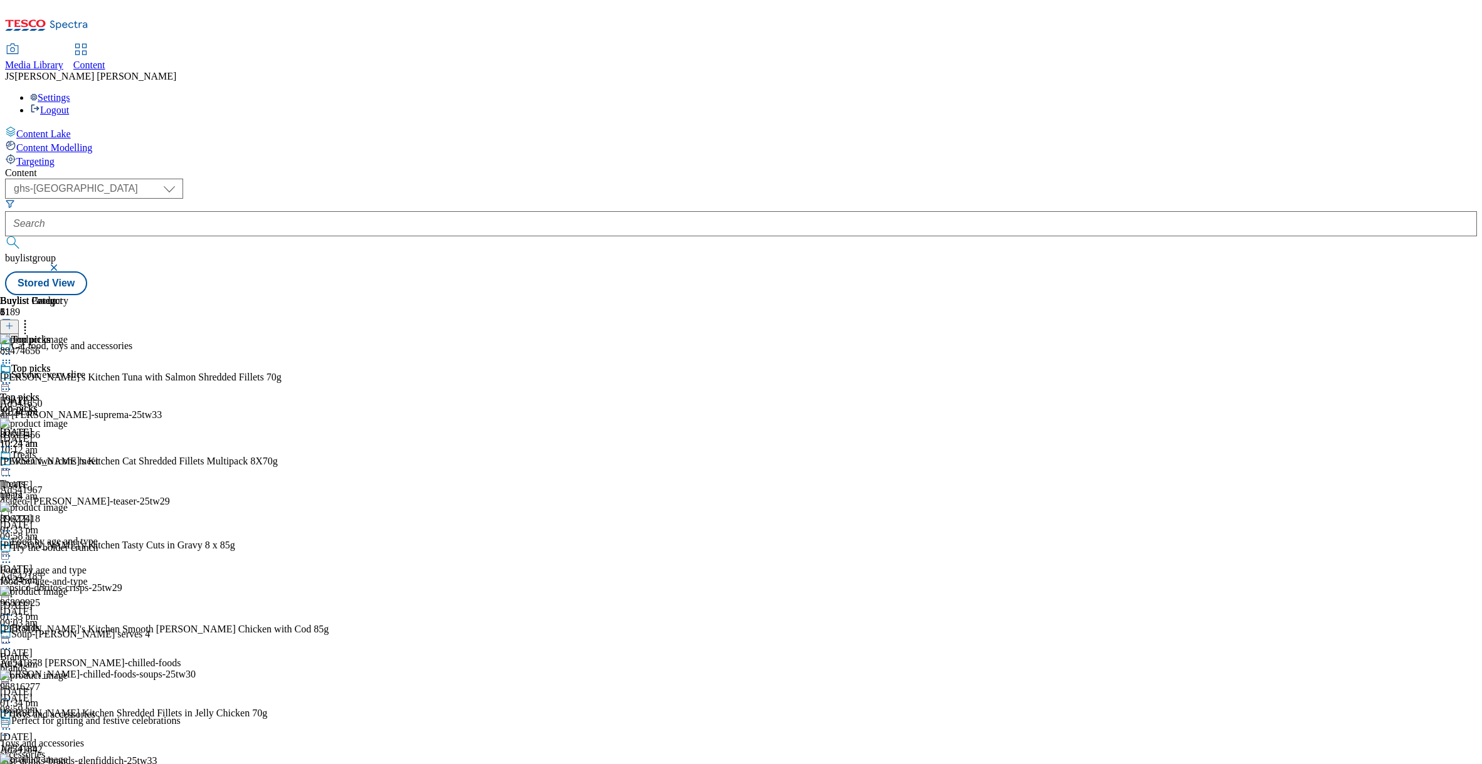
drag, startPoint x: 1064, startPoint y: 140, endPoint x: 1055, endPoint y: 159, distance: 20.2
click at [31, 318] on icon at bounding box center [25, 324] width 13 height 13
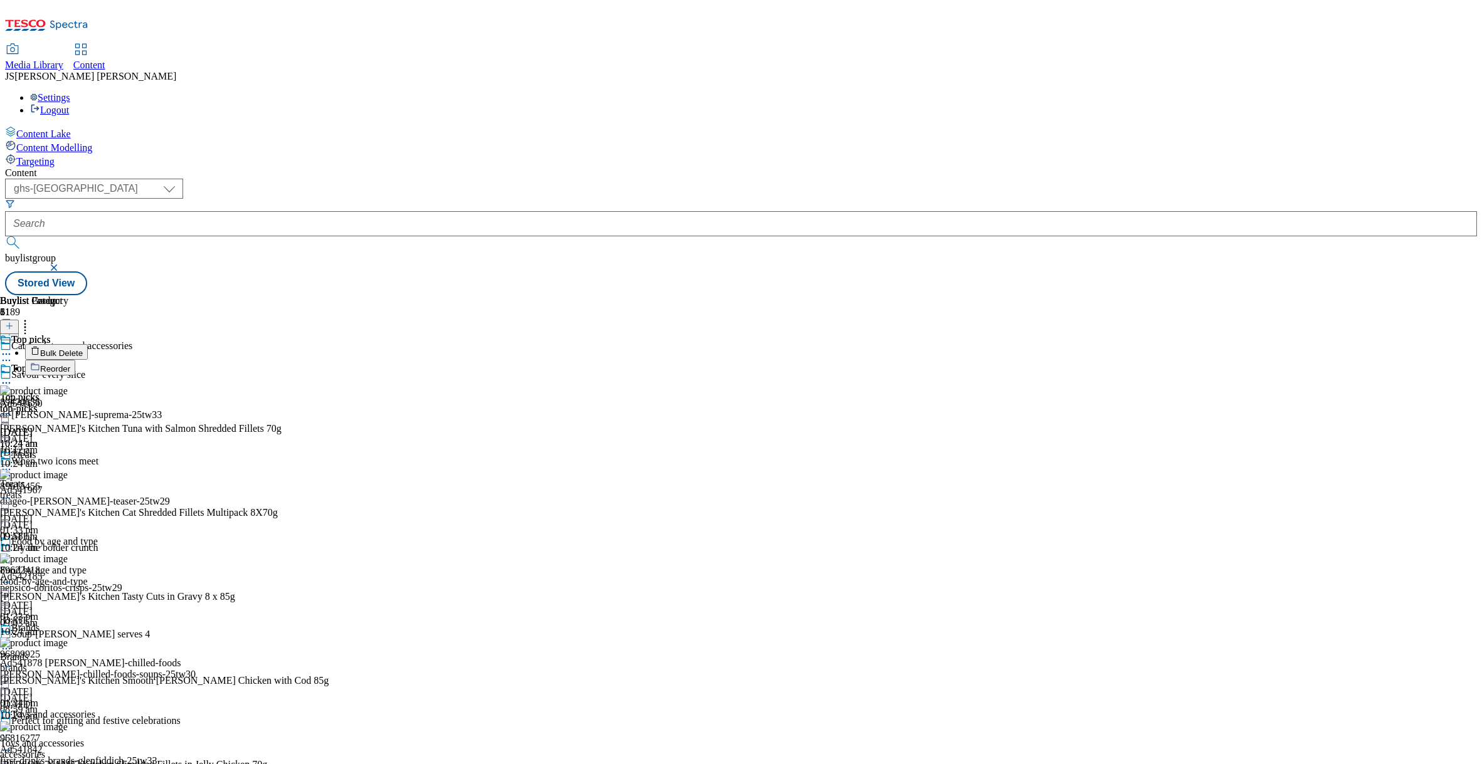
click at [70, 364] on span "Reorder" at bounding box center [55, 368] width 30 height 9
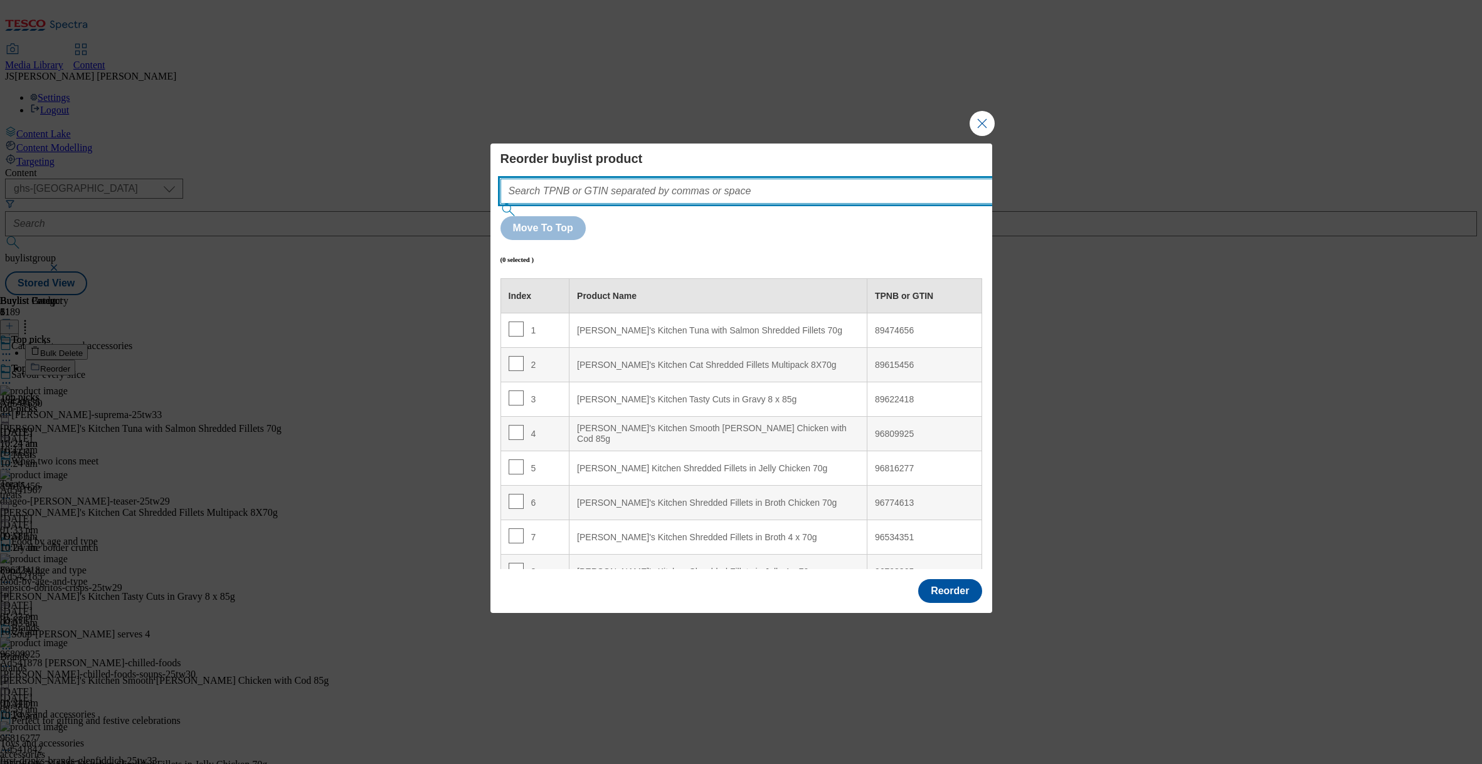
click at [651, 204] on input "Modal" at bounding box center [765, 191] width 530 height 25
paste input ""89474656 89615456 89622418 96809925 96816277 96774613 96534351 96708365""
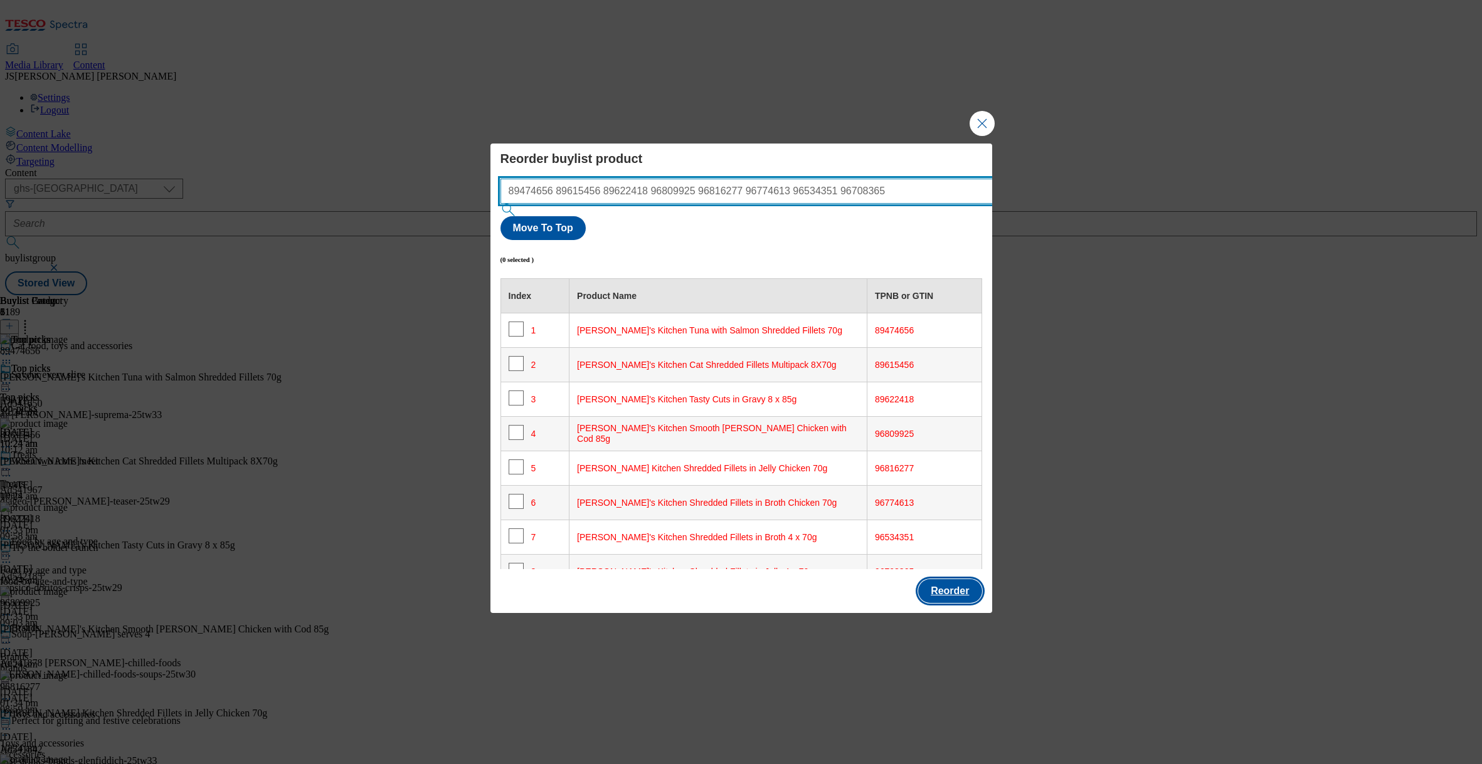
type input "89474656 89615456 89622418 96809925 96816277 96774613 96534351 96708365"
click at [937, 579] on button "Reorder" at bounding box center [949, 591] width 63 height 24
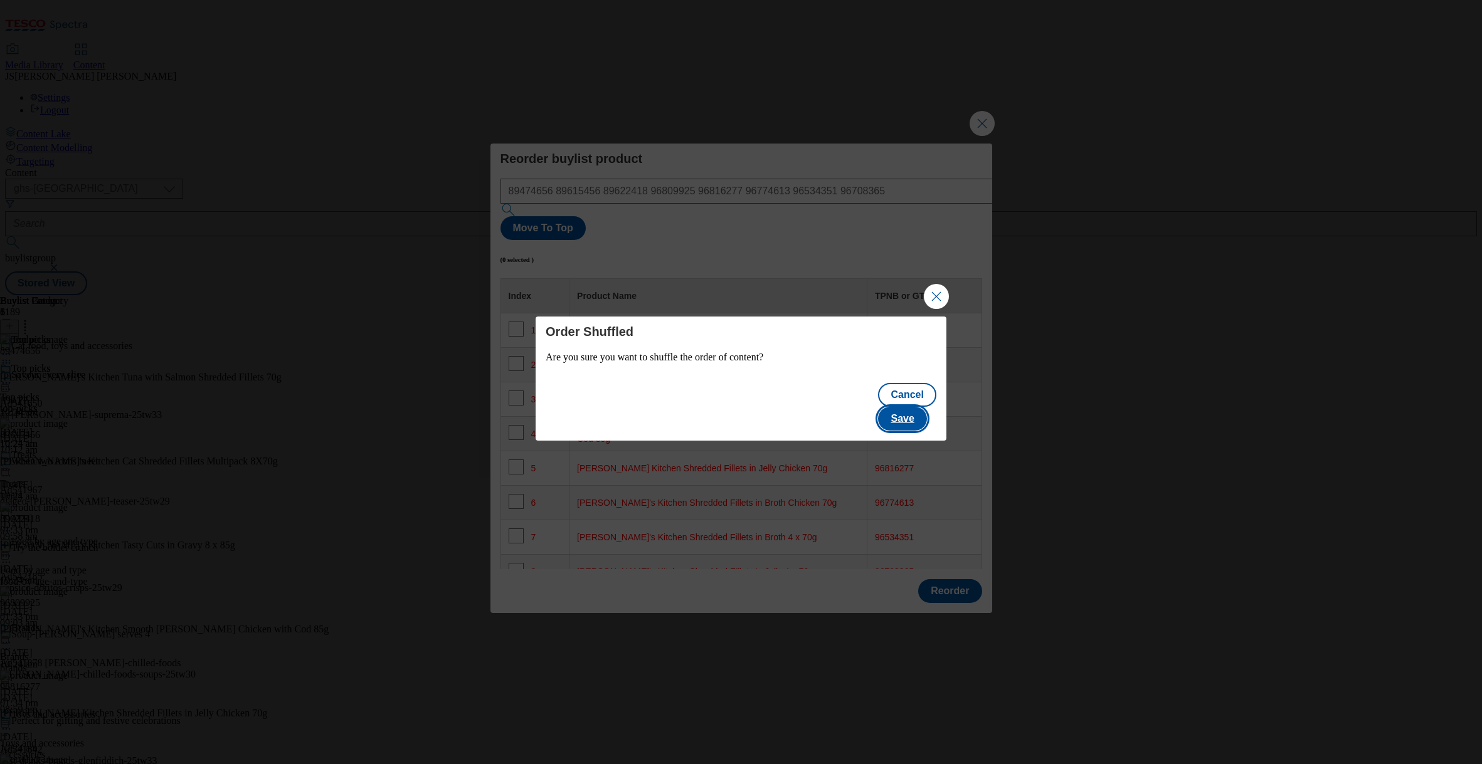
click at [916, 412] on button "Save" at bounding box center [902, 419] width 48 height 24
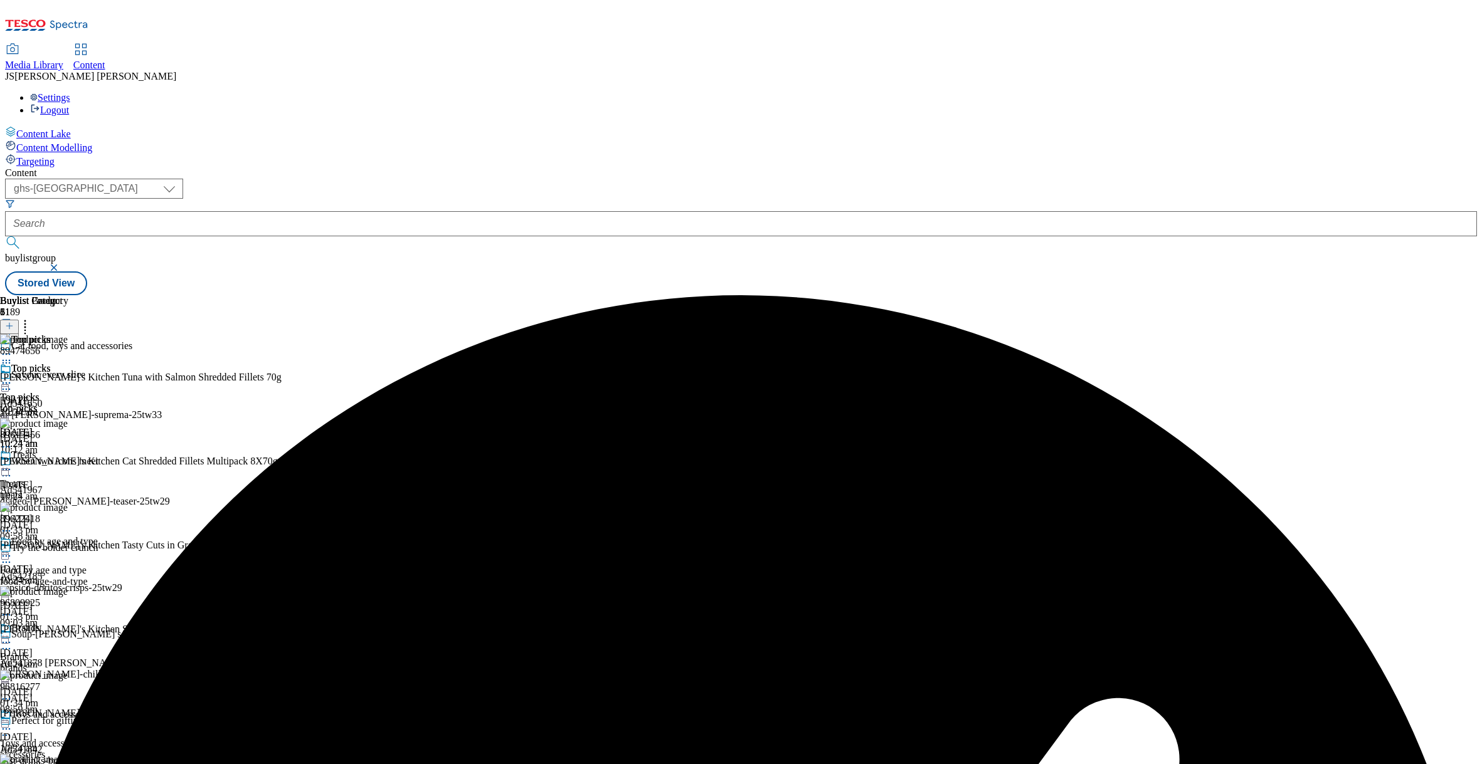
click at [13, 377] on icon at bounding box center [6, 383] width 13 height 13
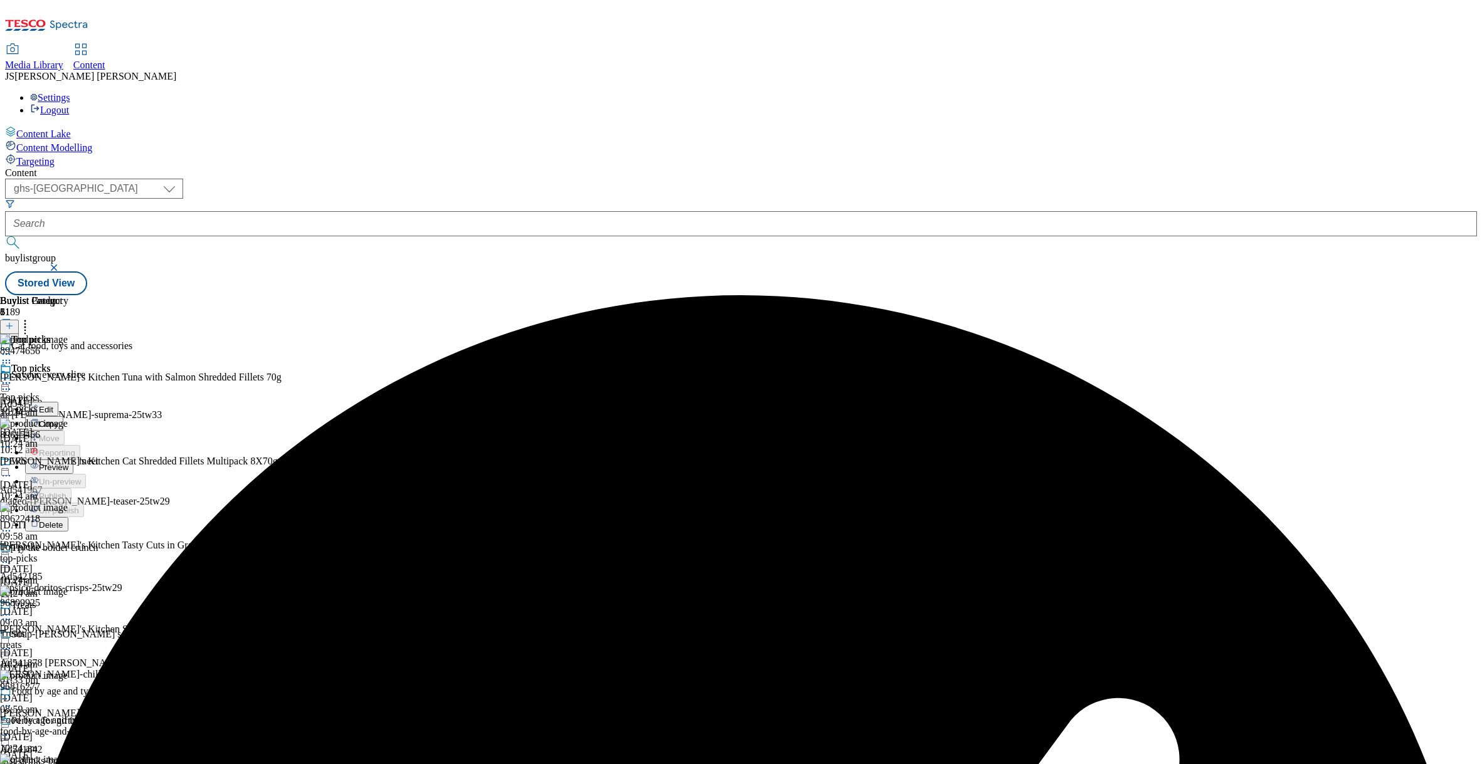
click at [68, 463] on span "Preview" at bounding box center [53, 467] width 29 height 9
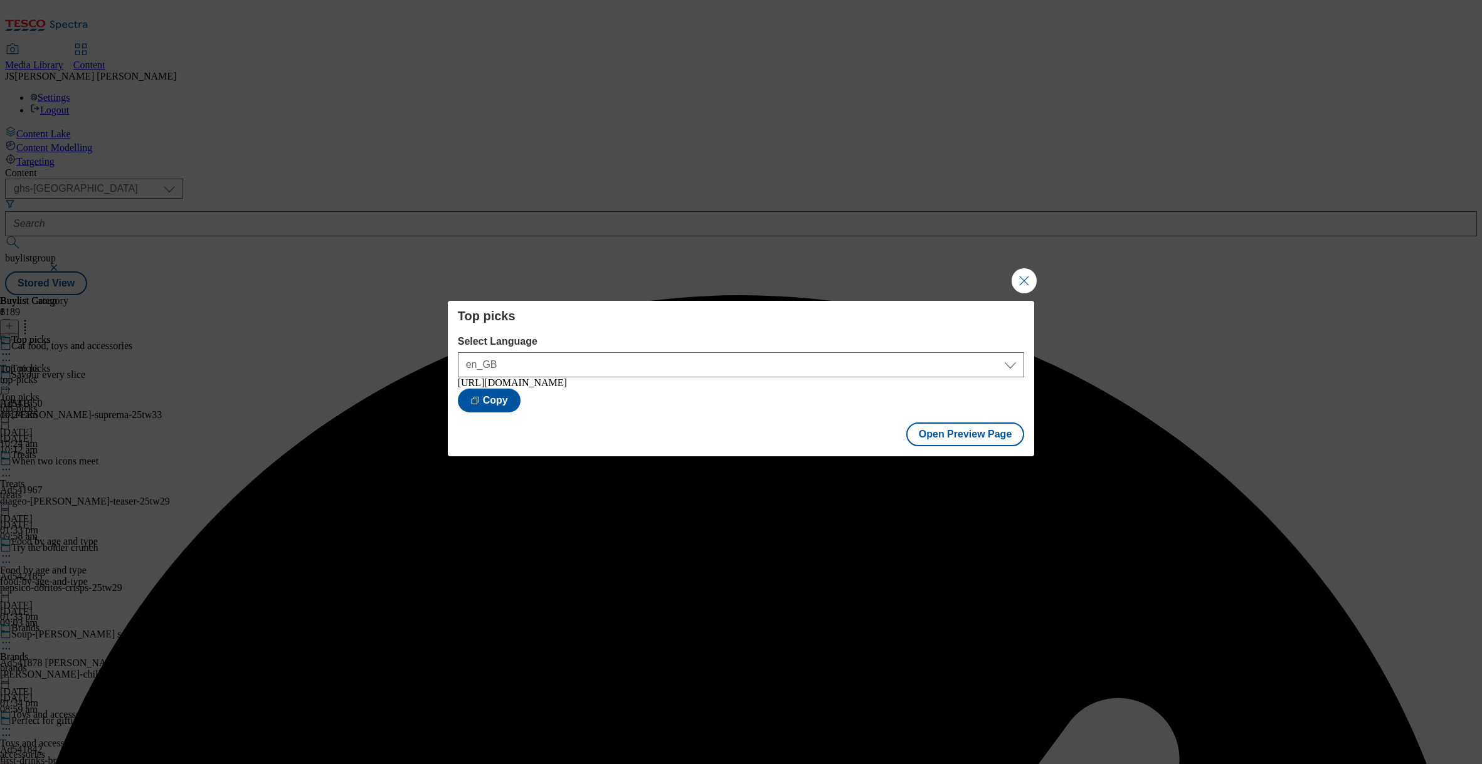
drag, startPoint x: 1019, startPoint y: 277, endPoint x: 899, endPoint y: 245, distance: 124.7
click at [1019, 277] on button "Close Modal" at bounding box center [1023, 280] width 25 height 25
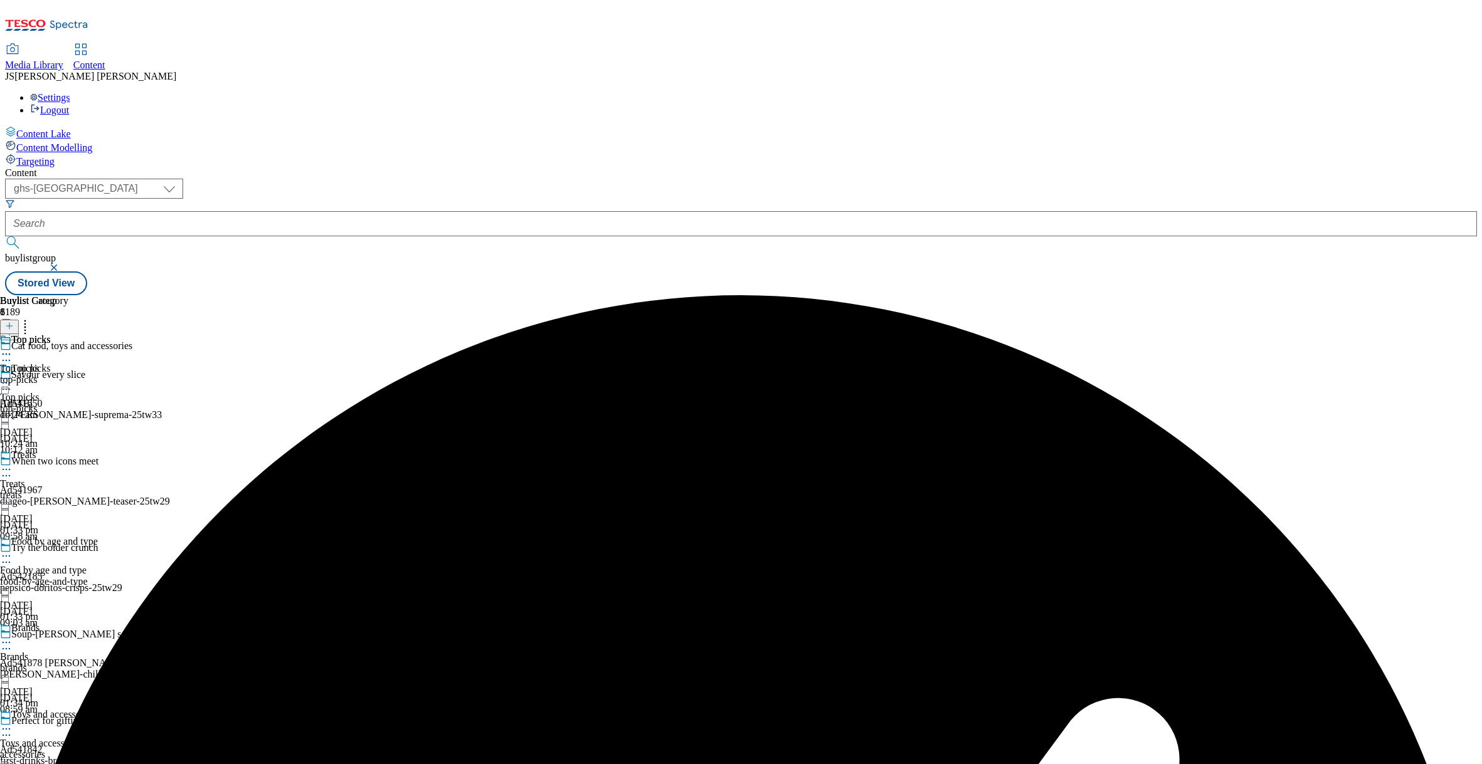
click at [13, 377] on icon at bounding box center [6, 383] width 13 height 13
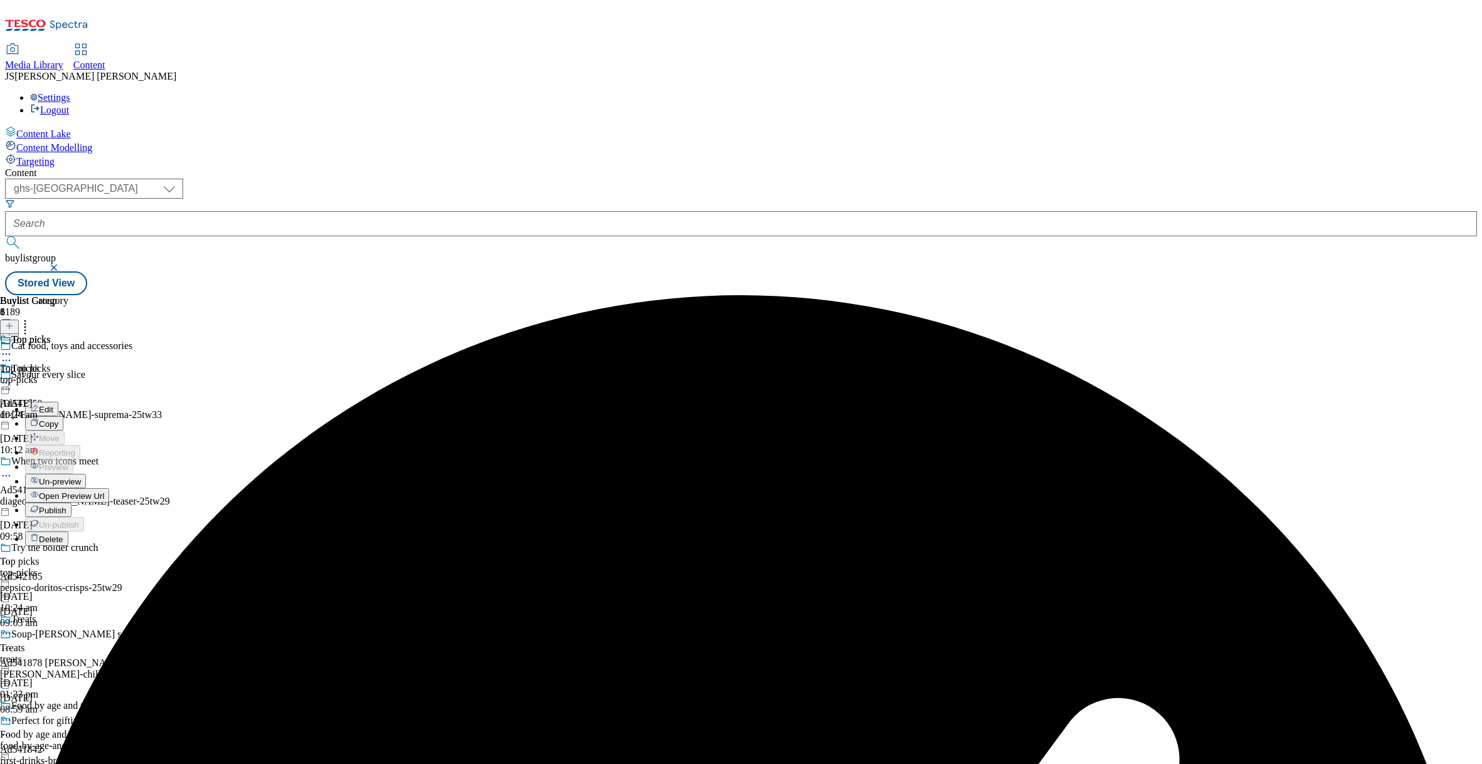
click at [66, 506] on span "Publish" at bounding box center [53, 510] width 28 height 9
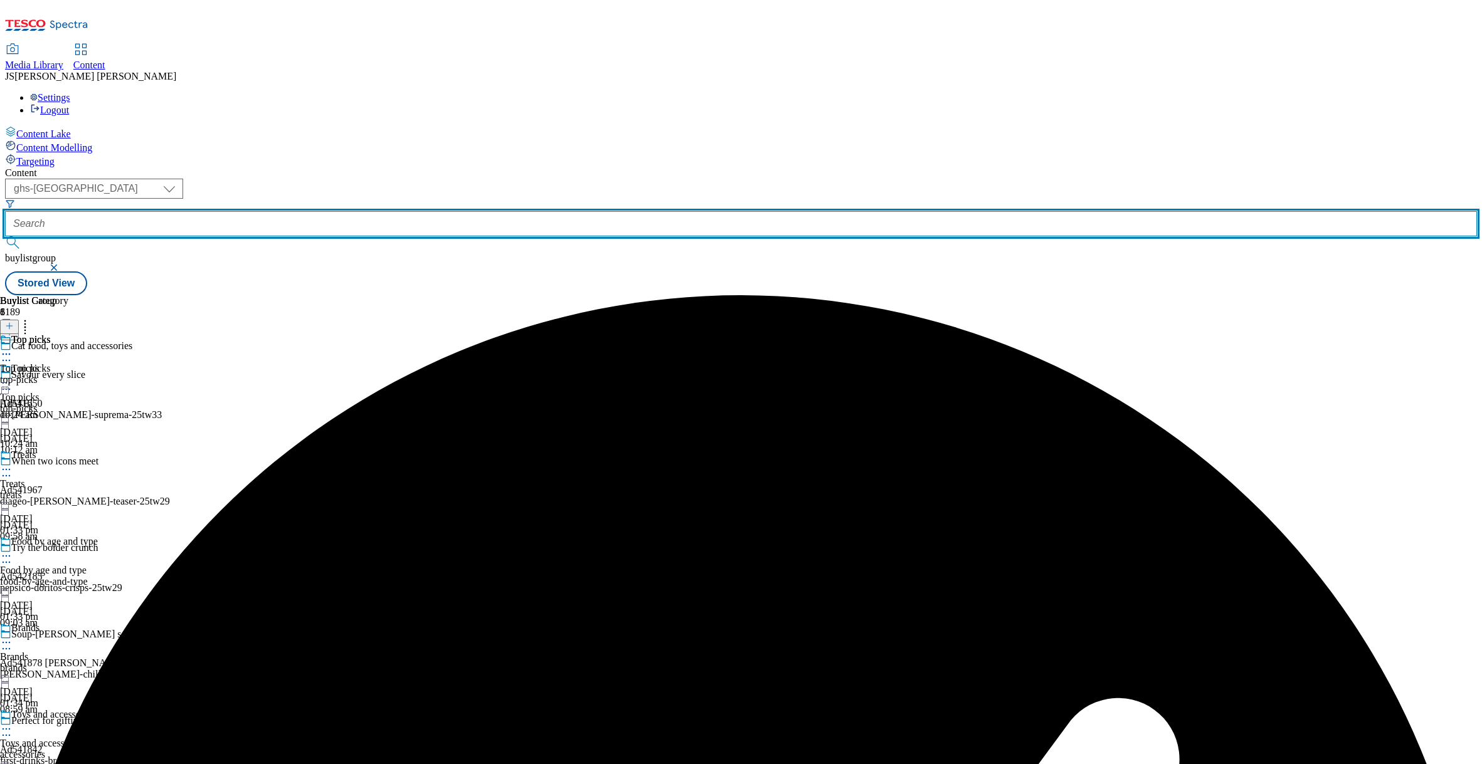
click at [324, 211] on input "text" at bounding box center [740, 223] width 1471 height 25
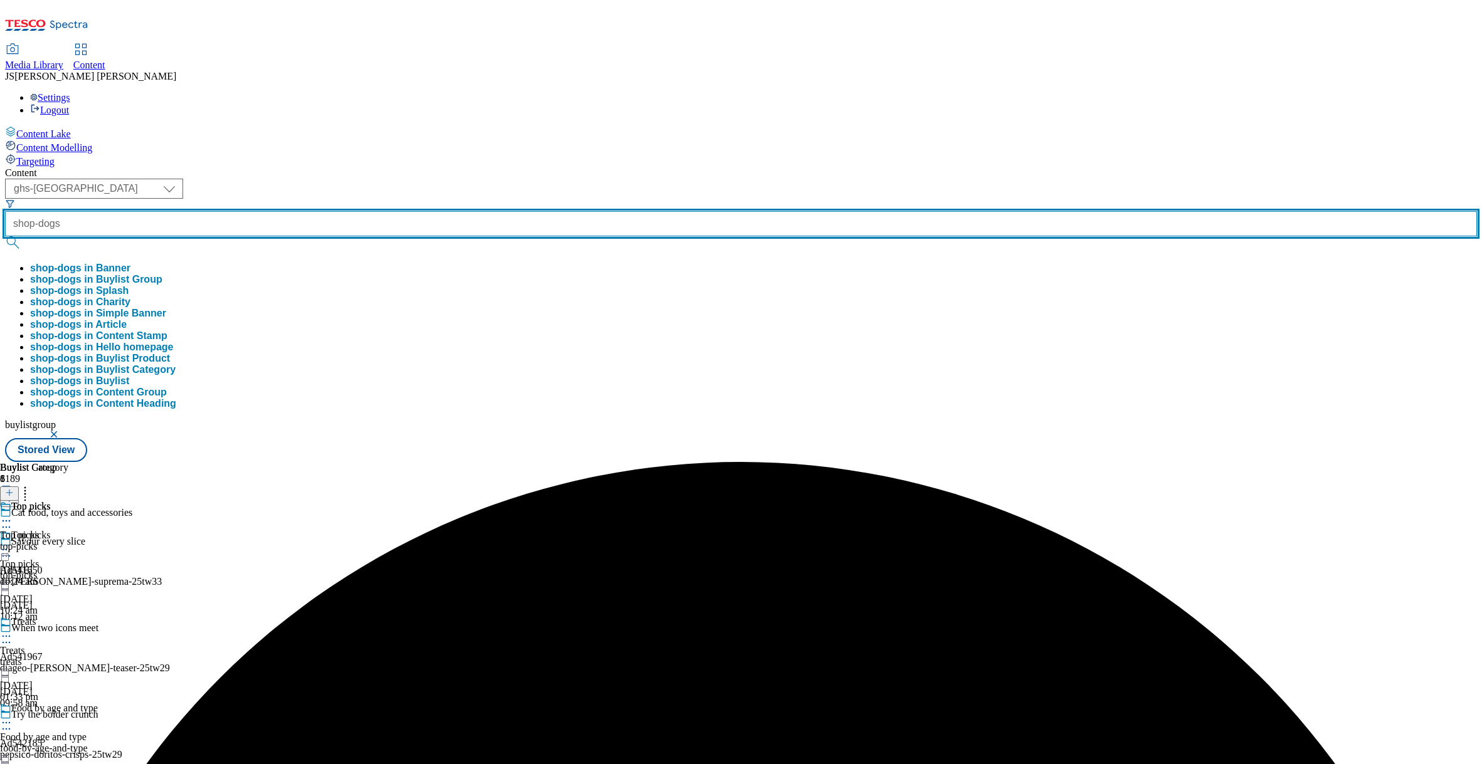
type input "shop-dogs"
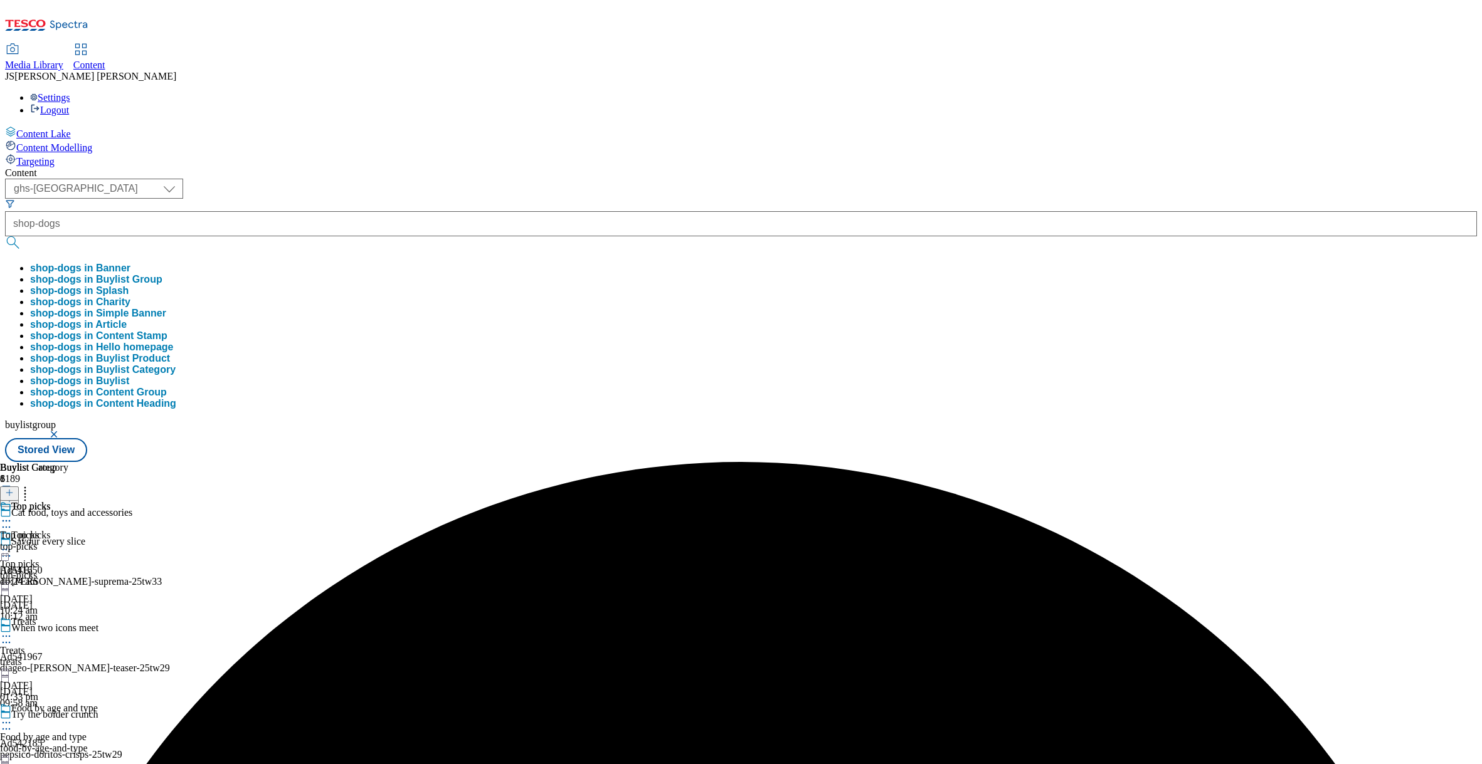
click at [162, 274] on button "shop-dogs in Buylist Group" at bounding box center [96, 279] width 132 height 11
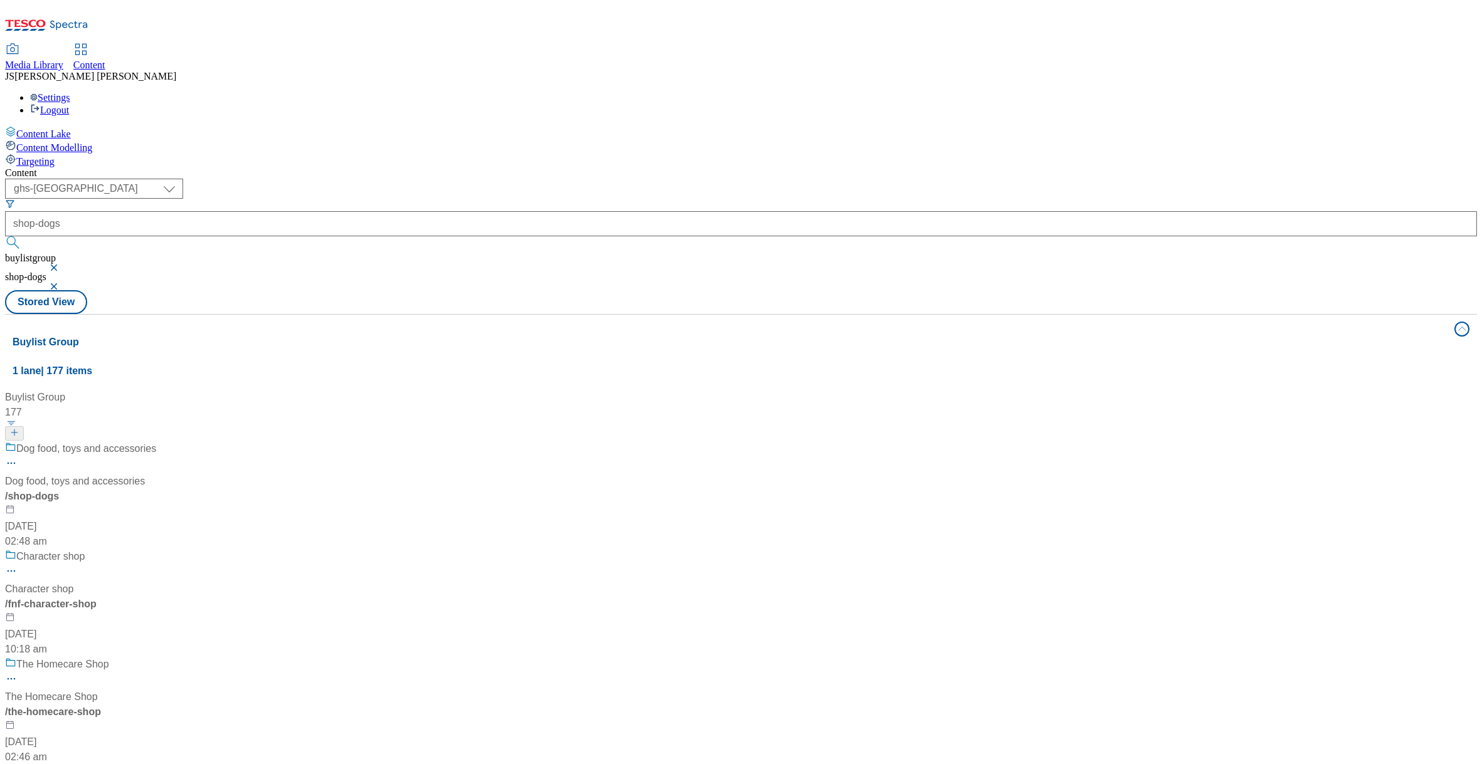
click at [162, 489] on div "/ shop-dogs" at bounding box center [83, 496] width 157 height 15
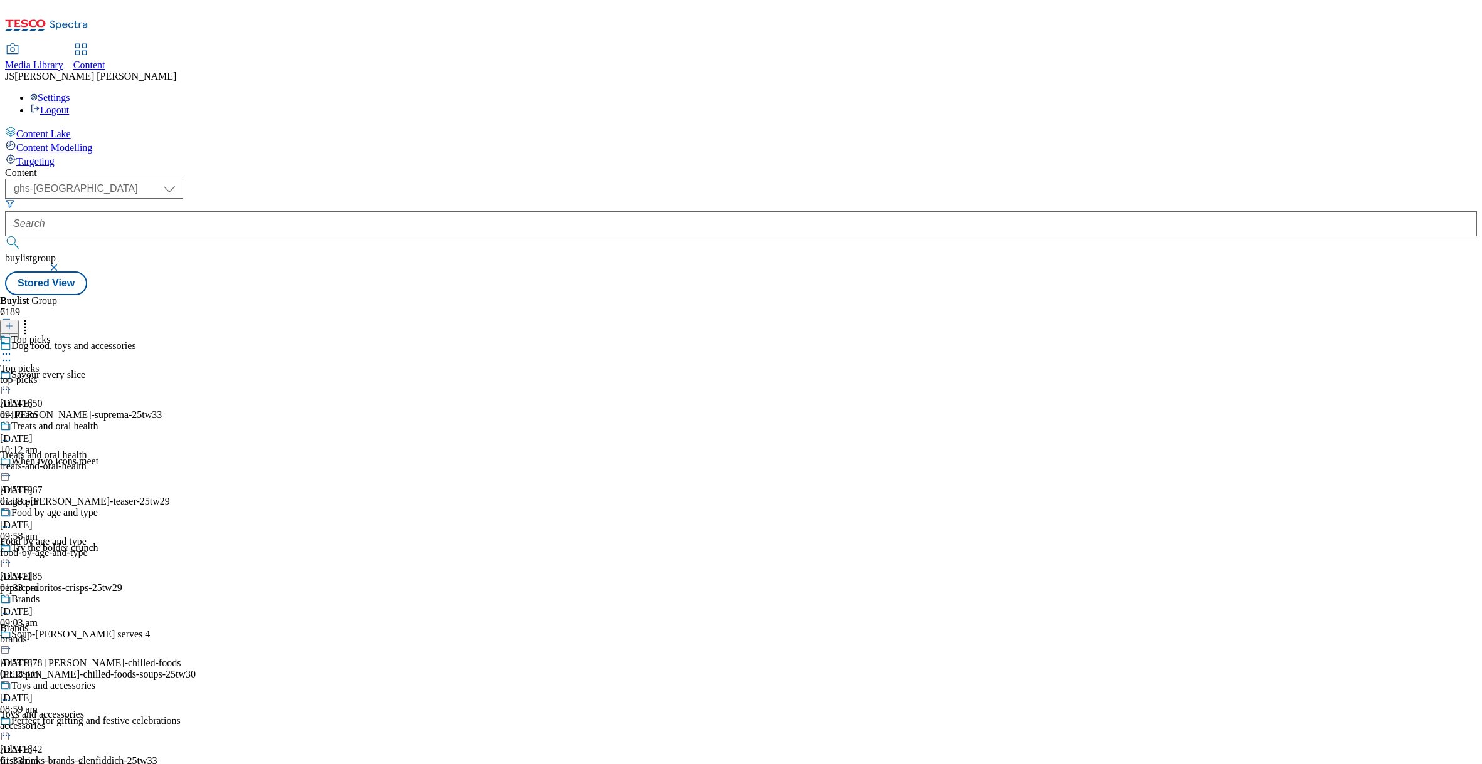
click at [118, 374] on div "top-picks" at bounding box center [59, 379] width 118 height 11
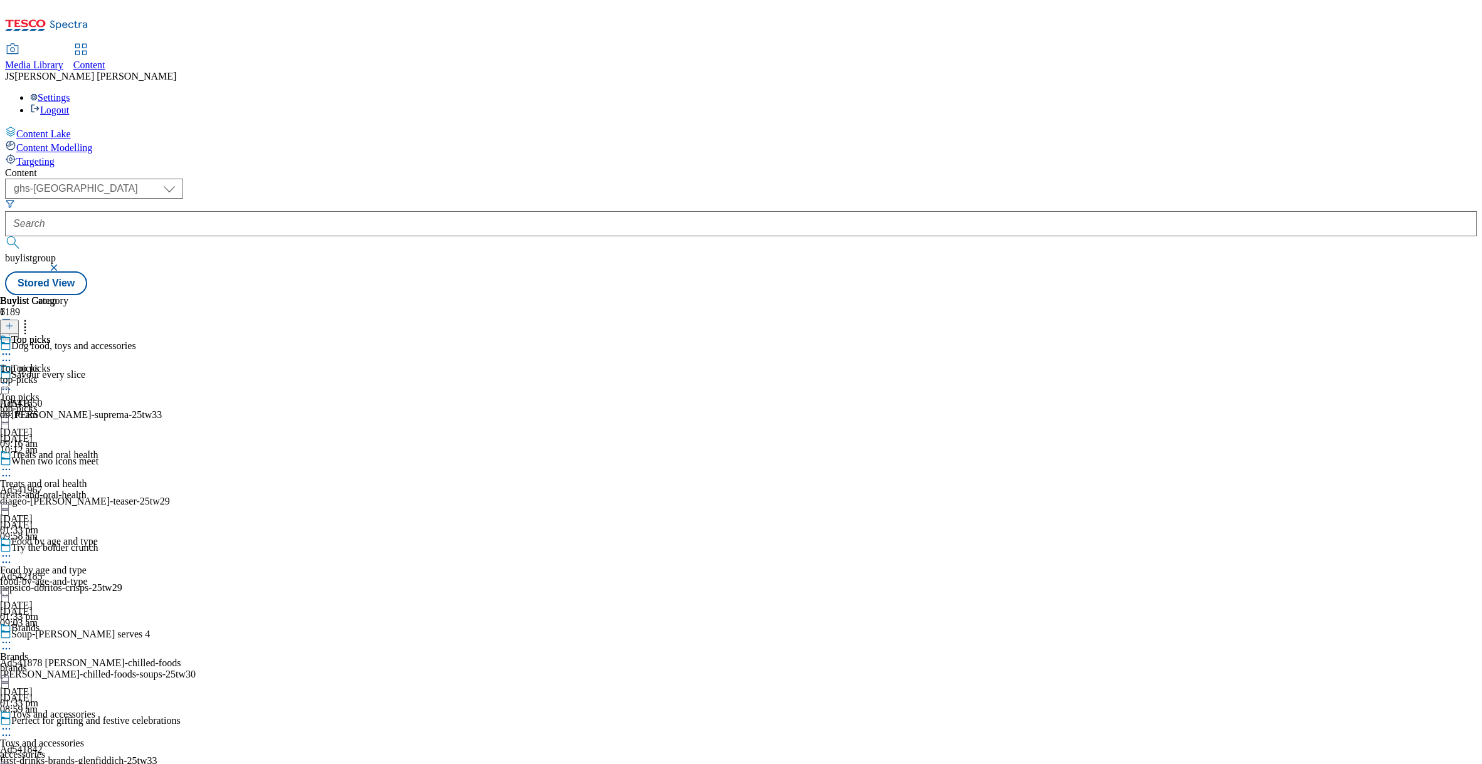
click at [13, 348] on icon at bounding box center [6, 354] width 13 height 13
click at [79, 492] on span "Un-publish" at bounding box center [59, 496] width 40 height 9
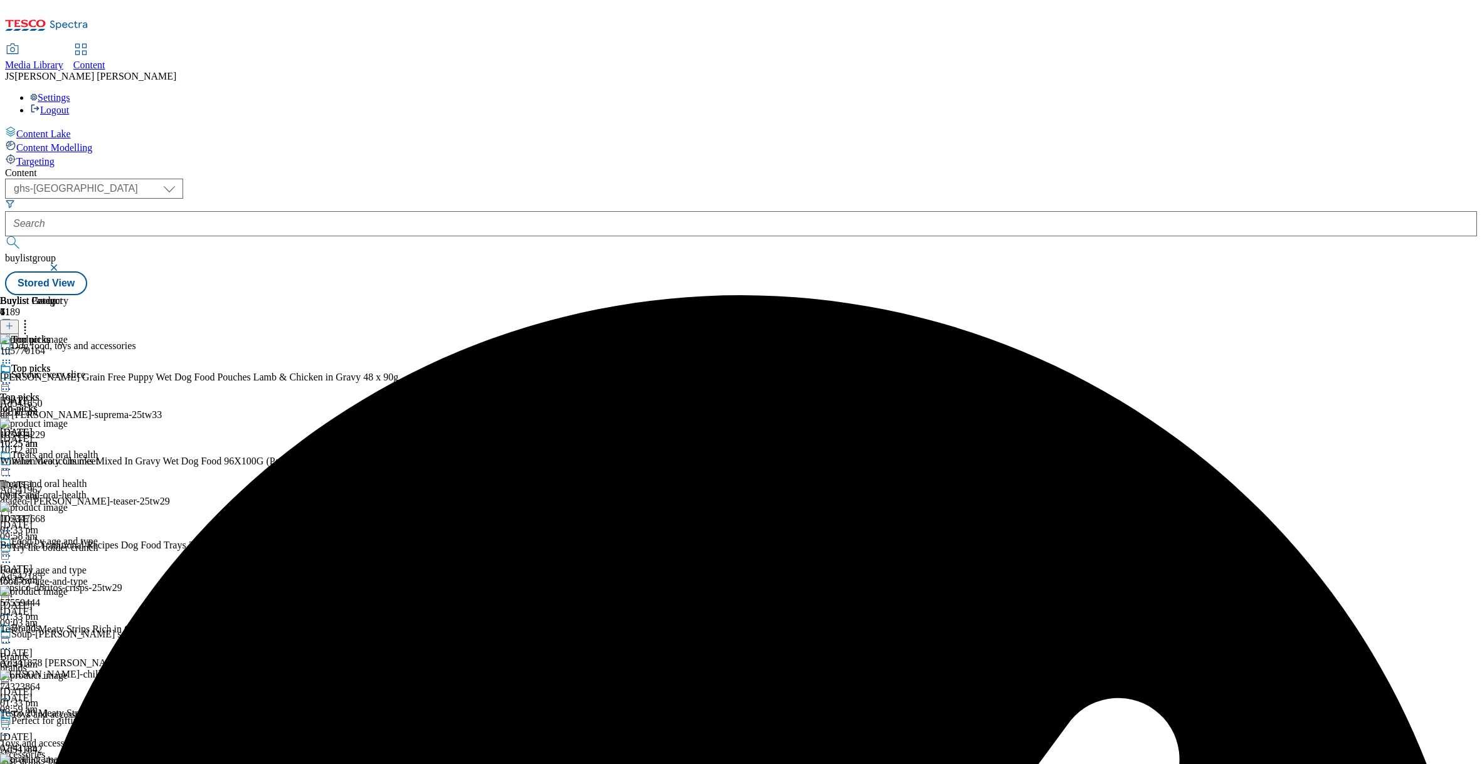
click at [4, 382] on circle at bounding box center [4, 383] width 2 height 2
click at [39, 392] on span "Top picks" at bounding box center [19, 397] width 39 height 11
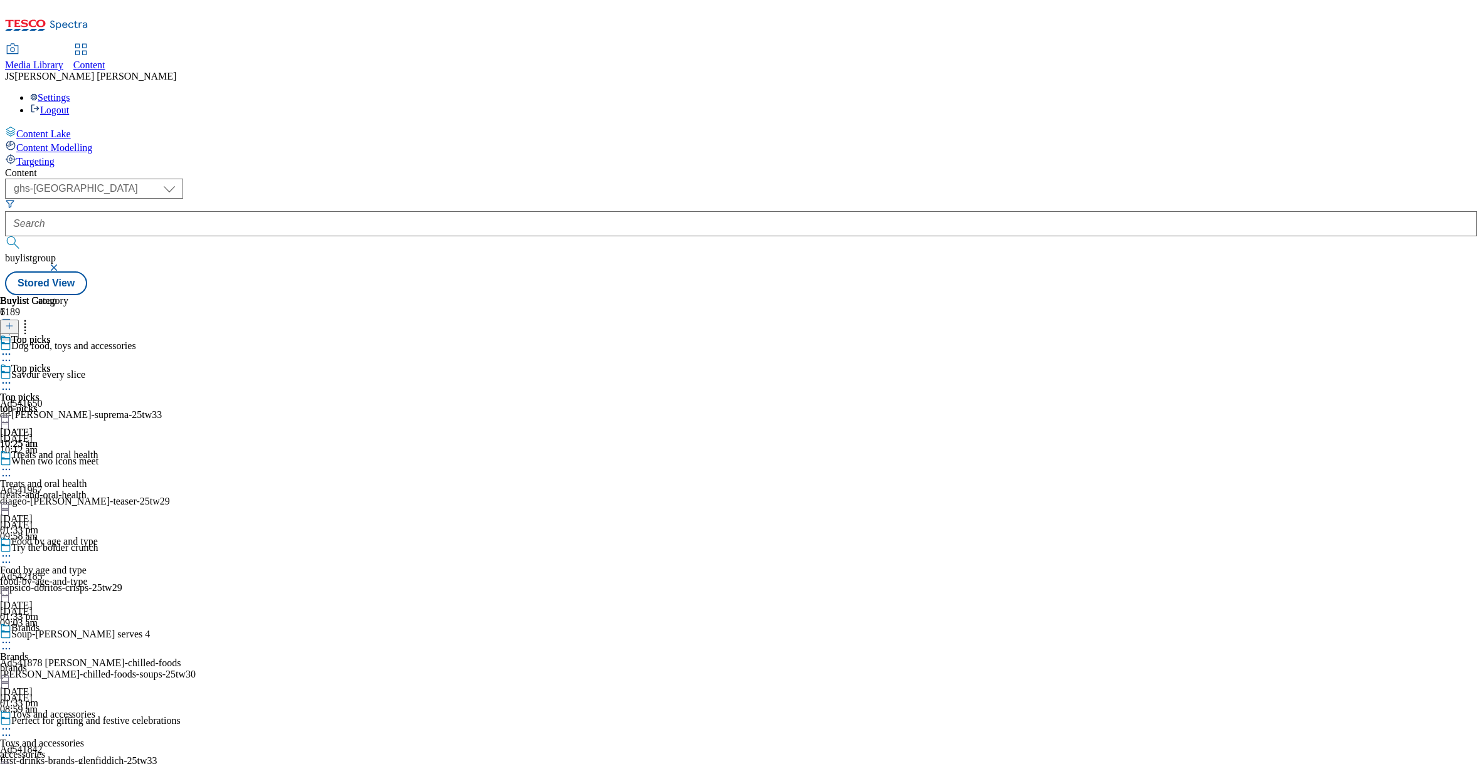
click at [8, 382] on circle at bounding box center [7, 383] width 2 height 2
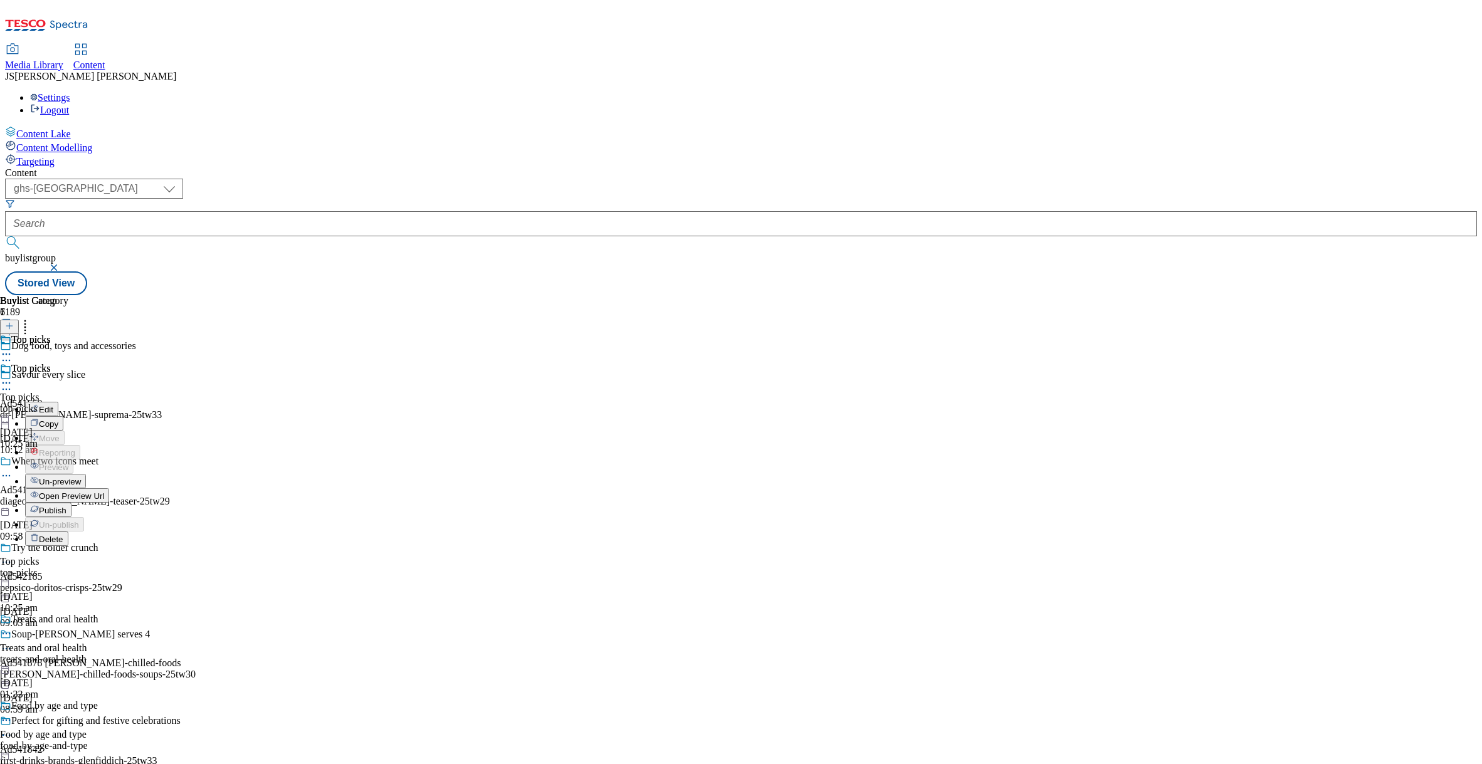
click at [81, 477] on span "Un-preview" at bounding box center [60, 481] width 42 height 9
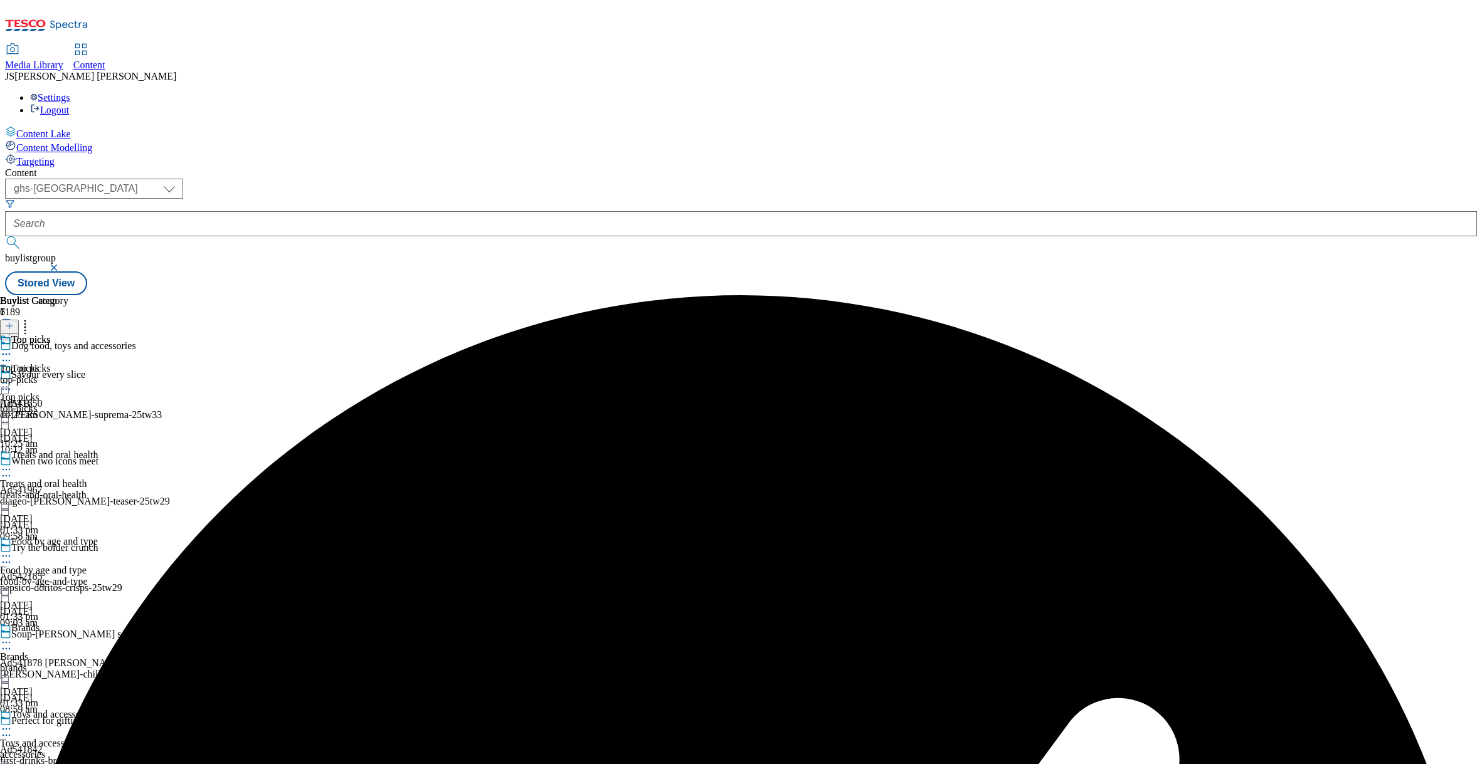
click at [68, 334] on div "Top picks Top picks top-picks 9 Sept 2025 10:25 am" at bounding box center [34, 377] width 68 height 87
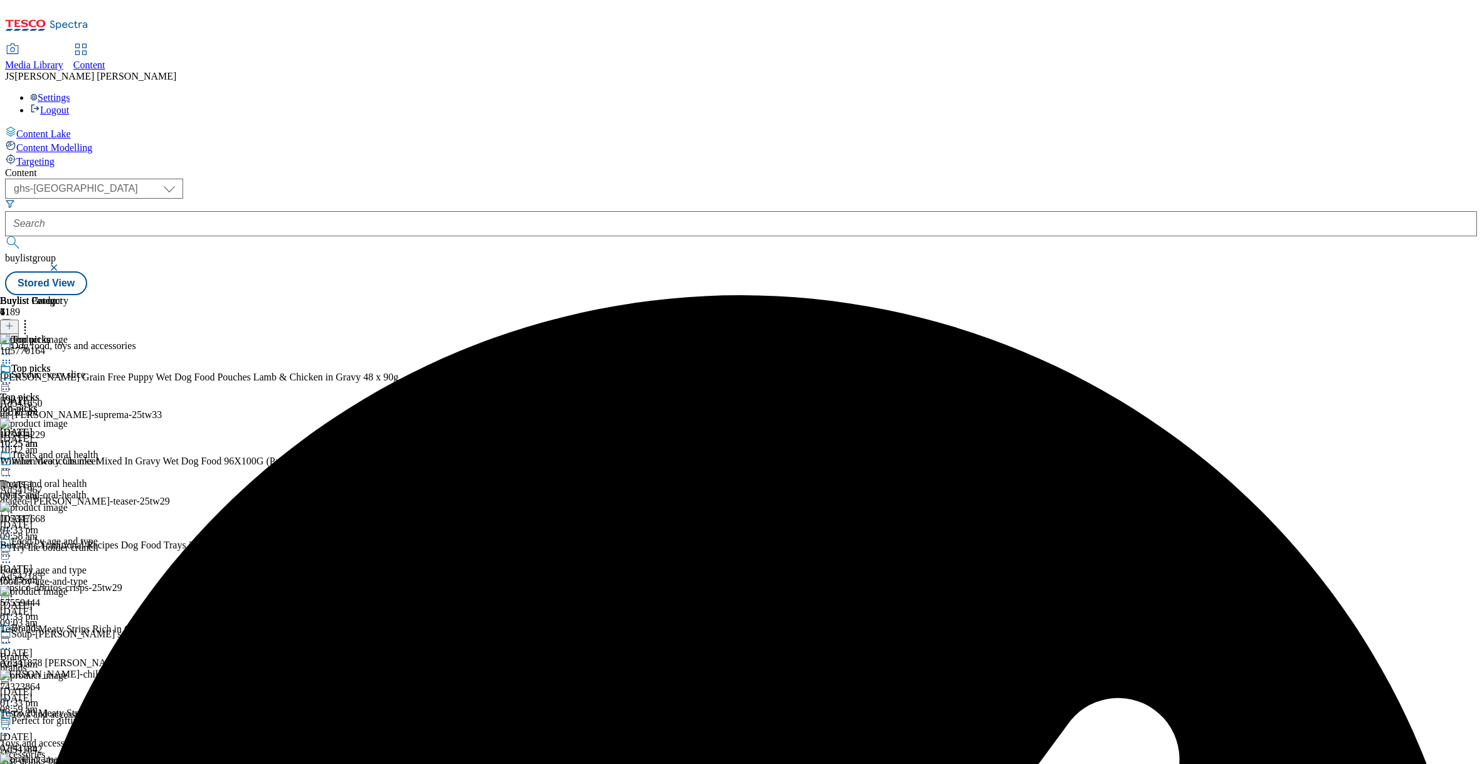
click at [14, 322] on icon at bounding box center [9, 326] width 9 height 9
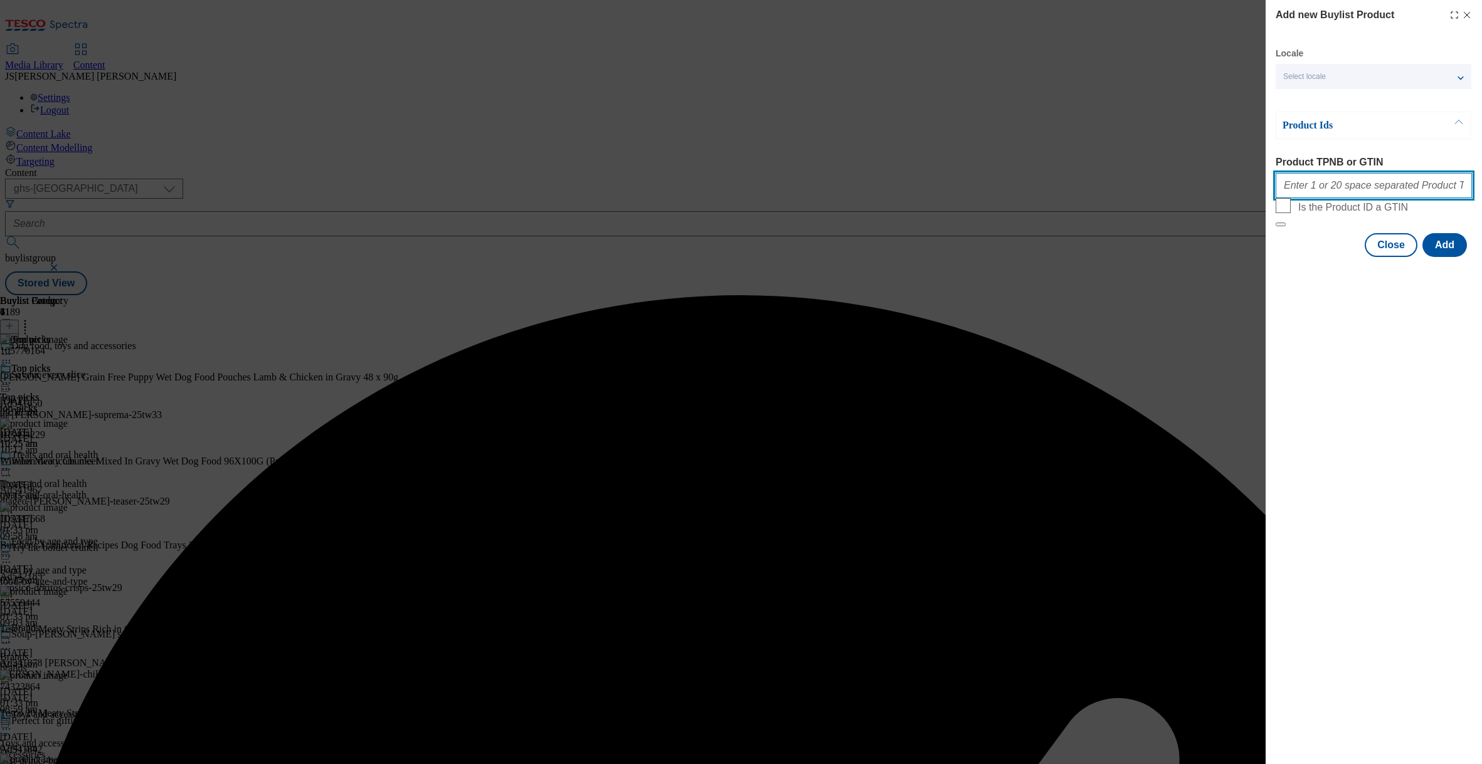
click at [1310, 186] on input "Product TPNB or GTIN" at bounding box center [1373, 185] width 196 height 25
paste input ""84280372 84280386 84280363 82465281 93278693 91719498 77392978 91711450 934903…"
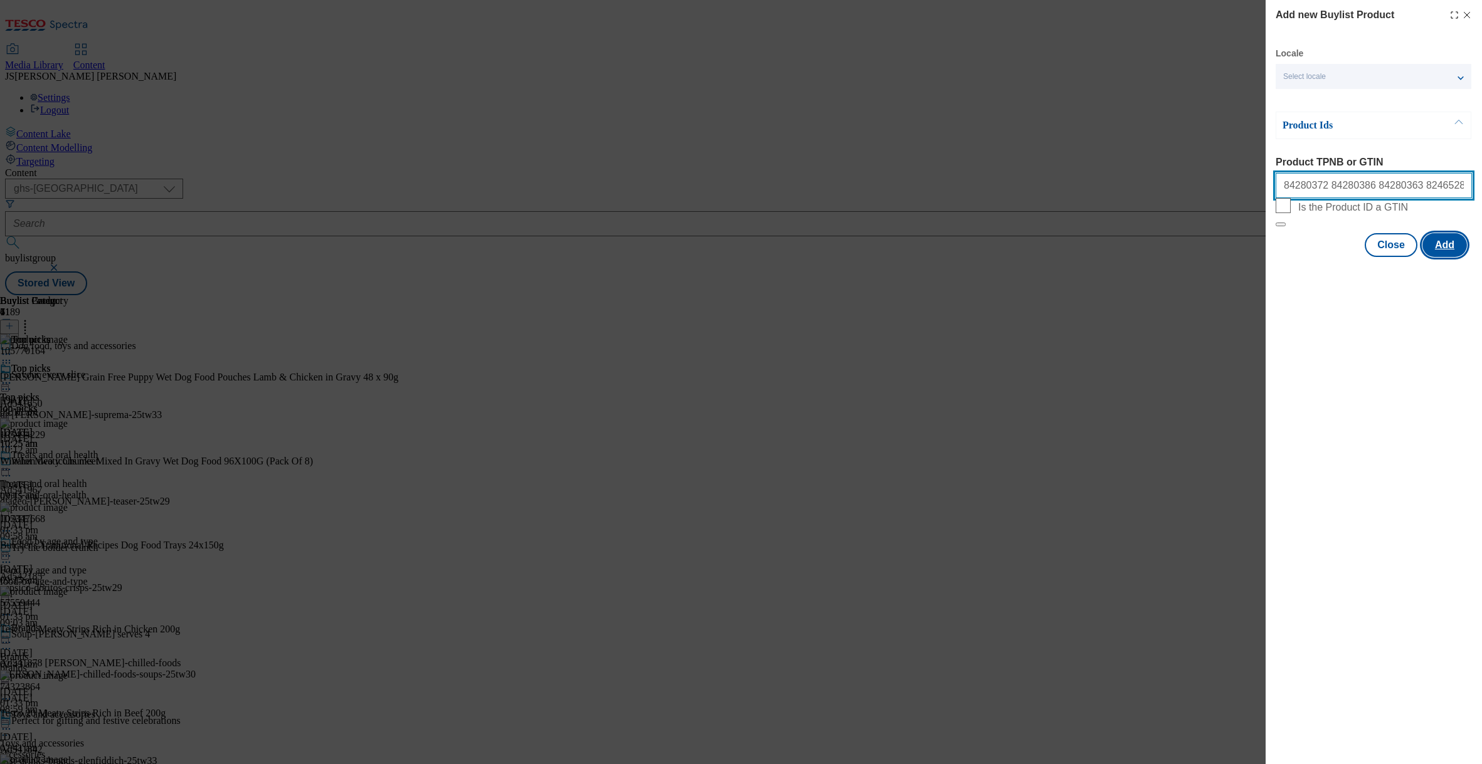
type input "84280372 84280386 84280363 82465281 93278693 91719498 77392978 91711450 9349037…"
click at [1447, 257] on button "Add" at bounding box center [1444, 245] width 45 height 24
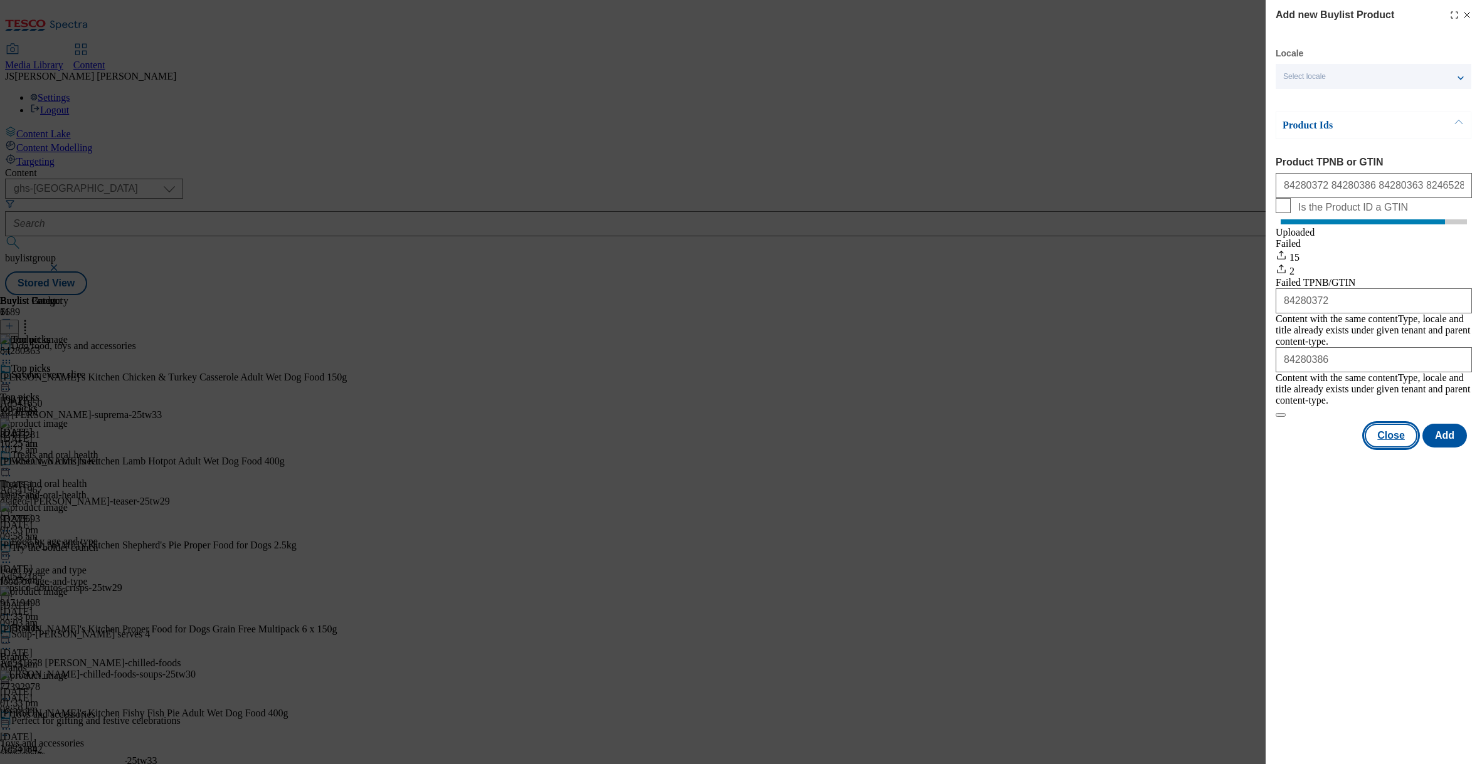
click at [1392, 430] on button "Close" at bounding box center [1390, 436] width 53 height 24
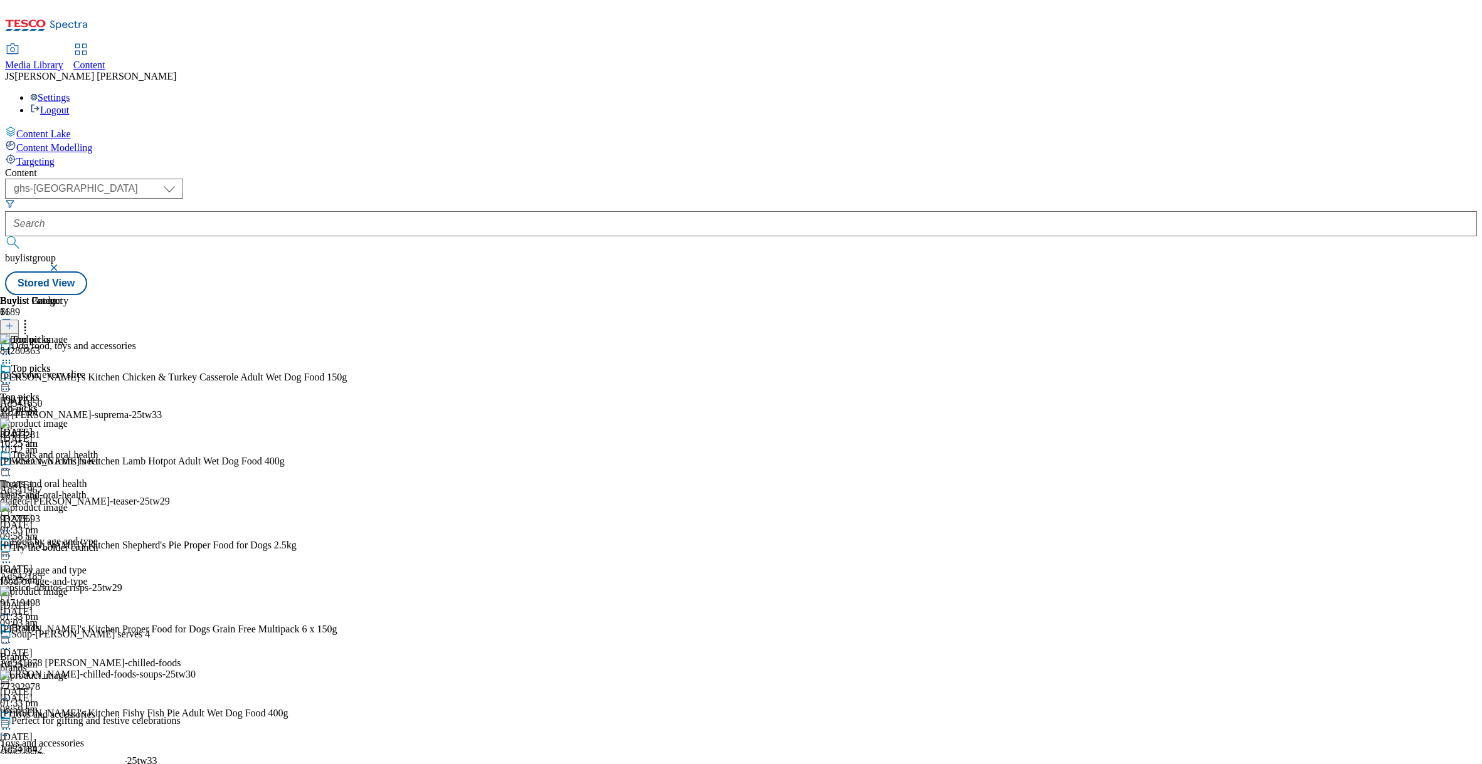
click at [26, 324] on circle at bounding box center [25, 325] width 2 height 2
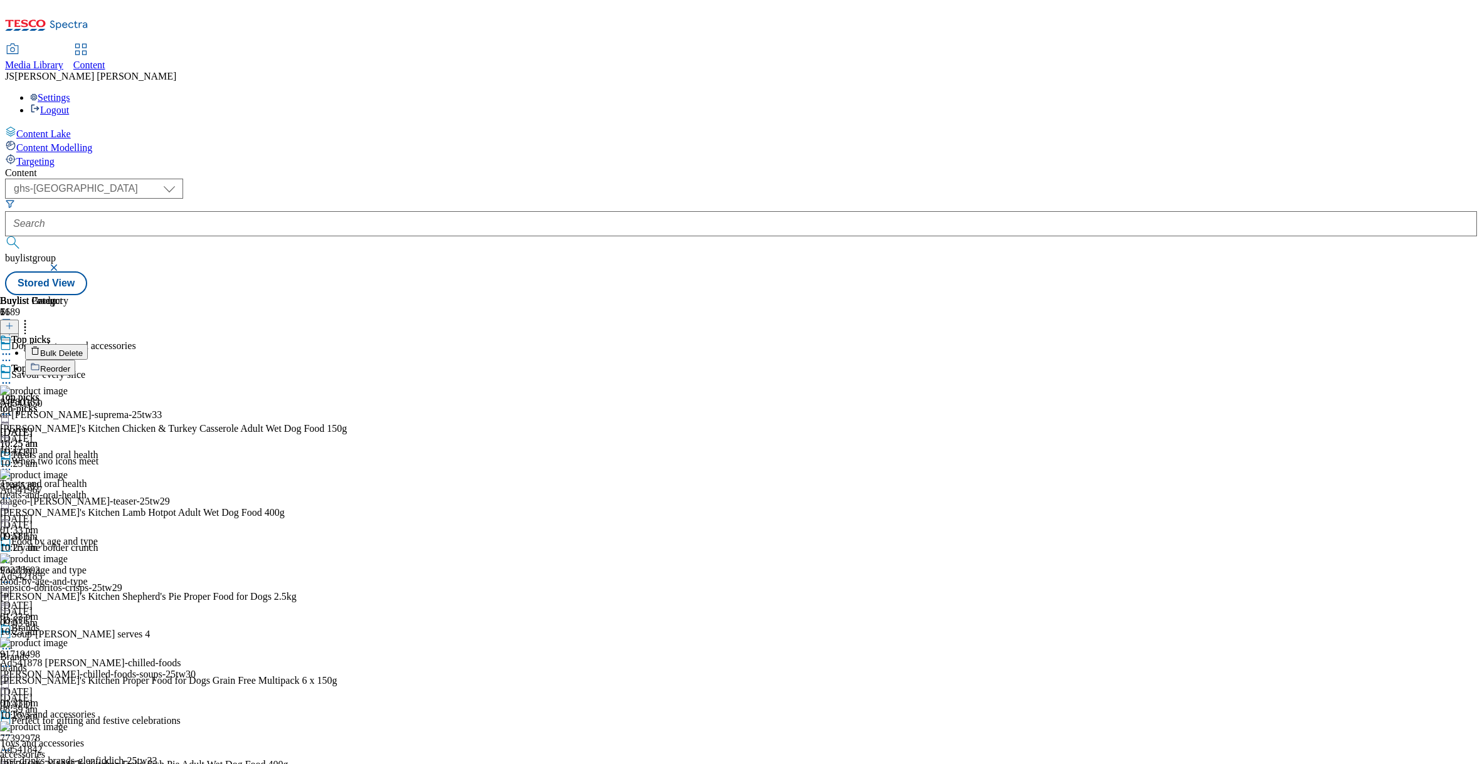
click at [70, 364] on span "Reorder" at bounding box center [55, 368] width 30 height 9
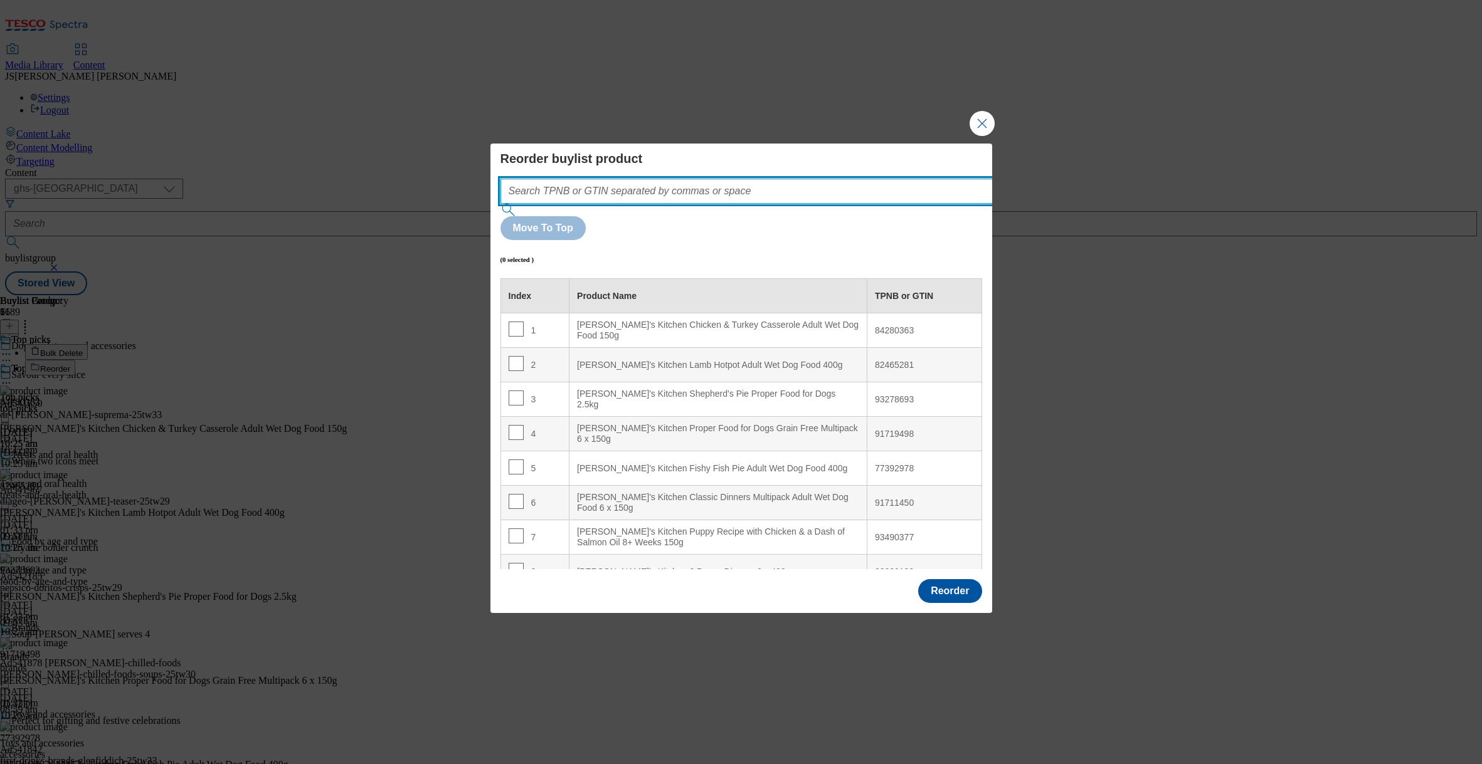
click at [635, 204] on input "Modal" at bounding box center [765, 191] width 530 height 25
paste input ""84280372 84280386 84280363 82465281 93278693 91719498 77392978 91711450 934903…"
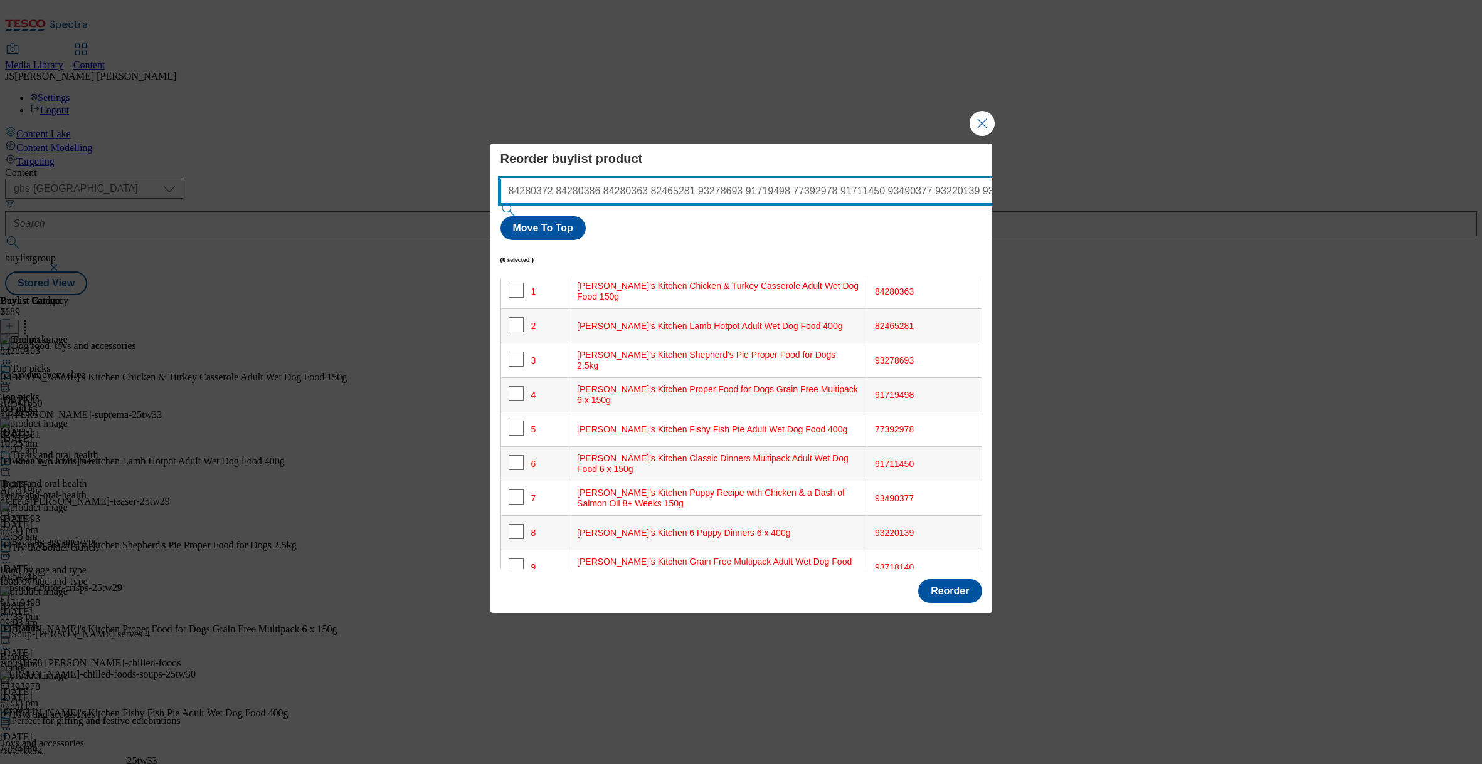
scroll to position [17, 0]
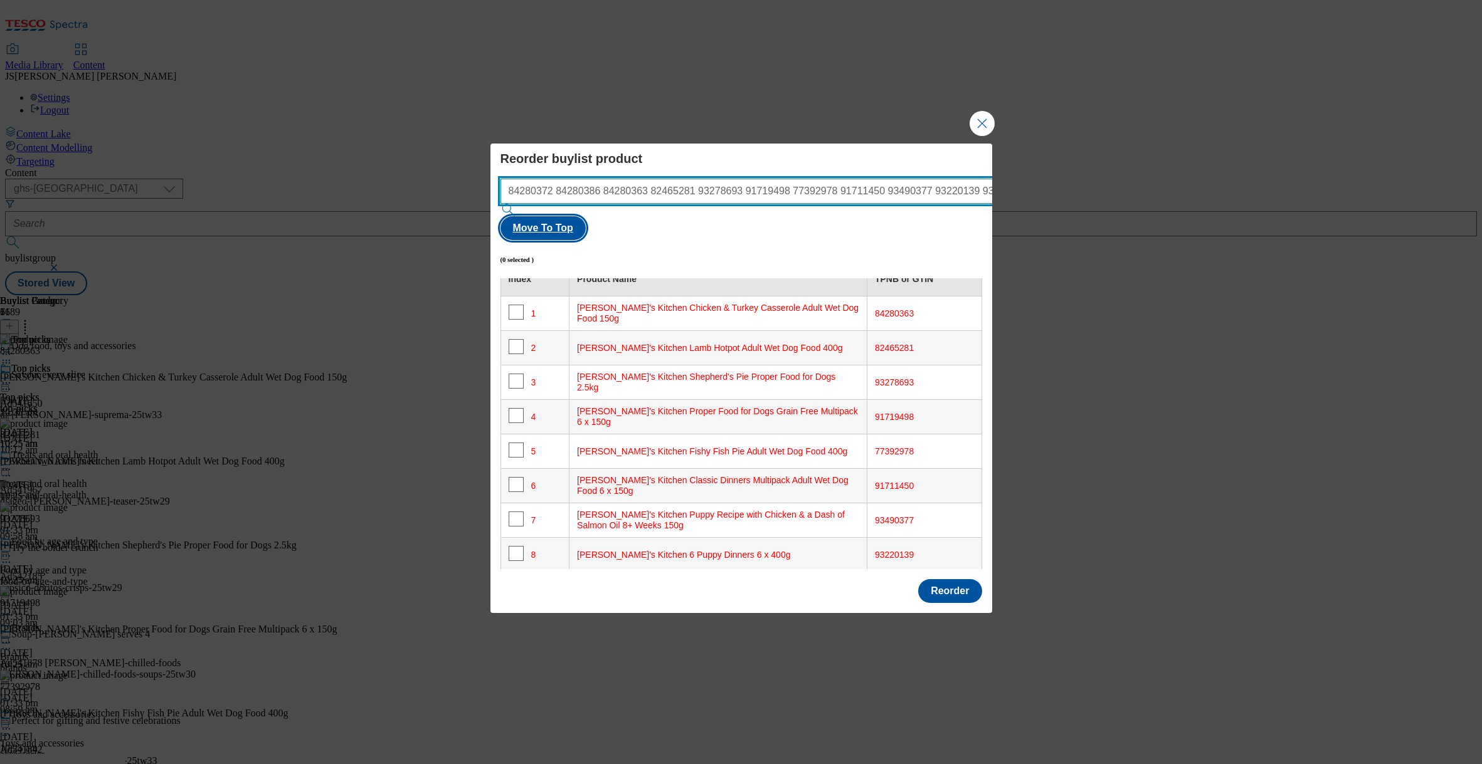
type input "84280372 84280386 84280363 82465281 93278693 91719498 77392978 91711450 9349037…"
click at [586, 216] on button "Move To Top" at bounding box center [542, 228] width 85 height 24
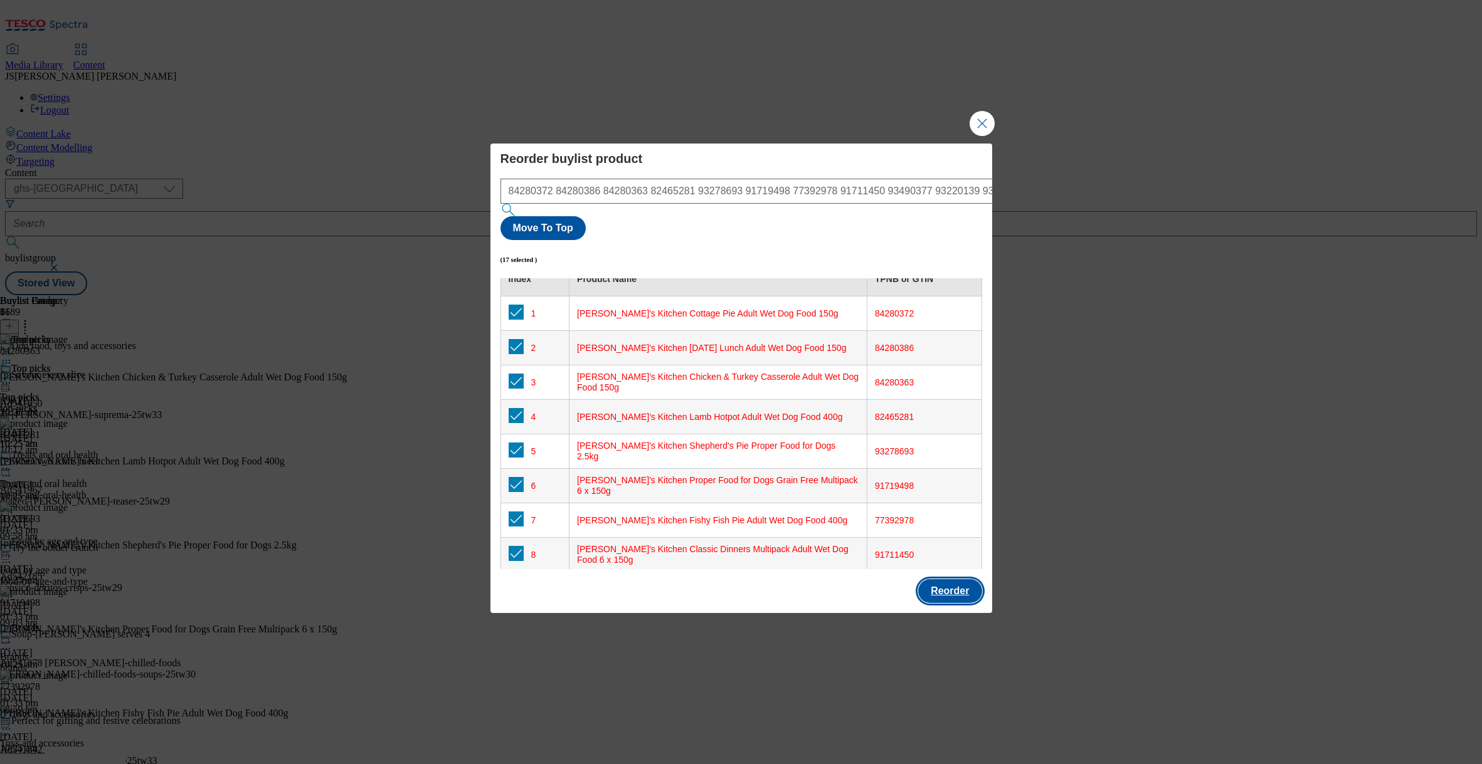
click at [954, 579] on button "Reorder" at bounding box center [949, 591] width 63 height 24
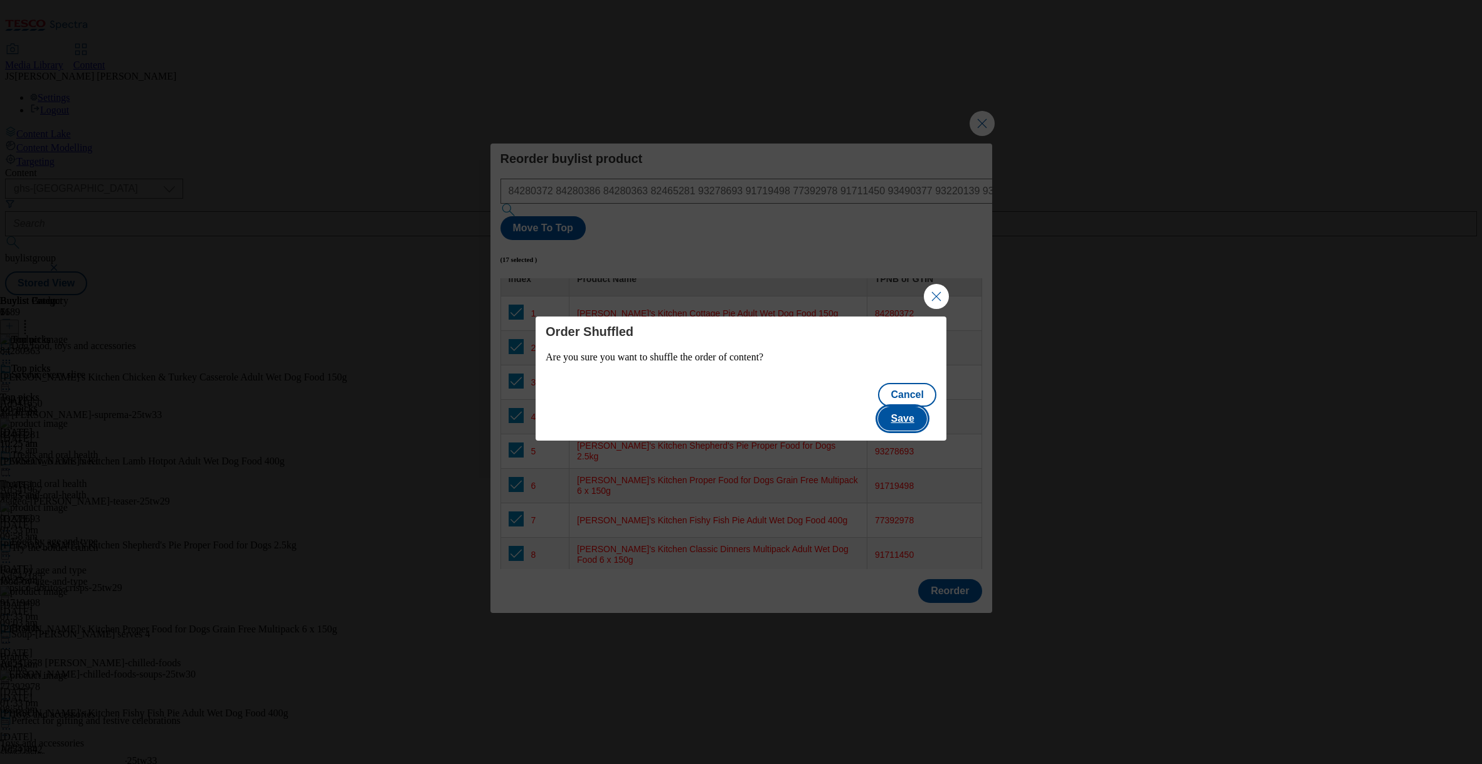
click at [915, 410] on button "Save" at bounding box center [902, 419] width 48 height 24
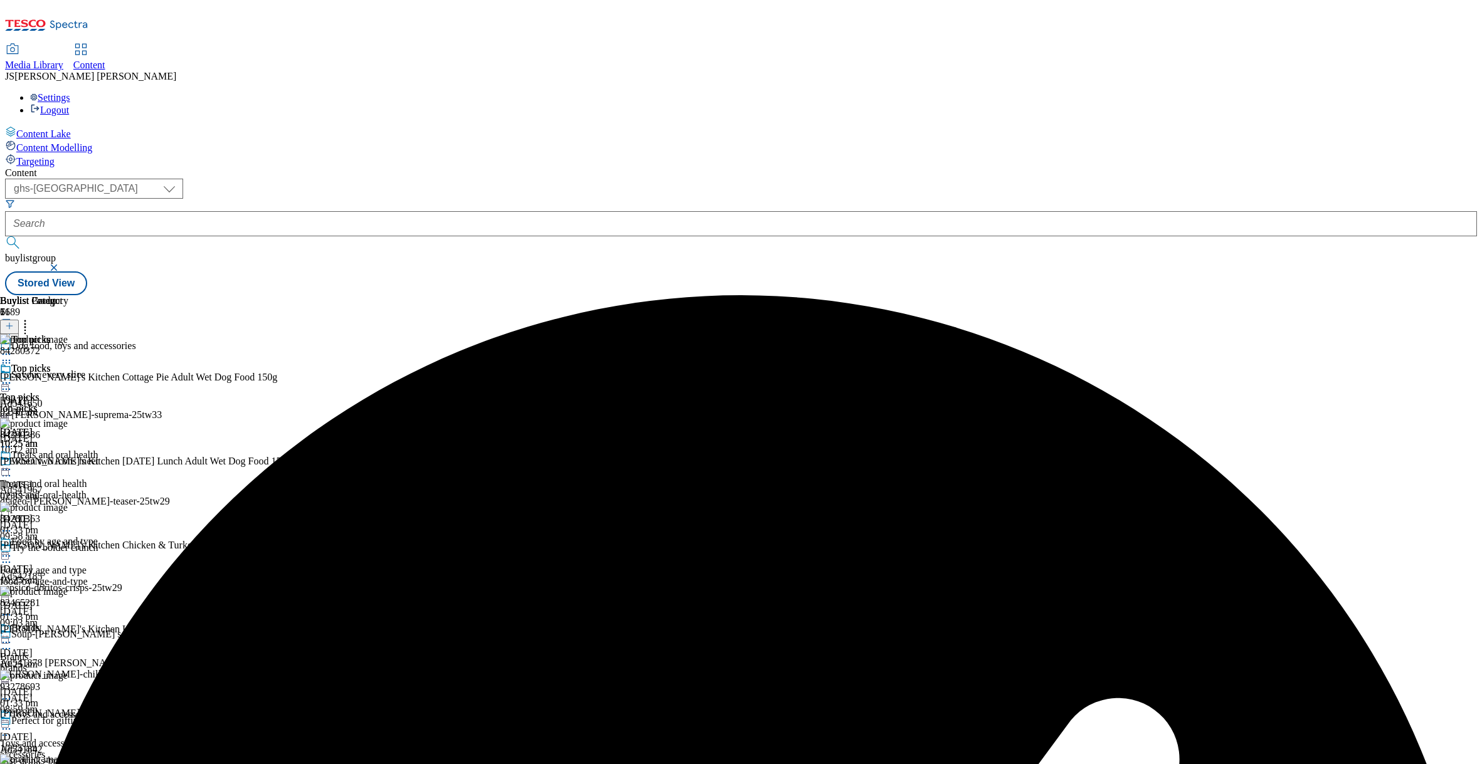
click at [13, 377] on icon at bounding box center [6, 383] width 13 height 13
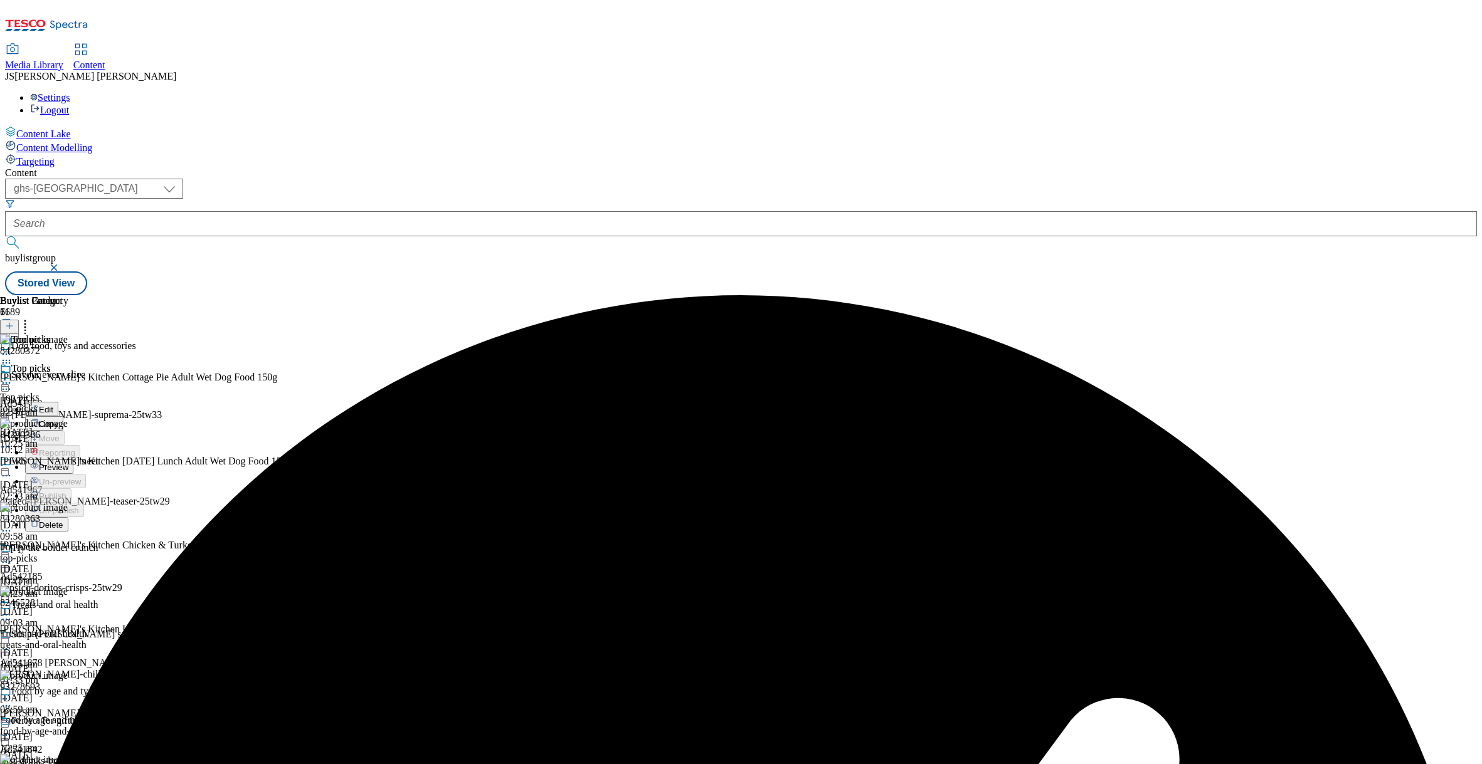
click at [68, 463] on span "Preview" at bounding box center [53, 467] width 29 height 9
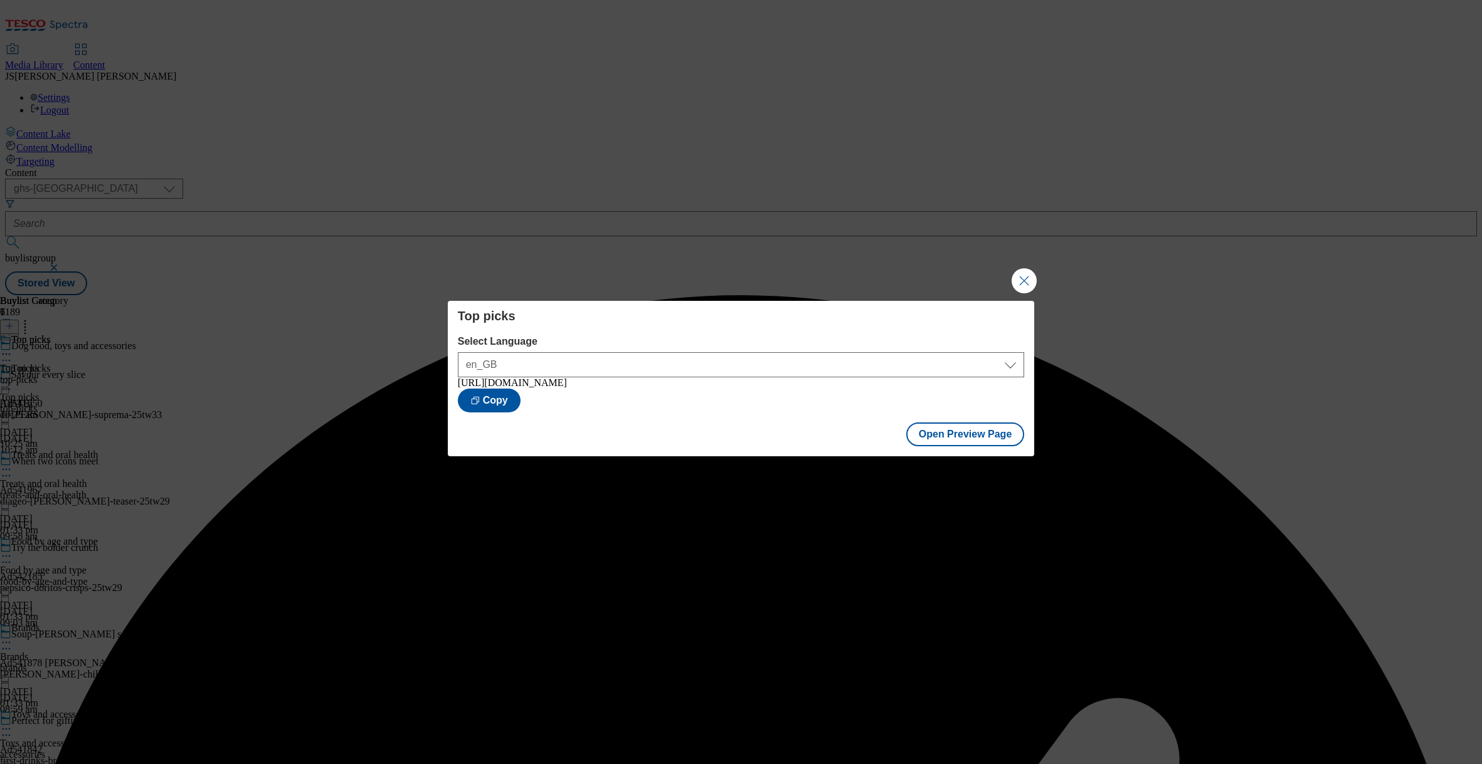
drag, startPoint x: 1025, startPoint y: 283, endPoint x: 879, endPoint y: 261, distance: 147.6
click at [1024, 283] on button "Close Modal" at bounding box center [1023, 280] width 25 height 25
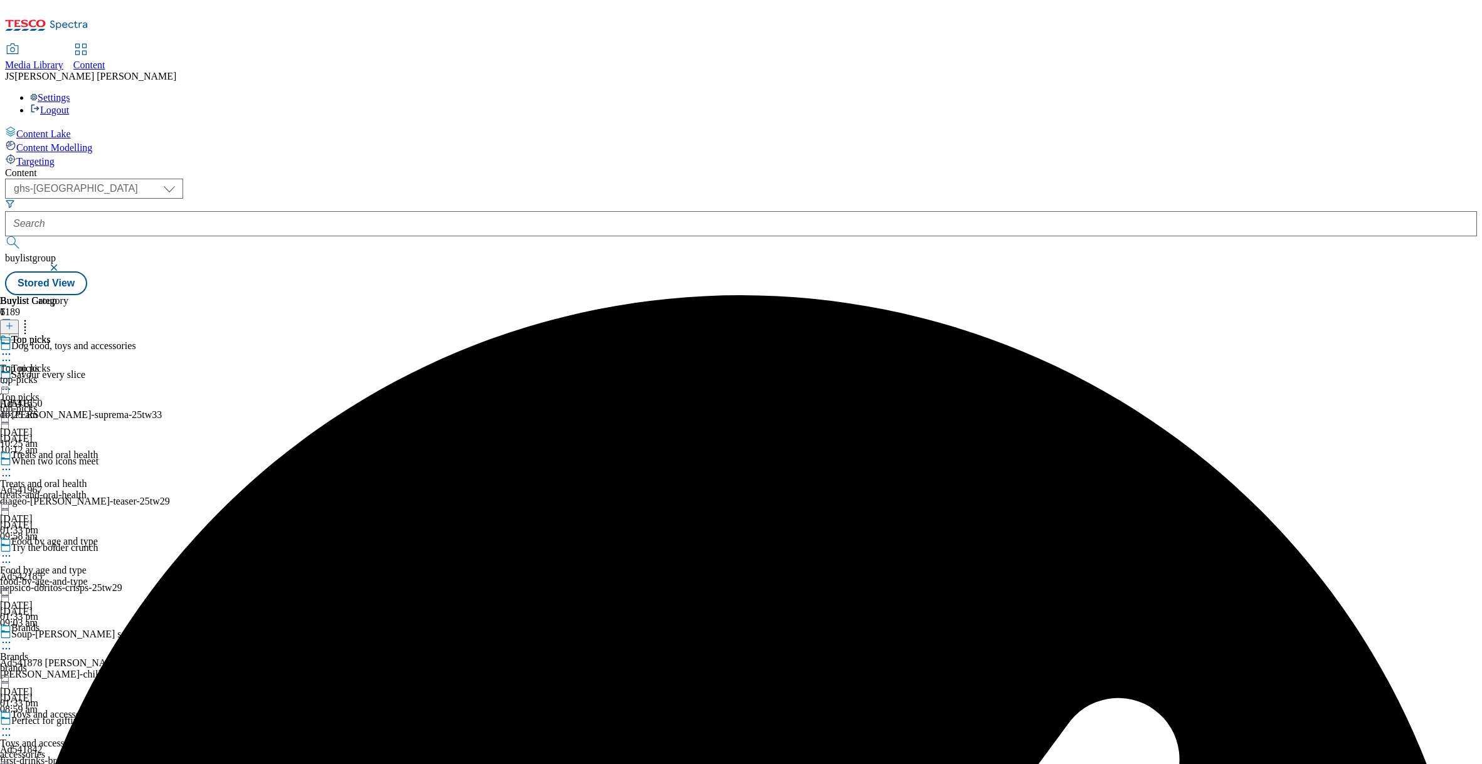
click at [13, 377] on icon at bounding box center [6, 383] width 13 height 13
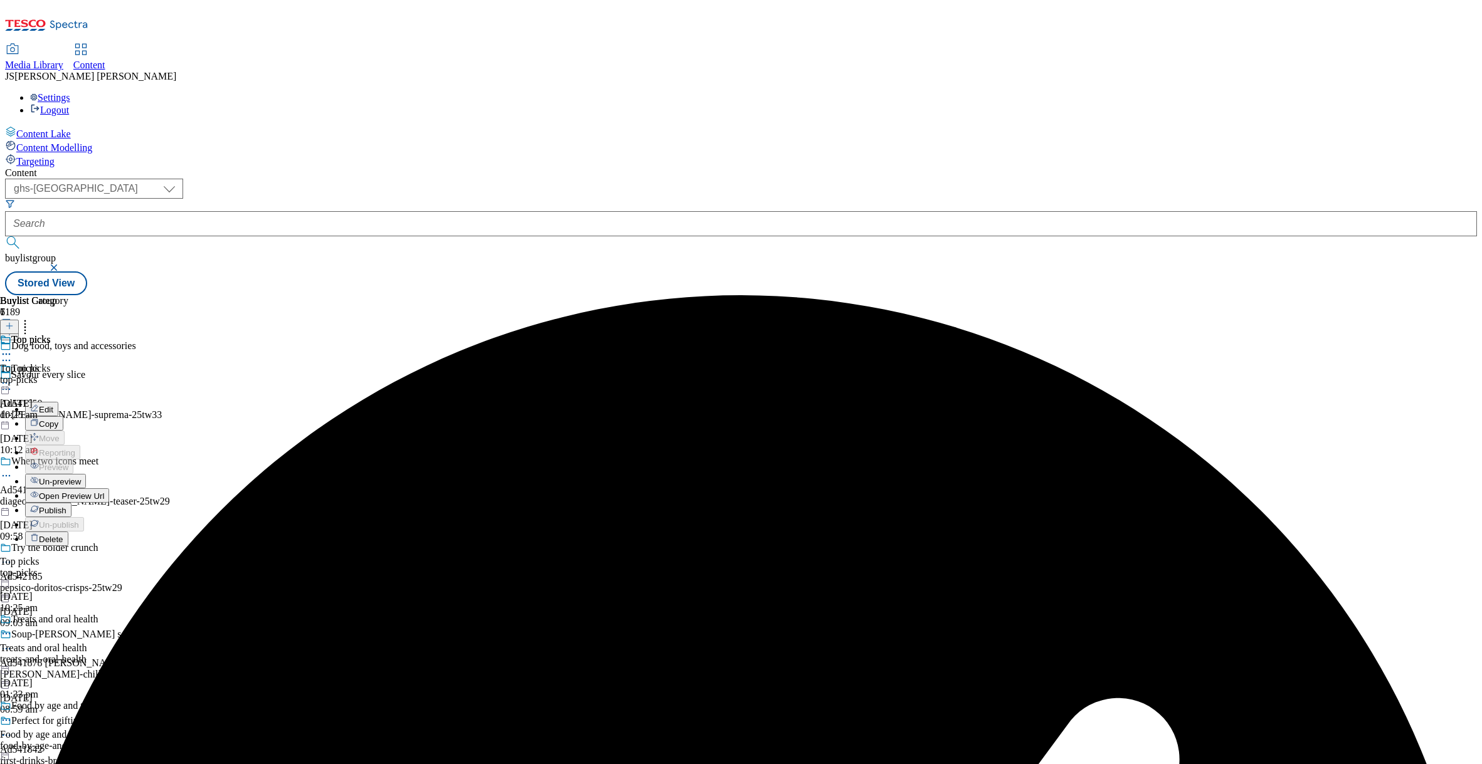
click at [66, 506] on span "Publish" at bounding box center [53, 510] width 28 height 9
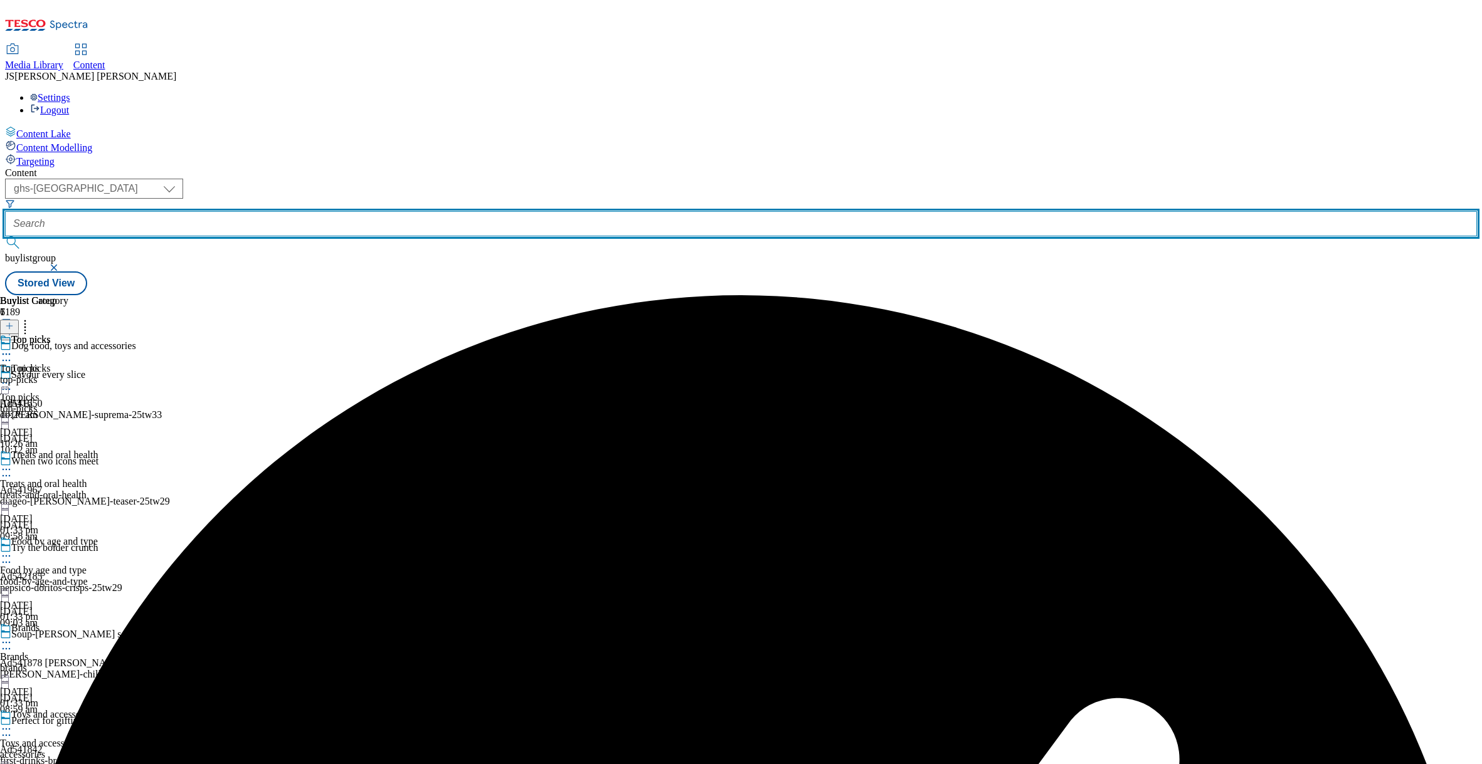
click at [300, 211] on input "text" at bounding box center [740, 223] width 1471 height 25
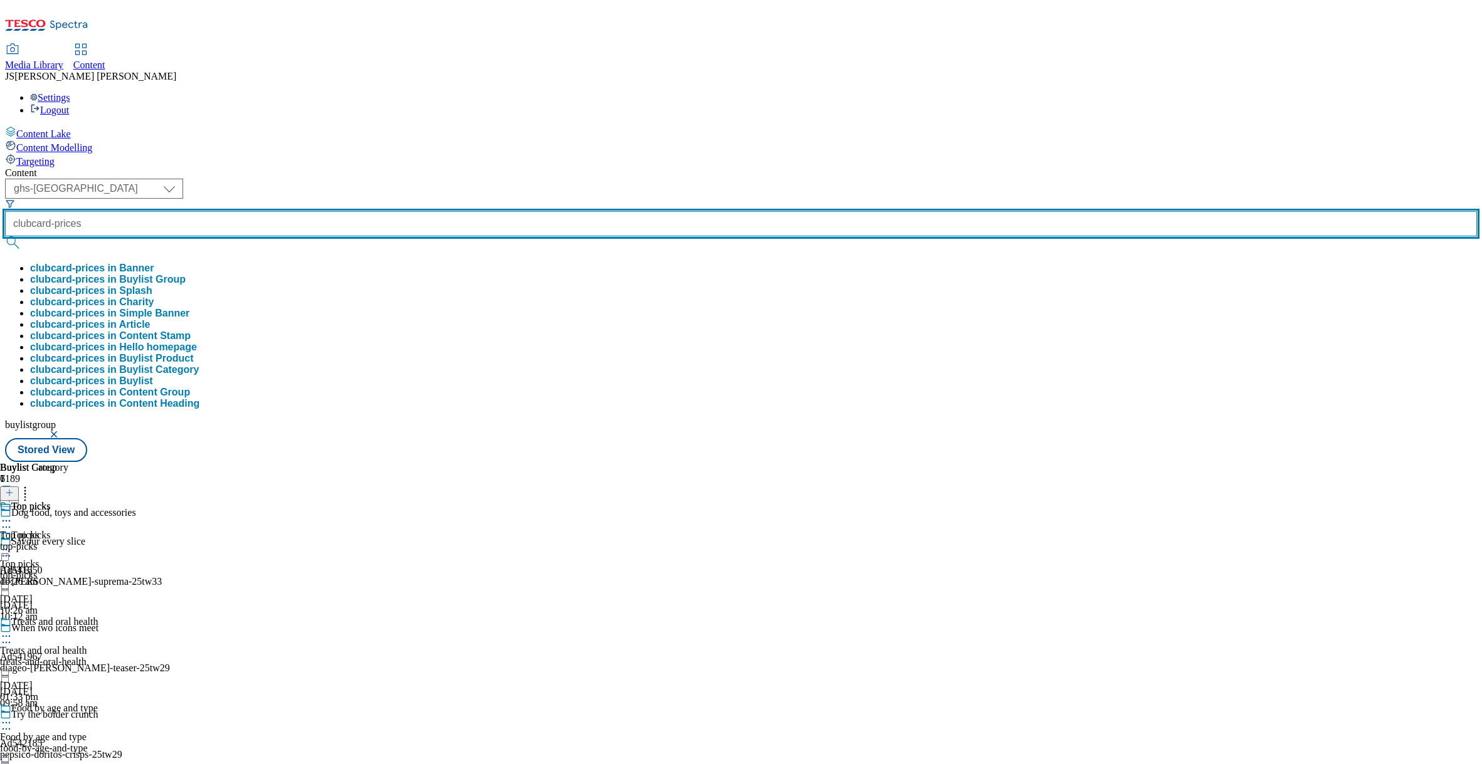
type input "clubcard-prices"
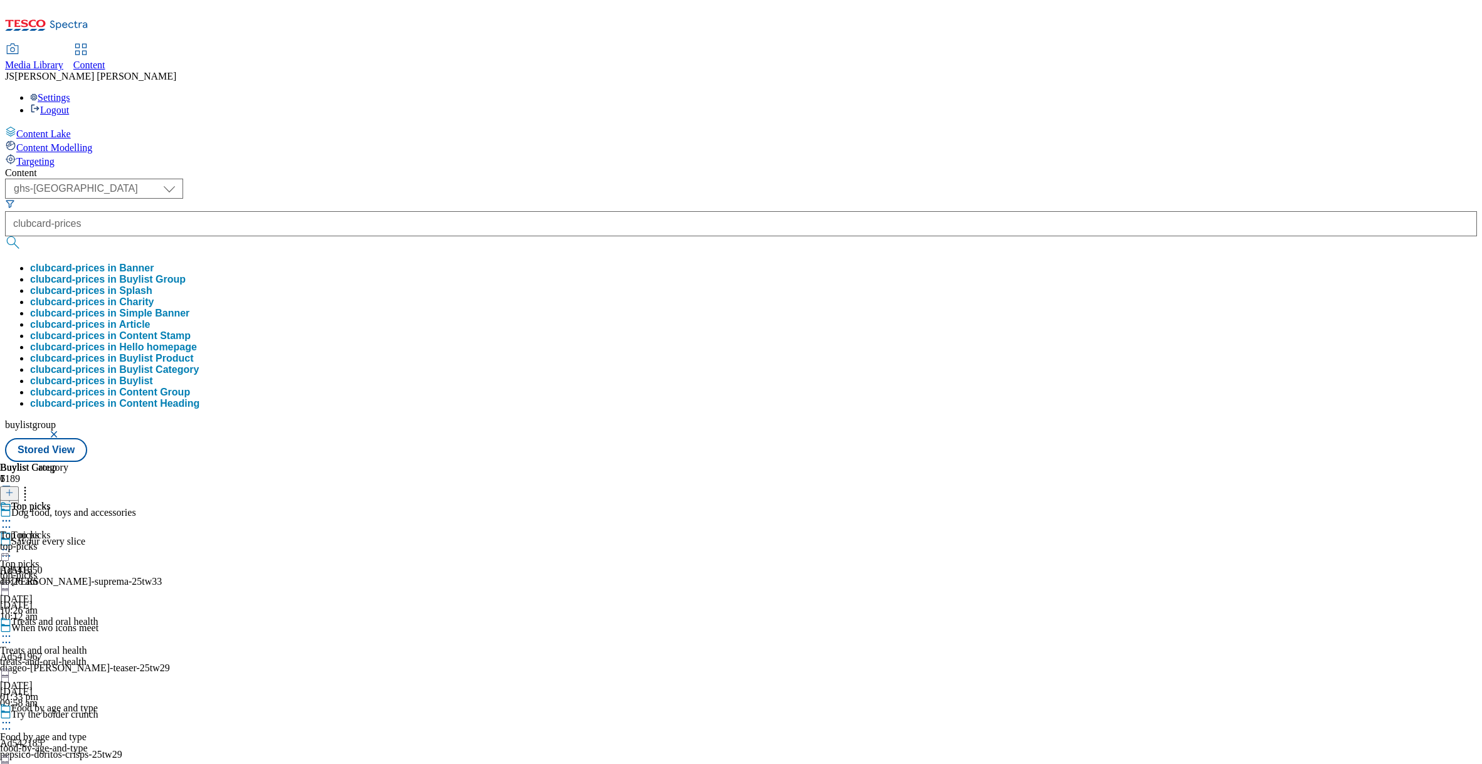
click at [186, 274] on button "clubcard-prices in Buylist Group" at bounding box center [107, 279] width 155 height 11
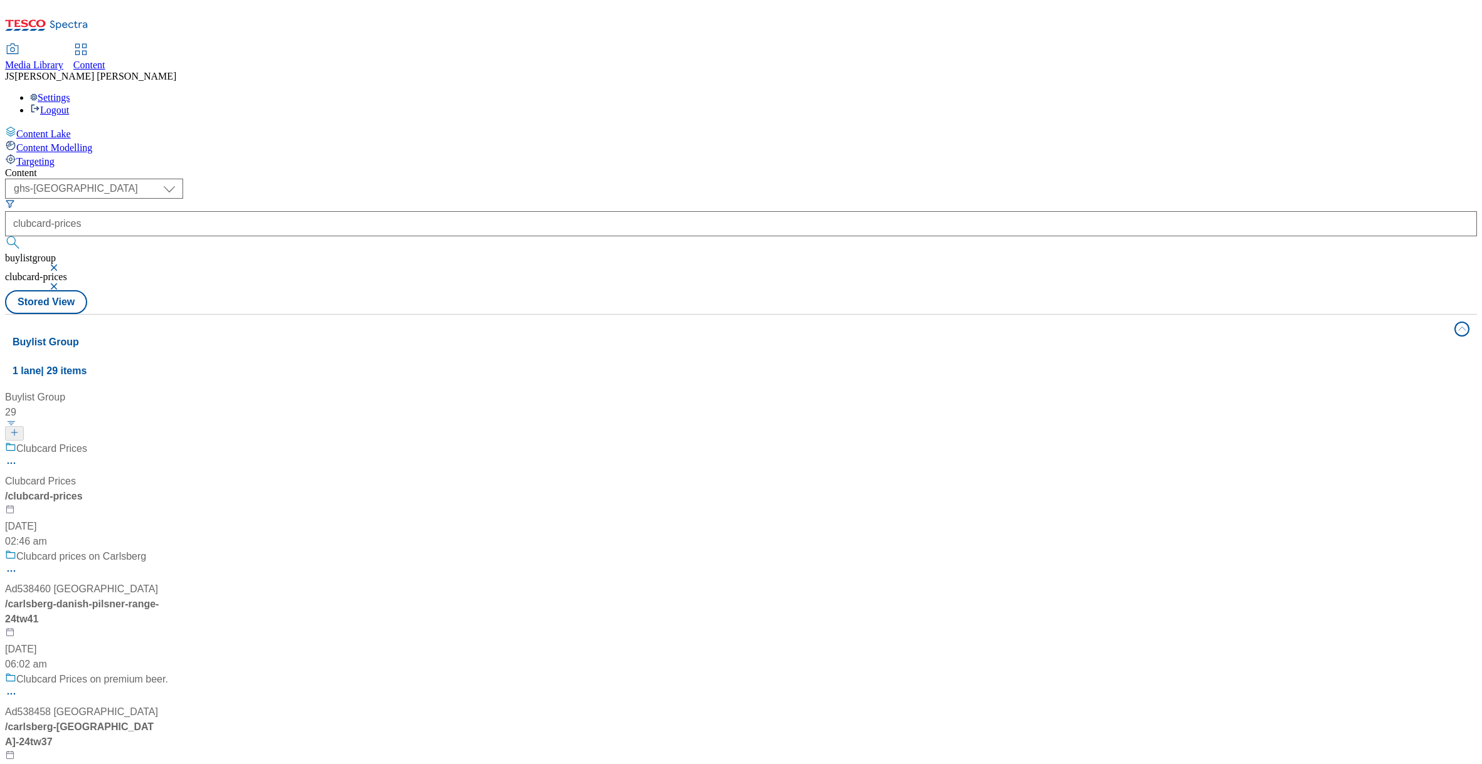
click at [188, 441] on div "Clubcard Prices Clubcard Prices / clubcard-prices 17 Jul 2024 02:46 am" at bounding box center [96, 495] width 183 height 108
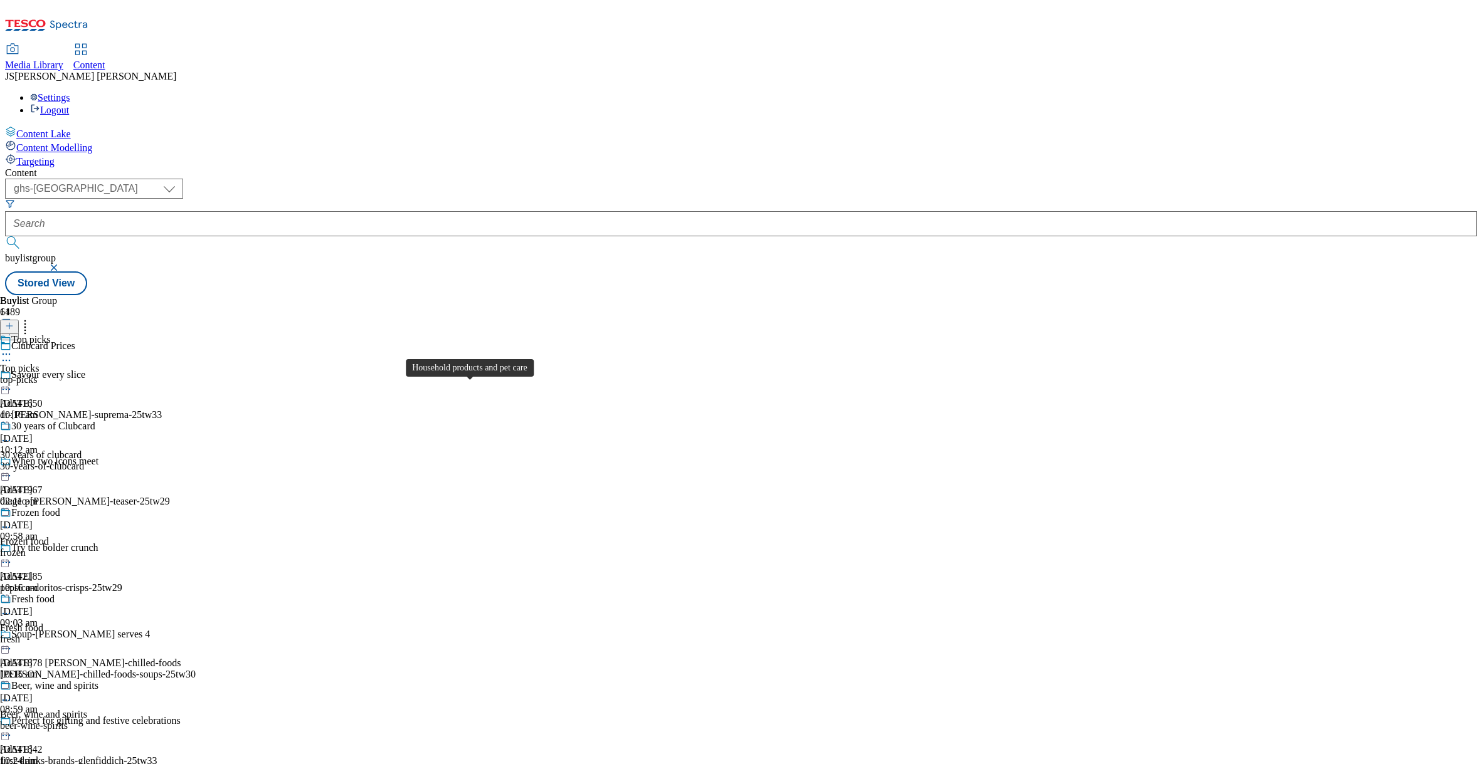
scroll to position [631, 0]
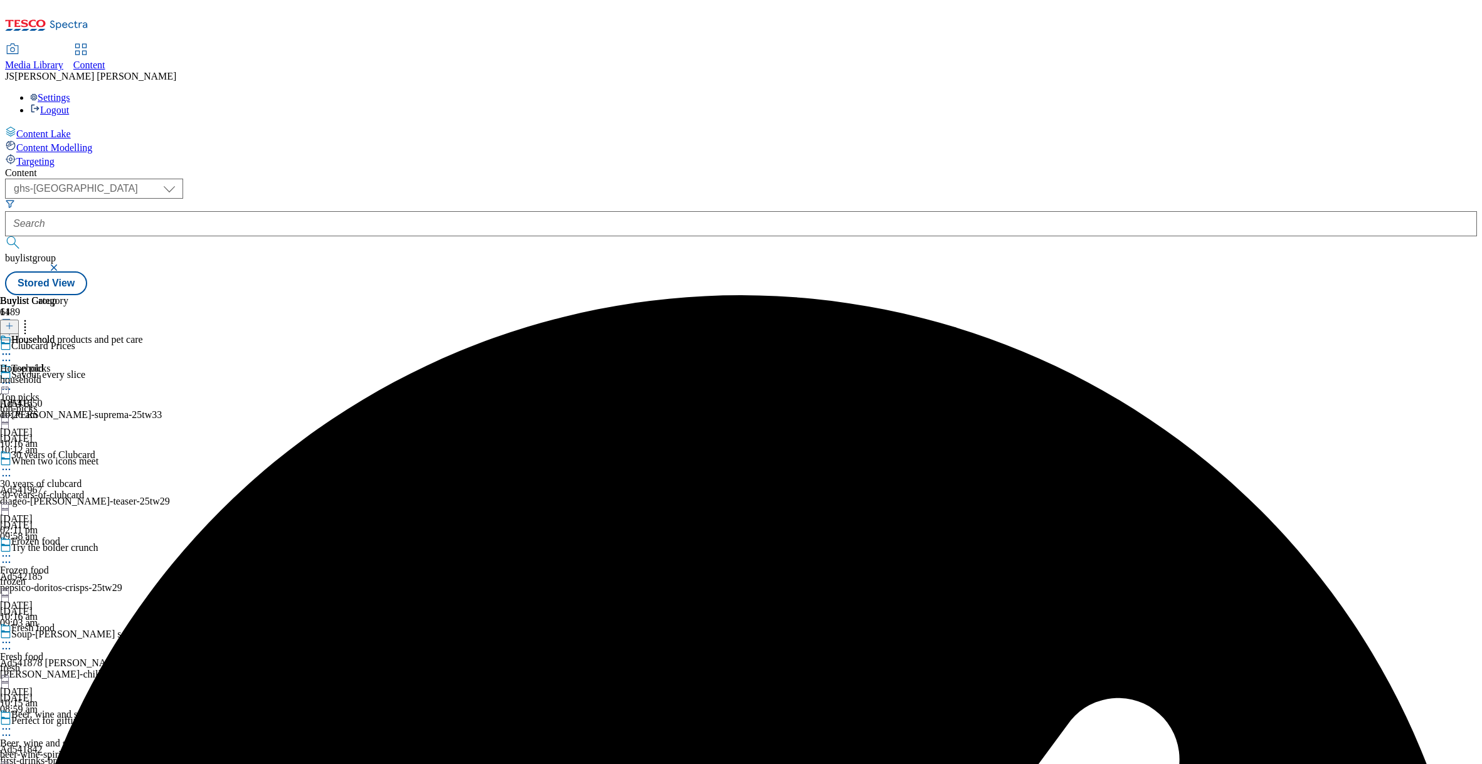
click at [13, 348] on icon at bounding box center [6, 354] width 13 height 13
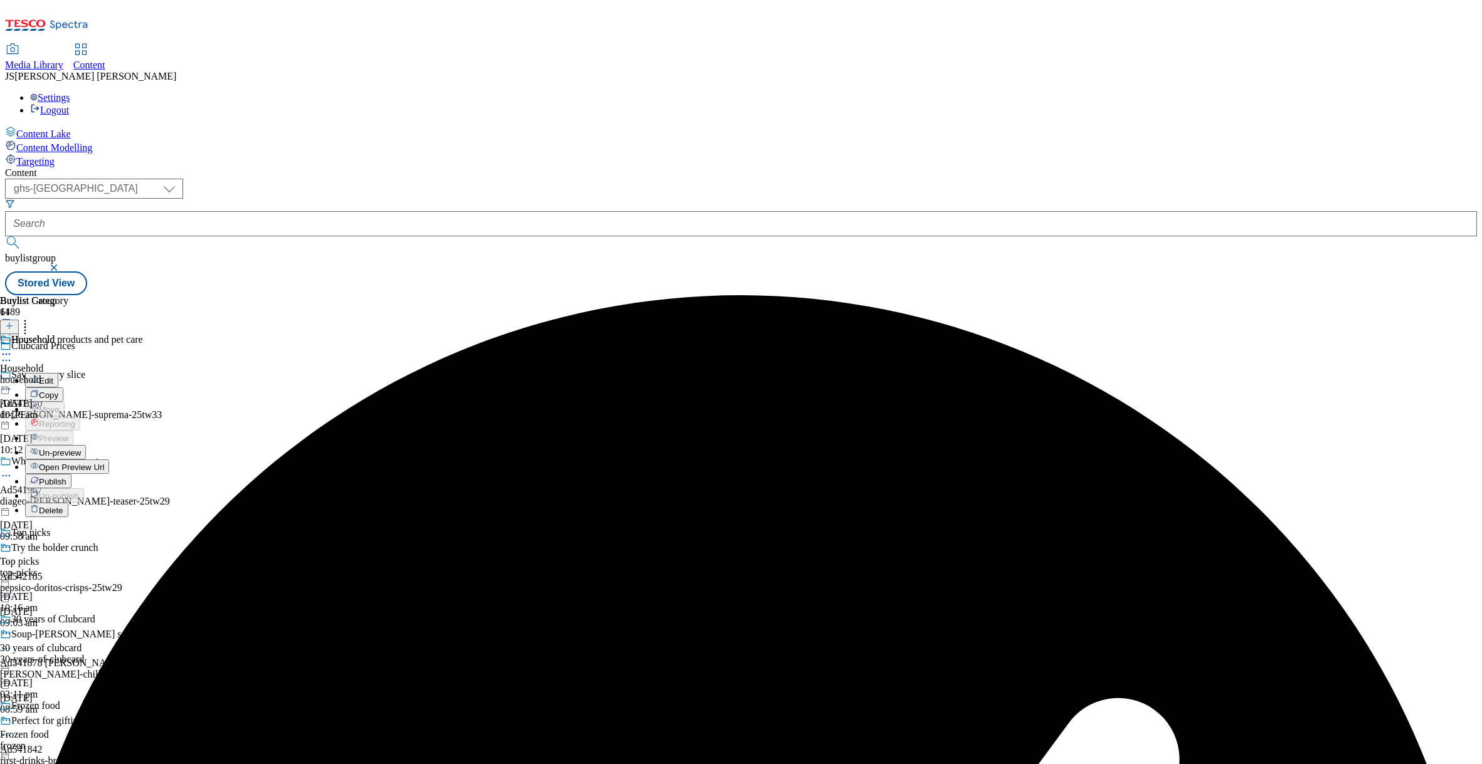
click at [81, 448] on span "Un-preview" at bounding box center [60, 452] width 42 height 9
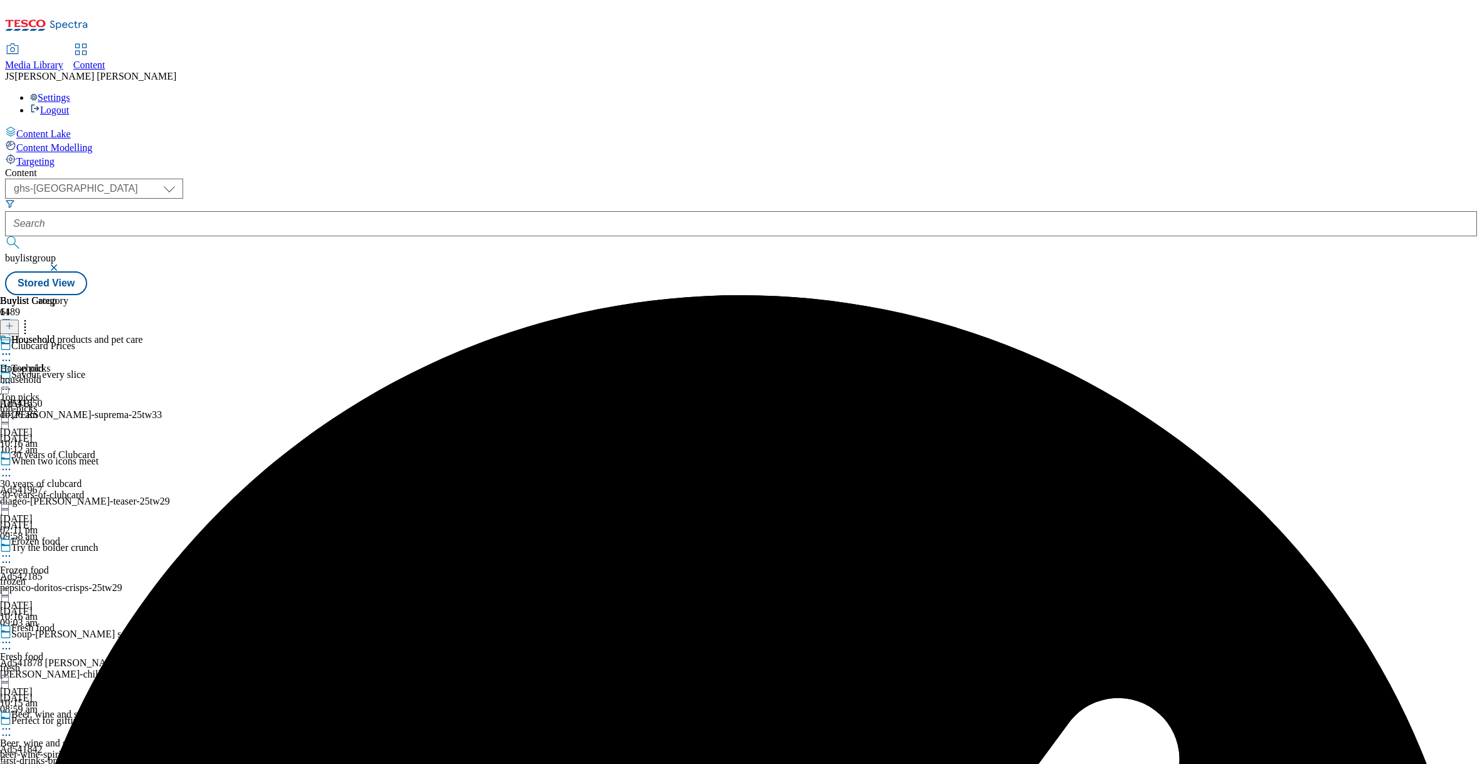
click at [68, 374] on div "household" at bounding box center [34, 379] width 68 height 11
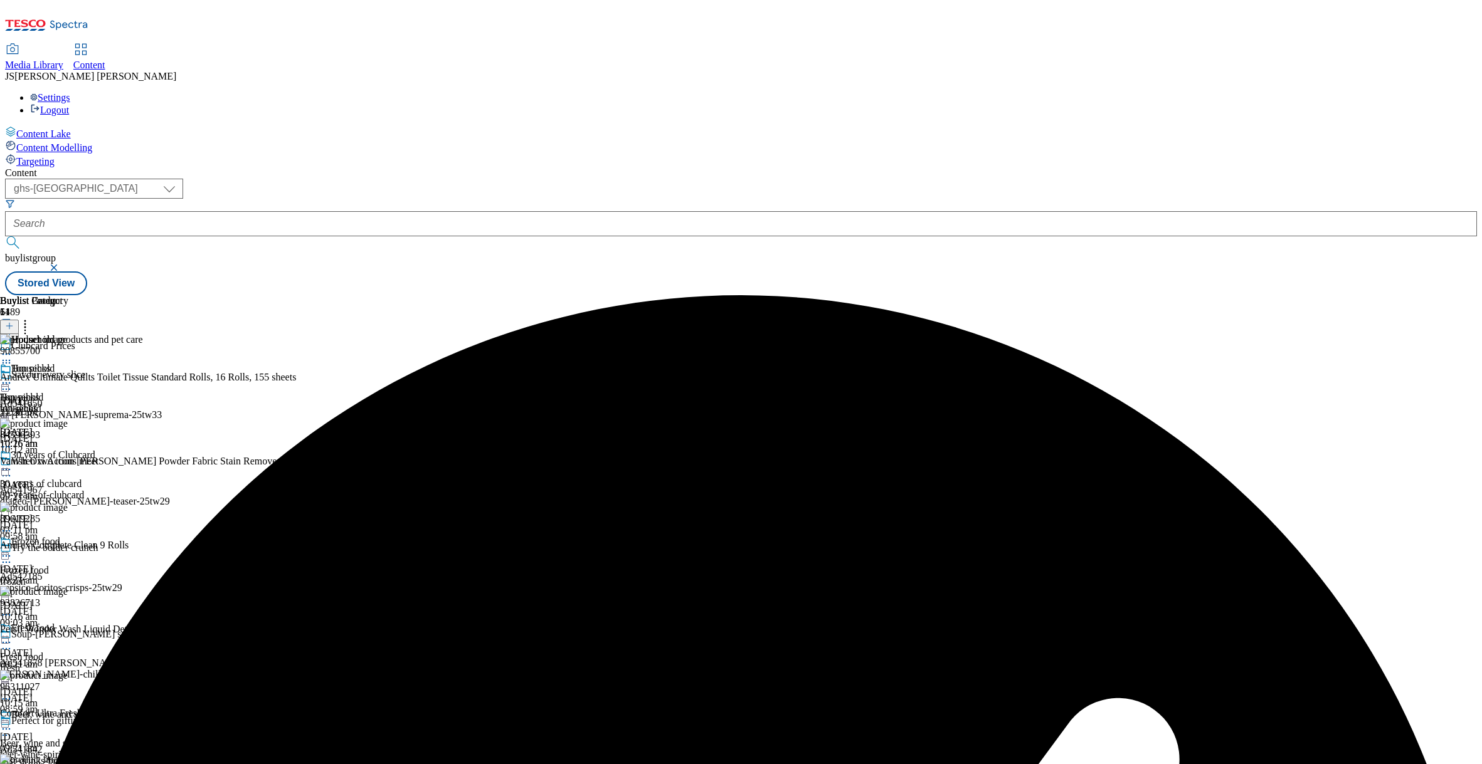
click at [14, 322] on icon at bounding box center [9, 326] width 9 height 9
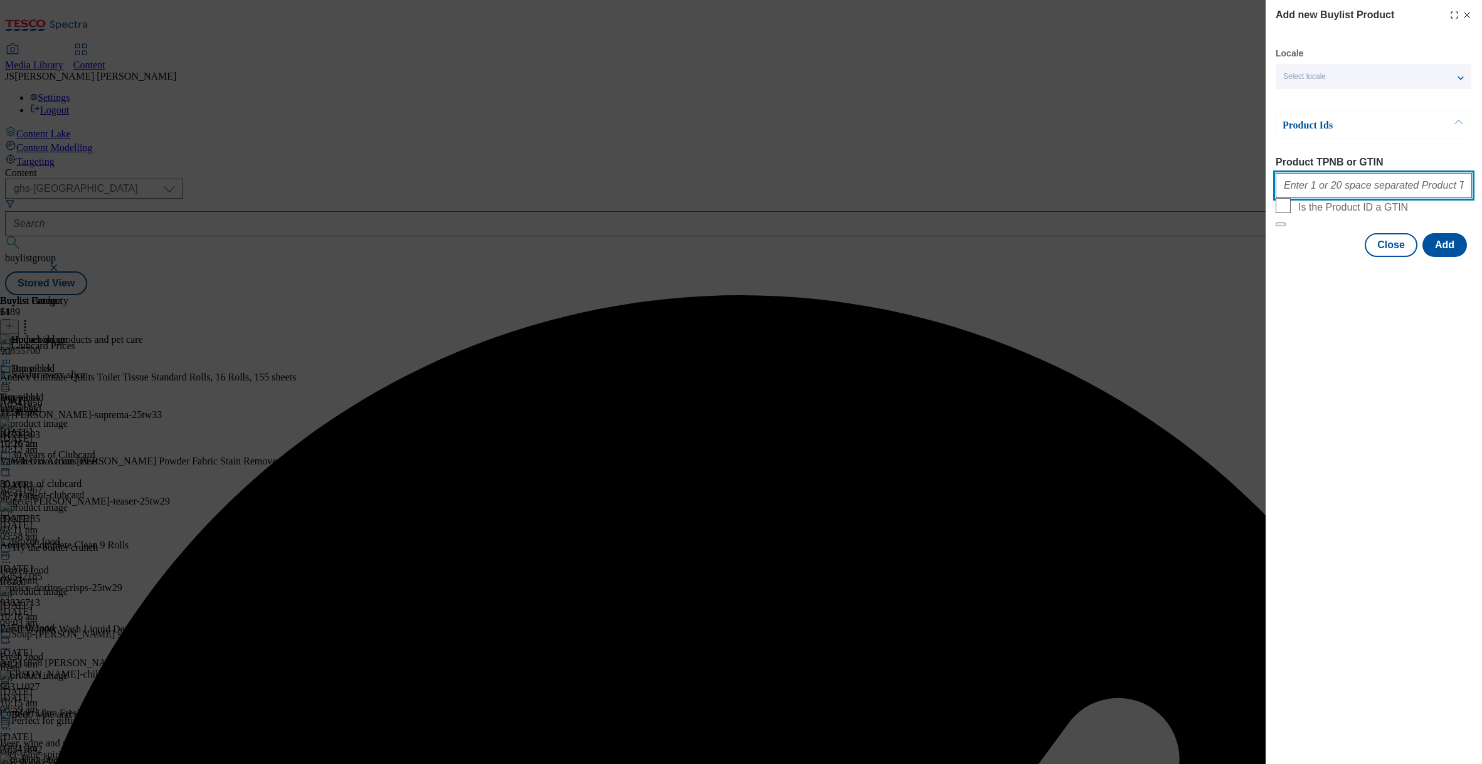
click at [1328, 194] on input "Product TPNB or GTIN" at bounding box center [1373, 185] width 196 height 25
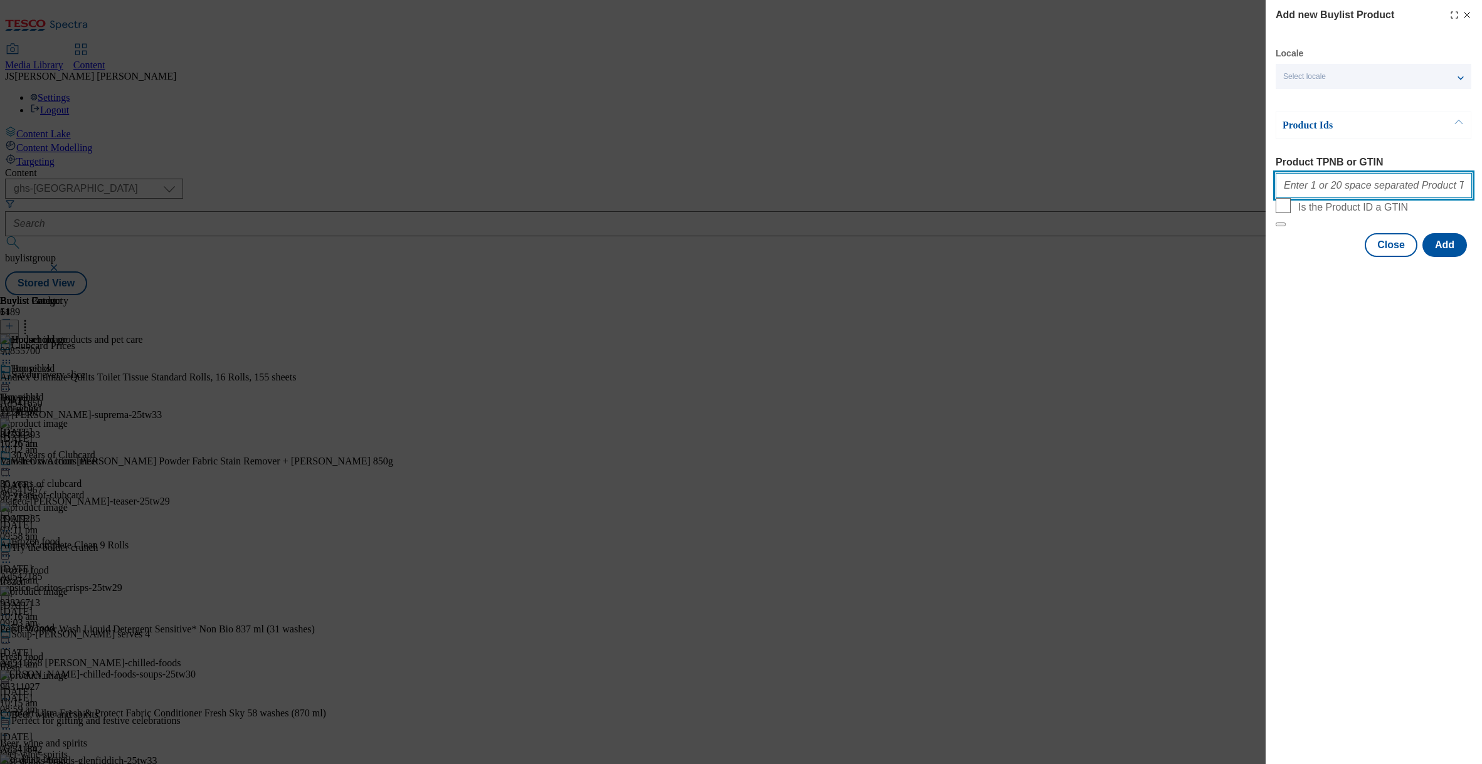
paste input ""89615456 84280372 84280363 89474656 89622418 84280386 82465281 93278693 917194…"
type input "89615456 84280372 84280363 89474656 89622418 84280386 82465281 93278693 9171949…"
click at [1445, 257] on button "Add" at bounding box center [1444, 245] width 45 height 24
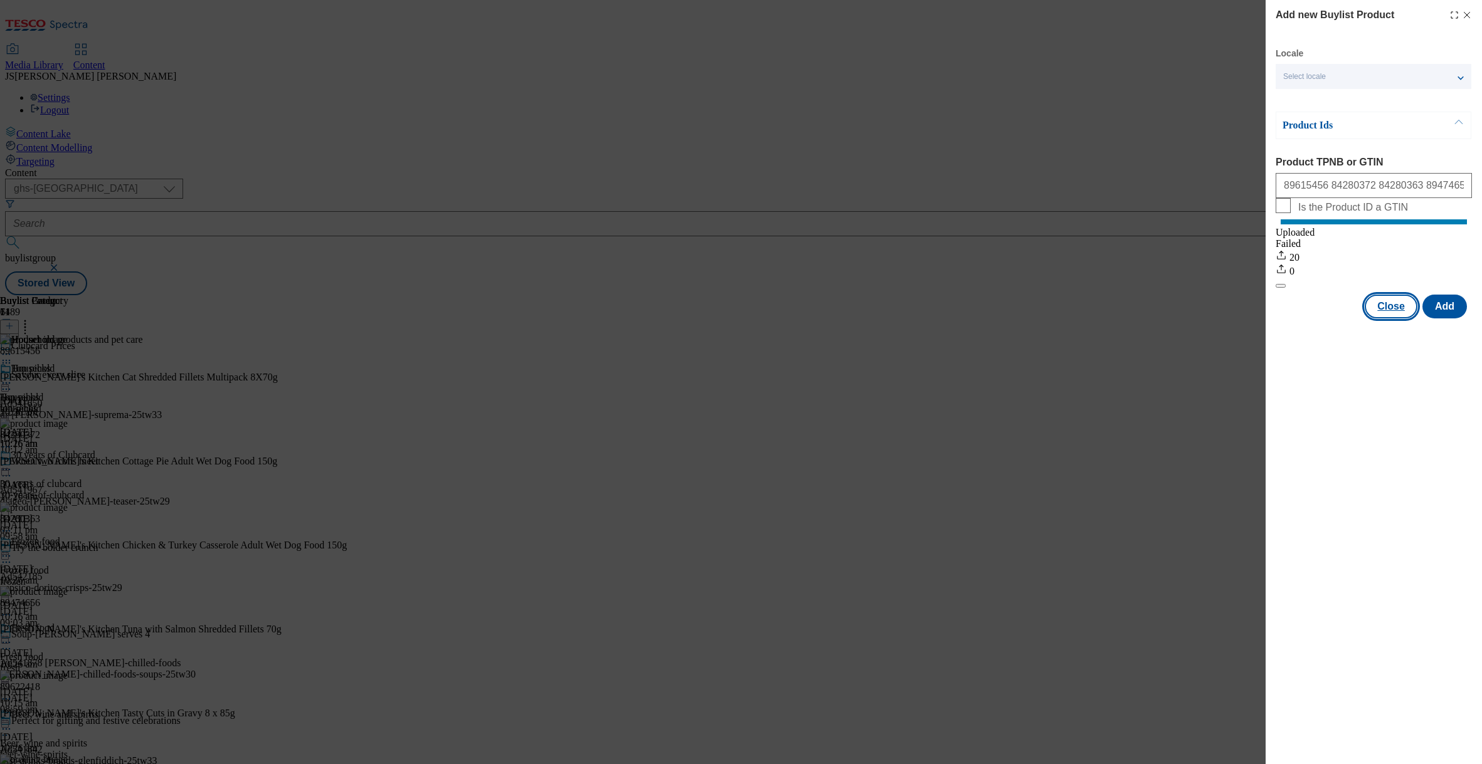
click at [1392, 318] on button "Close" at bounding box center [1390, 307] width 53 height 24
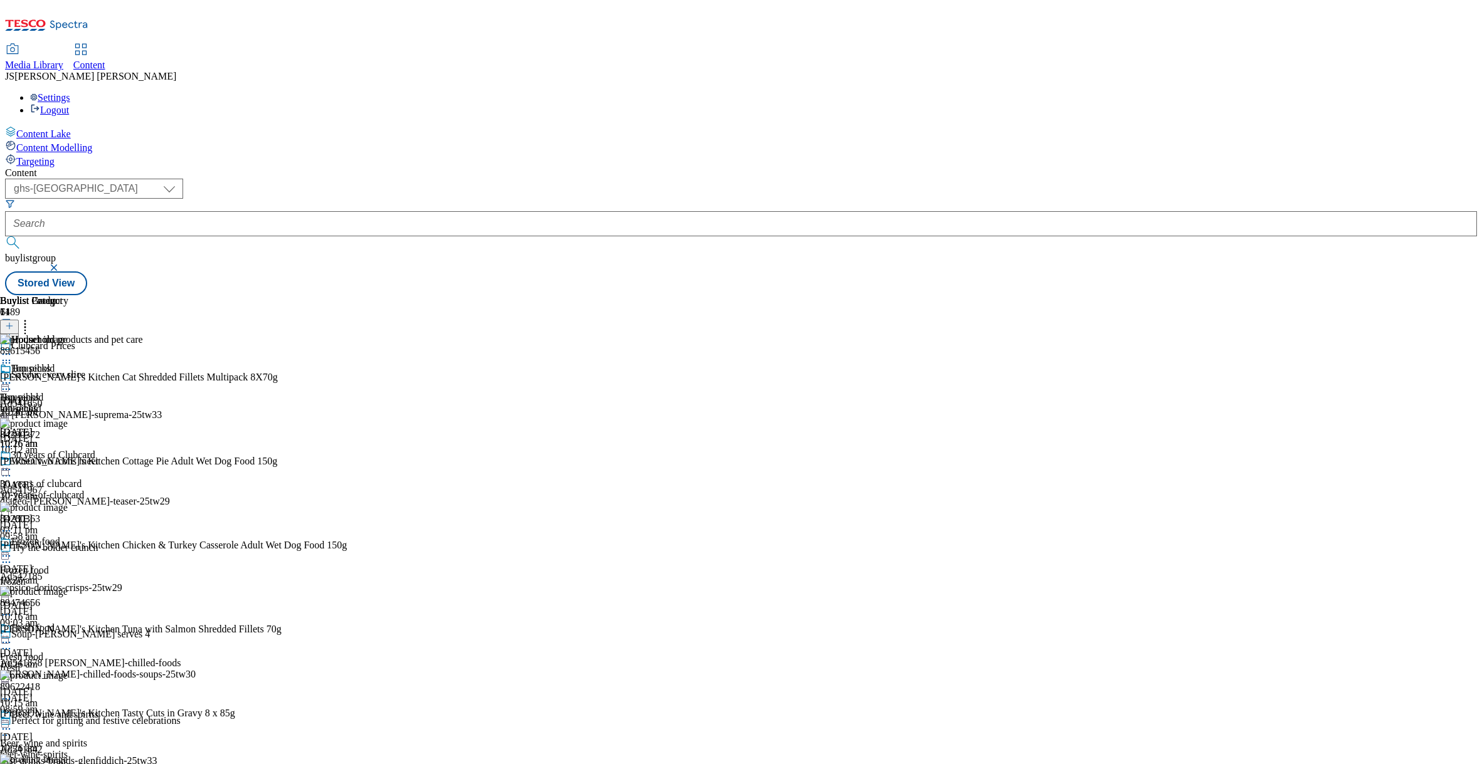
click at [31, 318] on icon at bounding box center [25, 324] width 13 height 13
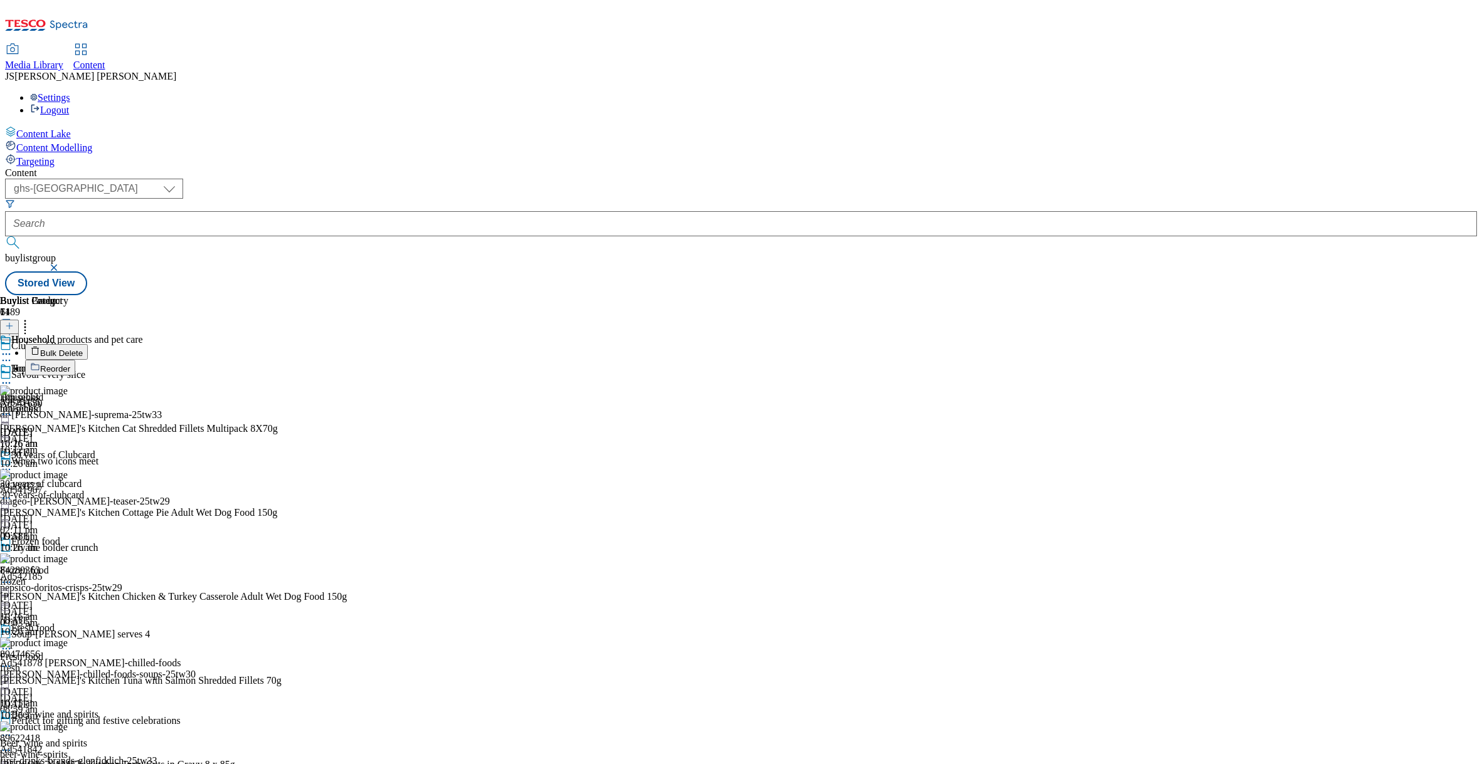
click at [70, 364] on span "Reorder" at bounding box center [55, 368] width 30 height 9
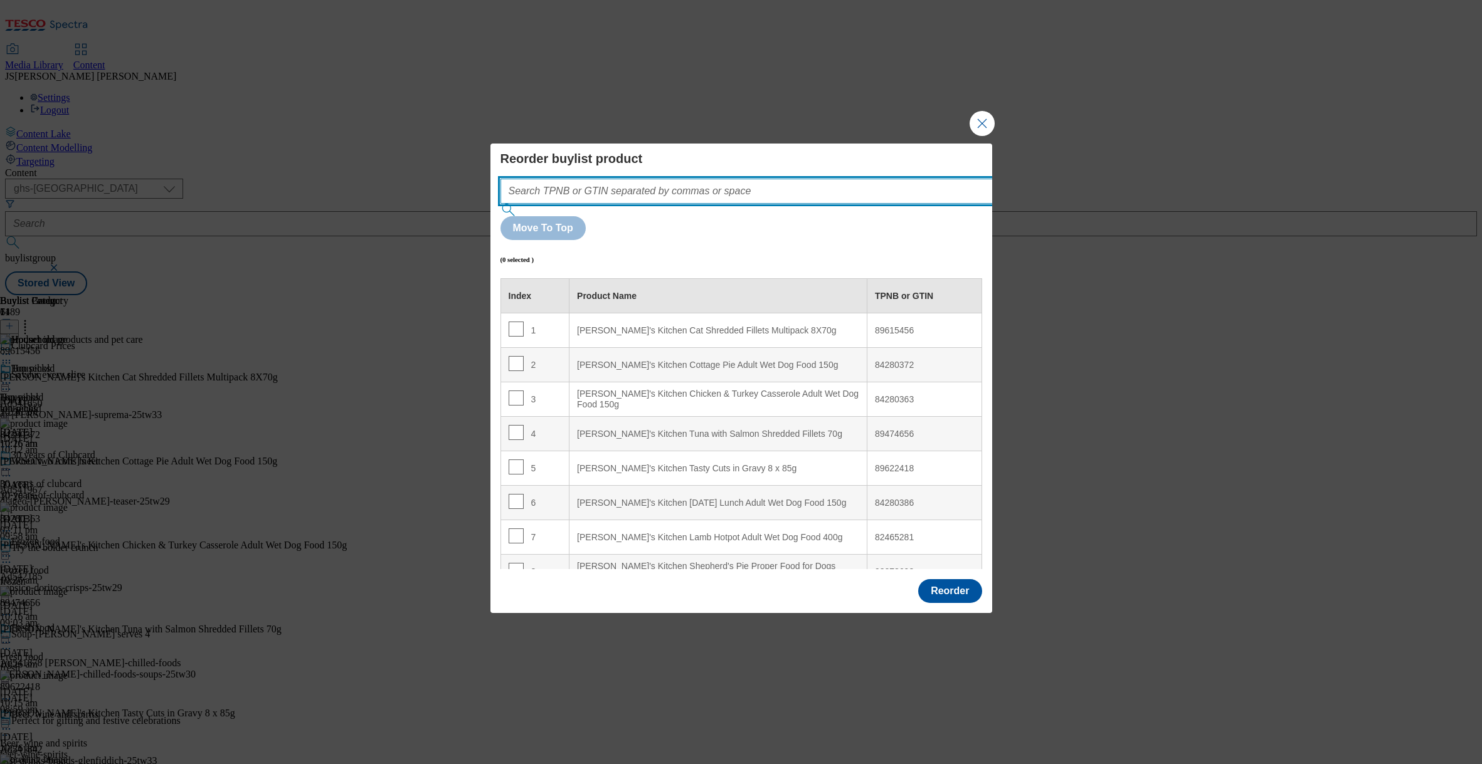
click at [633, 204] on input "Modal" at bounding box center [765, 191] width 530 height 25
paste input ""89615456 84280372 84280363 89474656 89622418 84280386 82465281 93278693 917194…"
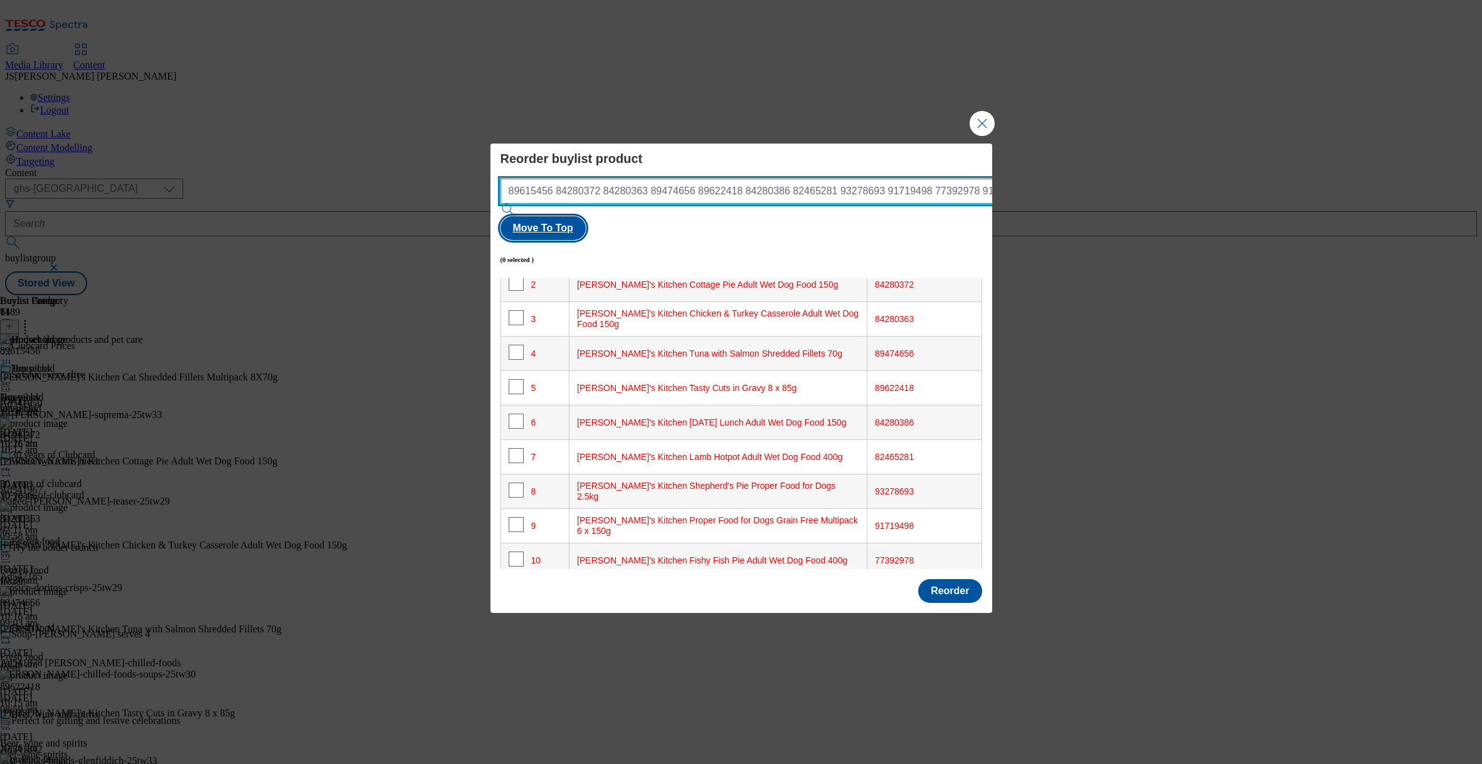
type input "89615456 84280372 84280363 89474656 89622418 84280386 82465281 93278693 9171949…"
click at [586, 216] on button "Move To Top" at bounding box center [542, 228] width 85 height 24
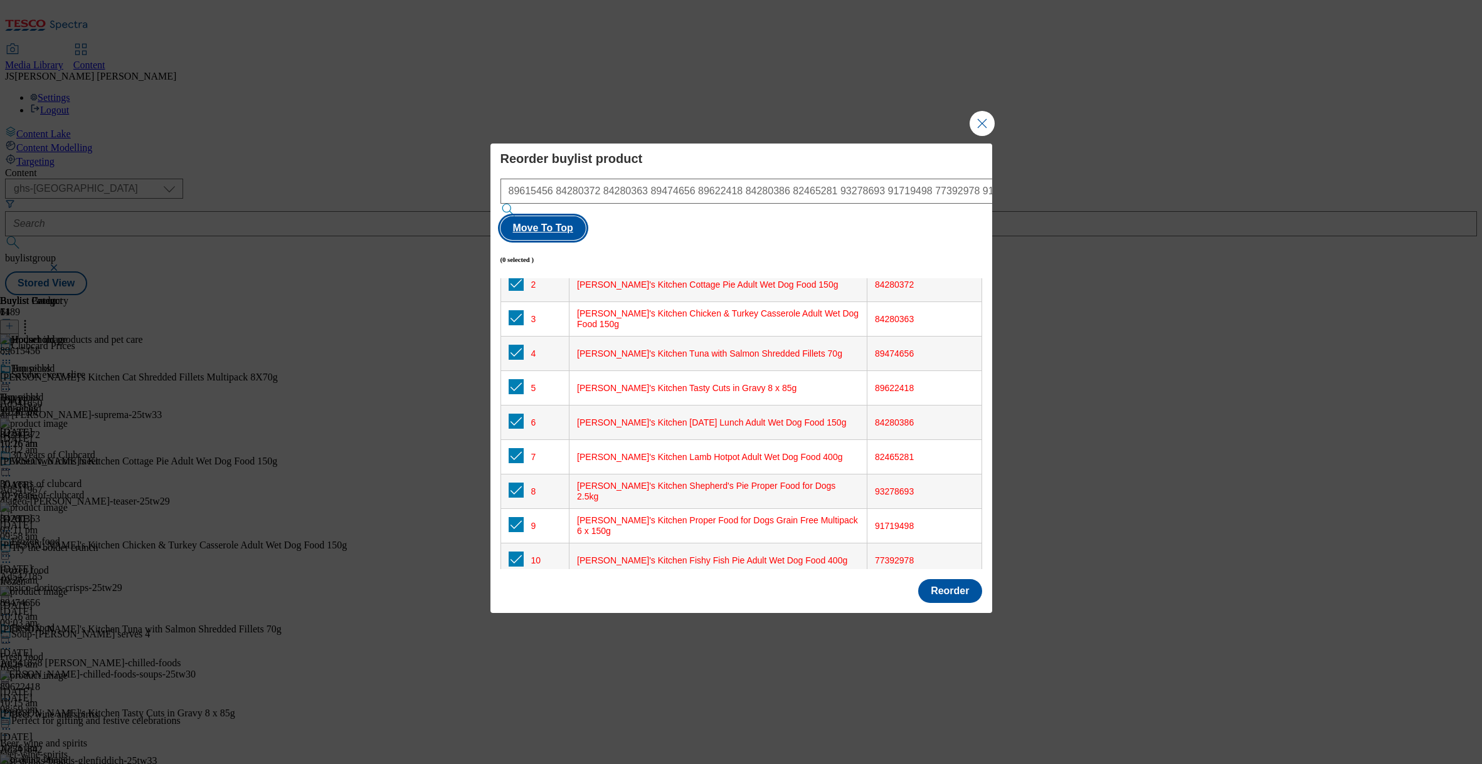
checkbox input "true"
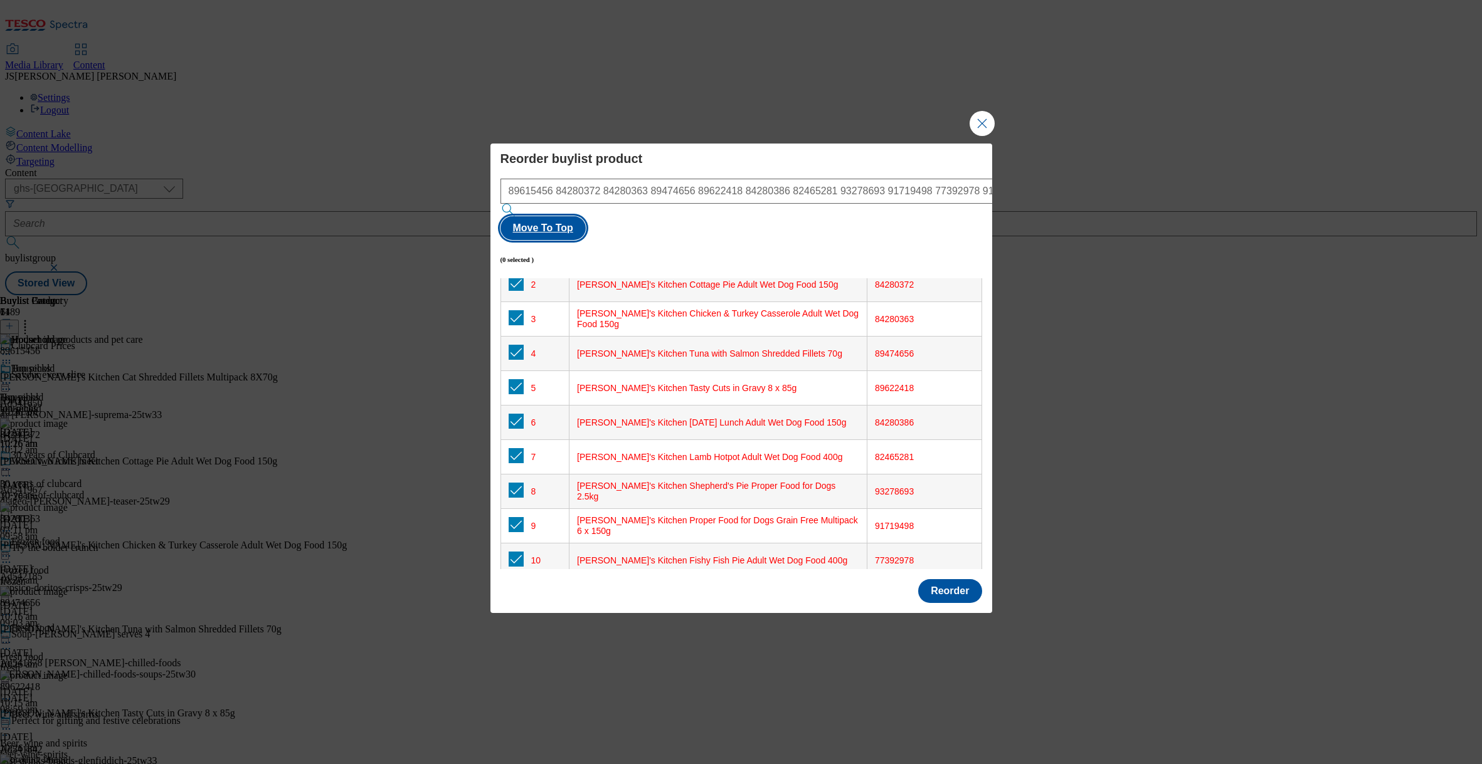
checkbox input "true"
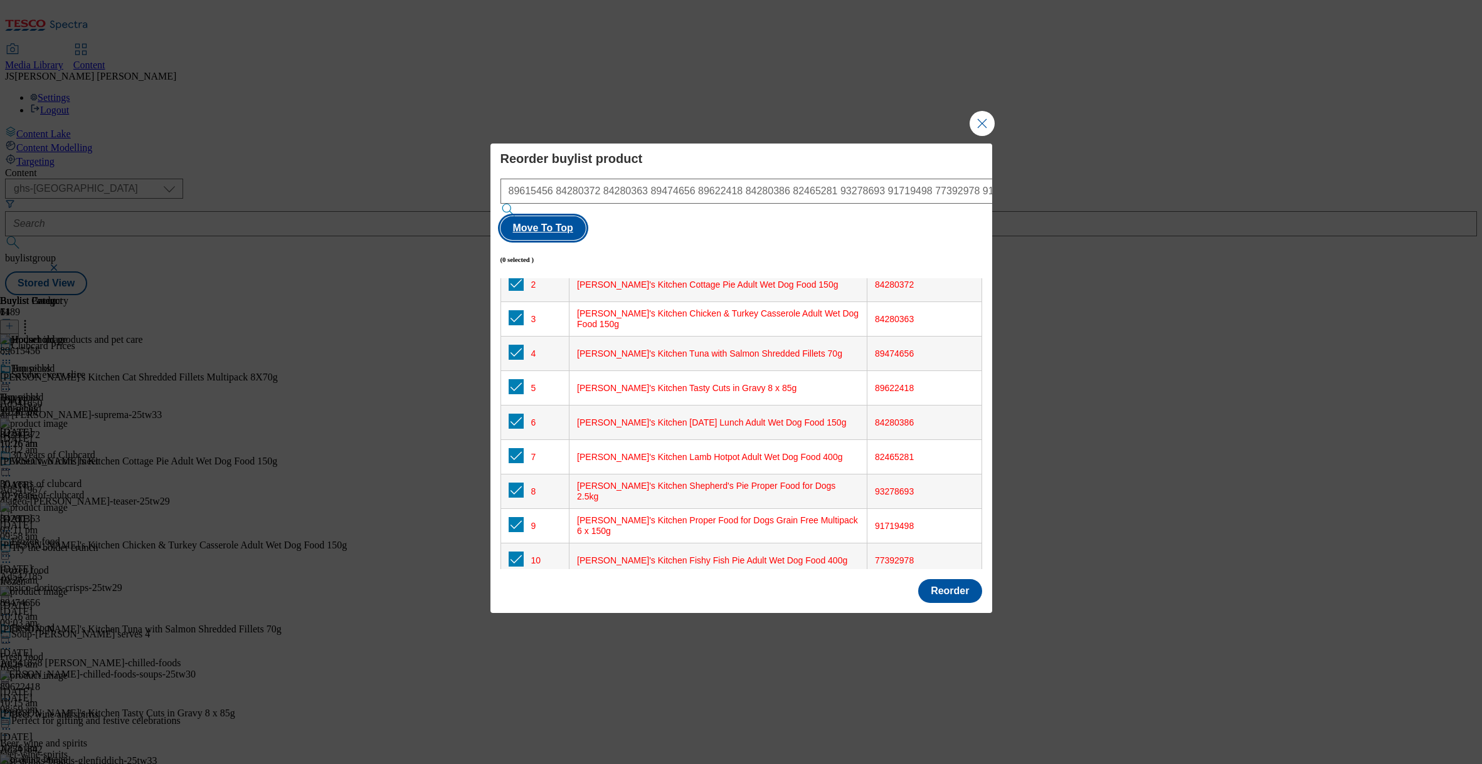
checkbox input "true"
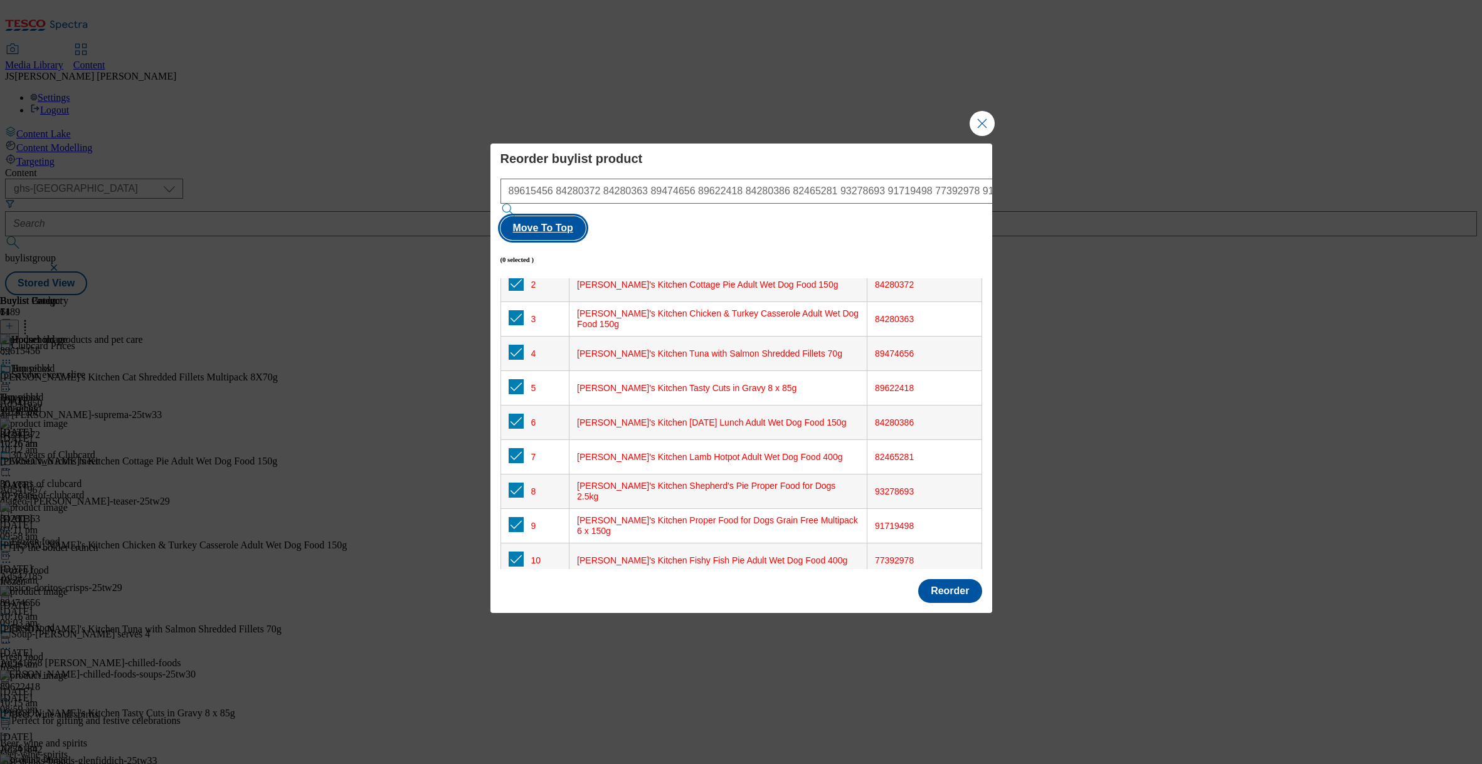
checkbox input "true"
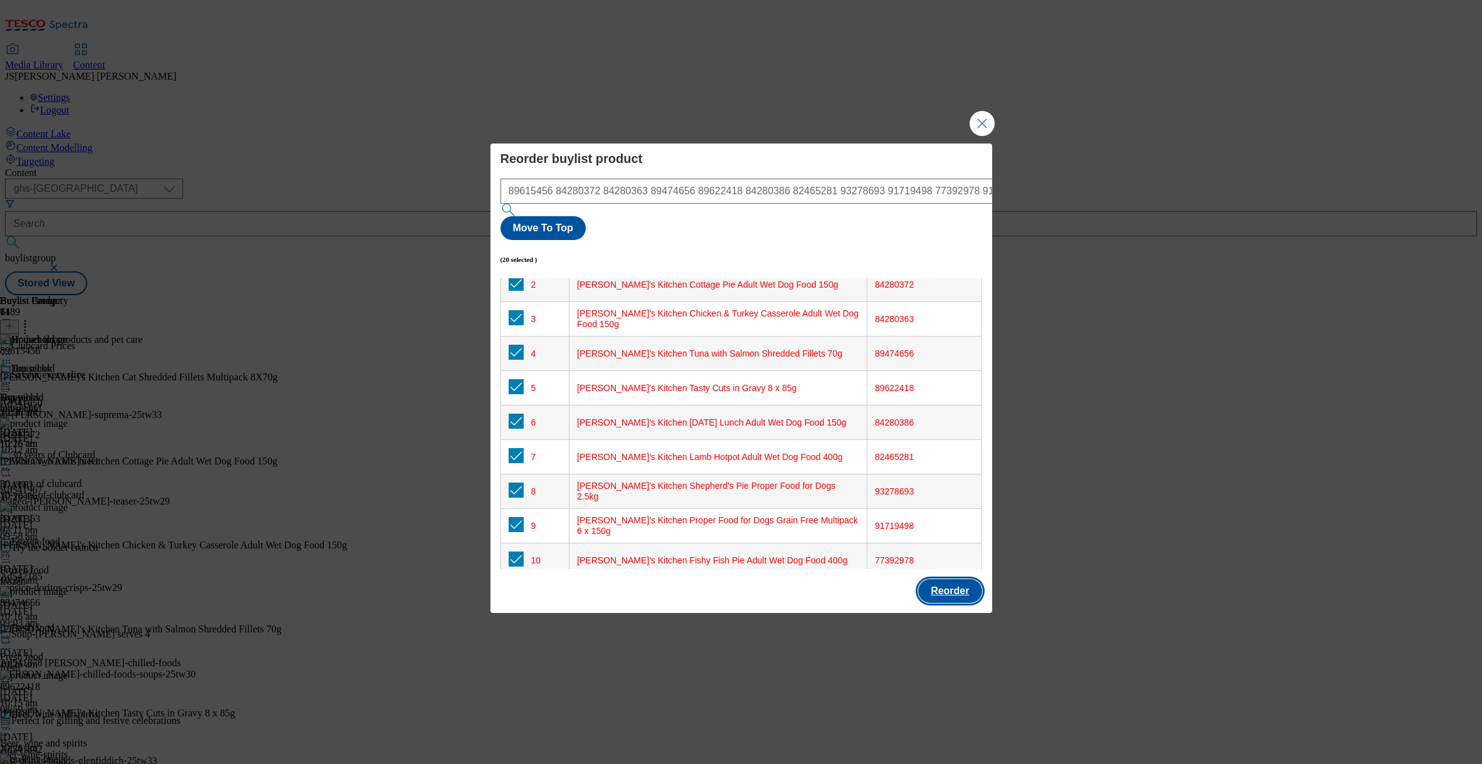
click at [954, 579] on button "Reorder" at bounding box center [949, 591] width 63 height 24
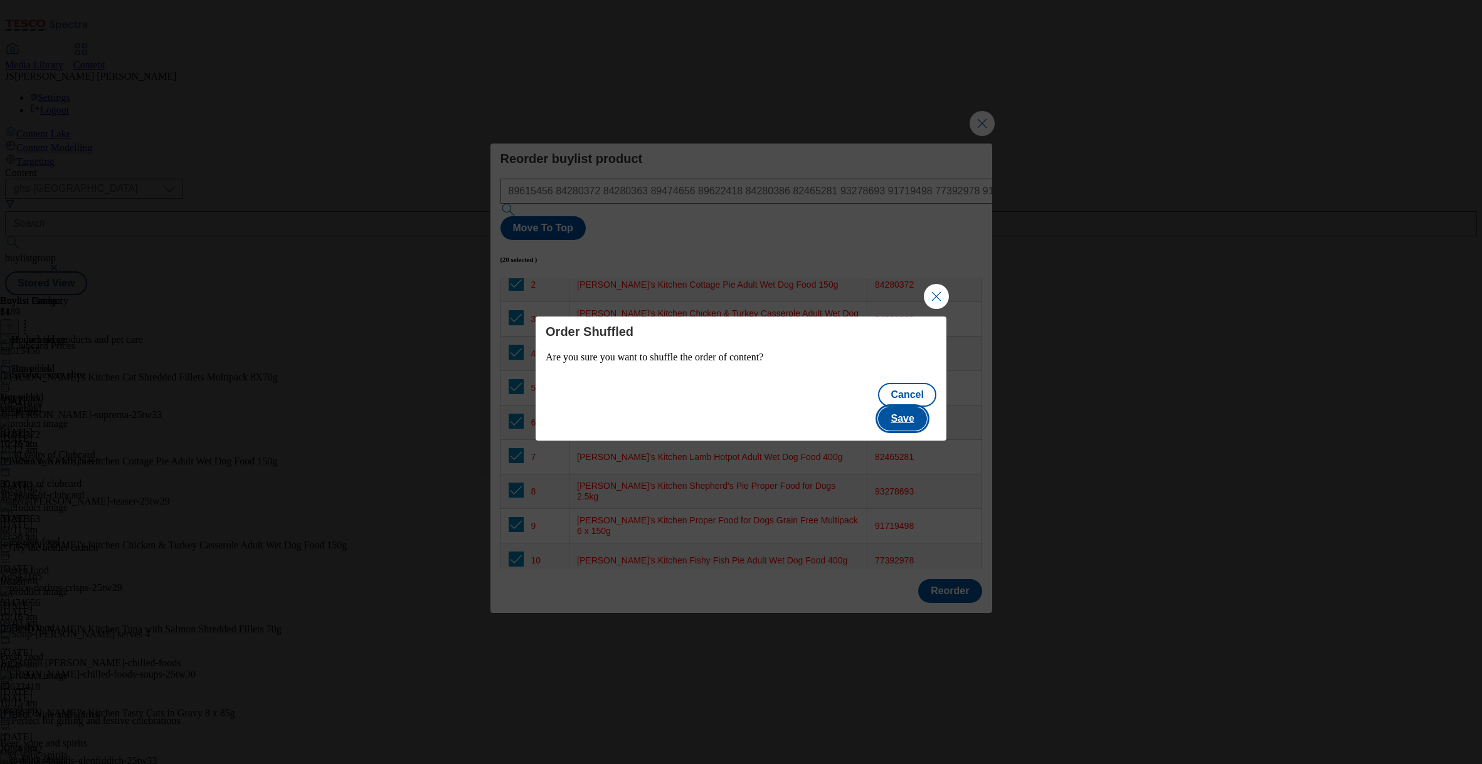
click at [924, 407] on button "Save" at bounding box center [902, 419] width 48 height 24
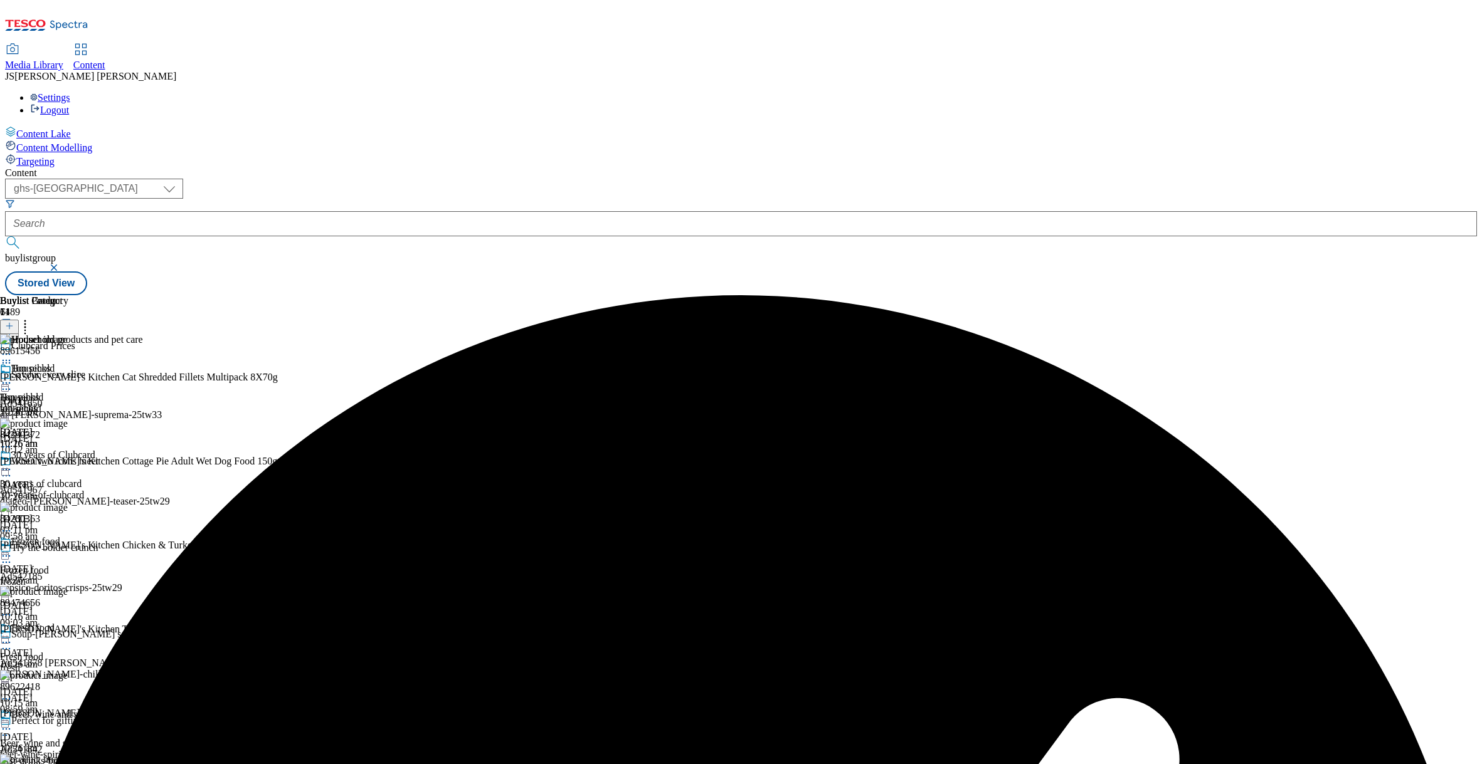
click at [4, 354] on circle at bounding box center [4, 355] width 2 height 2
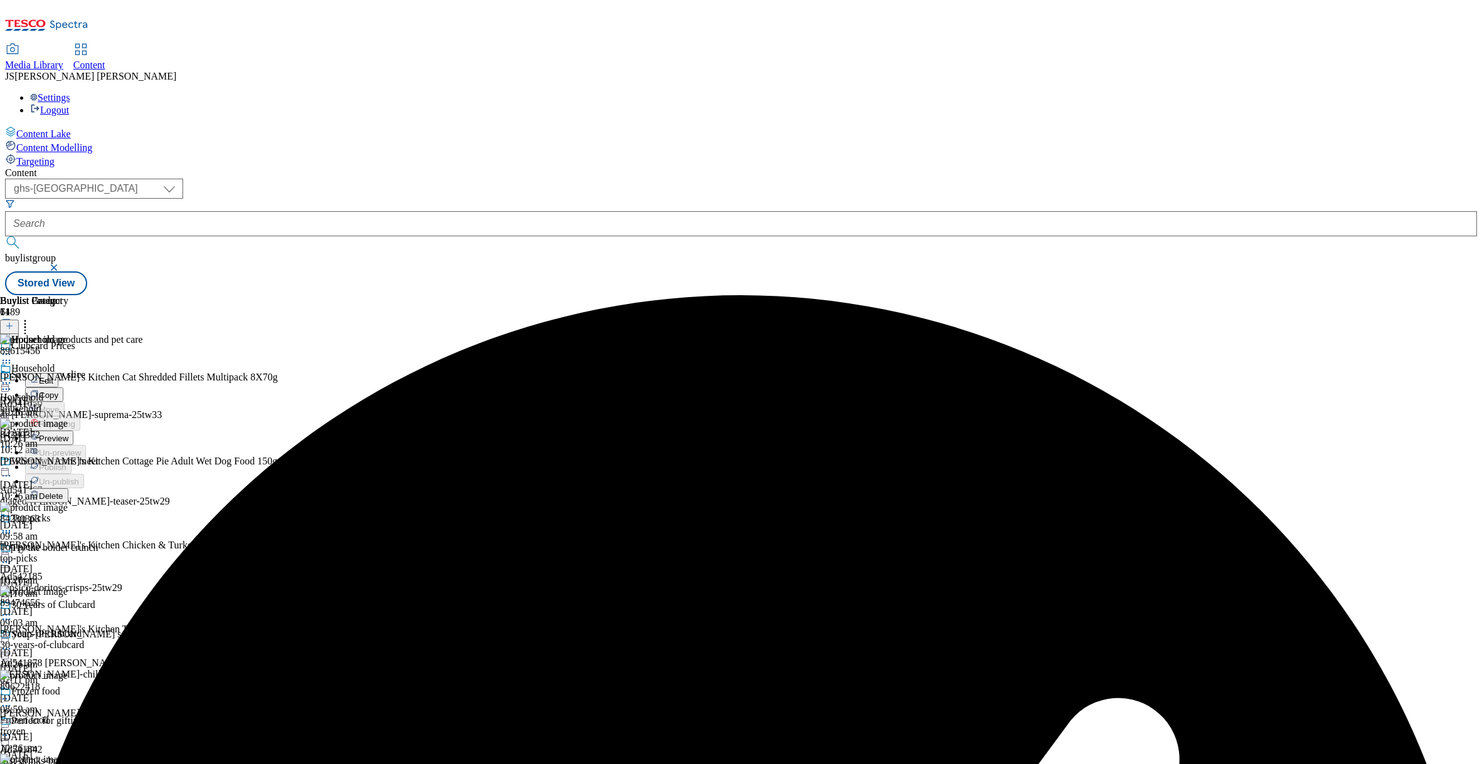
click at [68, 434] on span "Preview" at bounding box center [53, 438] width 29 height 9
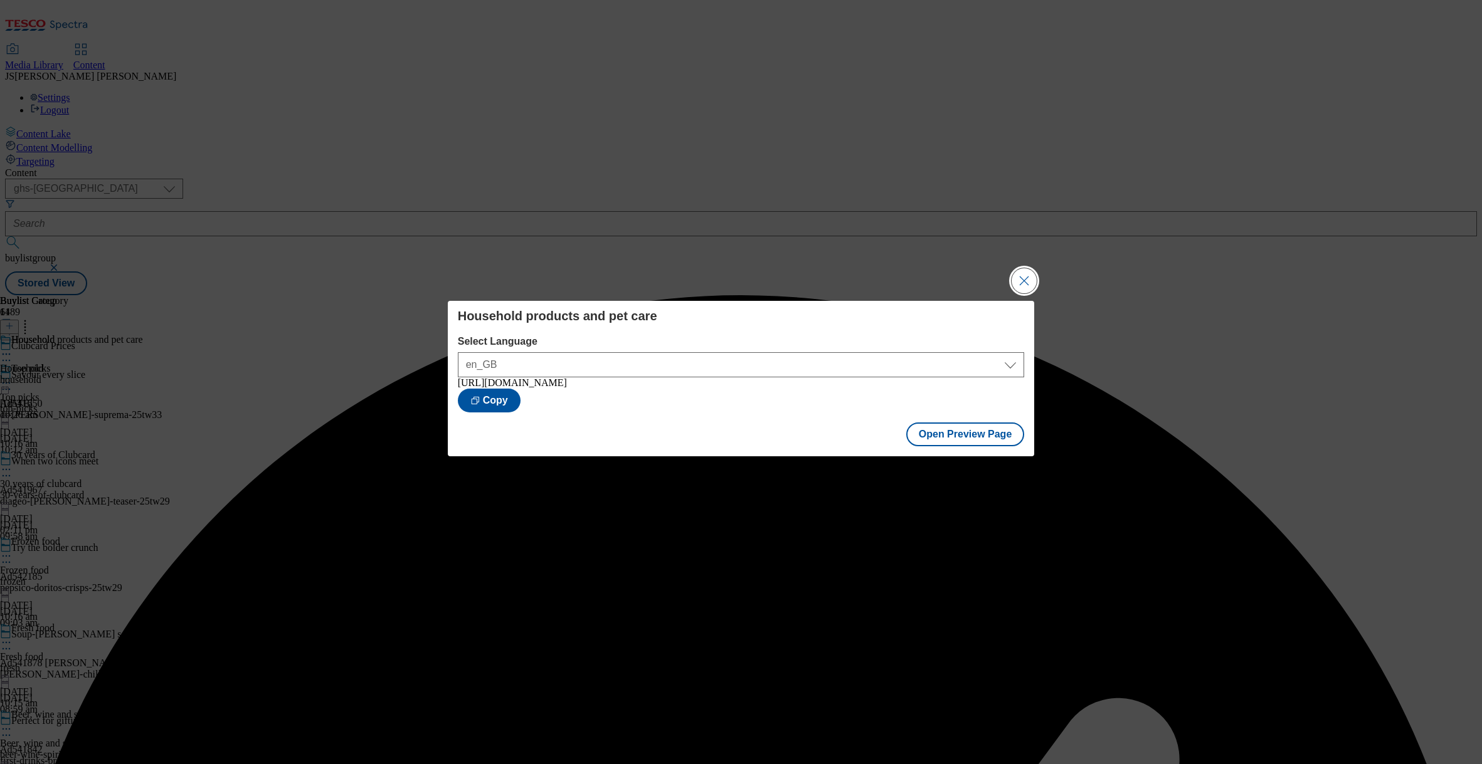
click at [1017, 282] on button "Close Modal" at bounding box center [1023, 280] width 25 height 25
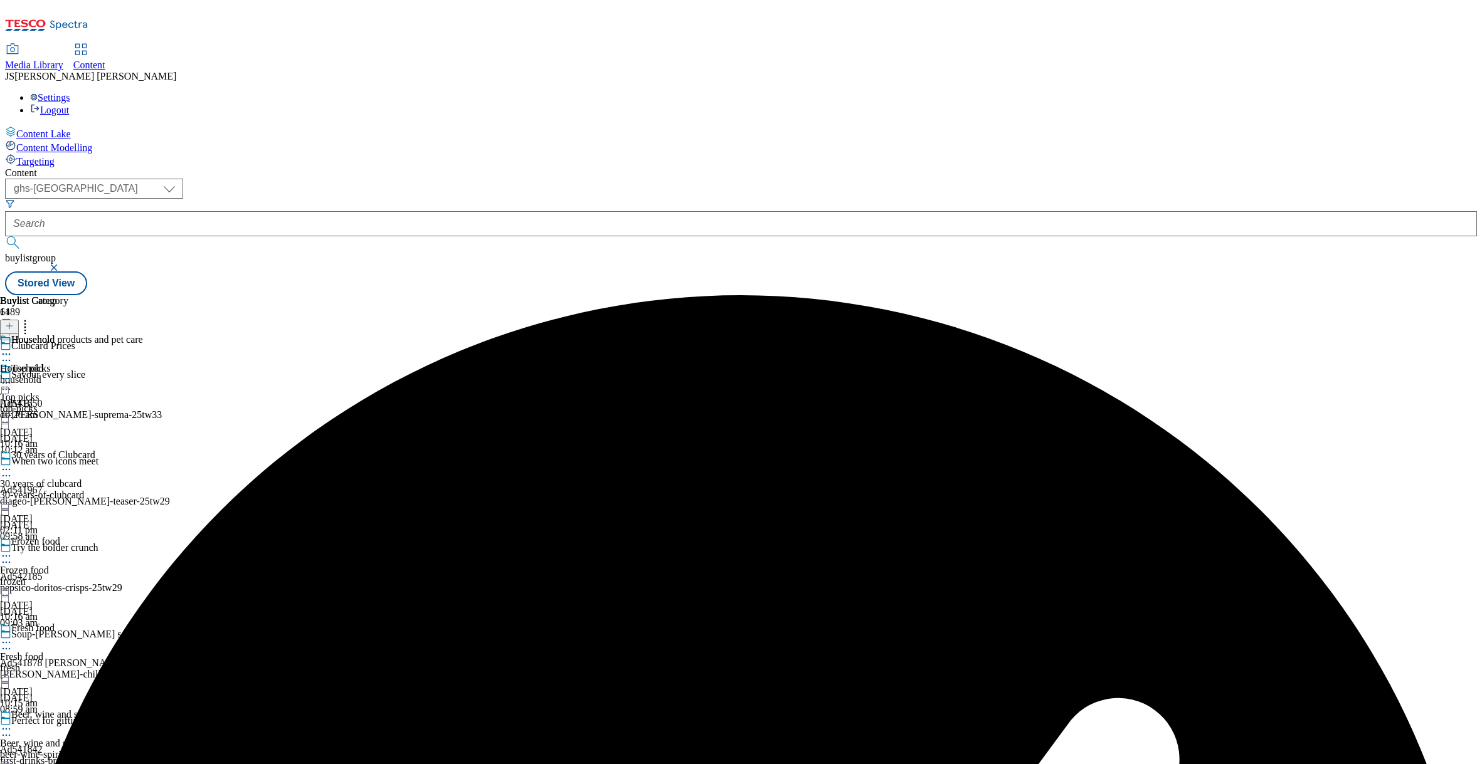
click at [8, 354] on circle at bounding box center [7, 355] width 2 height 2
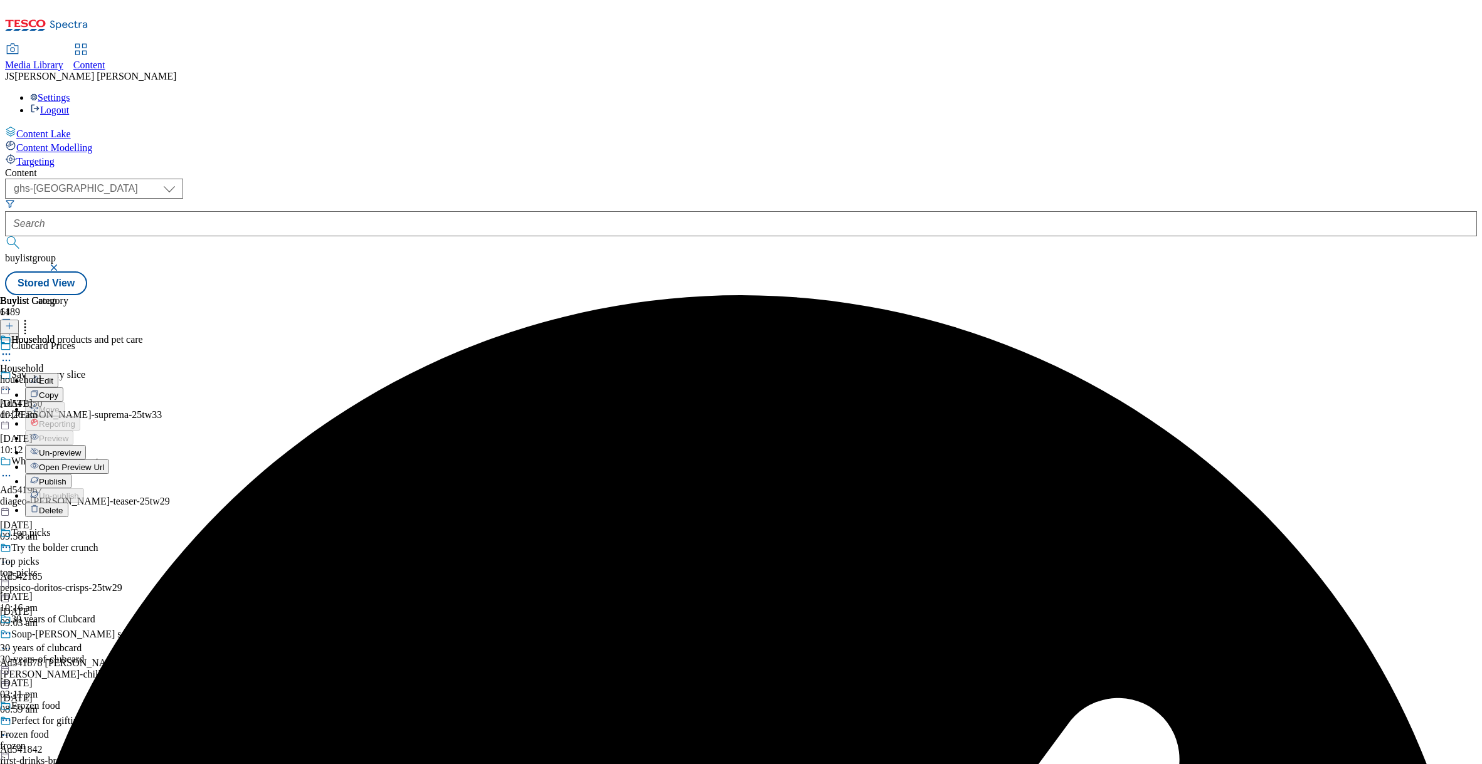
click at [66, 477] on span "Publish" at bounding box center [53, 481] width 28 height 9
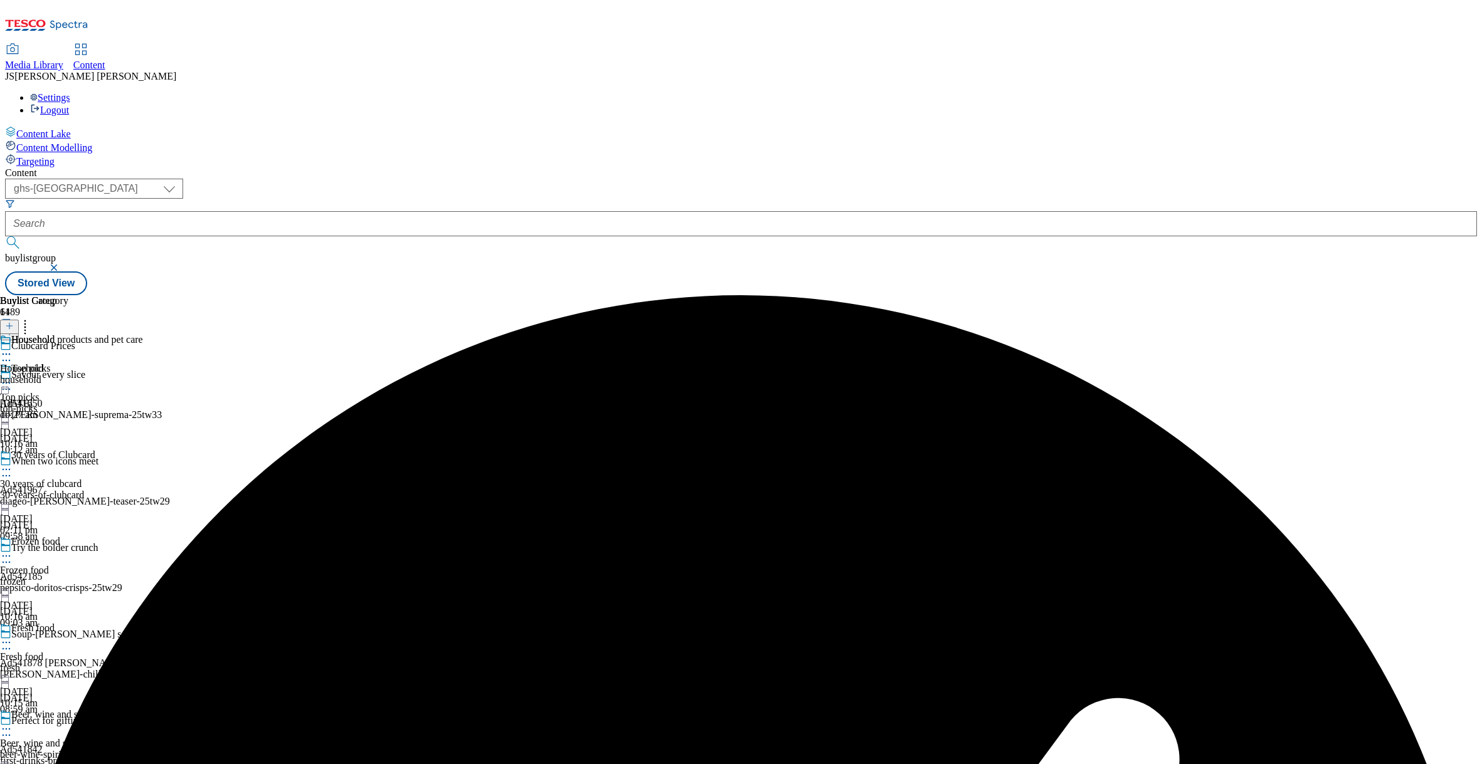
click at [13, 348] on icon at bounding box center [6, 354] width 13 height 13
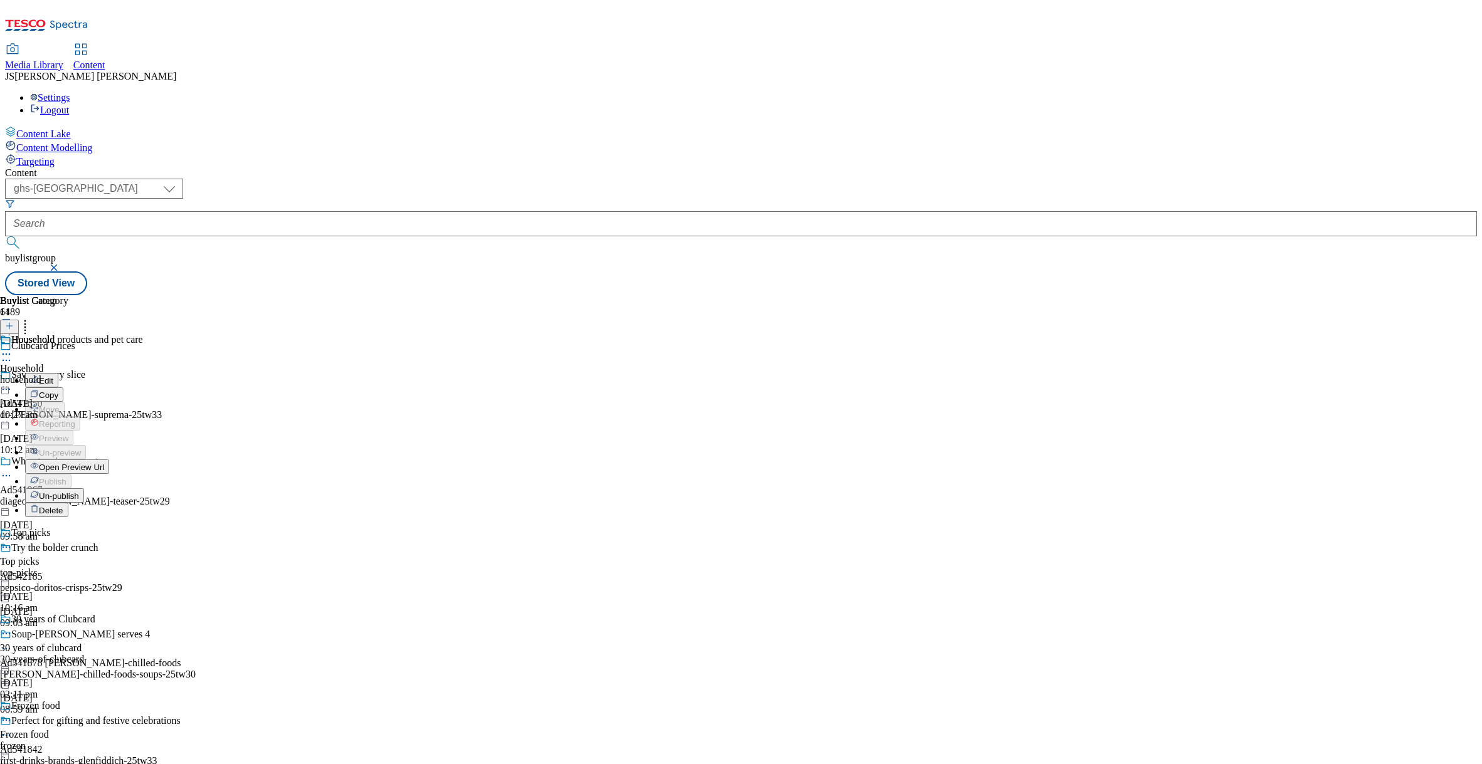
click at [79, 492] on span "Un-publish" at bounding box center [59, 496] width 40 height 9
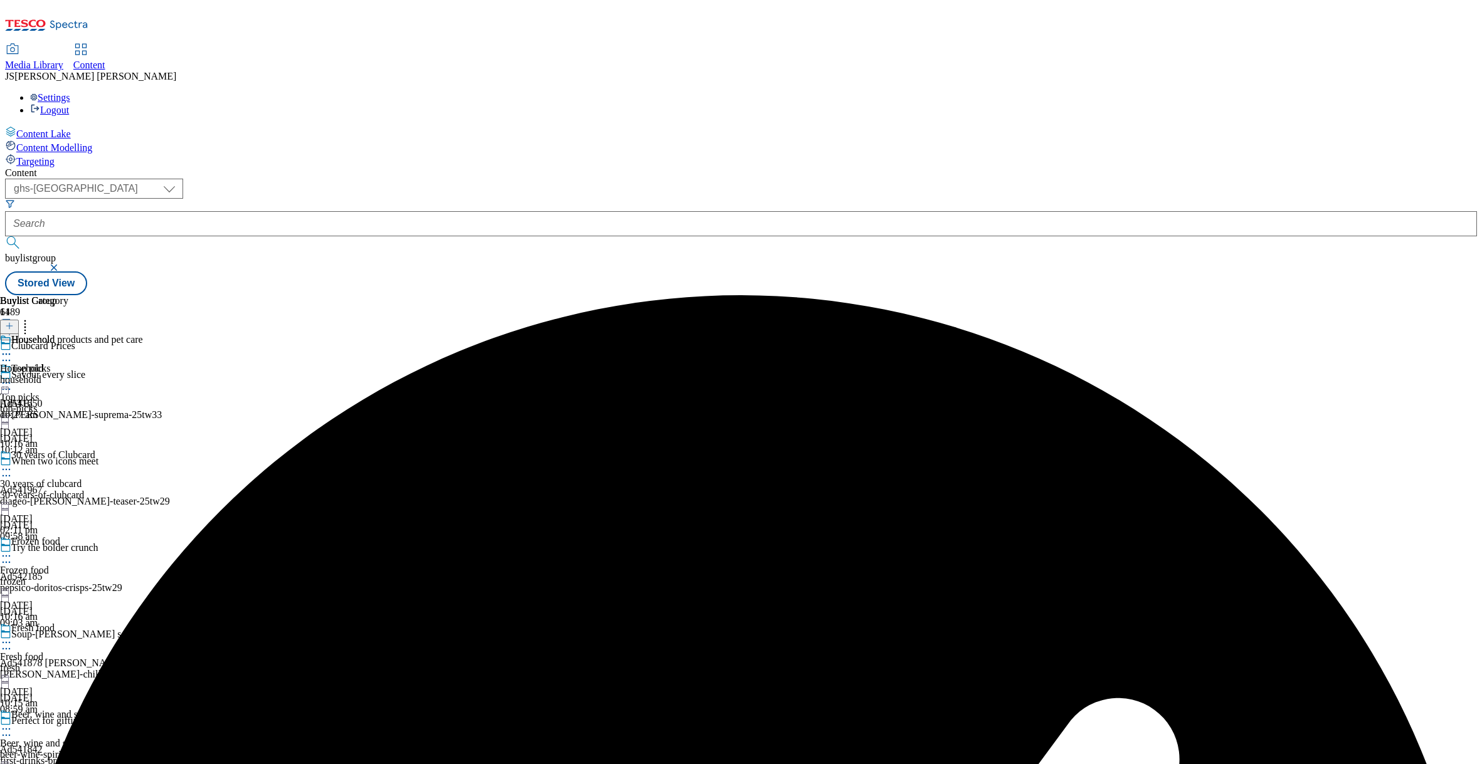
click at [8, 354] on circle at bounding box center [7, 355] width 2 height 2
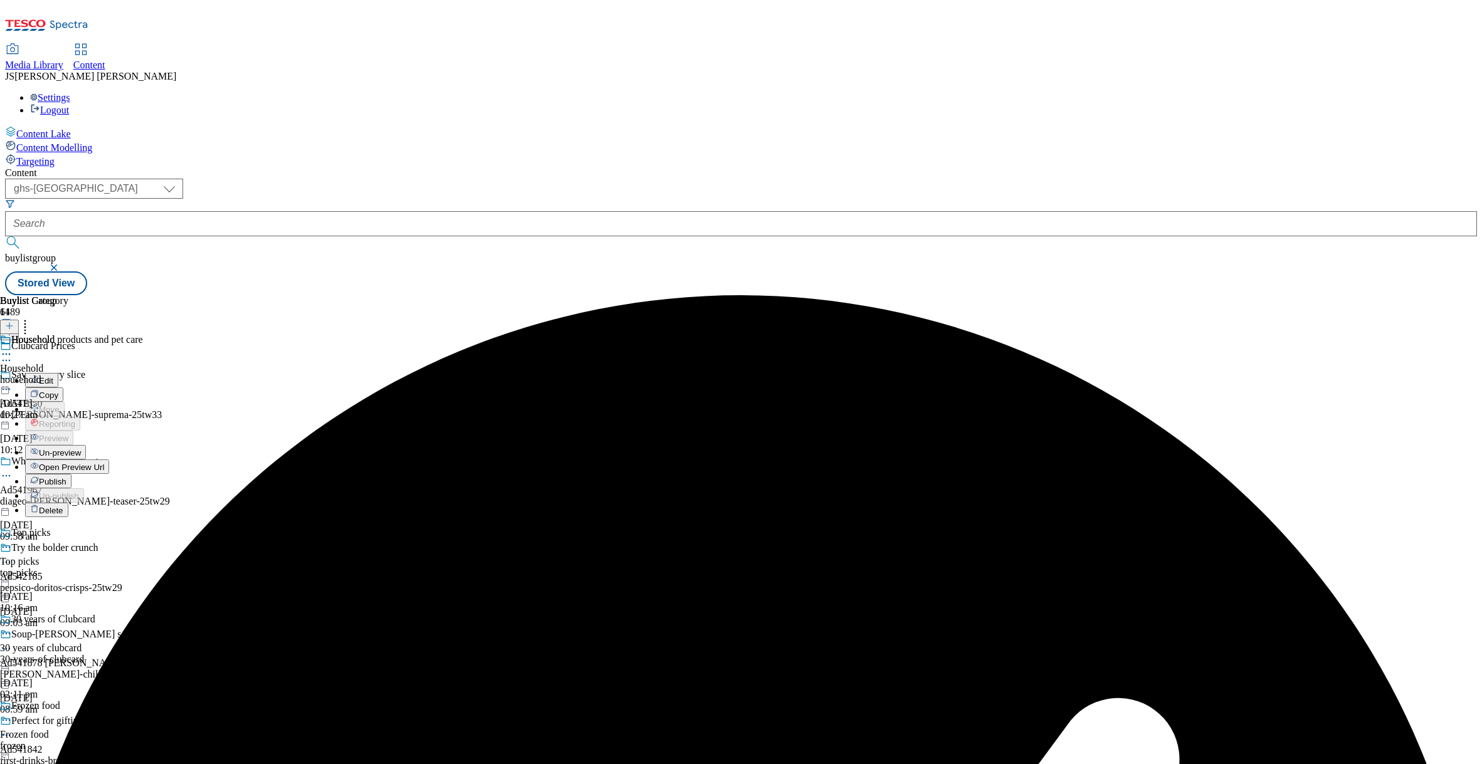
click at [81, 448] on span "Un-preview" at bounding box center [60, 452] width 42 height 9
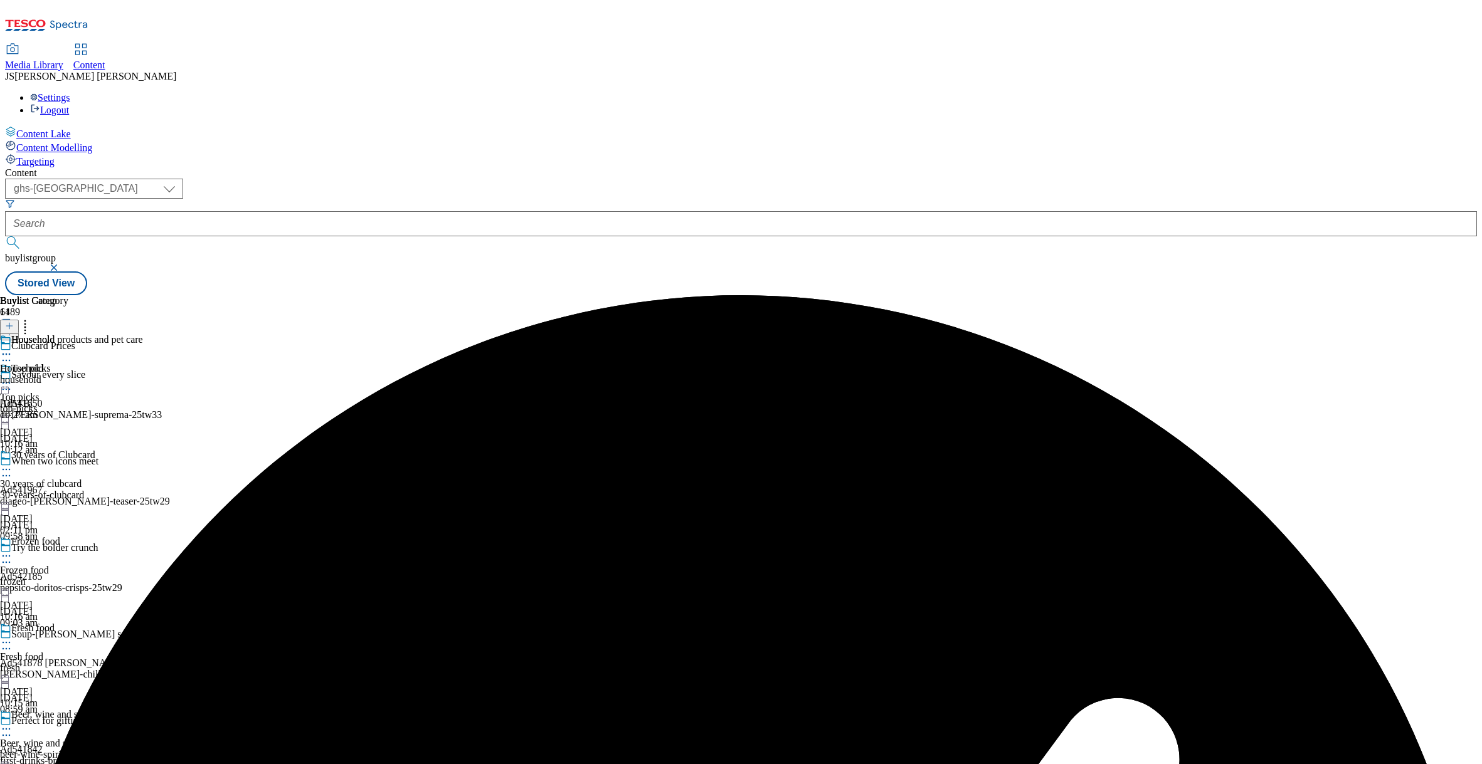
click at [68, 374] on div "household" at bounding box center [34, 379] width 68 height 11
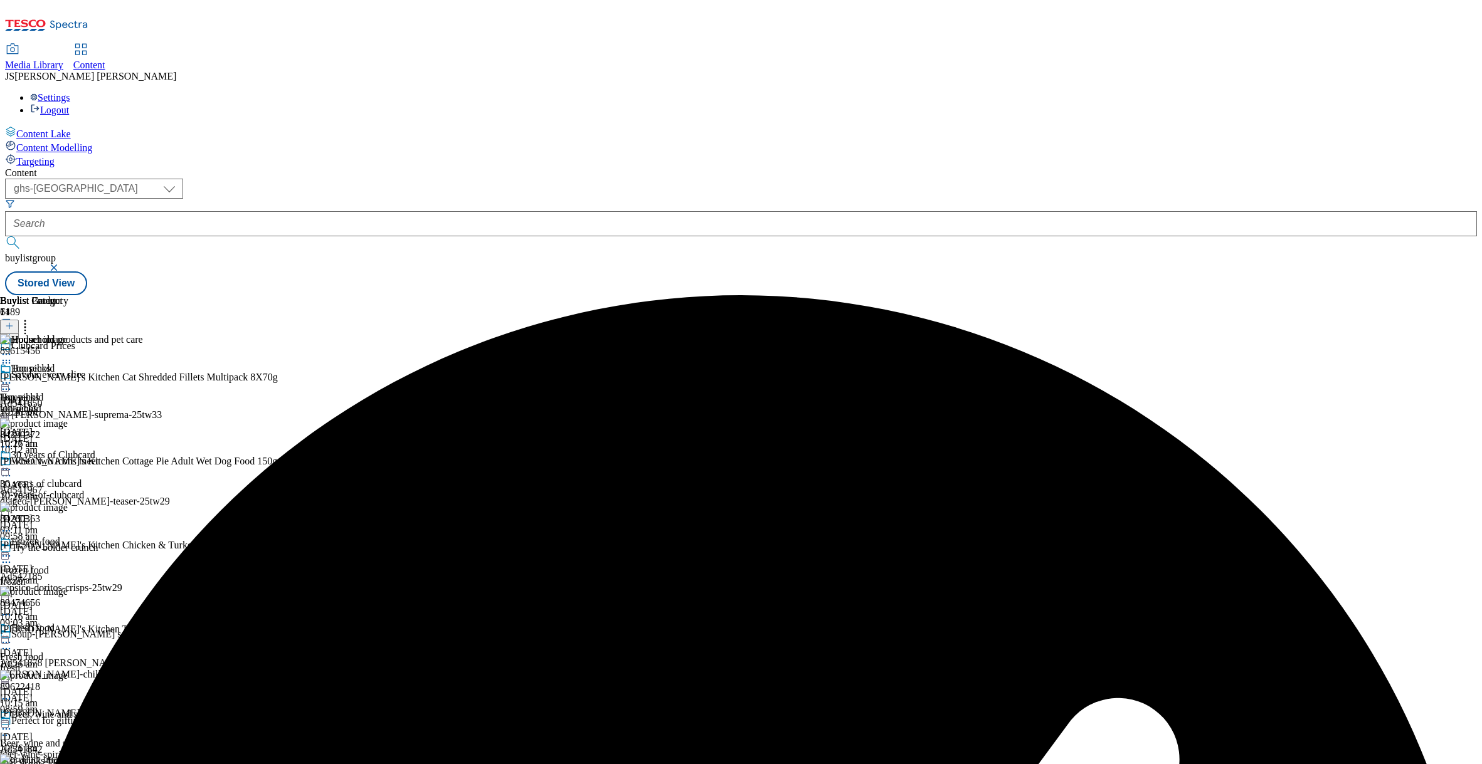
click at [14, 322] on icon at bounding box center [9, 326] width 9 height 9
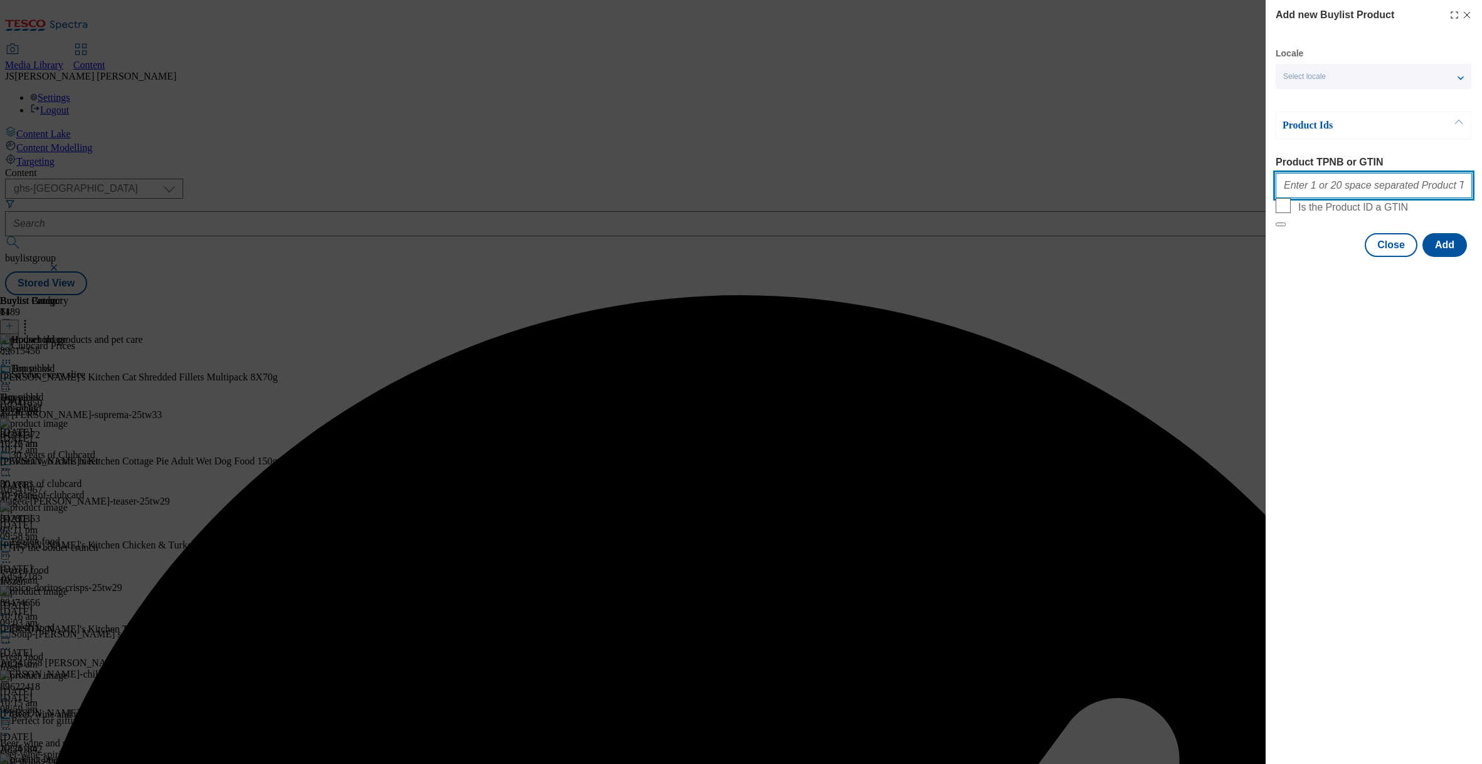
click at [1308, 189] on input "Product TPNB or GTIN" at bounding box center [1373, 185] width 196 height 25
paste input ""85995282 89252585 89246057 89257142""
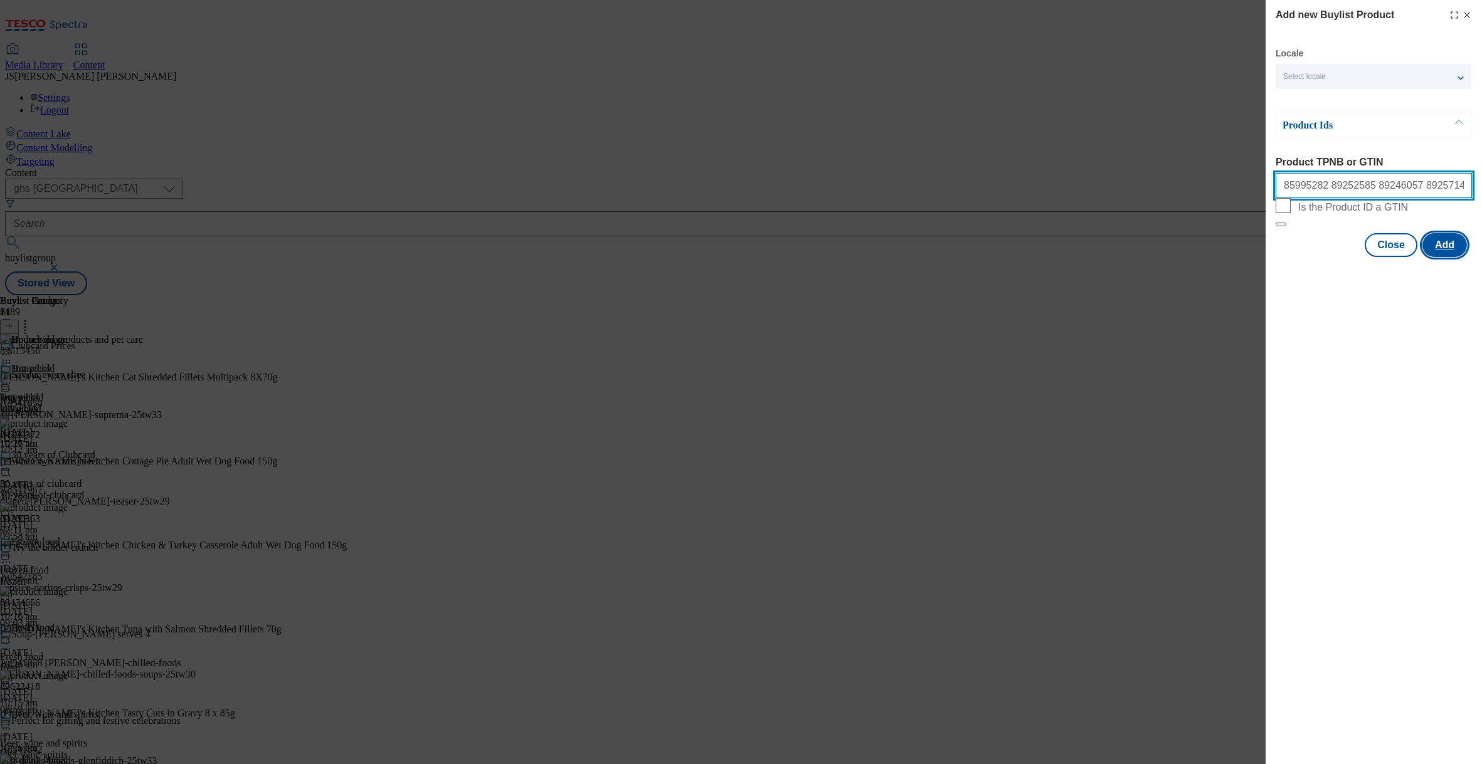
type input "85995282 89252585 89246057 89257142"
click at [1451, 257] on button "Add" at bounding box center [1444, 245] width 45 height 24
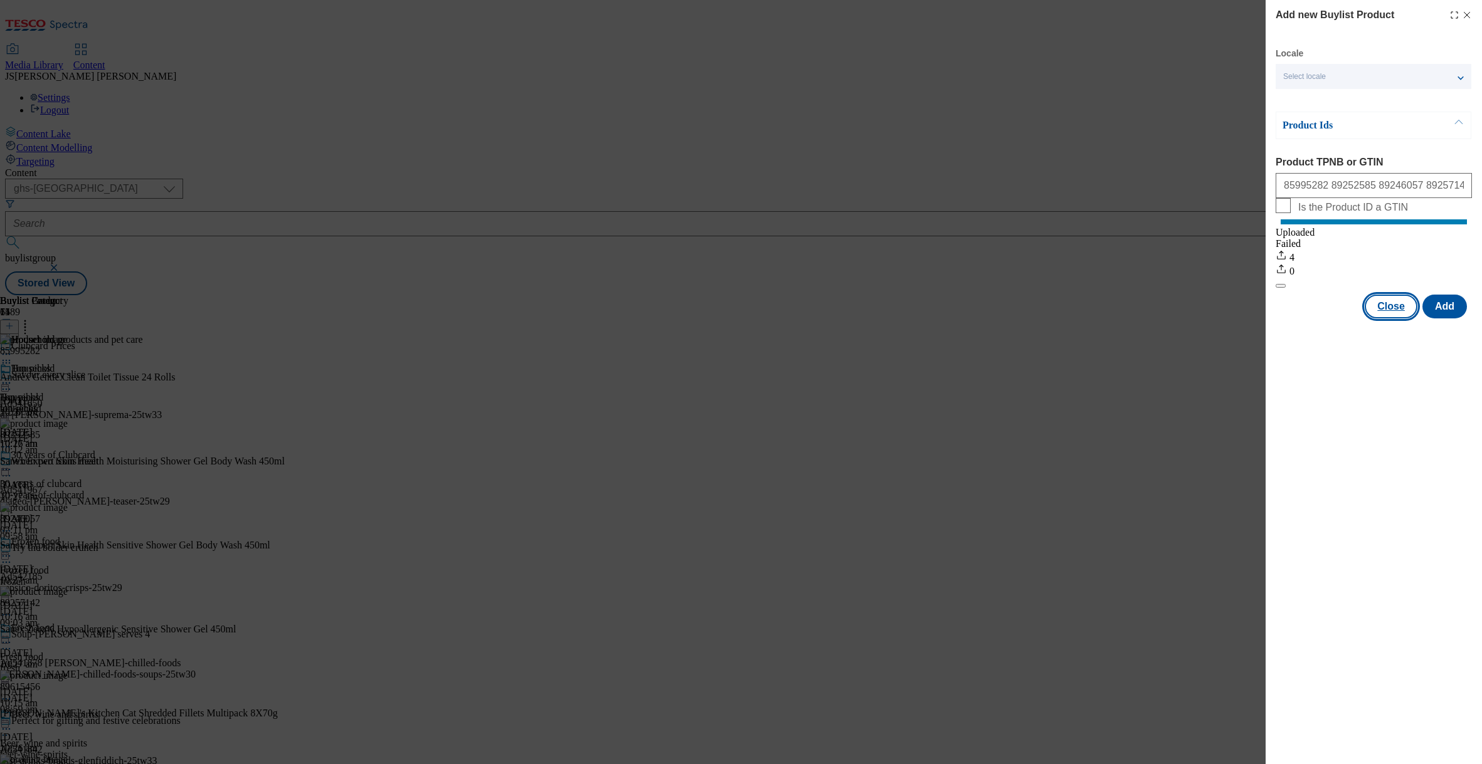
click at [1394, 318] on button "Close" at bounding box center [1390, 307] width 53 height 24
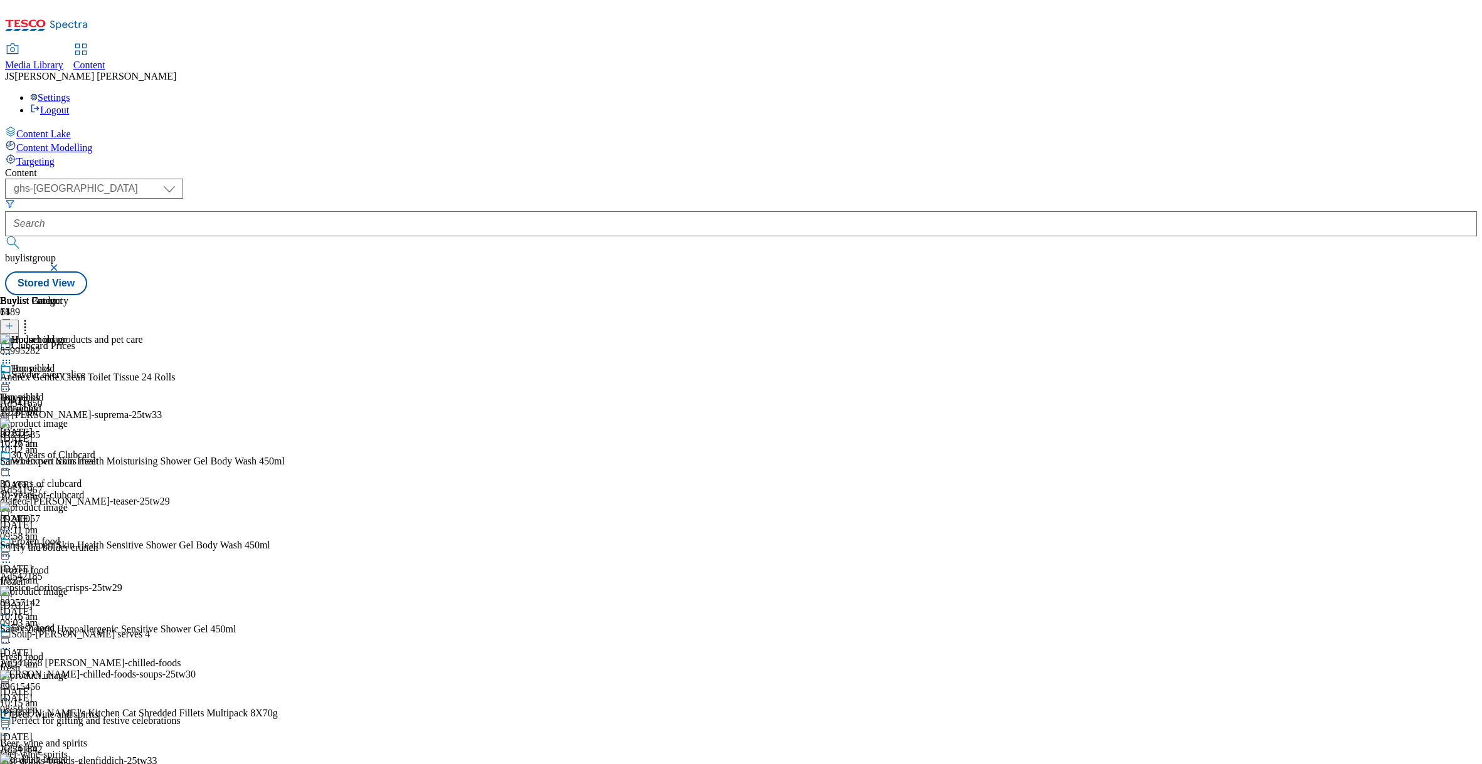
scroll to position [563, 0]
click at [31, 318] on icon at bounding box center [25, 324] width 13 height 13
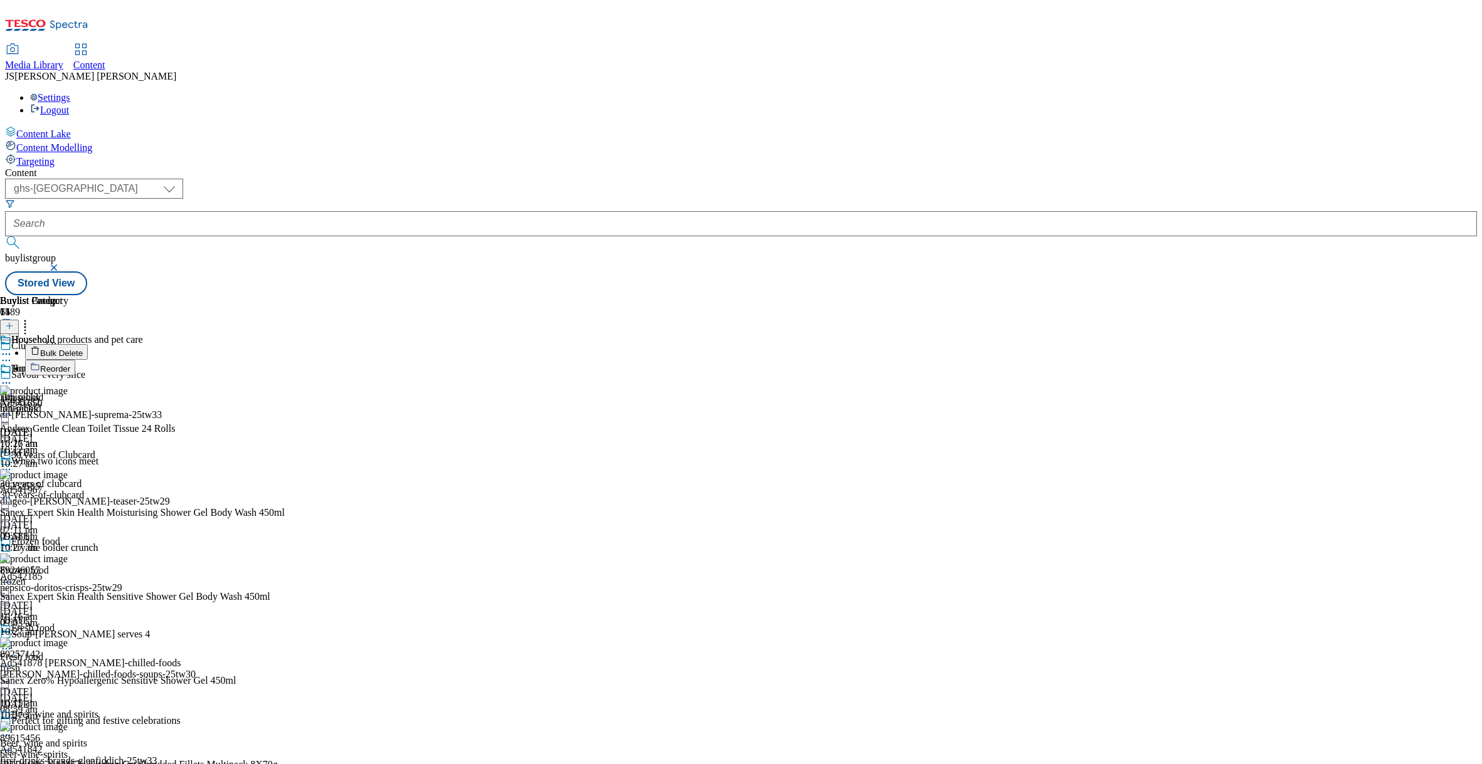
click at [83, 349] on span "Bulk Delete" at bounding box center [61, 353] width 43 height 9
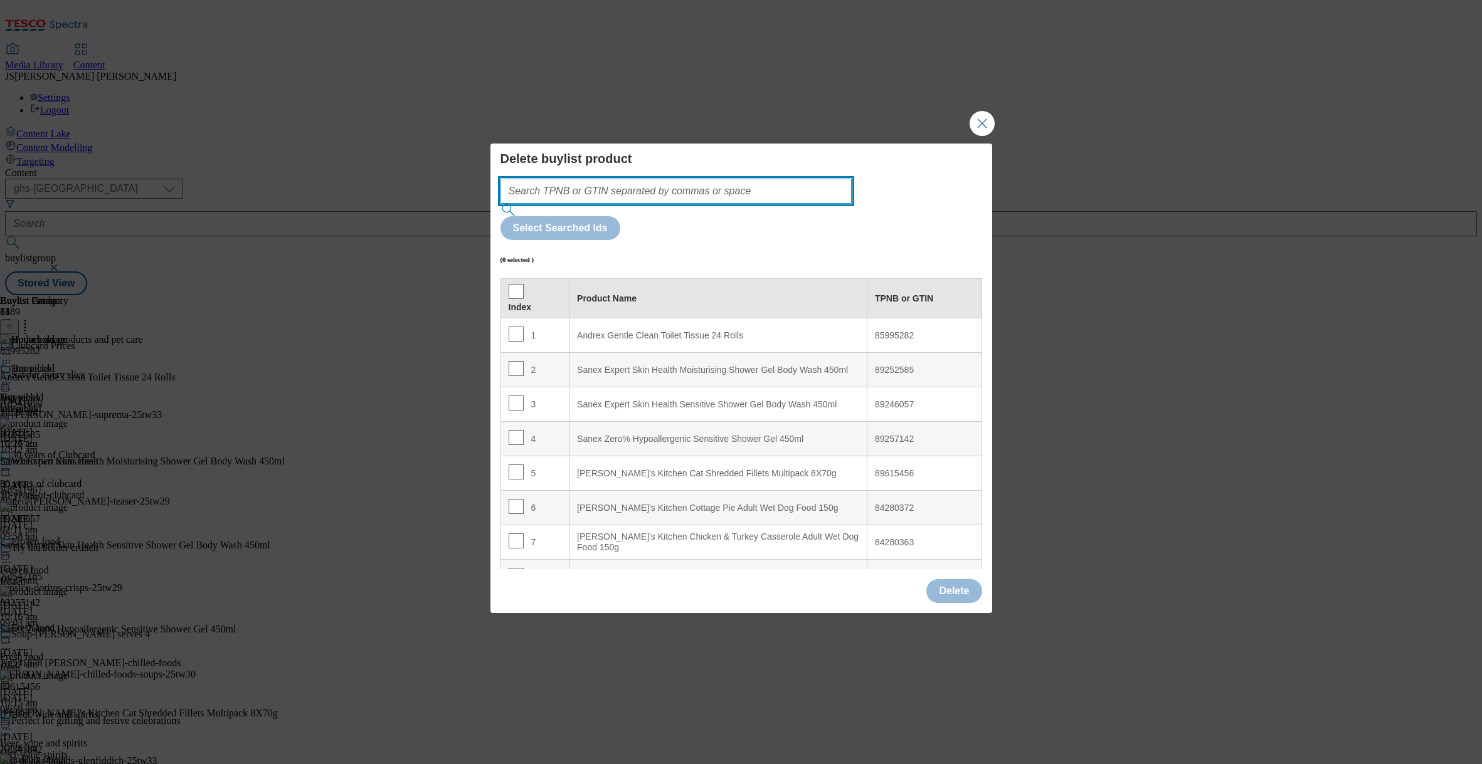
click at [608, 204] on input "Modal" at bounding box center [676, 191] width 352 height 25
paste input ""89615456 84280372 84280363 89474656 89622418 84280386 82465281 93278693 917194…"
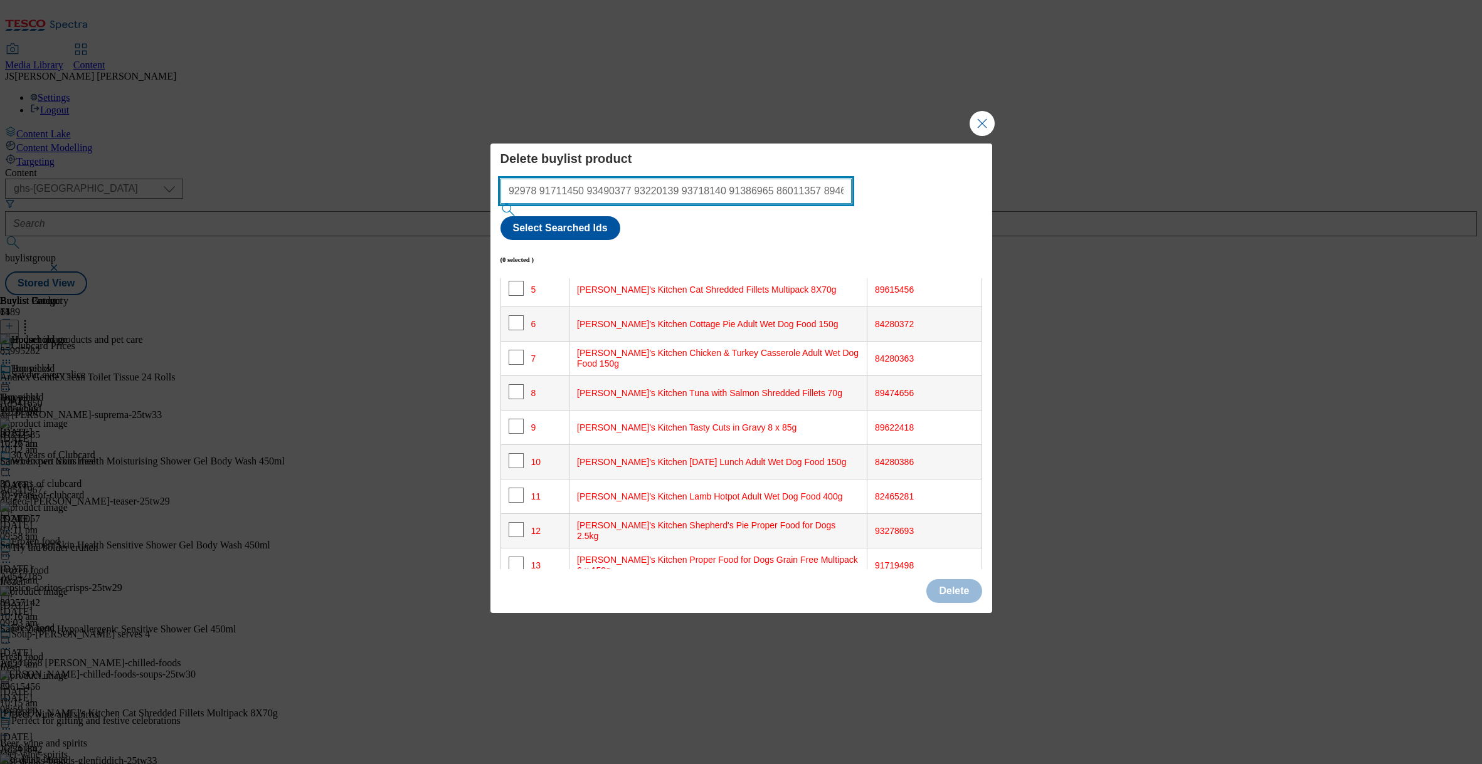
scroll to position [0, 0]
click at [774, 204] on input "89615456 84280372 84280363 89474656 89622418 84280386 82465281 93278693 9171949…" at bounding box center [676, 191] width 352 height 25
paste input ""85995282 89252585 89246057 89257142""
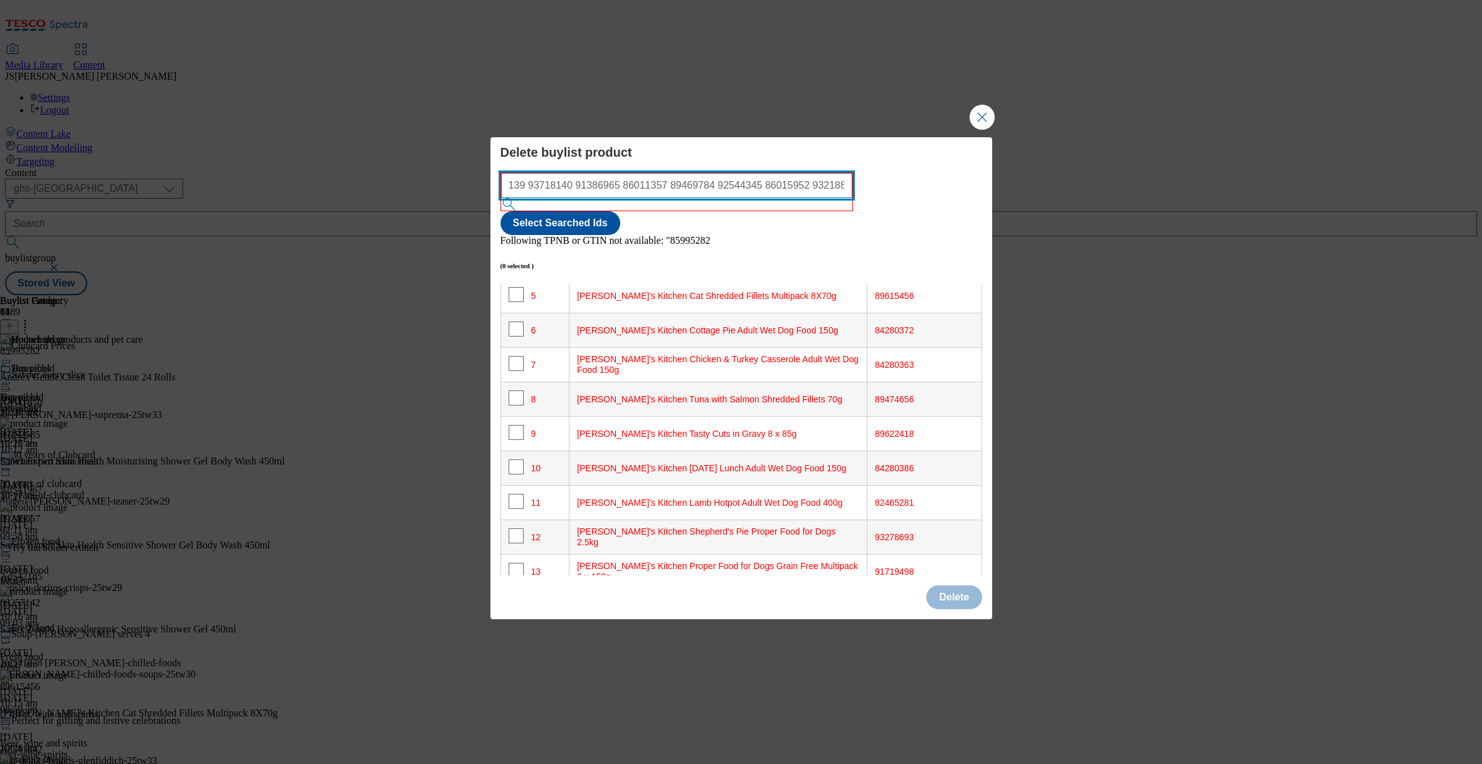
click at [672, 198] on input "89615456 84280372 84280363 89474656 89622418 84280386 82465281 93278693 9171949…" at bounding box center [677, 185] width 352 height 25
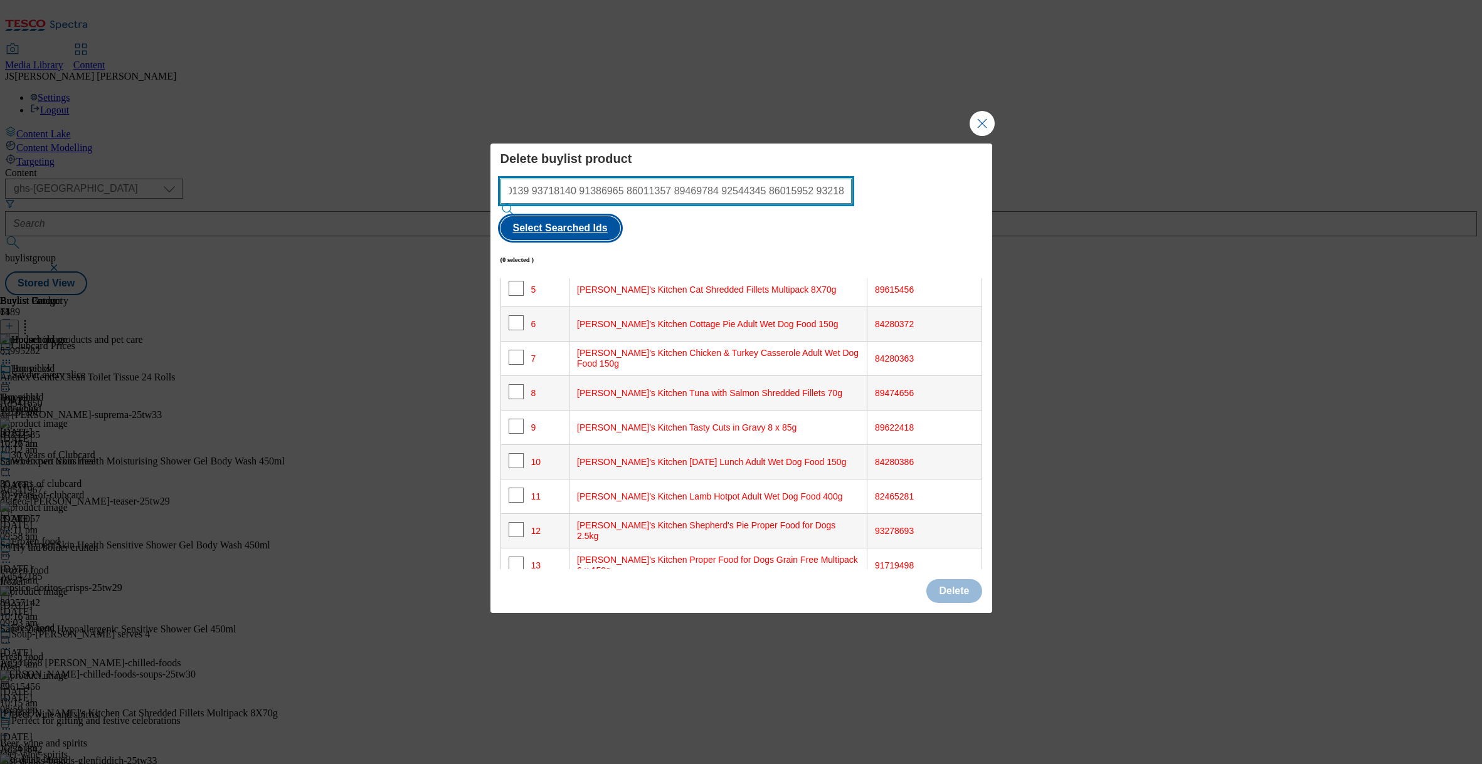
type input "89615456 84280372 84280363 89474656 89622418 84280386 82465281 93278693 9171949…"
click at [620, 216] on button "Select Searched Ids" at bounding box center [560, 228] width 120 height 24
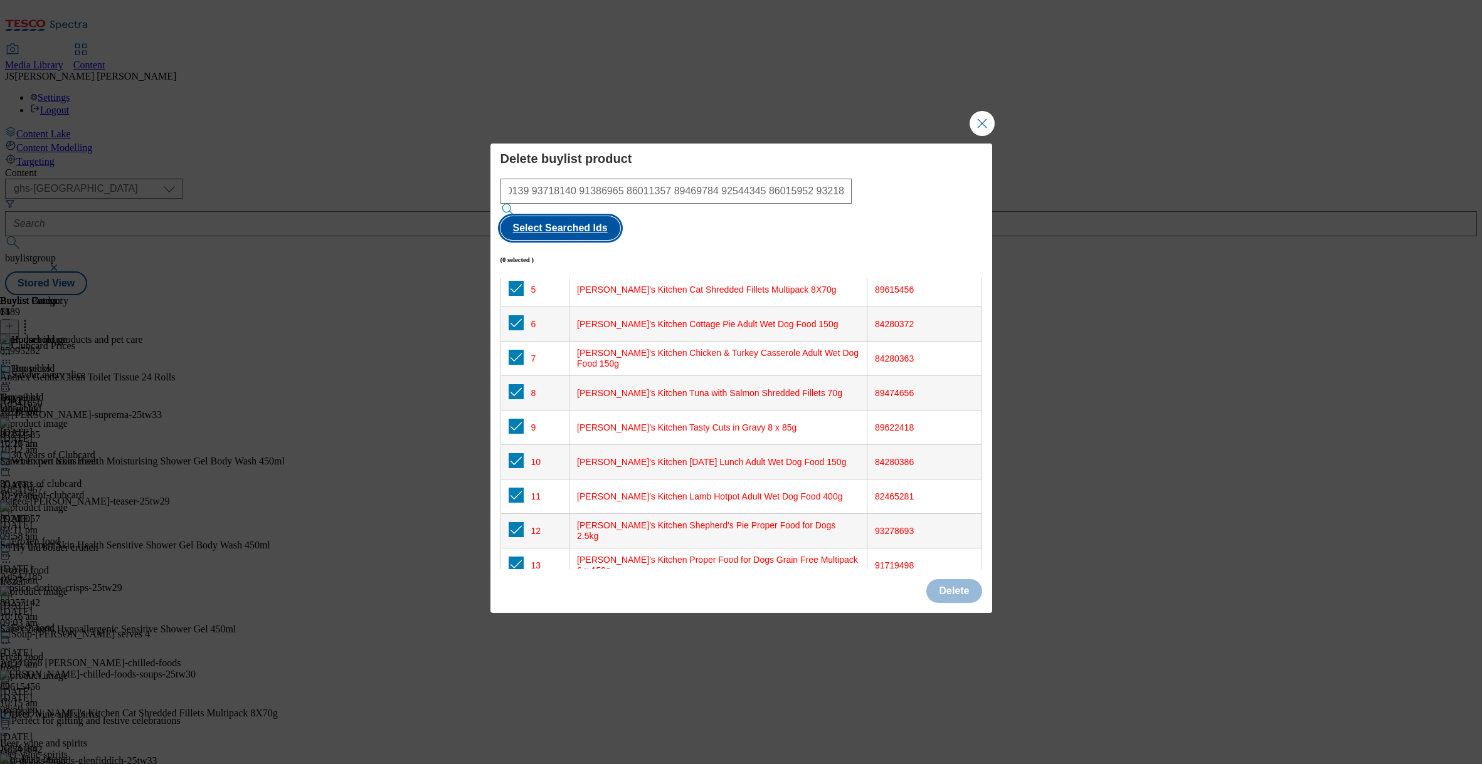
checkbox input "true"
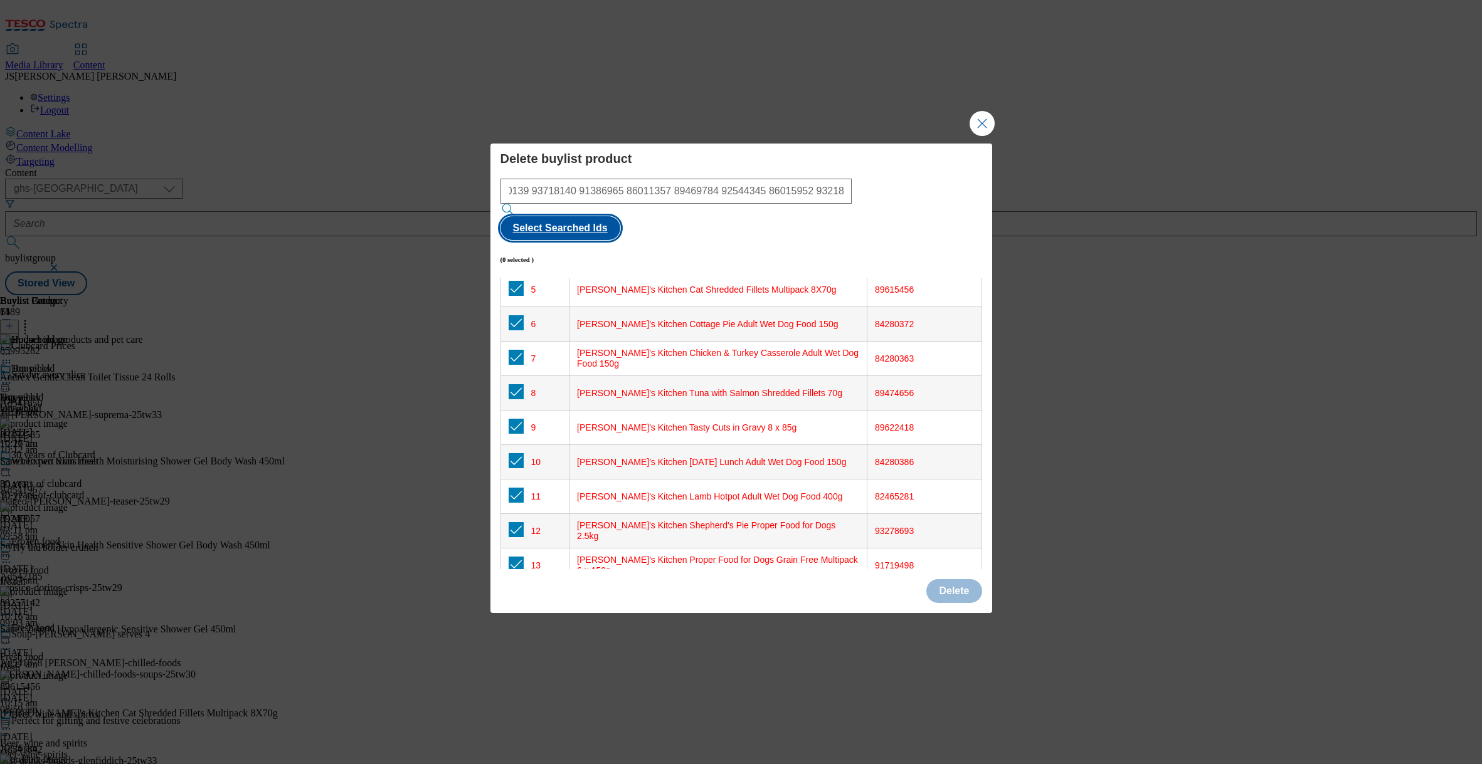
checkbox input "true"
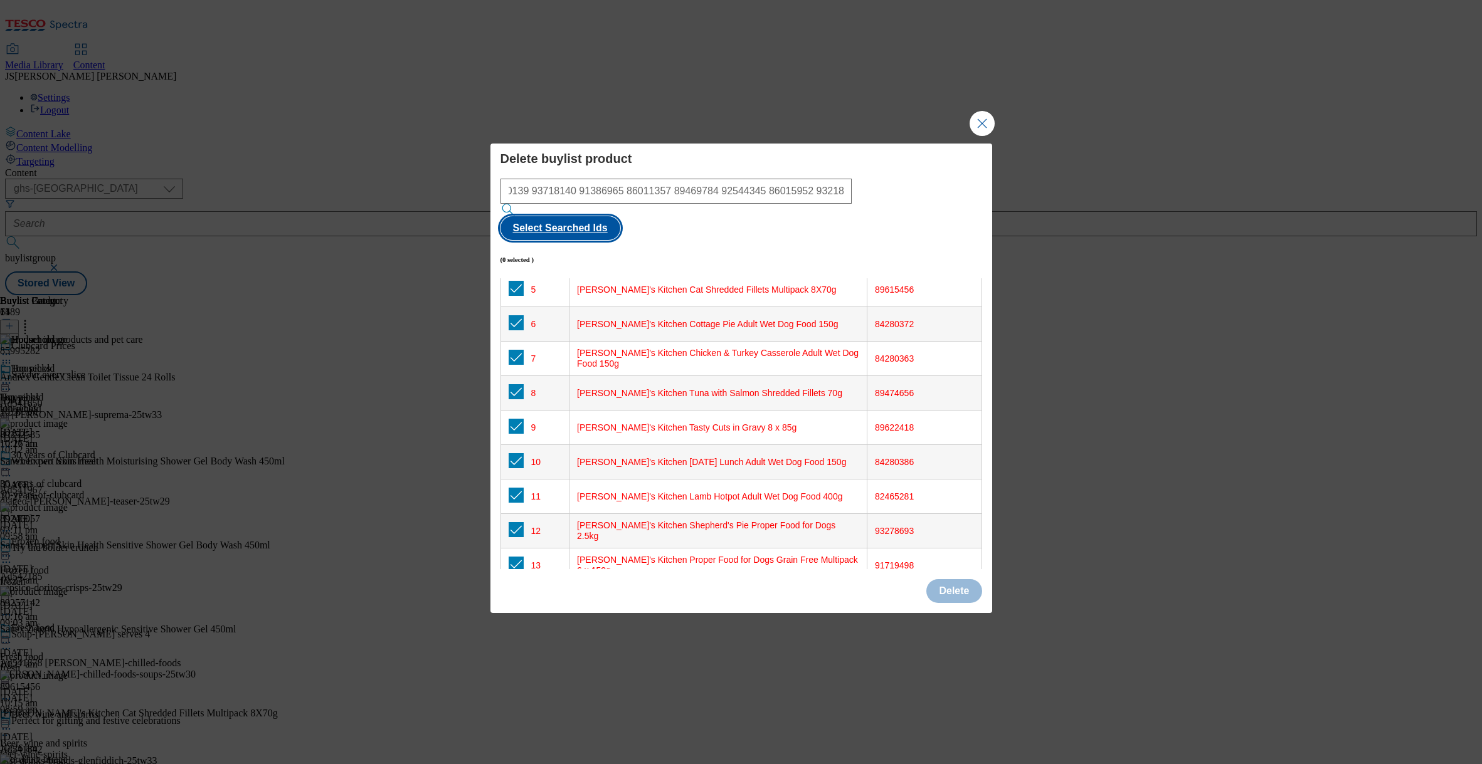
checkbox input "true"
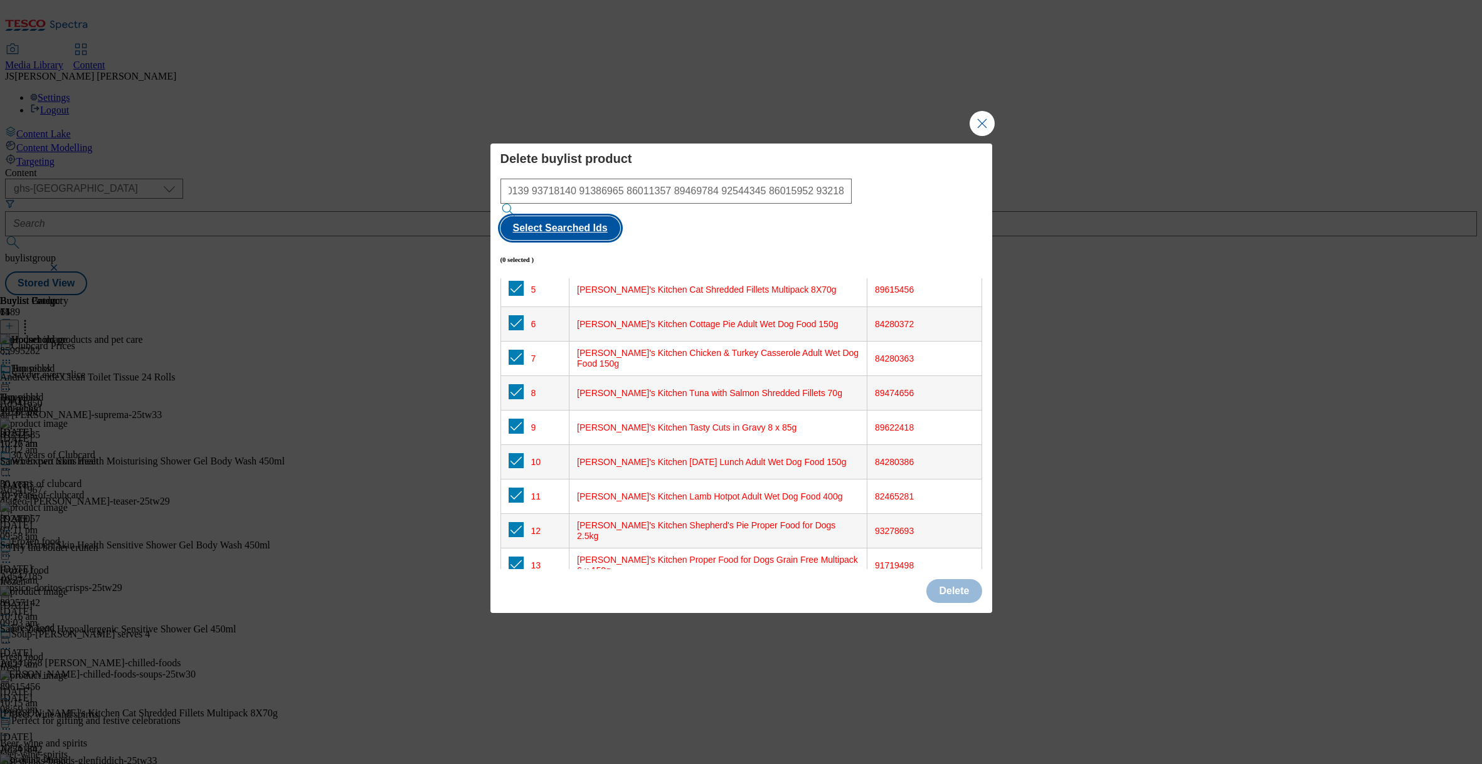
checkbox input "true"
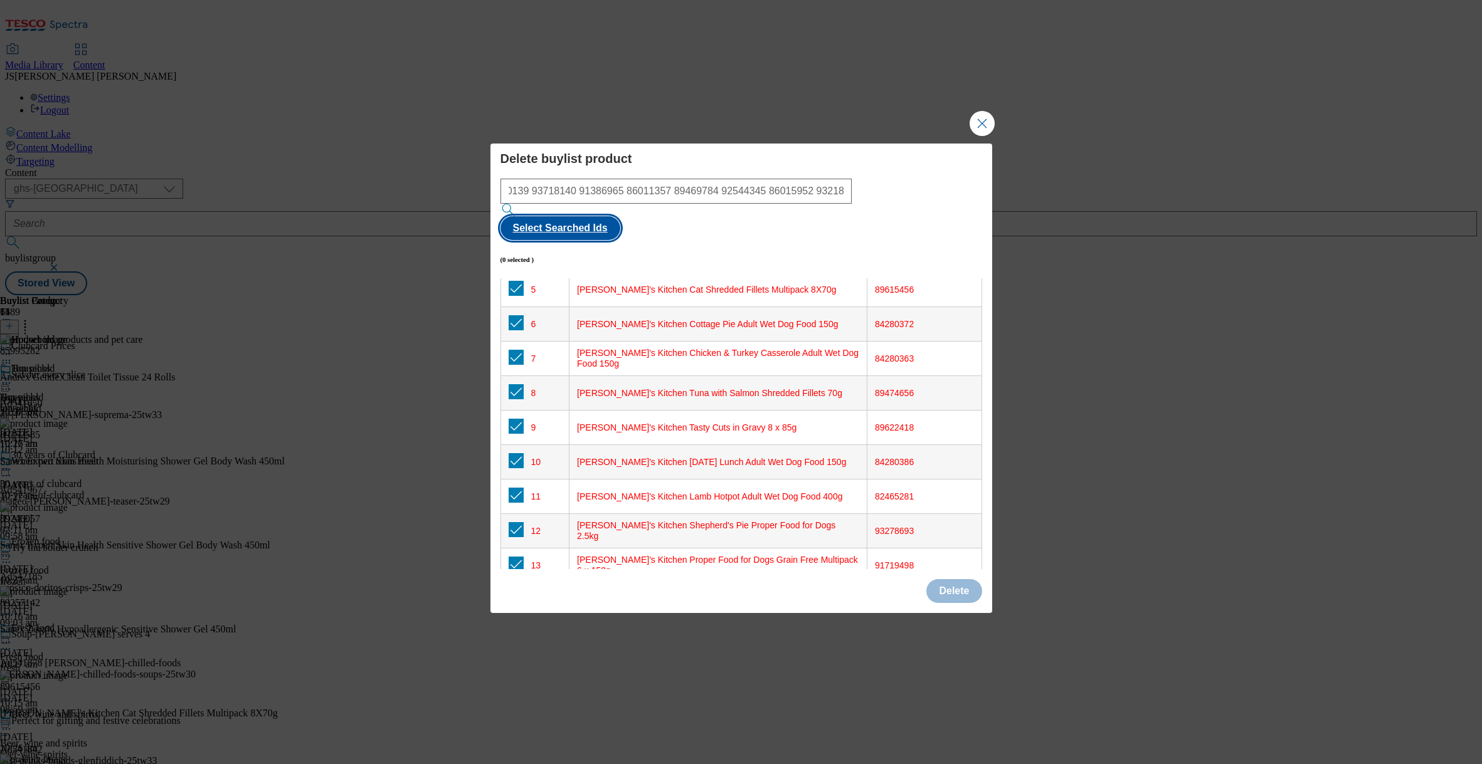
checkbox input "true"
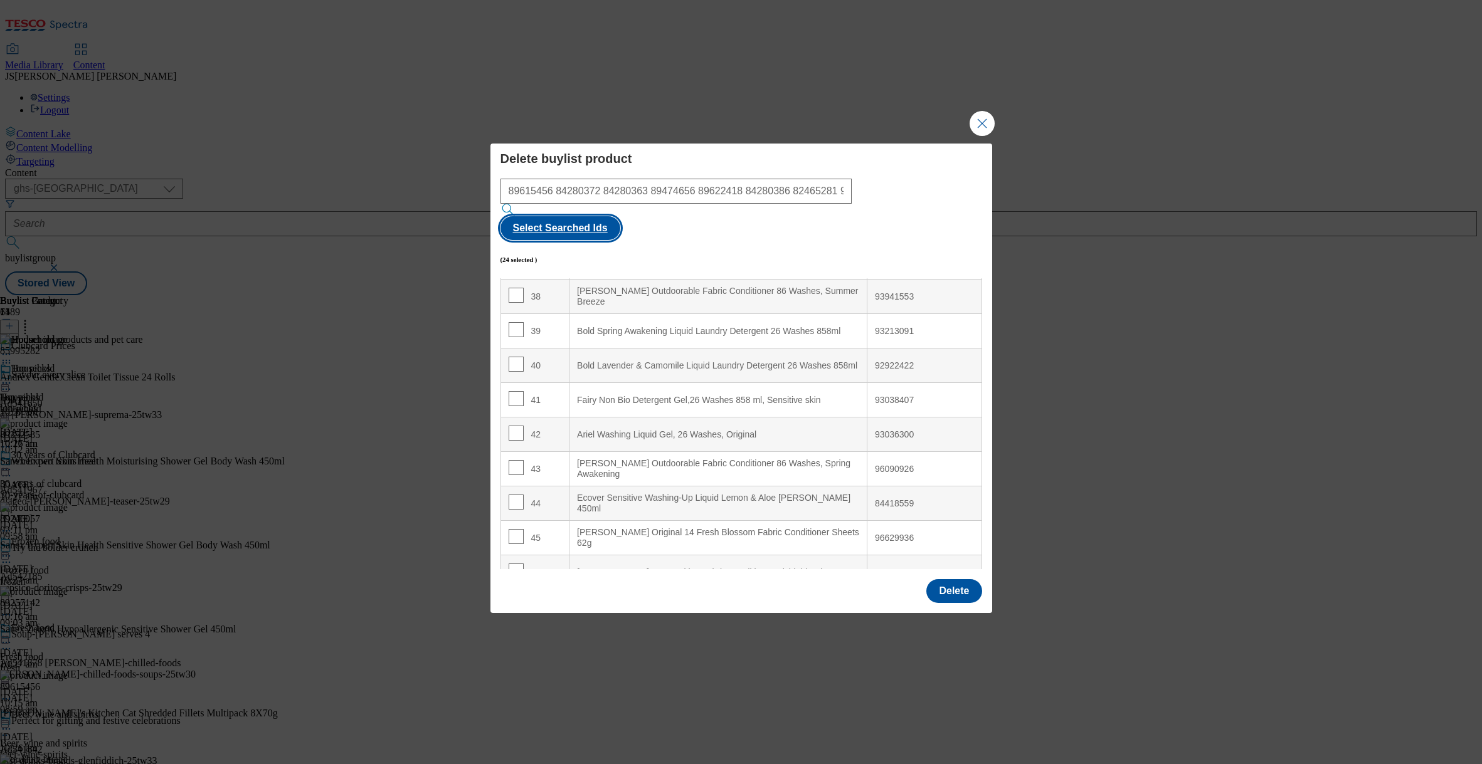
scroll to position [1329, 0]
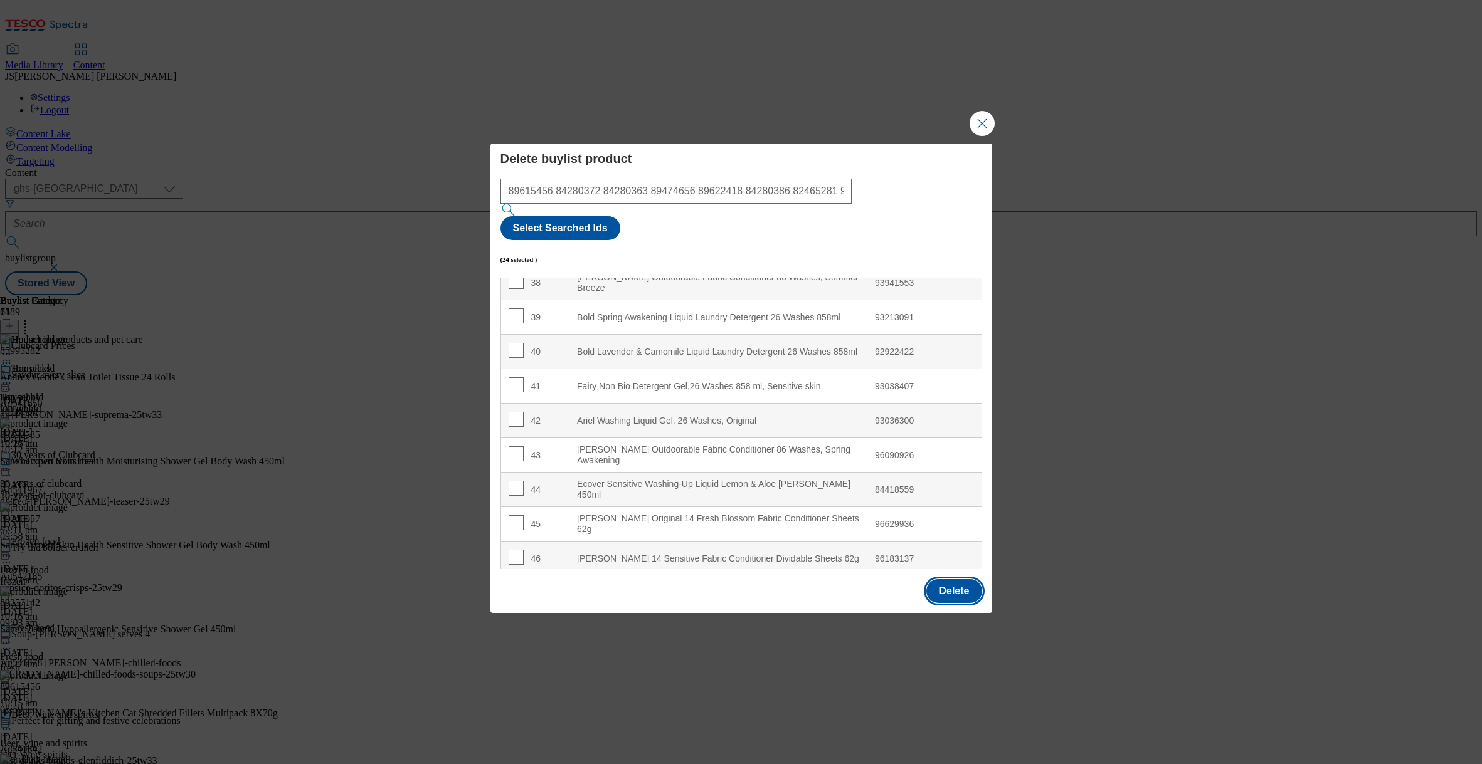
click at [959, 579] on button "Delete" at bounding box center [953, 591] width 55 height 24
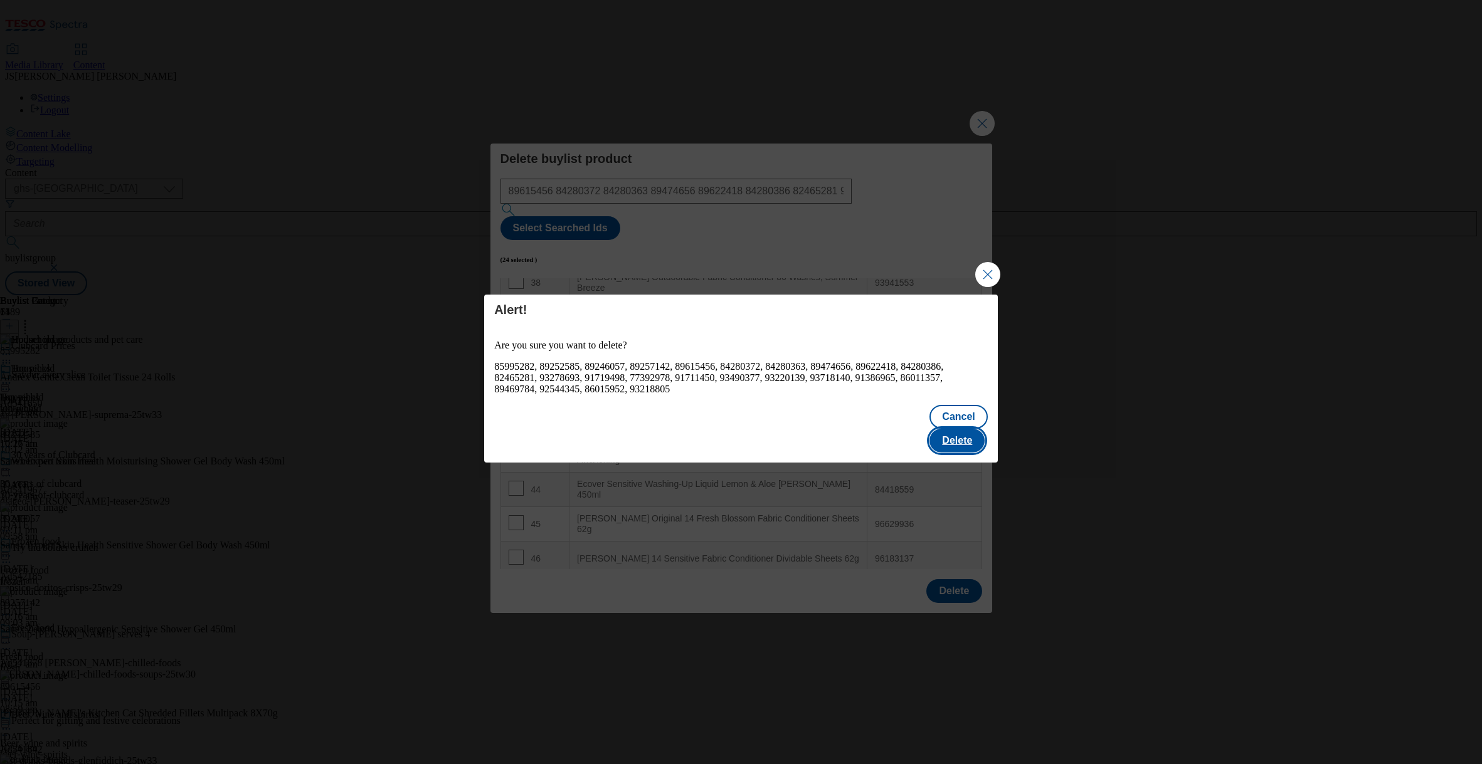
click at [972, 429] on button "Delete" at bounding box center [956, 441] width 55 height 24
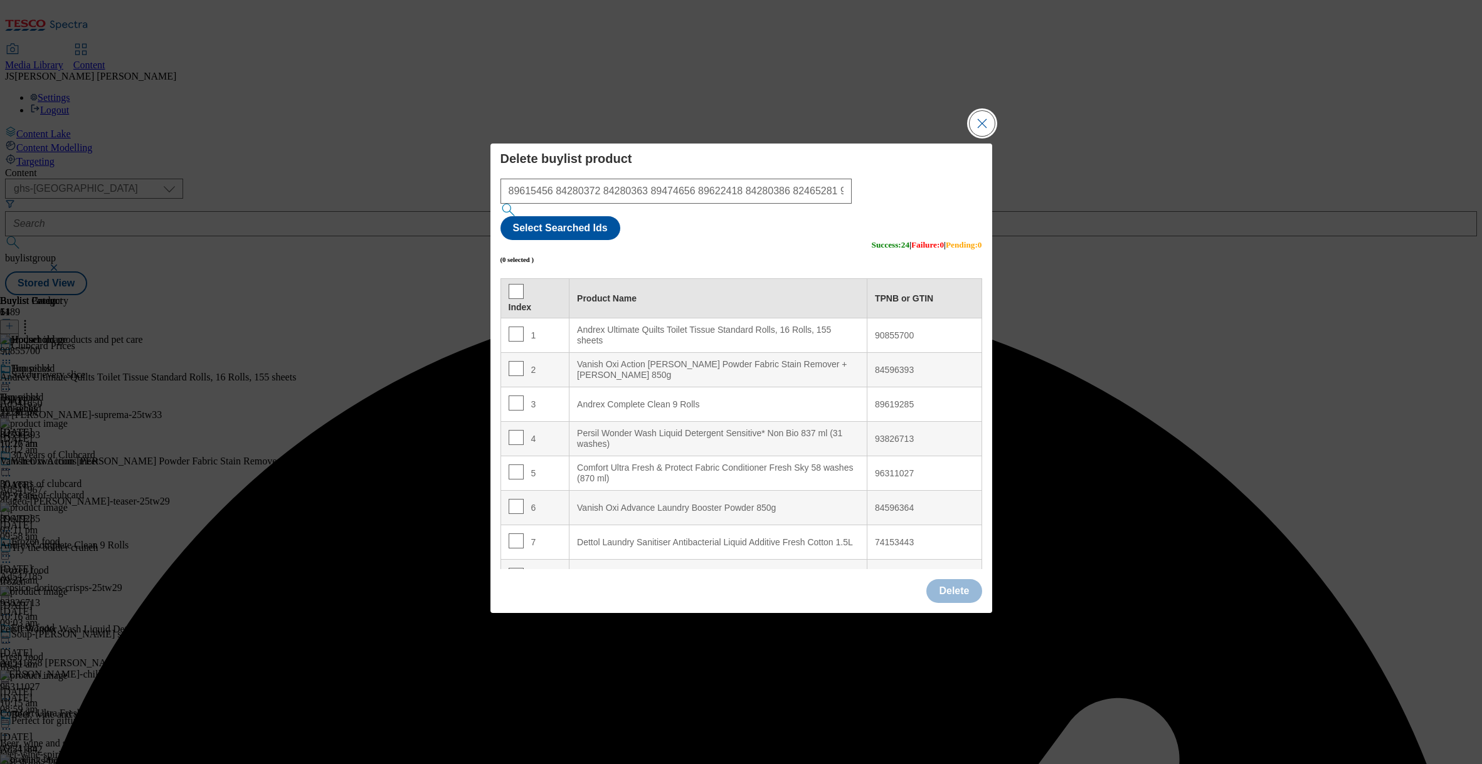
click at [989, 136] on button "Close Modal" at bounding box center [981, 123] width 25 height 25
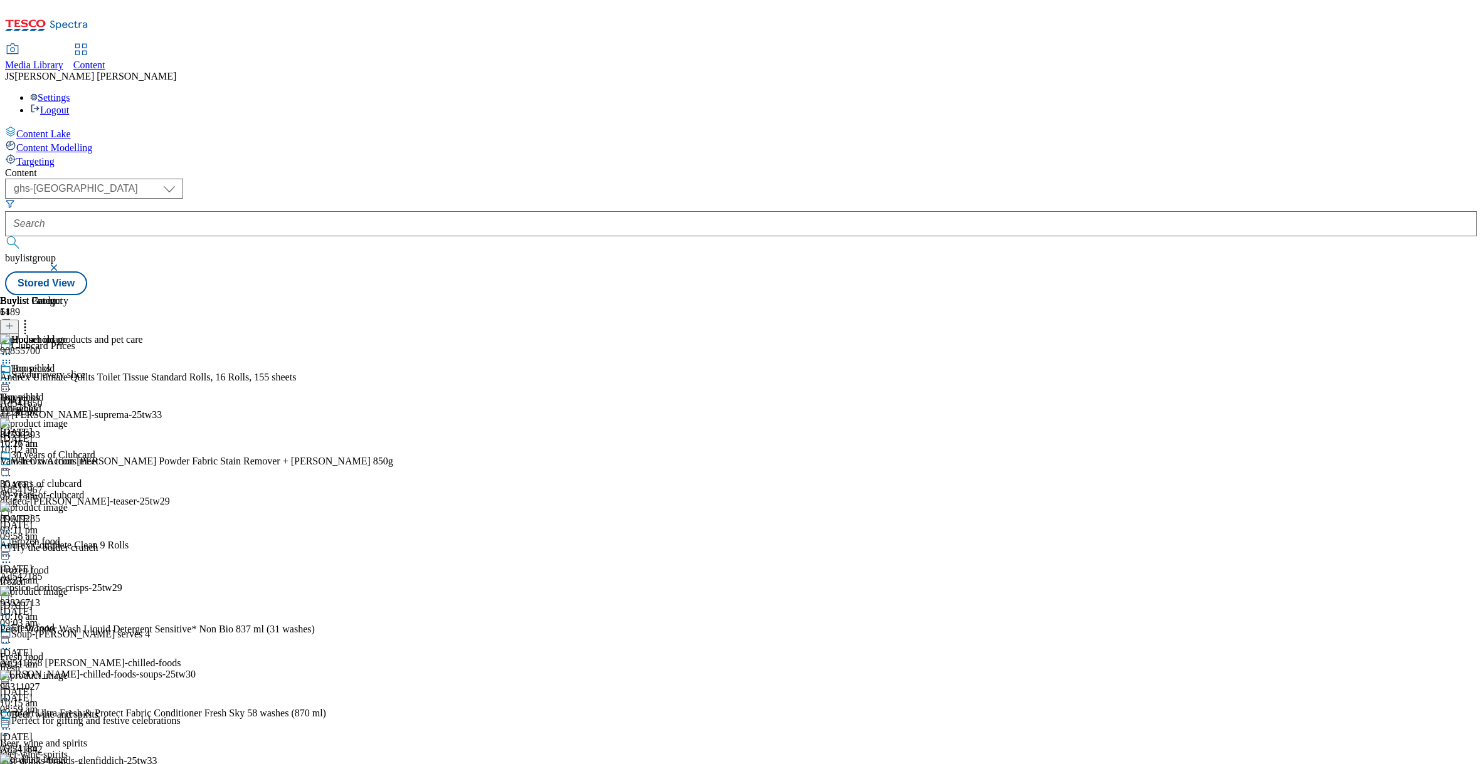
click at [13, 348] on icon at bounding box center [6, 354] width 13 height 13
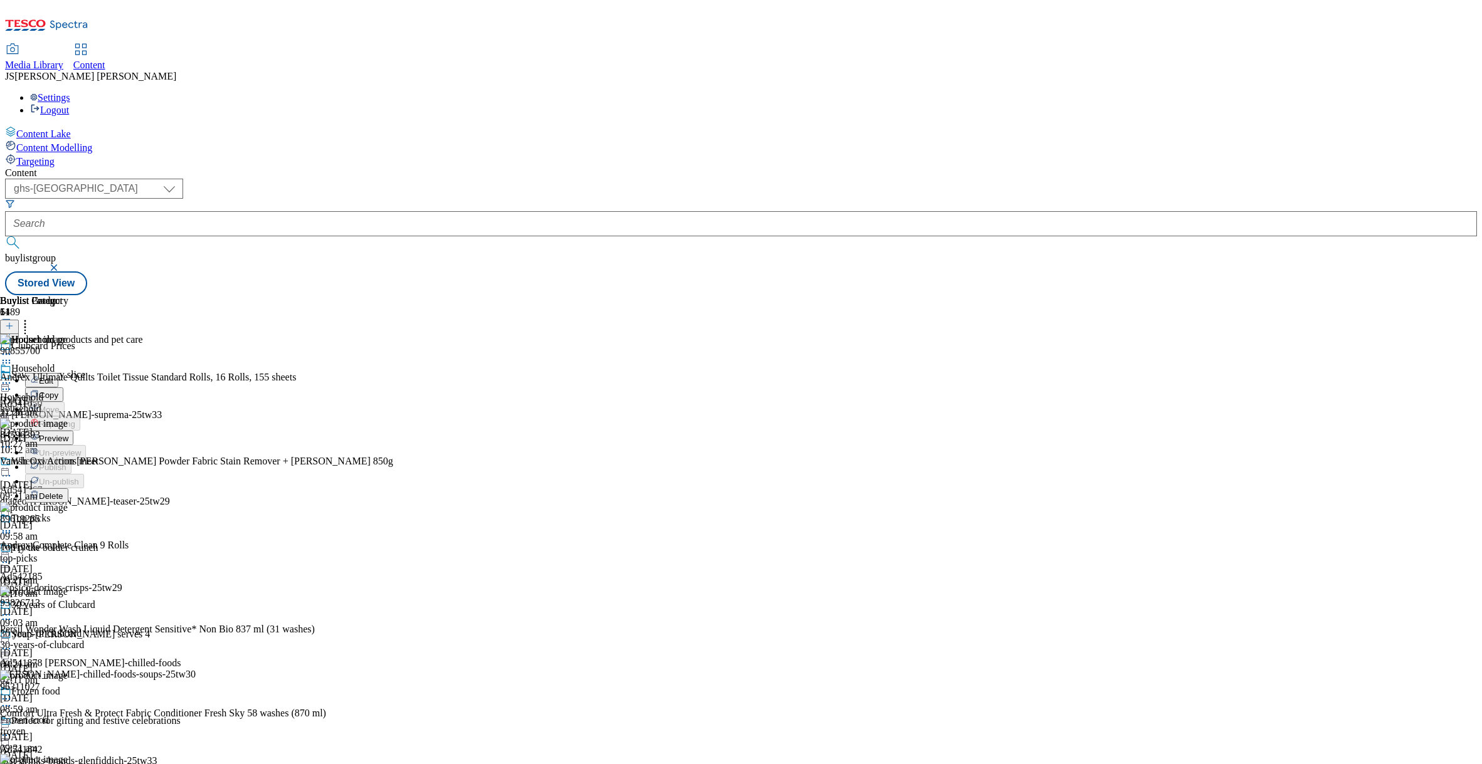
click at [68, 434] on span "Preview" at bounding box center [53, 438] width 29 height 9
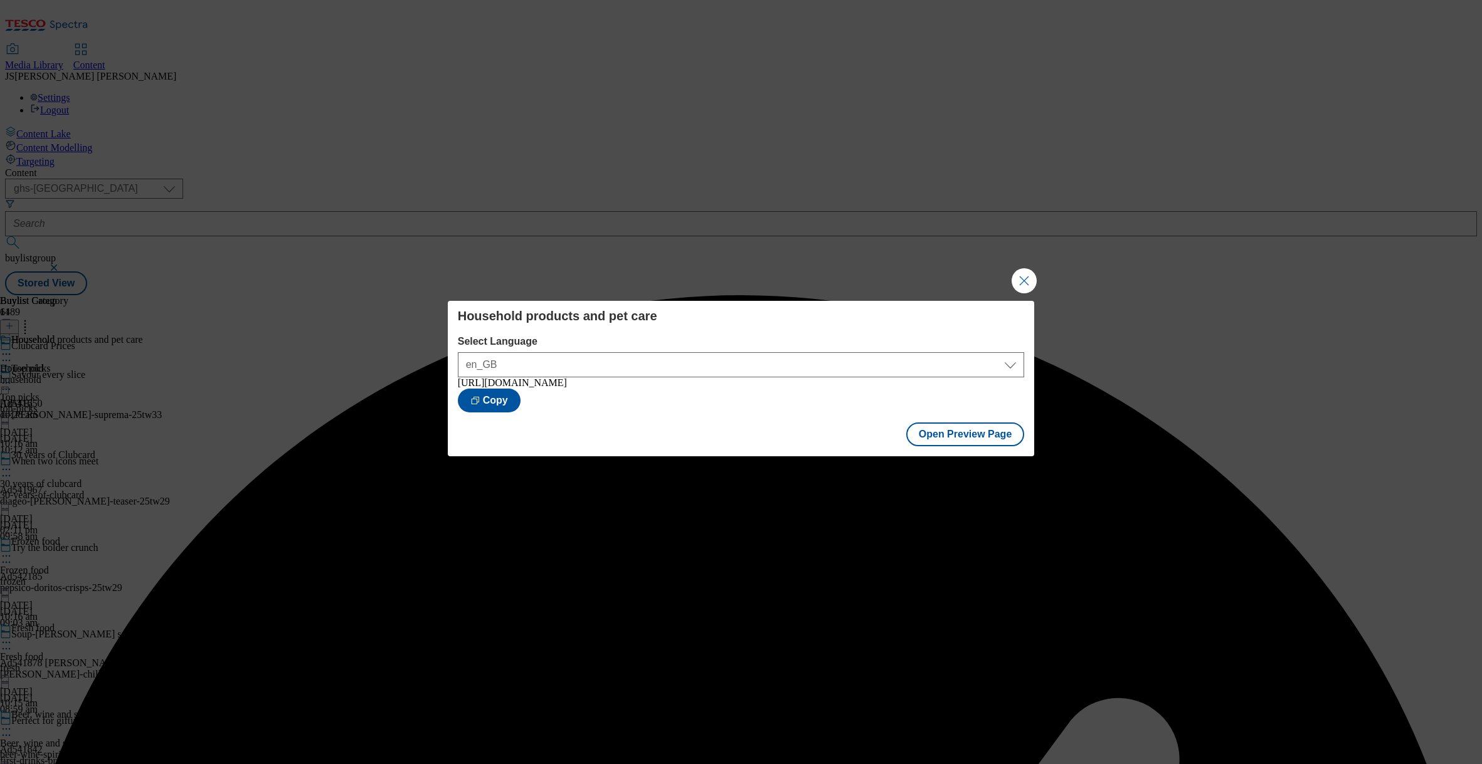
drag, startPoint x: 1020, startPoint y: 285, endPoint x: 1004, endPoint y: 278, distance: 17.1
click at [1020, 285] on button "Close Modal" at bounding box center [1023, 280] width 25 height 25
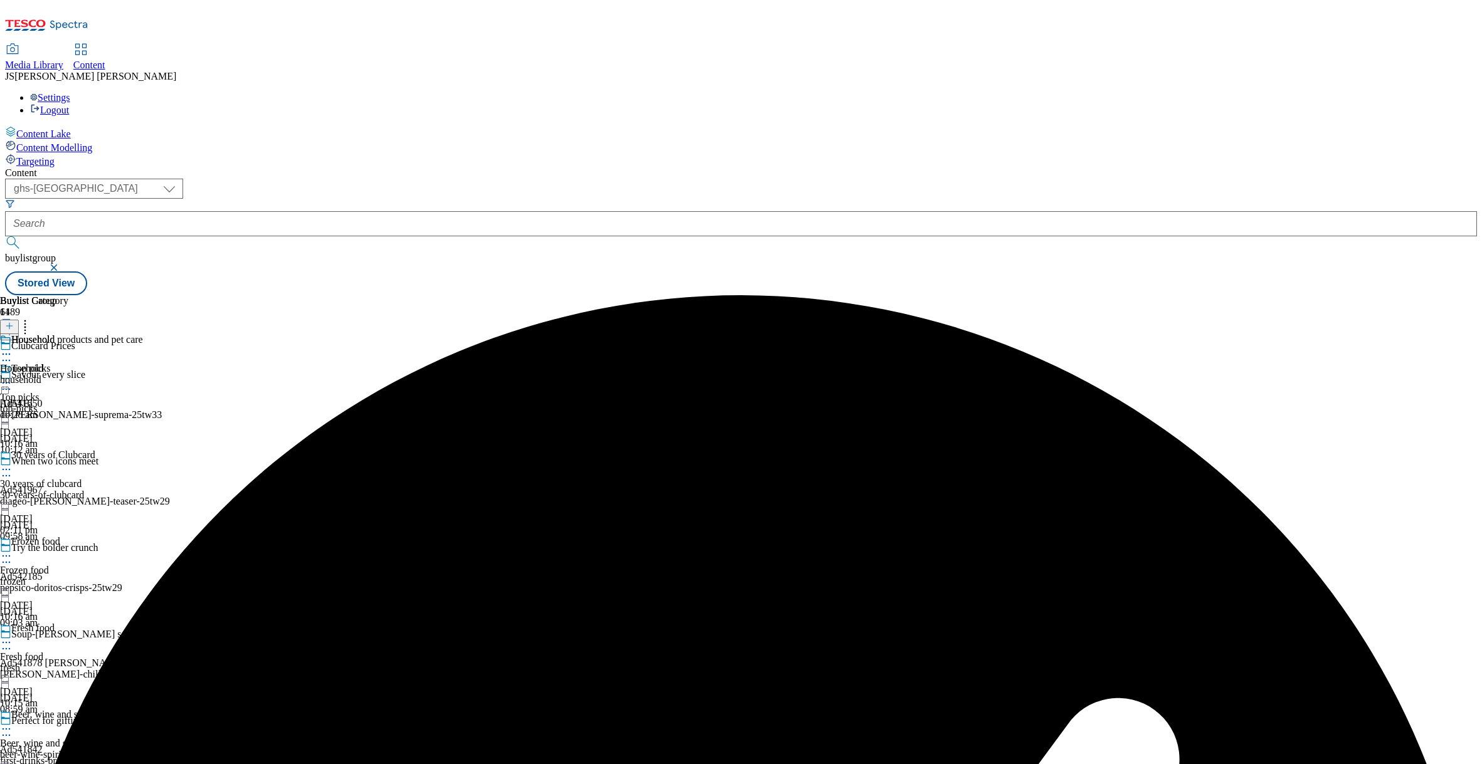
click at [11, 354] on circle at bounding box center [10, 355] width 2 height 2
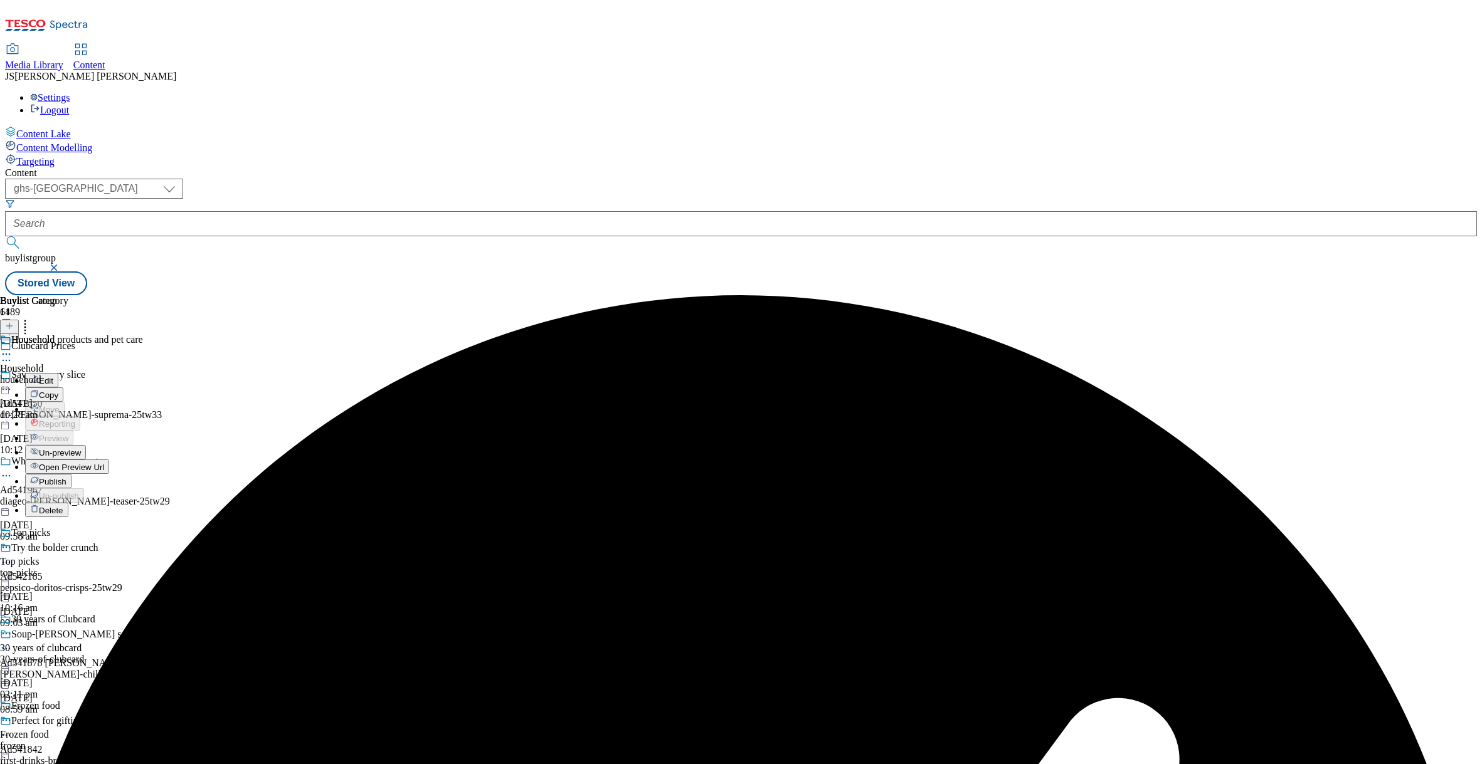
click at [66, 477] on span "Publish" at bounding box center [53, 481] width 28 height 9
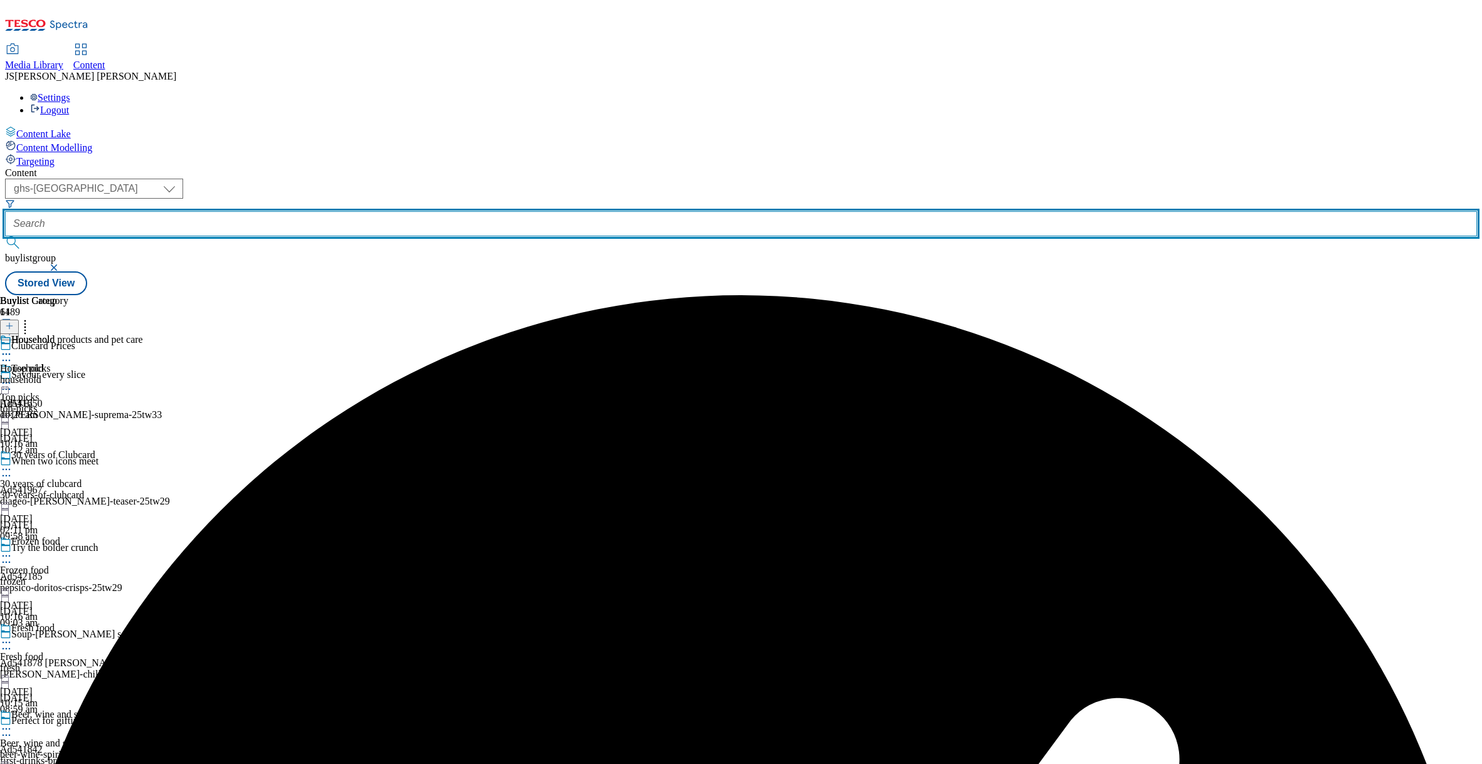
click at [304, 211] on input "text" at bounding box center [740, 223] width 1471 height 25
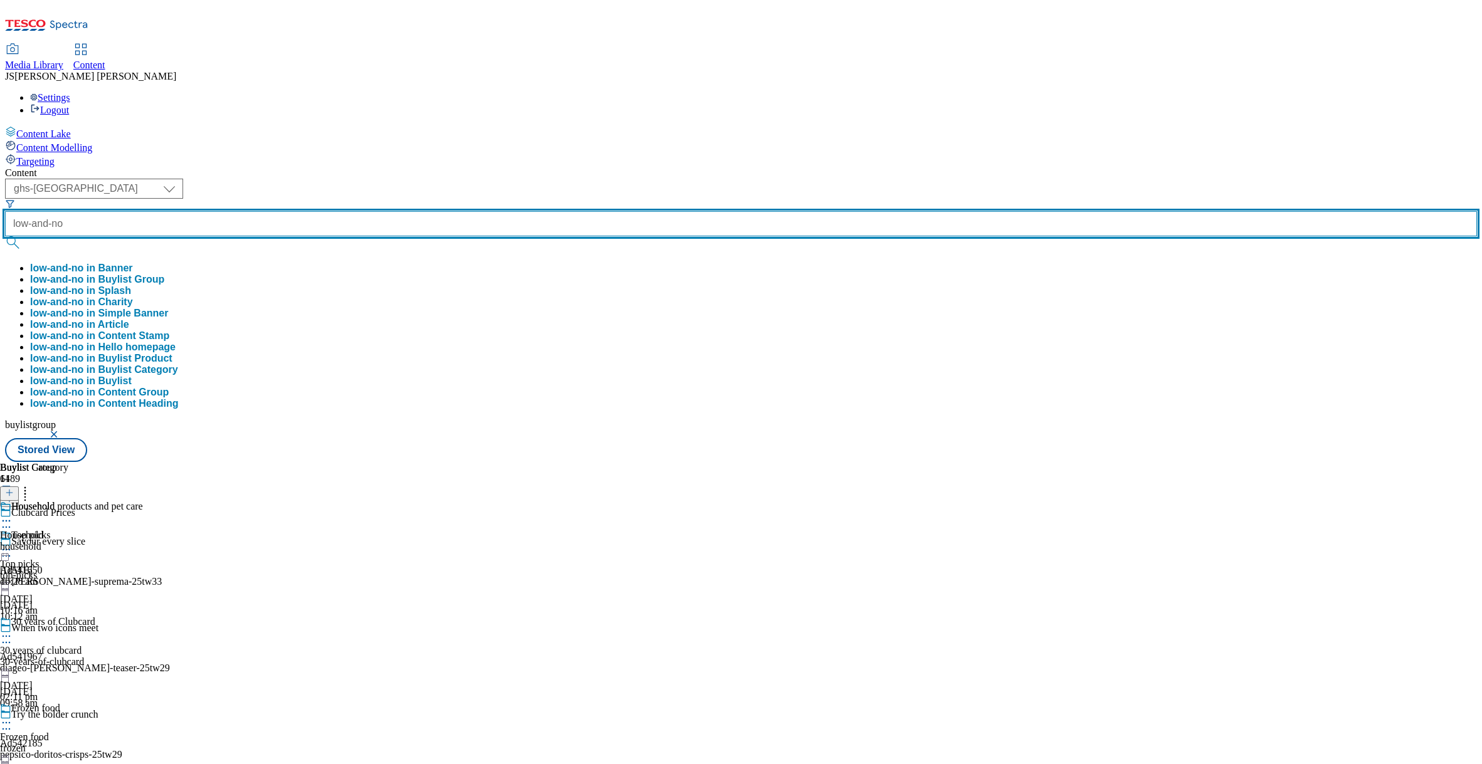
type input "low-and-no"
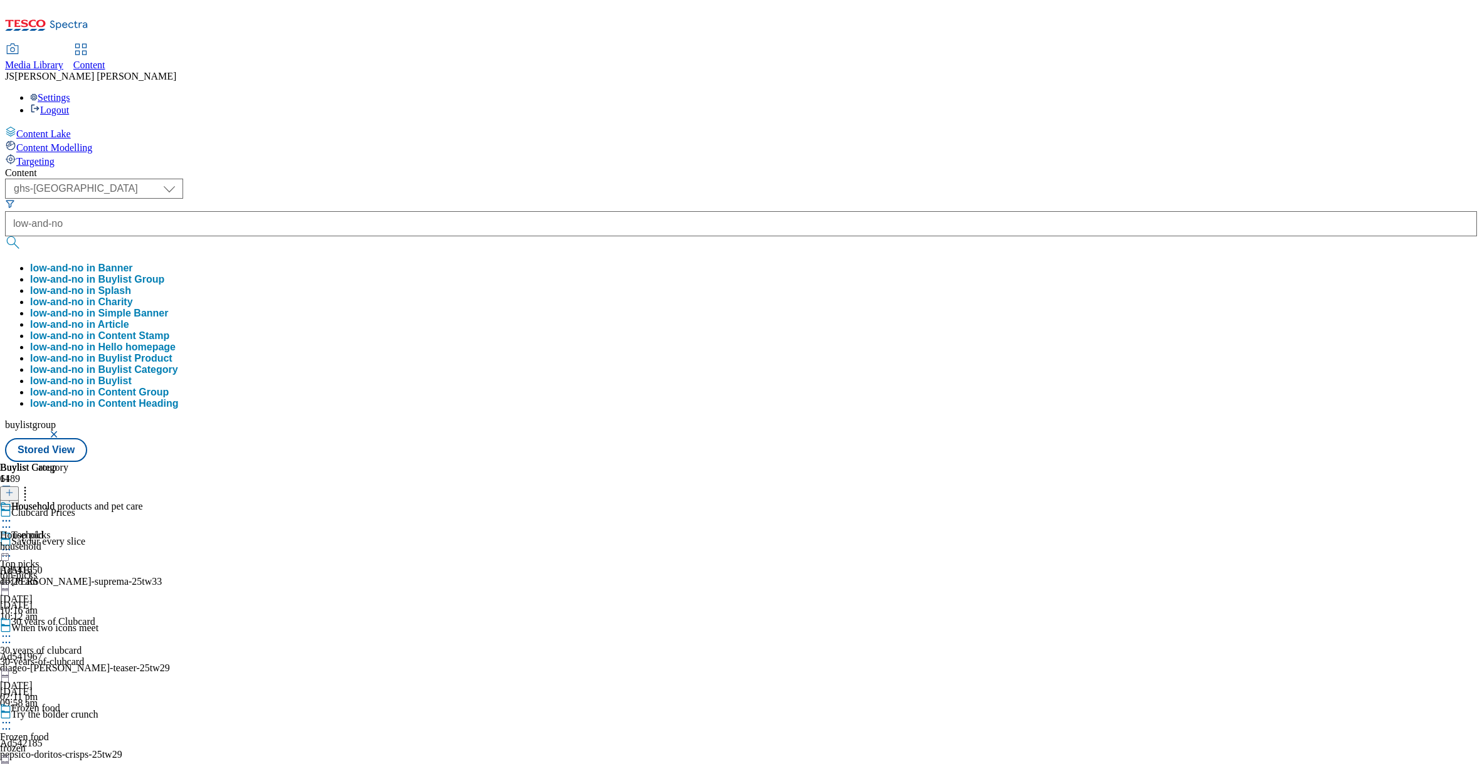
click at [164, 274] on button "low-and-no in Buylist Group" at bounding box center [97, 279] width 134 height 11
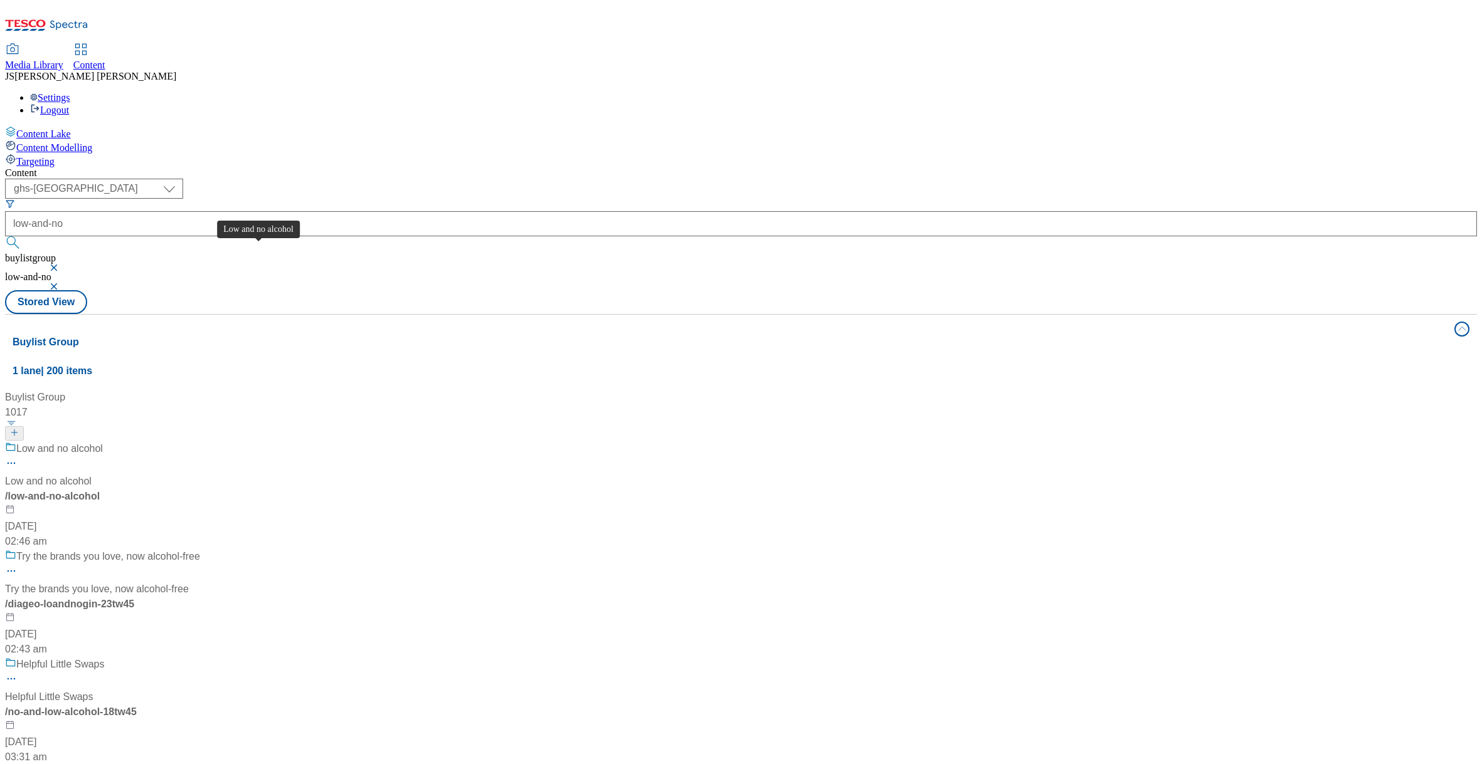
click at [103, 441] on span "Low and no alcohol" at bounding box center [59, 449] width 87 height 16
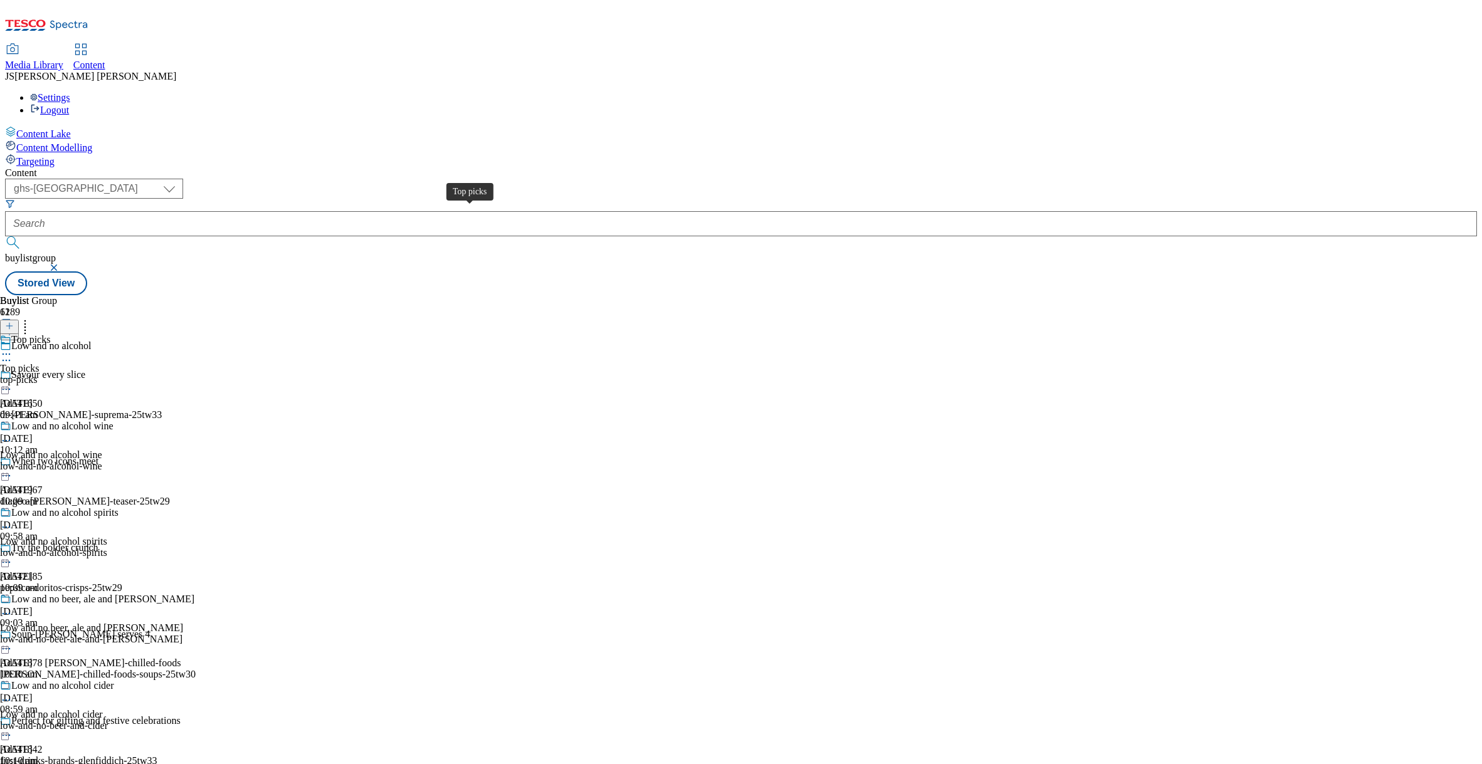
click at [39, 363] on span "Top picks" at bounding box center [19, 368] width 39 height 11
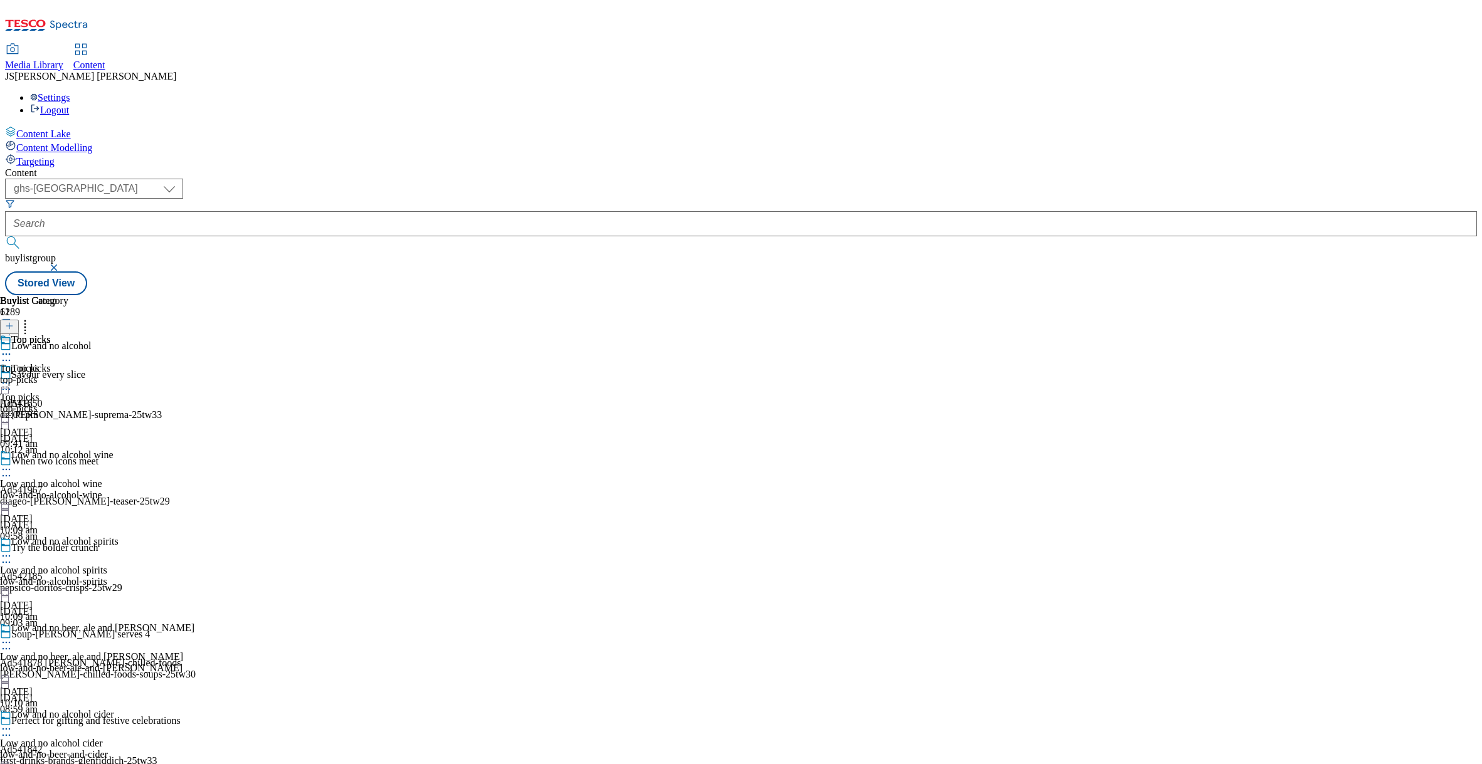
click at [13, 377] on icon at bounding box center [6, 383] width 13 height 13
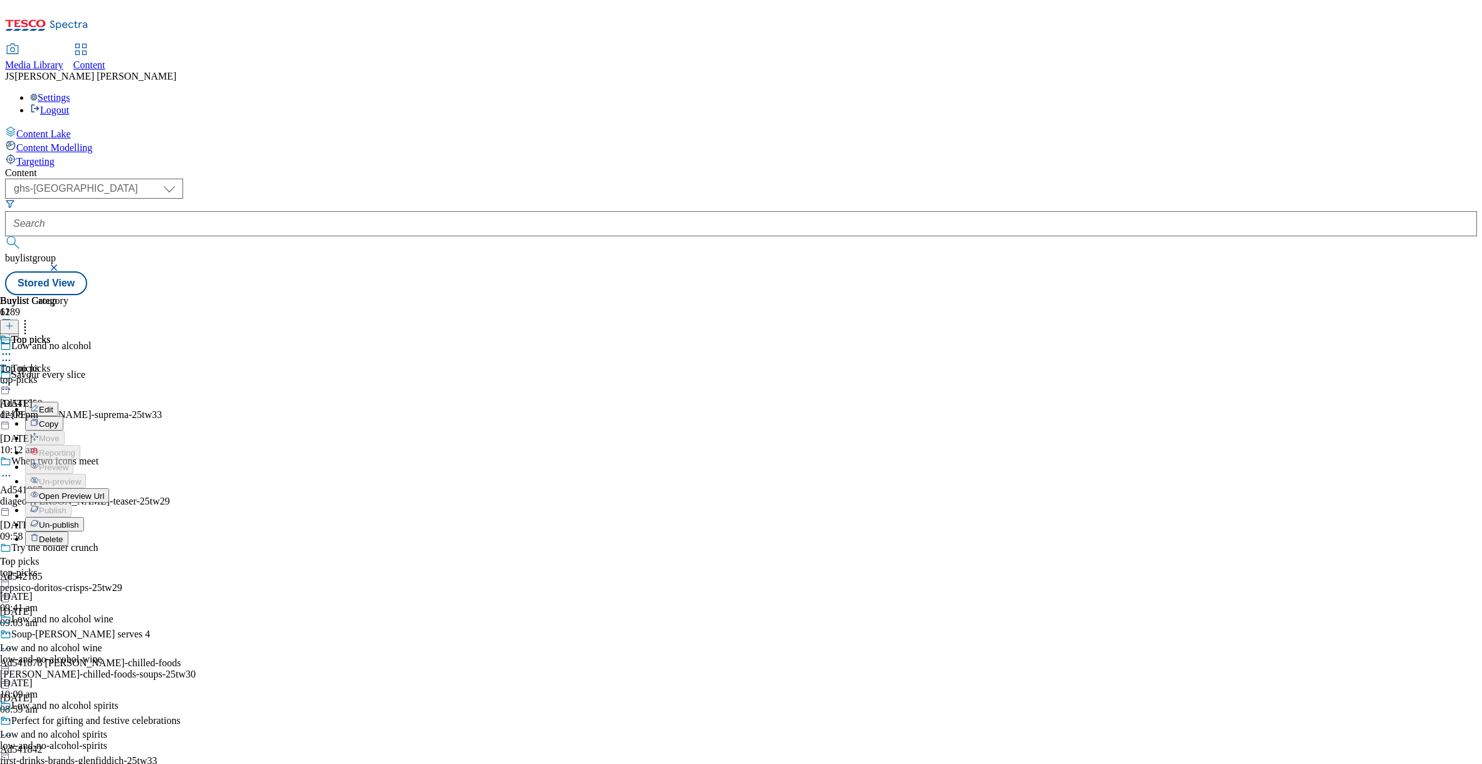
click at [79, 520] on span "Un-publish" at bounding box center [59, 524] width 40 height 9
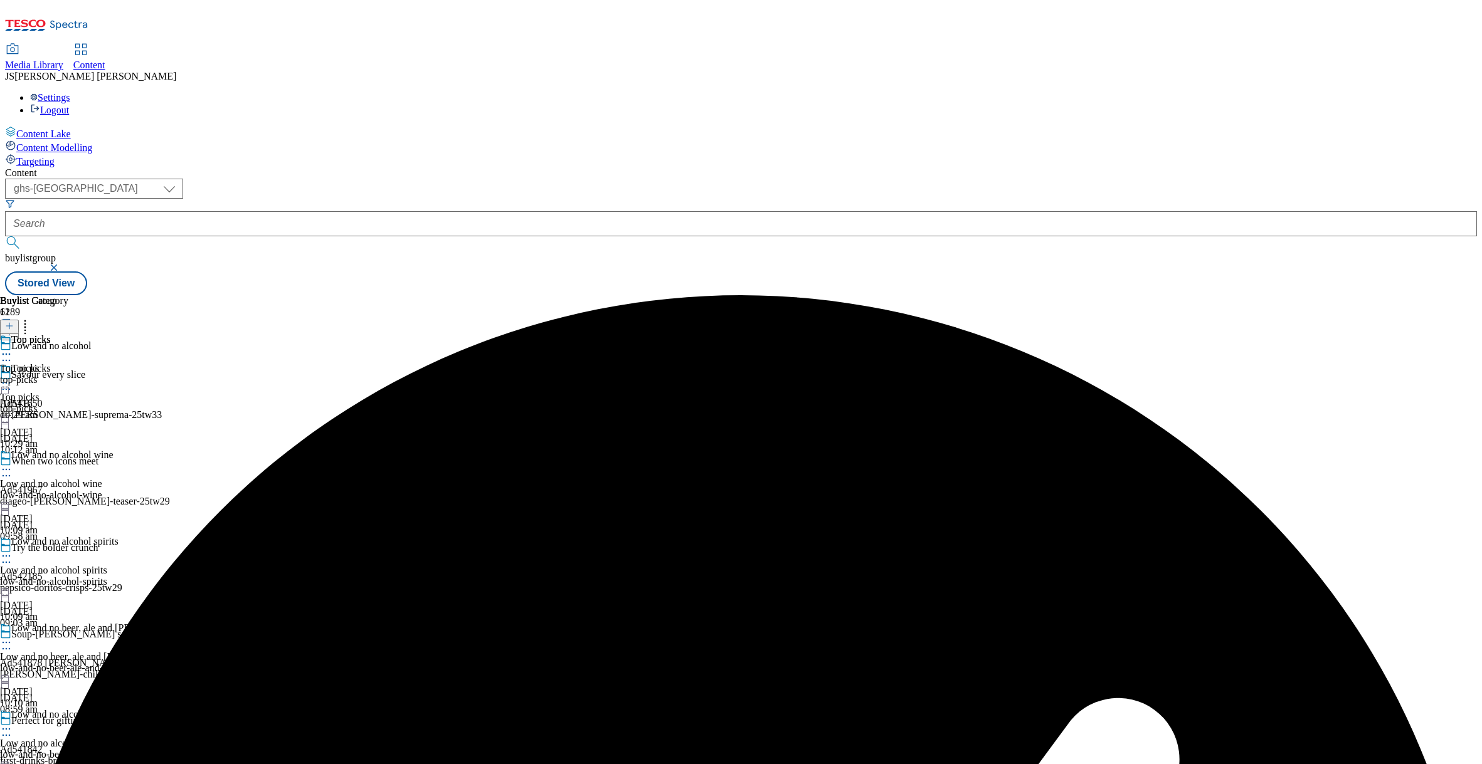
click at [13, 377] on icon at bounding box center [6, 383] width 13 height 13
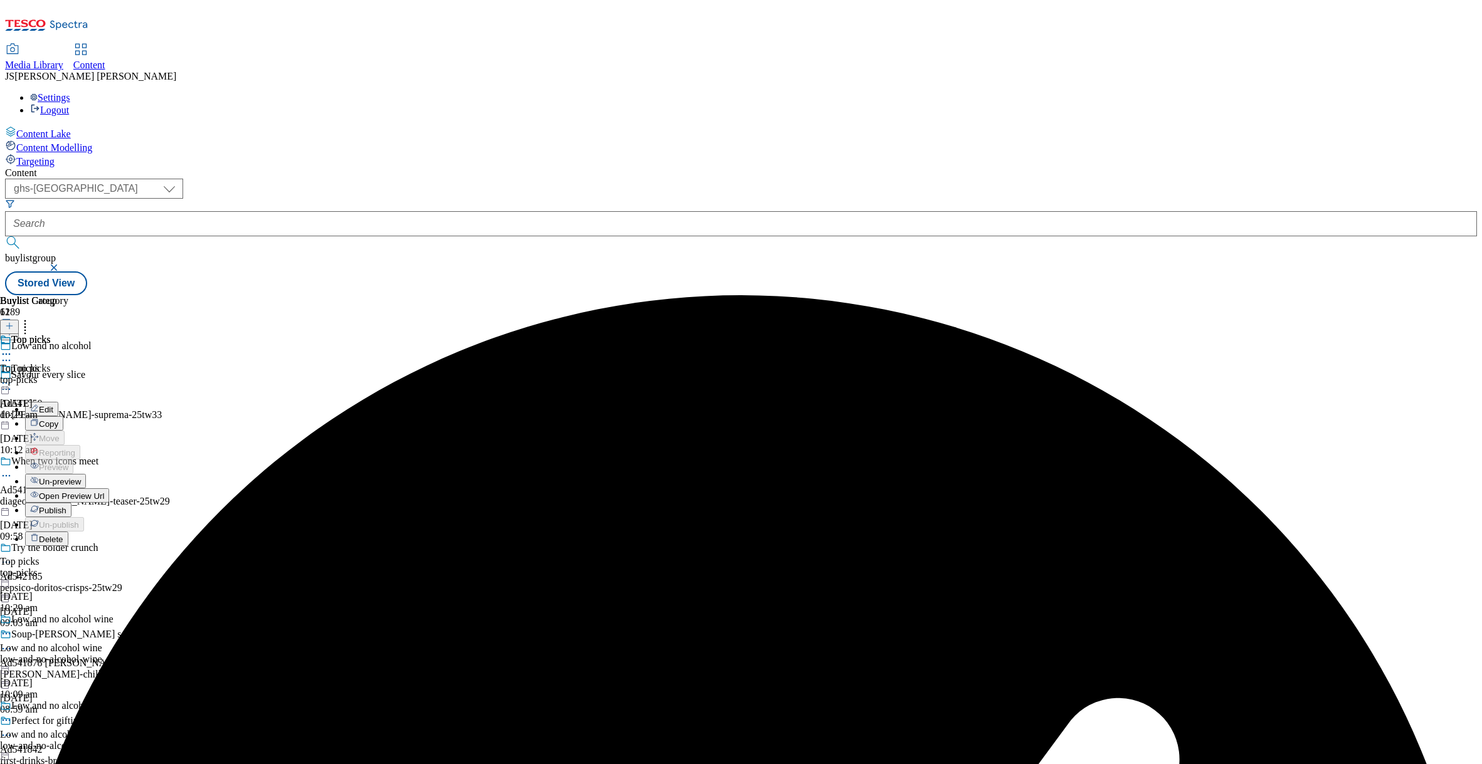
click at [81, 477] on span "Un-preview" at bounding box center [60, 481] width 42 height 9
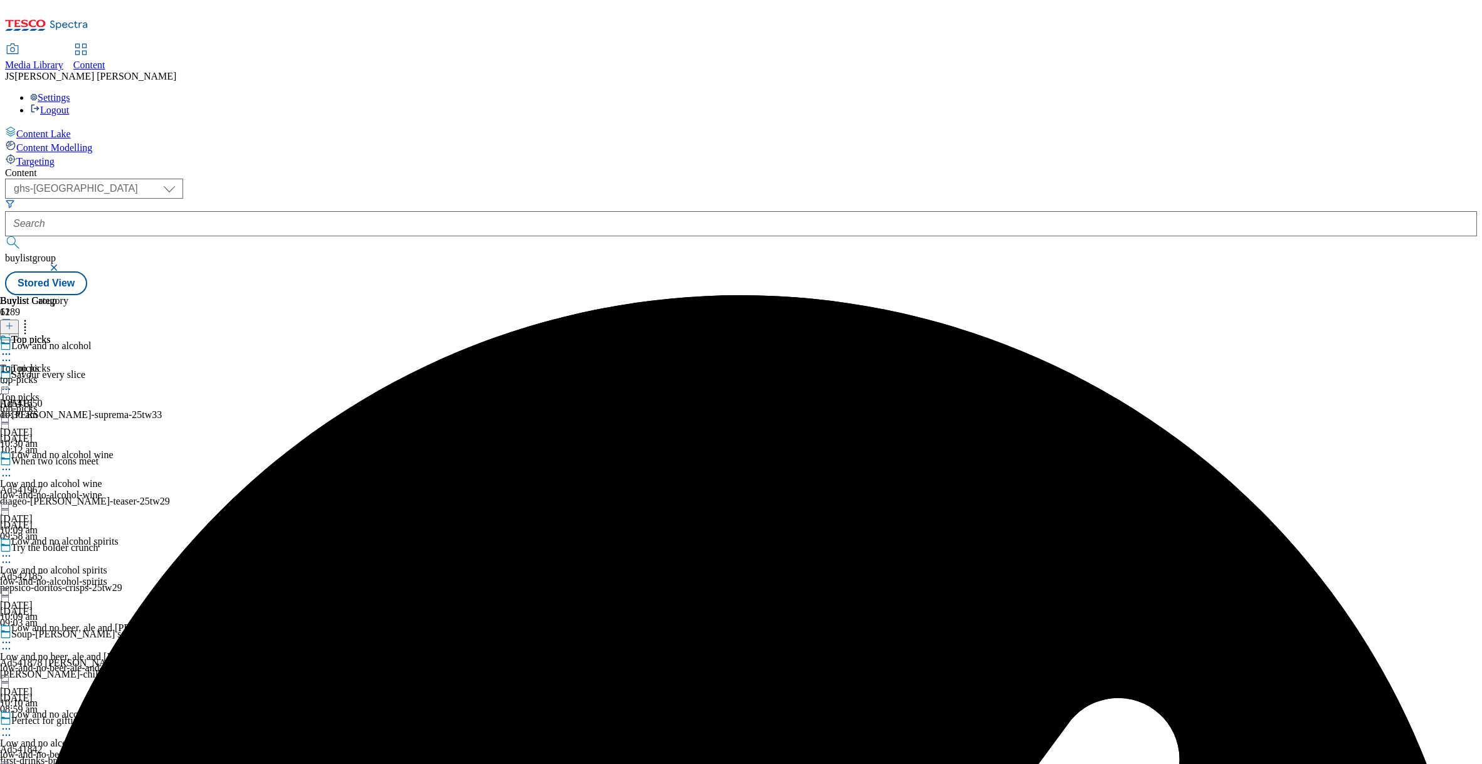
click at [68, 374] on div "top-picks" at bounding box center [34, 379] width 68 height 11
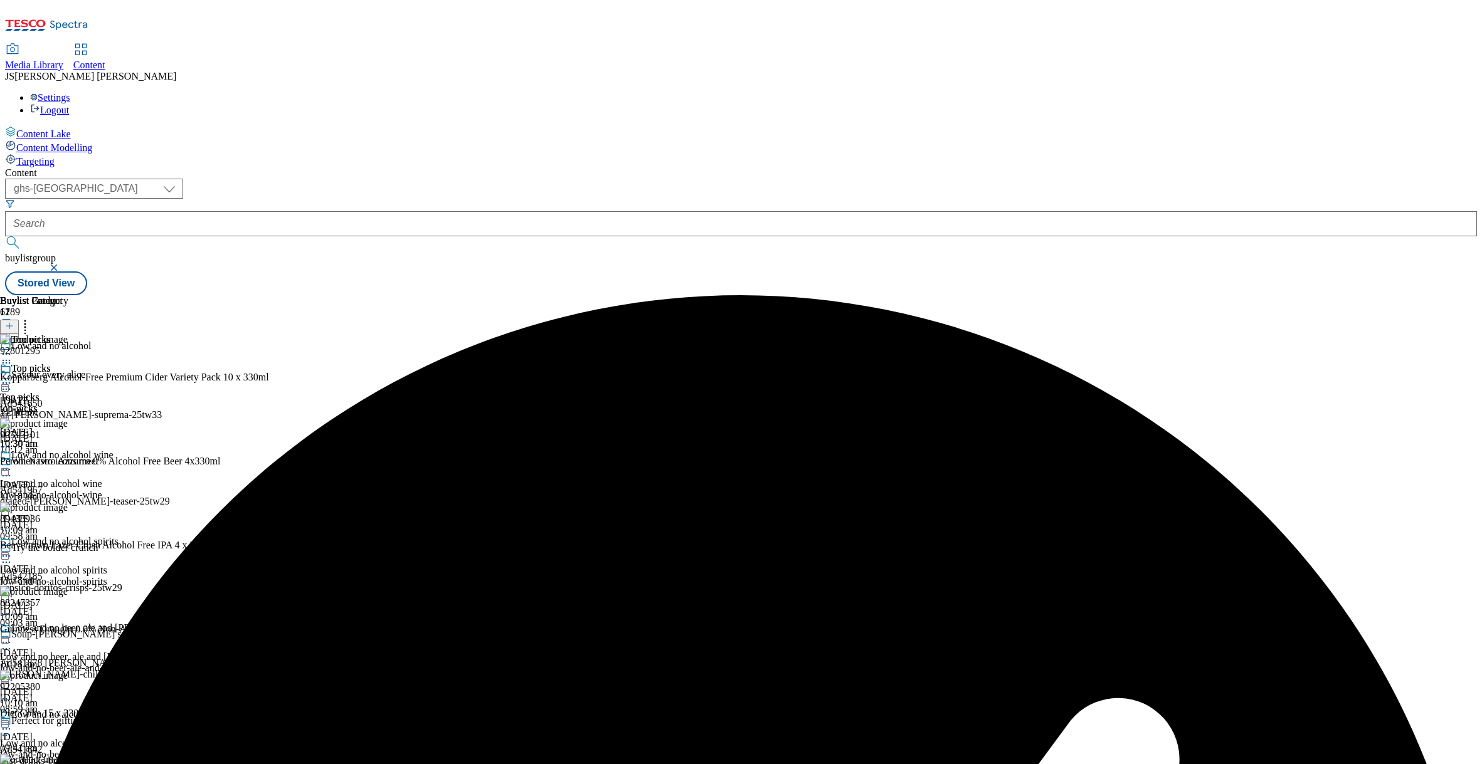
click at [9, 323] on line at bounding box center [9, 326] width 0 height 6
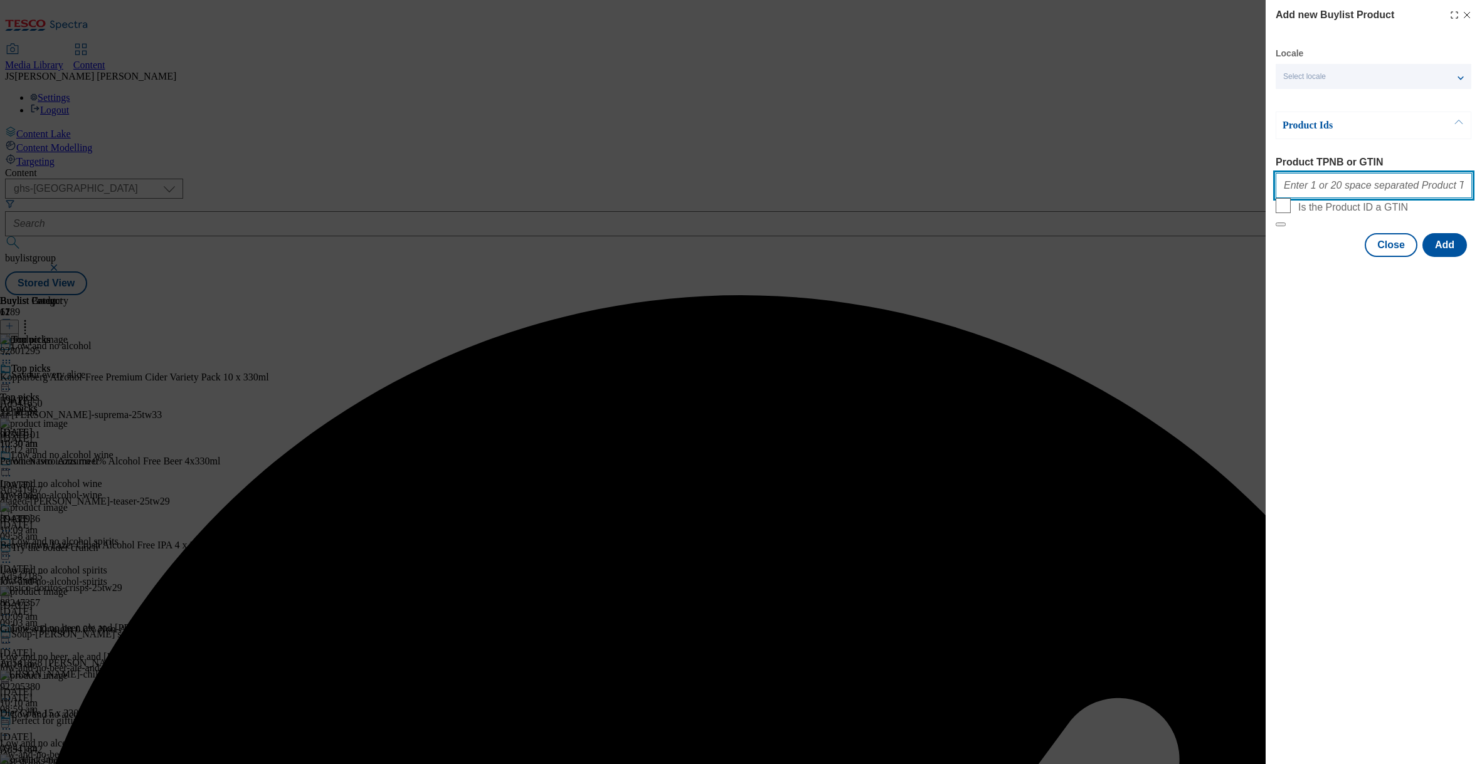
click at [1313, 189] on input "Product TPNB or GTIN" at bounding box center [1373, 185] width 196 height 25
paste input ""54109896 96875344 92971772 92972546""
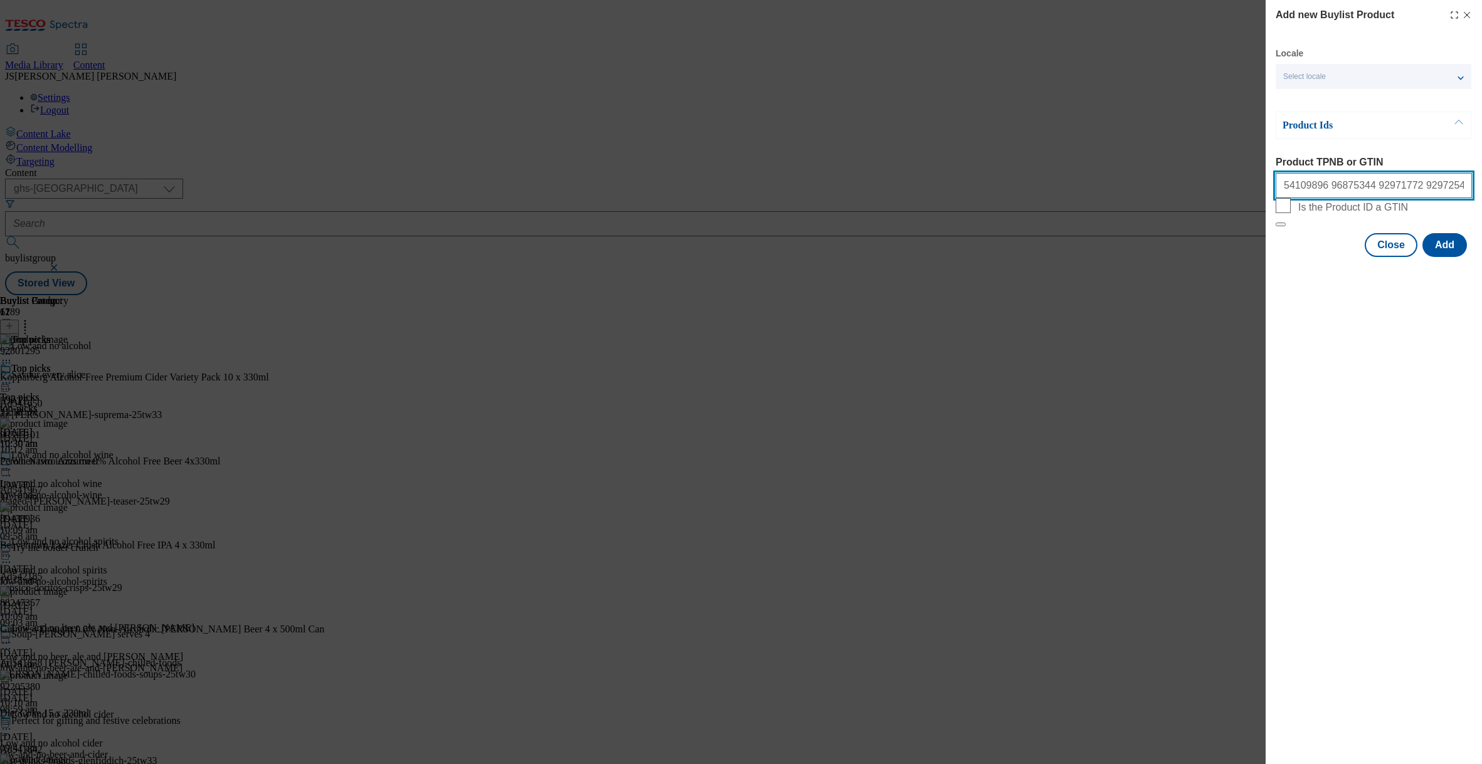
type input "54109896 96875344 92971772 92972546"
click at [1389, 315] on div "Add new Buylist Product Locale Select locale English Welsh Product Ids Product …" at bounding box center [1373, 382] width 216 height 764
click at [1455, 257] on button "Add" at bounding box center [1444, 245] width 45 height 24
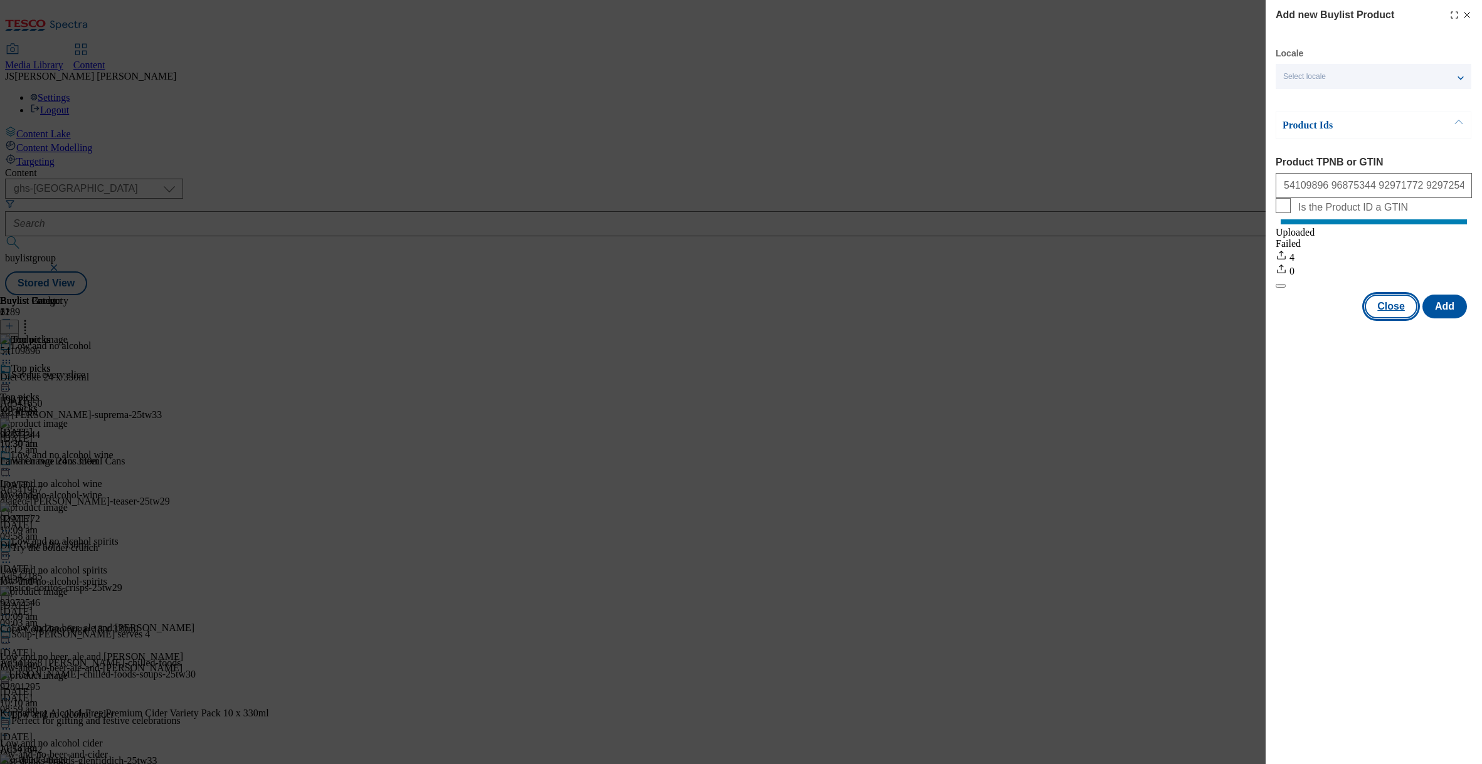
drag, startPoint x: 1396, startPoint y: 324, endPoint x: 1389, endPoint y: 322, distance: 7.0
click at [1396, 318] on button "Close" at bounding box center [1390, 307] width 53 height 24
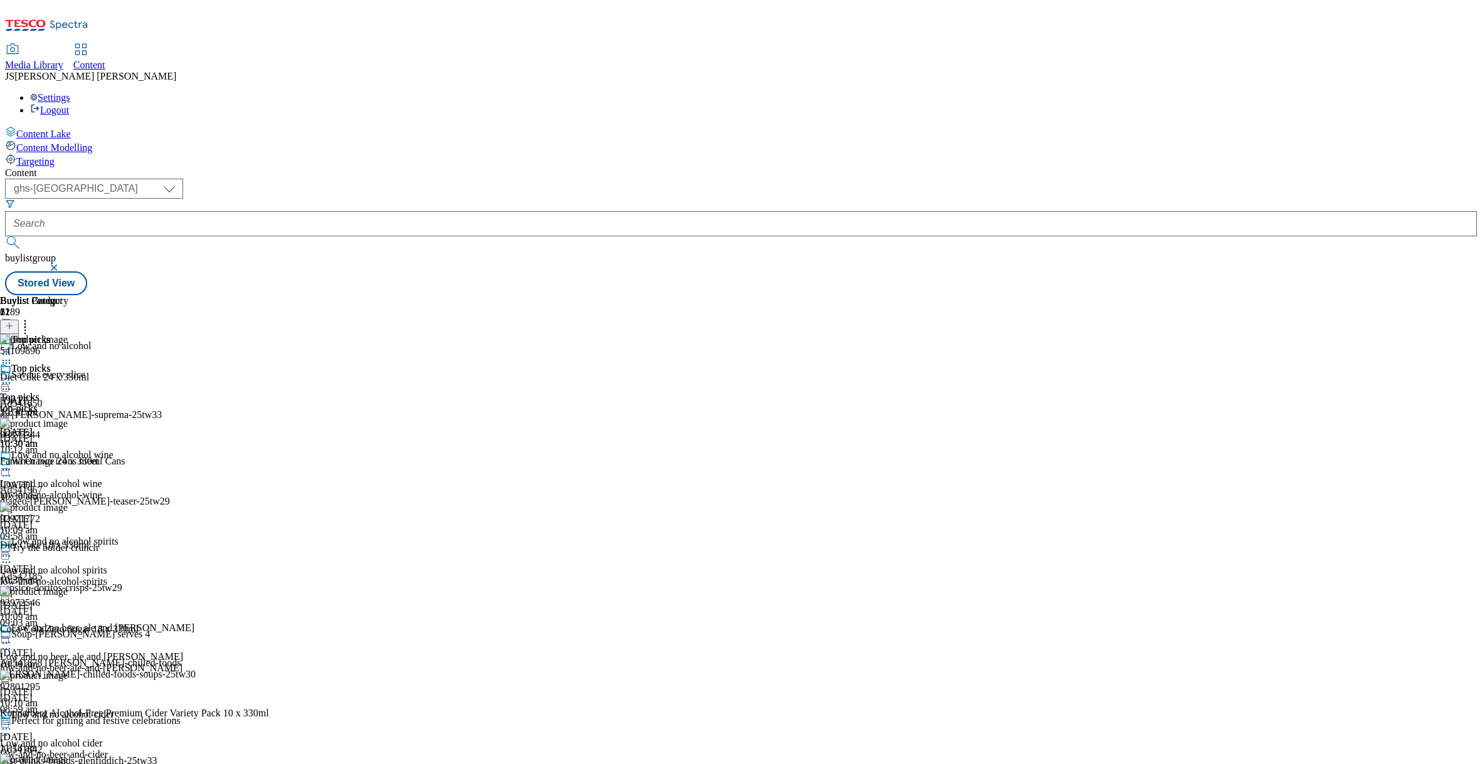
click at [31, 318] on icon at bounding box center [25, 324] width 13 height 13
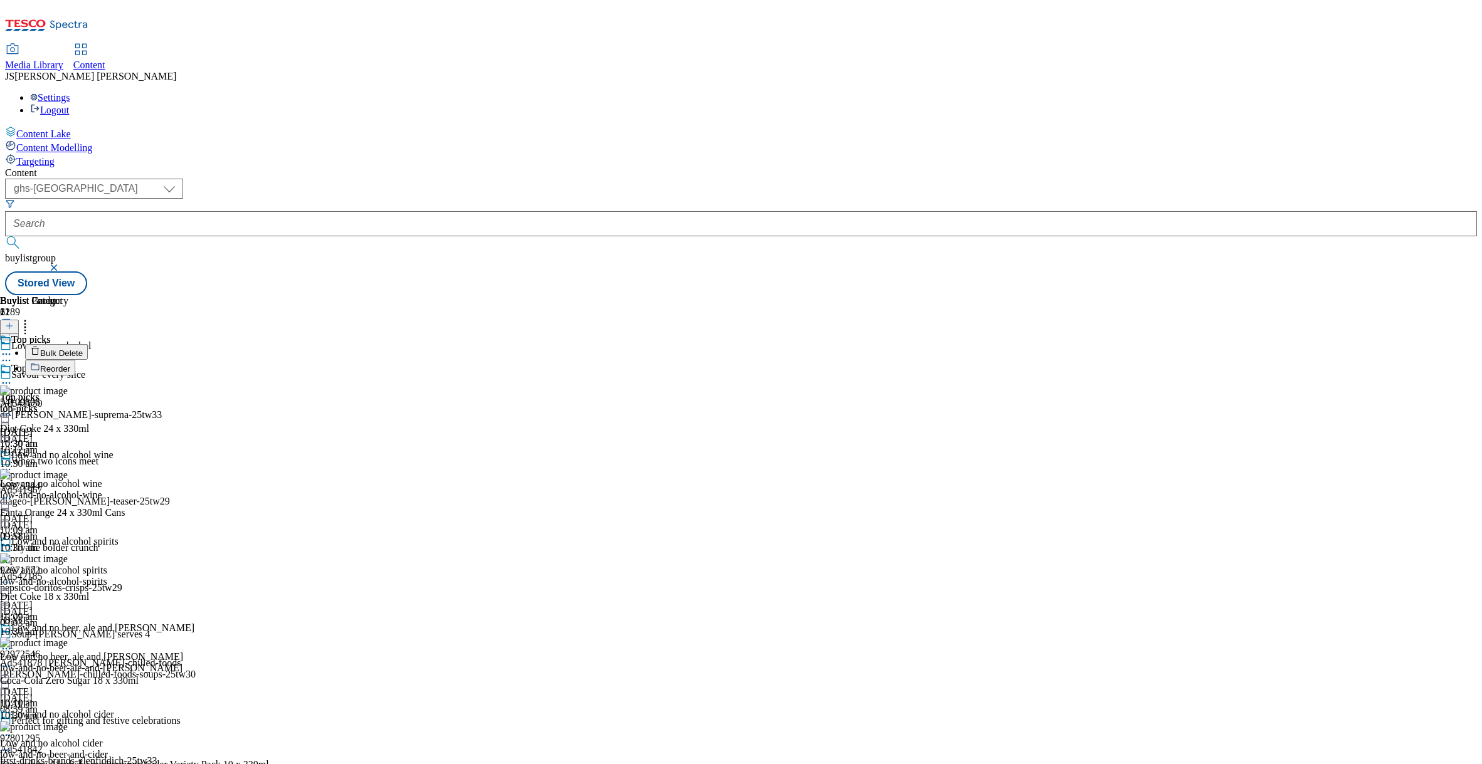
click at [70, 364] on span "Reorder" at bounding box center [55, 368] width 30 height 9
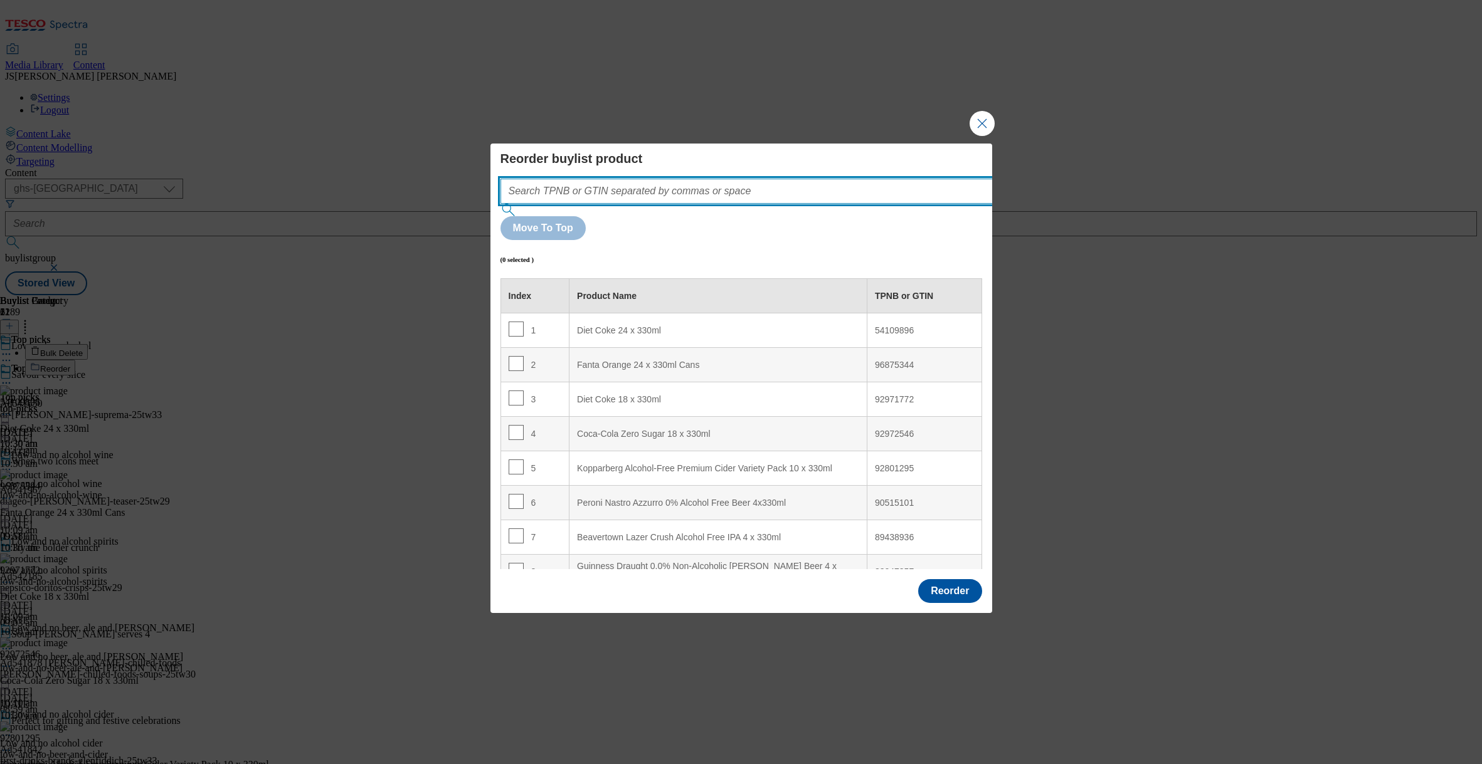
click at [598, 204] on input "Modal" at bounding box center [765, 191] width 530 height 25
paste input ""54109896 96875344 92971772 92972546""
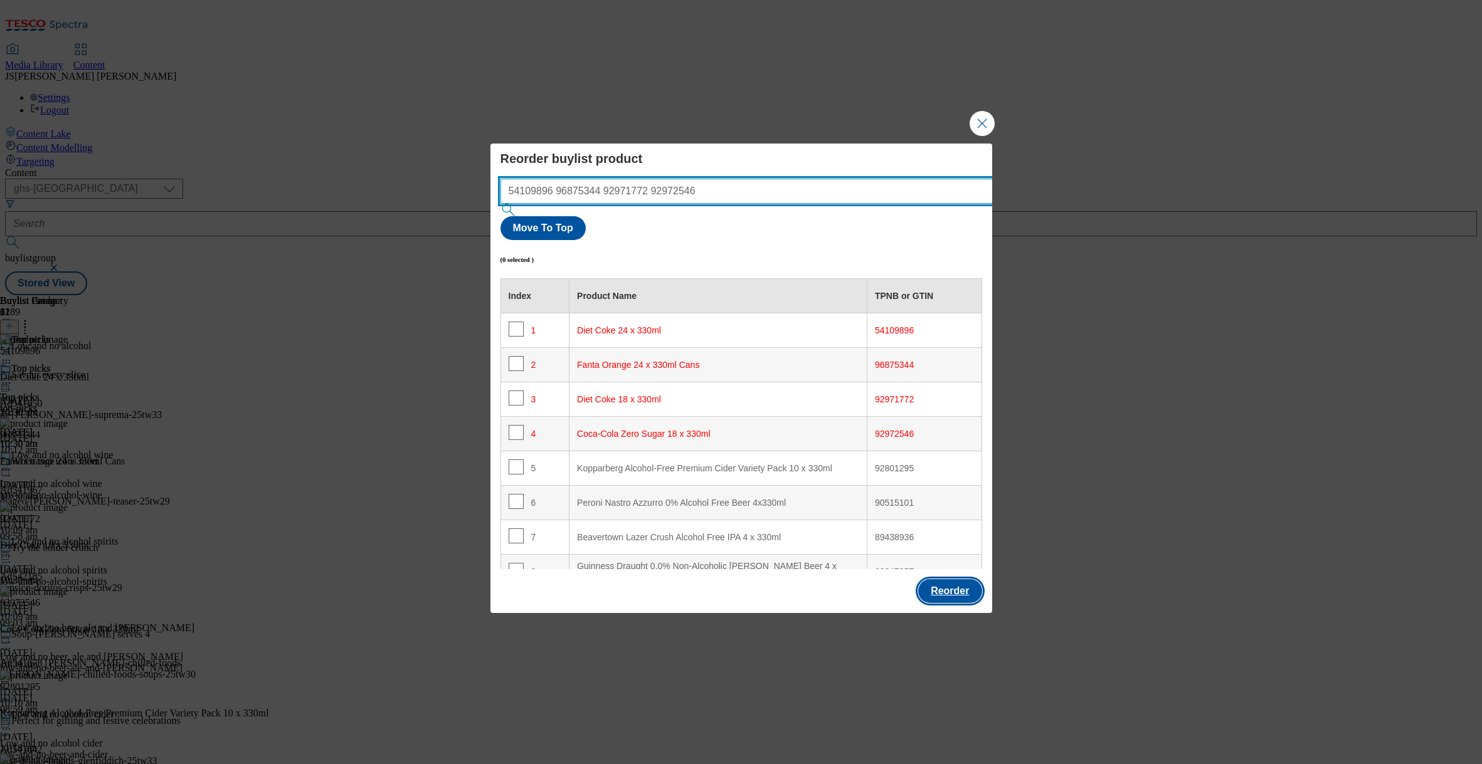
type input "54109896 96875344 92971772 92972546"
click at [942, 579] on button "Reorder" at bounding box center [949, 591] width 63 height 24
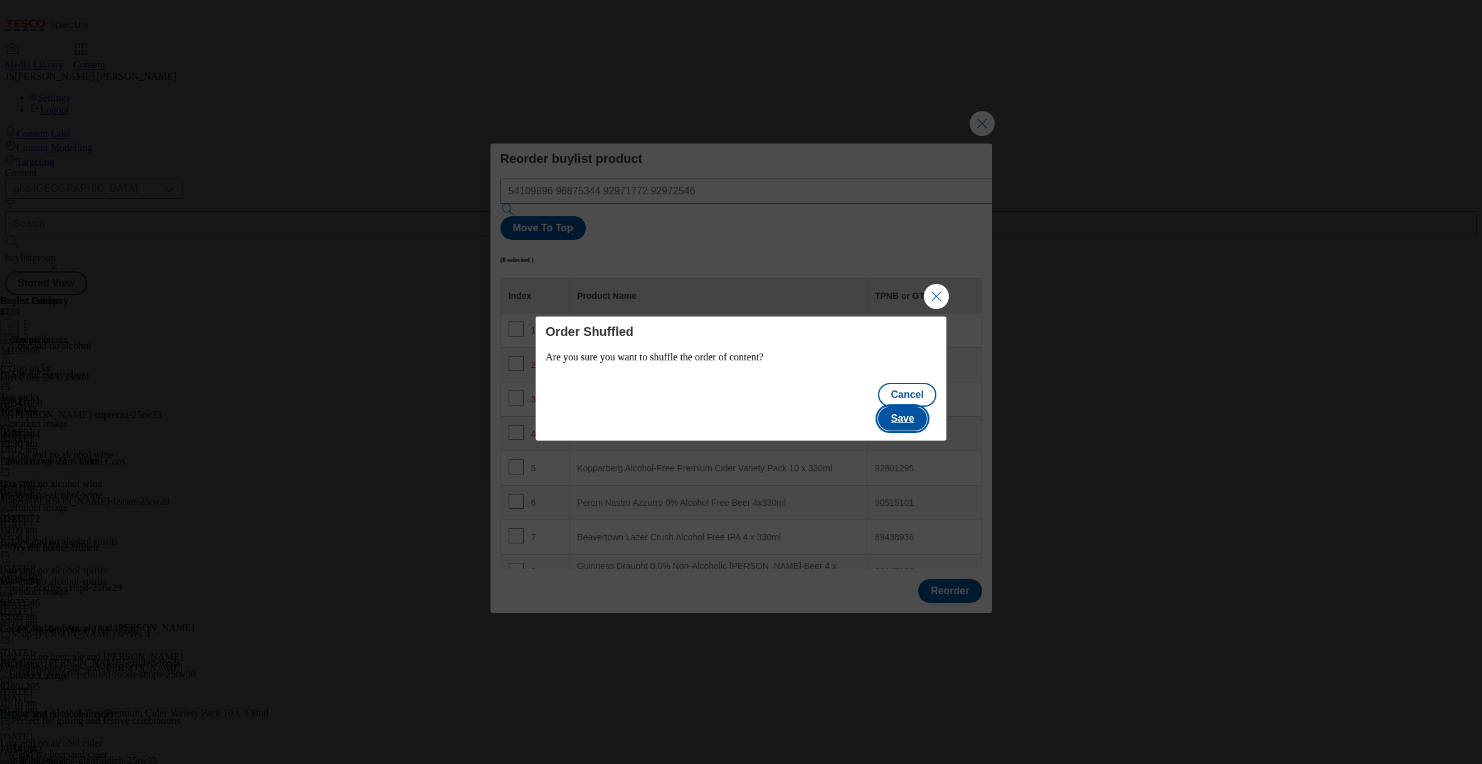
click at [917, 407] on button "Save" at bounding box center [902, 419] width 48 height 24
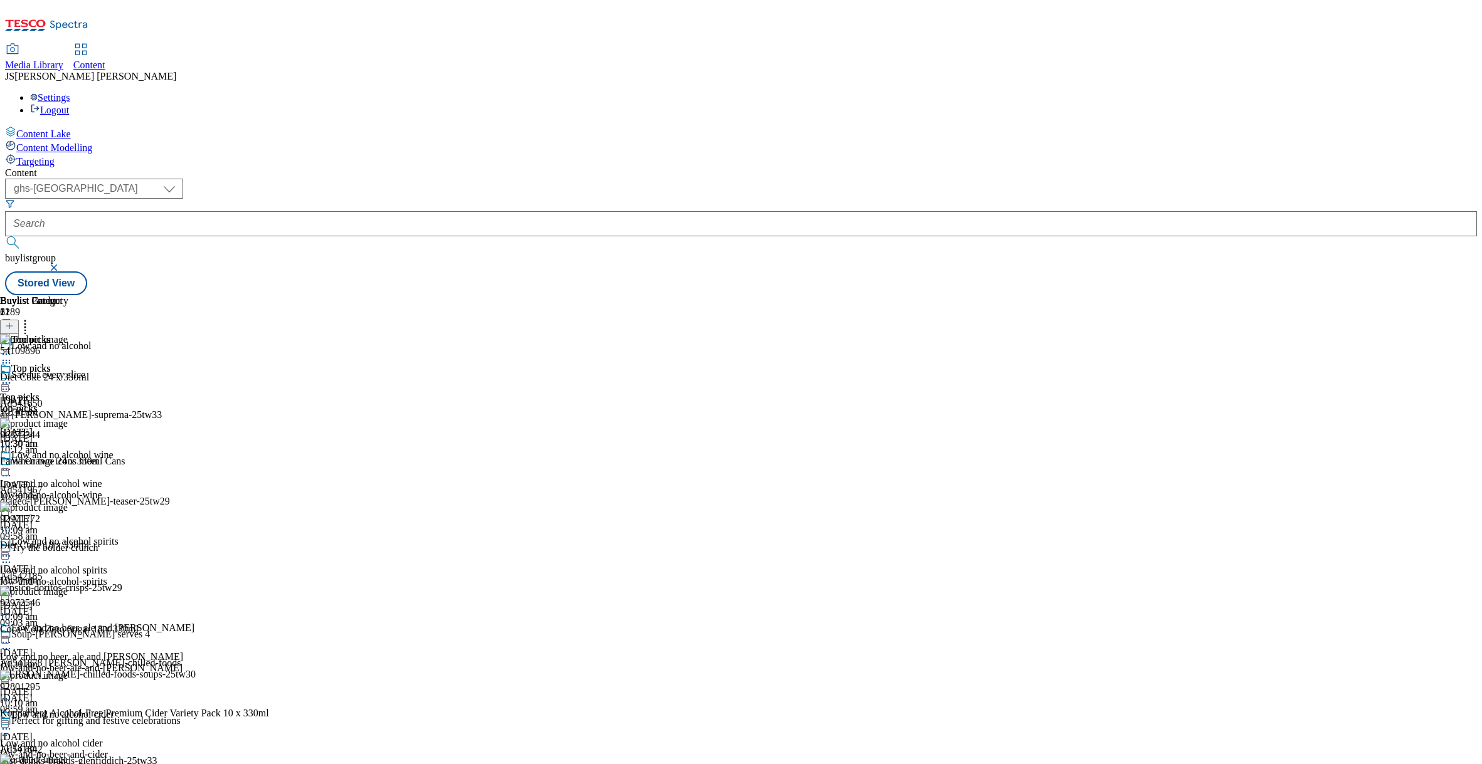
click at [13, 377] on icon at bounding box center [6, 383] width 13 height 13
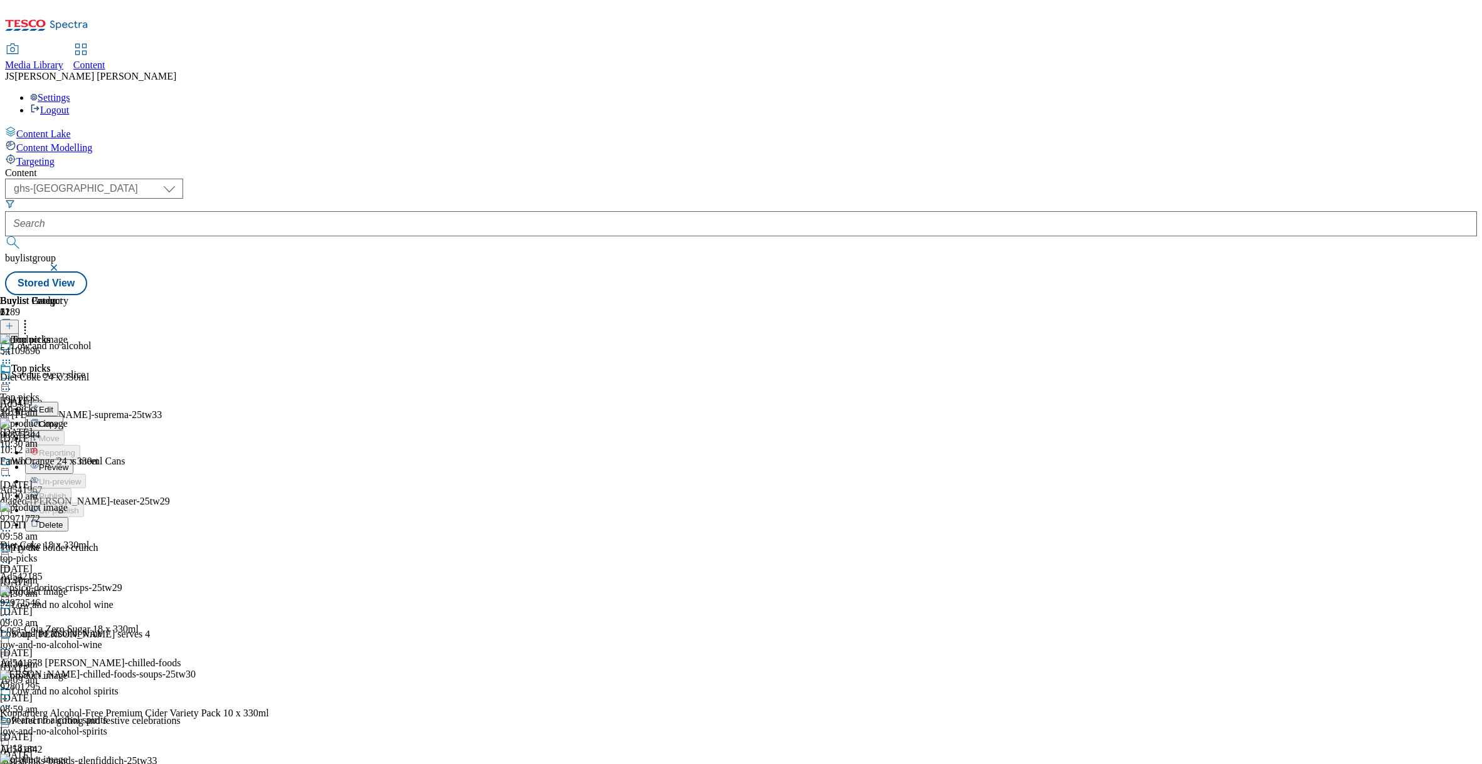
click at [68, 463] on span "Preview" at bounding box center [53, 467] width 29 height 9
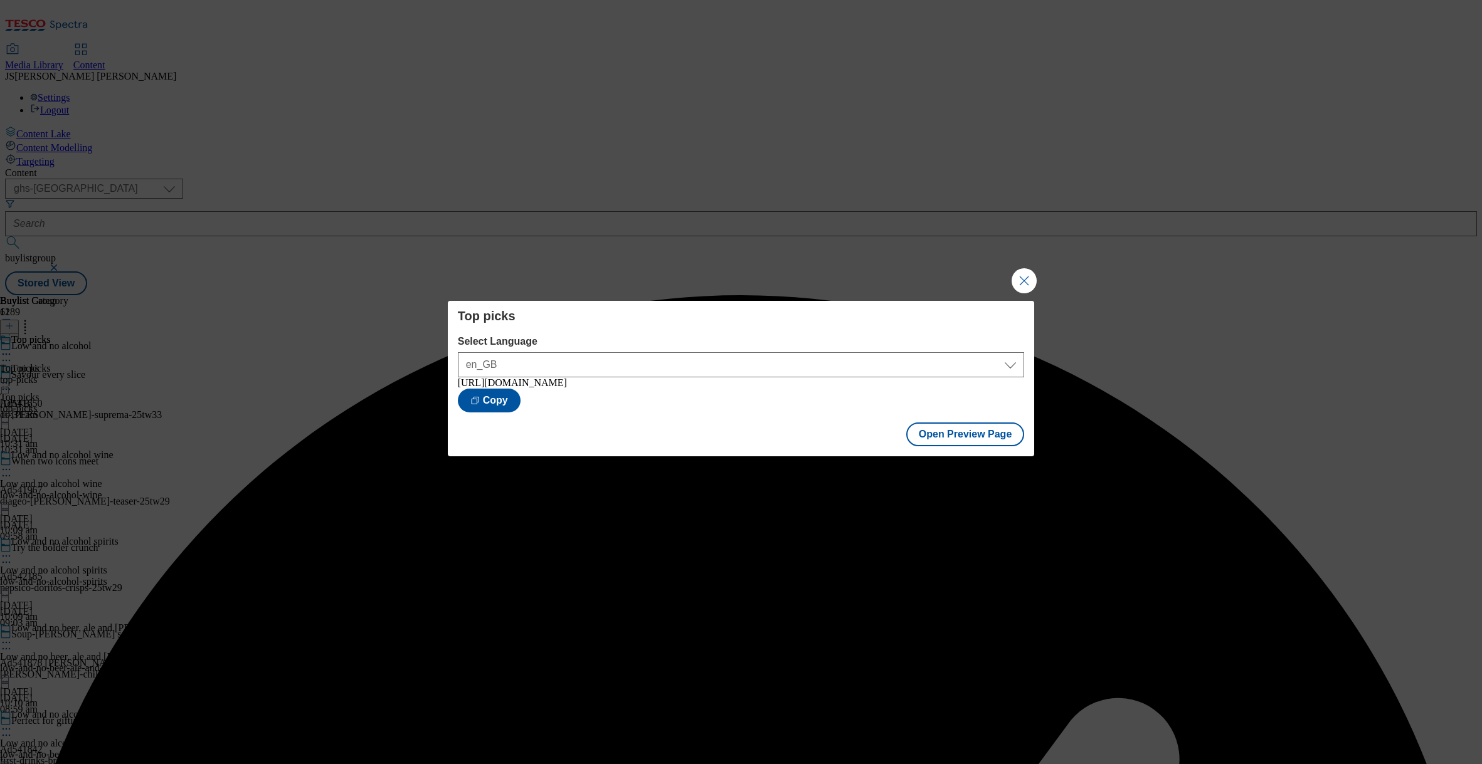
click at [1015, 280] on button "Close Modal" at bounding box center [1023, 280] width 25 height 25
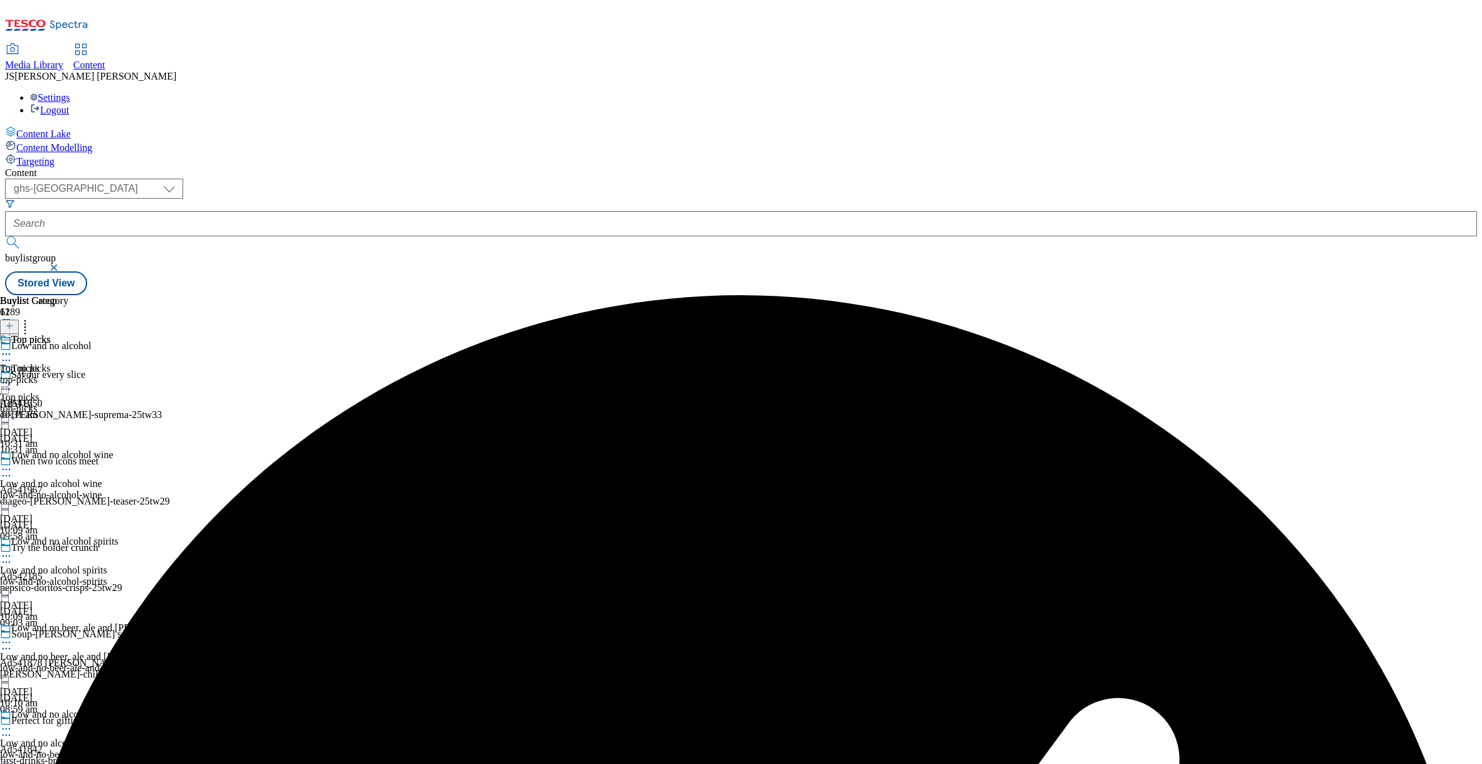
click at [13, 377] on icon at bounding box center [6, 383] width 13 height 13
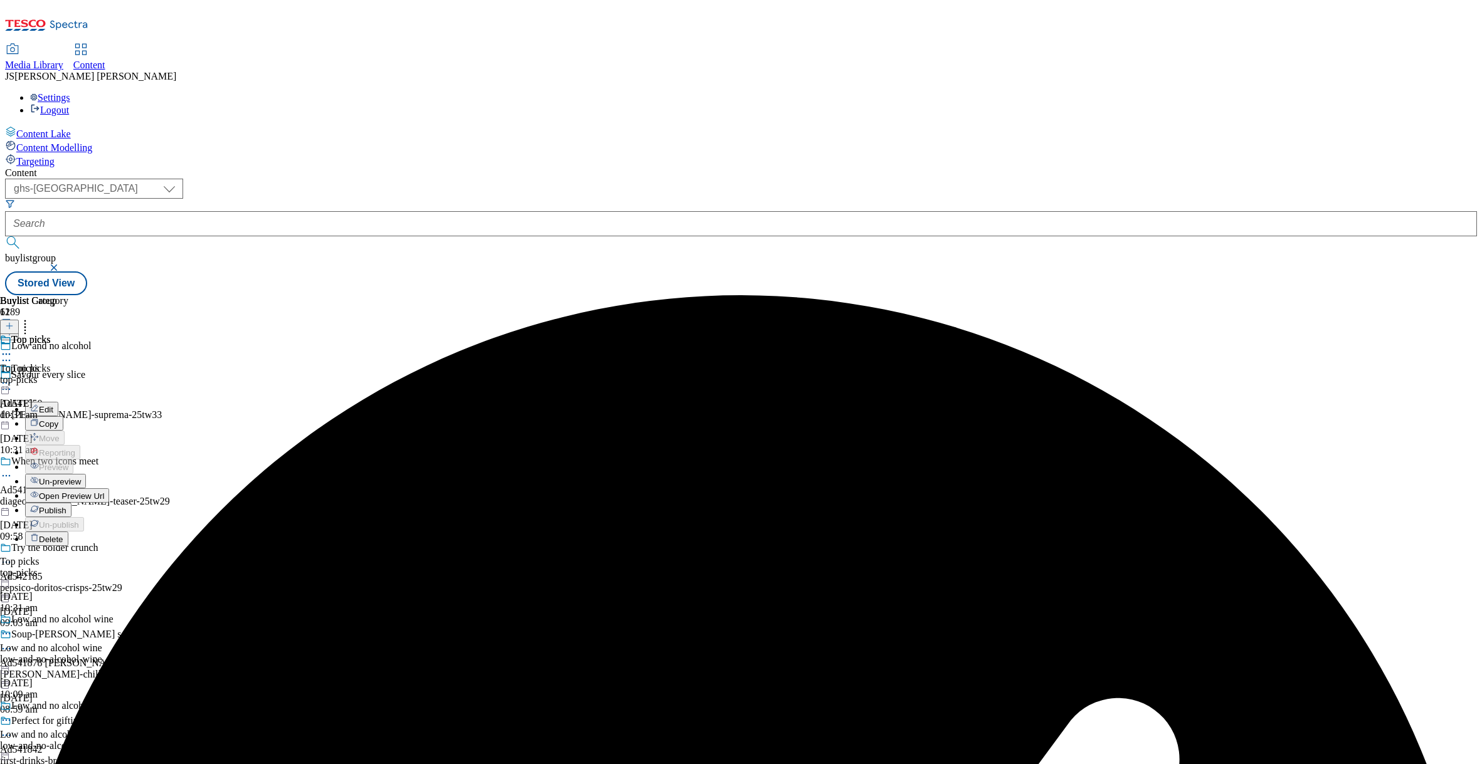
click at [66, 506] on span "Publish" at bounding box center [53, 510] width 28 height 9
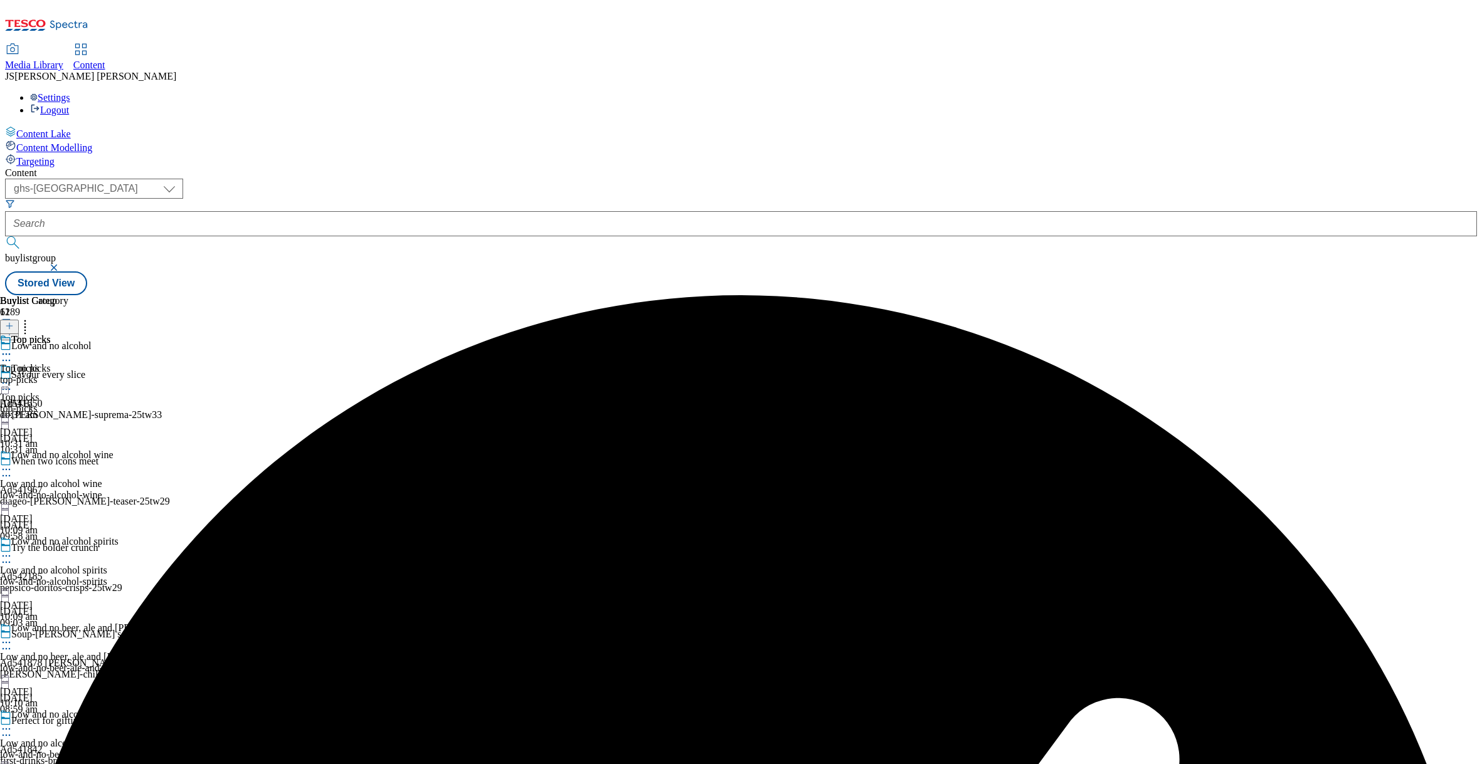
click at [63, 60] on span "Media Library" at bounding box center [34, 65] width 58 height 11
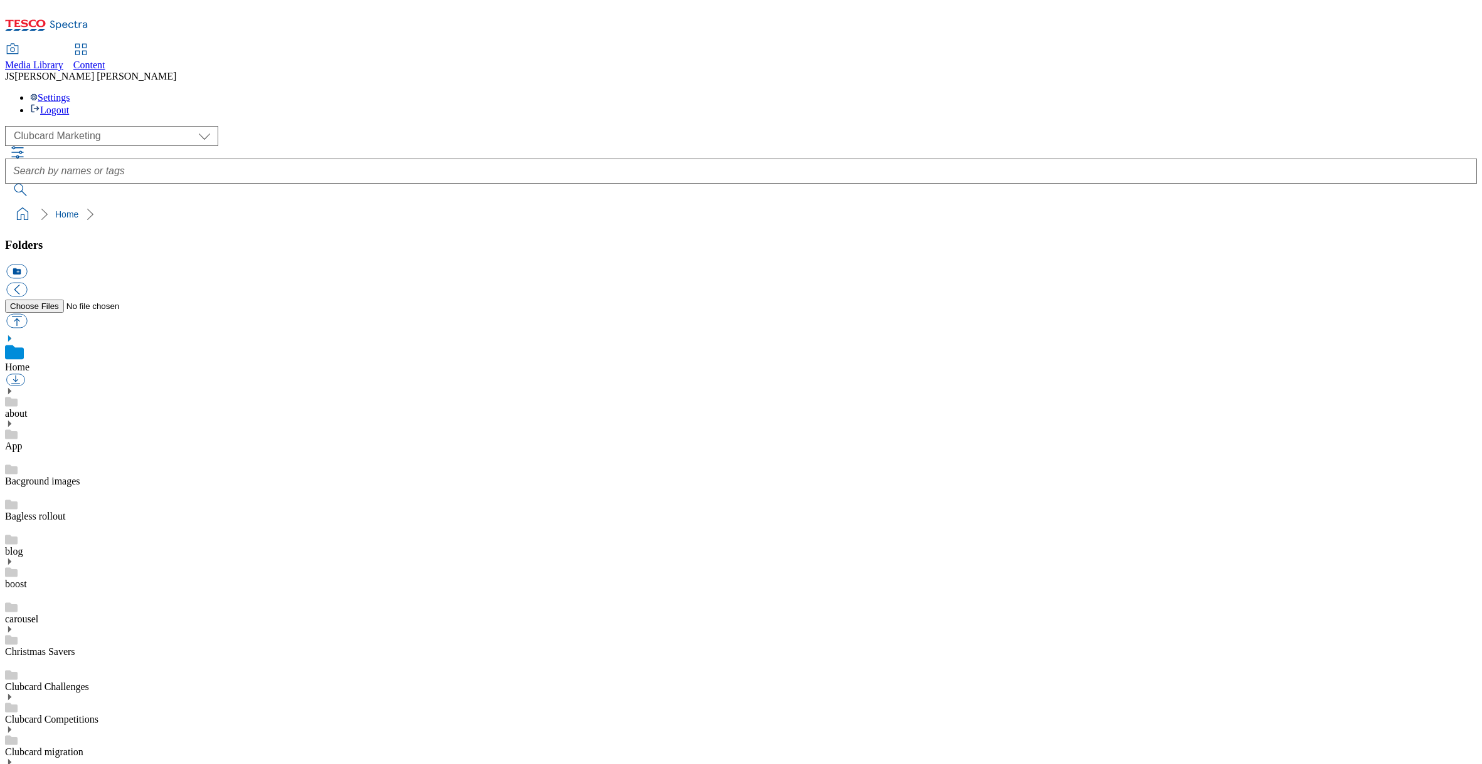
scroll to position [2, 0]
click at [83, 126] on select "Clubcard Marketing Dotcom UK GHS Marketing UK GHS ROI iGHS Marketing CE MCA CZ …" at bounding box center [111, 136] width 213 height 20
select select "flare-ghs-mktg"
click at [9, 126] on select "Clubcard Marketing Dotcom UK GHS Marketing UK GHS ROI iGHS Marketing CE MCA CZ …" at bounding box center [111, 136] width 213 height 20
click at [14, 585] on icon at bounding box center [9, 589] width 9 height 9
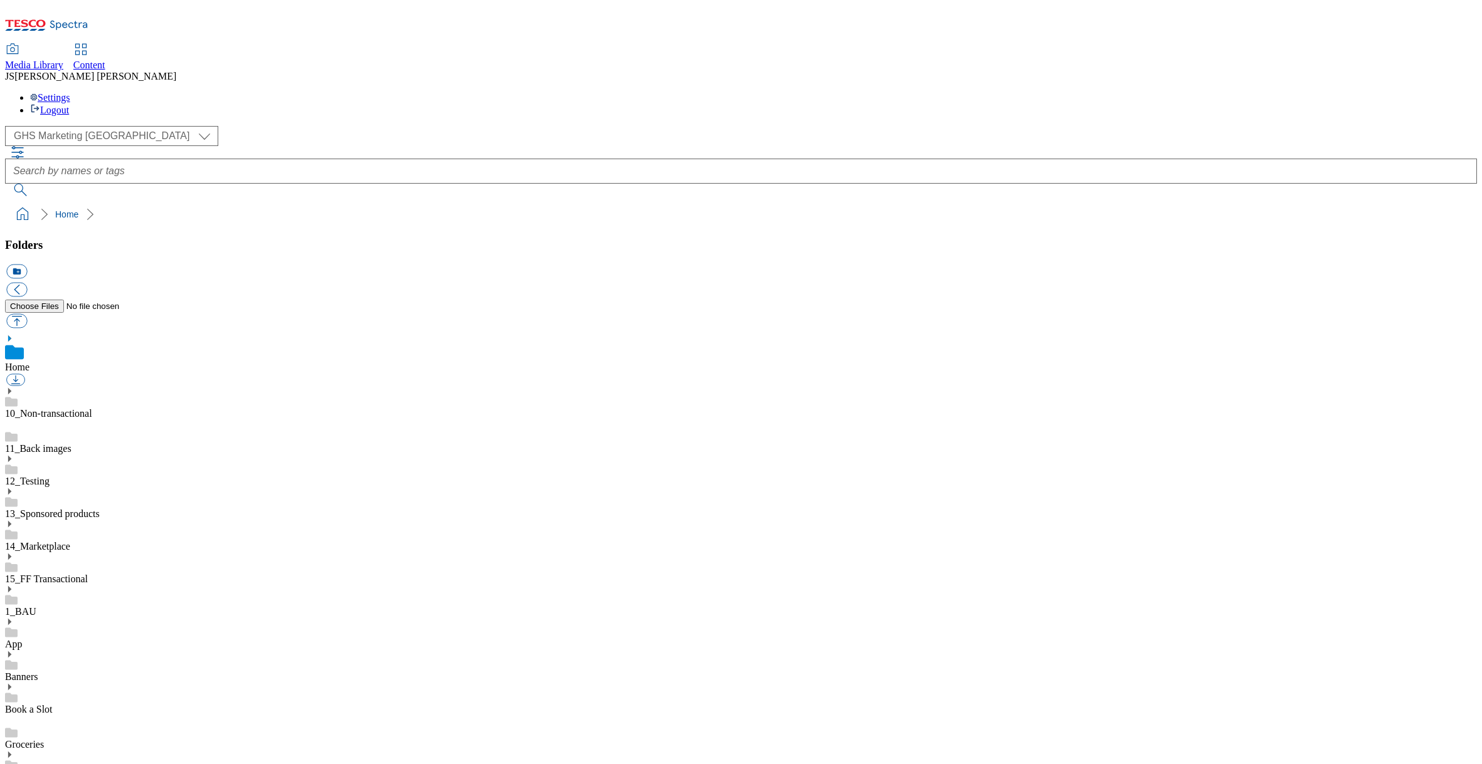
select select "flare-ghs-mktg"
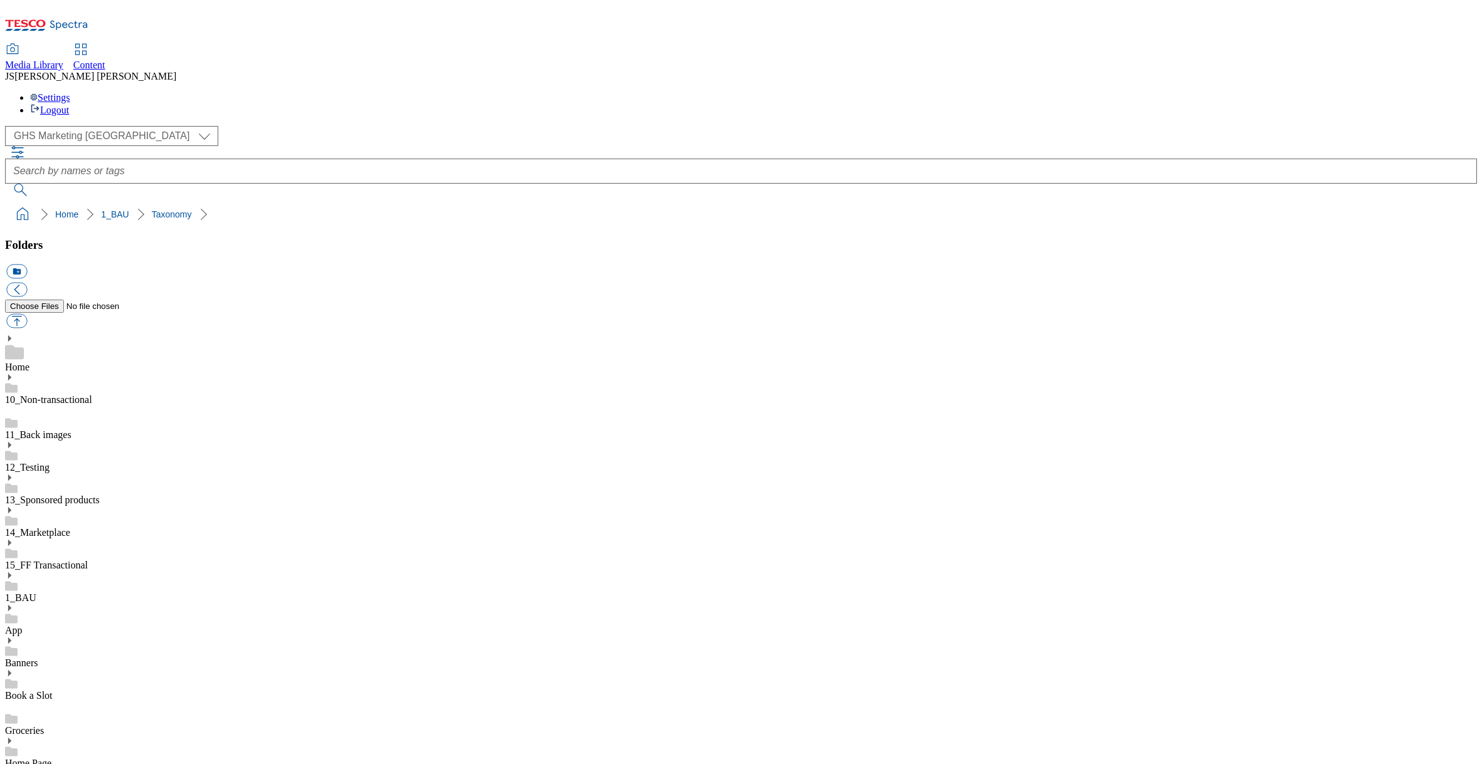
scroll to position [913, 0]
drag, startPoint x: 690, startPoint y: 367, endPoint x: 681, endPoint y: 345, distance: 23.9
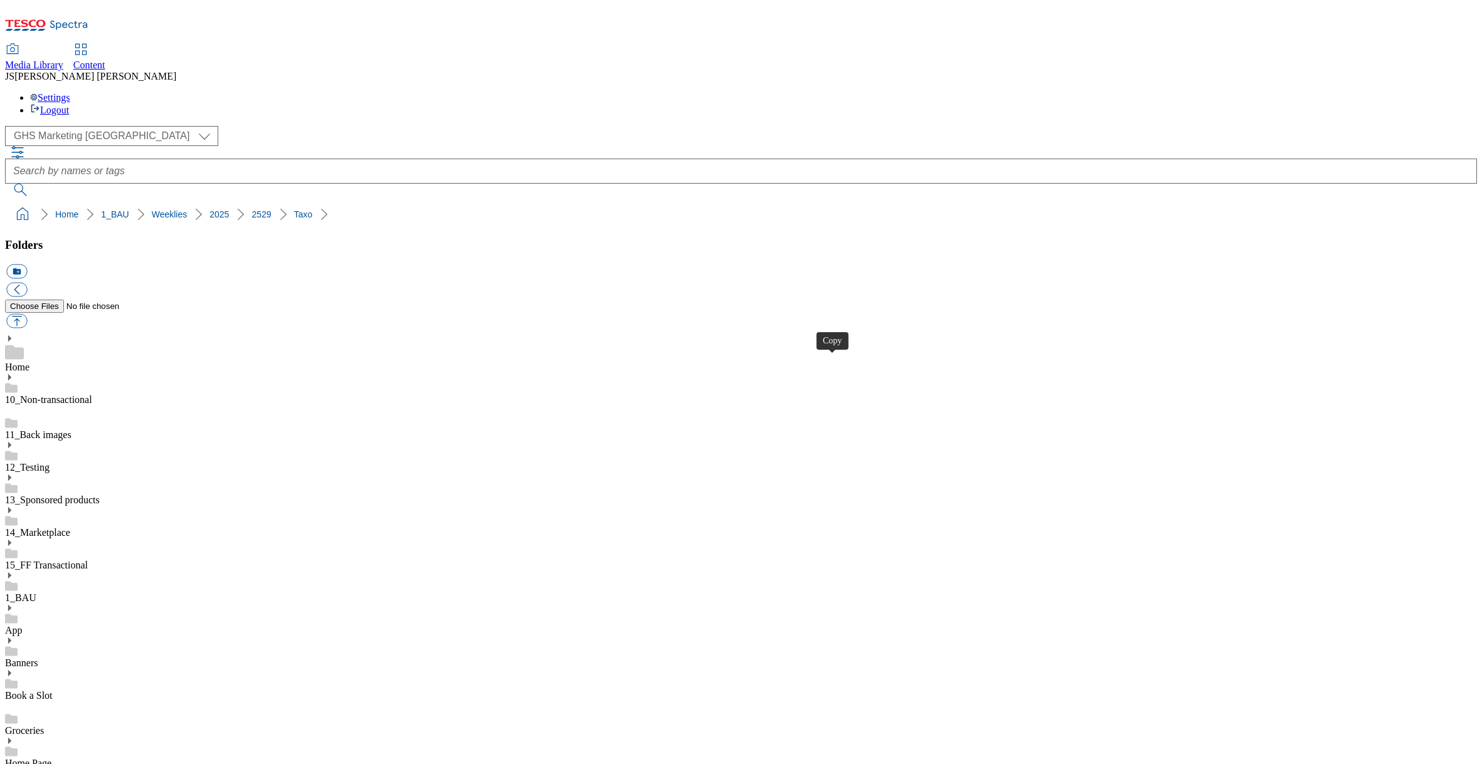
click at [243, 45] on div "Media Library Content" at bounding box center [740, 58] width 1471 height 26
click at [88, 42] on icon at bounding box center [80, 49] width 15 height 15
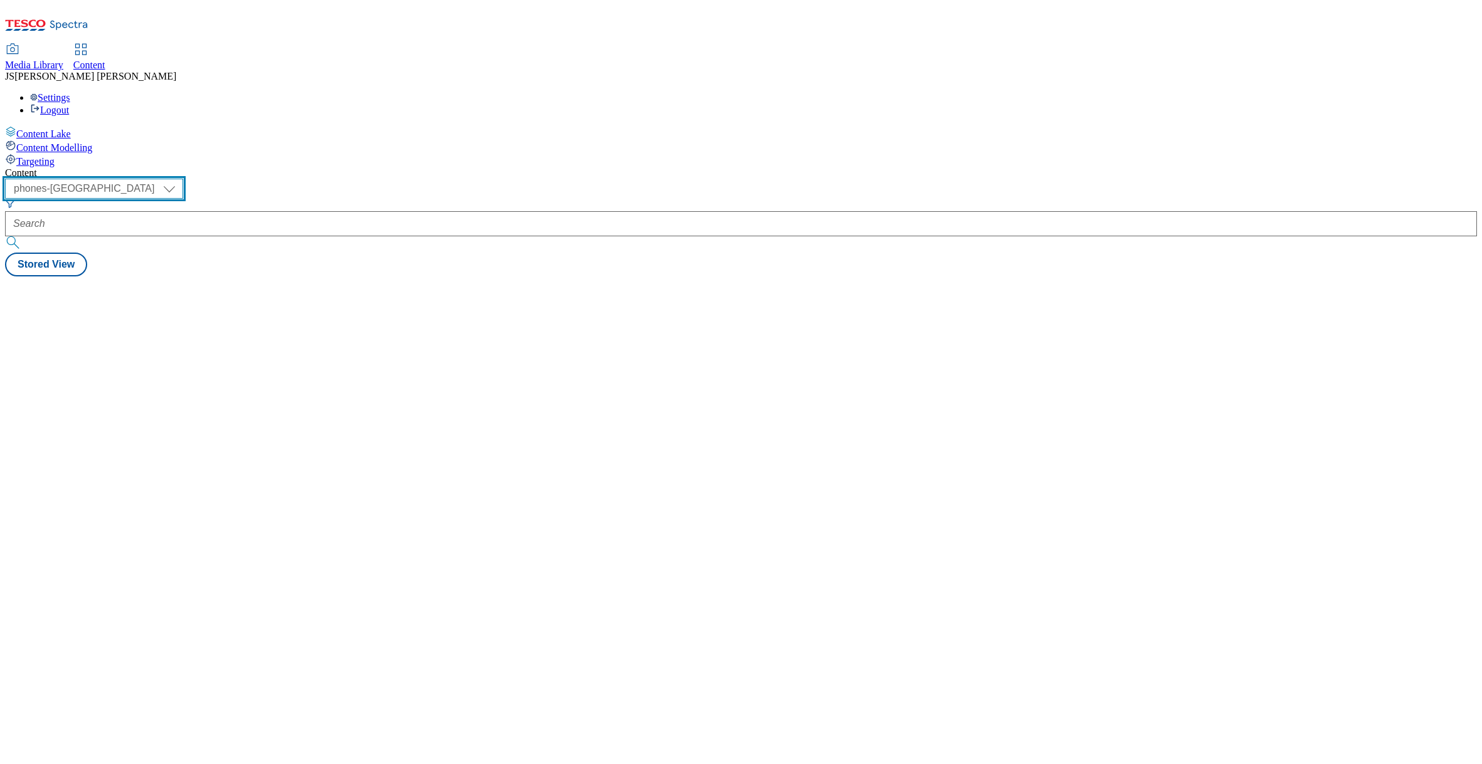
click at [183, 179] on select "ghs-roi ghs-uk ighs-cz ighs-hu ighs-sk phones-uk" at bounding box center [94, 189] width 178 height 20
select select "ghs-uk"
click at [163, 179] on select "ghs-roi ghs-uk ighs-cz ighs-hu ighs-sk phones-uk" at bounding box center [94, 189] width 178 height 20
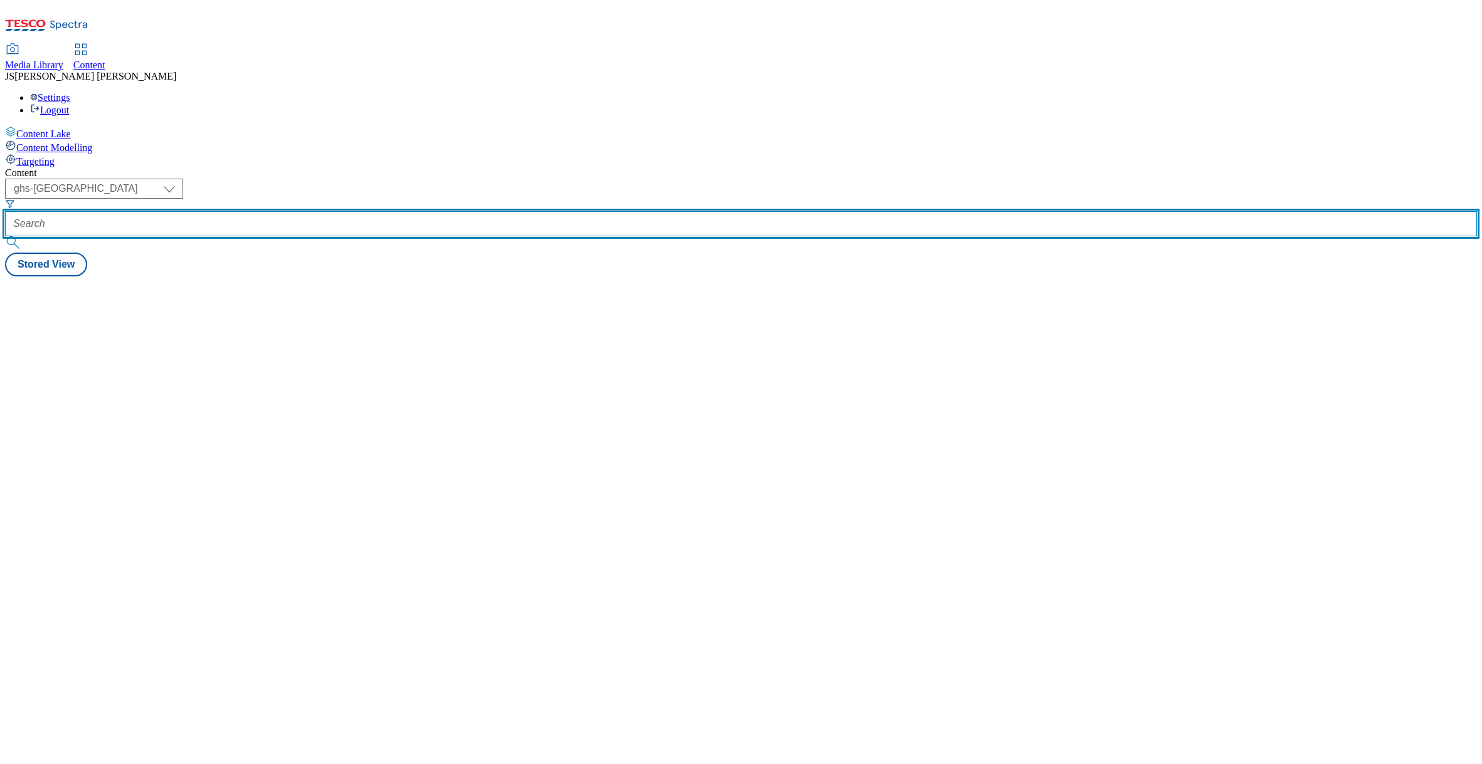
click at [305, 211] on input "text" at bounding box center [740, 223] width 1471 height 25
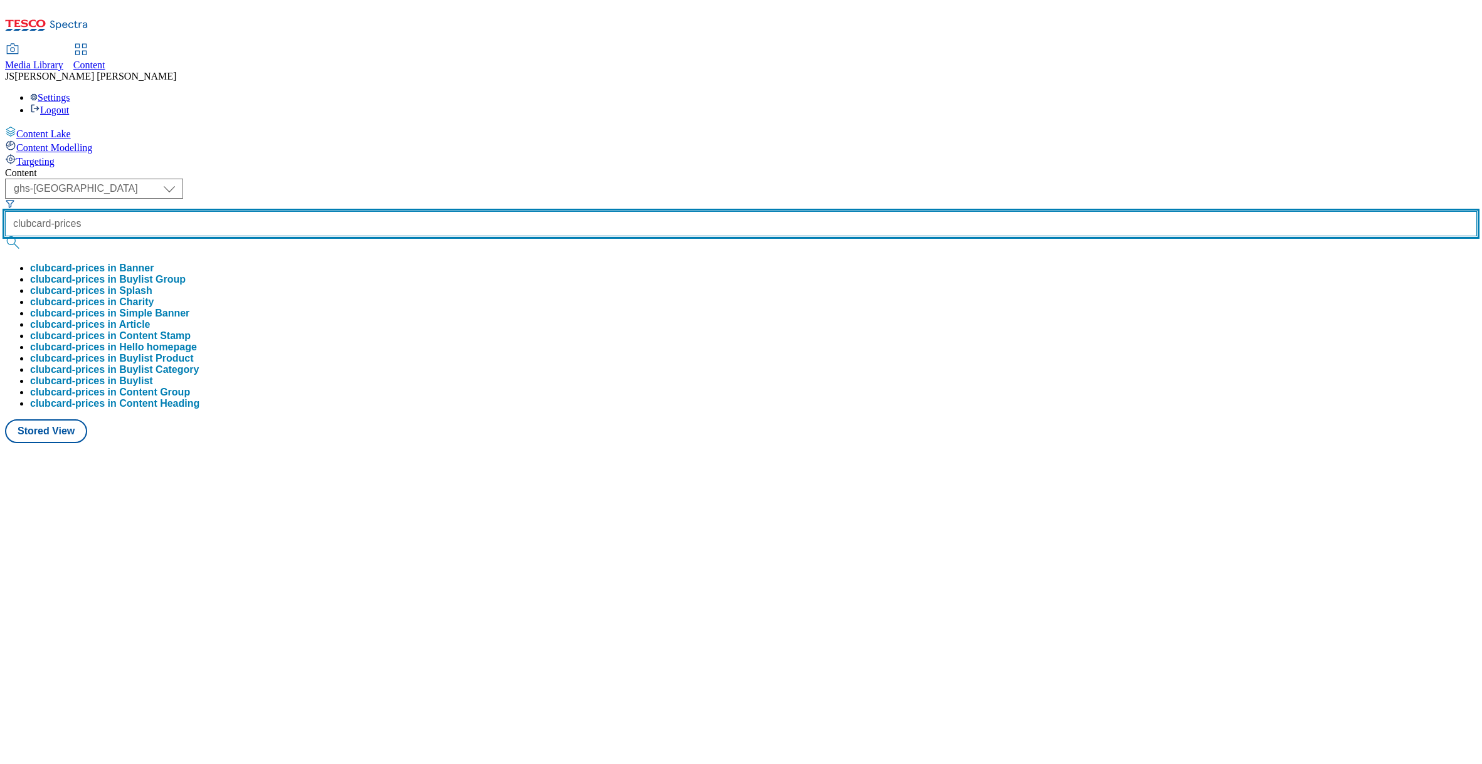
type input "clubcard-prices"
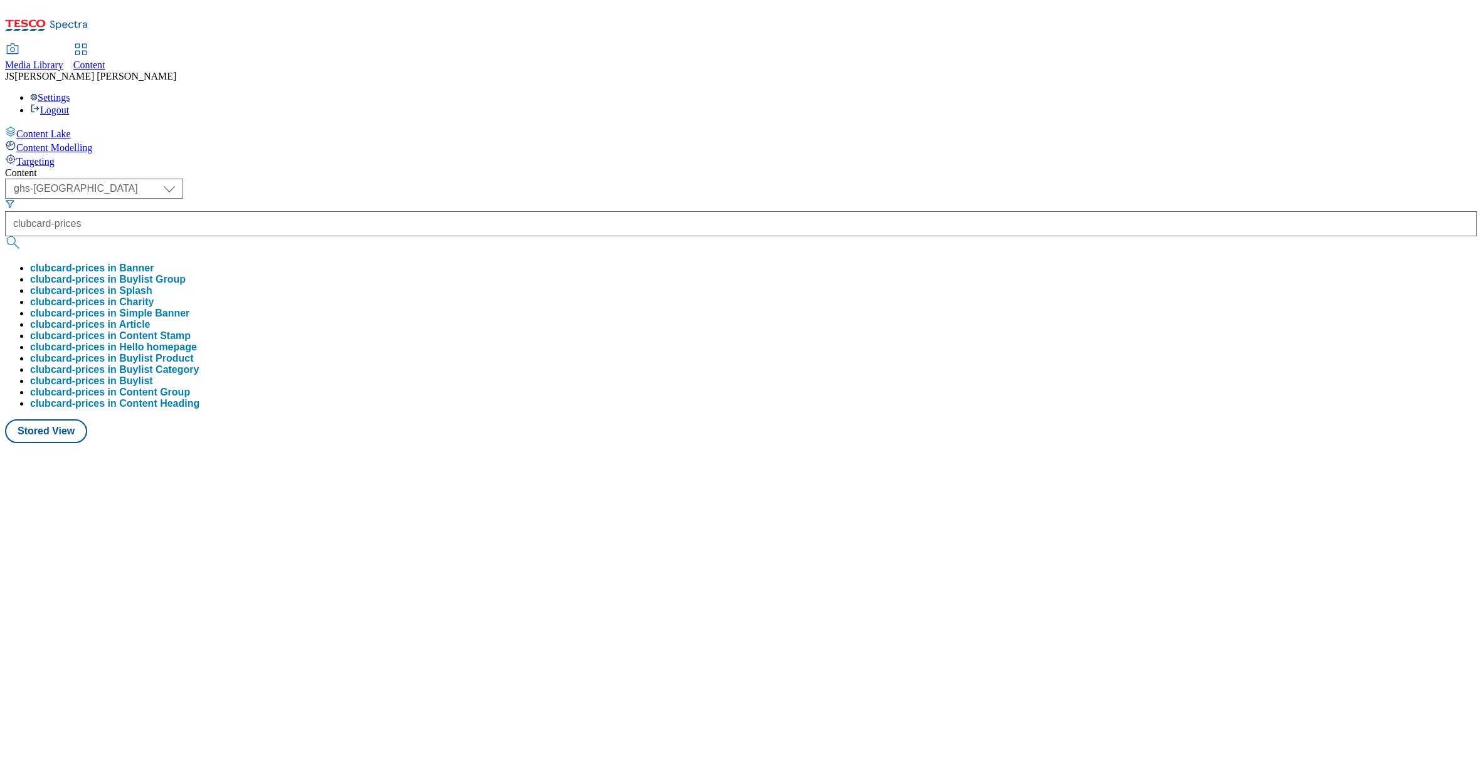
click at [186, 274] on button "clubcard-prices in Buylist Group" at bounding box center [107, 279] width 155 height 11
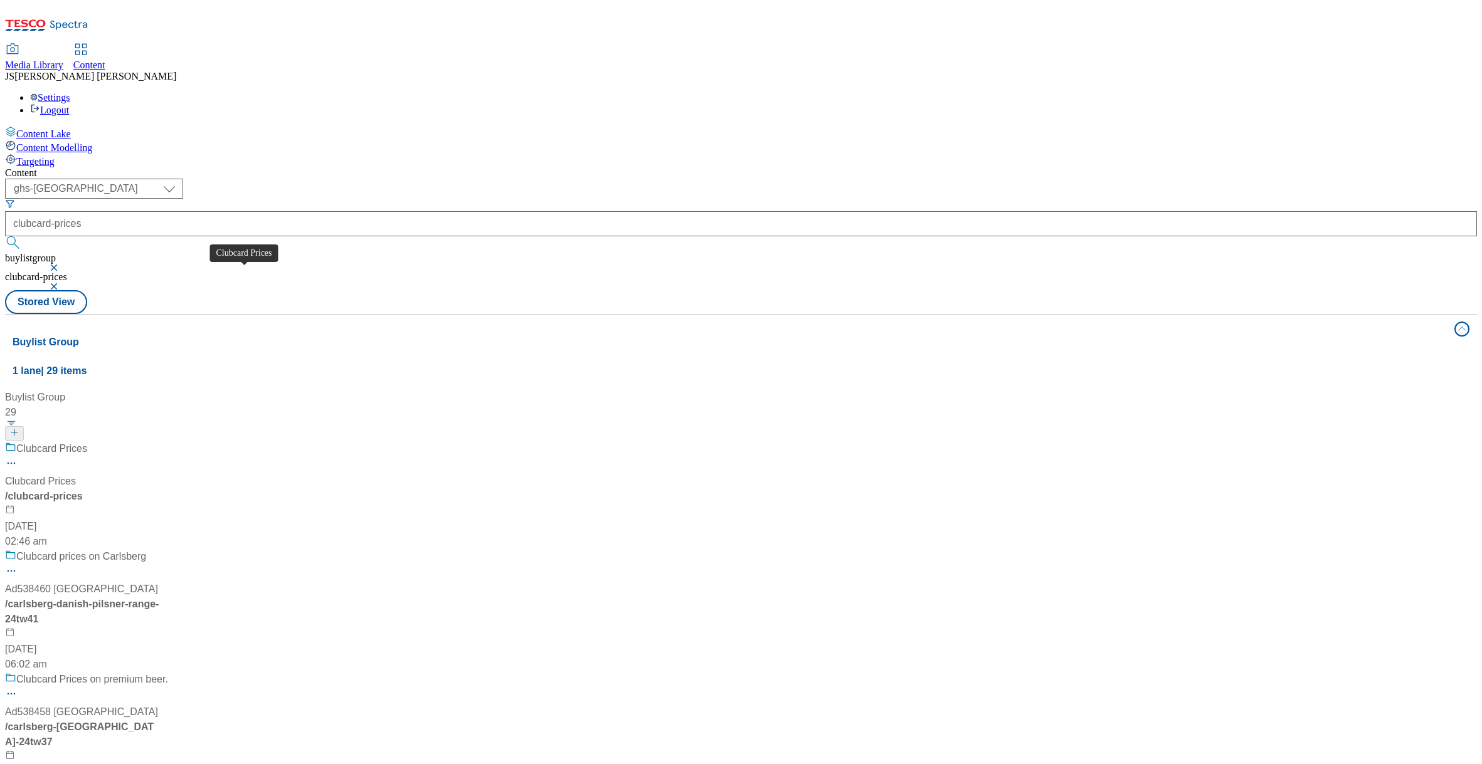
click at [76, 474] on div "Clubcard Prices" at bounding box center [40, 481] width 71 height 15
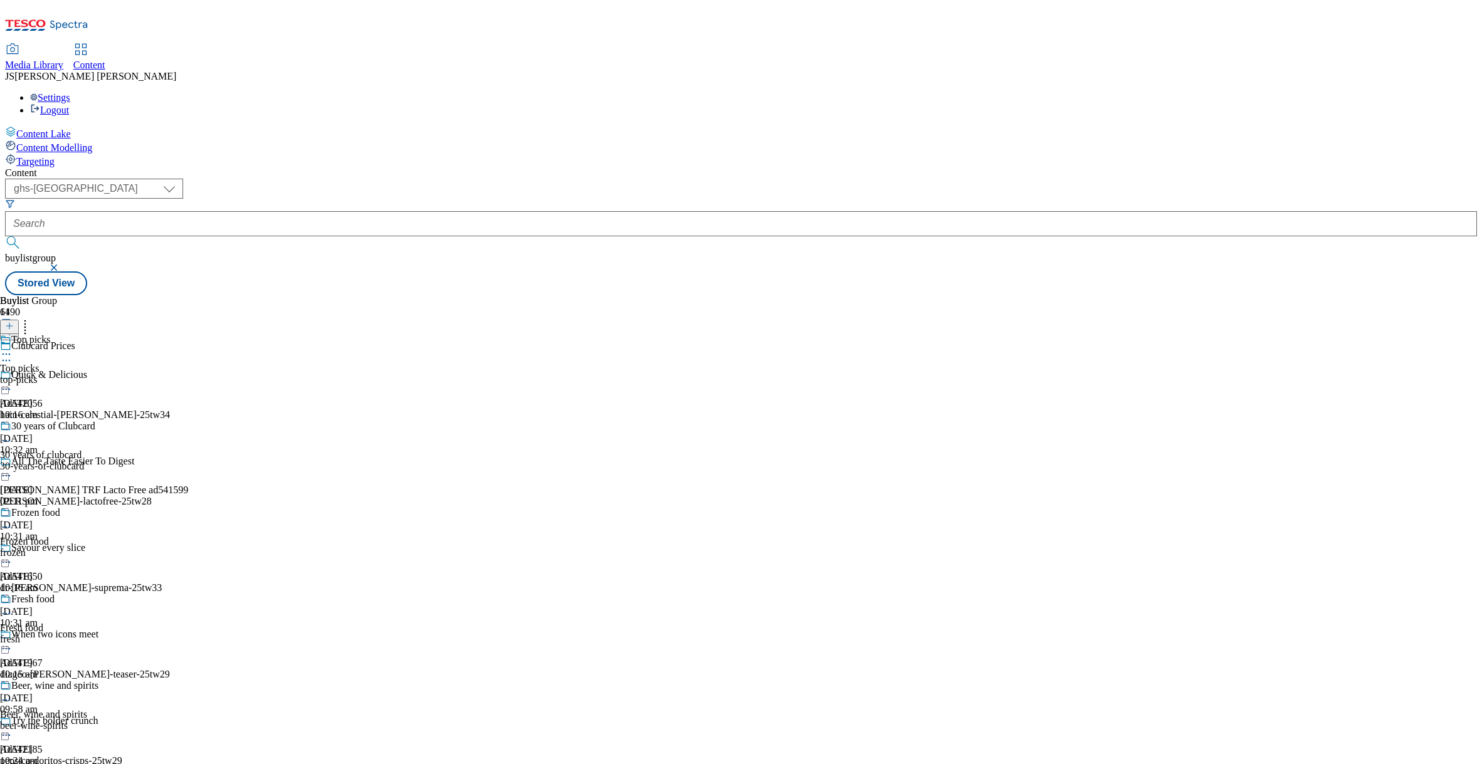
scroll to position [922, 0]
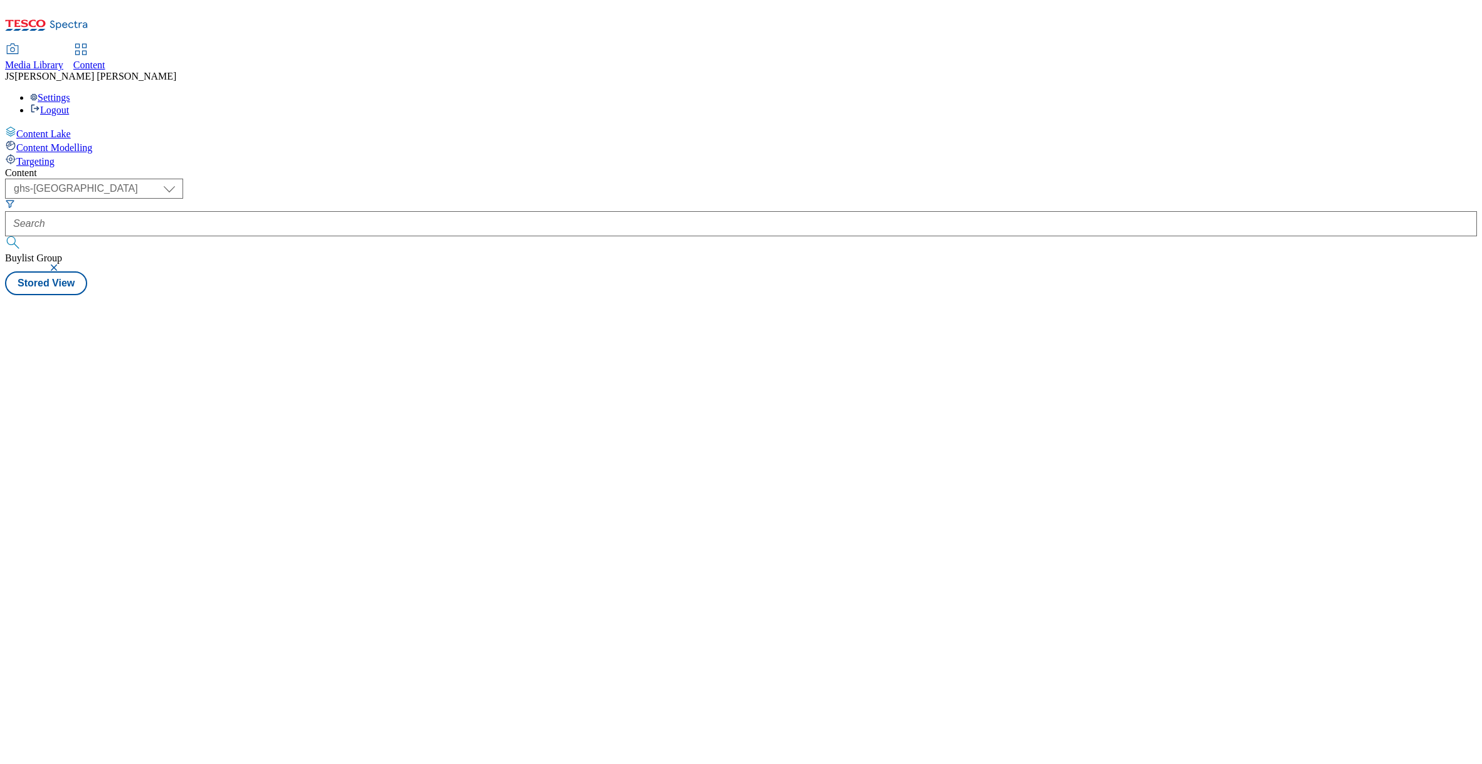
select select "ghs-[GEOGRAPHIC_DATA]"
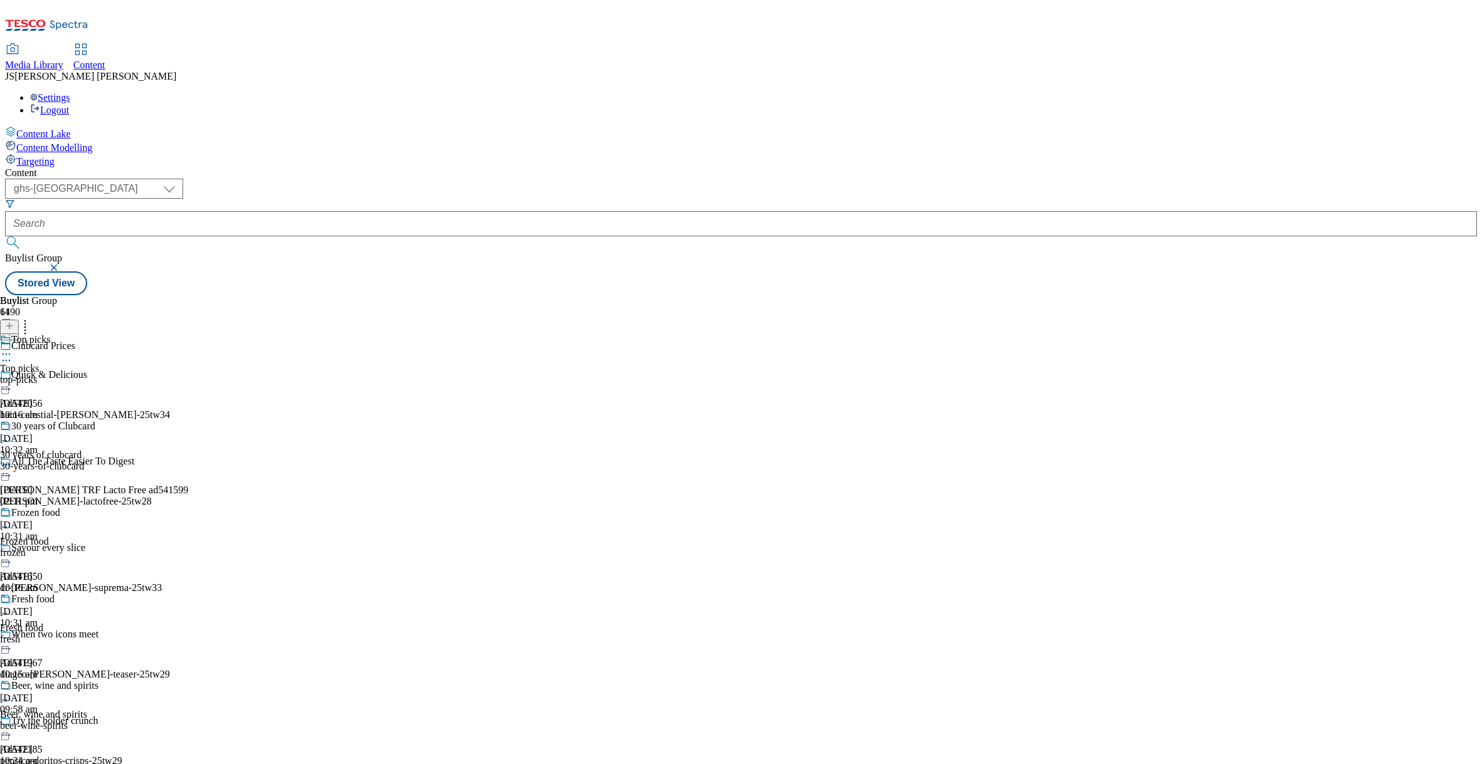
scroll to position [596, 0]
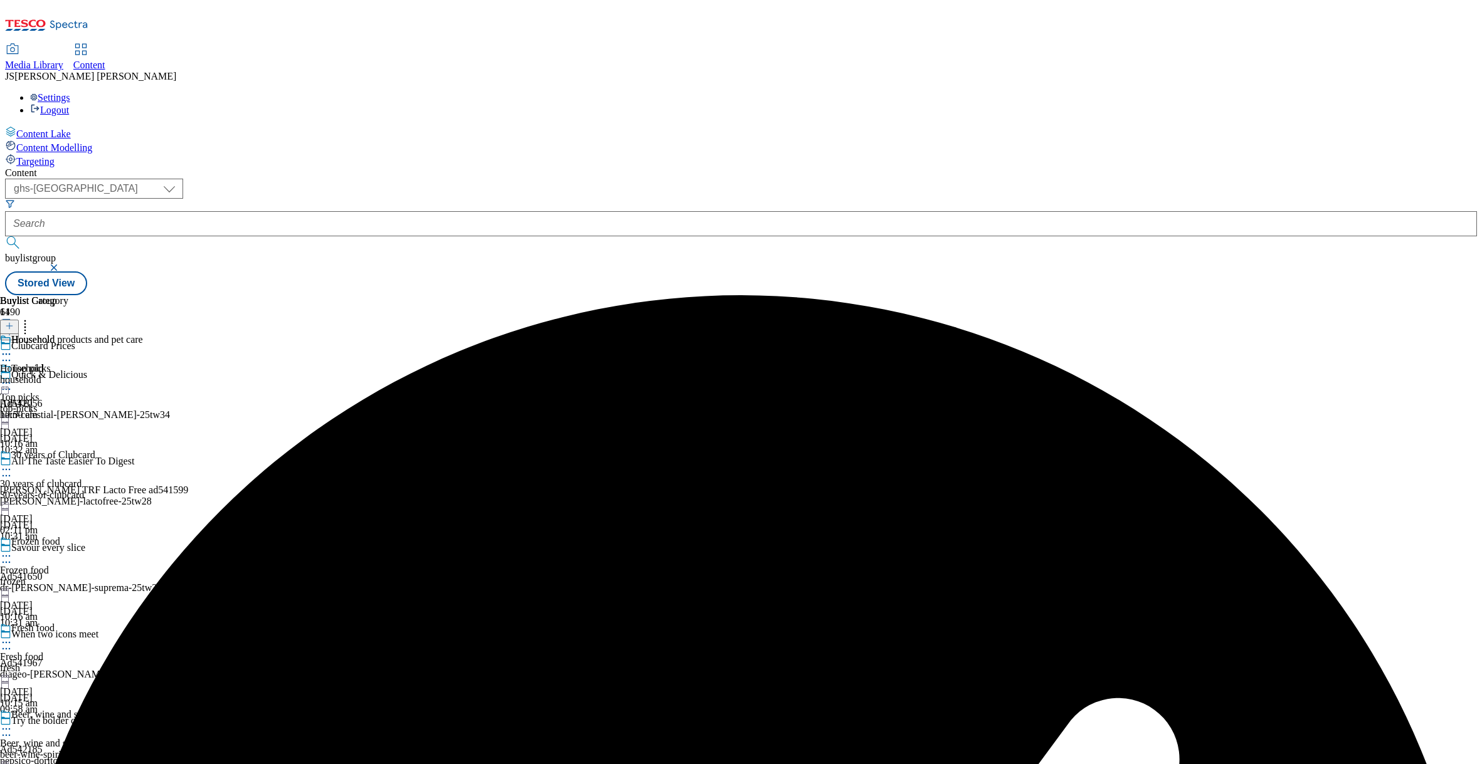
click at [13, 348] on icon at bounding box center [6, 354] width 13 height 13
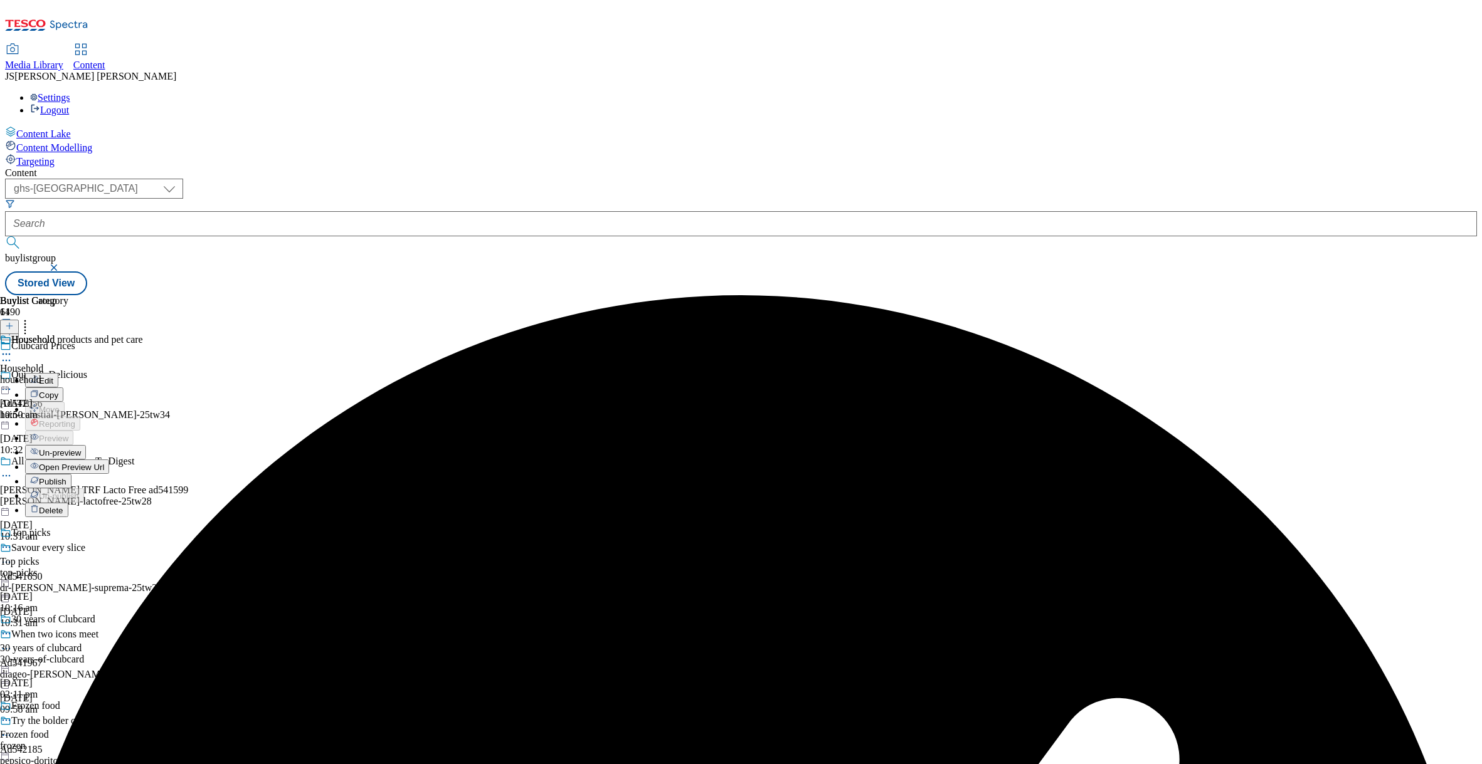
click at [81, 448] on span "Un-preview" at bounding box center [60, 452] width 42 height 9
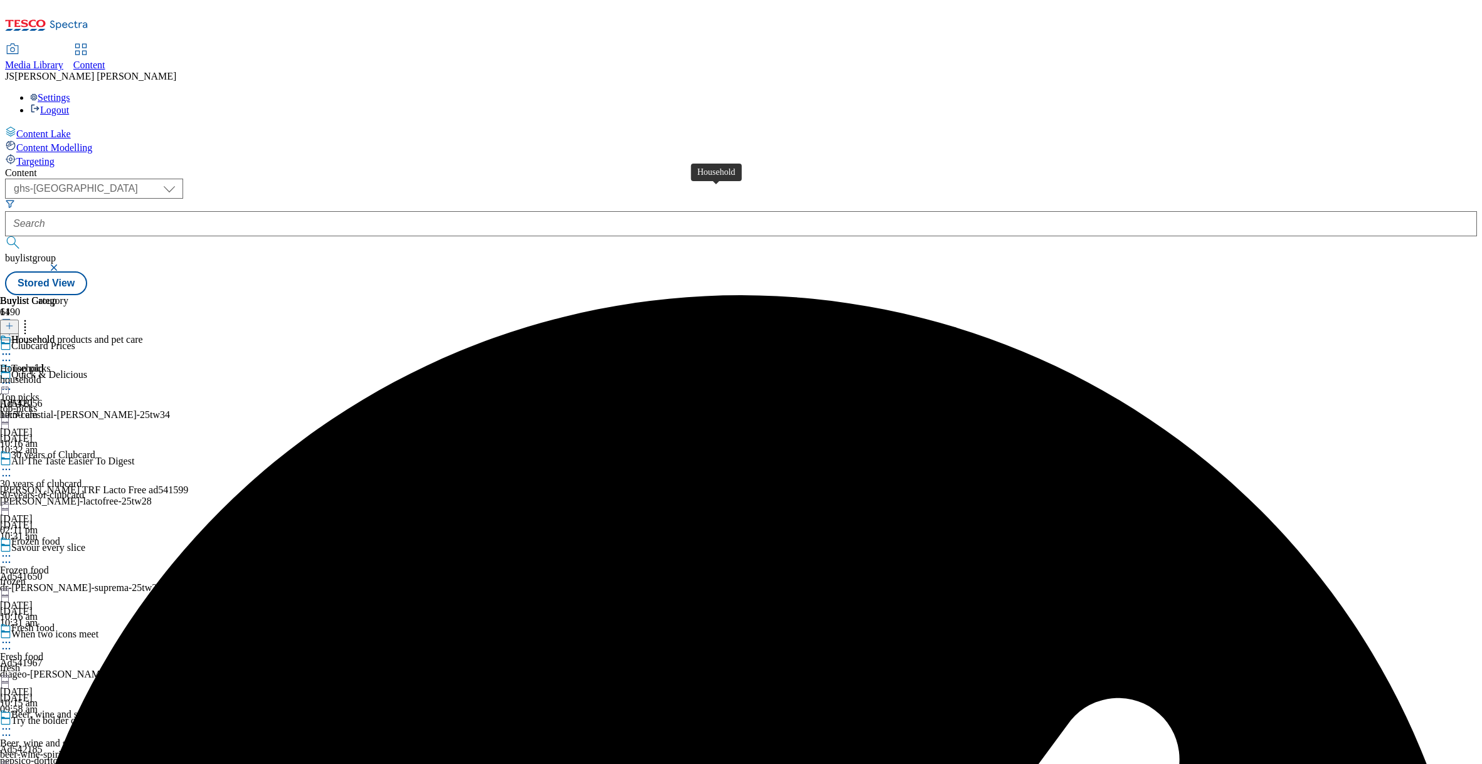
click at [55, 334] on span "Household" at bounding box center [32, 341] width 43 height 14
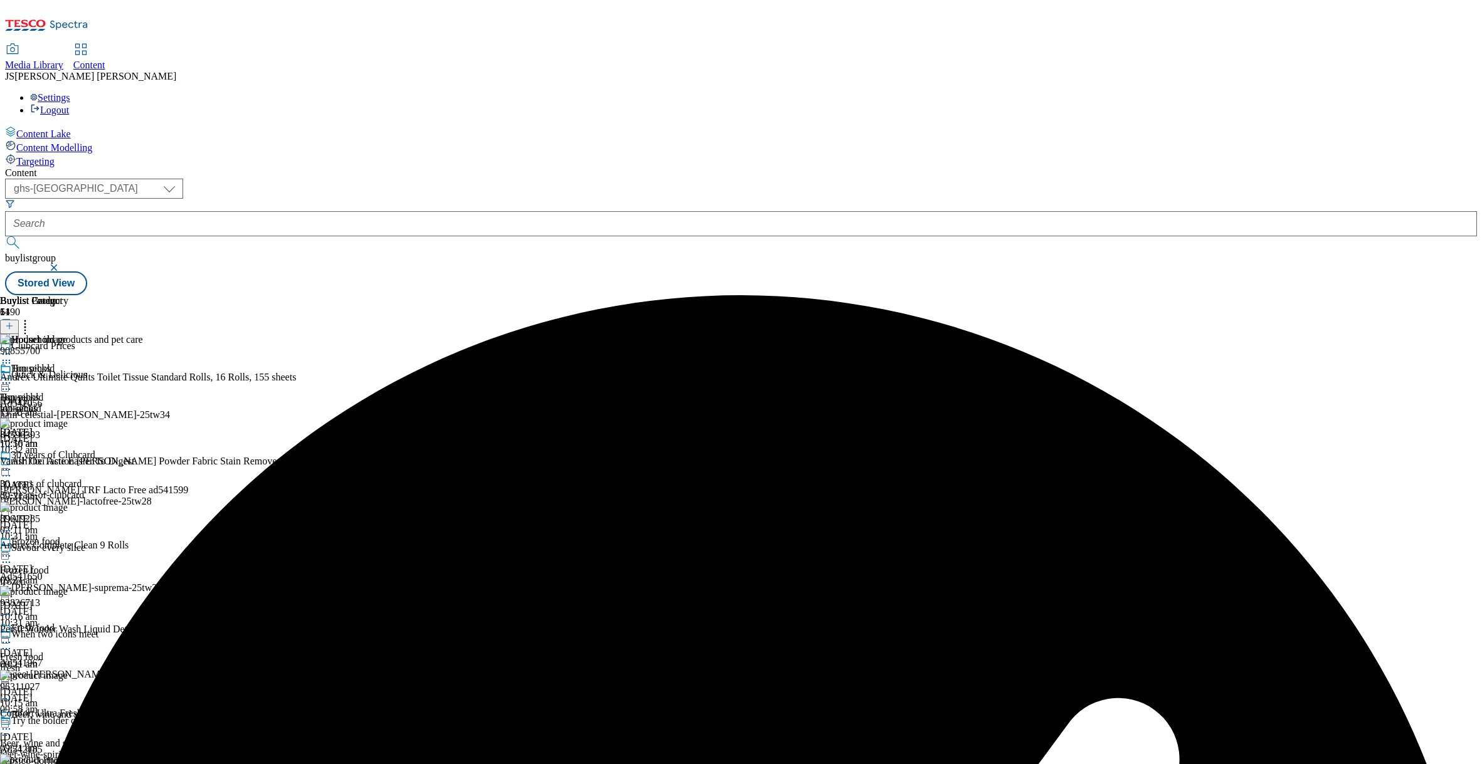
click at [14, 322] on icon at bounding box center [9, 326] width 9 height 9
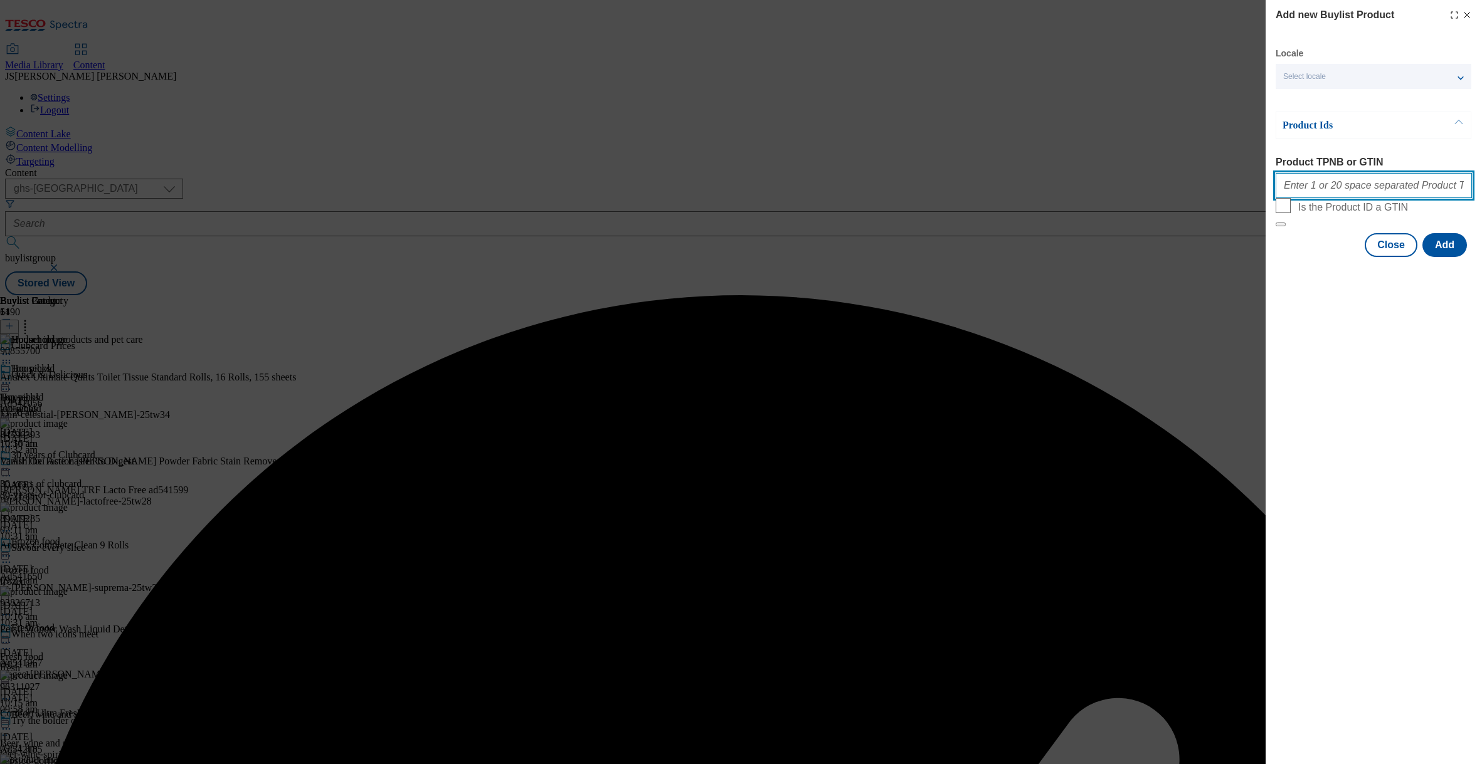
click at [1327, 197] on input "Product TPNB or GTIN" at bounding box center [1373, 185] width 196 height 25
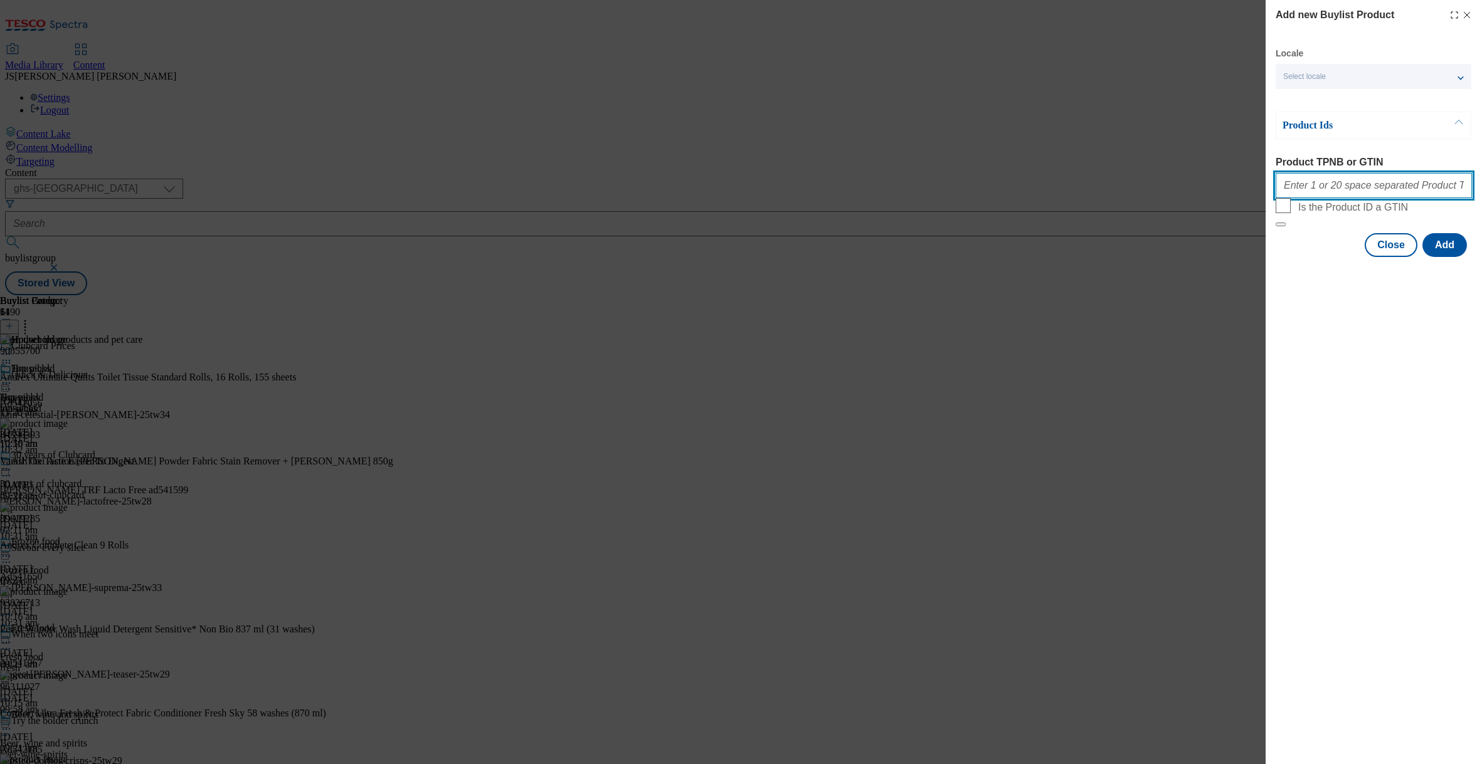
paste input ""89615456 84280372 84280363 89474656 89622418 84280386 82465281 93278693 917194…"
type input "89615456 84280372 84280363 89474656 89622418 84280386 82465281 93278693 9171949…"
click at [1448, 257] on button "Add" at bounding box center [1444, 245] width 45 height 24
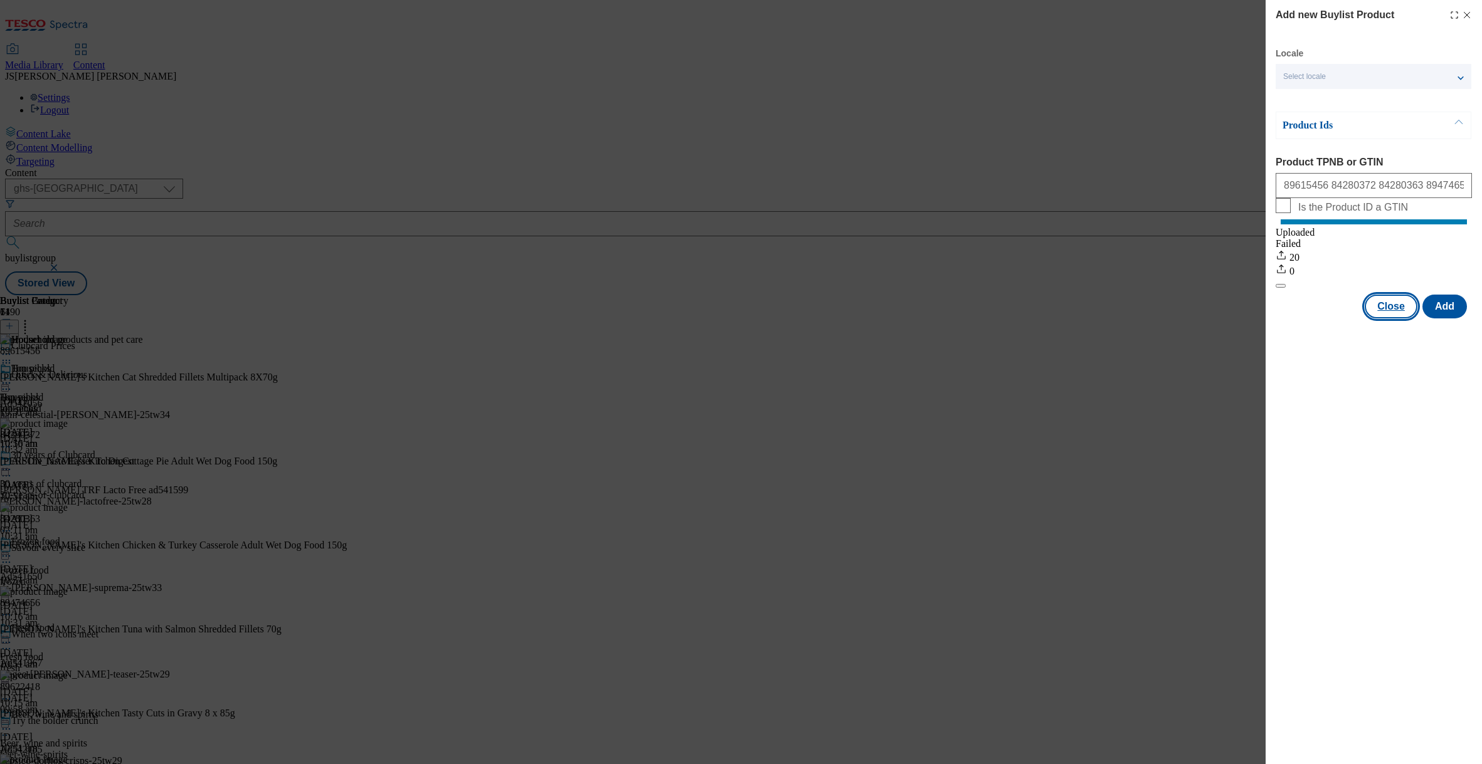
drag, startPoint x: 1391, startPoint y: 328, endPoint x: 1366, endPoint y: 324, distance: 25.4
click at [1390, 318] on button "Close" at bounding box center [1390, 307] width 53 height 24
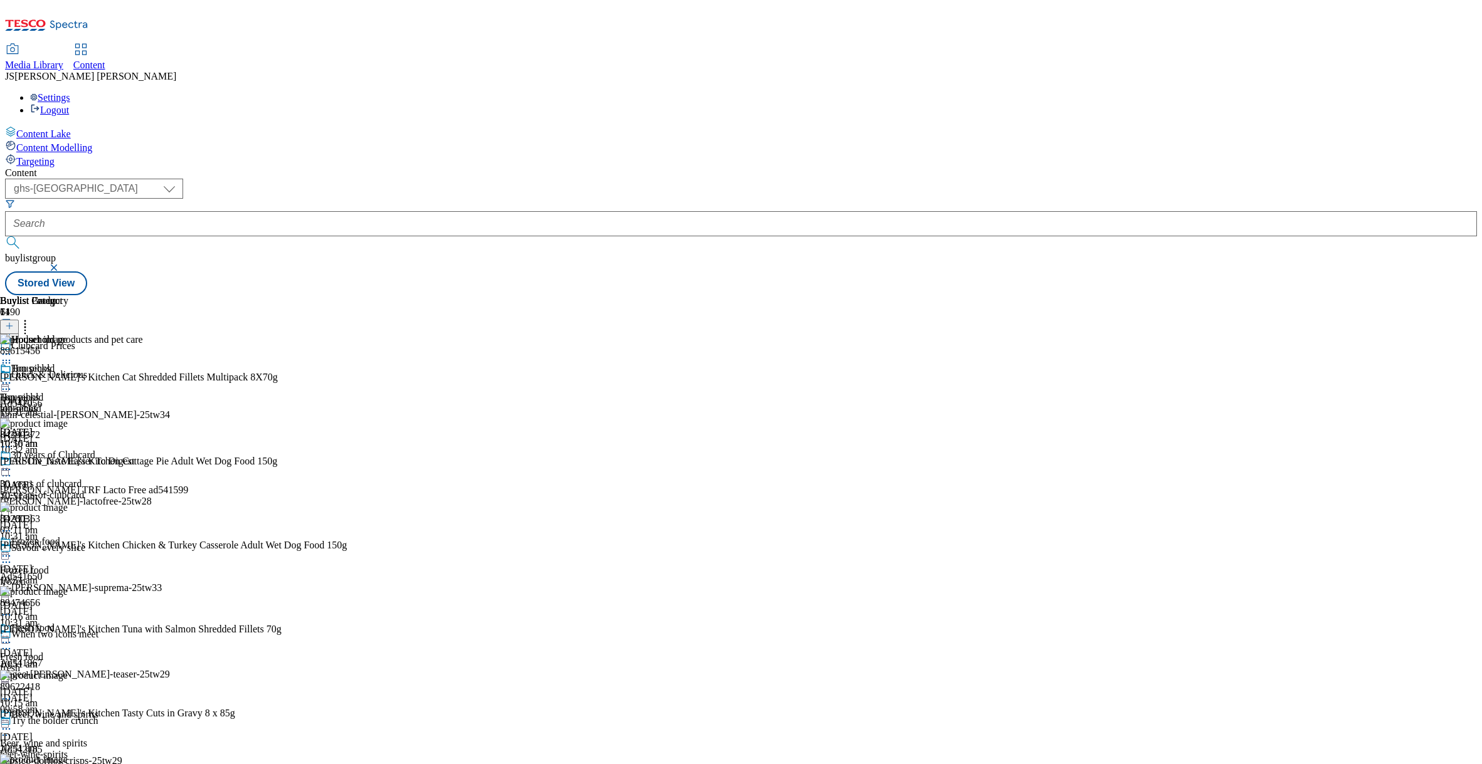
click at [31, 318] on icon at bounding box center [25, 324] width 13 height 13
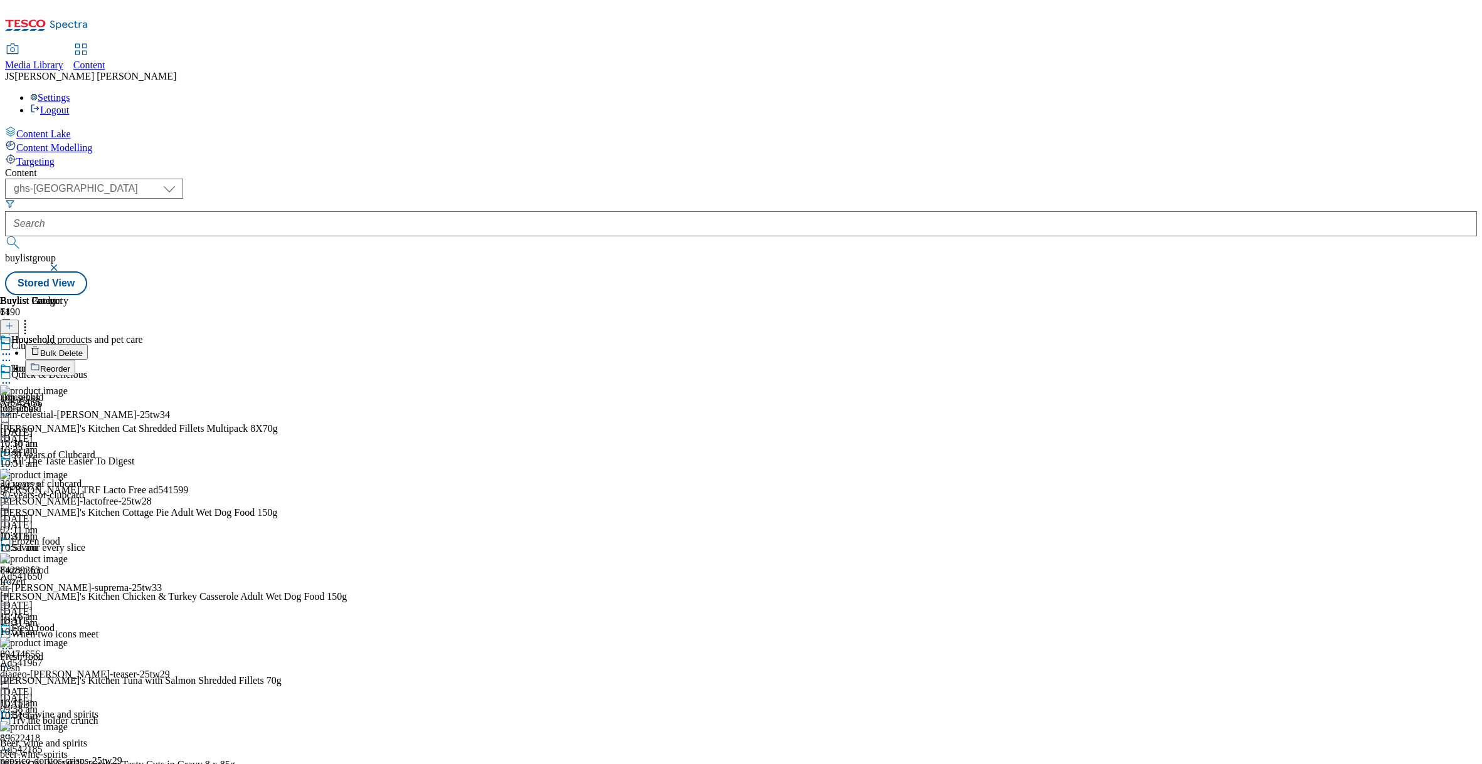
click at [70, 364] on span "Reorder" at bounding box center [55, 368] width 30 height 9
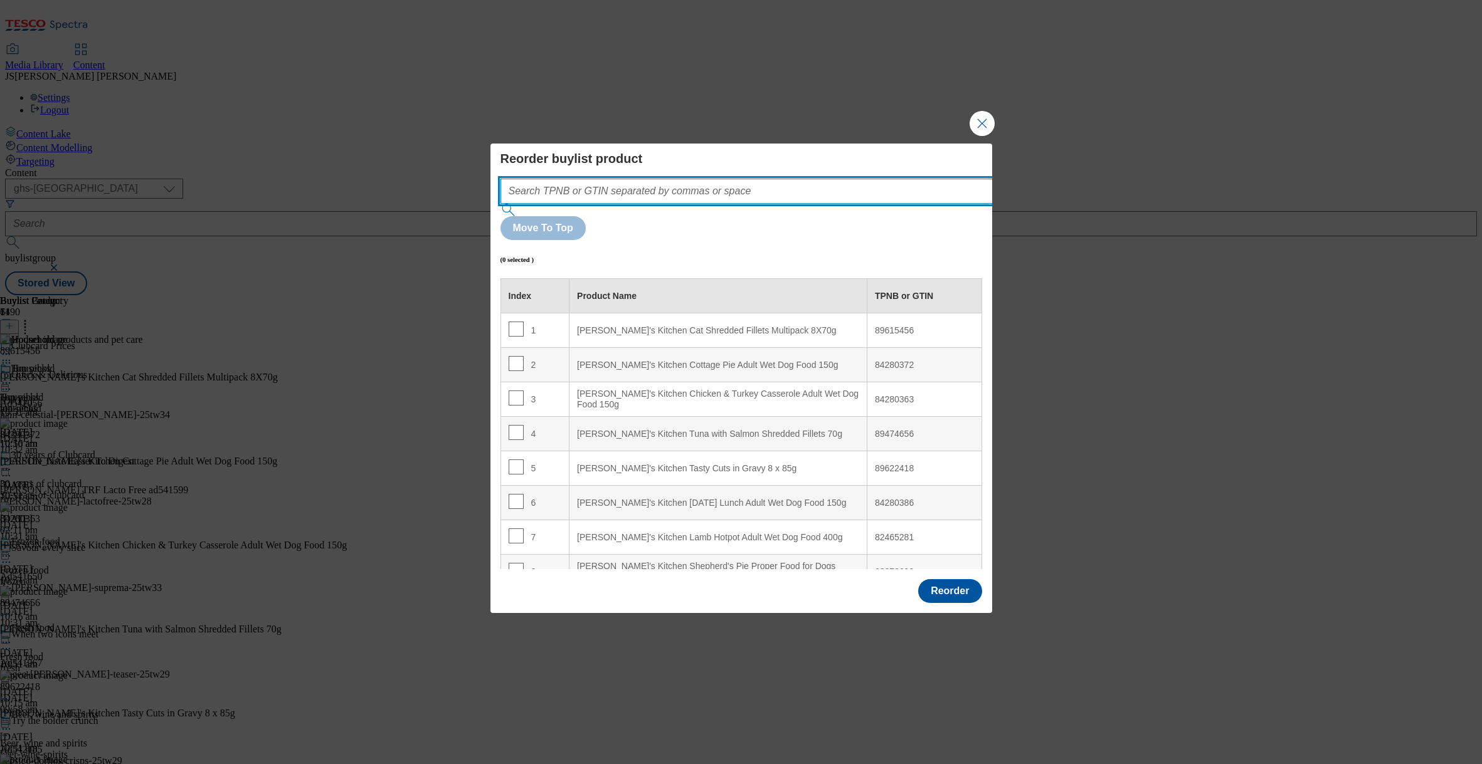
click at [572, 204] on input "Modal" at bounding box center [765, 191] width 530 height 25
paste input ""89615456 84280372 84280363 89474656 89622418 84280386 82465281 93278693 917194…"
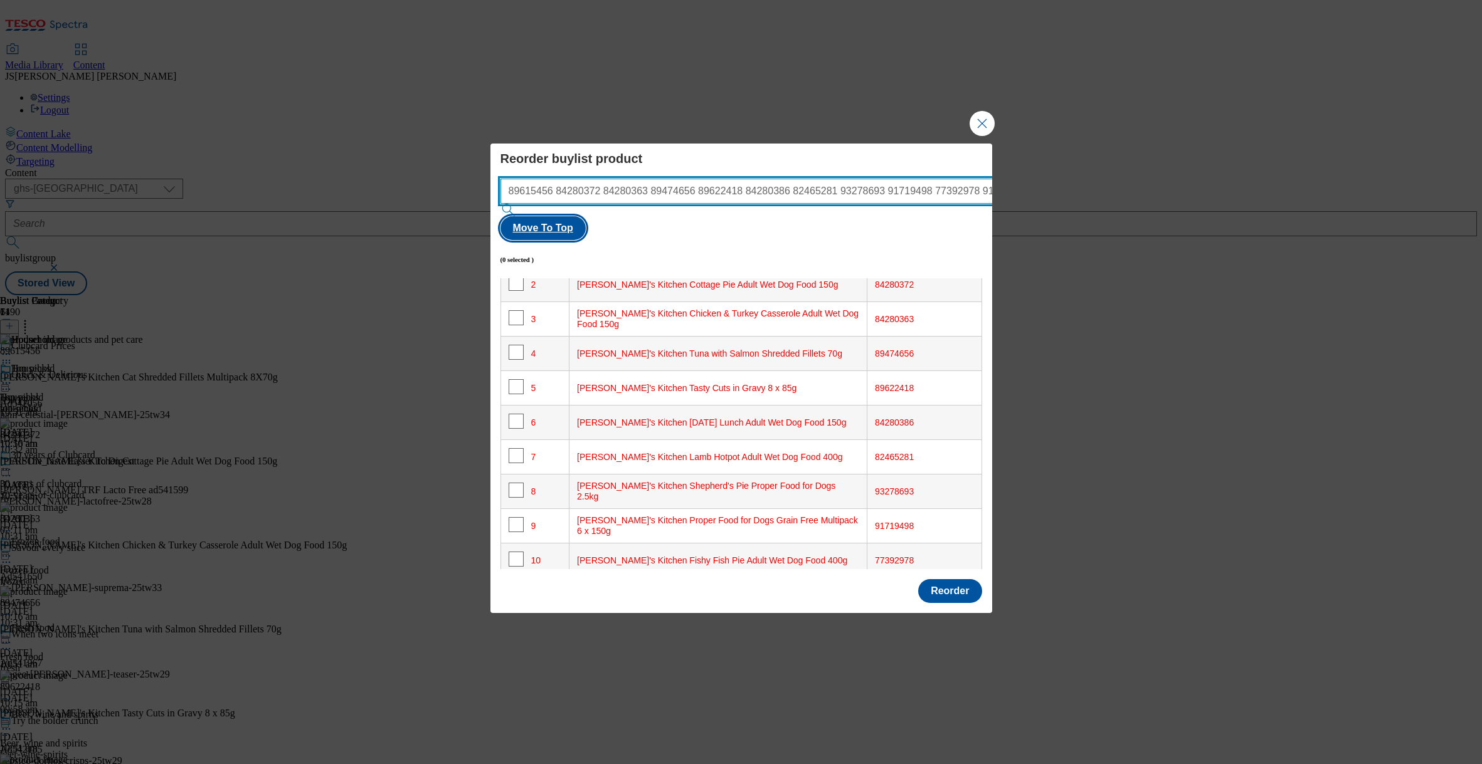
type input "89615456 84280372 84280363 89474656 89622418 84280386 82465281 93278693 9171949…"
click at [586, 224] on button "Move To Top" at bounding box center [542, 228] width 85 height 24
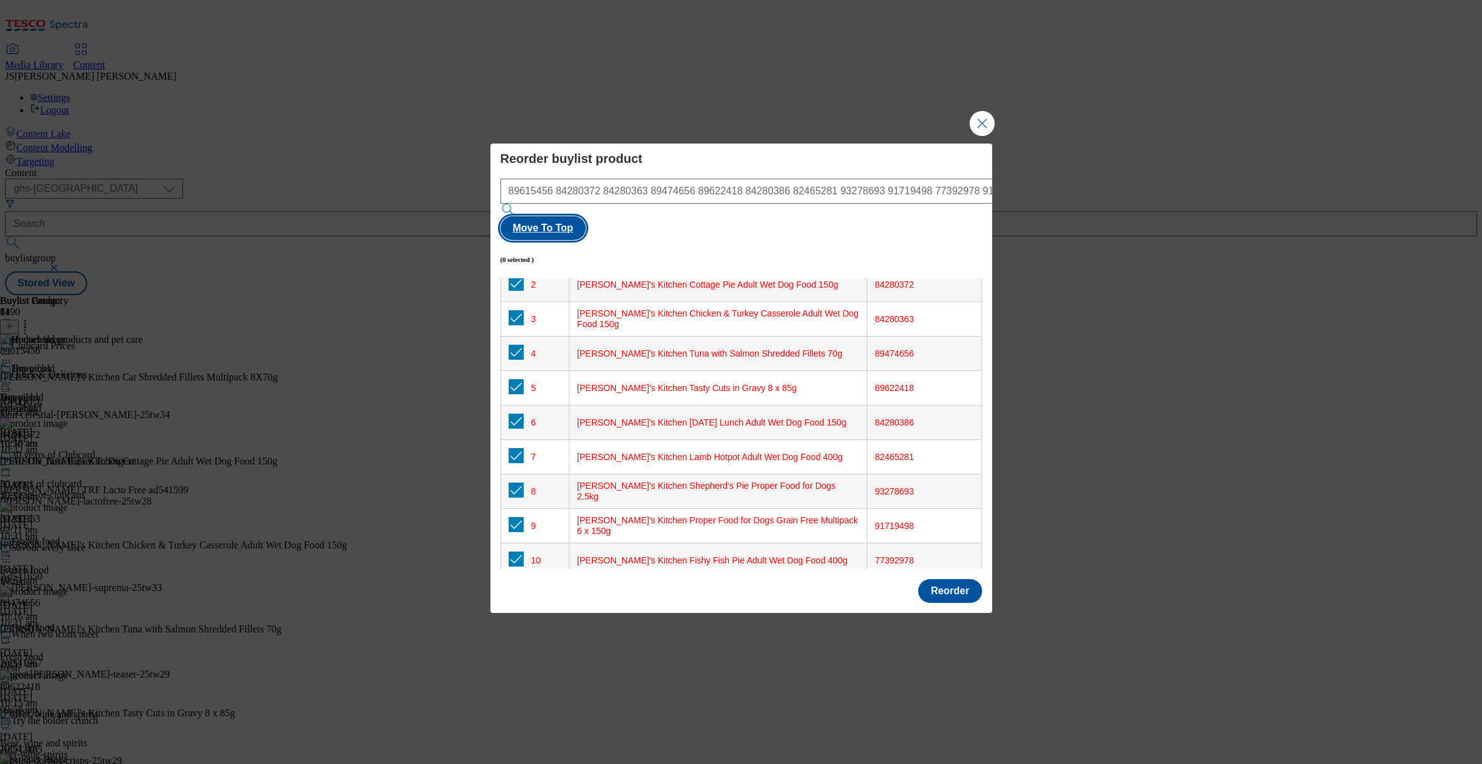
checkbox input "true"
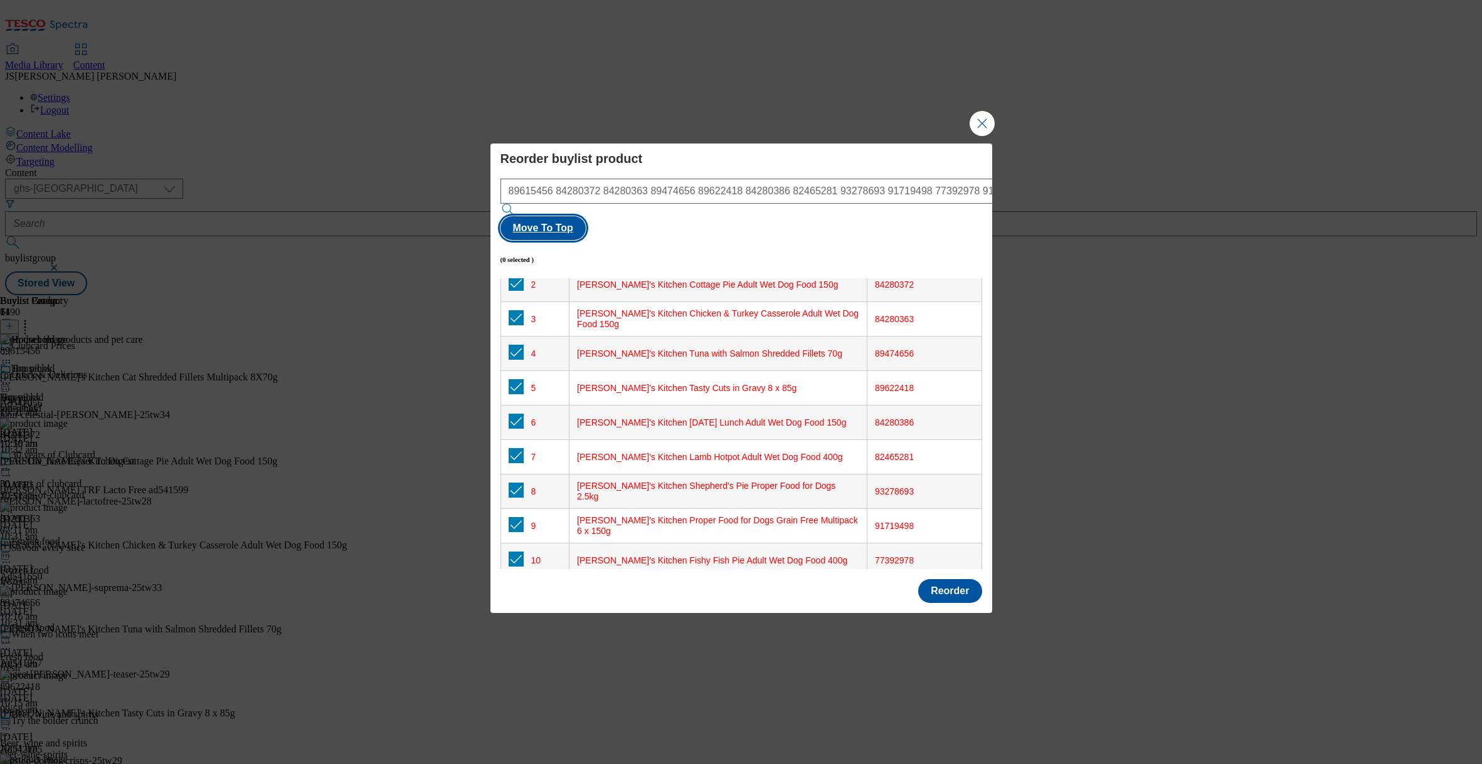
checkbox input "true"
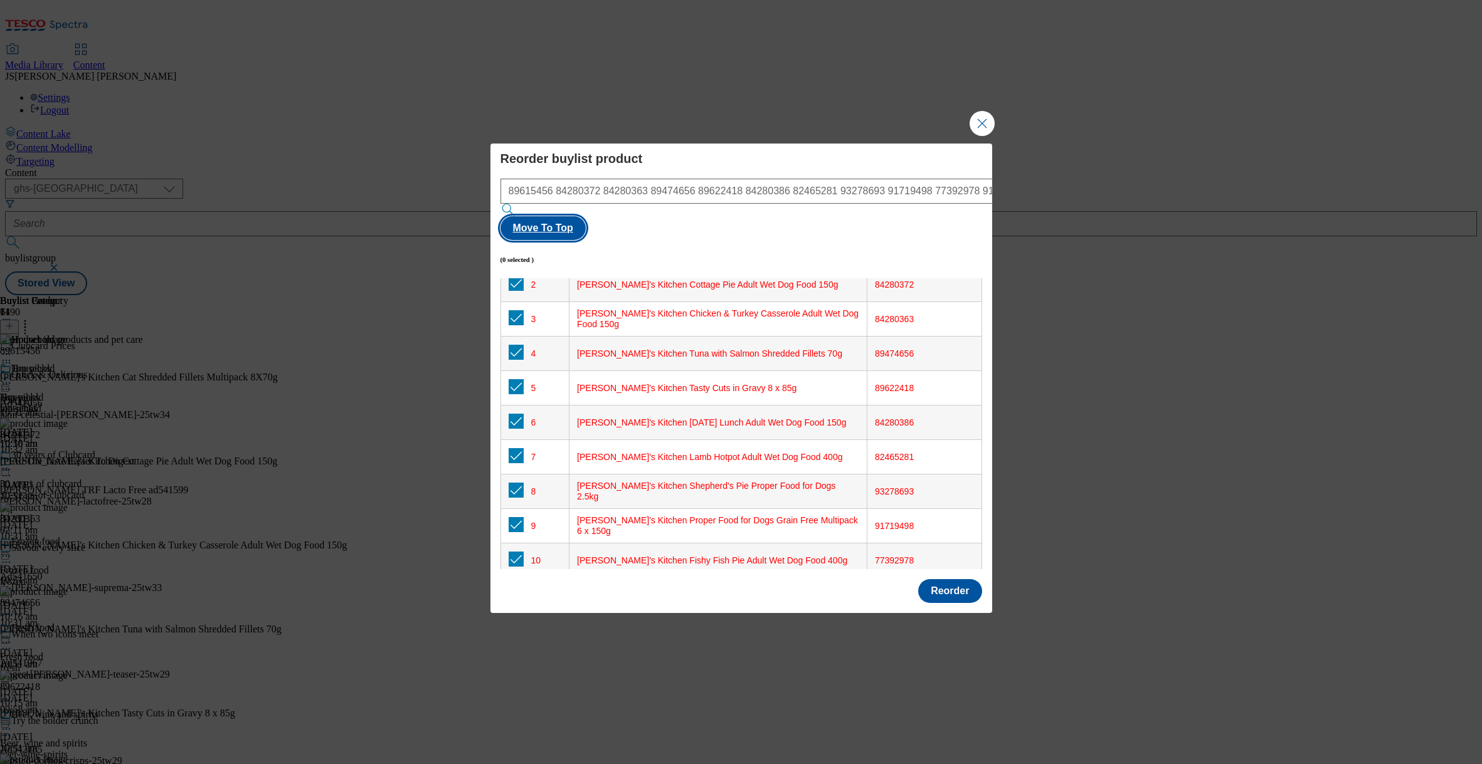
checkbox input "true"
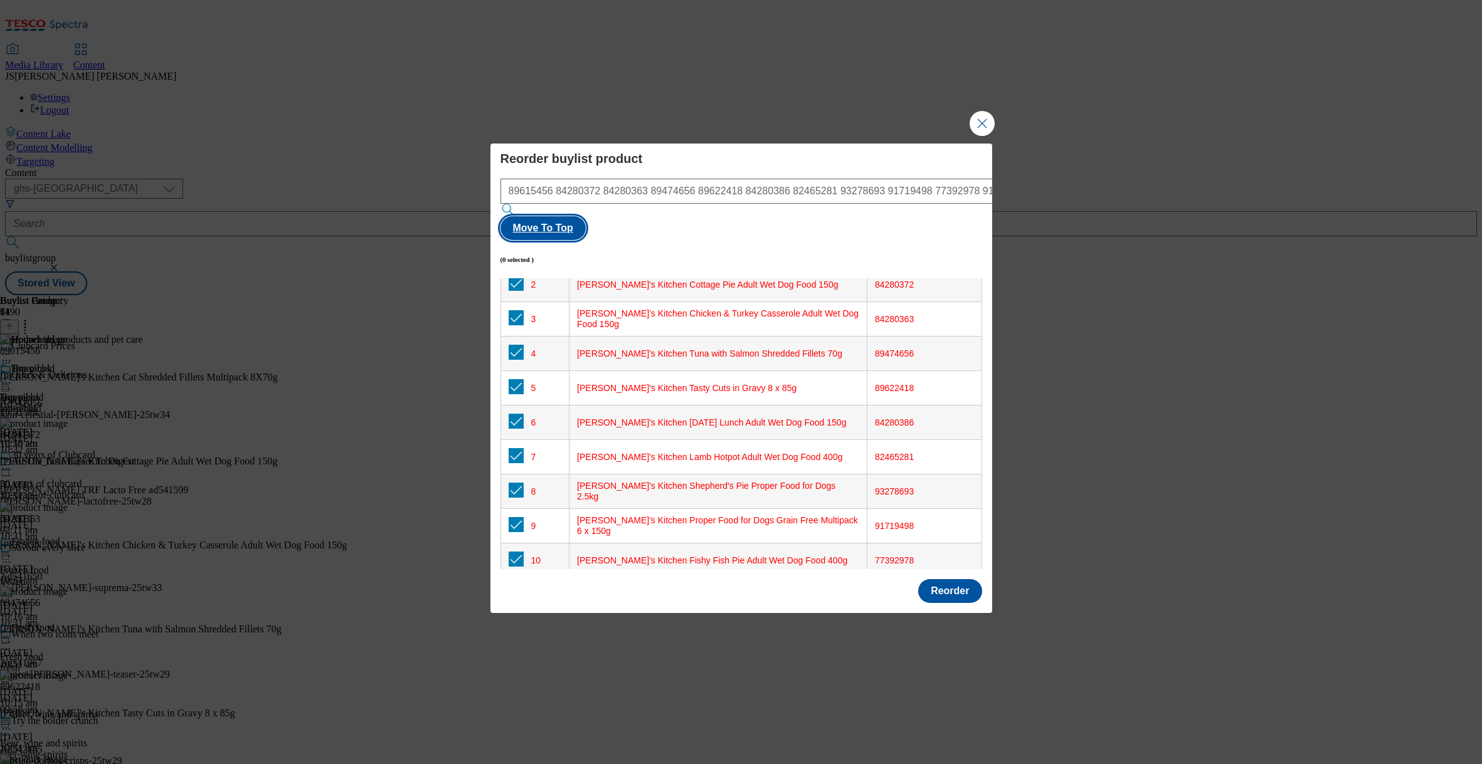
checkbox input "true"
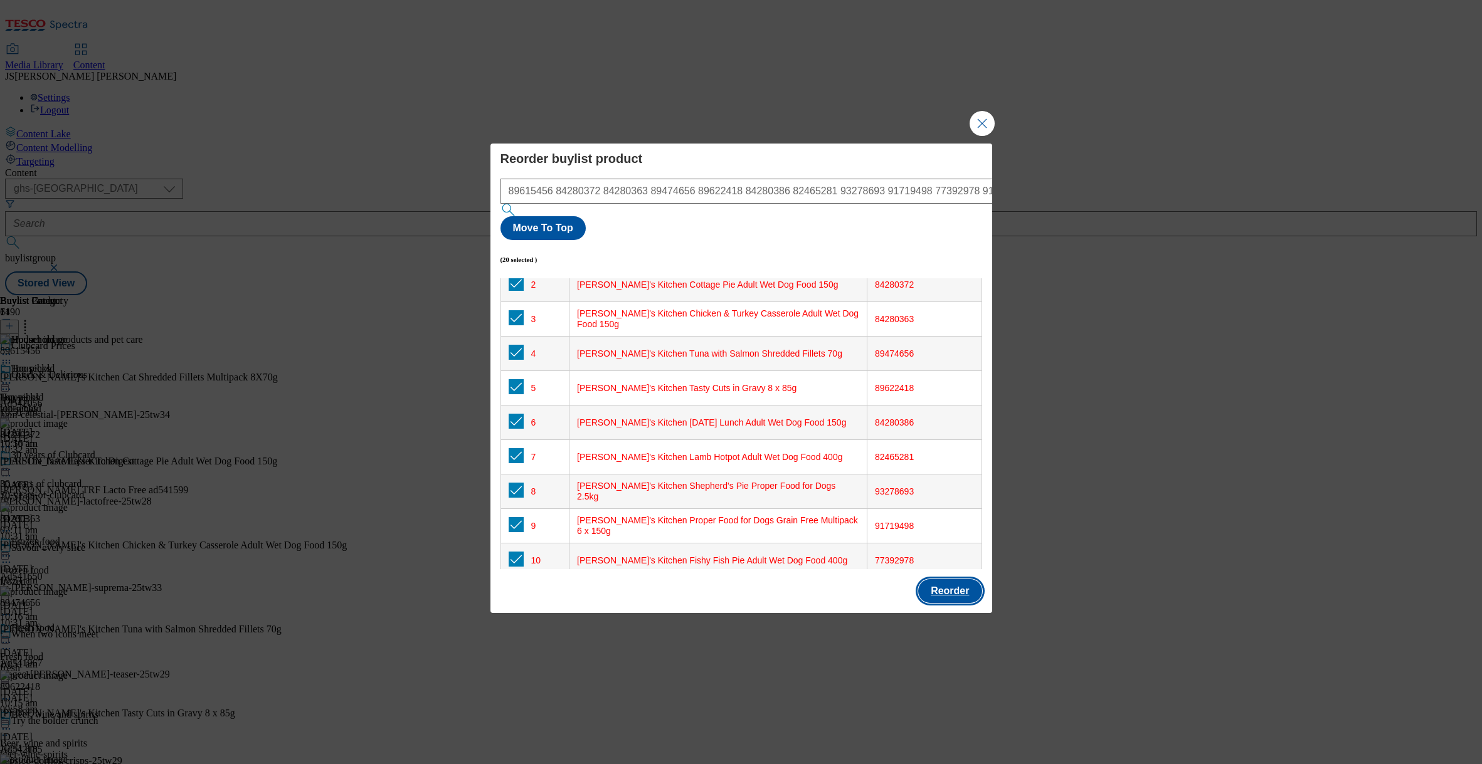
click at [957, 579] on button "Reorder" at bounding box center [949, 591] width 63 height 24
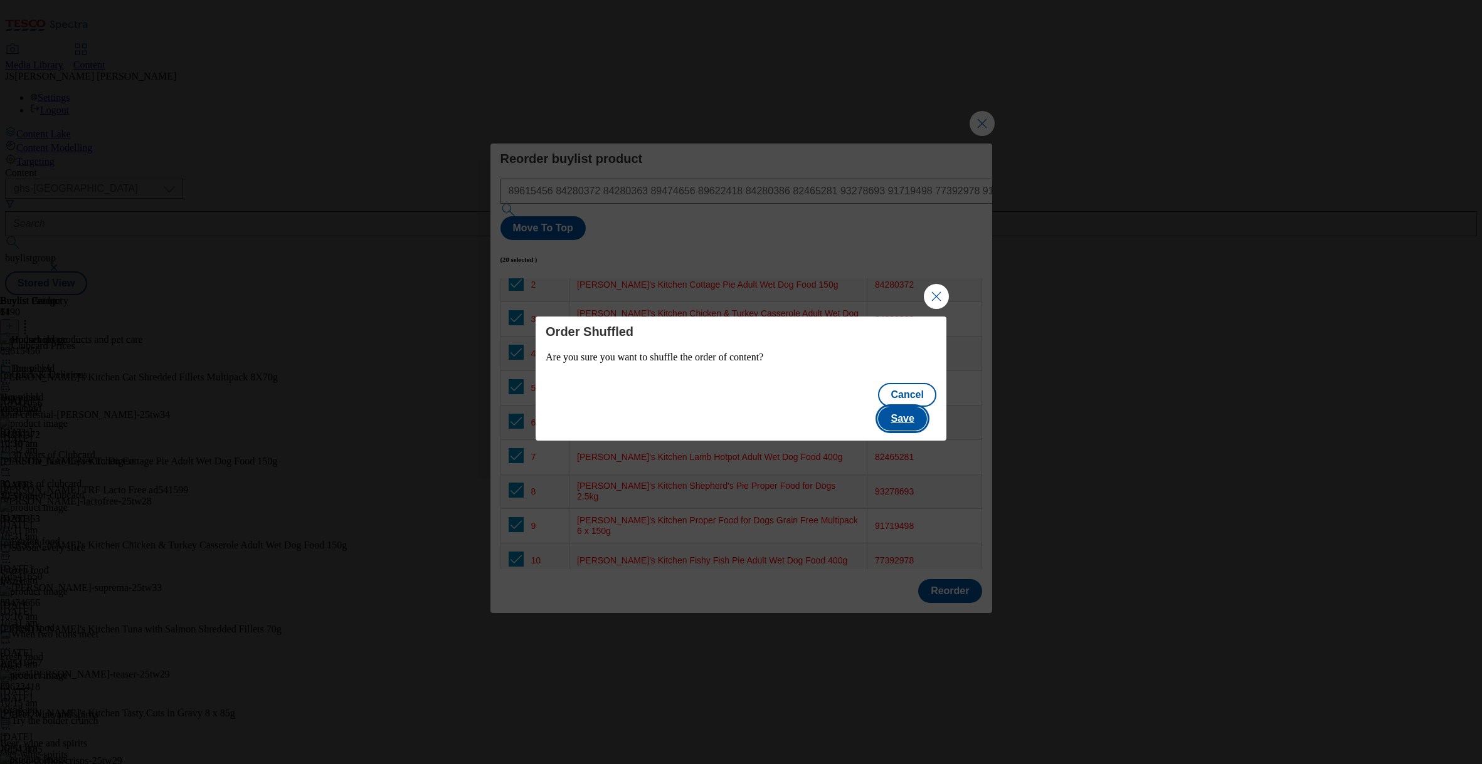
click at [905, 410] on button "Save" at bounding box center [902, 419] width 48 height 24
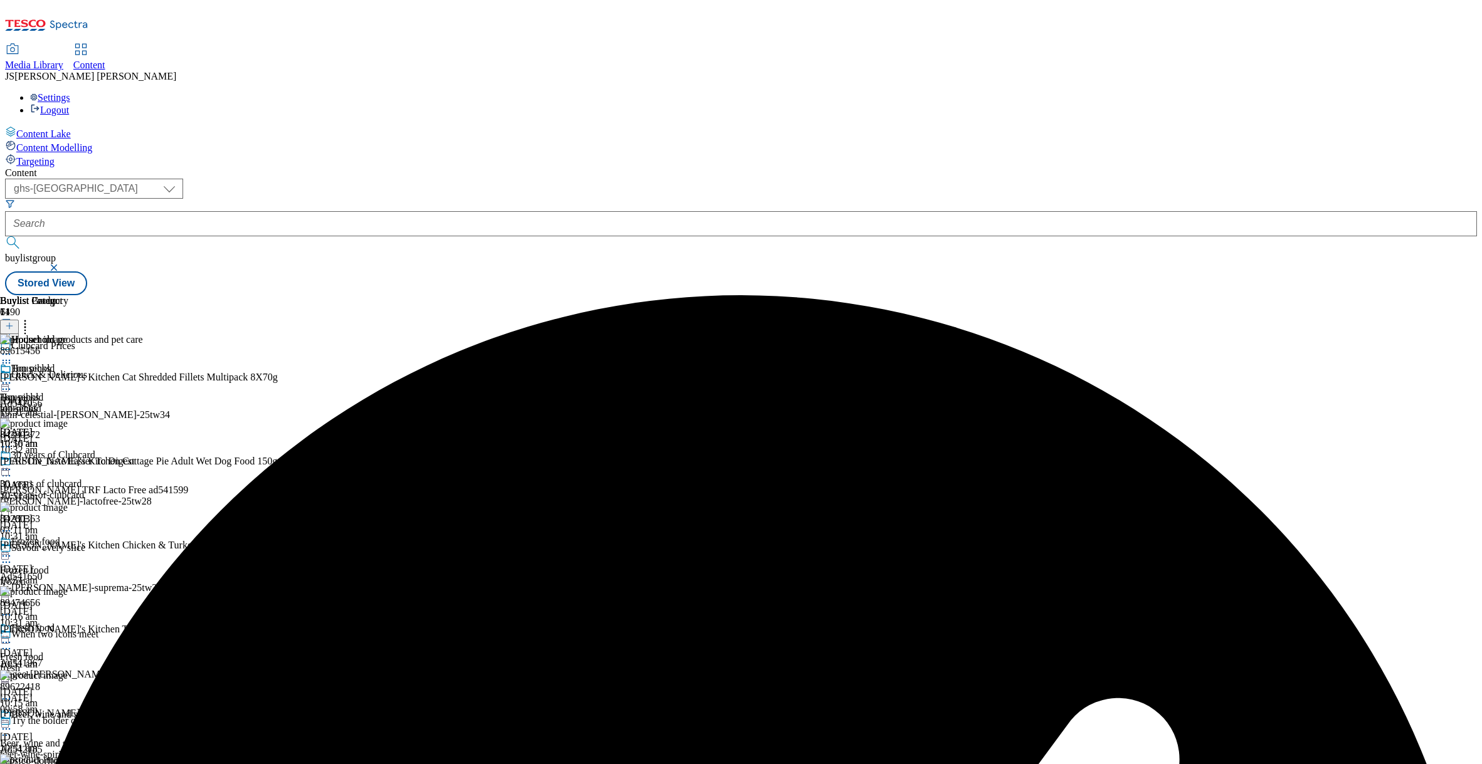
click at [13, 348] on icon at bounding box center [6, 354] width 13 height 13
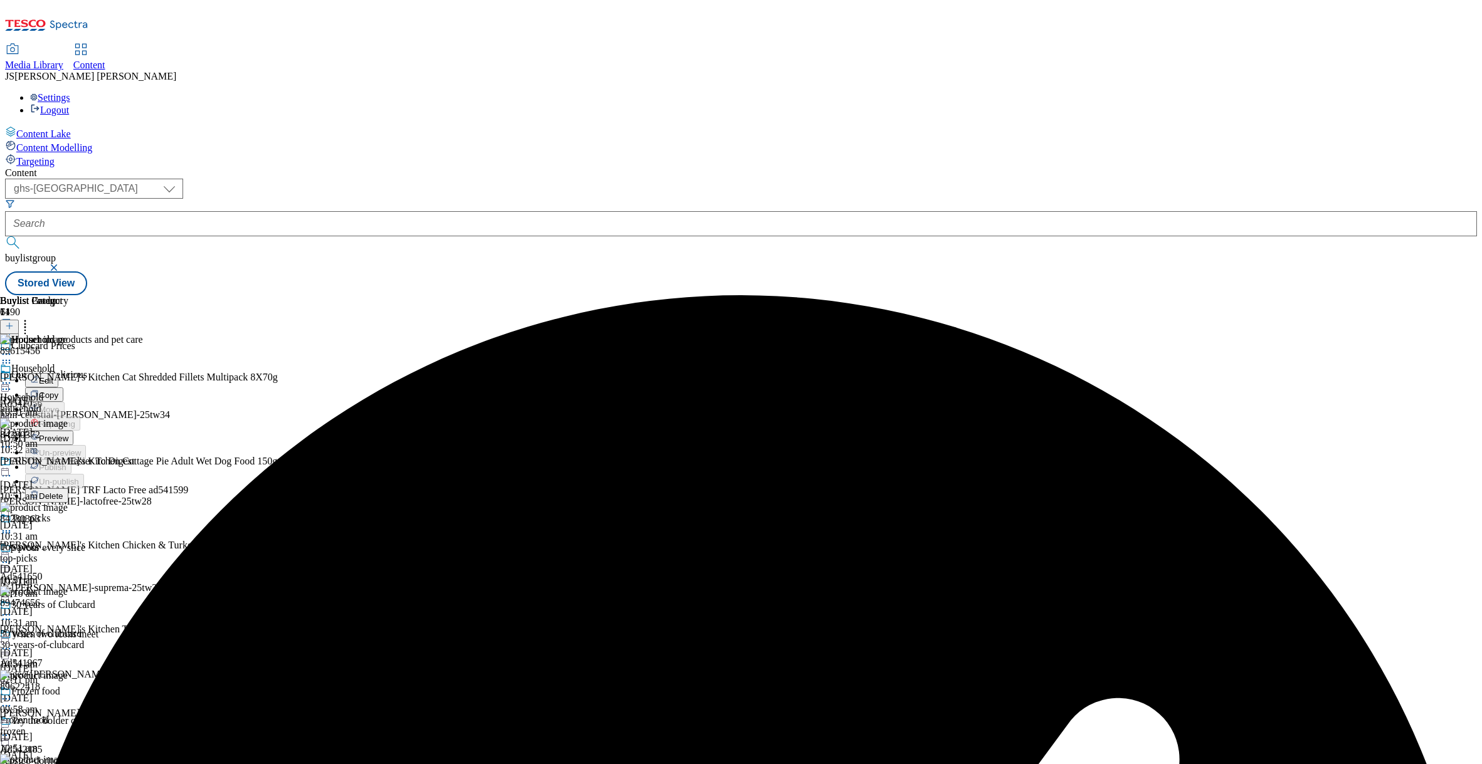
click at [68, 434] on span "Preview" at bounding box center [53, 438] width 29 height 9
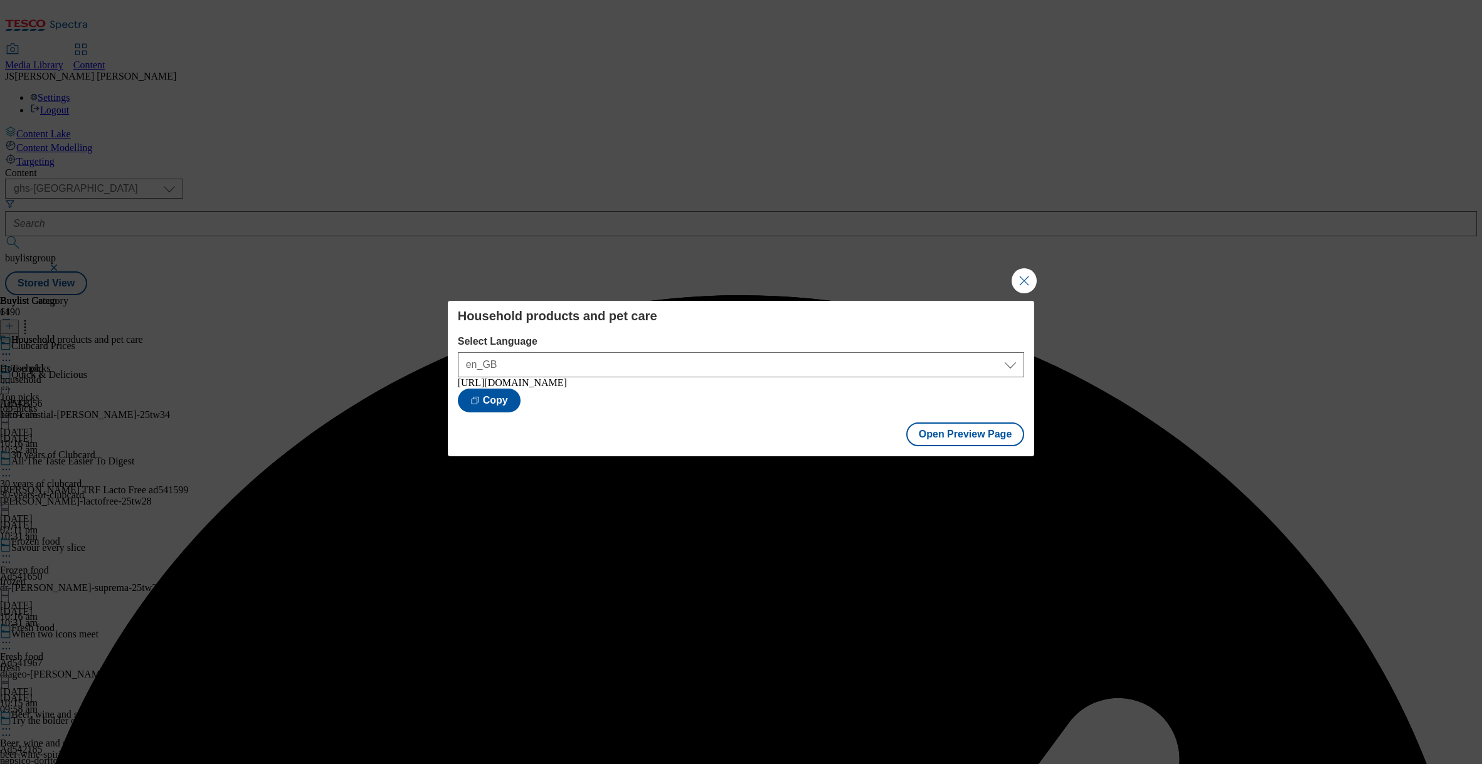
drag, startPoint x: 1019, startPoint y: 284, endPoint x: 893, endPoint y: 256, distance: 129.0
click at [1019, 284] on button "Close Modal" at bounding box center [1023, 280] width 25 height 25
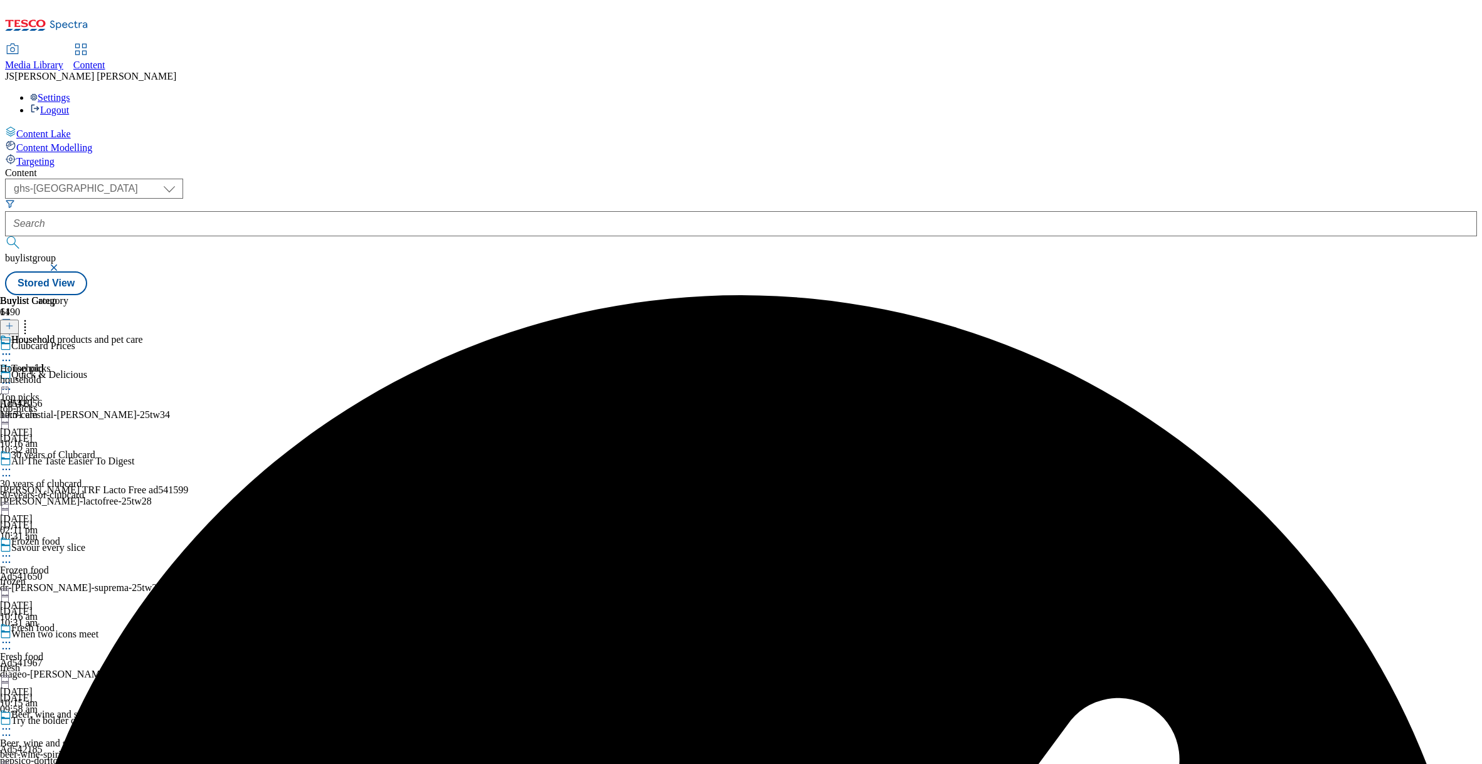
click at [13, 348] on icon at bounding box center [6, 354] width 13 height 13
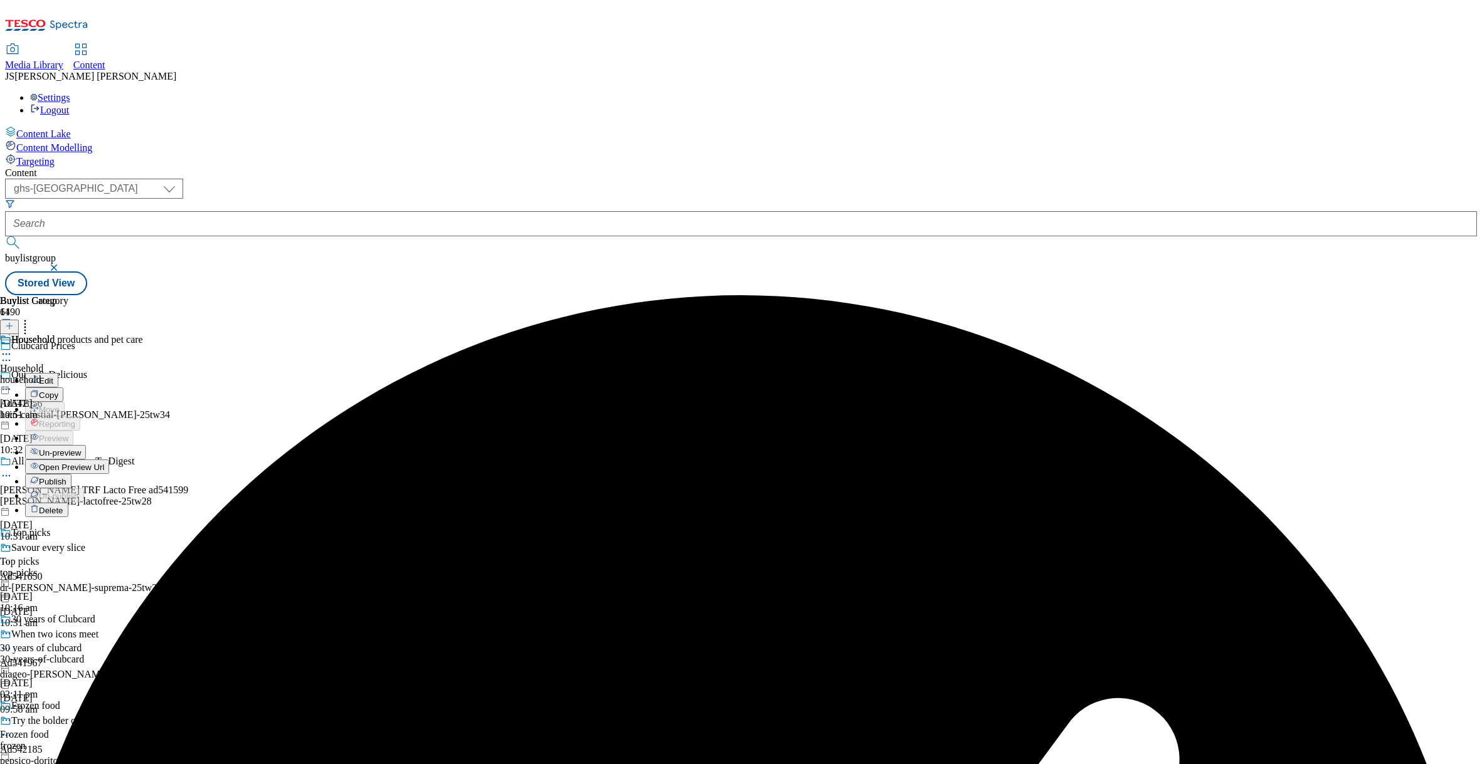
click at [66, 477] on span "Publish" at bounding box center [53, 481] width 28 height 9
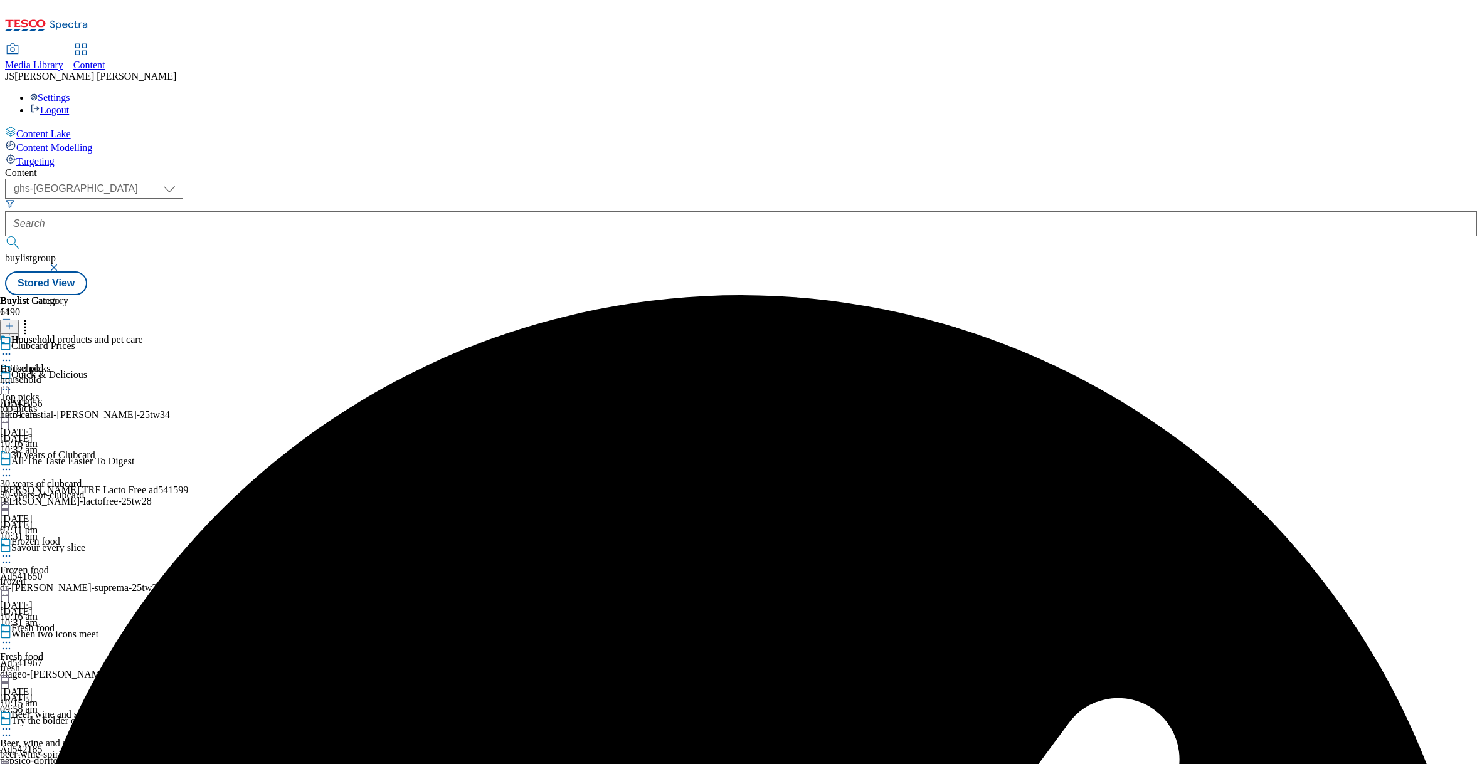
scroll to position [1019, 0]
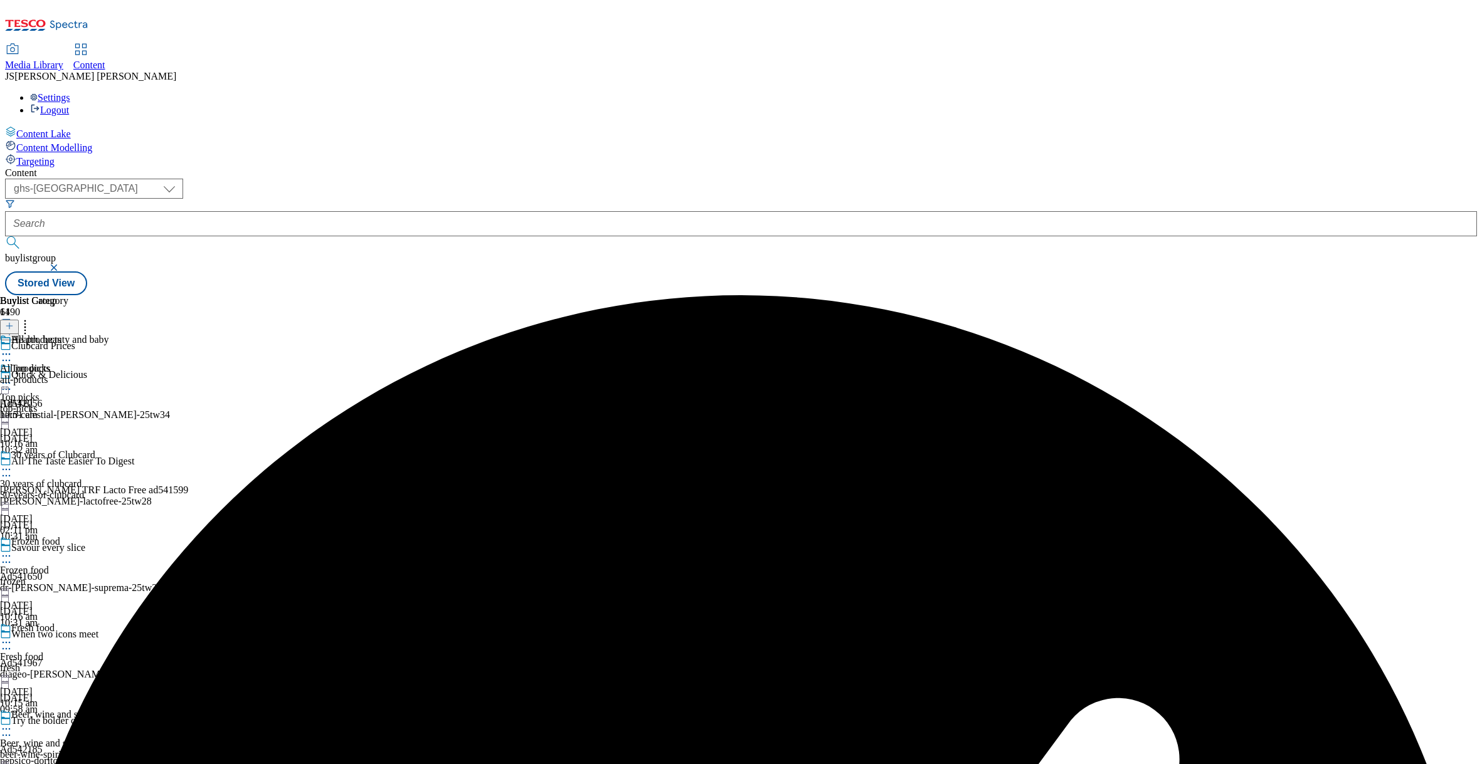
click at [11, 354] on circle at bounding box center [10, 355] width 2 height 2
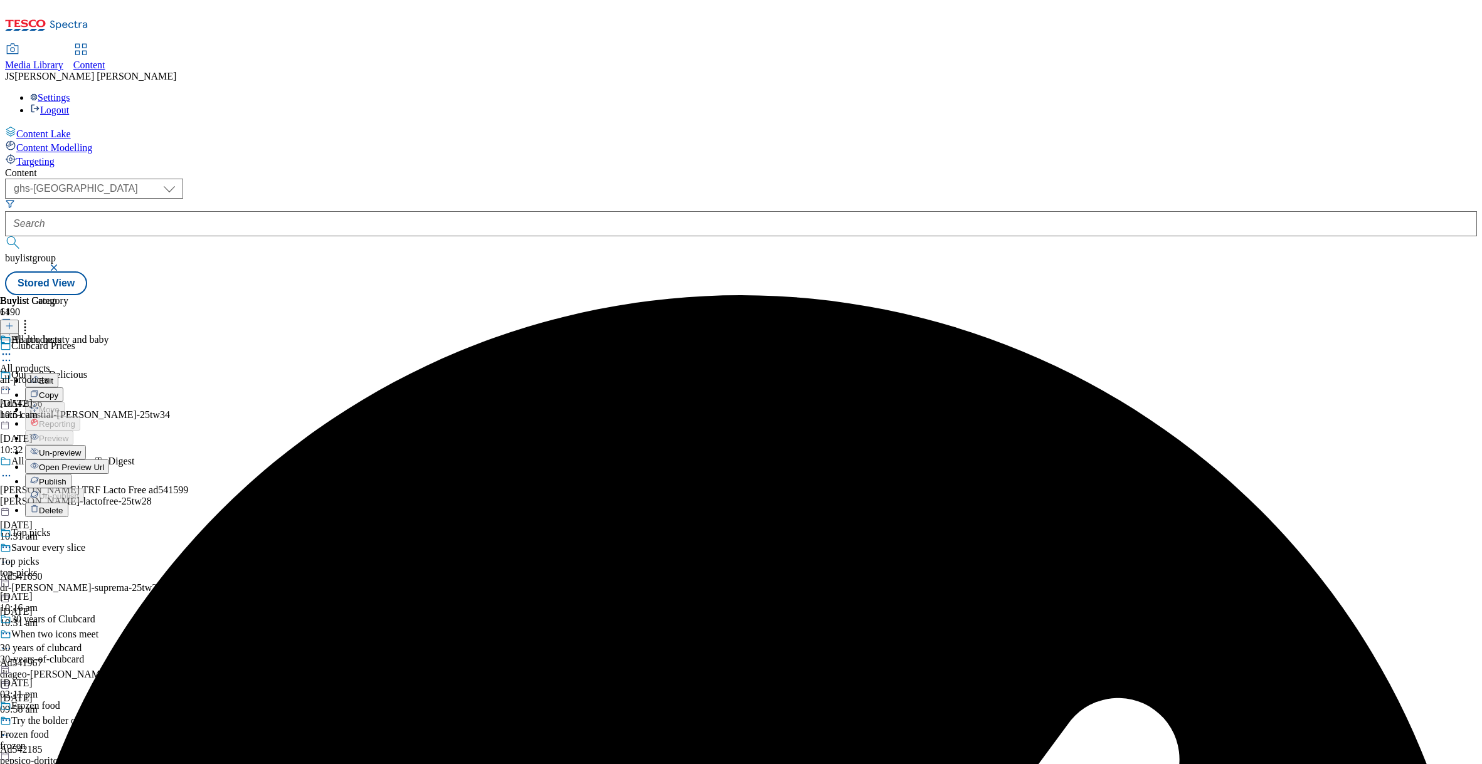
click at [81, 448] on span "Un-preview" at bounding box center [60, 452] width 42 height 9
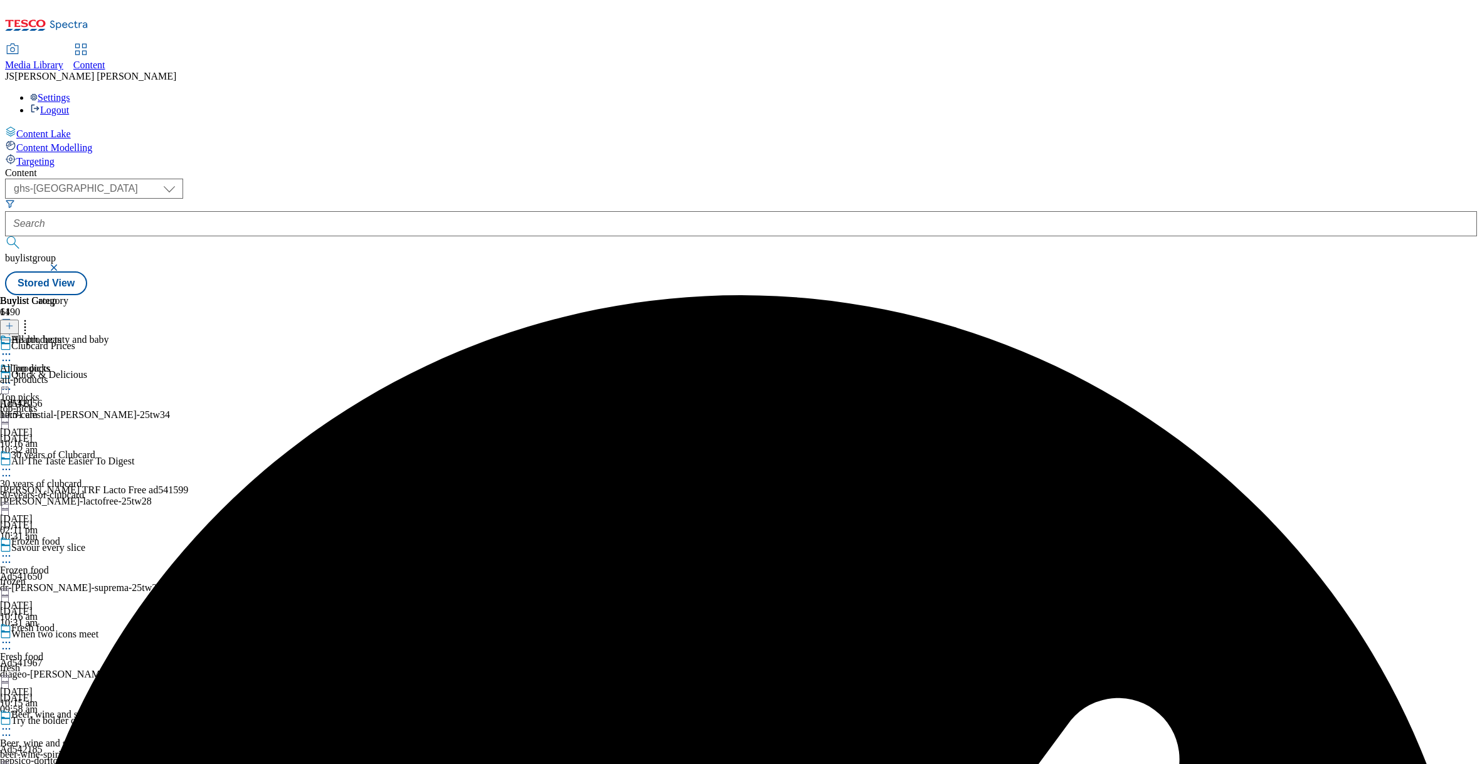
click at [68, 374] on div "all-products" at bounding box center [34, 379] width 68 height 11
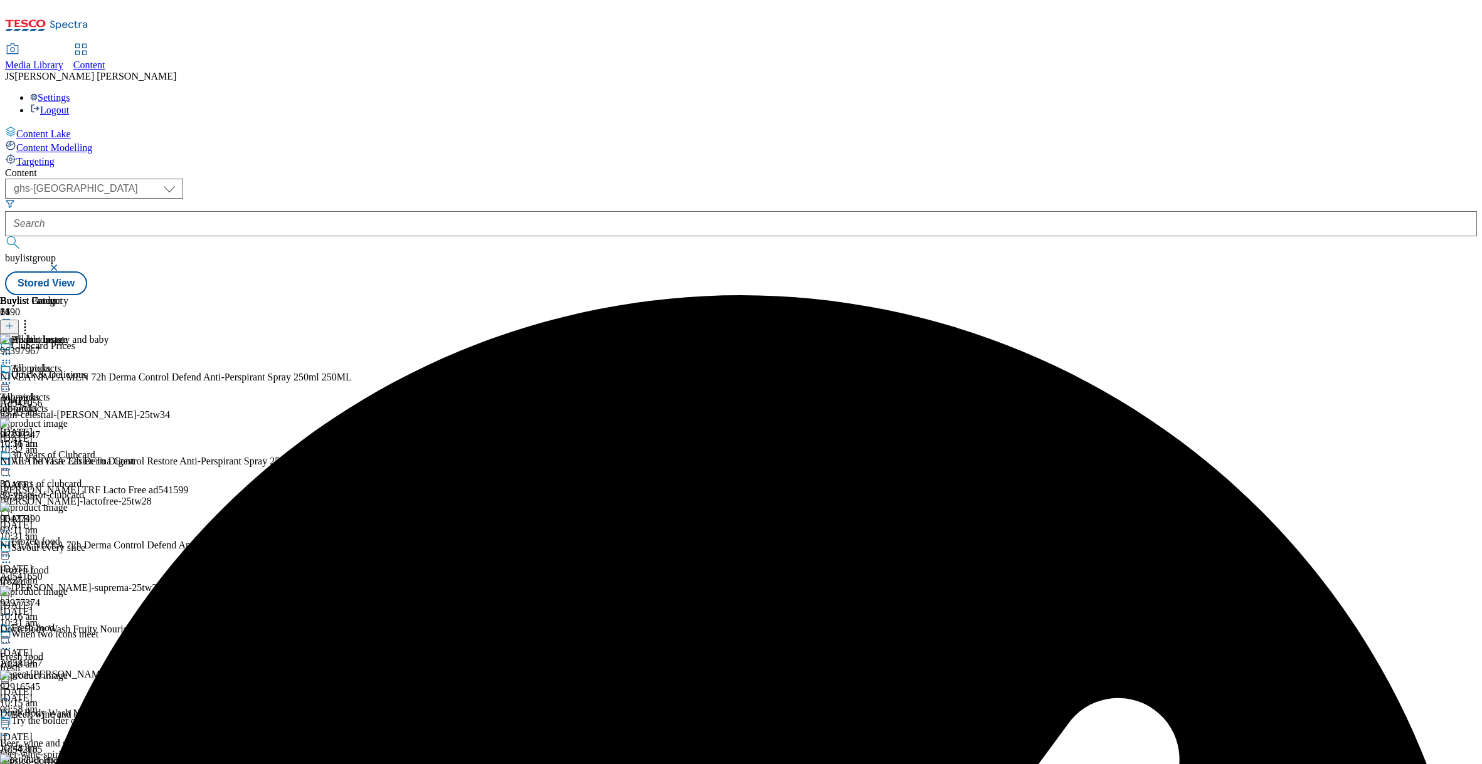
click at [14, 322] on icon at bounding box center [9, 326] width 9 height 9
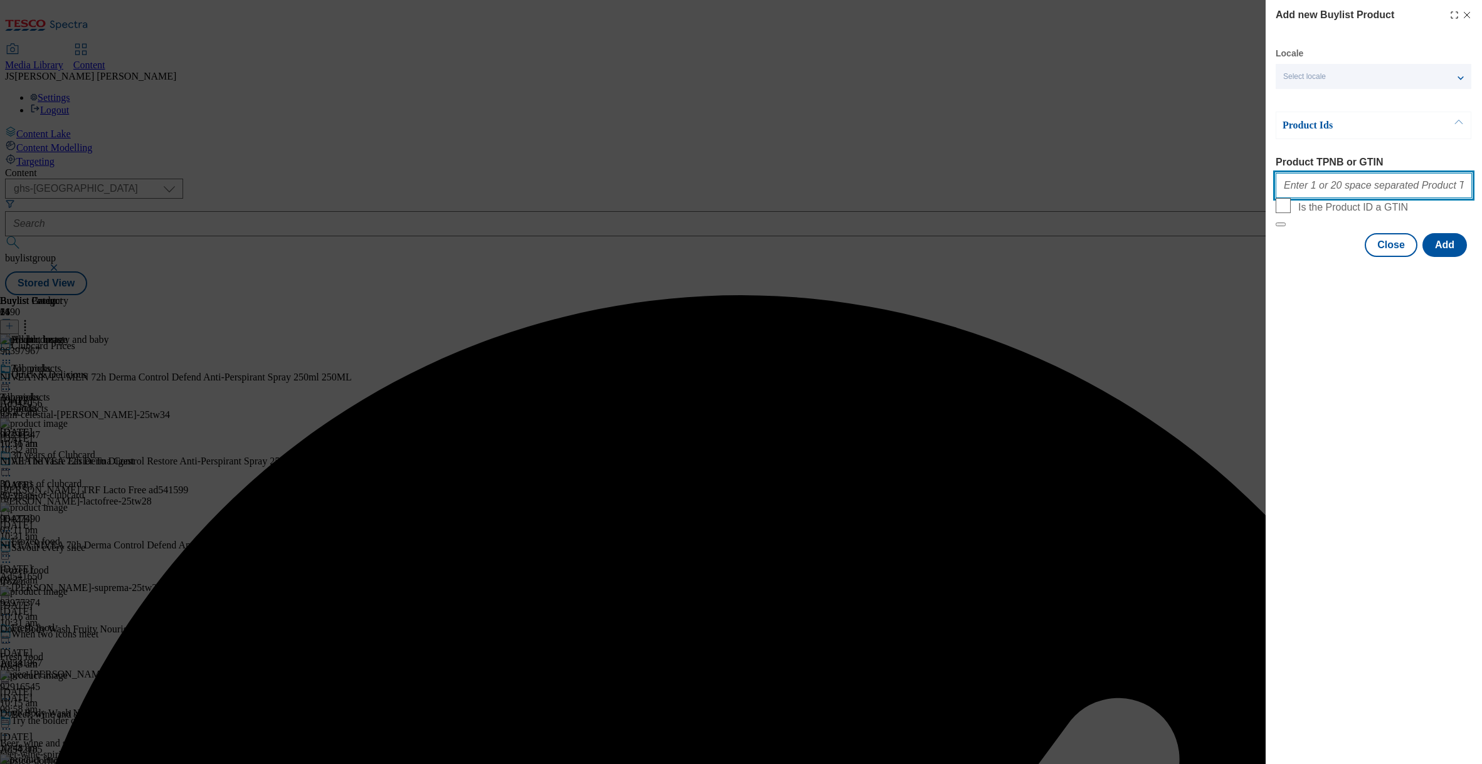
click at [1330, 186] on input "Product TPNB or GTIN" at bounding box center [1373, 185] width 196 height 25
paste input ""85995282 89252585 89246057 89257142""
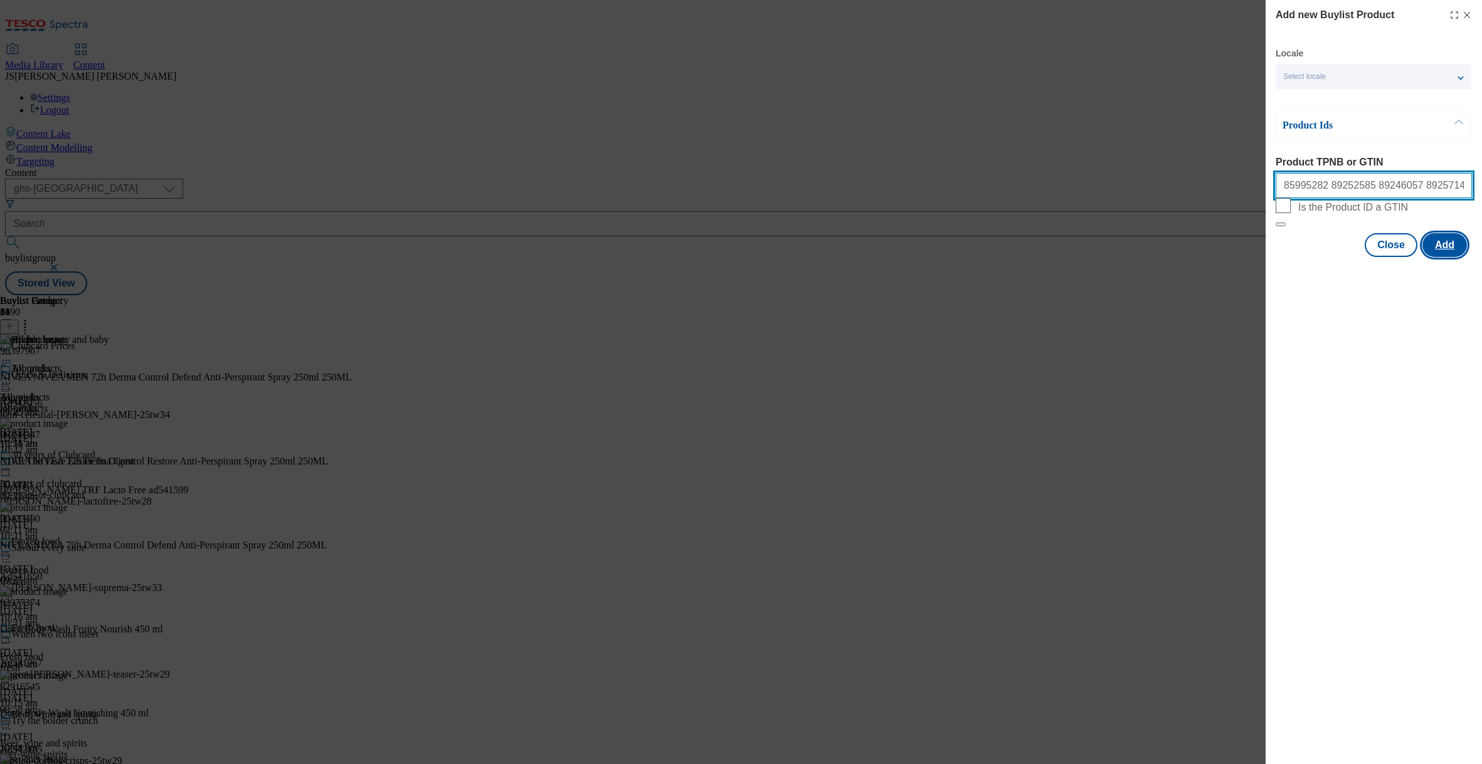
type input "85995282 89252585 89246057 89257142"
click at [1455, 257] on button "Add" at bounding box center [1444, 245] width 45 height 24
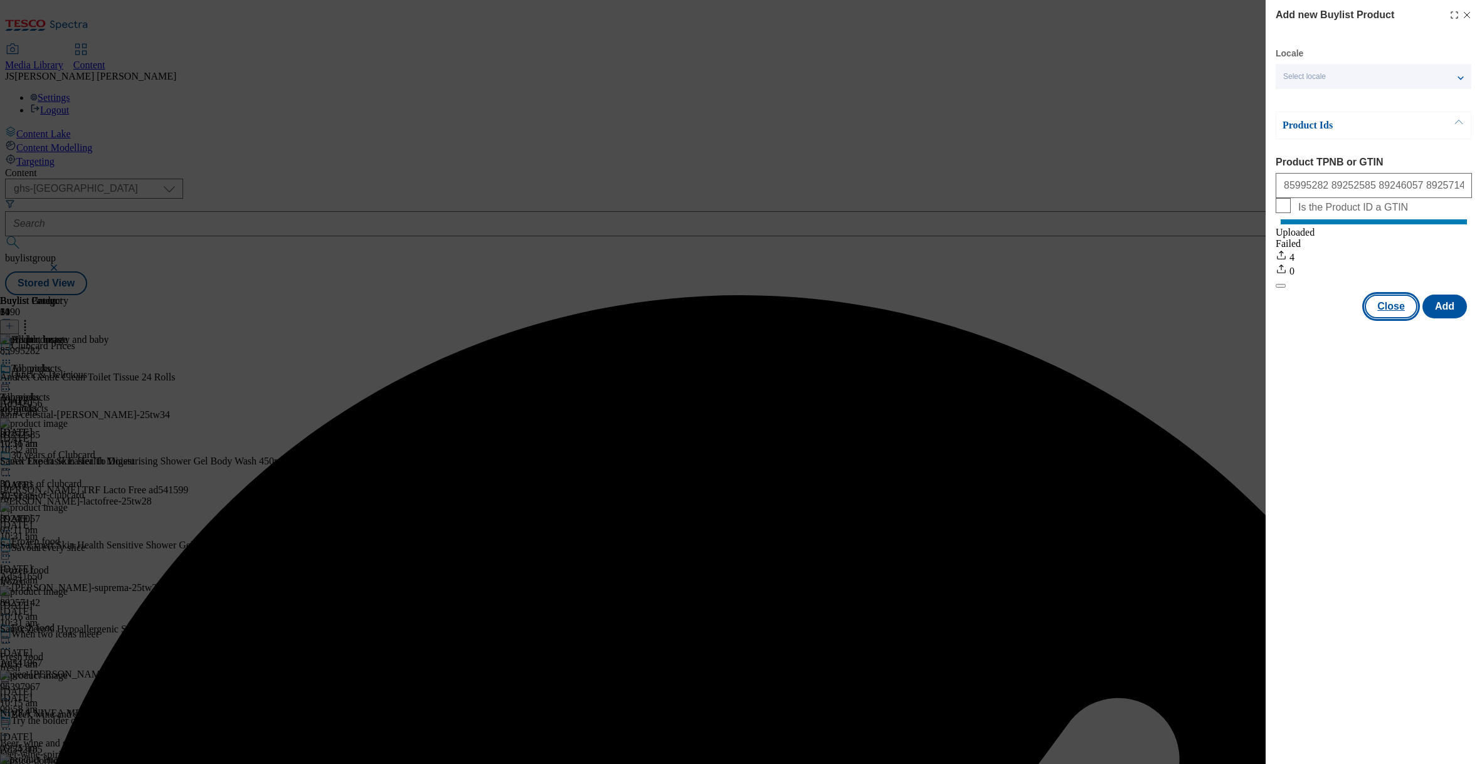
click at [1389, 318] on button "Close" at bounding box center [1390, 307] width 53 height 24
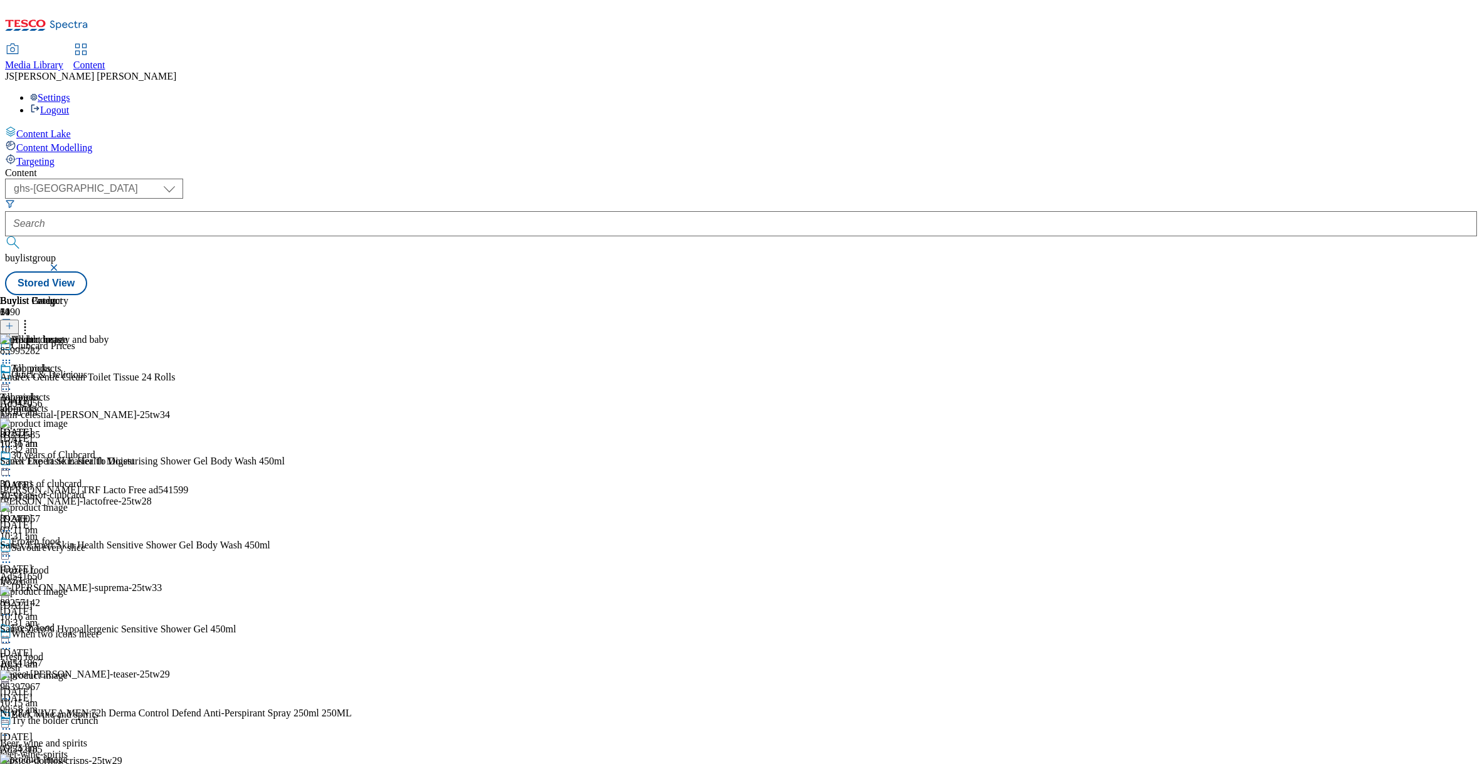
scroll to position [1725, 0]
click at [13, 348] on icon at bounding box center [6, 354] width 13 height 13
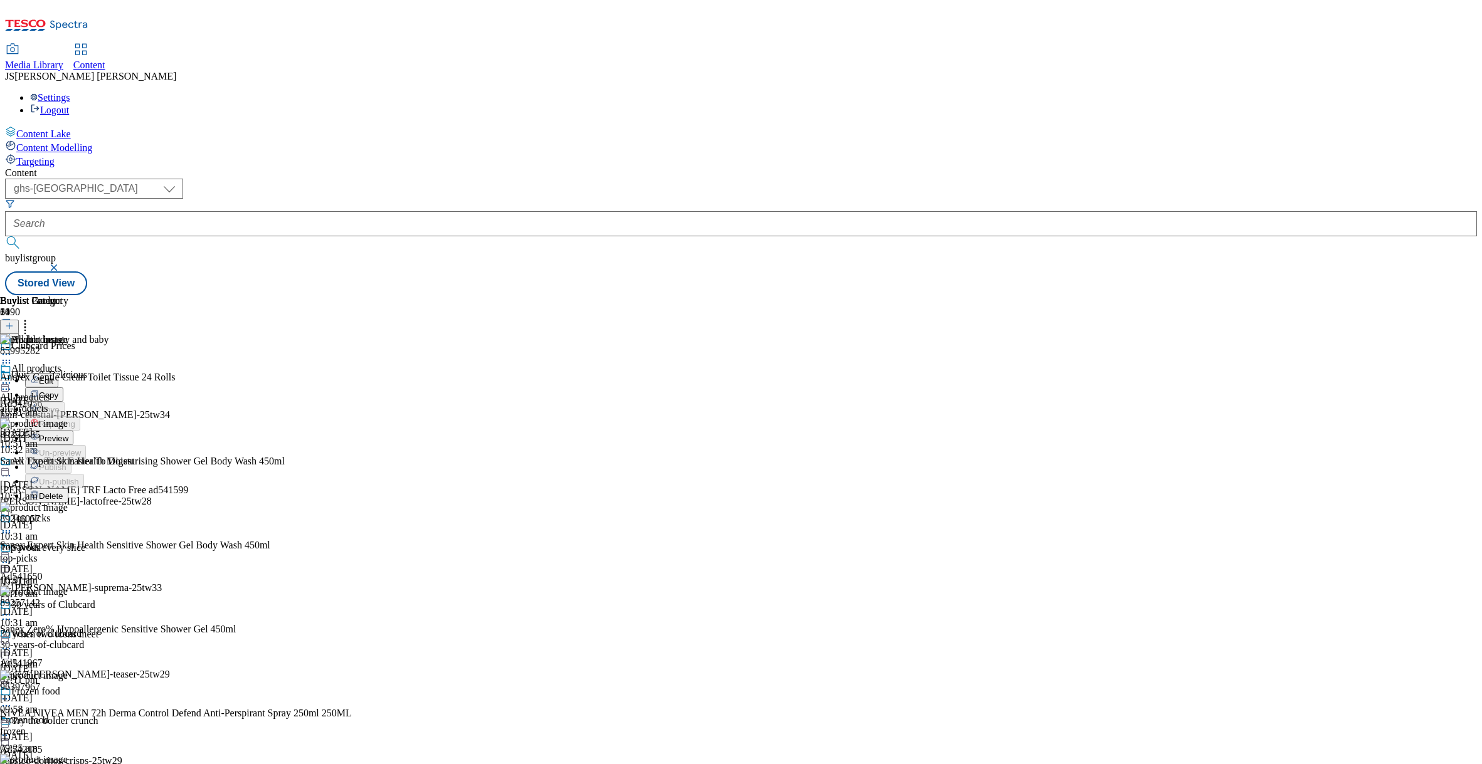
click at [68, 434] on span "Preview" at bounding box center [53, 438] width 29 height 9
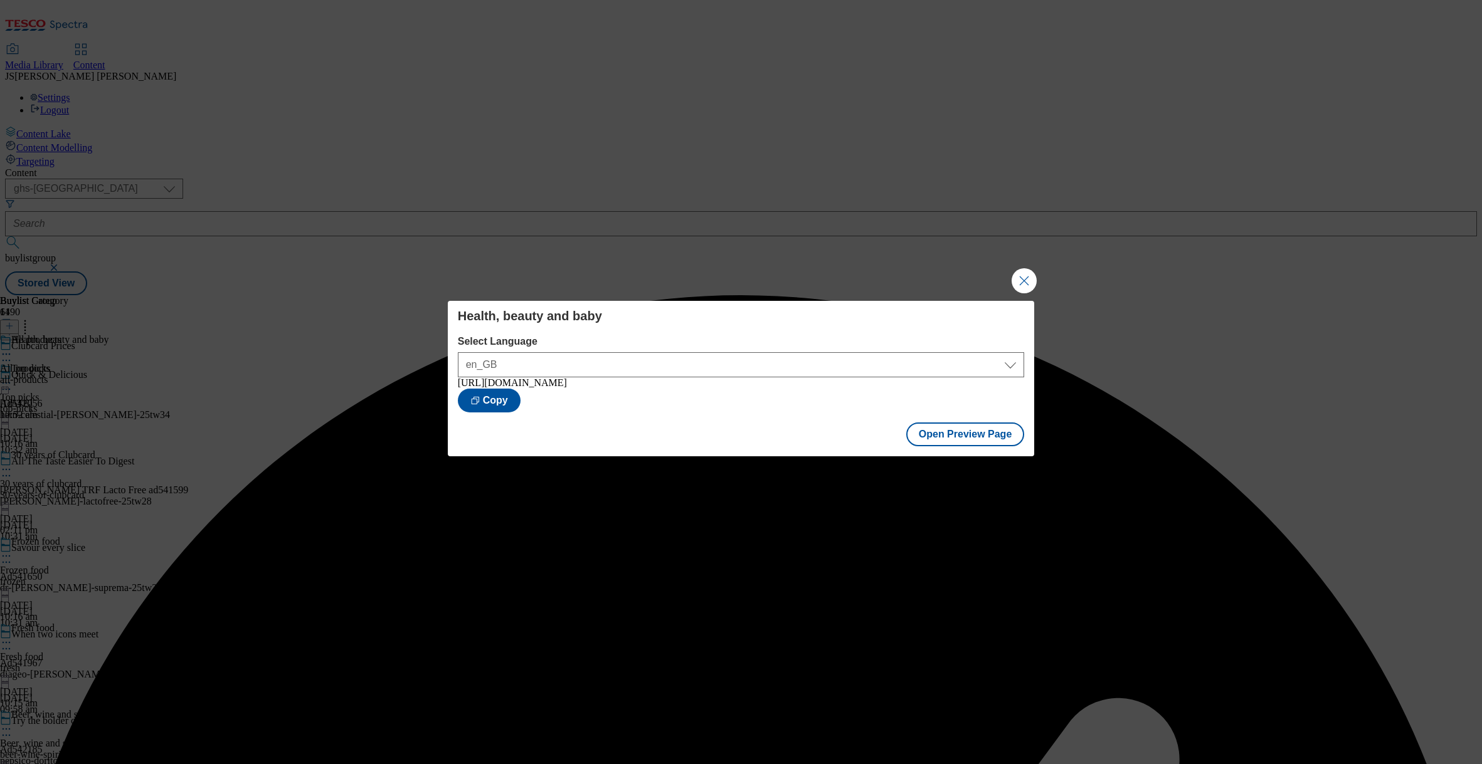
drag, startPoint x: 1021, startPoint y: 280, endPoint x: 865, endPoint y: 254, distance: 158.8
click at [1020, 280] on button "Close Modal" at bounding box center [1023, 280] width 25 height 25
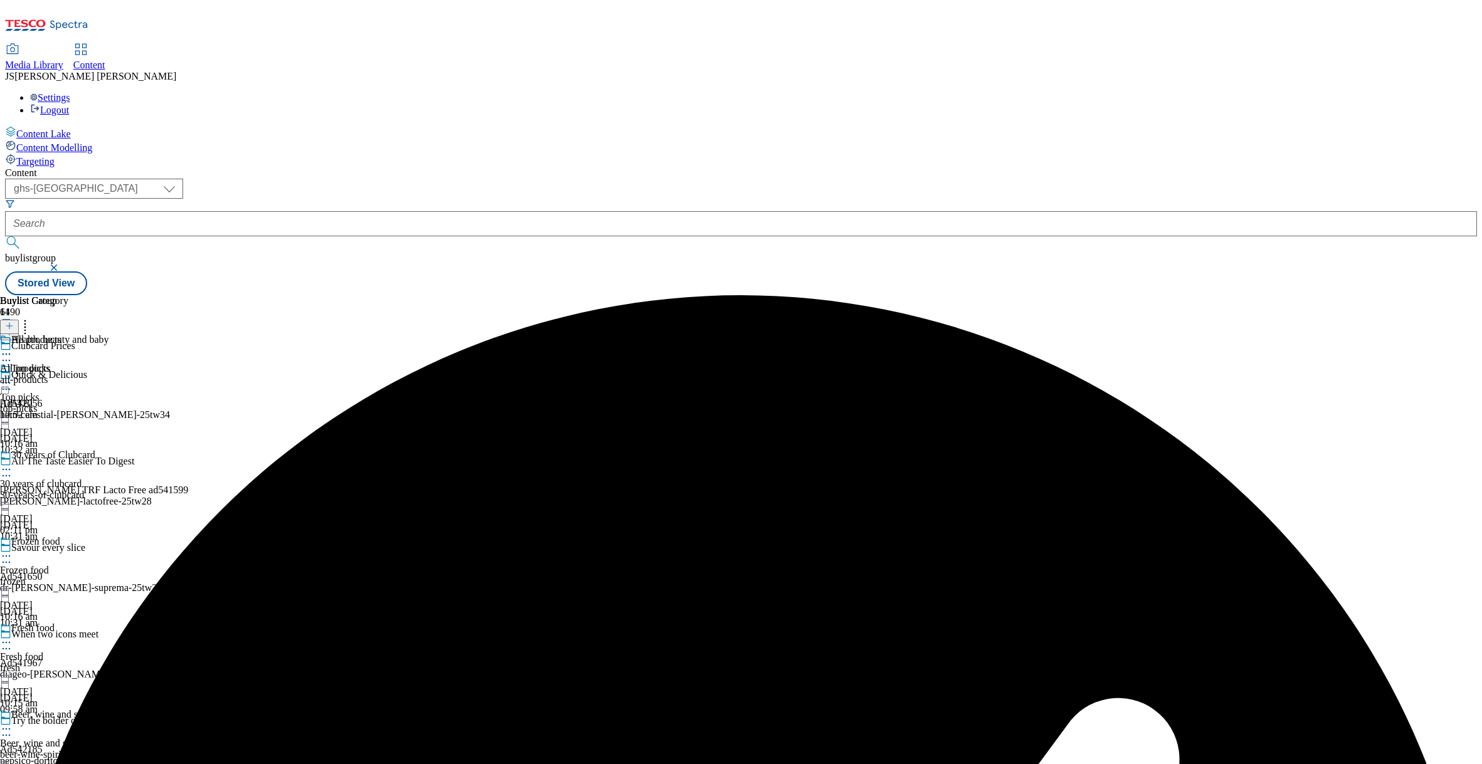
click at [13, 348] on icon at bounding box center [6, 354] width 13 height 13
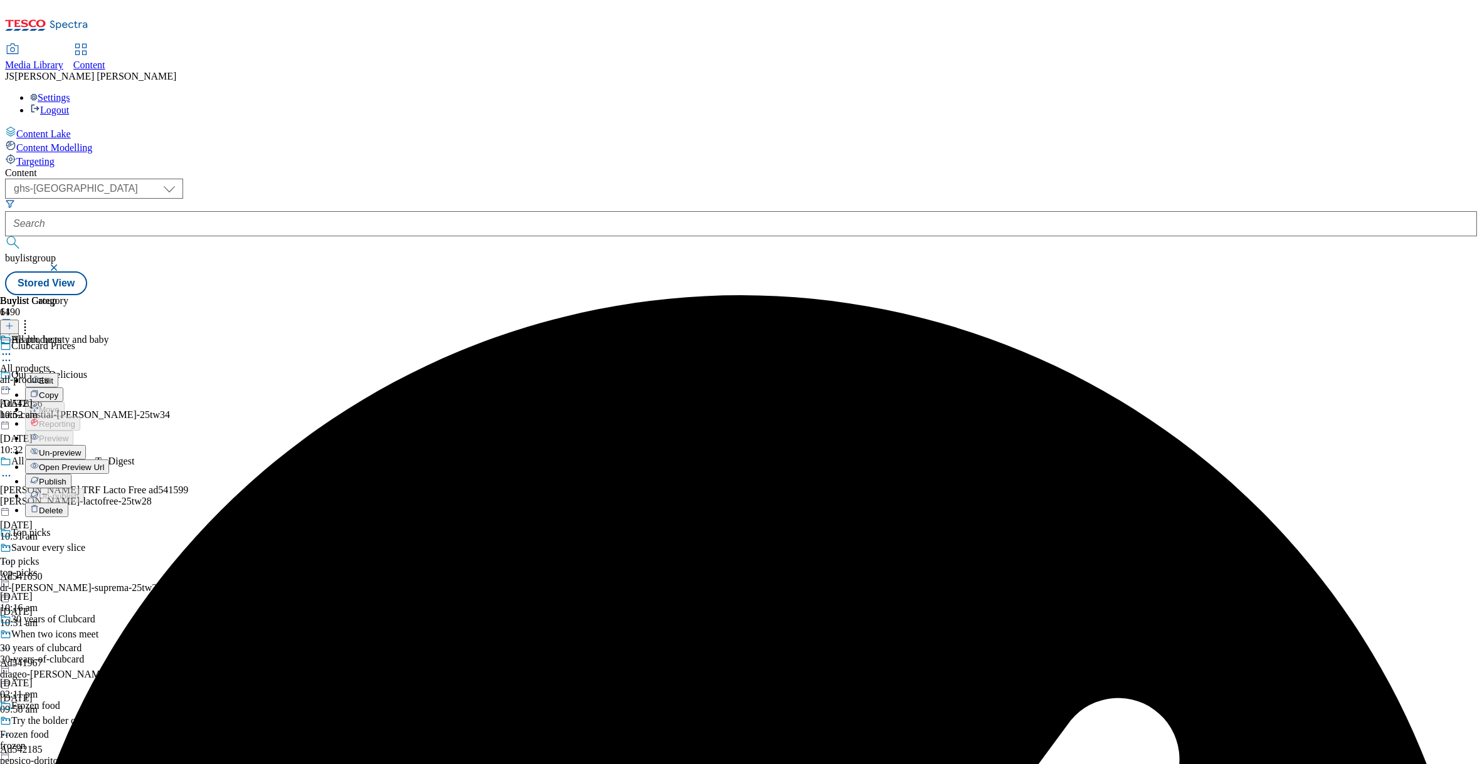
click at [66, 477] on span "Publish" at bounding box center [53, 481] width 28 height 9
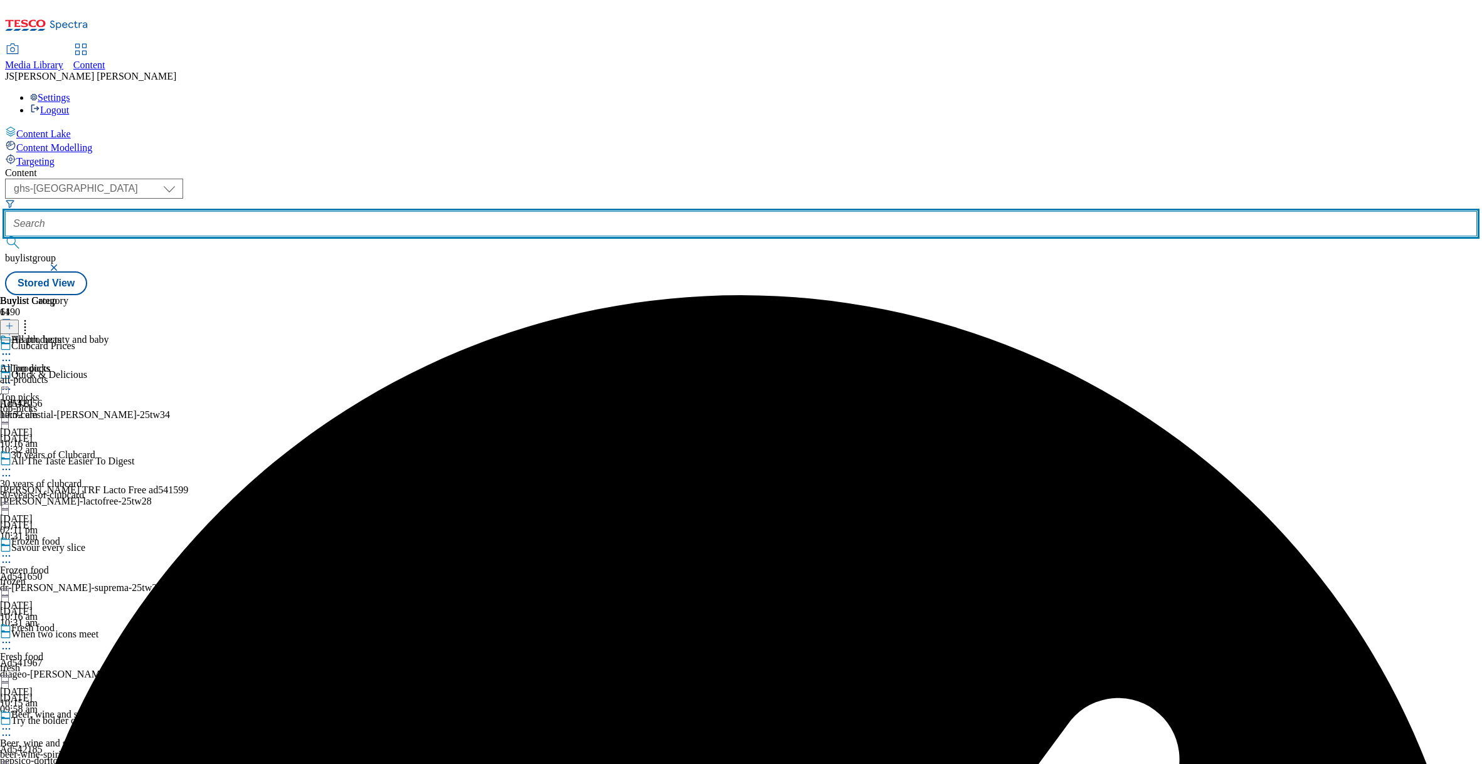
click at [293, 211] on input "text" at bounding box center [740, 223] width 1471 height 25
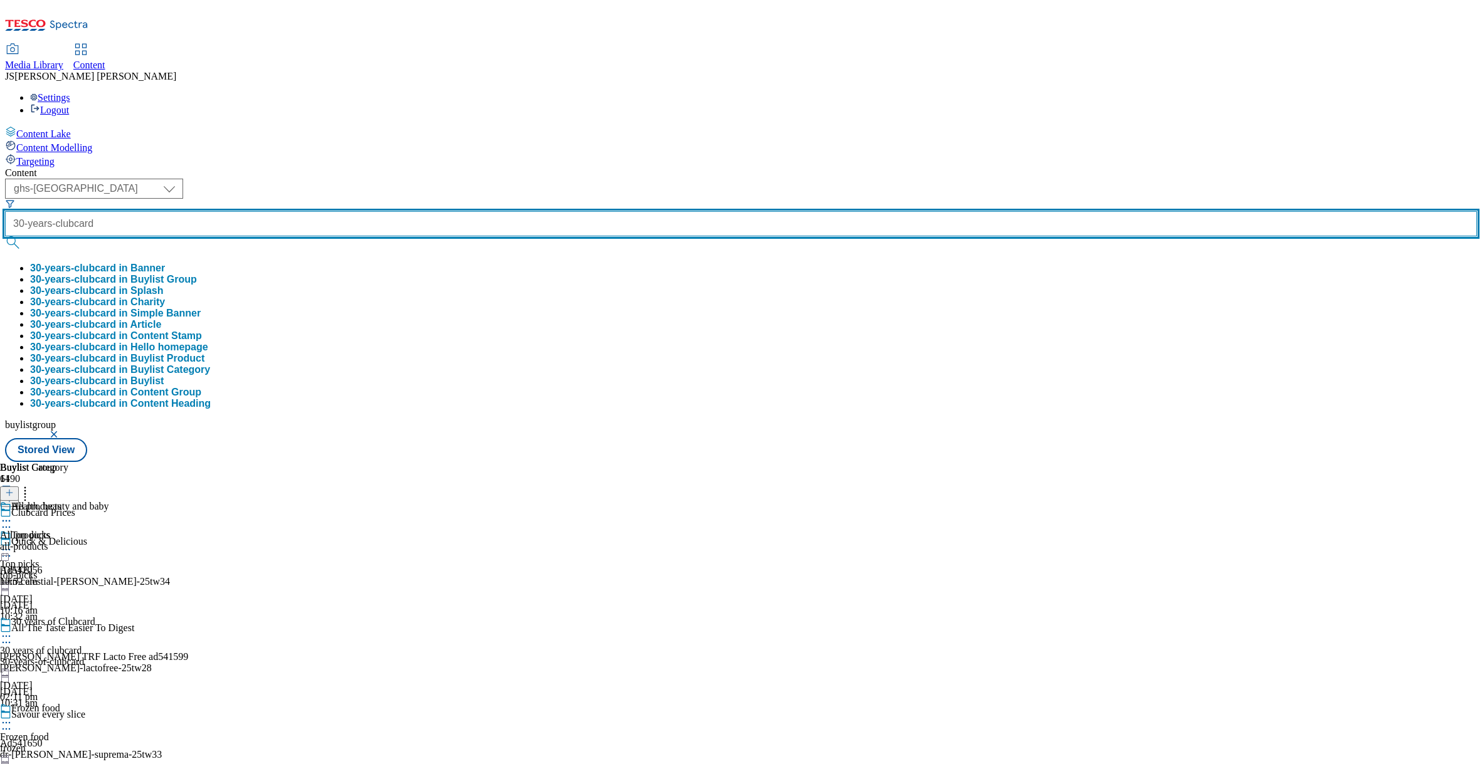
type input "30-years-clubcard"
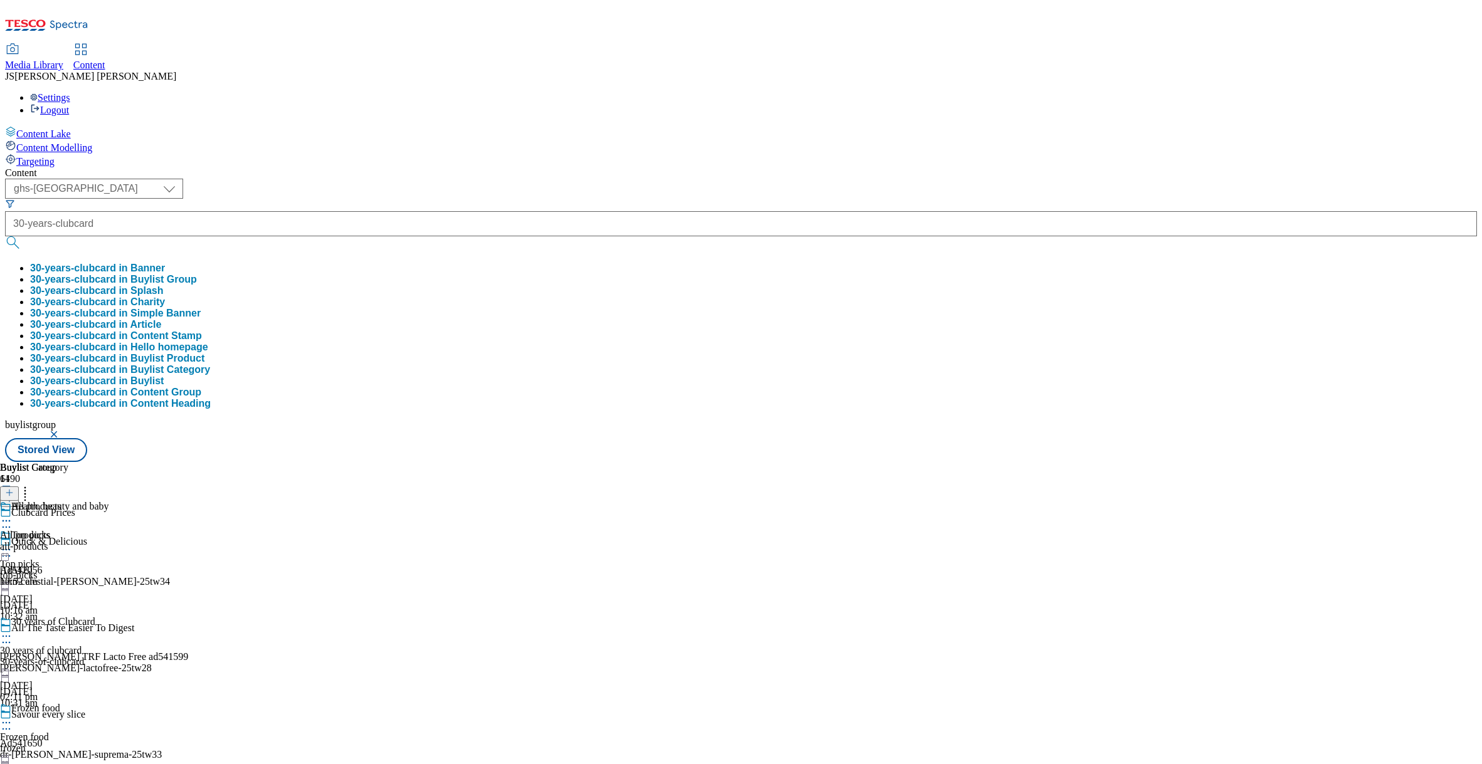
click at [197, 274] on button "30-years-clubcard in Buylist Group" at bounding box center [113, 279] width 167 height 11
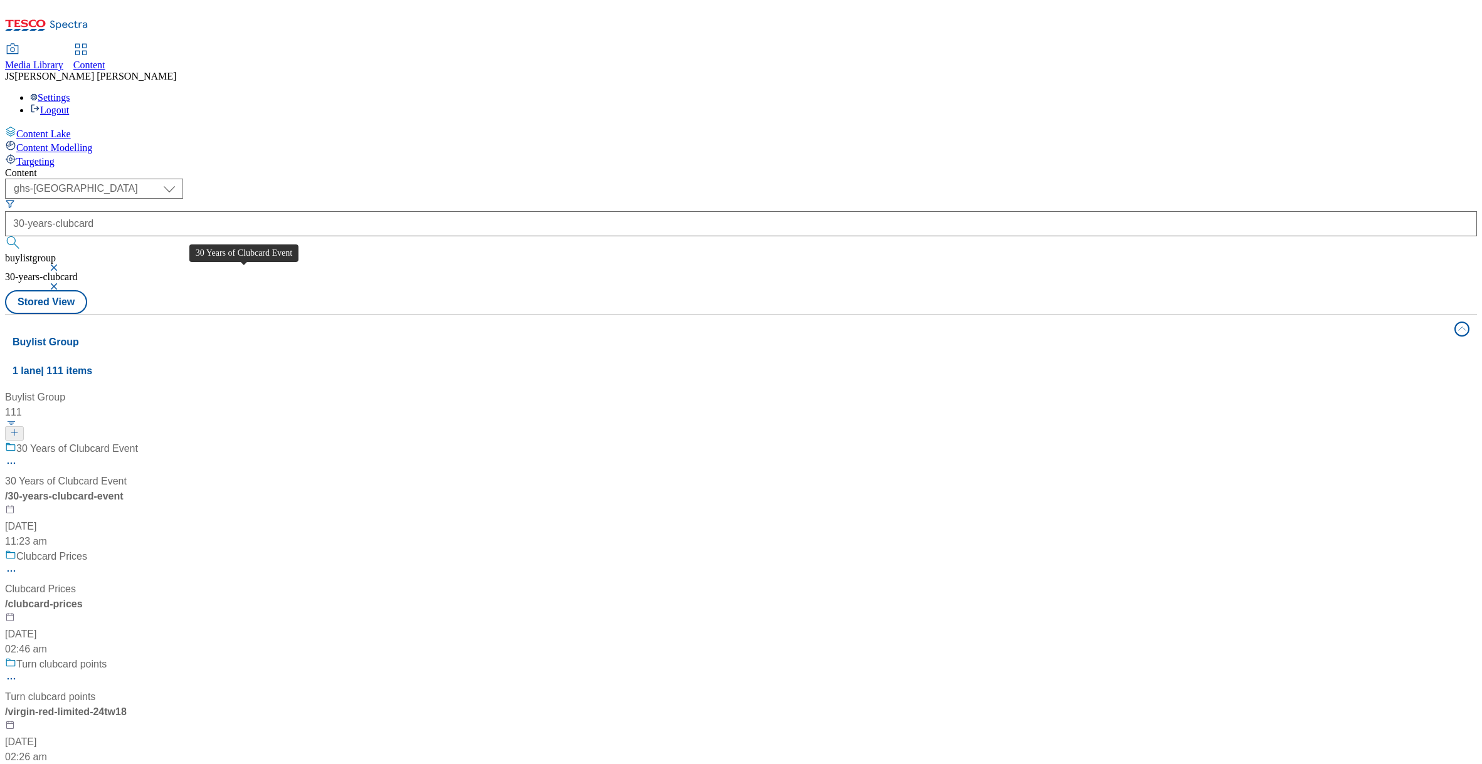
click at [127, 474] on div "30 Years of Clubcard Event" at bounding box center [66, 481] width 122 height 15
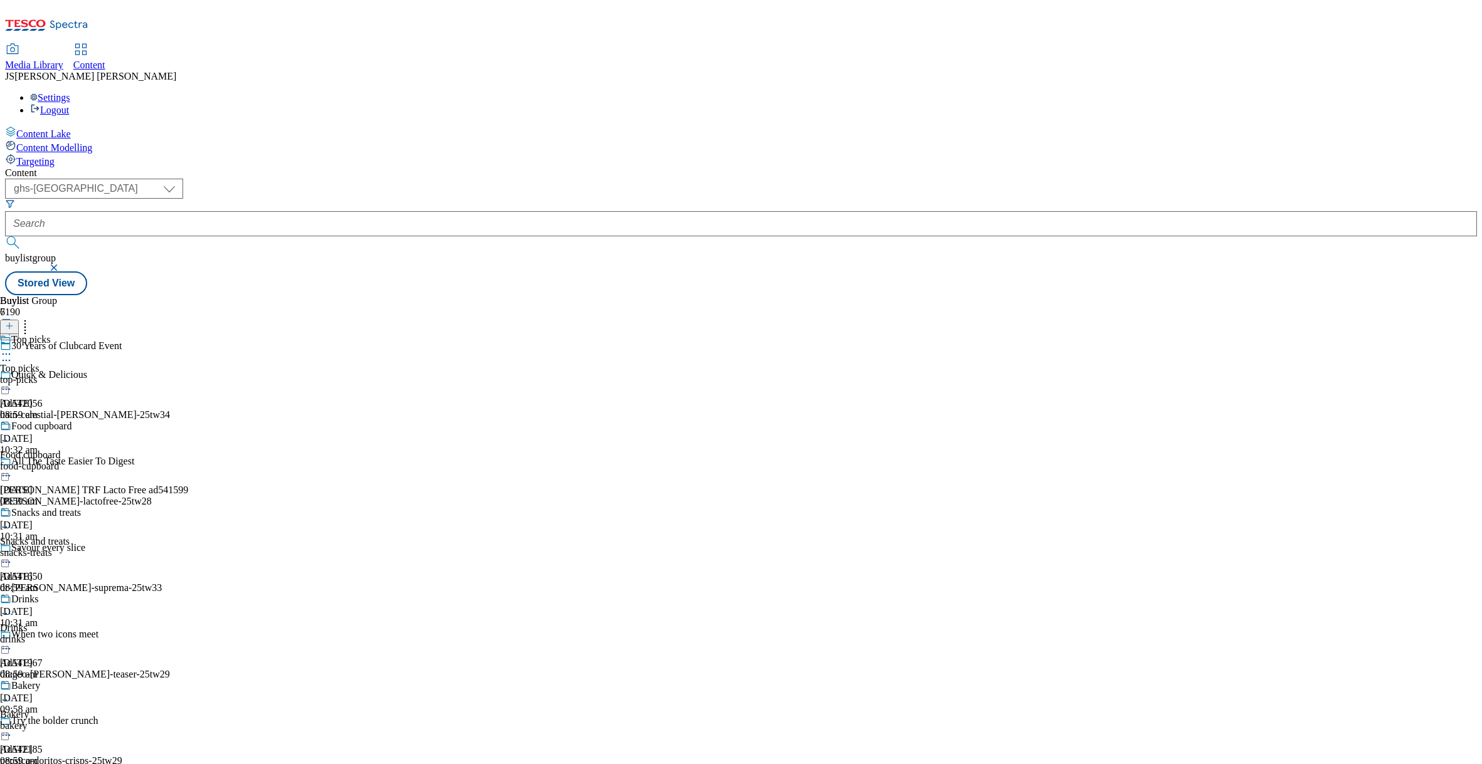
click at [87, 374] on div "top-picks" at bounding box center [43, 379] width 87 height 11
click at [13, 377] on icon at bounding box center [6, 383] width 13 height 13
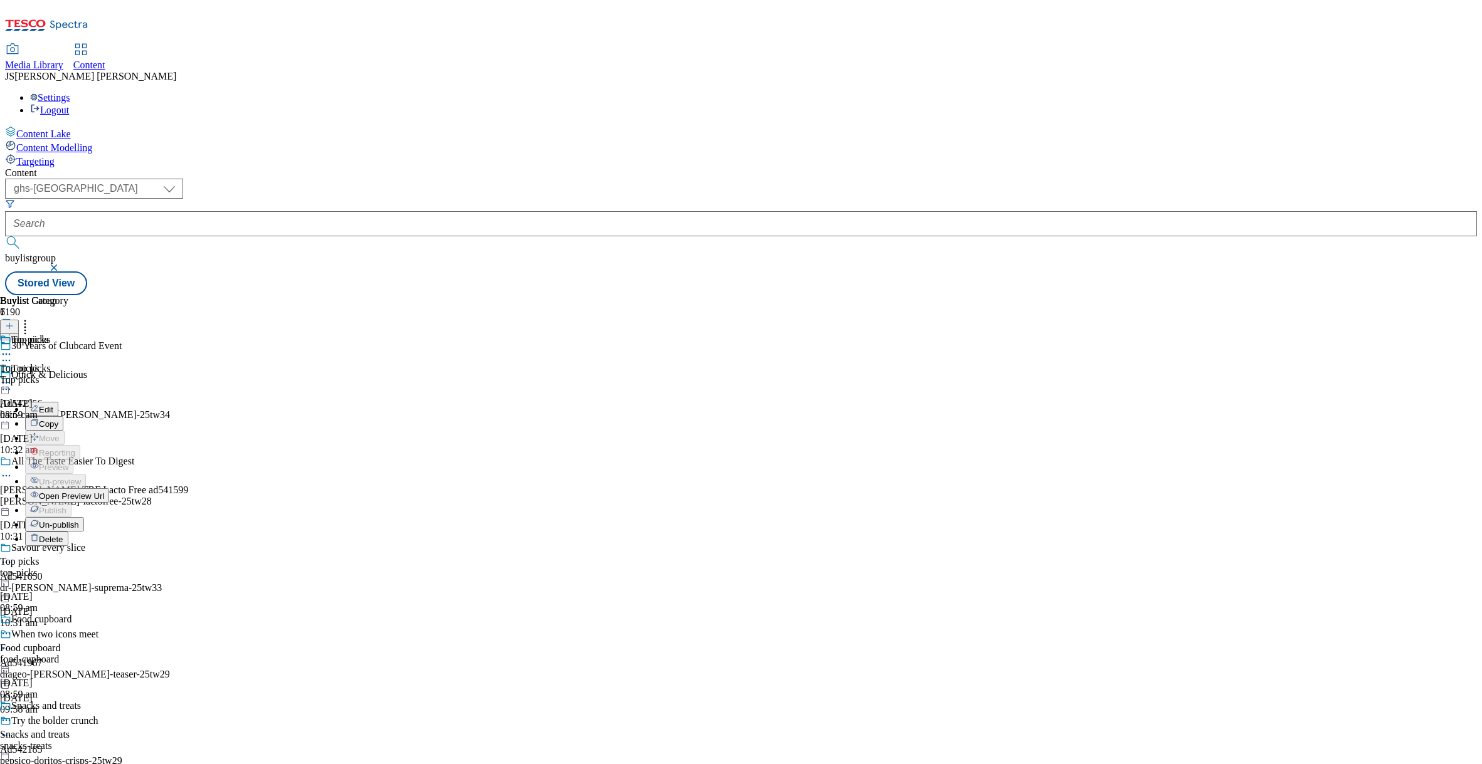
click at [79, 520] on span "Un-publish" at bounding box center [59, 524] width 40 height 9
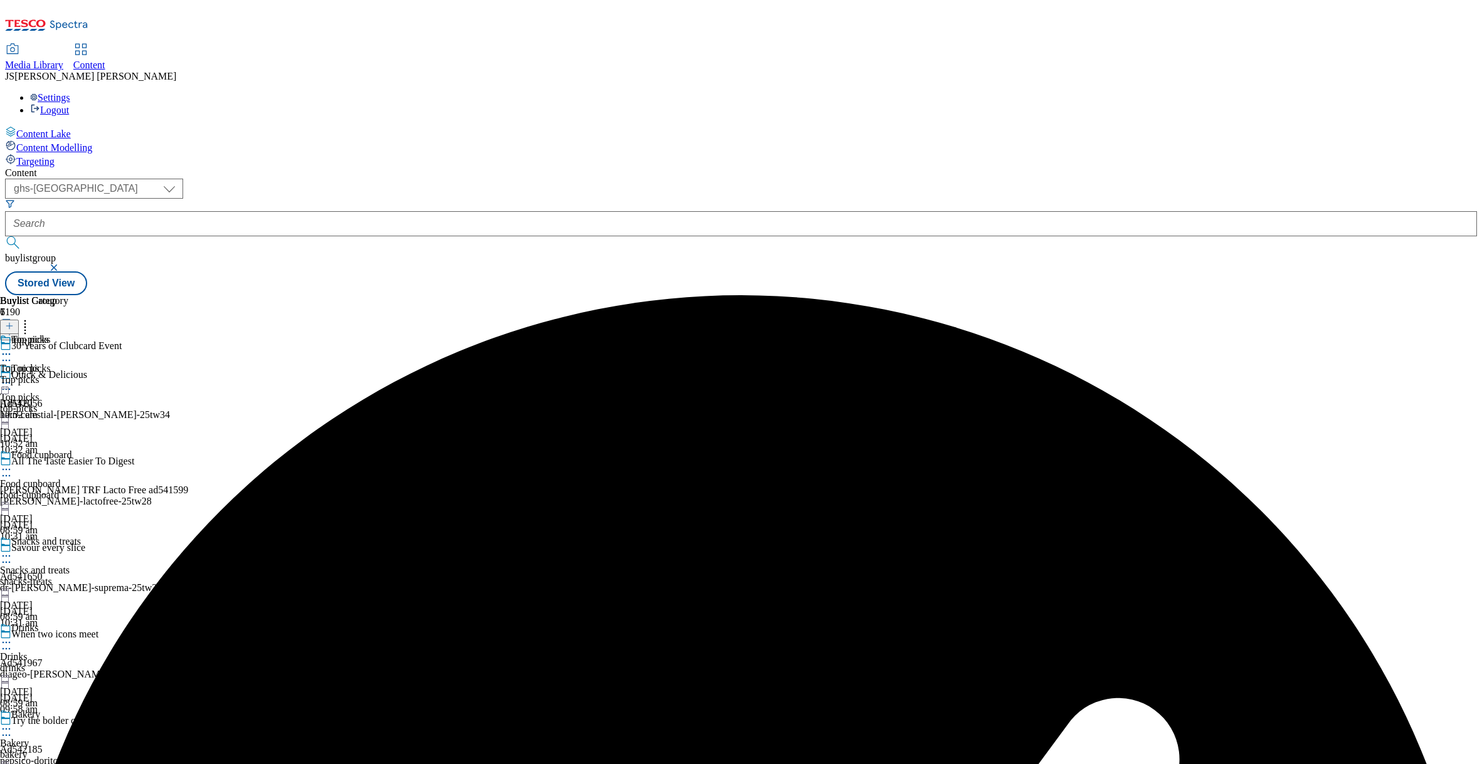
click at [11, 382] on circle at bounding box center [10, 383] width 2 height 2
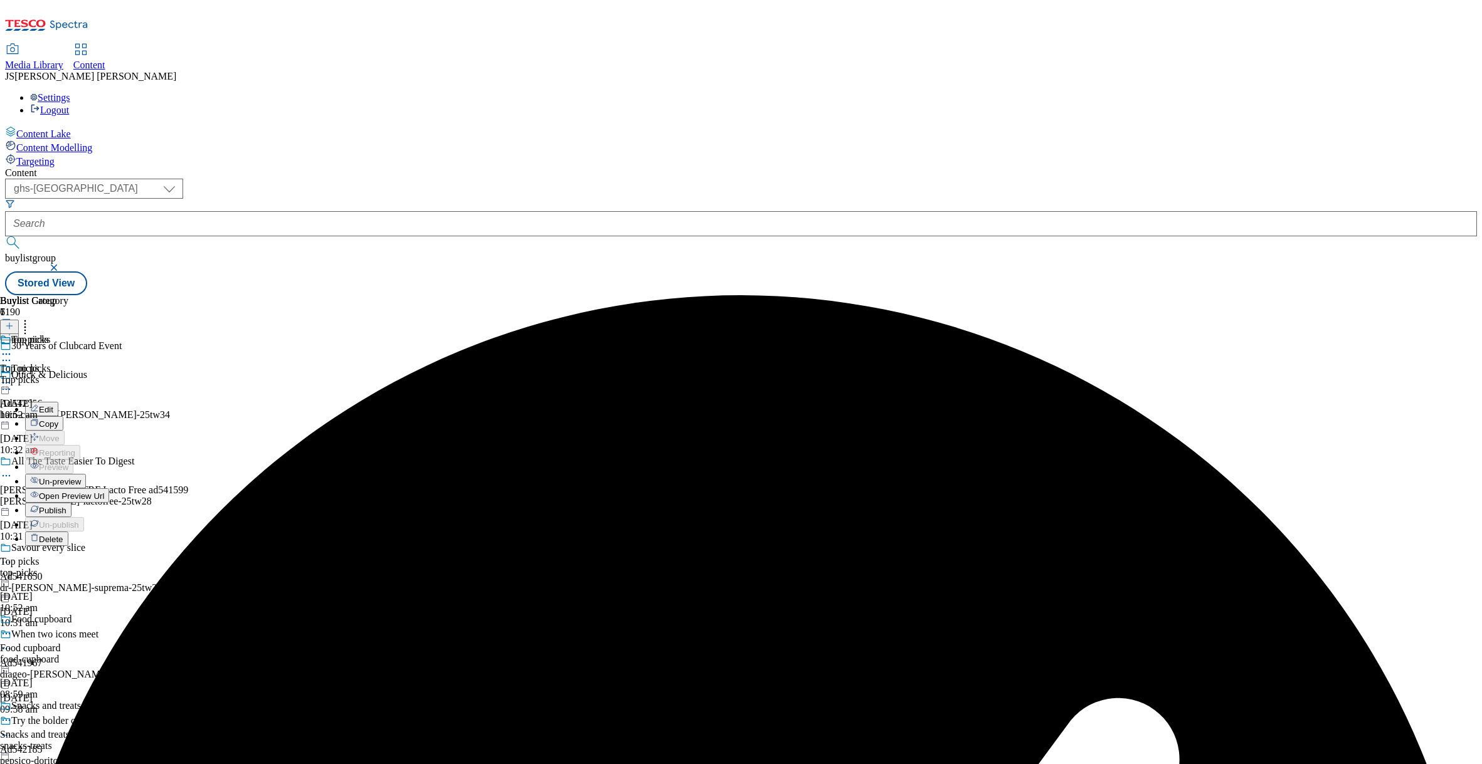
click at [81, 477] on span "Un-preview" at bounding box center [60, 481] width 42 height 9
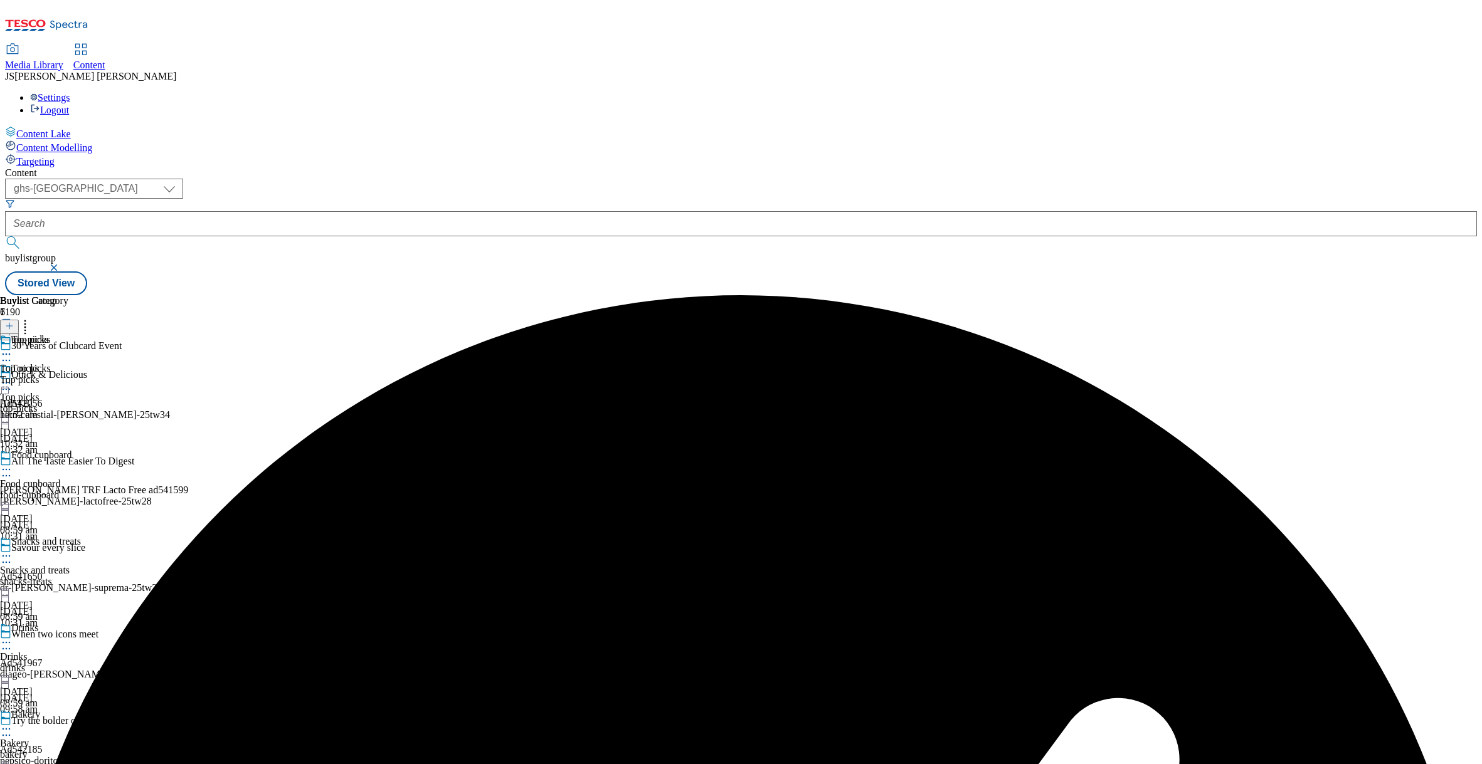
click at [68, 374] on div "Top picks" at bounding box center [34, 379] width 68 height 11
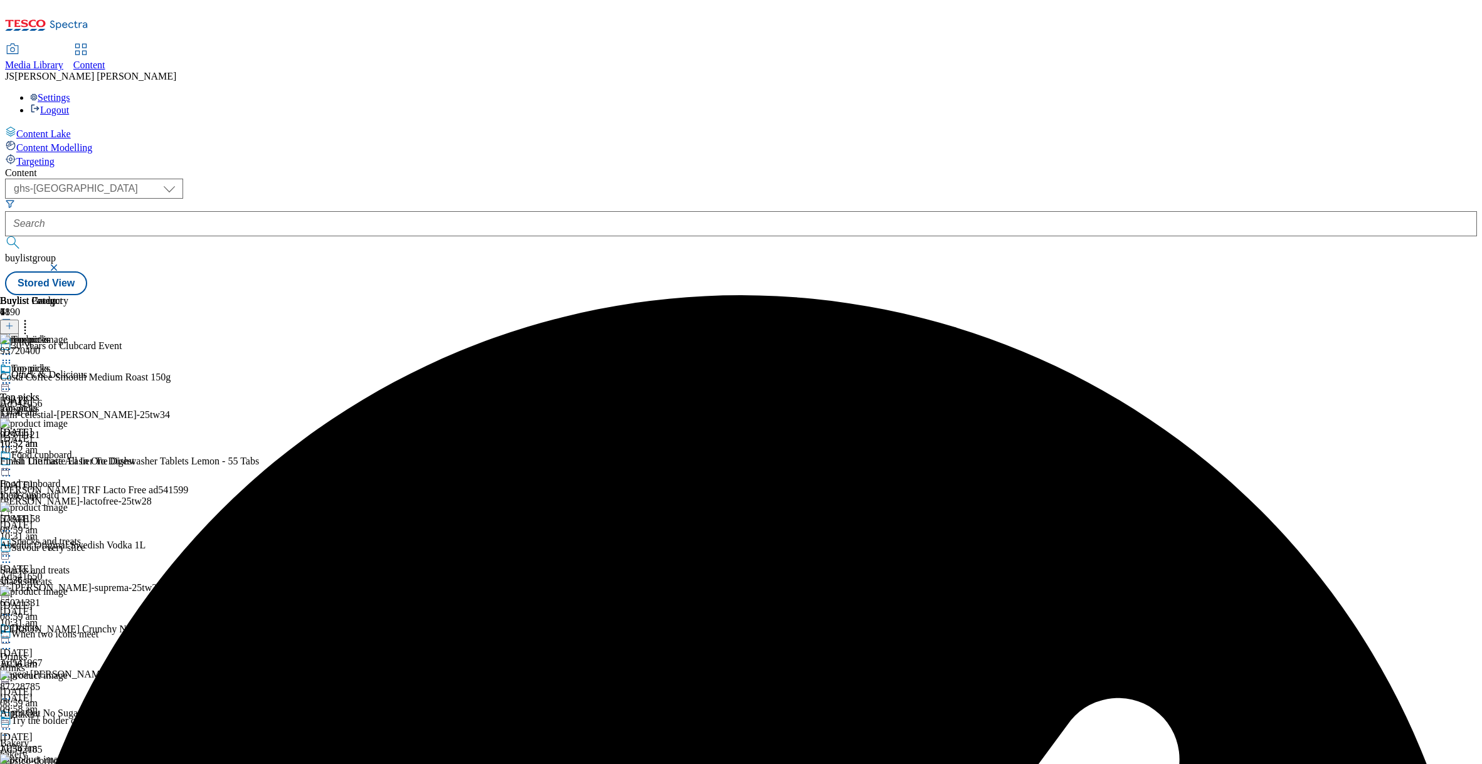
click at [14, 322] on icon at bounding box center [9, 326] width 9 height 9
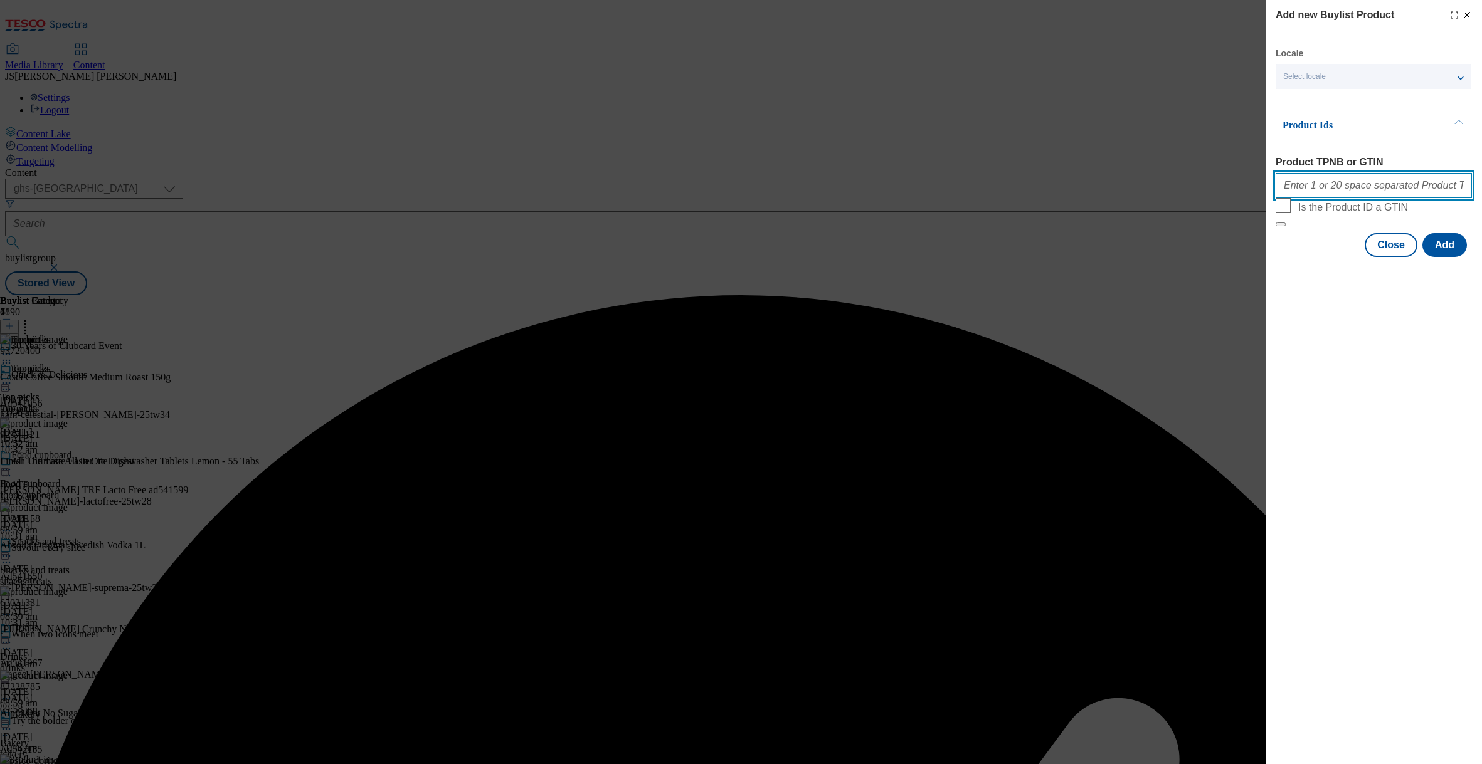
click at [1304, 188] on input "Product TPNB or GTIN" at bounding box center [1373, 185] width 196 height 25
paste input ""65021331 92971121 58974098""
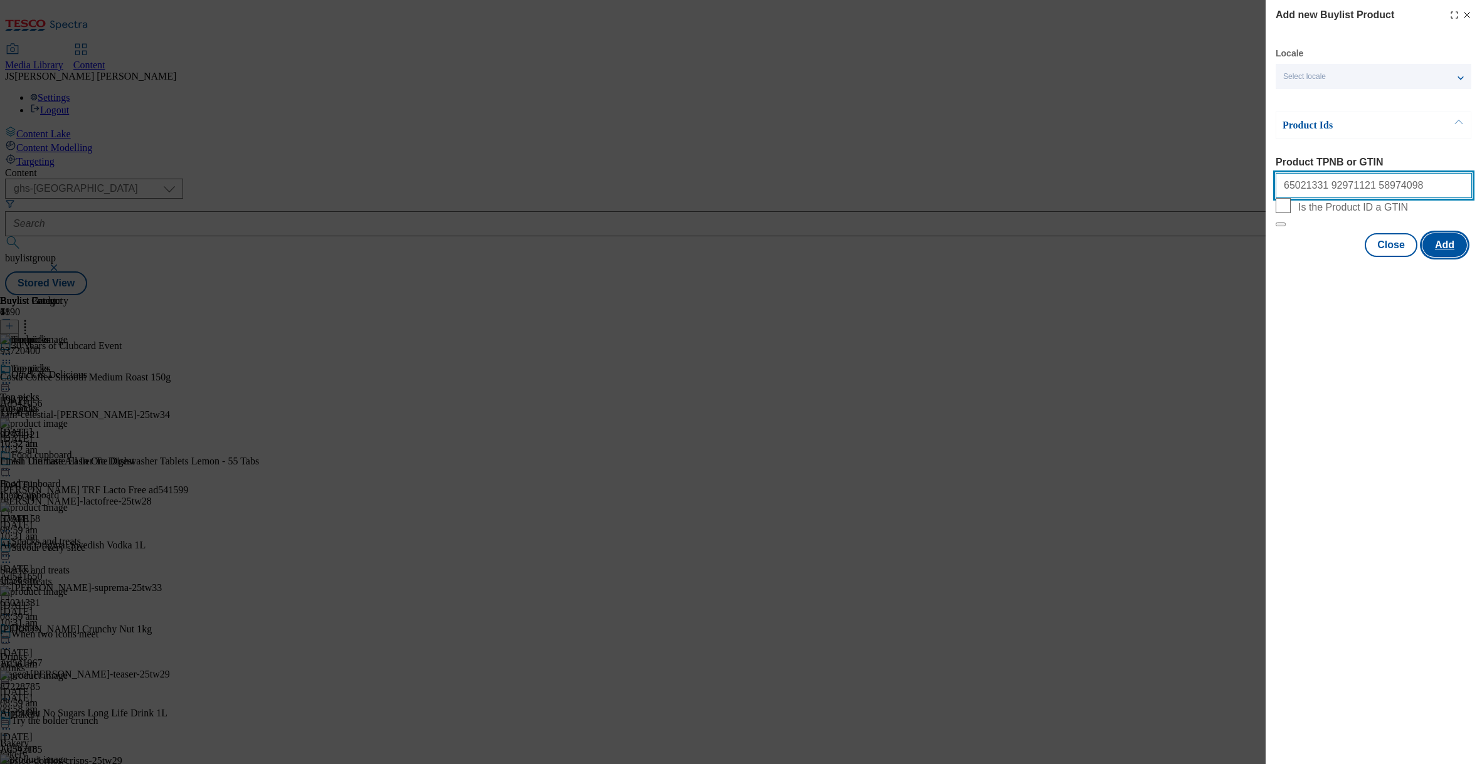
type input "65021331 92971121 58974098"
click at [1456, 257] on button "Add" at bounding box center [1444, 245] width 45 height 24
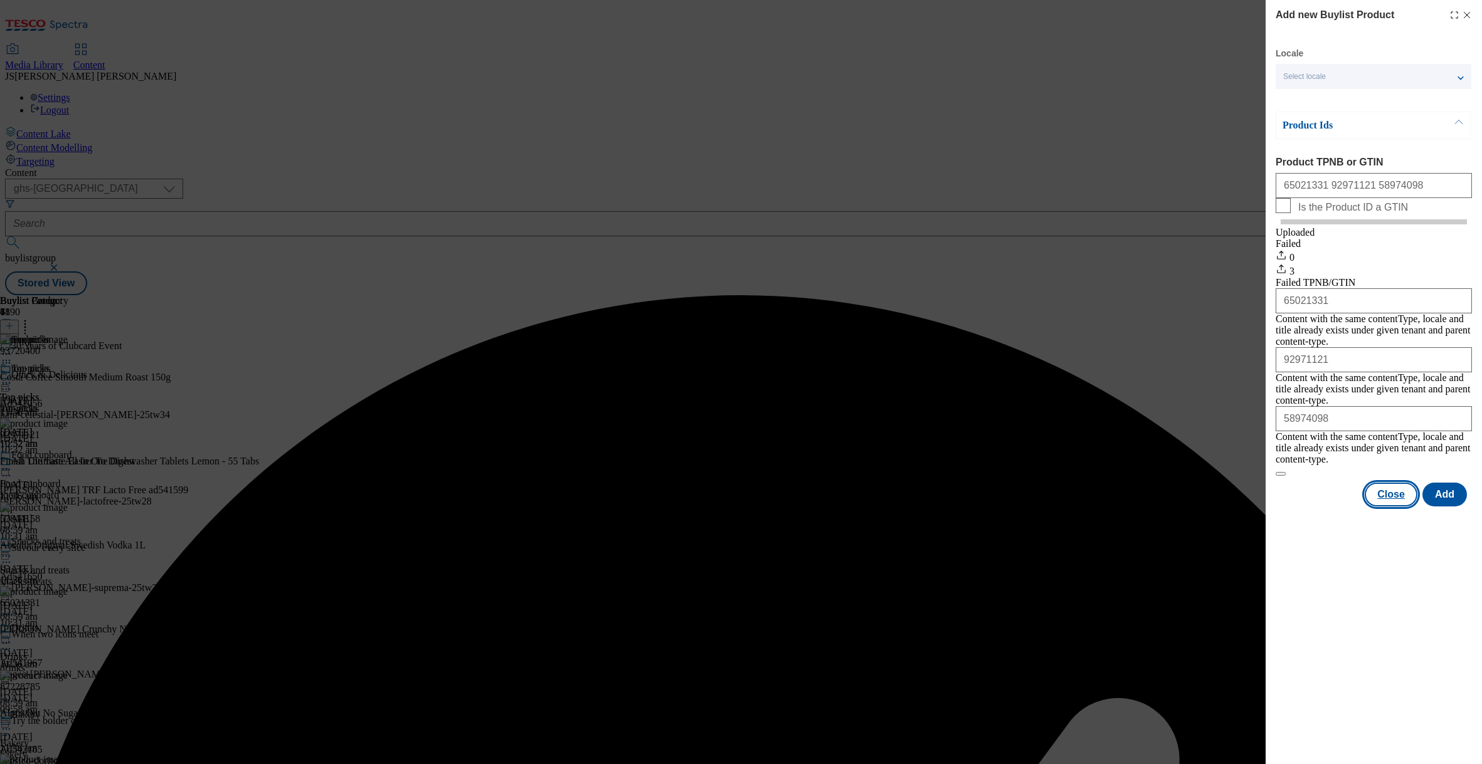
click at [1386, 483] on button "Close" at bounding box center [1390, 495] width 53 height 24
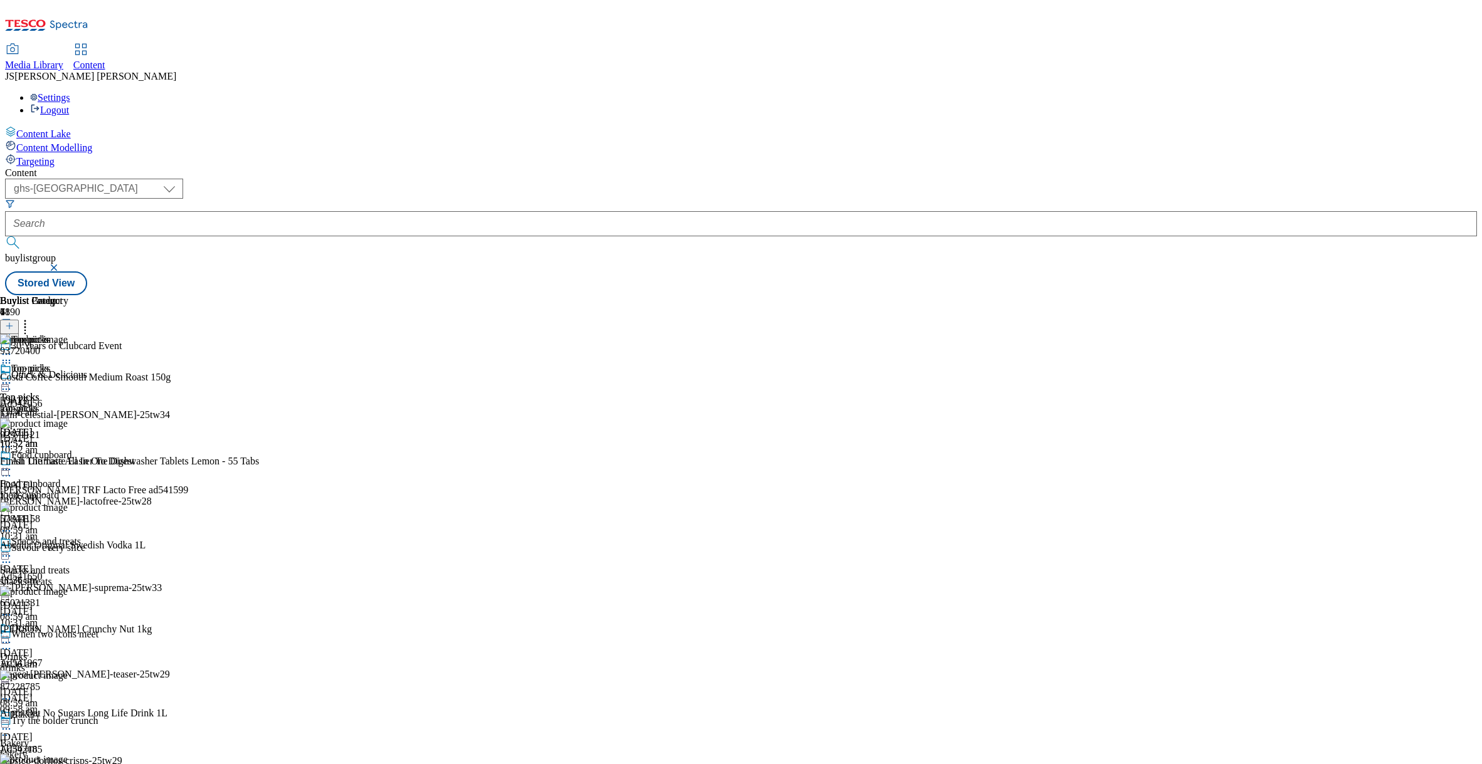
drag, startPoint x: 1063, startPoint y: 148, endPoint x: 1058, endPoint y: 164, distance: 16.9
click at [31, 318] on icon at bounding box center [25, 324] width 13 height 13
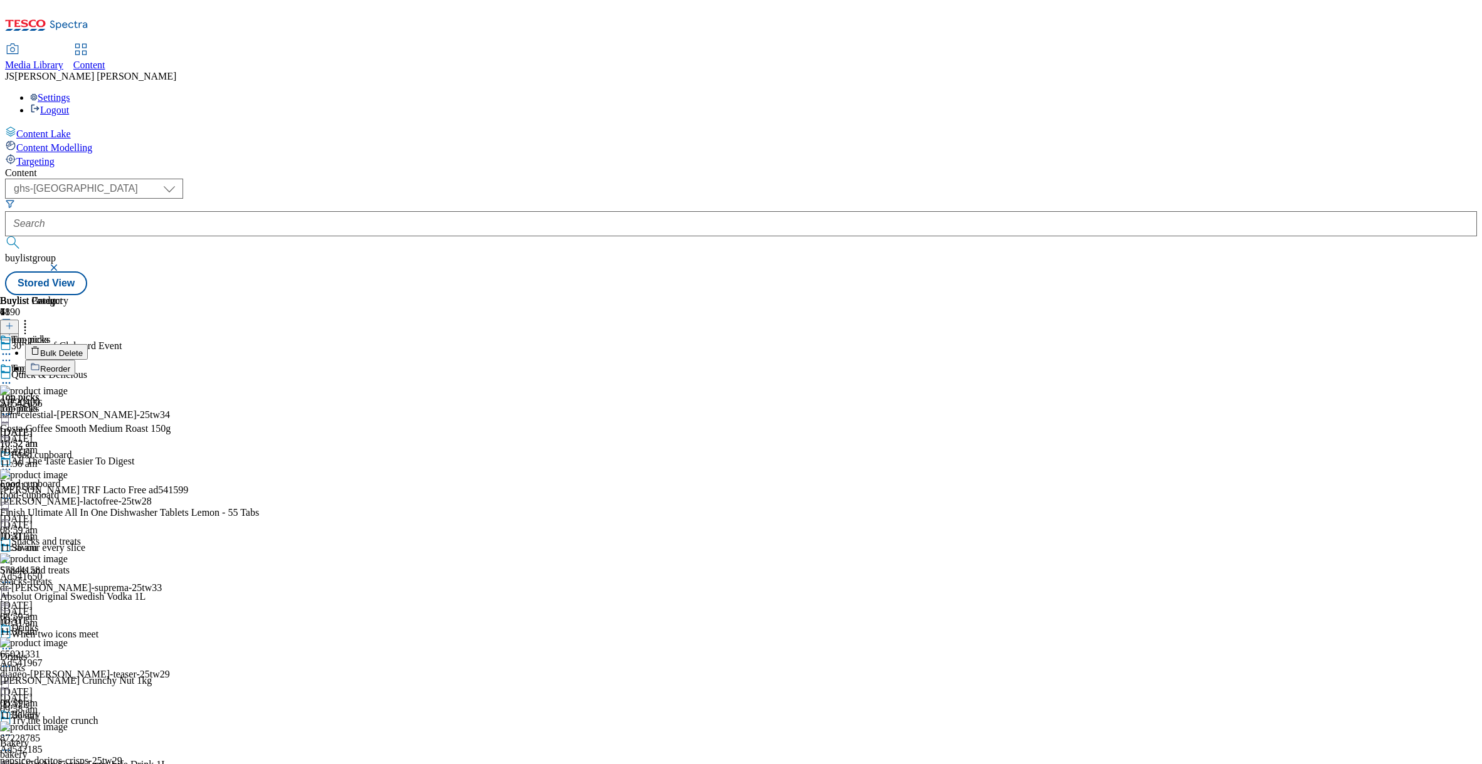
click at [70, 364] on span "Reorder" at bounding box center [55, 368] width 30 height 9
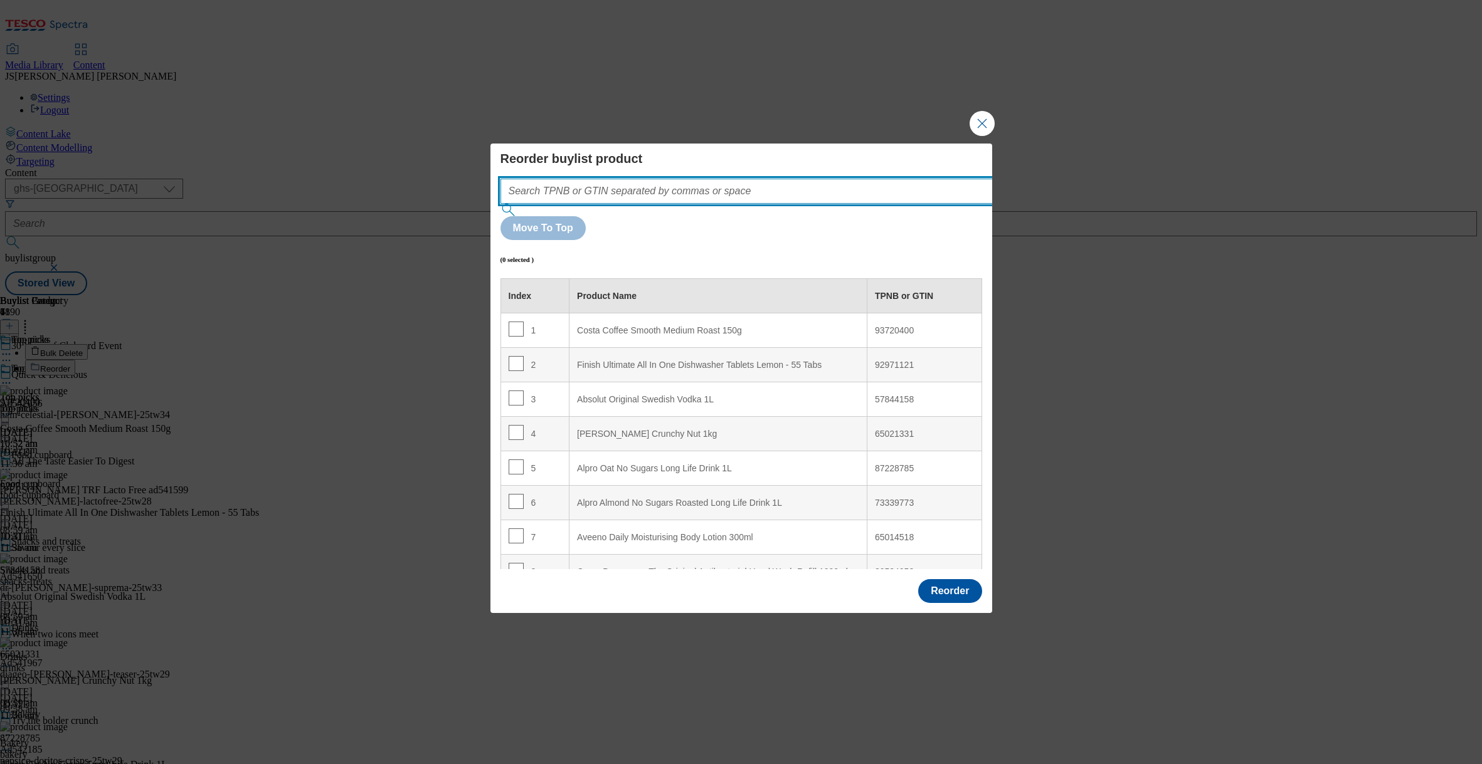
click at [626, 204] on input "Modal" at bounding box center [765, 191] width 530 height 25
paste input ""65021331 92971121 58974098""
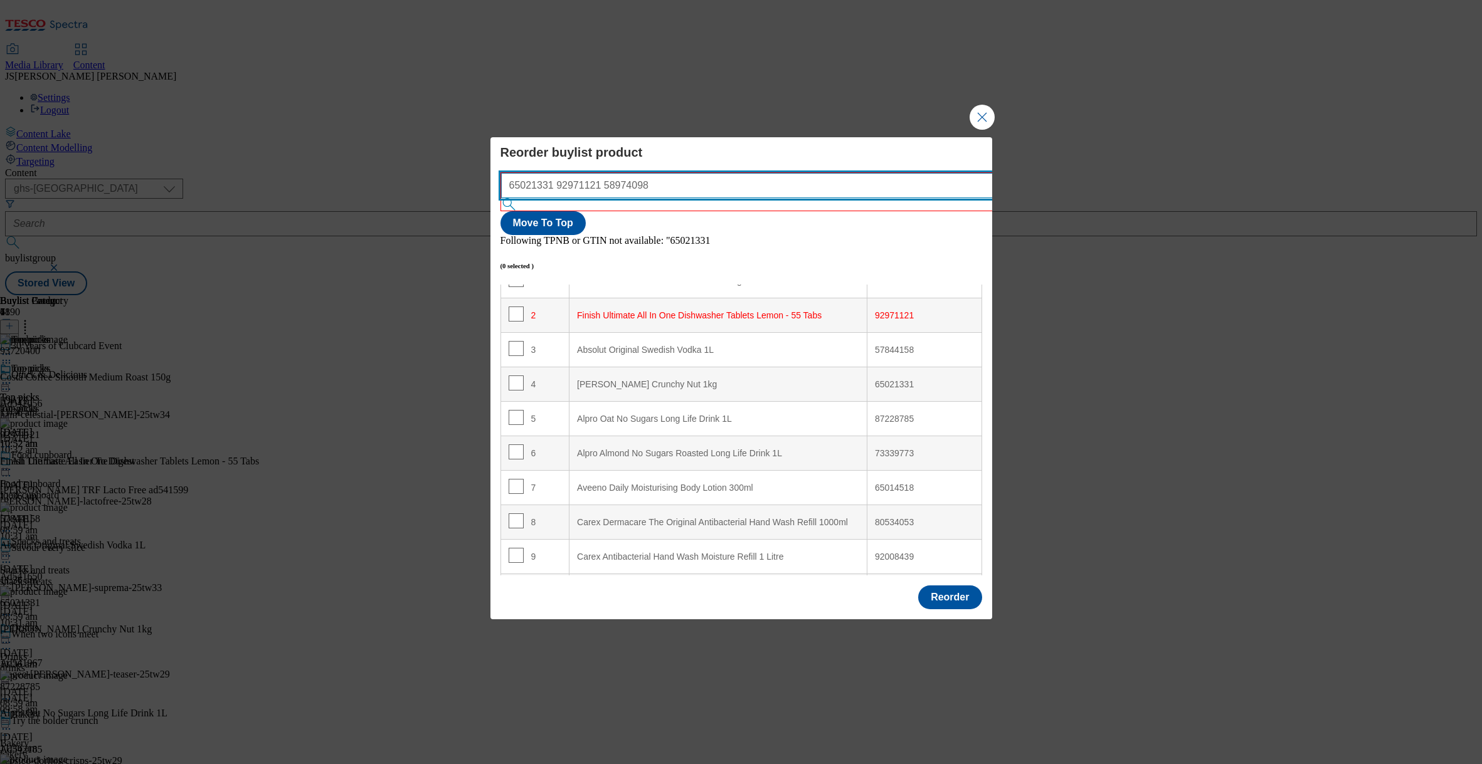
scroll to position [80, 0]
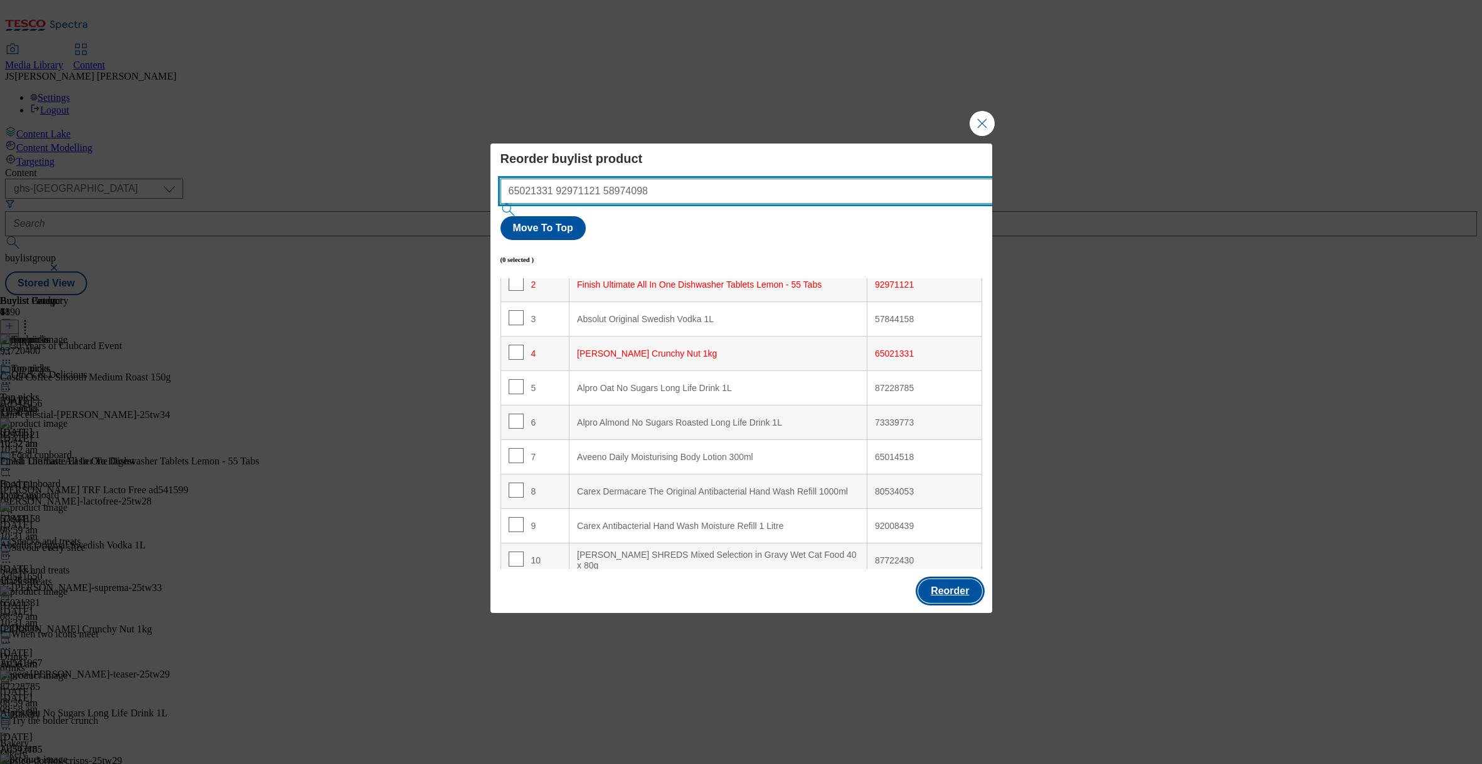
type input "65021331 92971121 58974098"
click at [944, 579] on button "Reorder" at bounding box center [949, 591] width 63 height 24
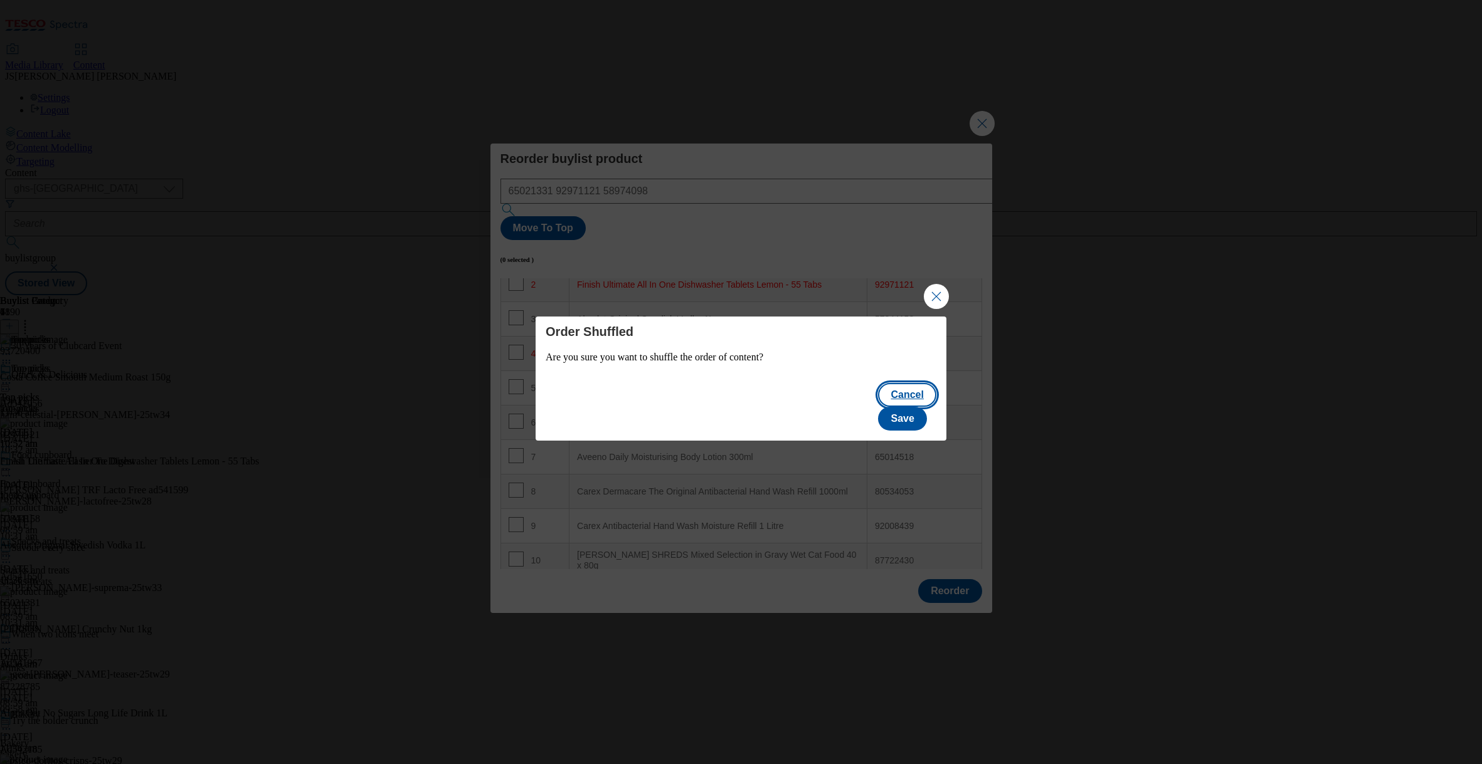
click at [878, 407] on button "Cancel" at bounding box center [907, 395] width 58 height 24
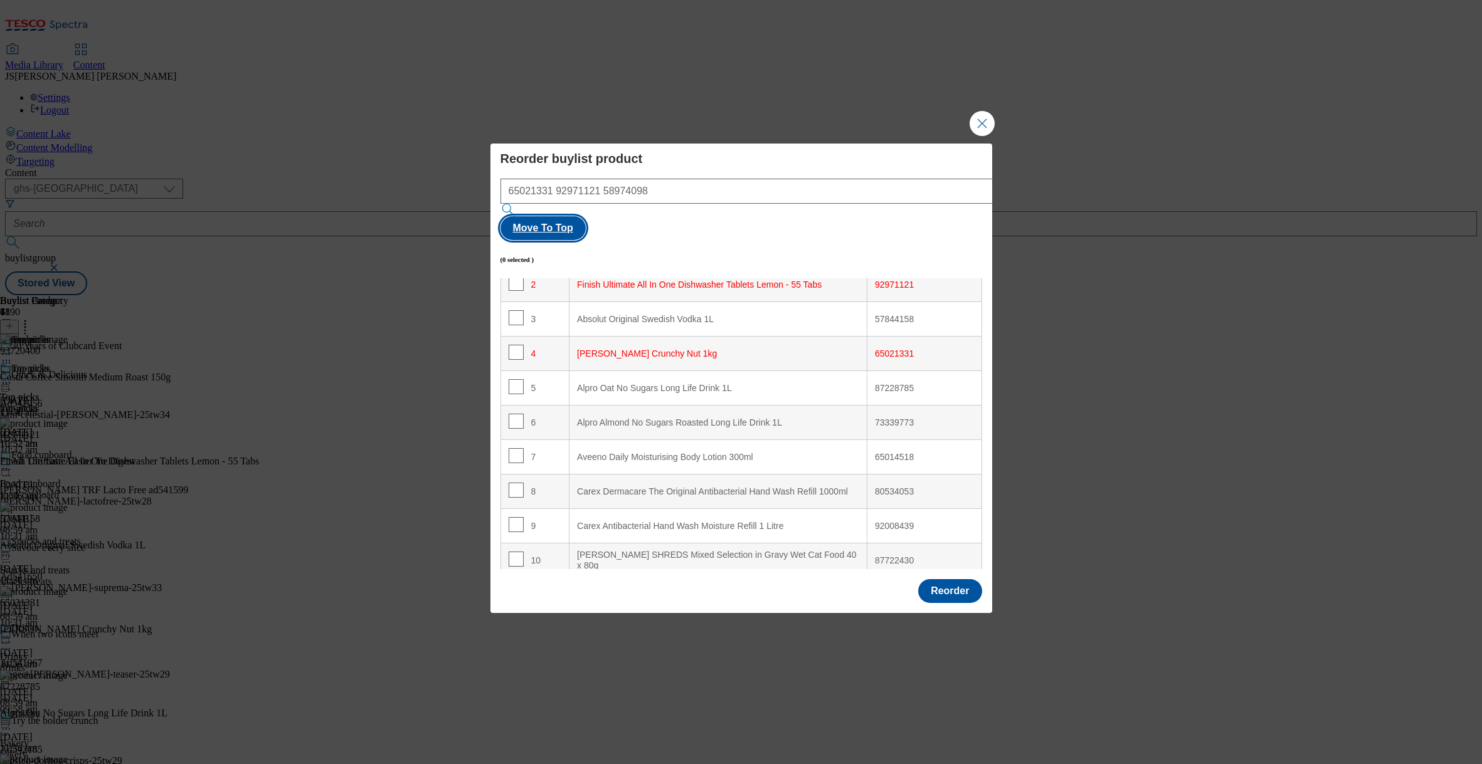
click at [586, 216] on button "Move To Top" at bounding box center [542, 228] width 85 height 24
checkbox input "true"
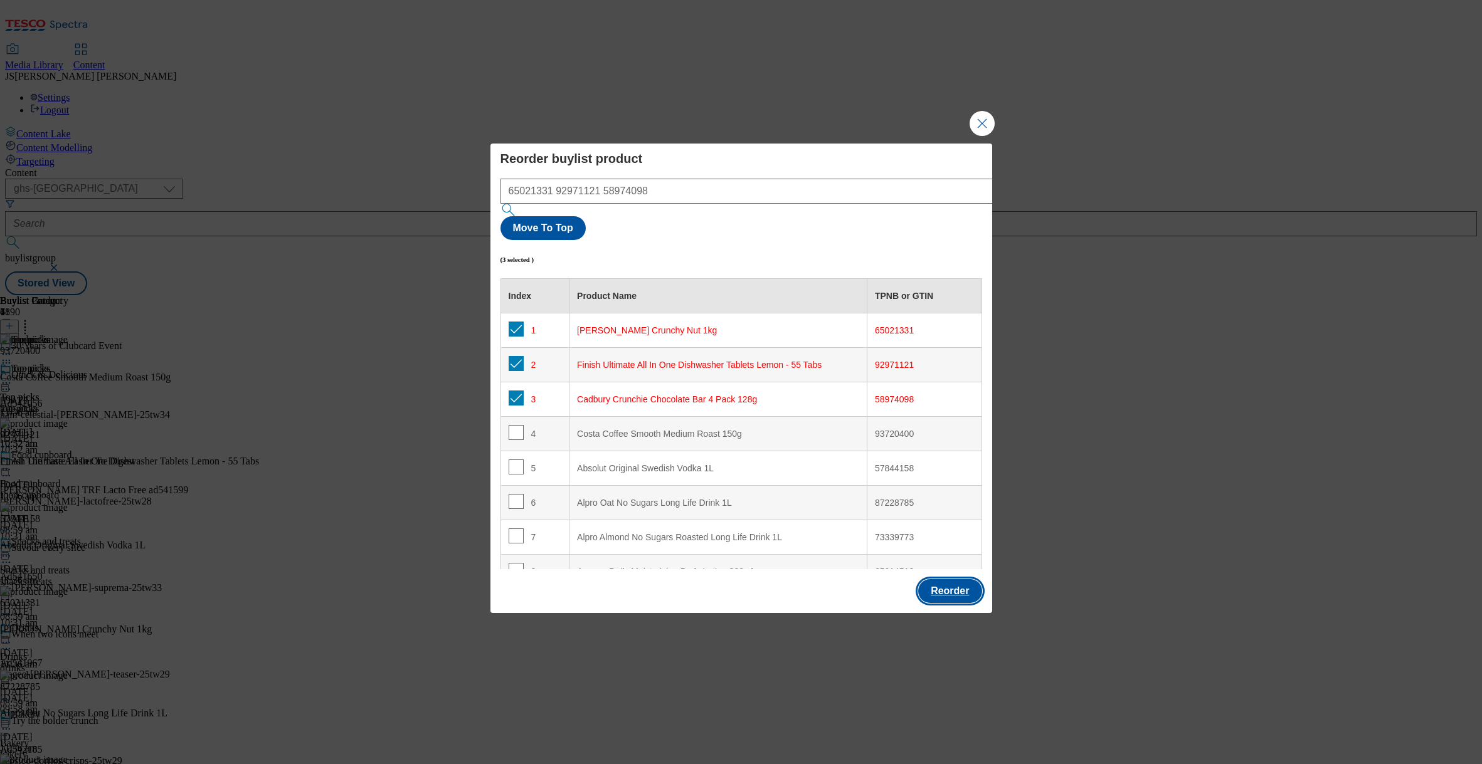
click at [959, 579] on button "Reorder" at bounding box center [949, 591] width 63 height 24
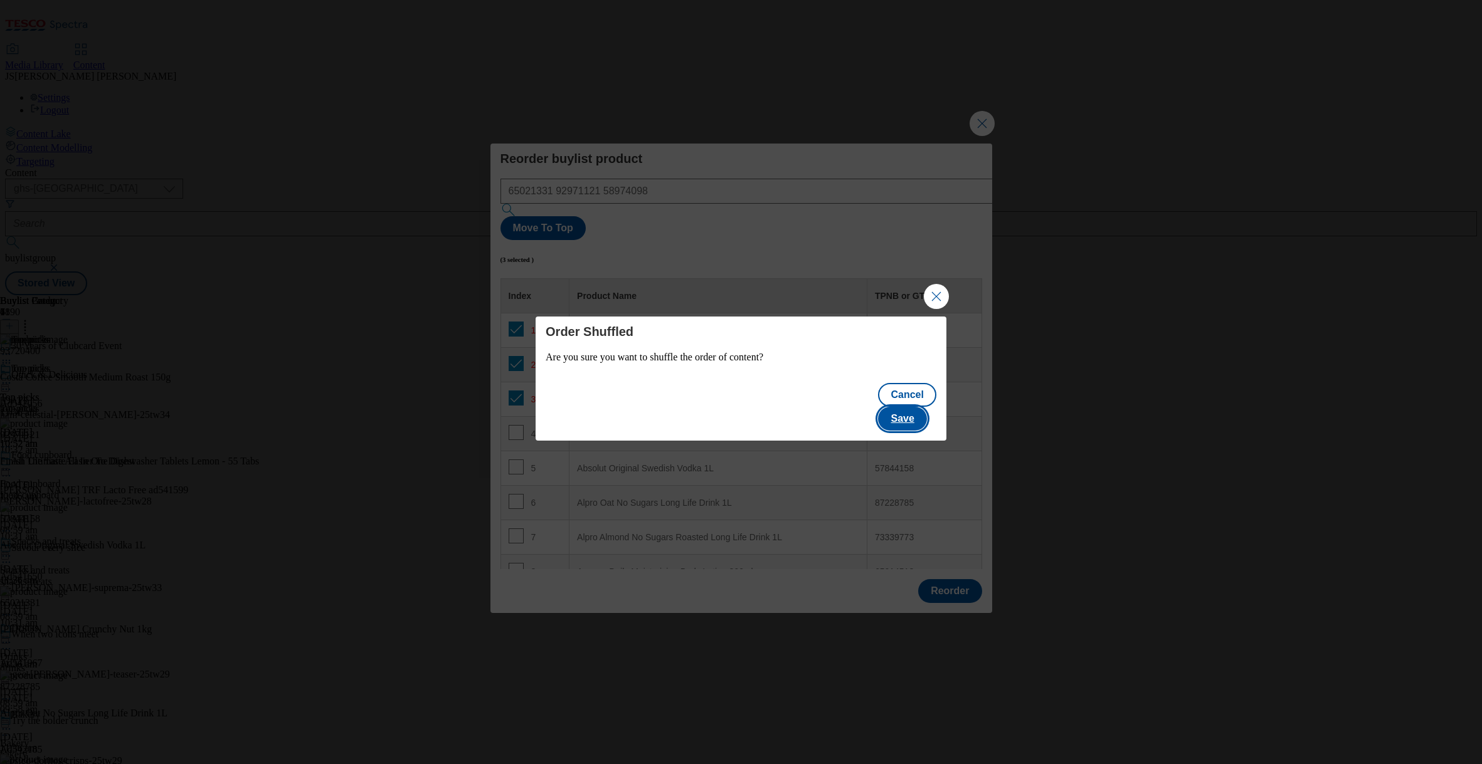
click at [911, 408] on button "Save" at bounding box center [902, 419] width 48 height 24
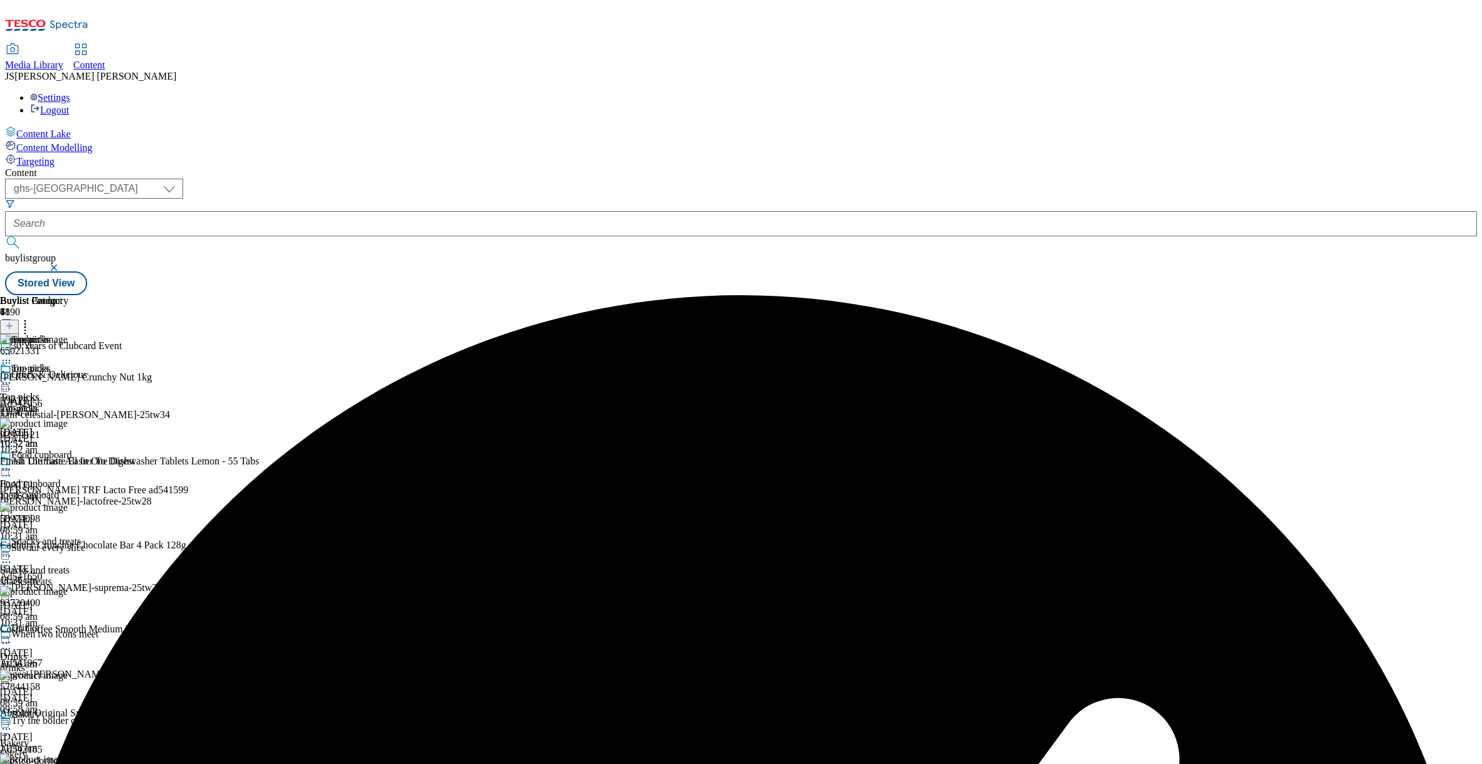
click at [13, 377] on icon at bounding box center [6, 383] width 13 height 13
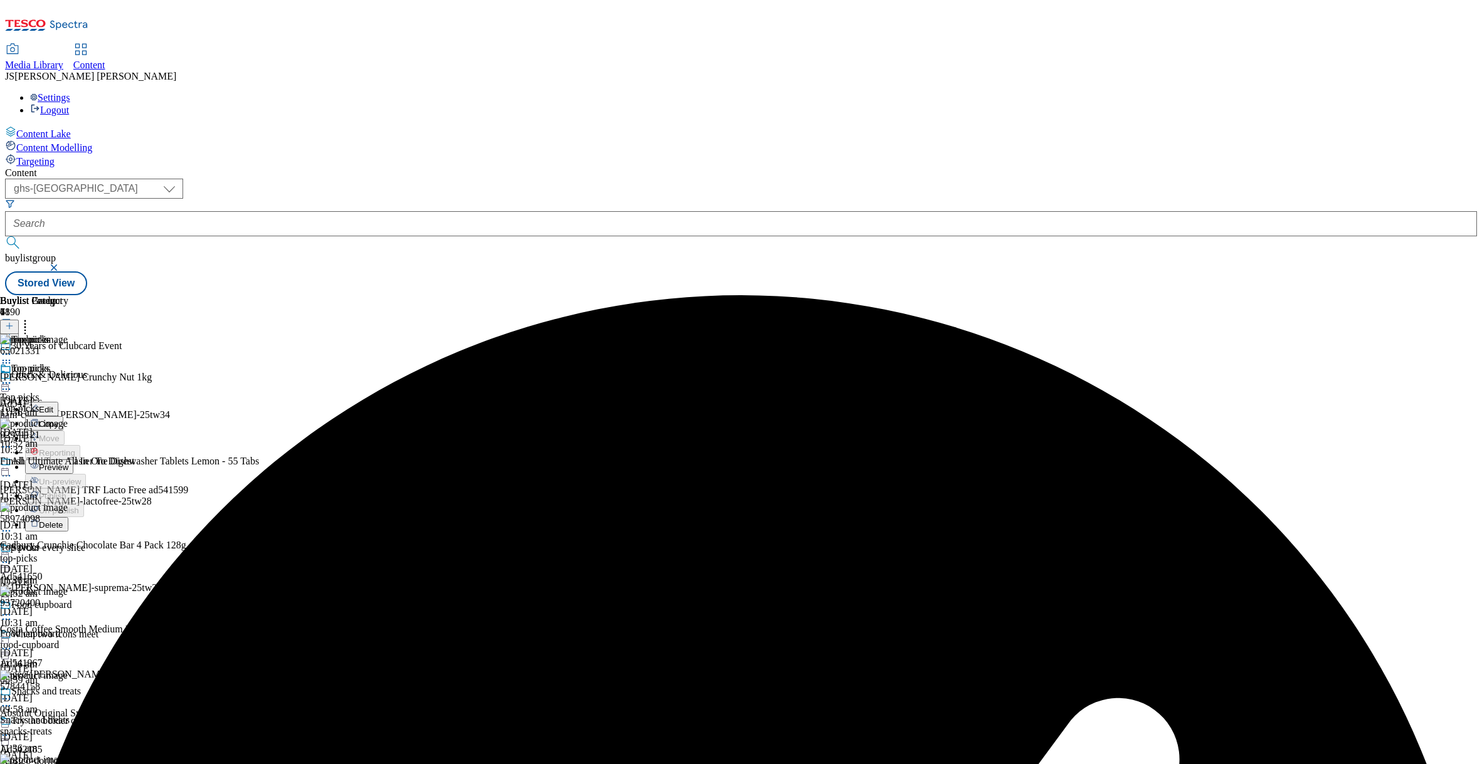
click at [68, 463] on span "Preview" at bounding box center [53, 467] width 29 height 9
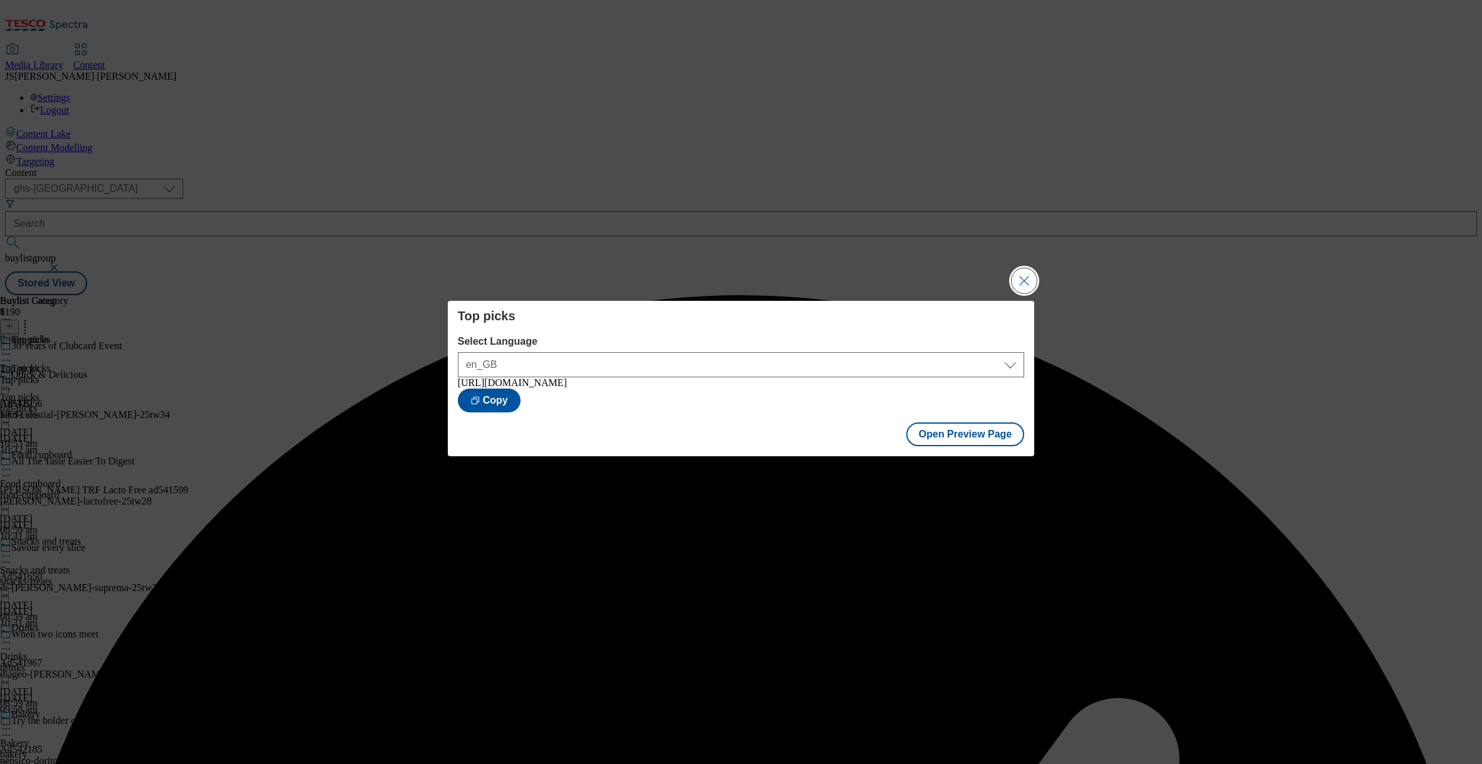
click at [1028, 283] on button "Close Modal" at bounding box center [1023, 280] width 25 height 25
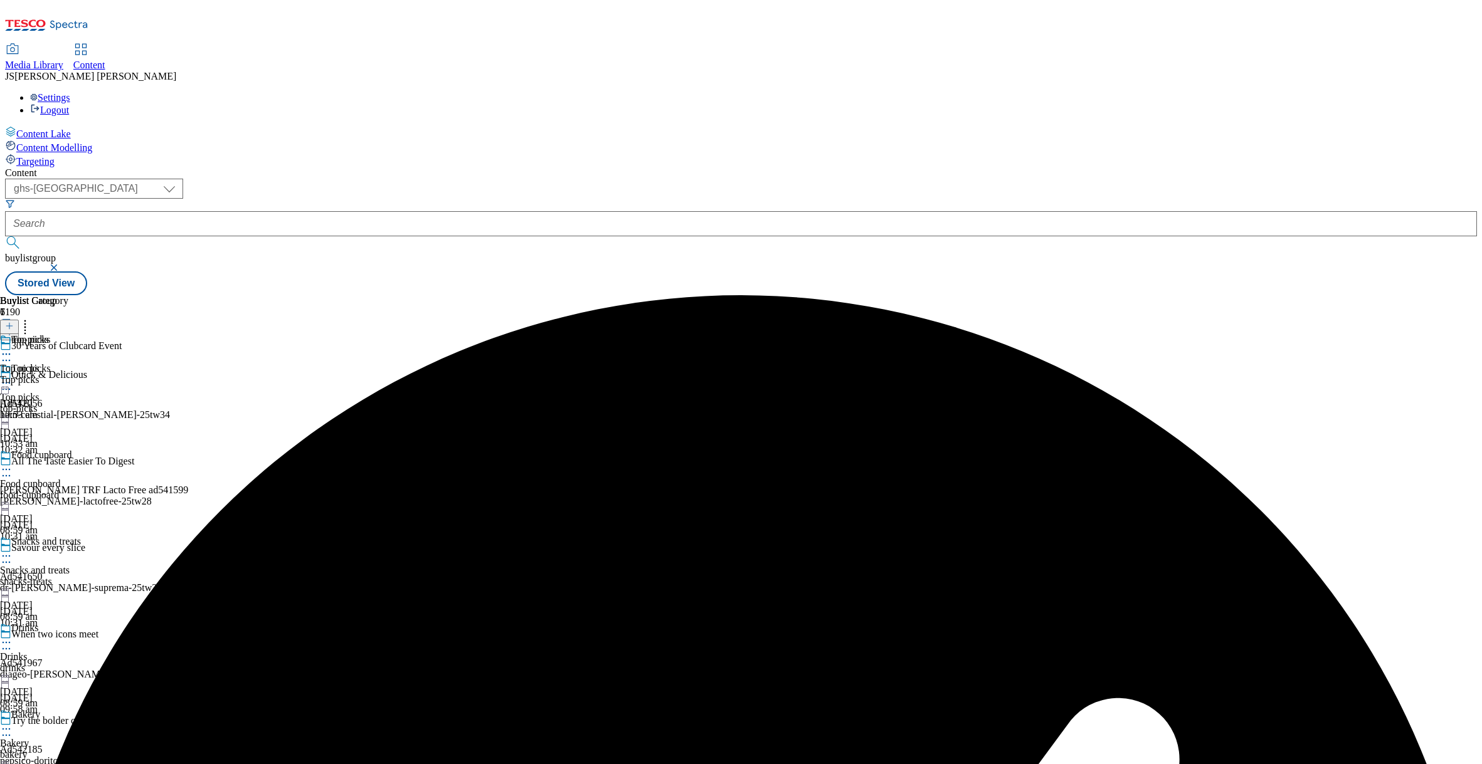
click at [13, 377] on icon at bounding box center [6, 383] width 13 height 13
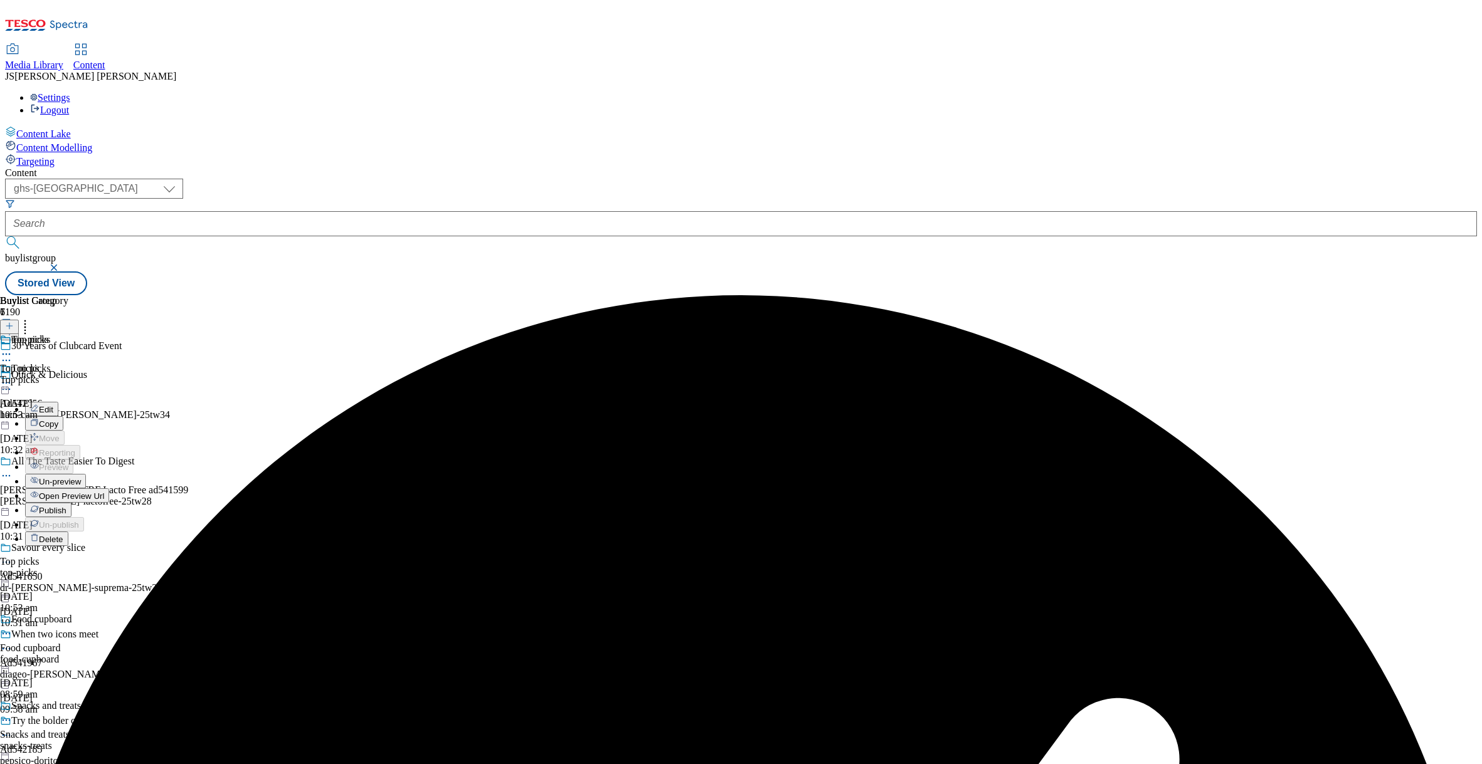
click at [66, 506] on span "Publish" at bounding box center [53, 510] width 28 height 9
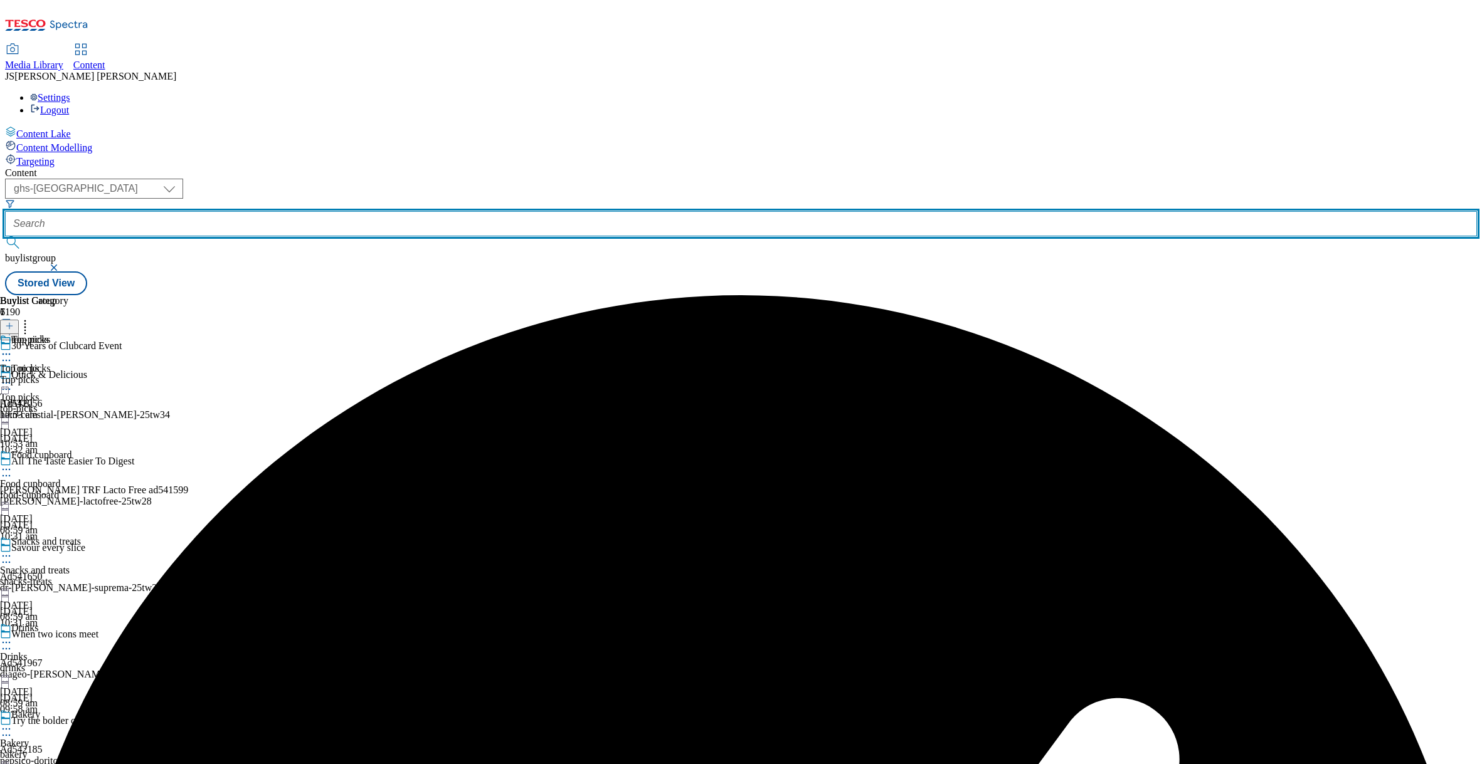
click at [328, 211] on input "text" at bounding box center [740, 223] width 1471 height 25
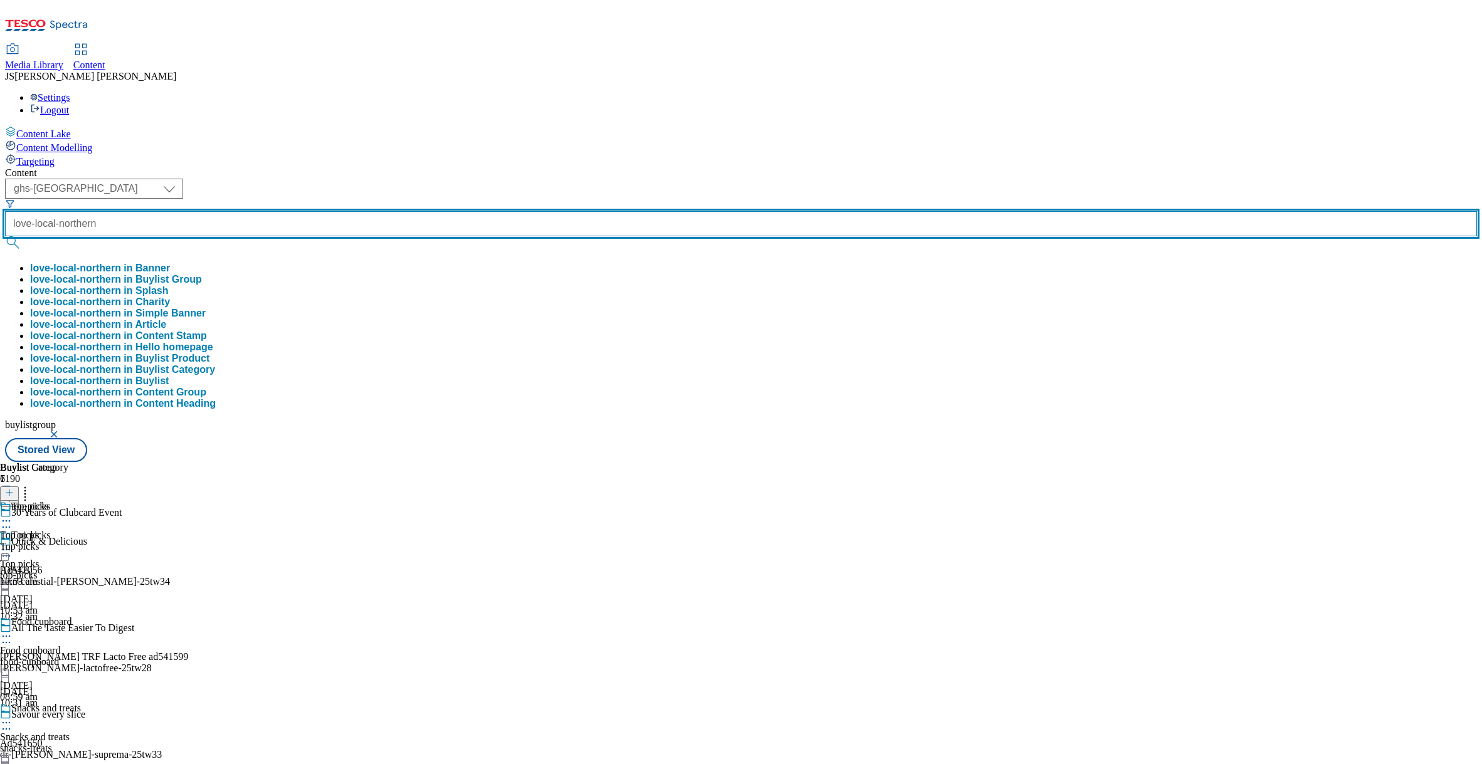
type input "love-local-northern"
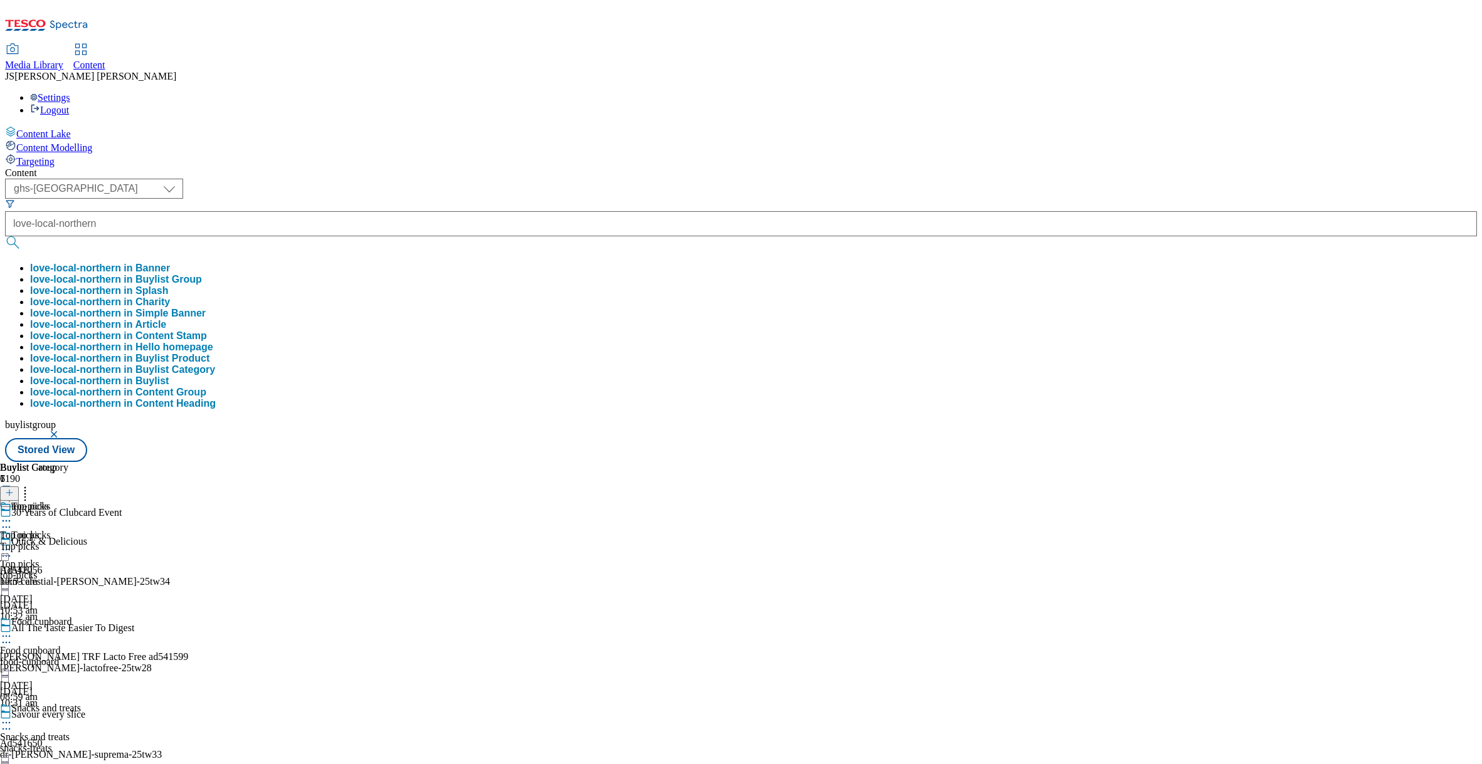
click at [202, 274] on button "love-local-northern in Buylist Group" at bounding box center [116, 279] width 172 height 11
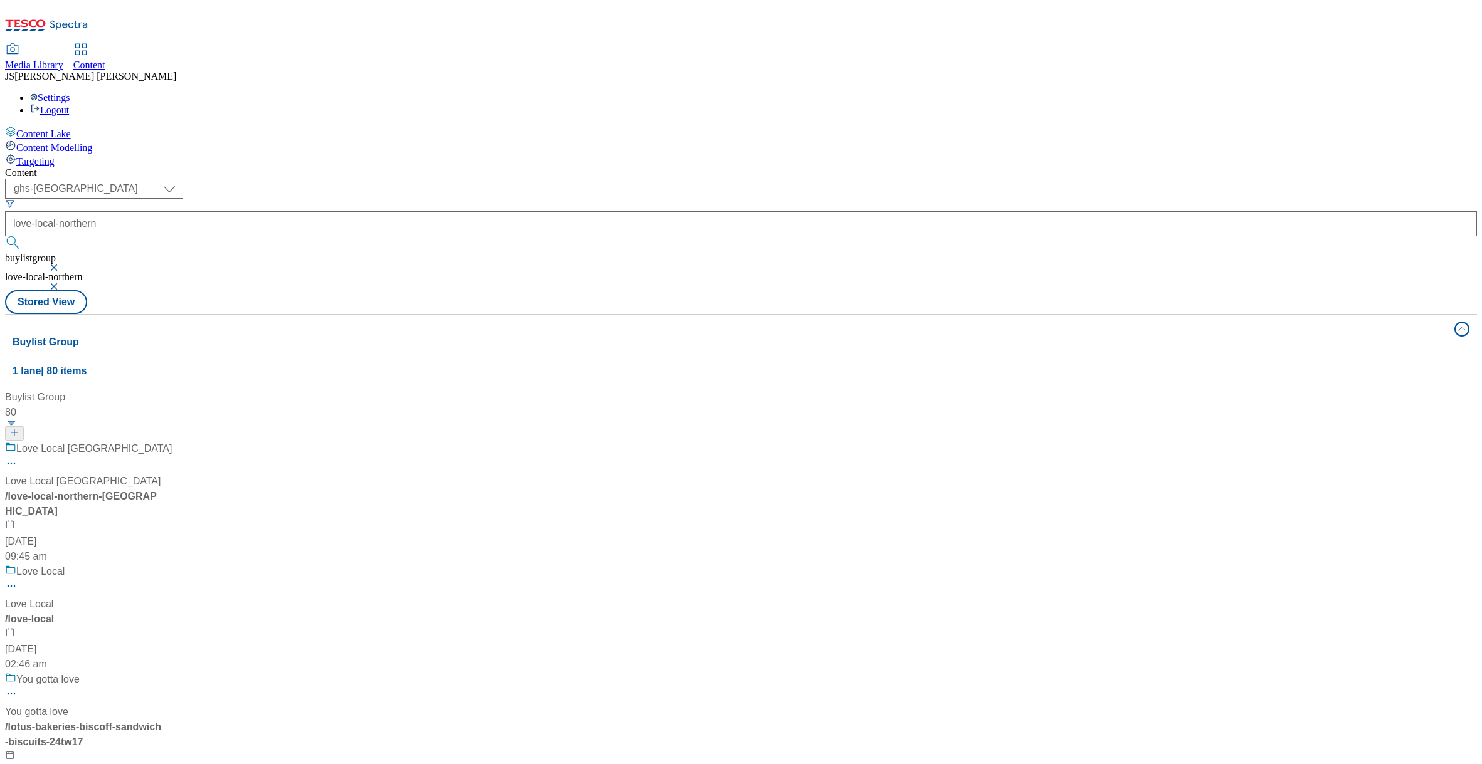
click at [172, 441] on div "Love Local Northern Ireland Love Local Northern Ireland / love-local-northern-i…" at bounding box center [88, 502] width 167 height 123
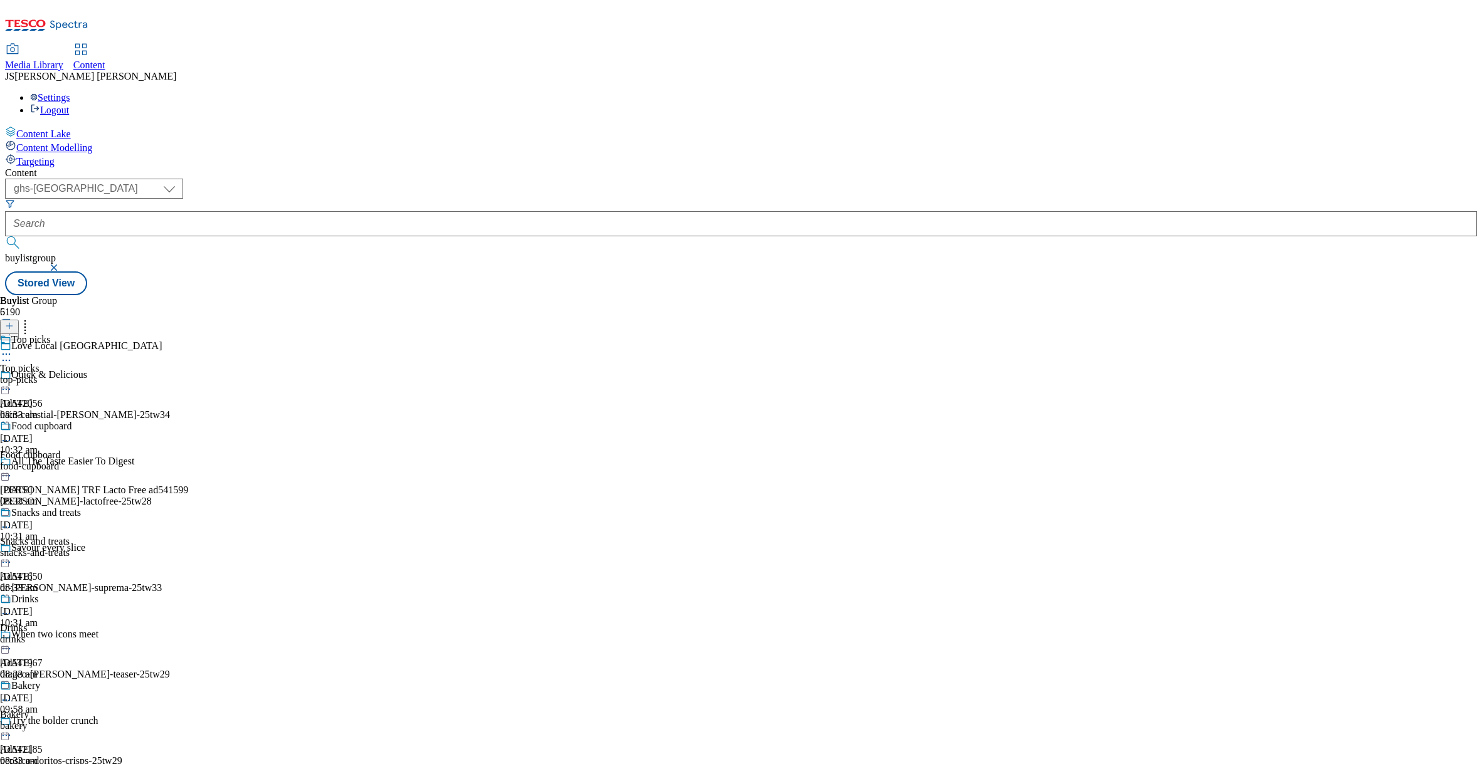
click at [81, 334] on div "Top picks Top picks top-picks 3 Sept 2025 08:33 am" at bounding box center [40, 377] width 81 height 87
click at [13, 377] on icon at bounding box center [6, 383] width 13 height 13
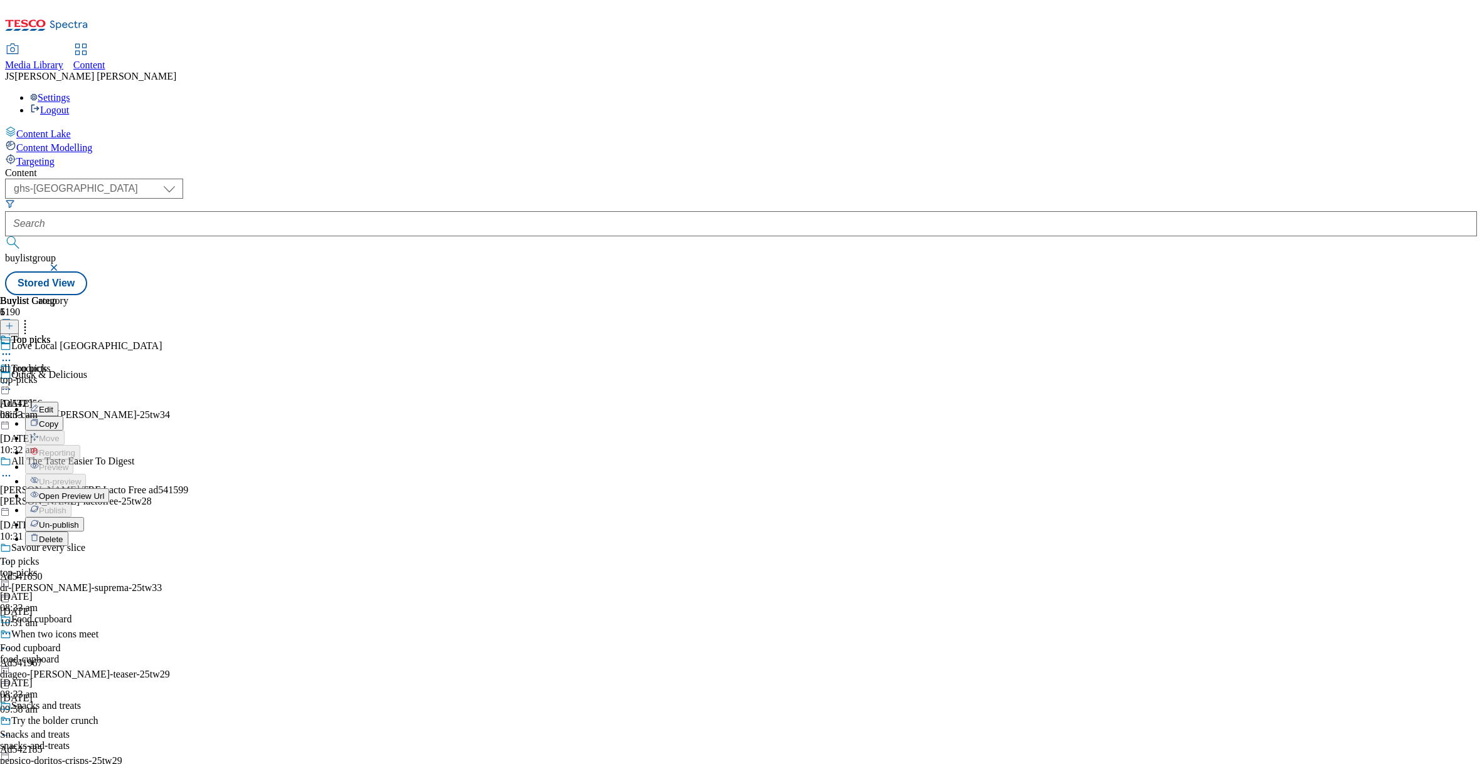
click at [84, 517] on button "Un-publish" at bounding box center [54, 524] width 59 height 14
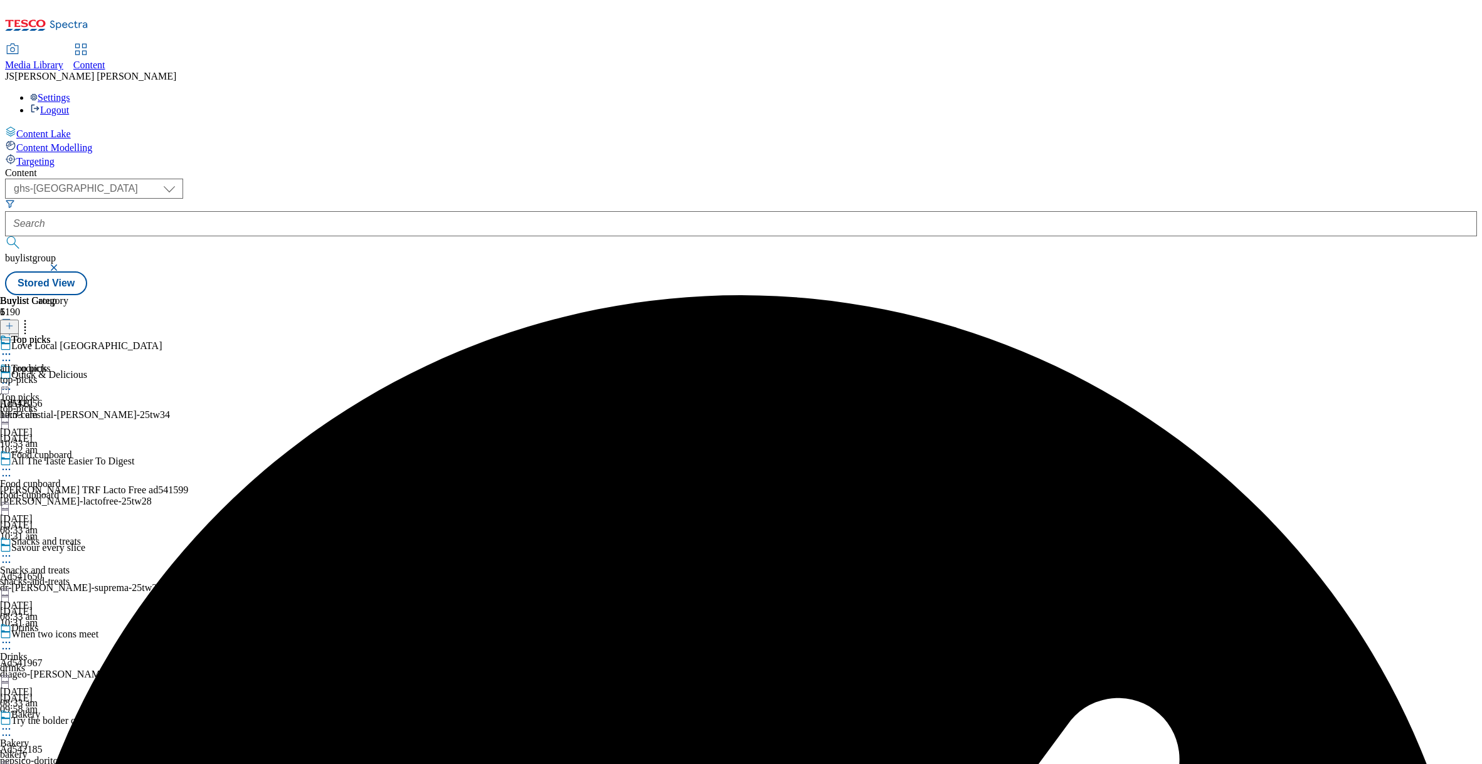
click at [13, 377] on icon at bounding box center [6, 383] width 13 height 13
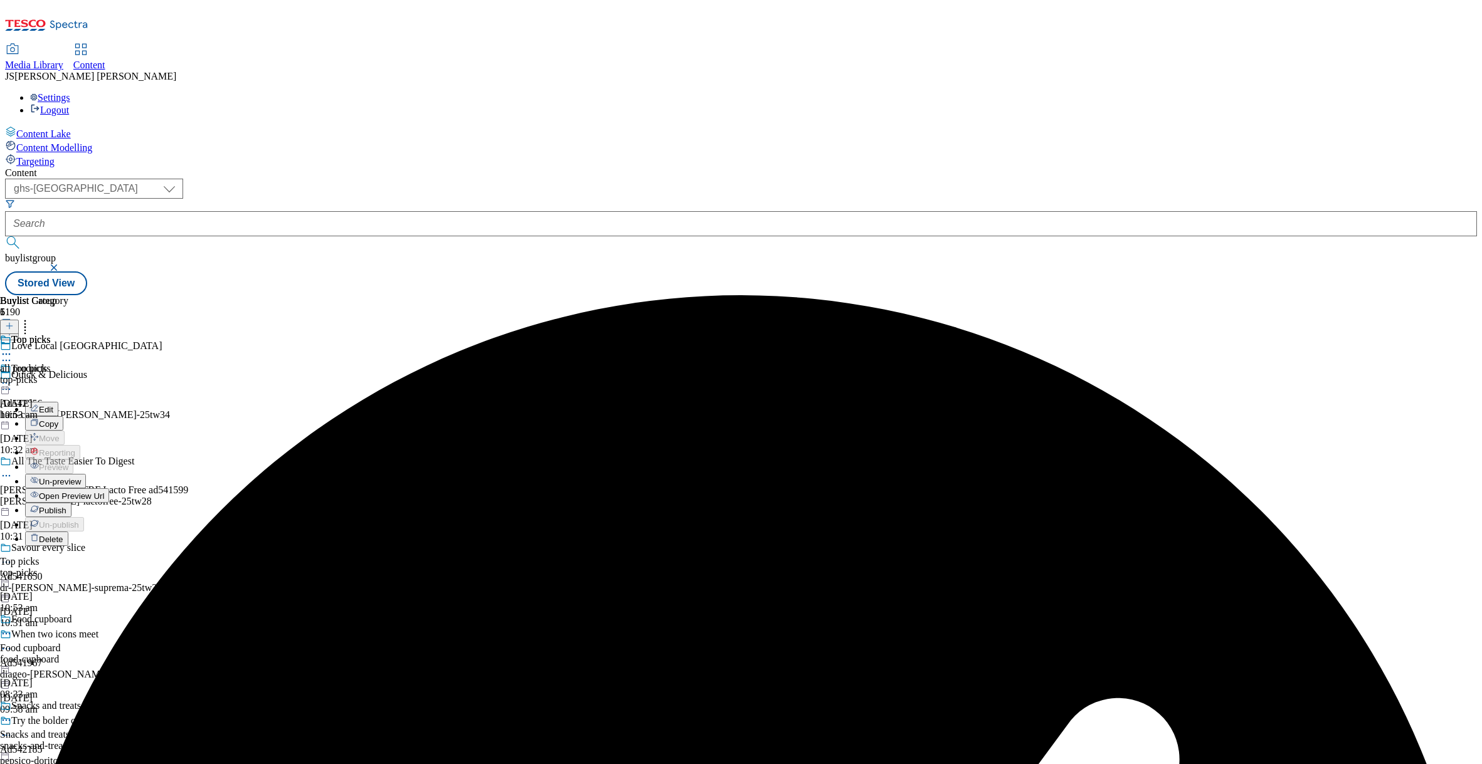
click at [81, 477] on span "Un-preview" at bounding box center [60, 481] width 42 height 9
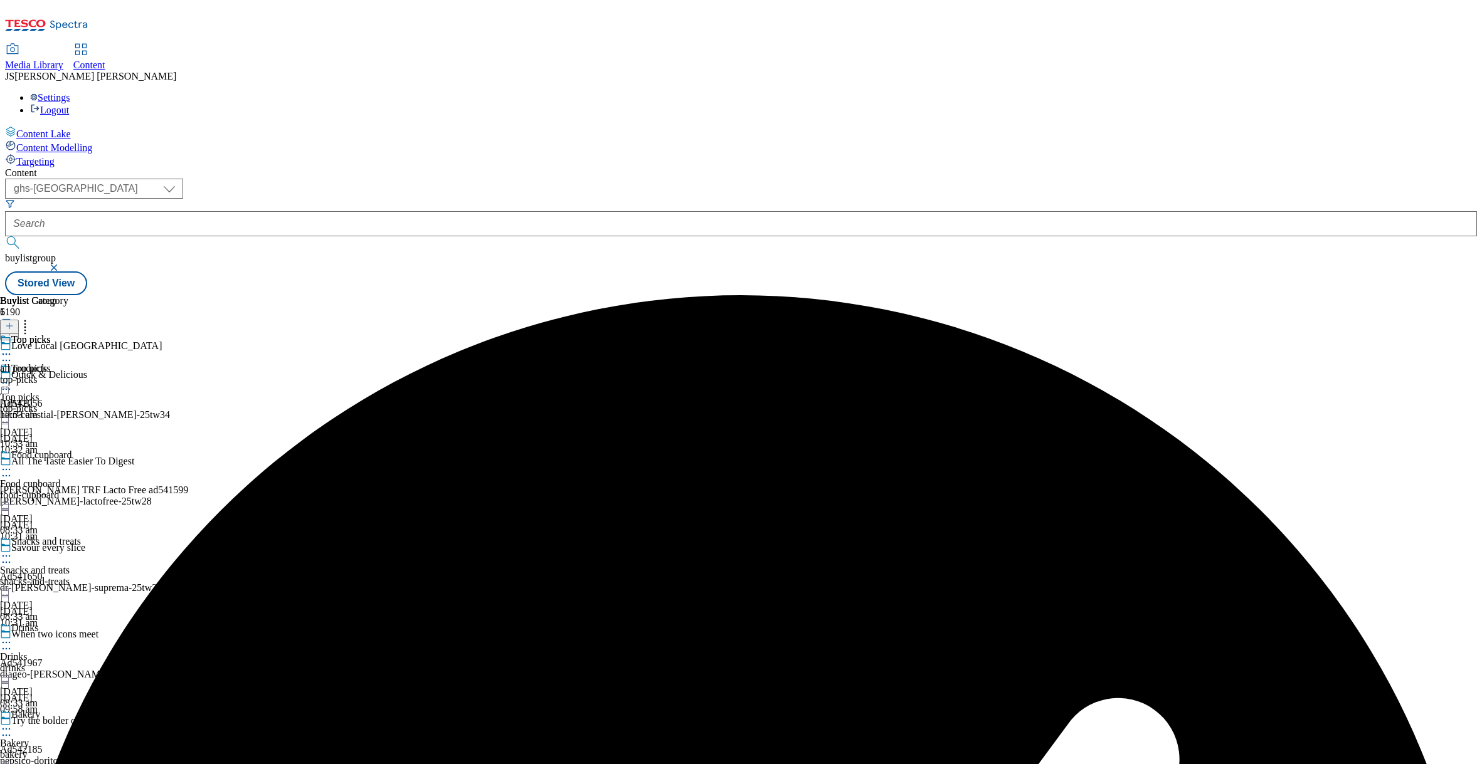
click at [68, 374] on div "top-picks" at bounding box center [34, 379] width 68 height 11
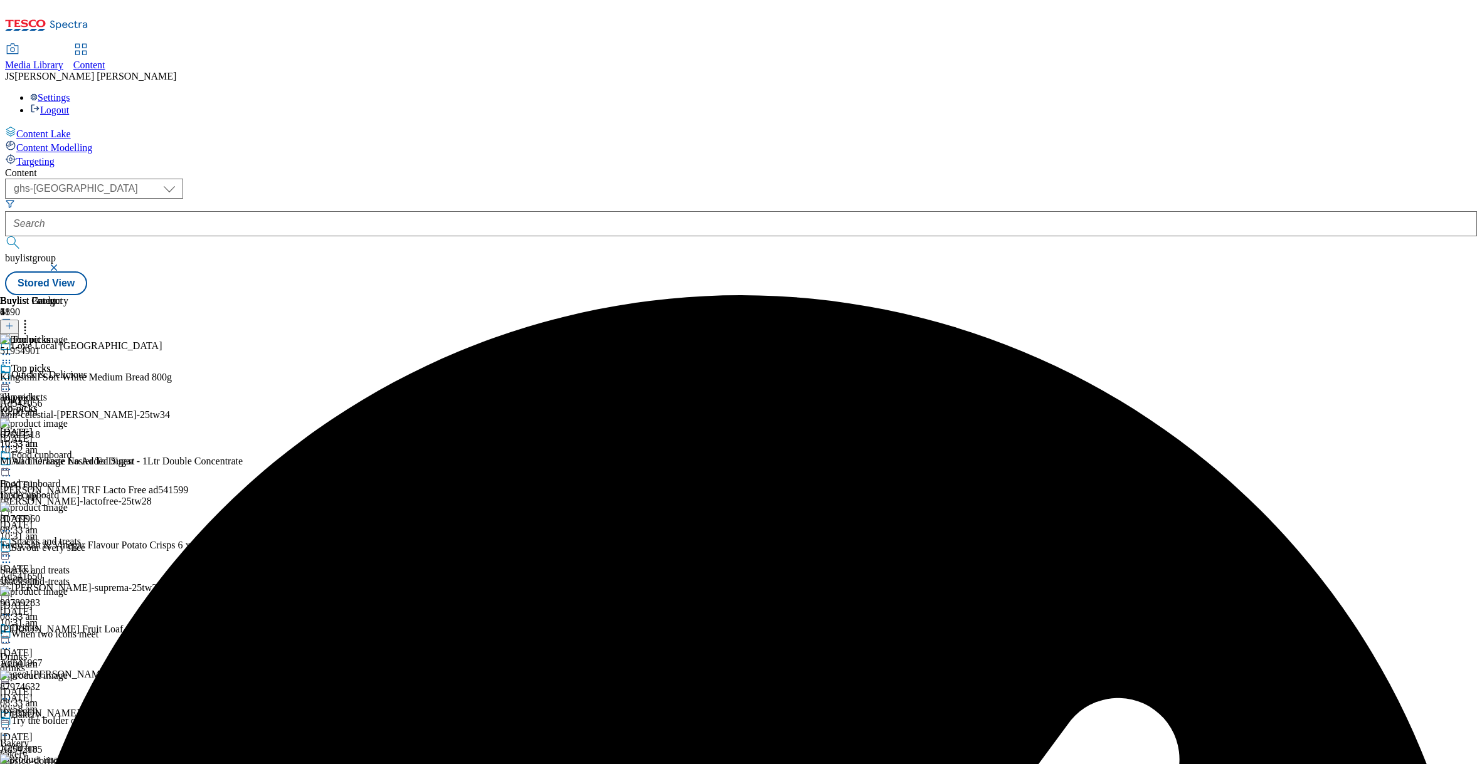
click at [14, 322] on icon at bounding box center [9, 326] width 9 height 9
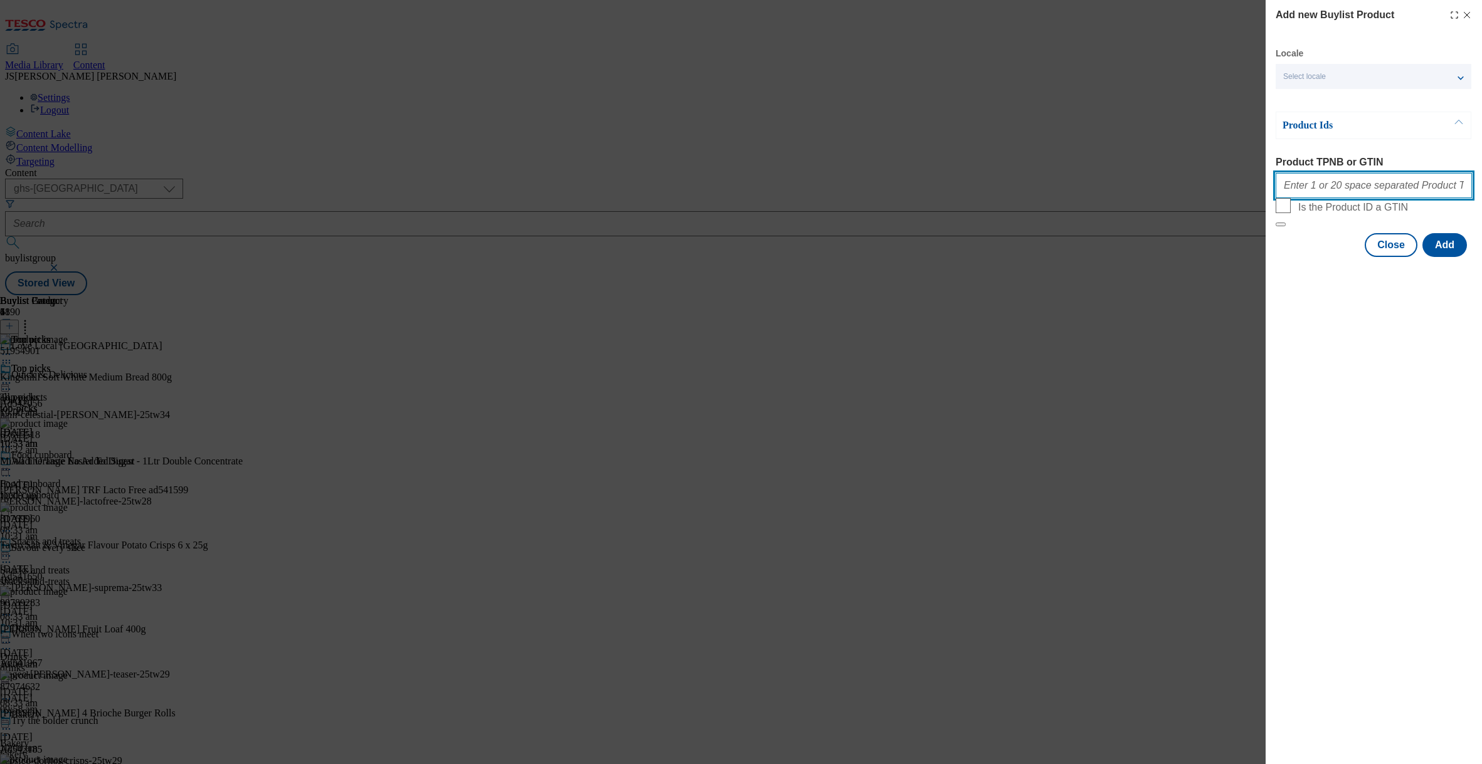
click at [1309, 193] on input "Product TPNB or GTIN" at bounding box center [1373, 185] width 196 height 25
paste input ""90007180 81769960 51565624""
type input "90007180 81769960 51565624"
click at [1453, 257] on button "Add" at bounding box center [1444, 245] width 45 height 24
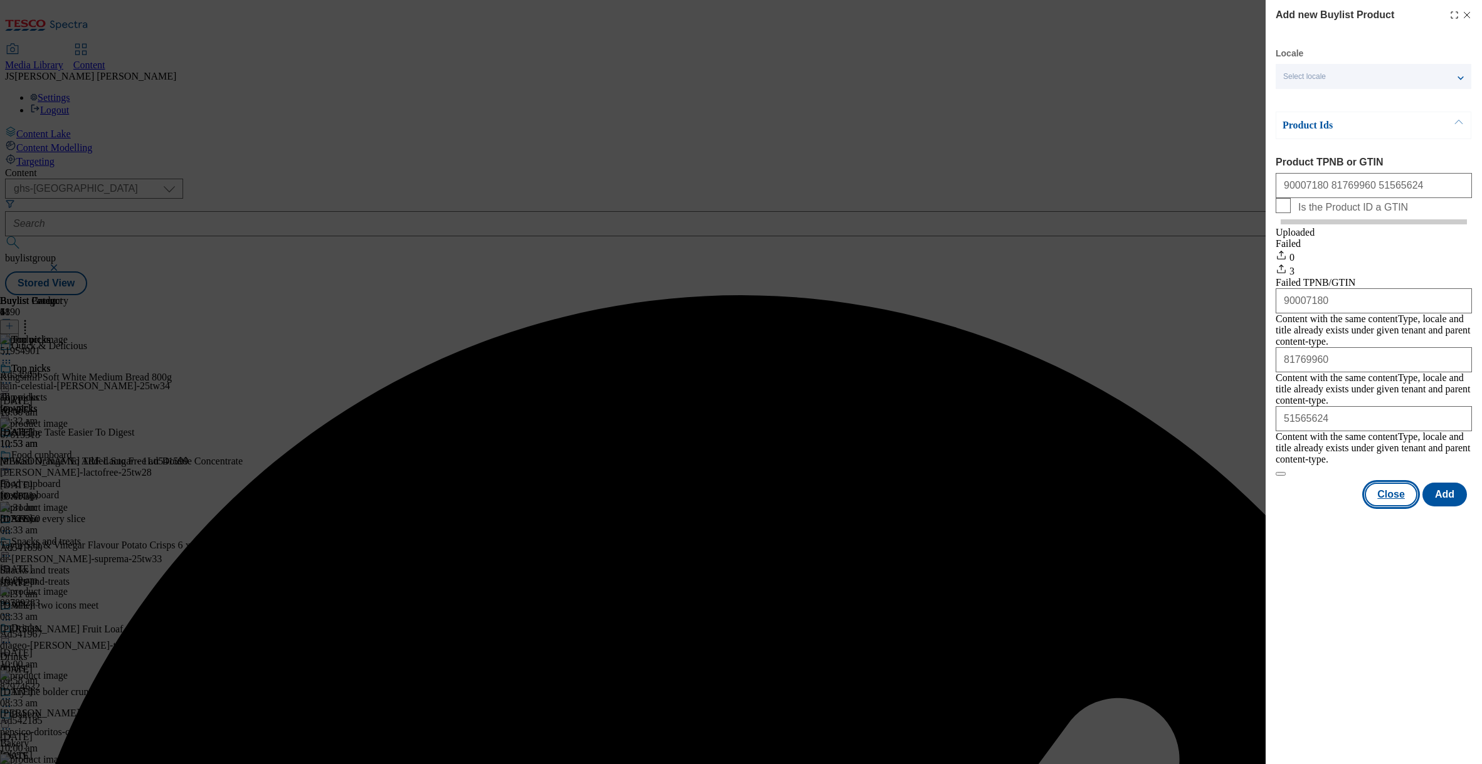
click at [1386, 483] on button "Close" at bounding box center [1390, 495] width 53 height 24
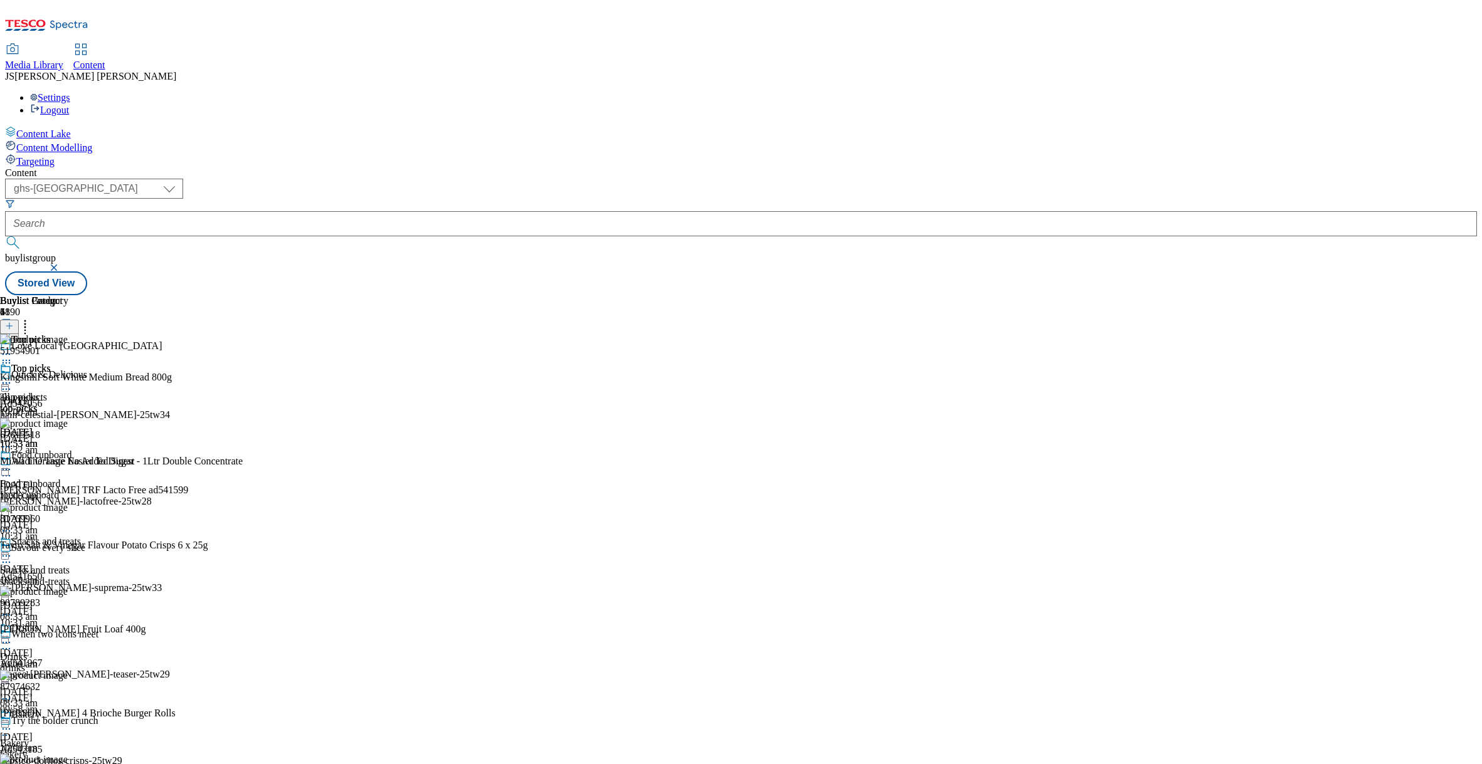
click at [31, 318] on icon at bounding box center [25, 324] width 13 height 13
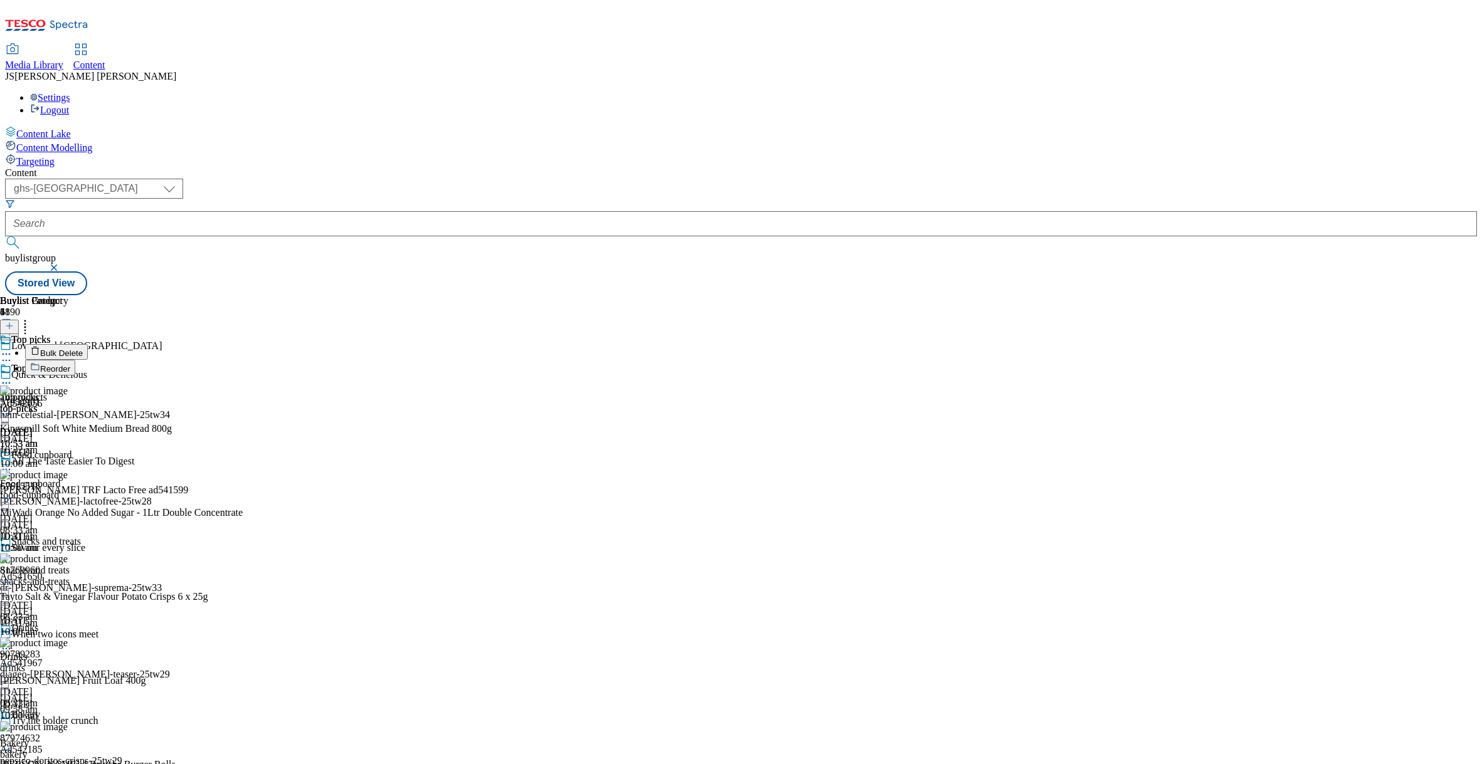
click at [75, 360] on button "Reorder" at bounding box center [50, 368] width 50 height 16
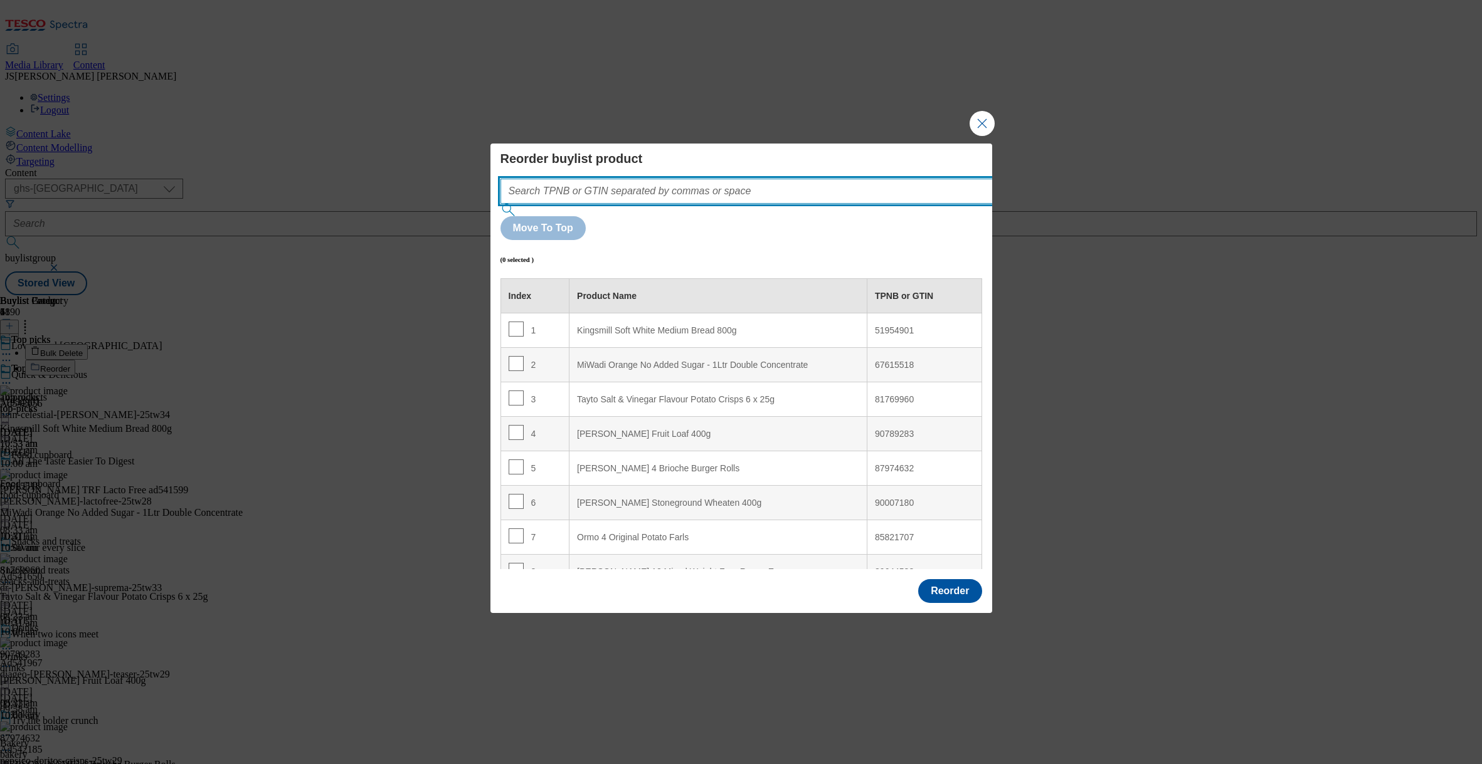
click at [589, 204] on input "Modal" at bounding box center [765, 191] width 530 height 25
paste input ""90007180 81769960 51565624""
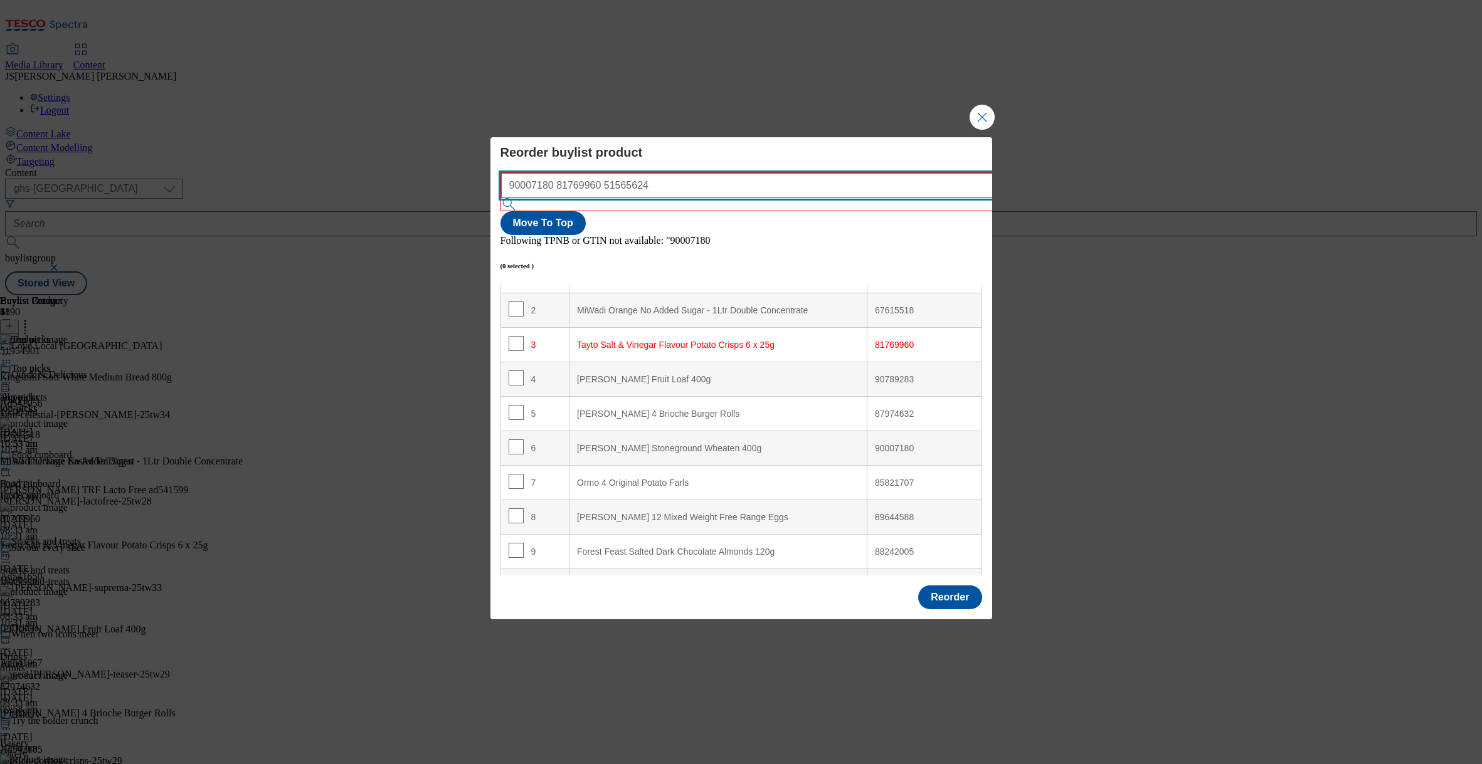
scroll to position [115, 0]
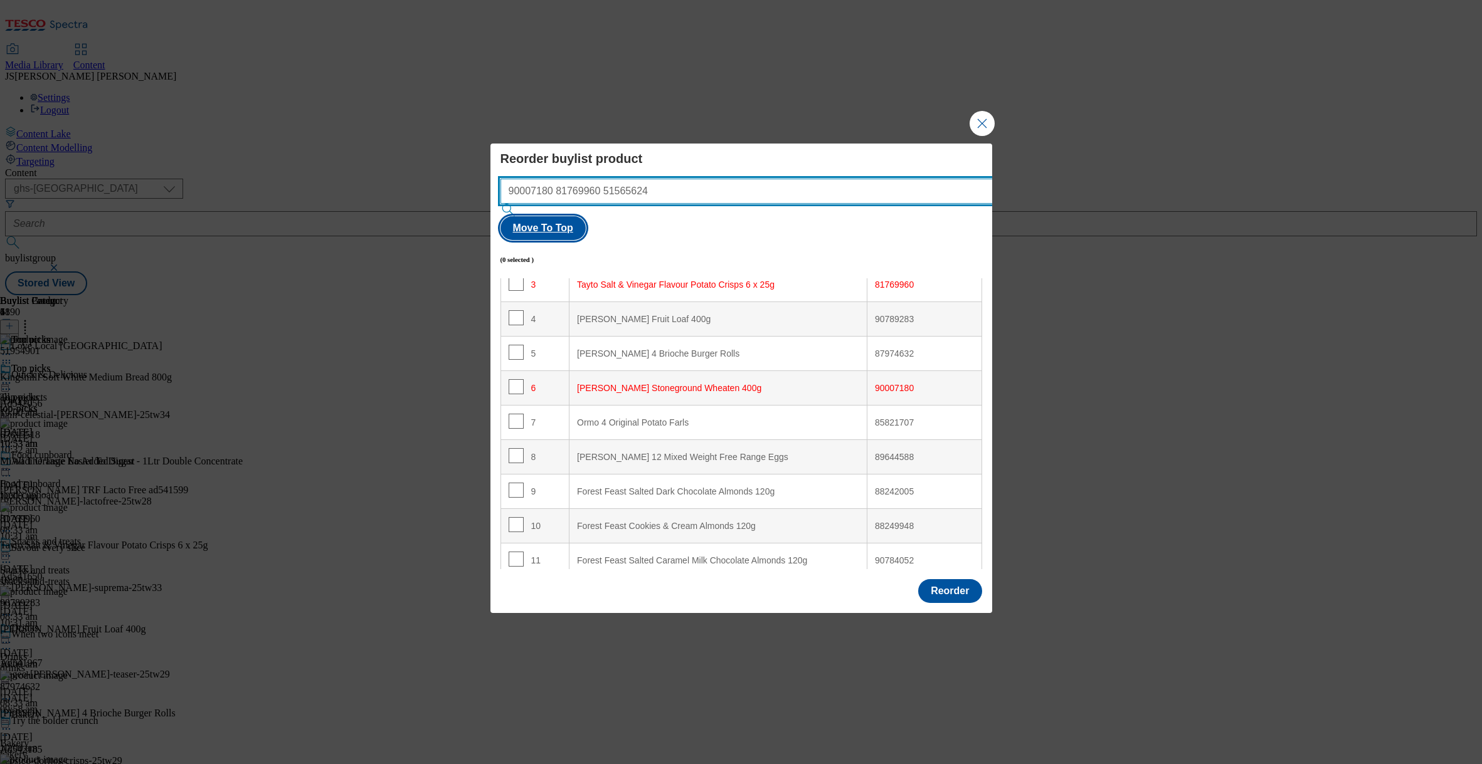
type input "90007180 81769960 51565624"
click at [586, 216] on button "Move To Top" at bounding box center [542, 228] width 85 height 24
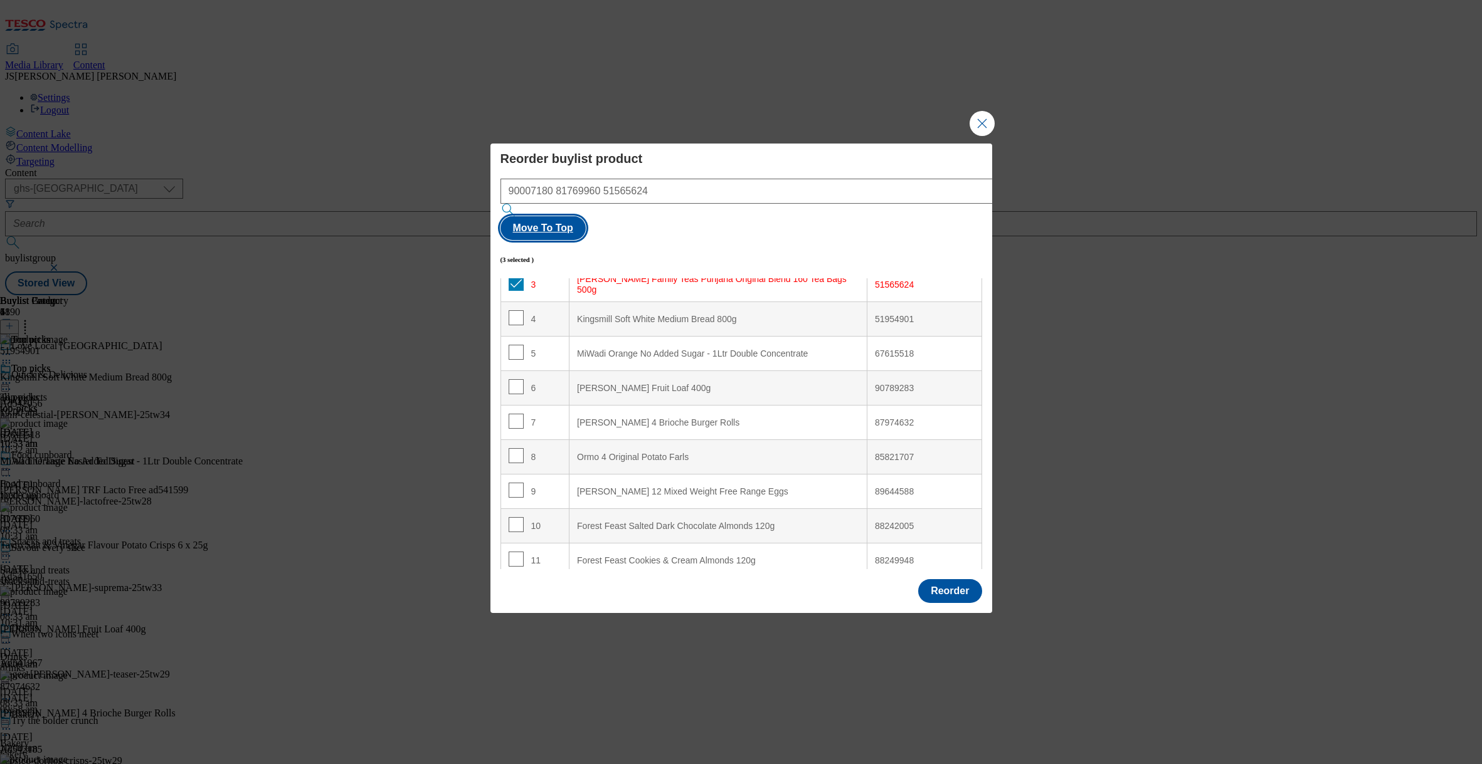
scroll to position [0, 0]
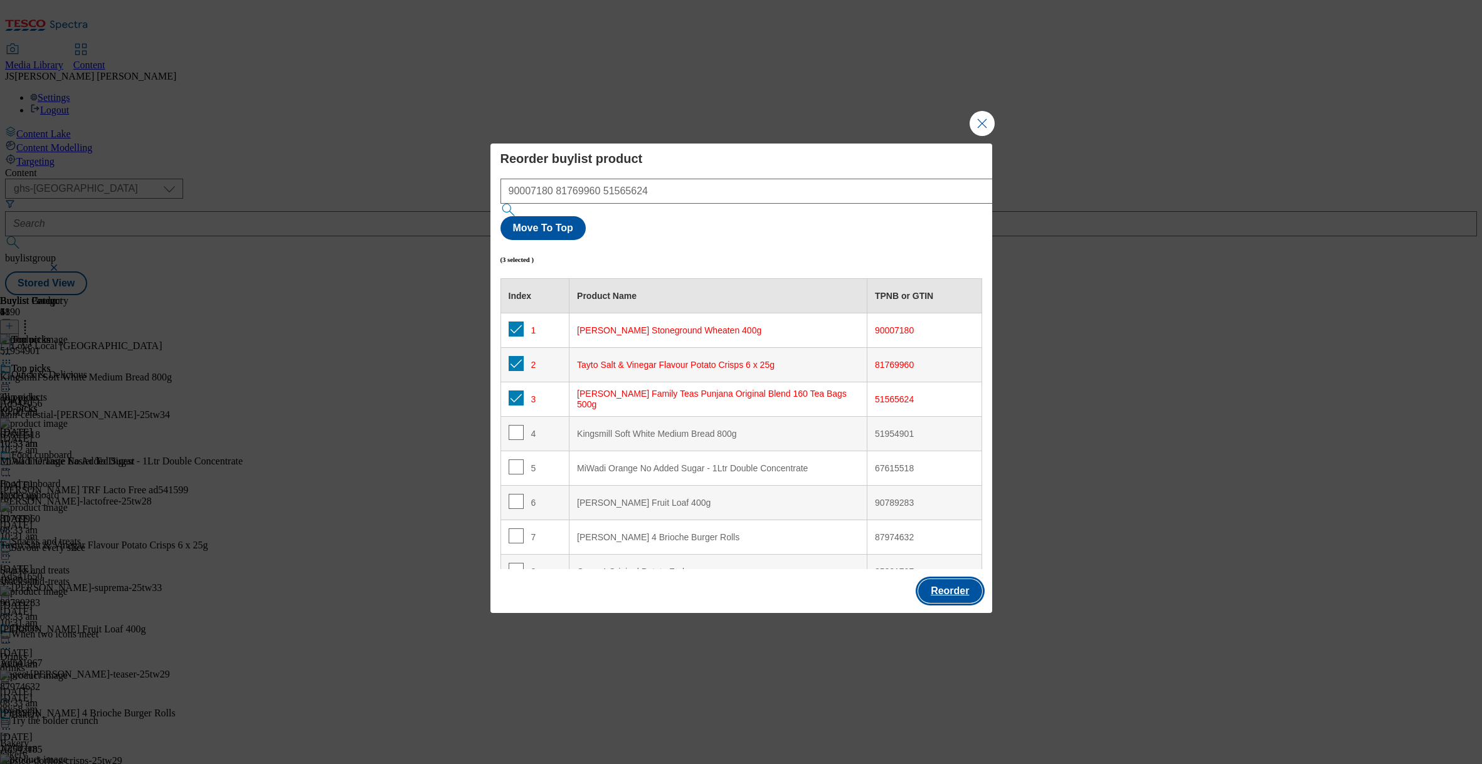
click at [952, 579] on button "Reorder" at bounding box center [949, 591] width 63 height 24
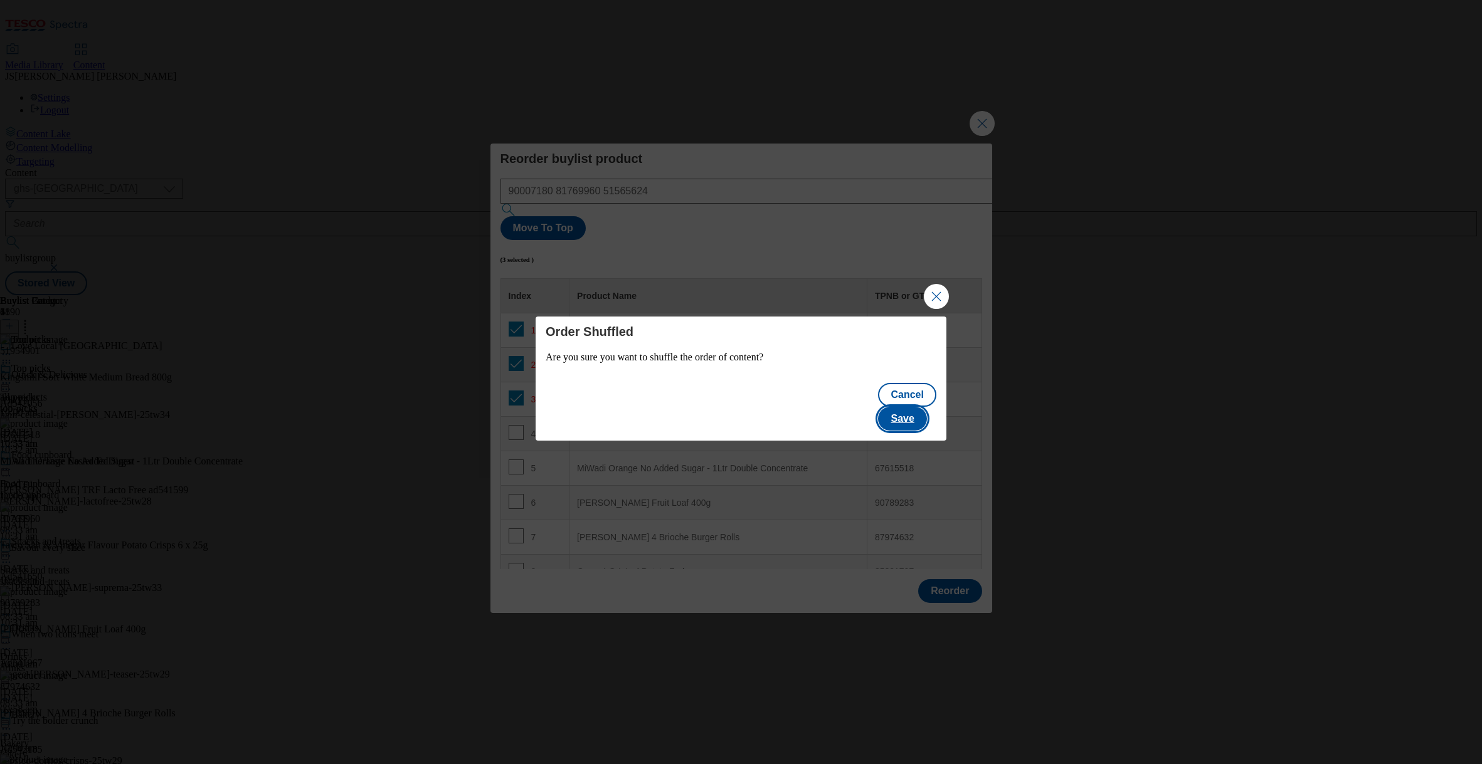
click at [921, 407] on button "Save" at bounding box center [902, 419] width 48 height 24
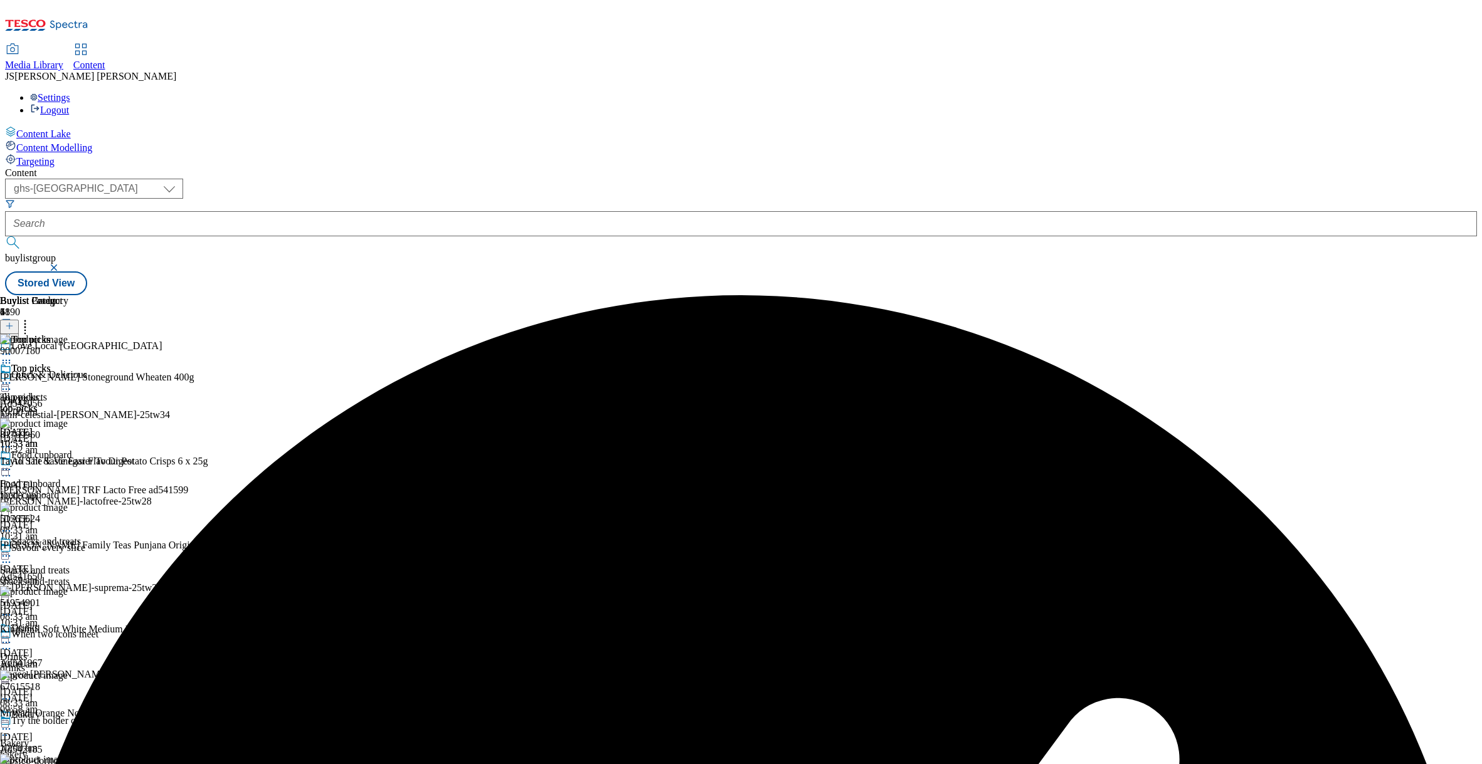
click at [13, 377] on icon at bounding box center [6, 383] width 13 height 13
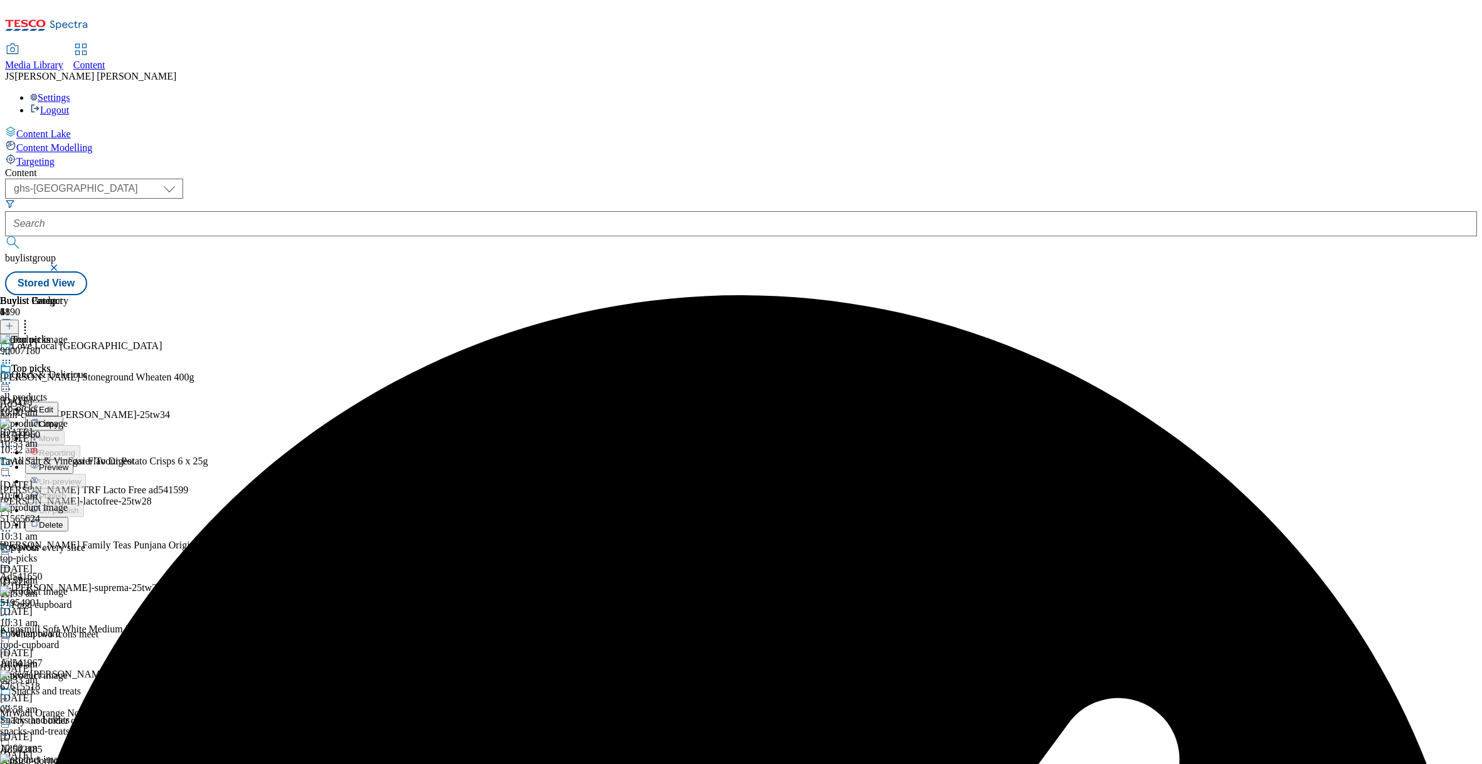
click at [68, 463] on span "Preview" at bounding box center [53, 467] width 29 height 9
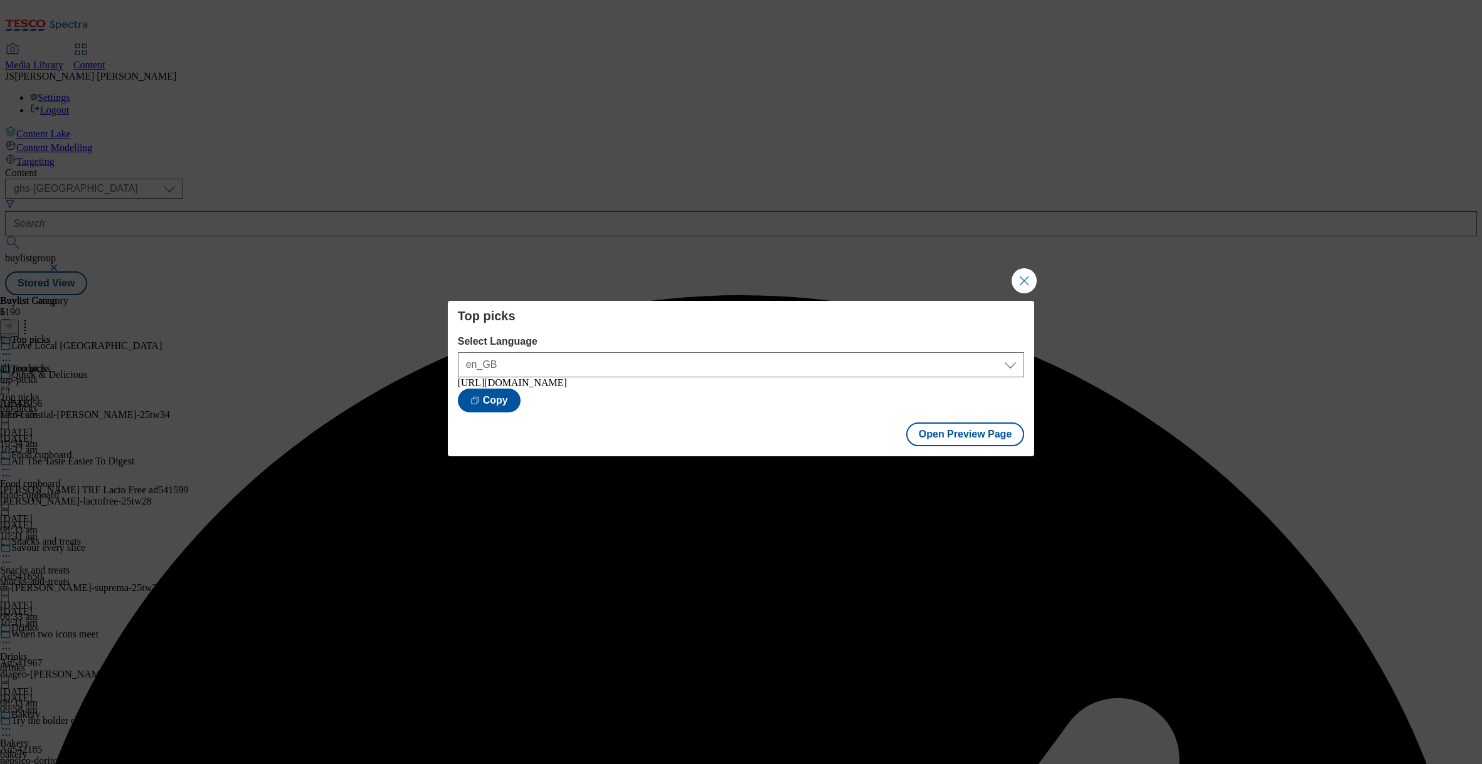
drag, startPoint x: 1030, startPoint y: 273, endPoint x: 942, endPoint y: 251, distance: 91.2
click at [1030, 273] on button "Close Modal" at bounding box center [1023, 280] width 25 height 25
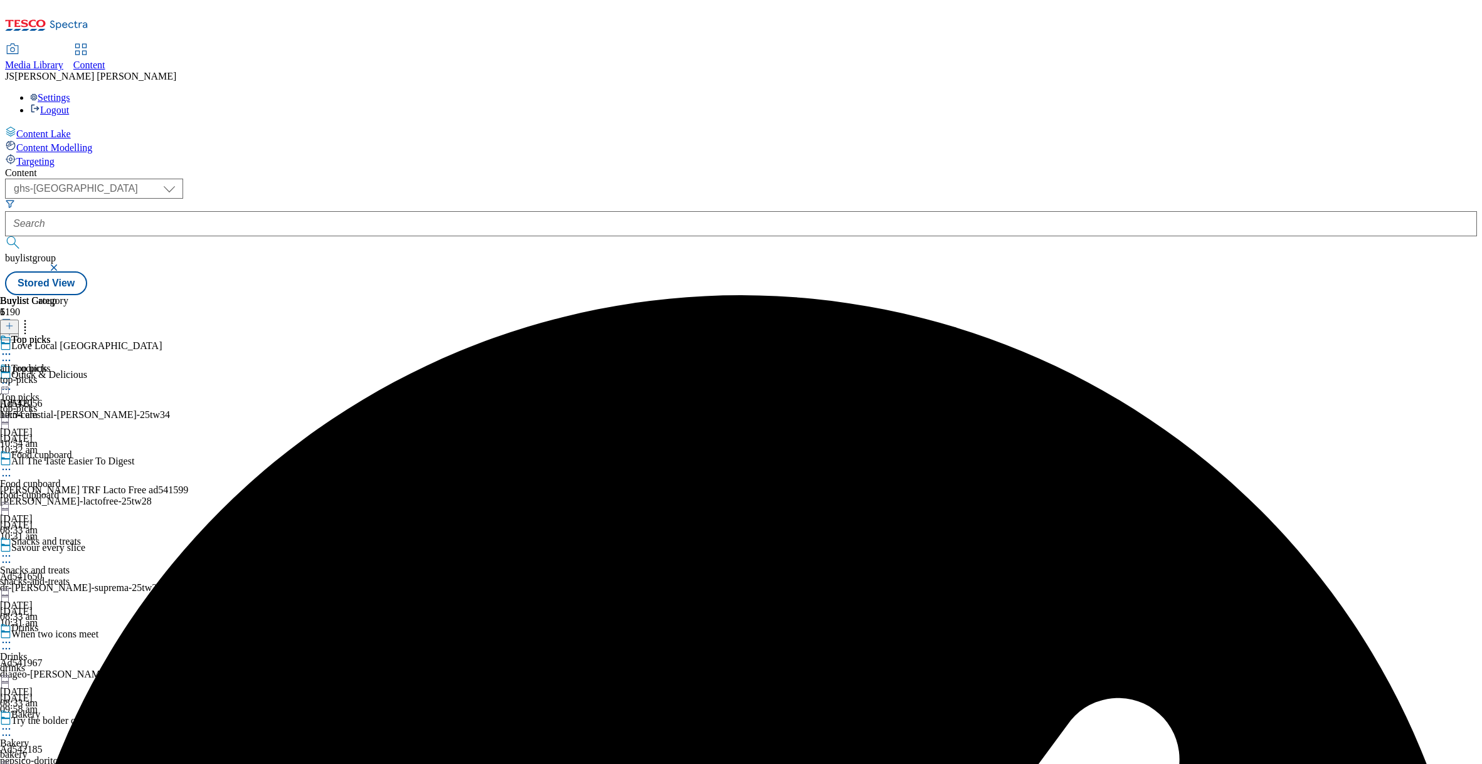
click at [13, 377] on icon at bounding box center [6, 383] width 13 height 13
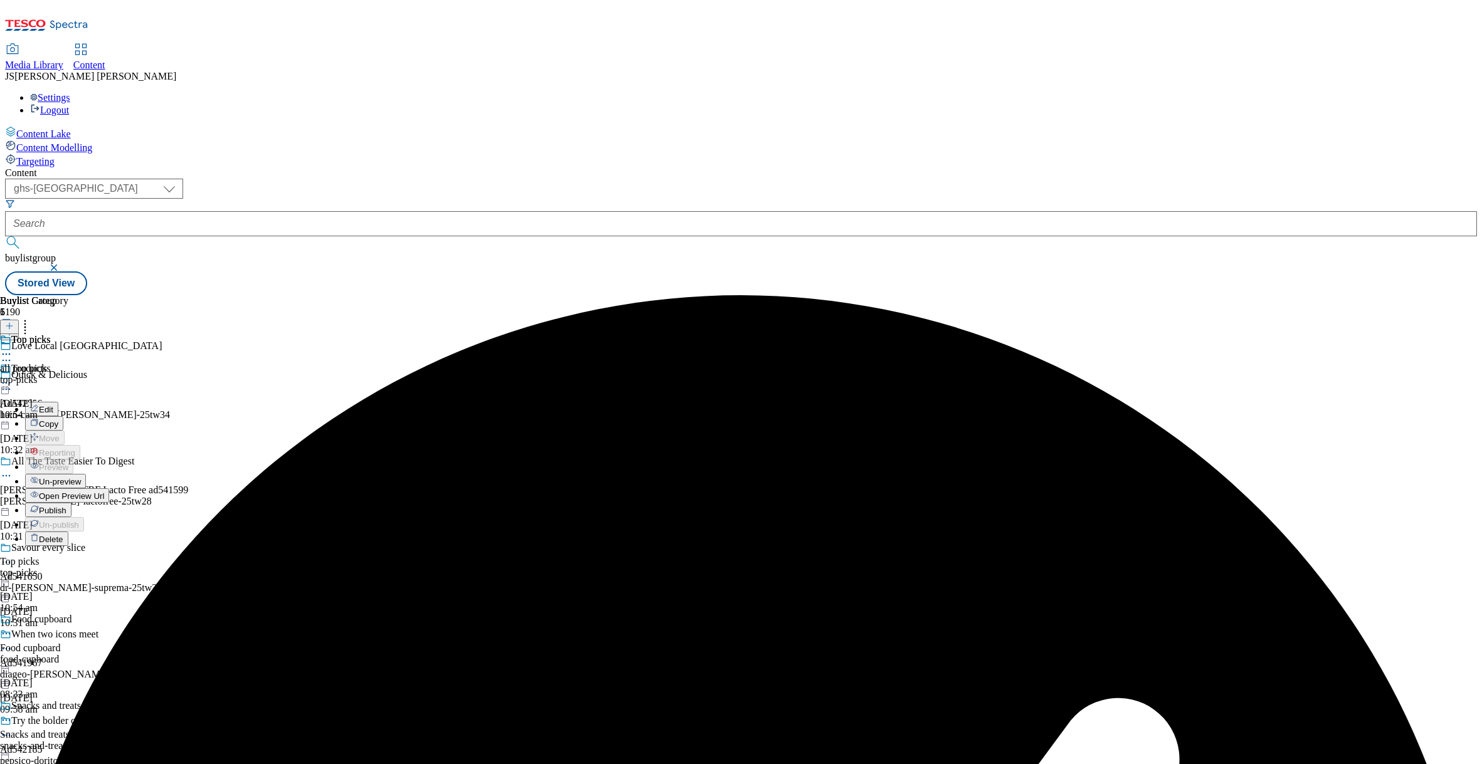
click at [66, 506] on span "Publish" at bounding box center [53, 510] width 28 height 9
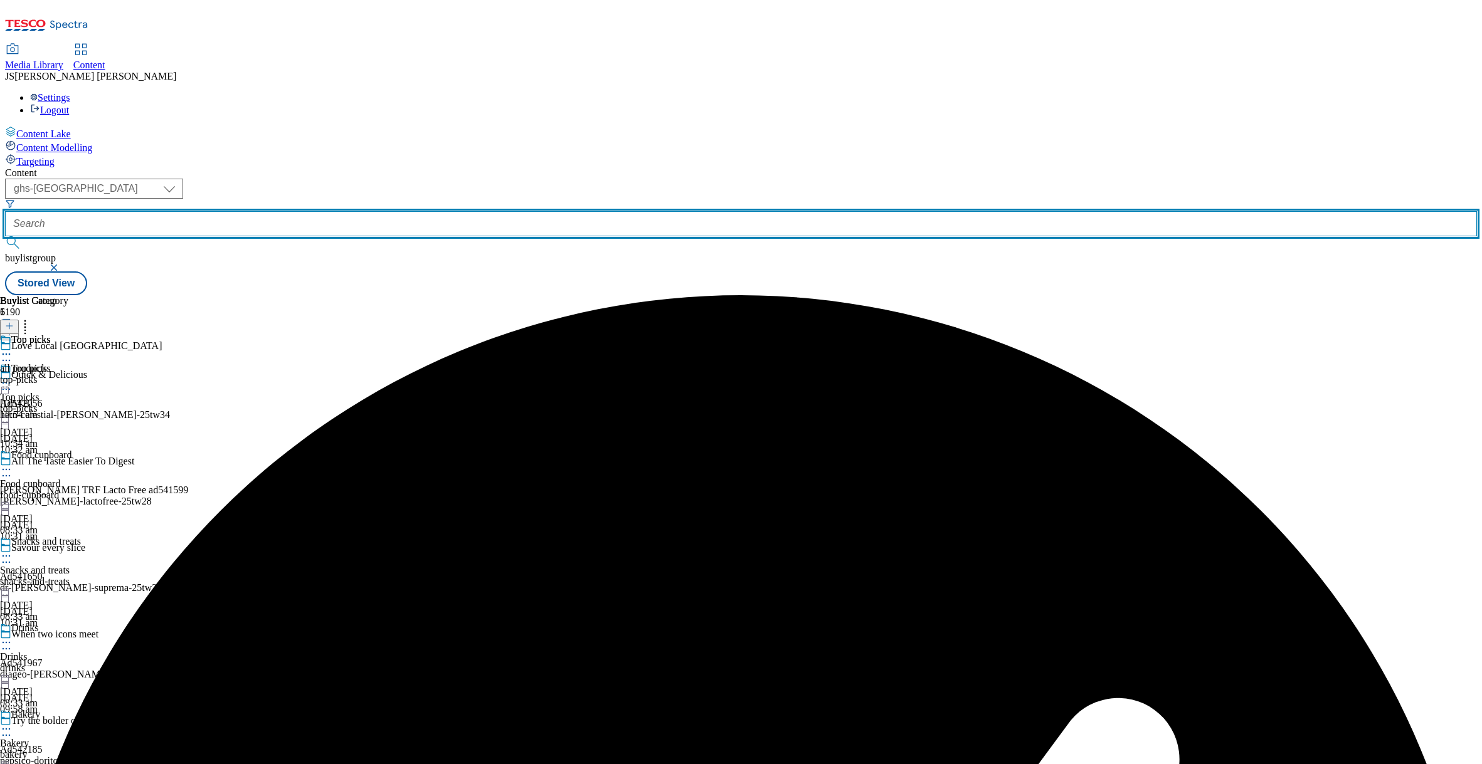
click at [303, 211] on input "text" at bounding box center [740, 223] width 1471 height 25
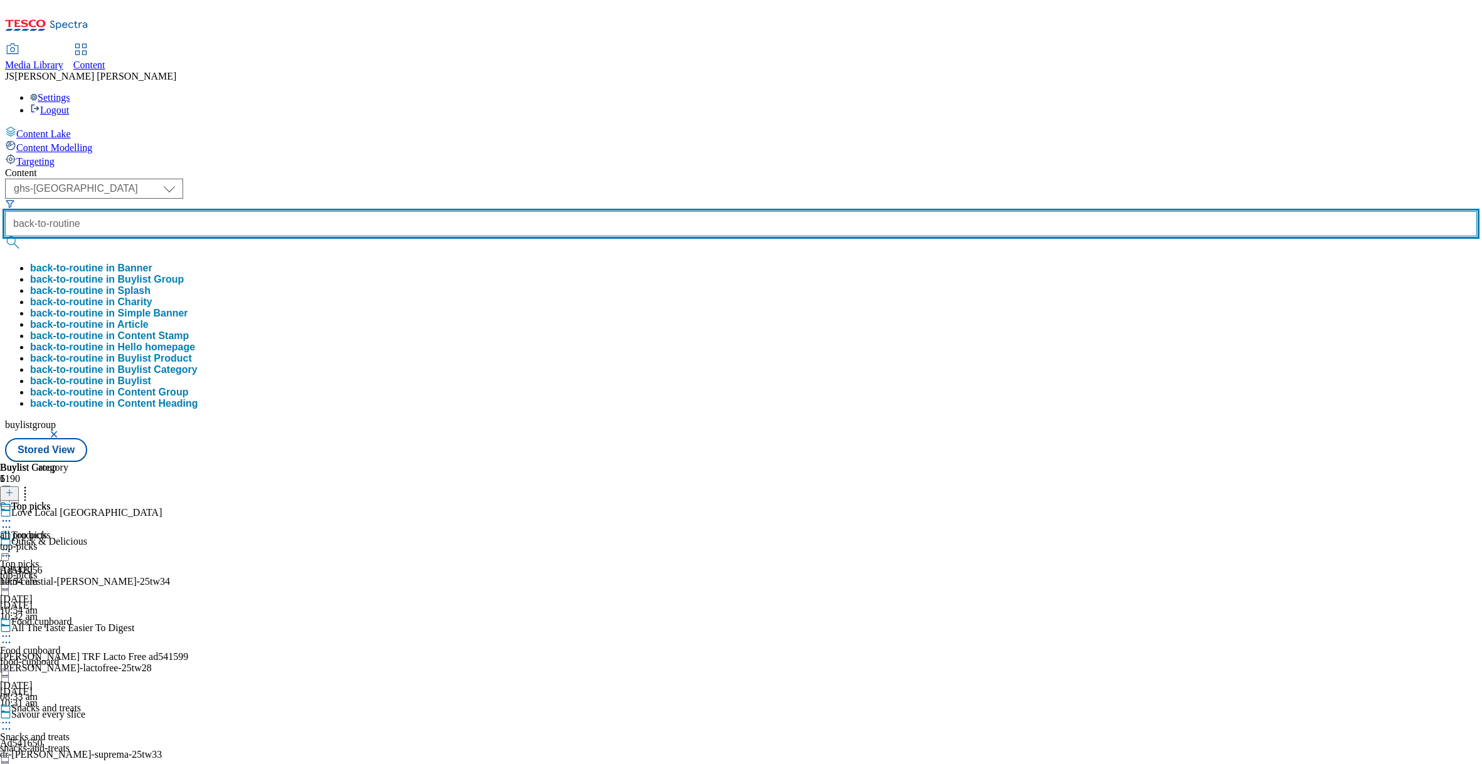
type input "back-to-routine"
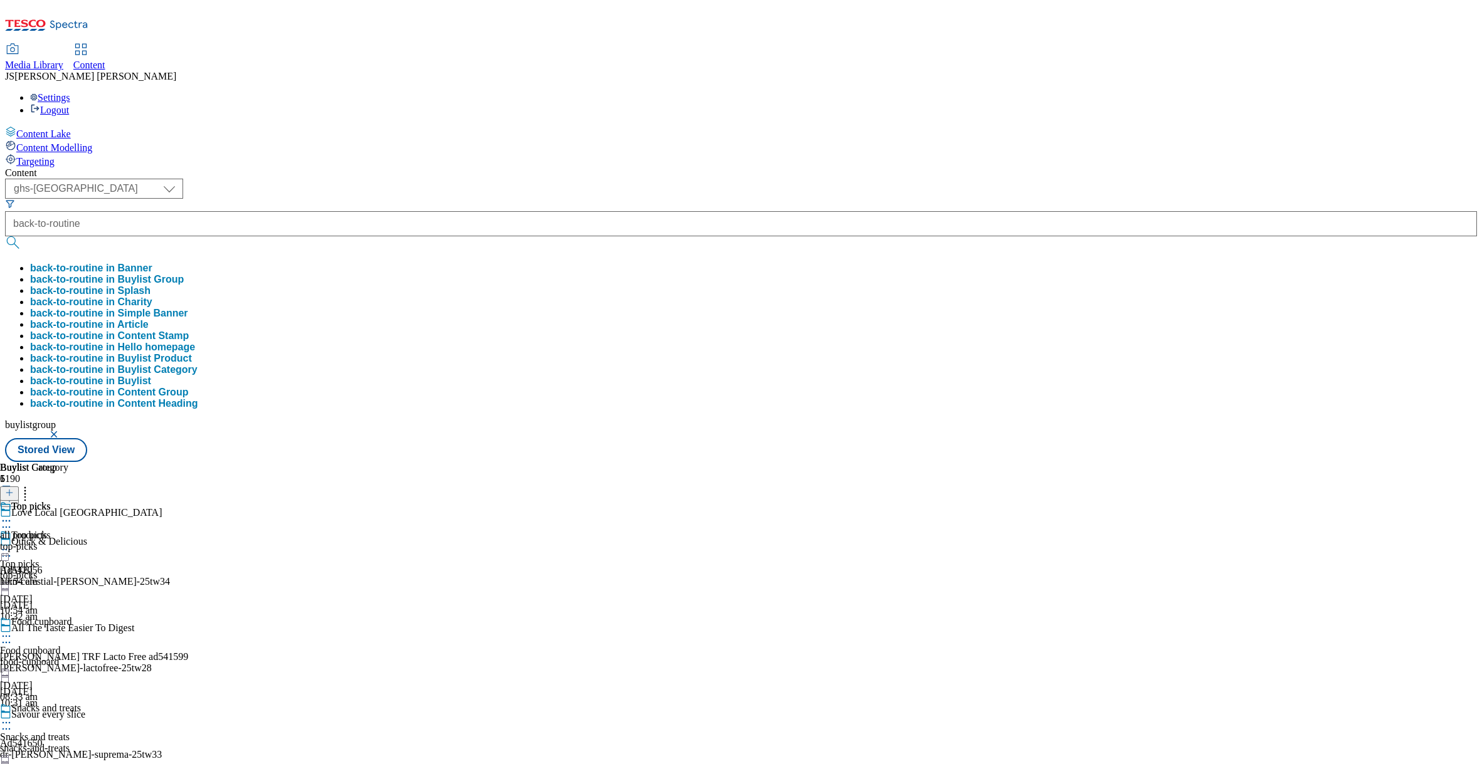
click at [184, 274] on button "back-to-routine in Buylist Group" at bounding box center [107, 279] width 154 height 11
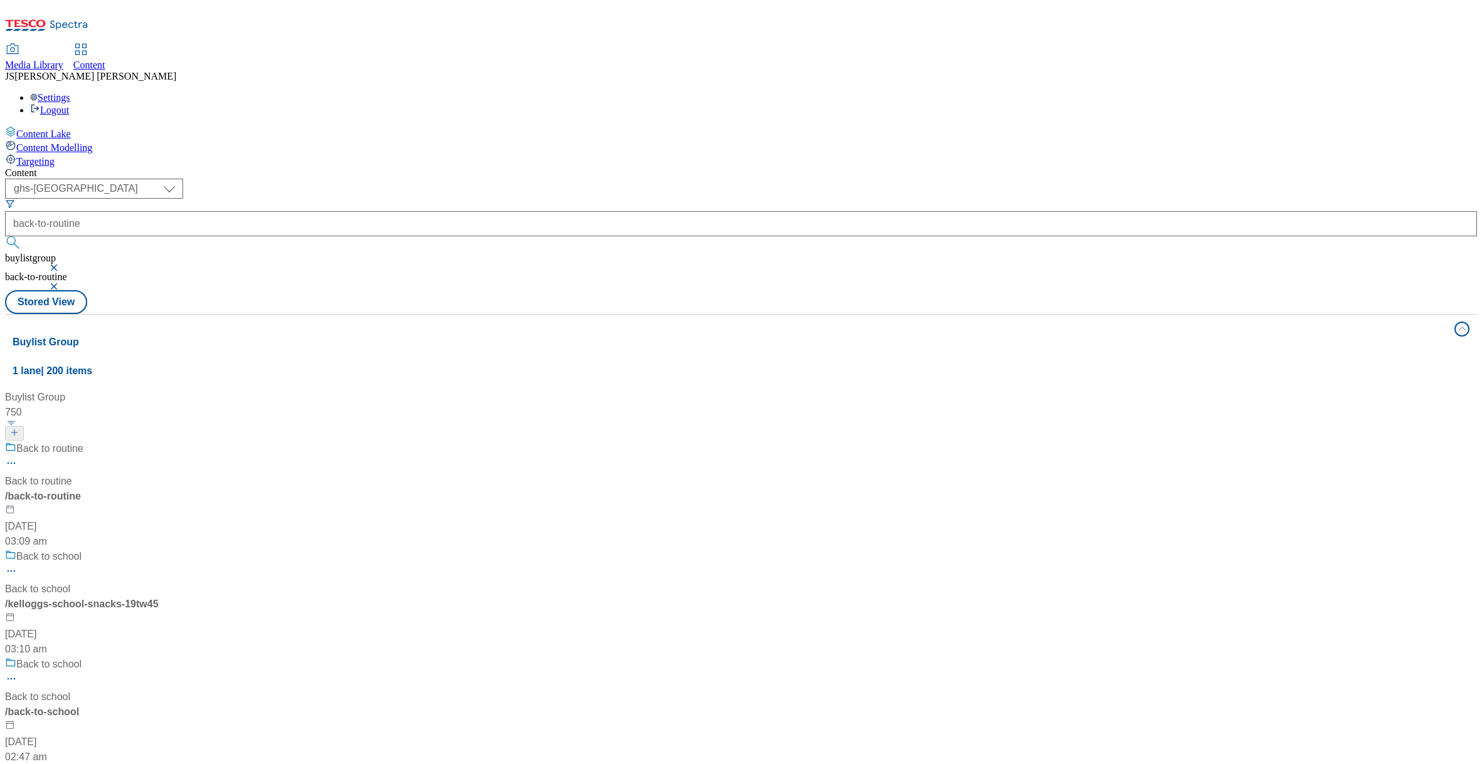
click at [209, 534] on div "03:09 am" at bounding box center [107, 541] width 204 height 15
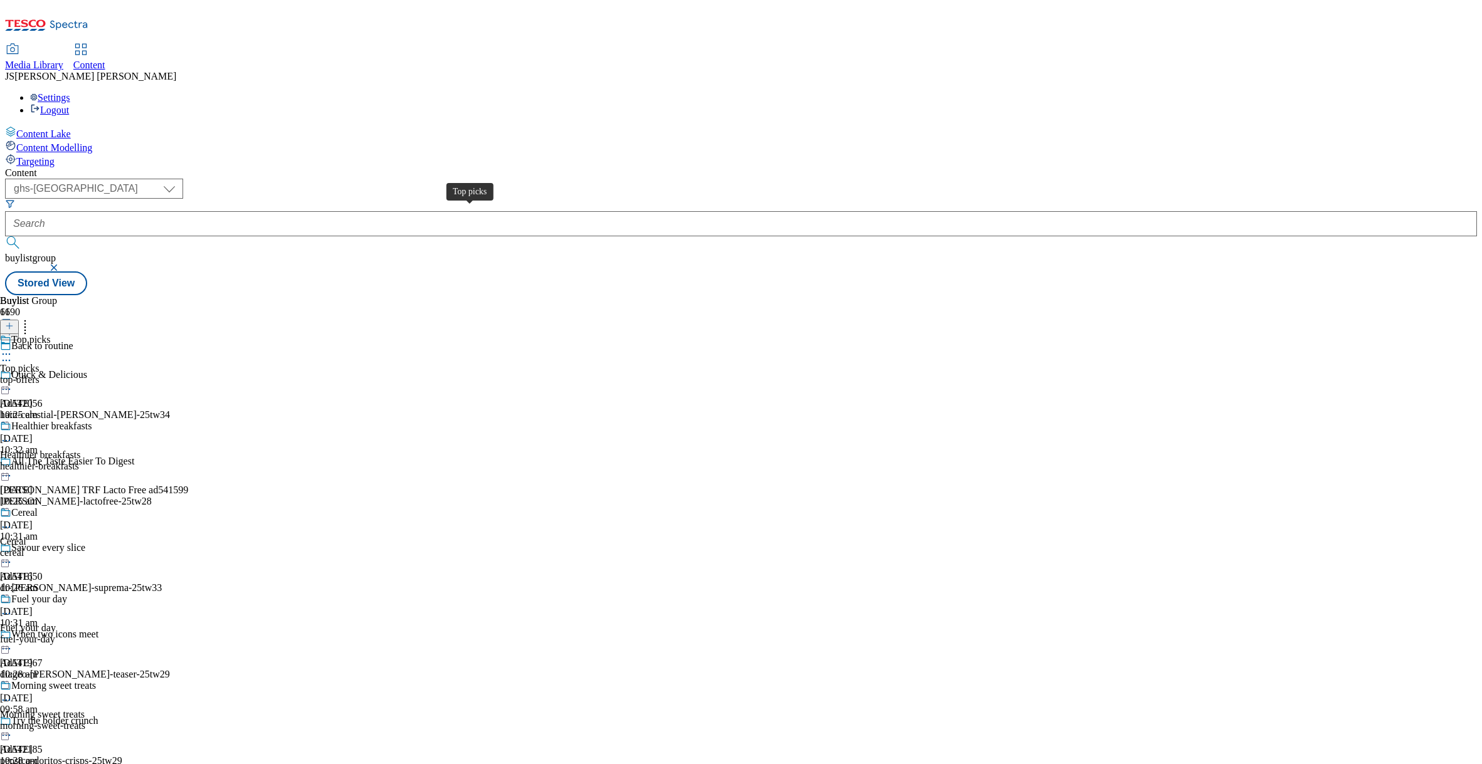
click at [39, 363] on div "Top picks" at bounding box center [19, 368] width 39 height 11
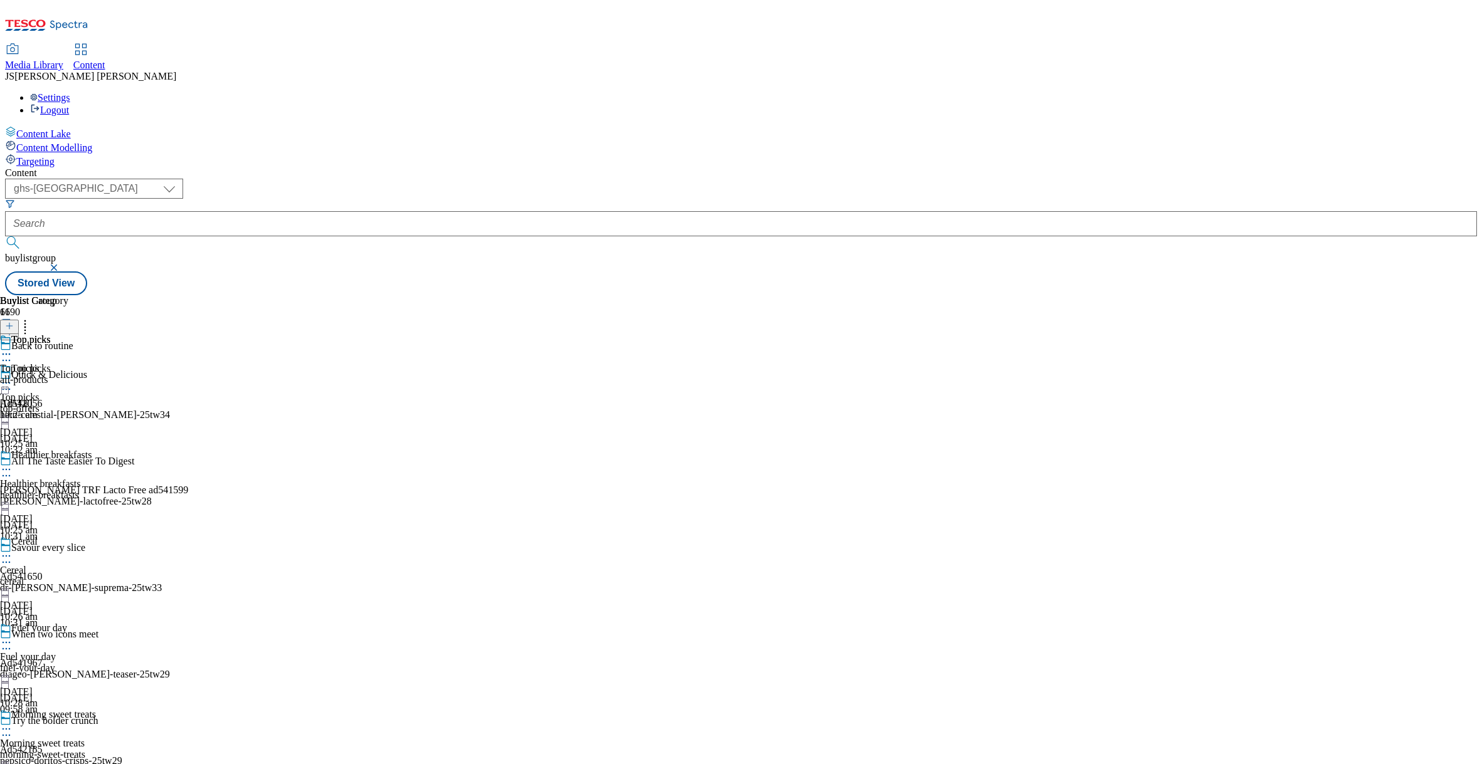
click at [13, 377] on icon at bounding box center [6, 383] width 13 height 13
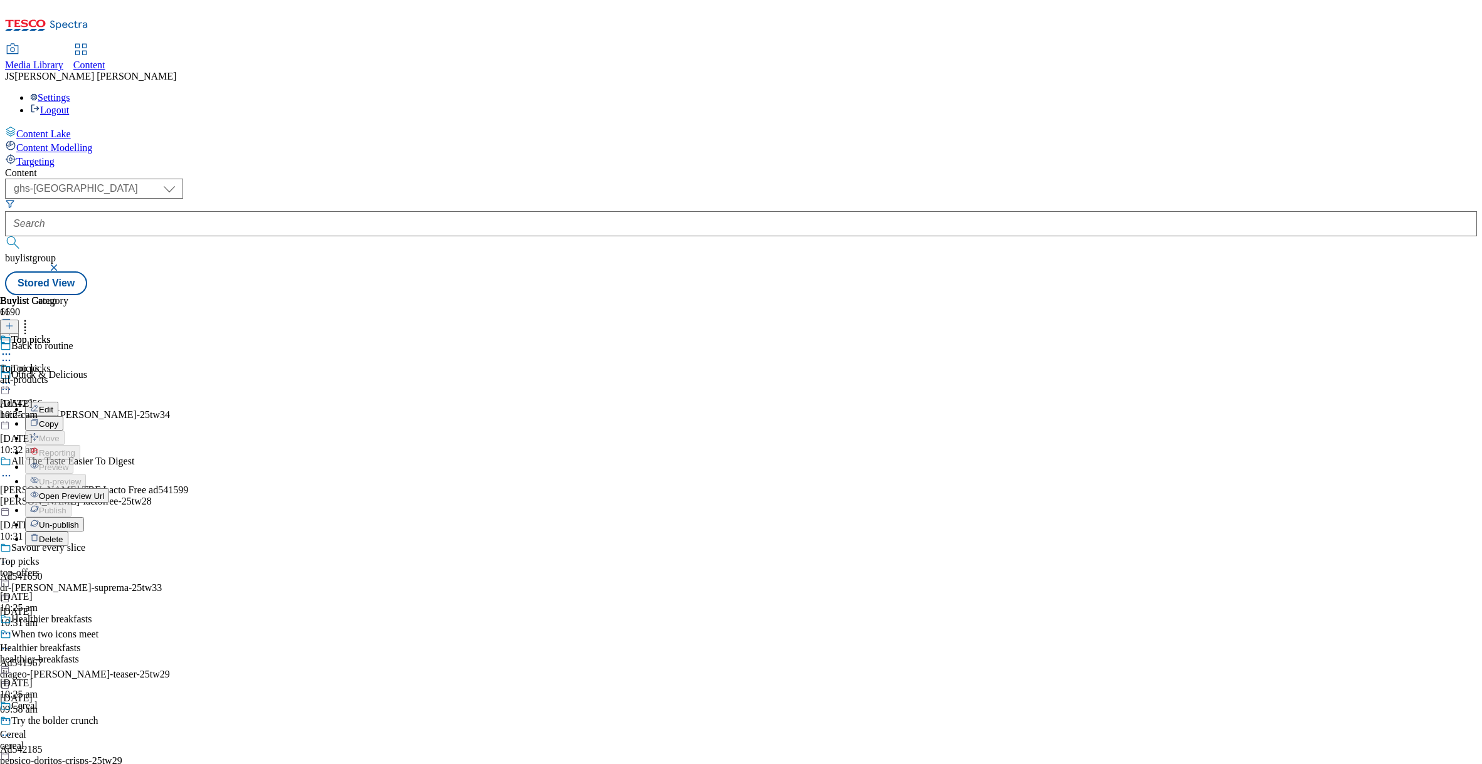
click at [79, 520] on span "Un-publish" at bounding box center [59, 524] width 40 height 9
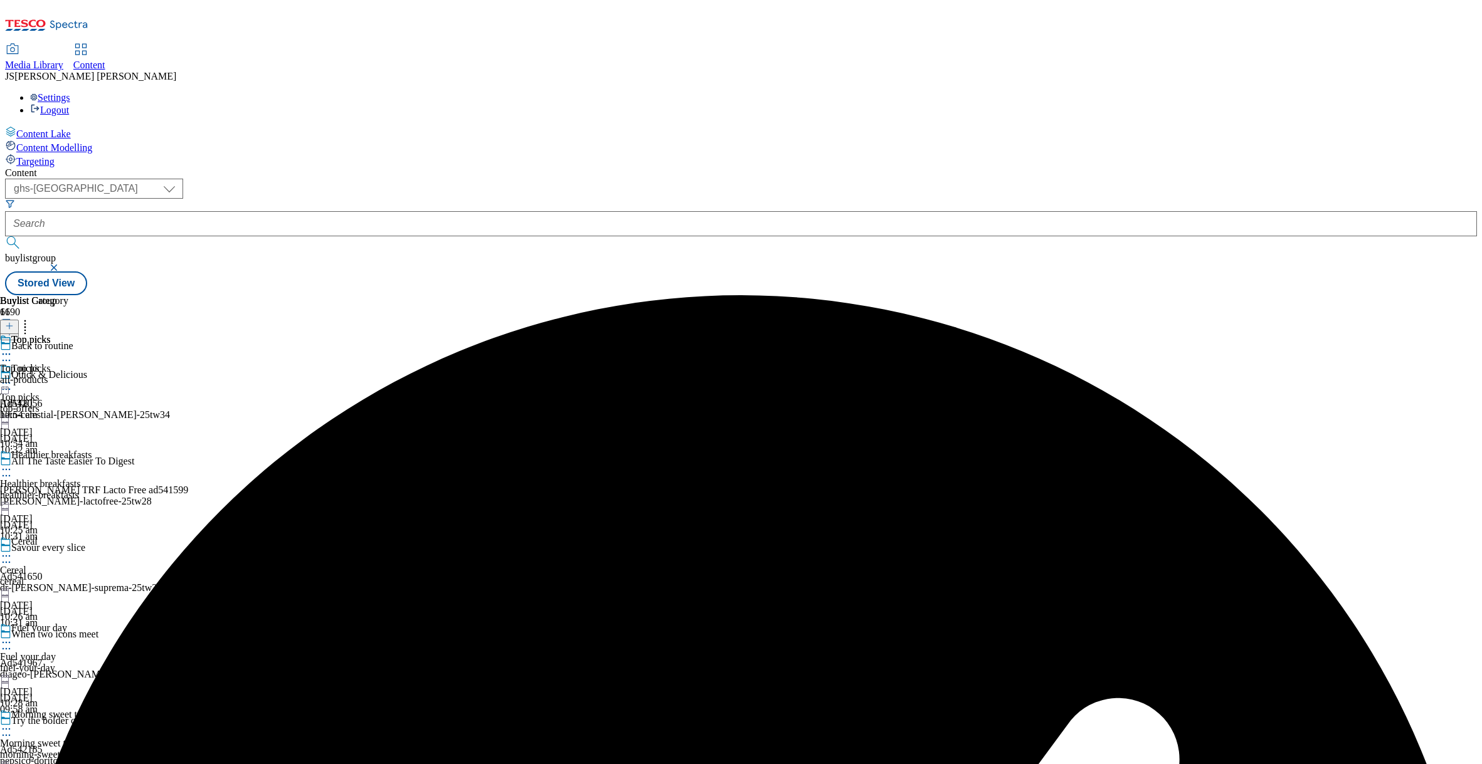
click at [13, 377] on icon at bounding box center [6, 383] width 13 height 13
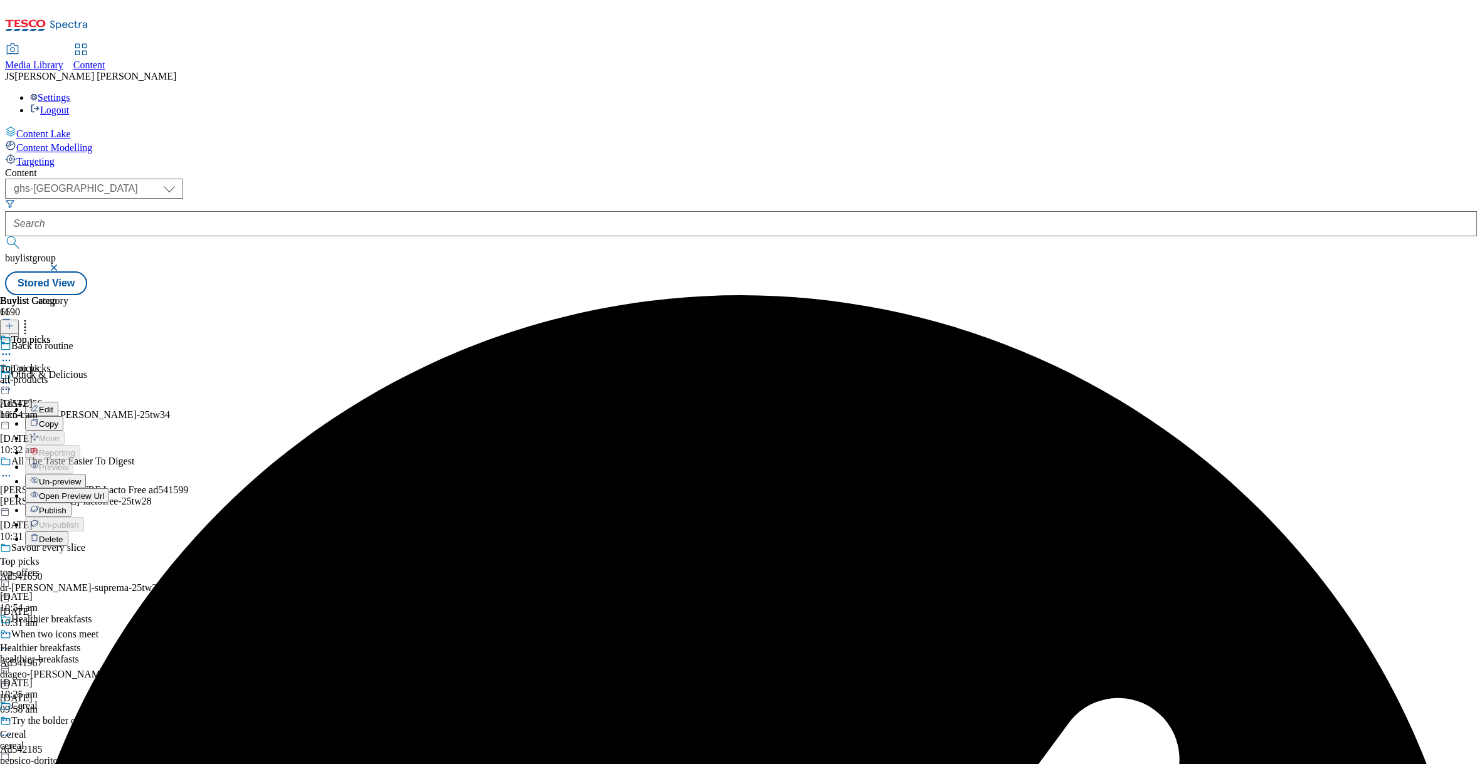
click at [81, 477] on span "Un-preview" at bounding box center [60, 481] width 42 height 9
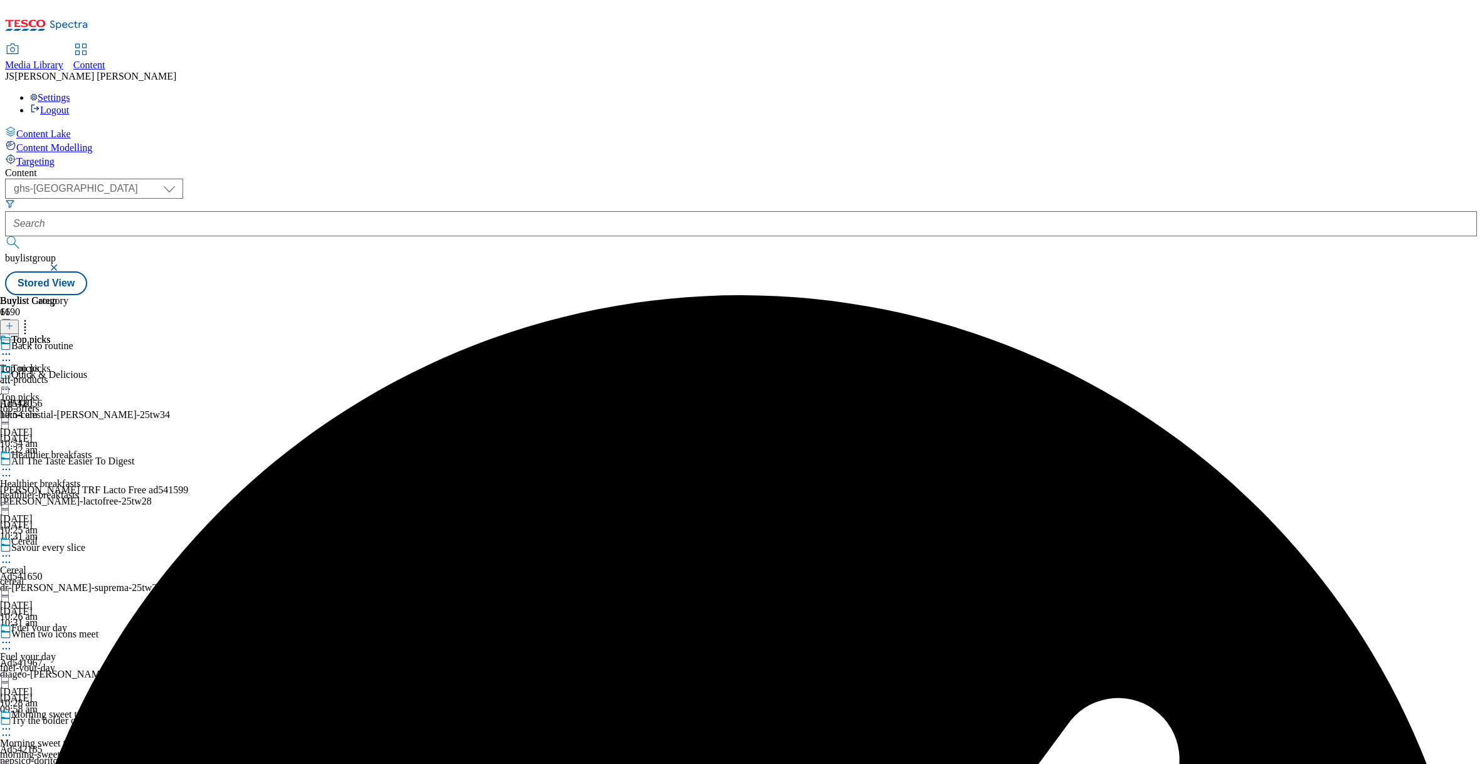
click at [68, 374] on div "all-products" at bounding box center [34, 379] width 68 height 11
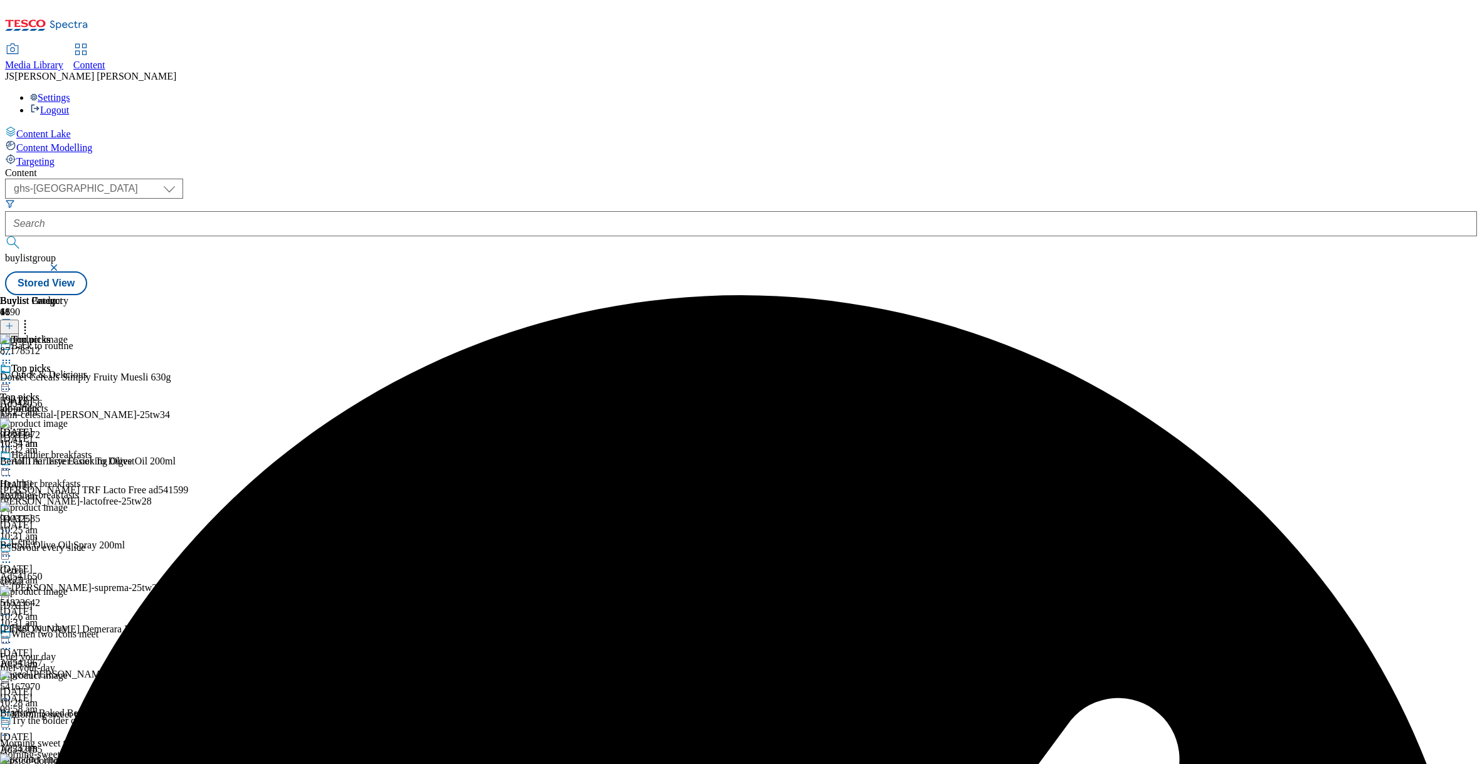
click at [14, 322] on icon at bounding box center [9, 326] width 9 height 9
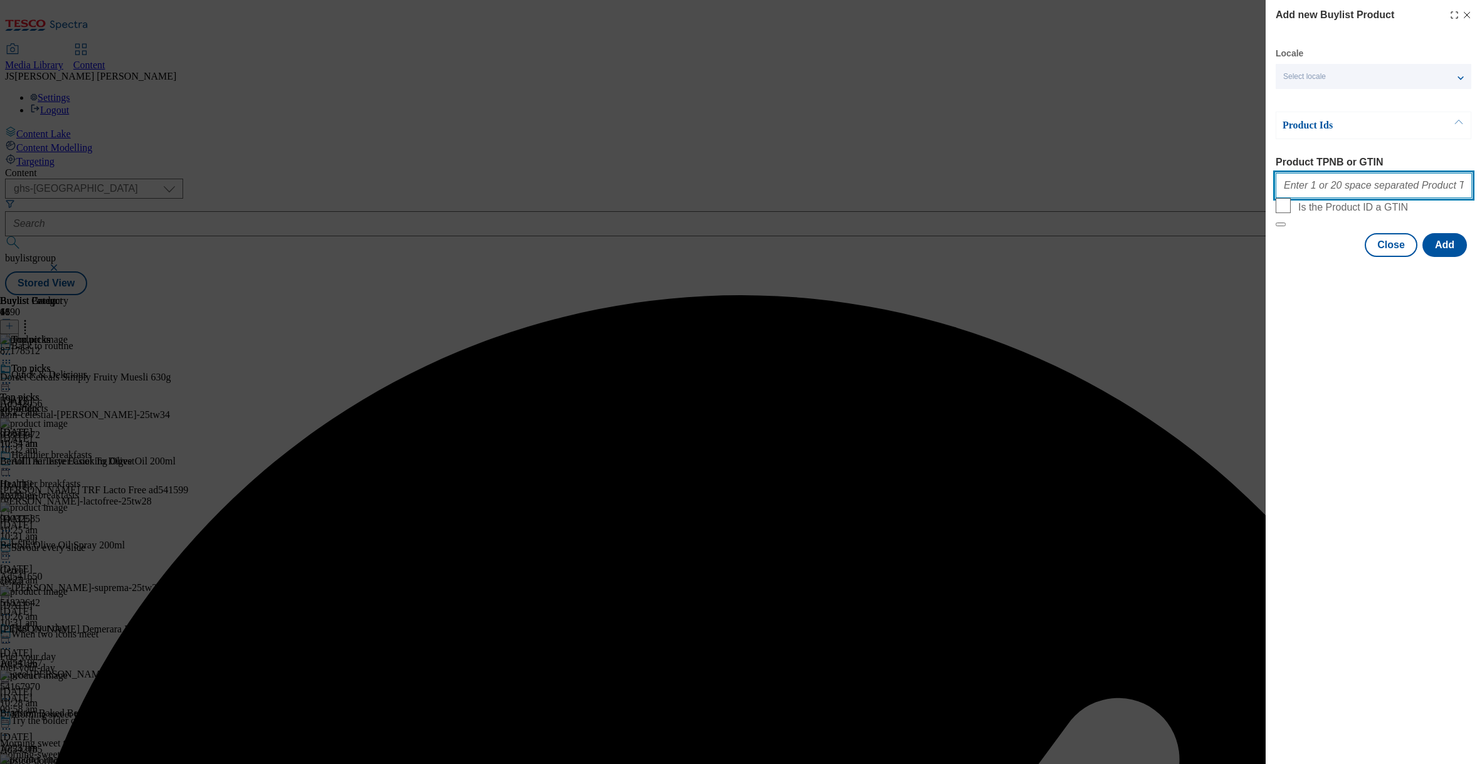
click at [1308, 191] on input "Product TPNB or GTIN" at bounding box center [1373, 185] width 196 height 25
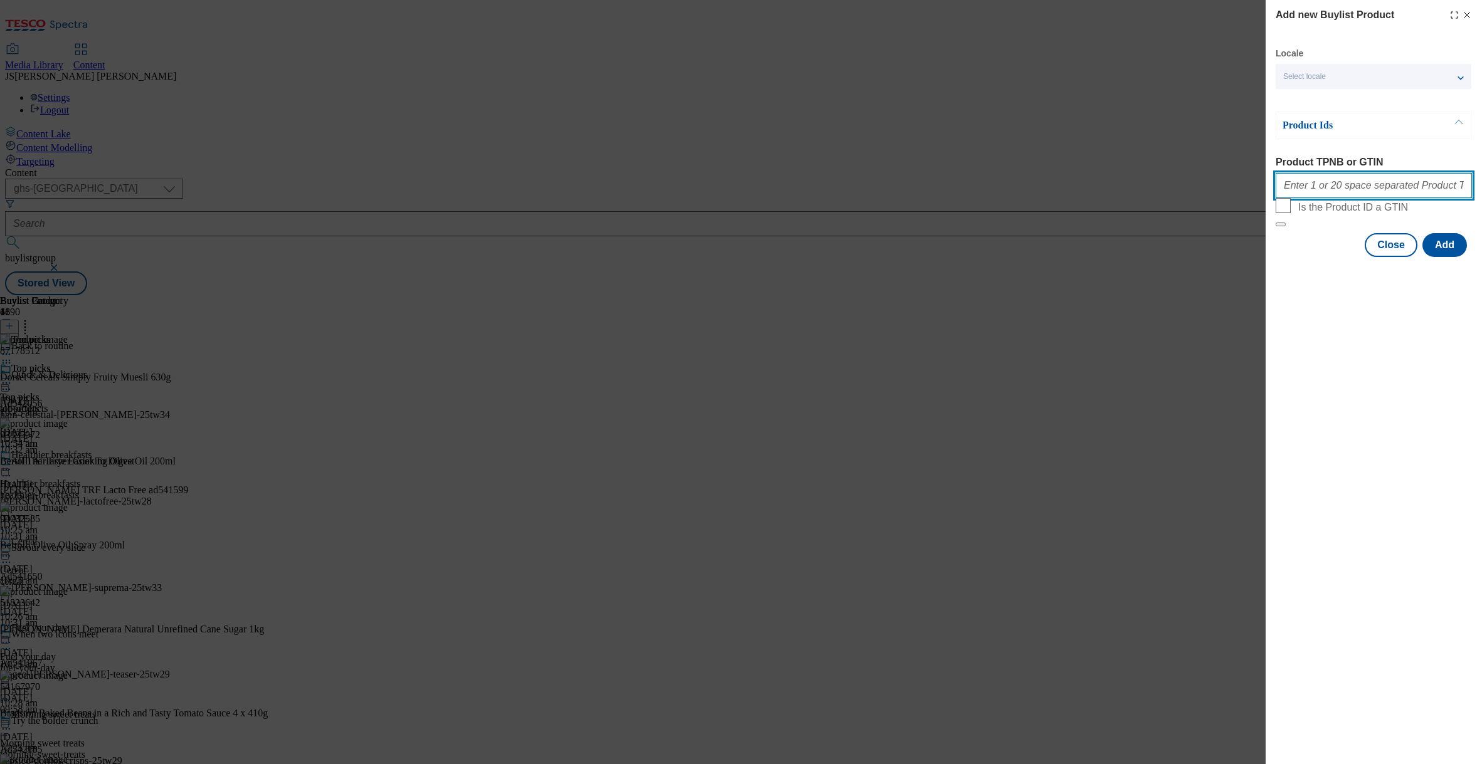
paste input ""54167970 88909197 83322570 51338934""
type input "54167970 88909197 83322570 51338934"
click at [1443, 257] on button "Add" at bounding box center [1444, 245] width 45 height 24
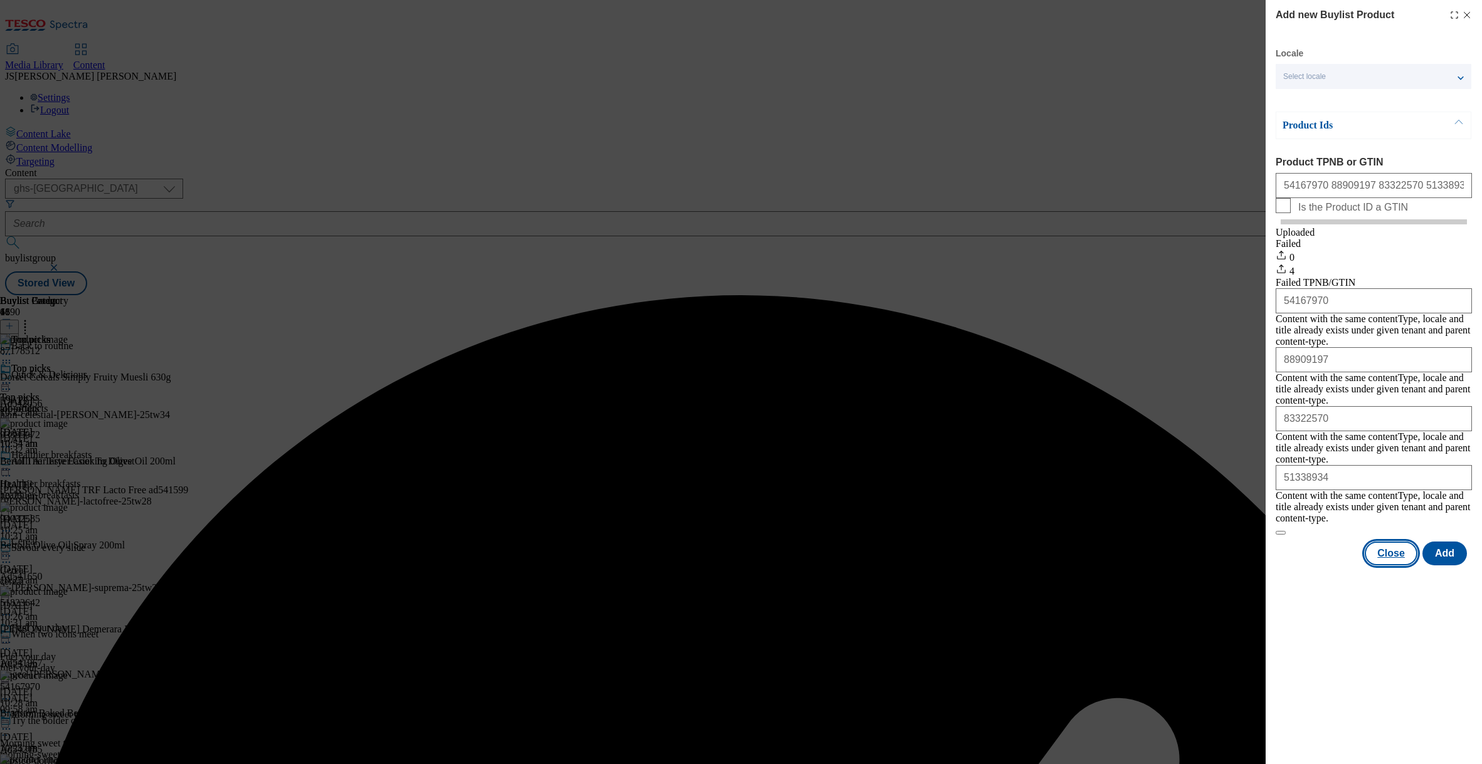
click at [1398, 542] on button "Close" at bounding box center [1390, 554] width 53 height 24
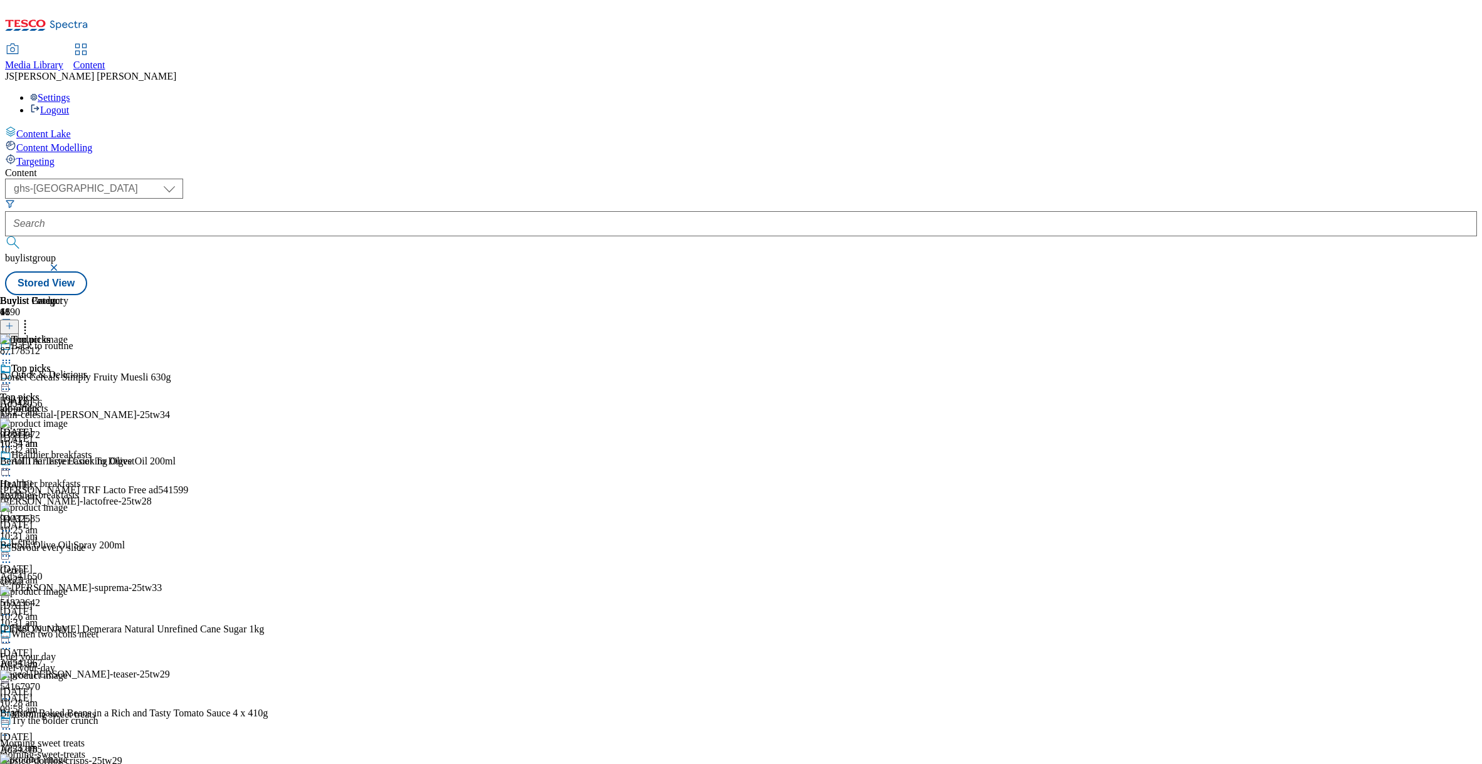
click at [26, 327] on circle at bounding box center [25, 328] width 2 height 2
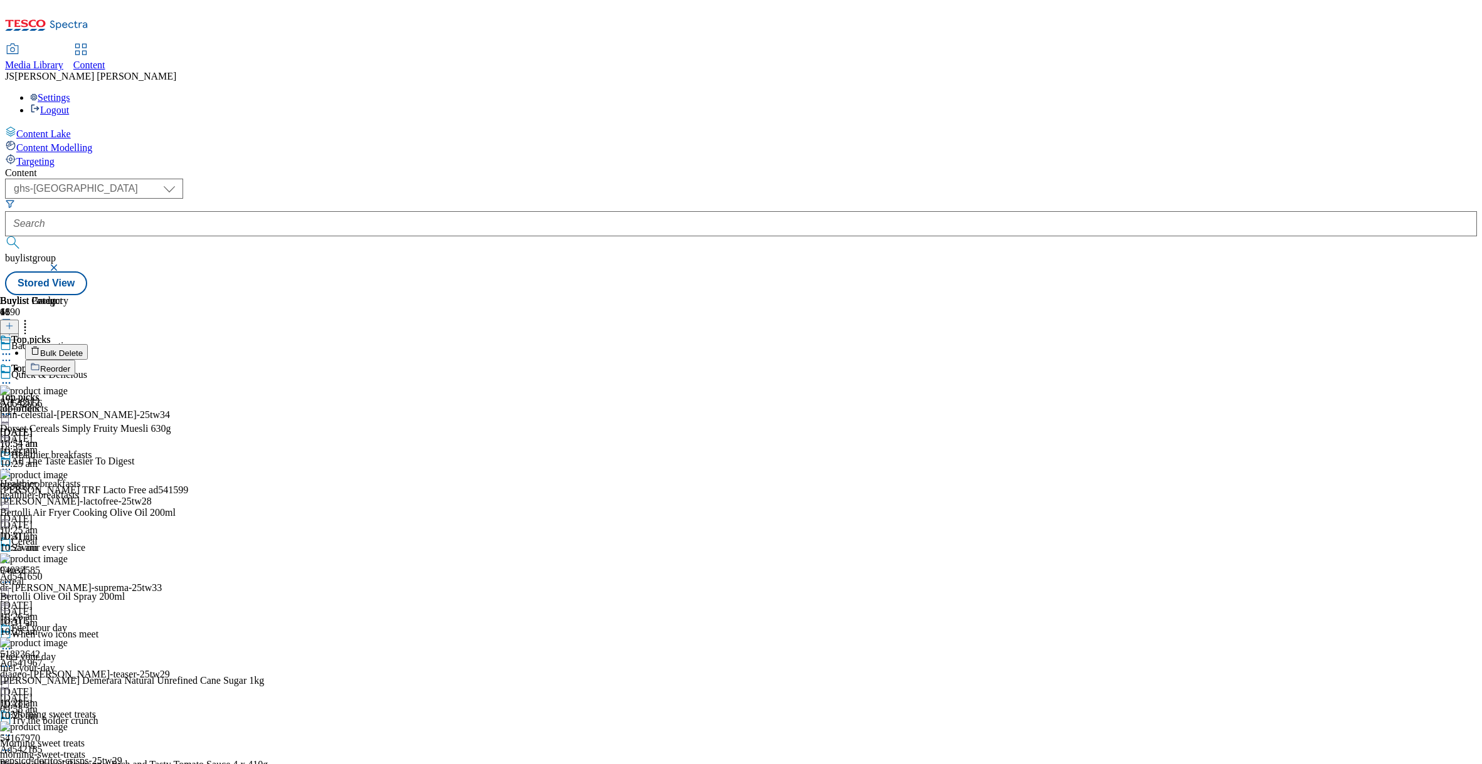
click at [40, 362] on icon at bounding box center [35, 367] width 10 height 10
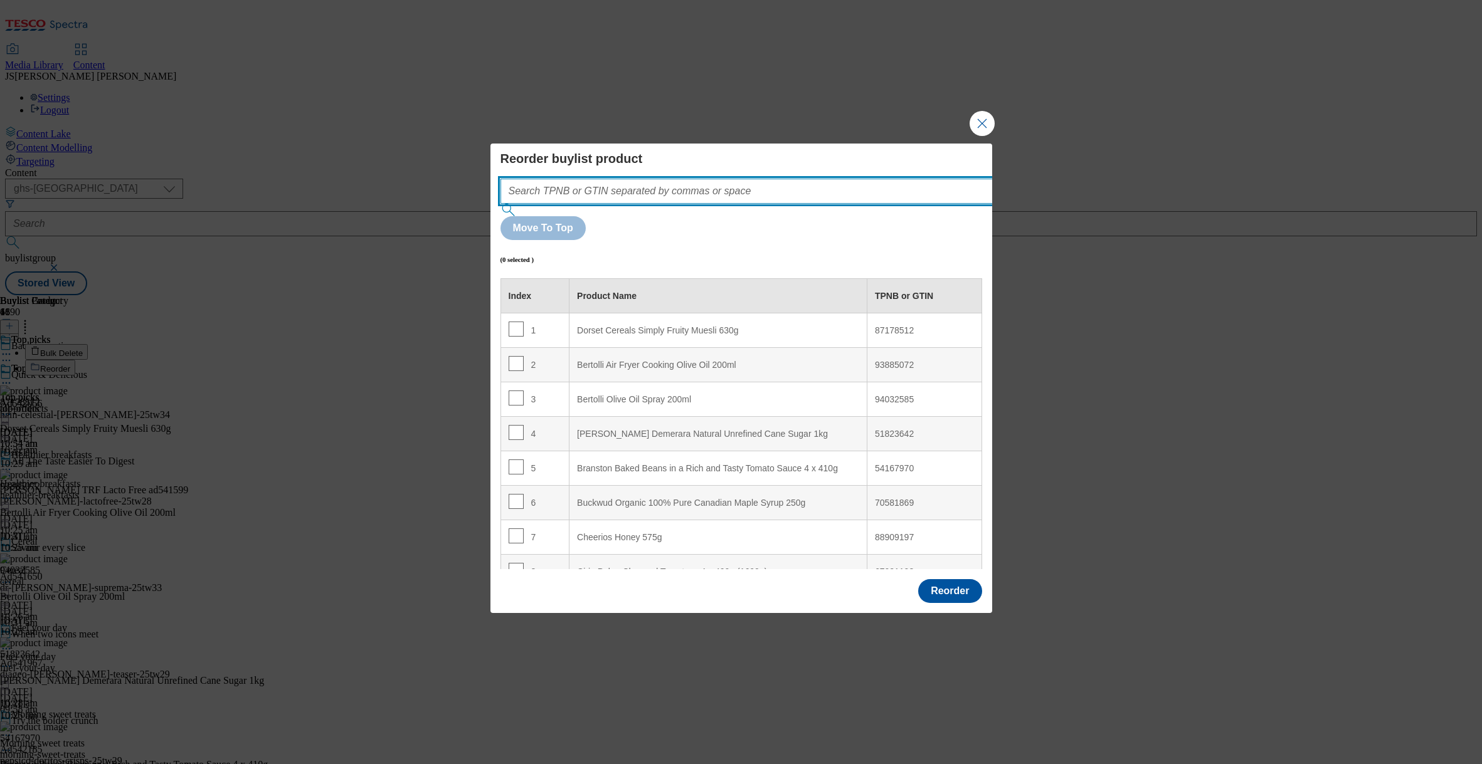
click at [600, 204] on input "Modal" at bounding box center [765, 191] width 530 height 25
paste input ""54167970 88909197 83322570 51338934""
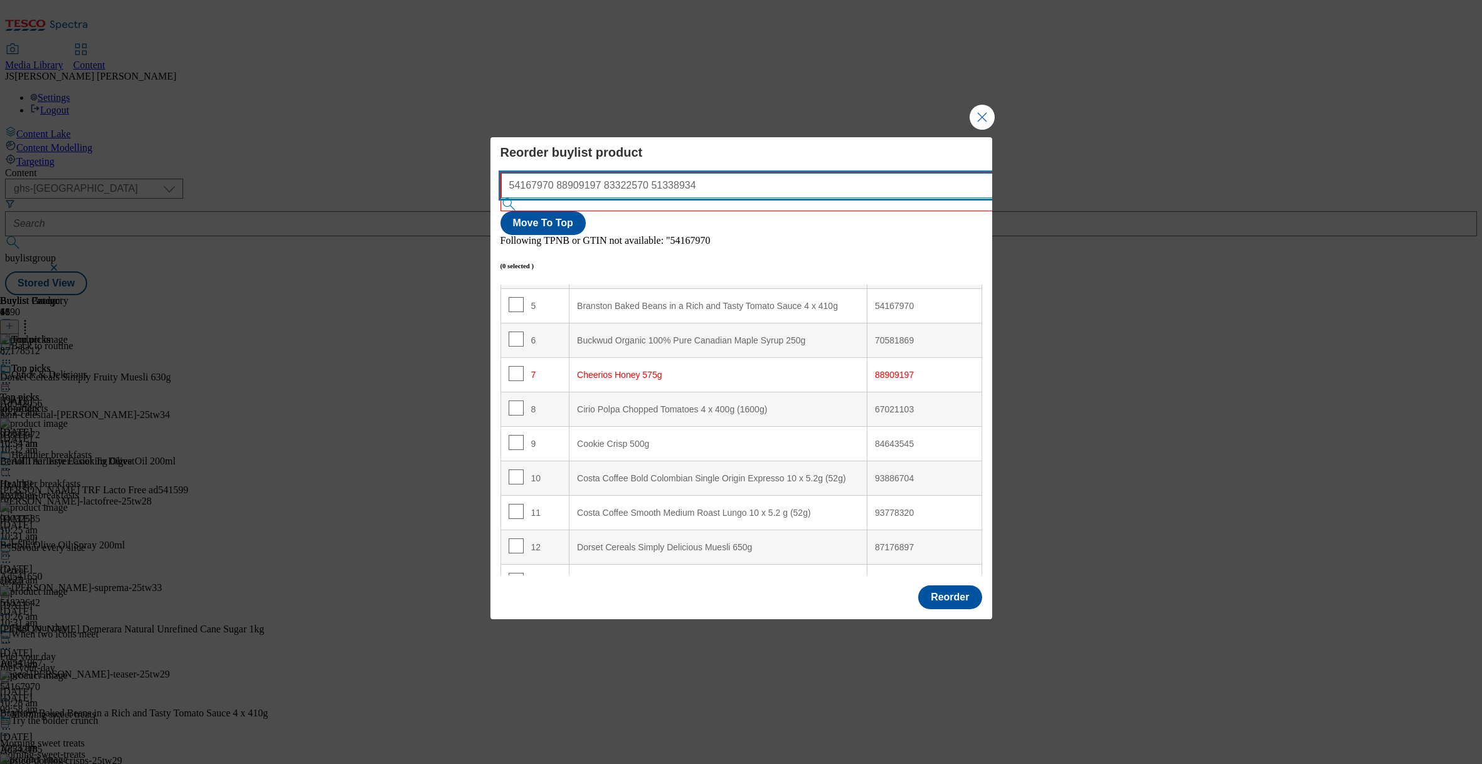
scroll to position [253, 0]
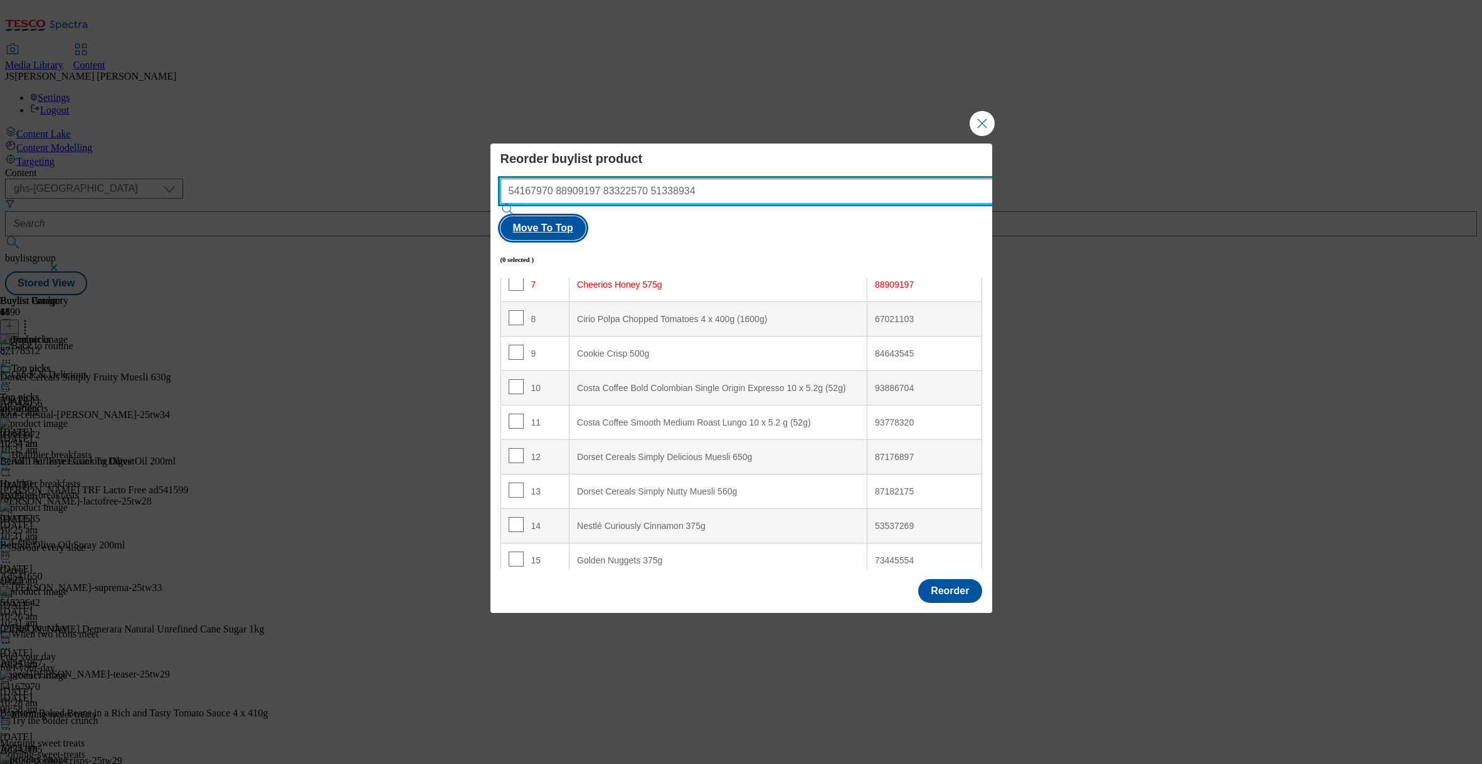
type input "54167970 88909197 83322570 51338934"
click at [586, 220] on button "Move To Top" at bounding box center [542, 228] width 85 height 24
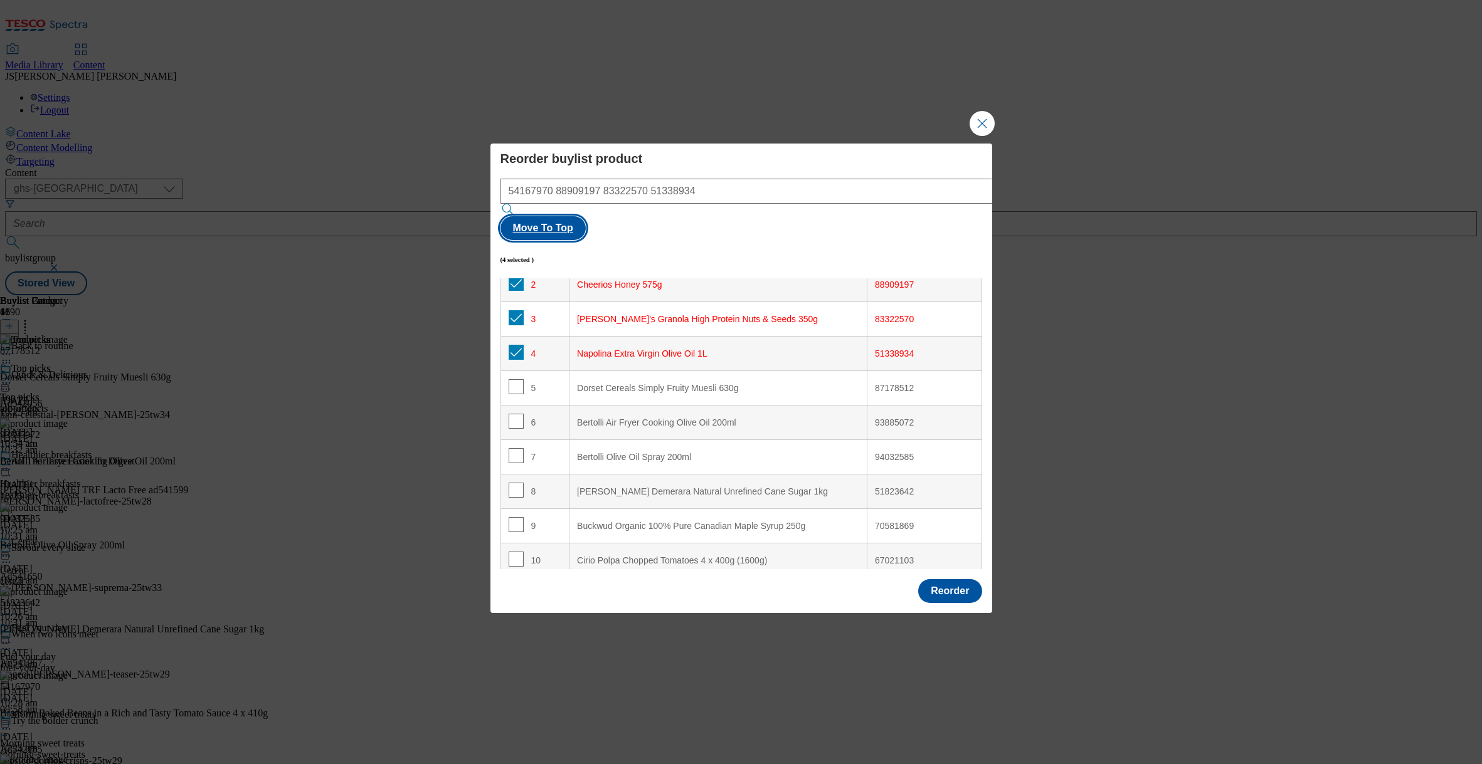
scroll to position [0, 0]
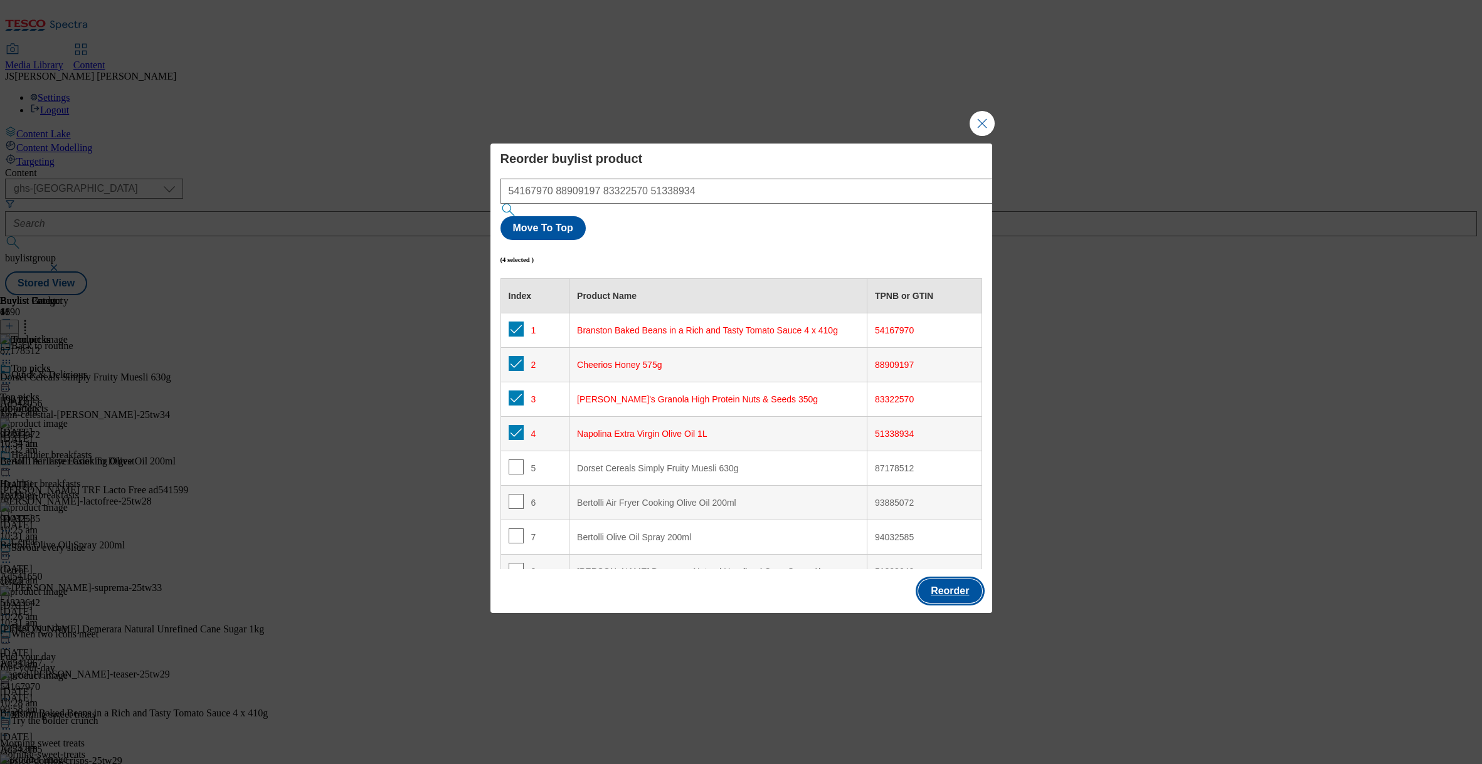
click at [960, 579] on button "Reorder" at bounding box center [949, 591] width 63 height 24
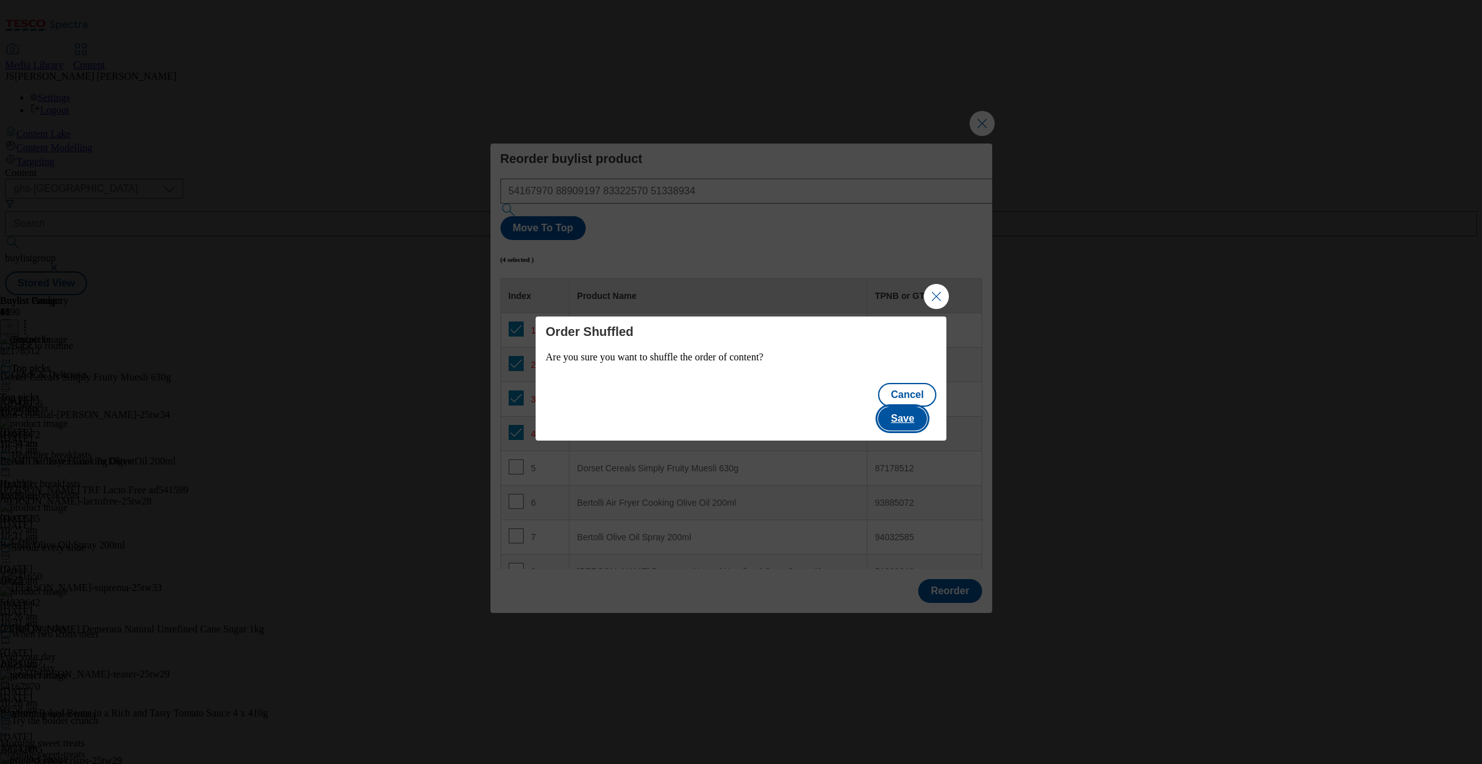
click at [918, 413] on button "Save" at bounding box center [902, 419] width 48 height 24
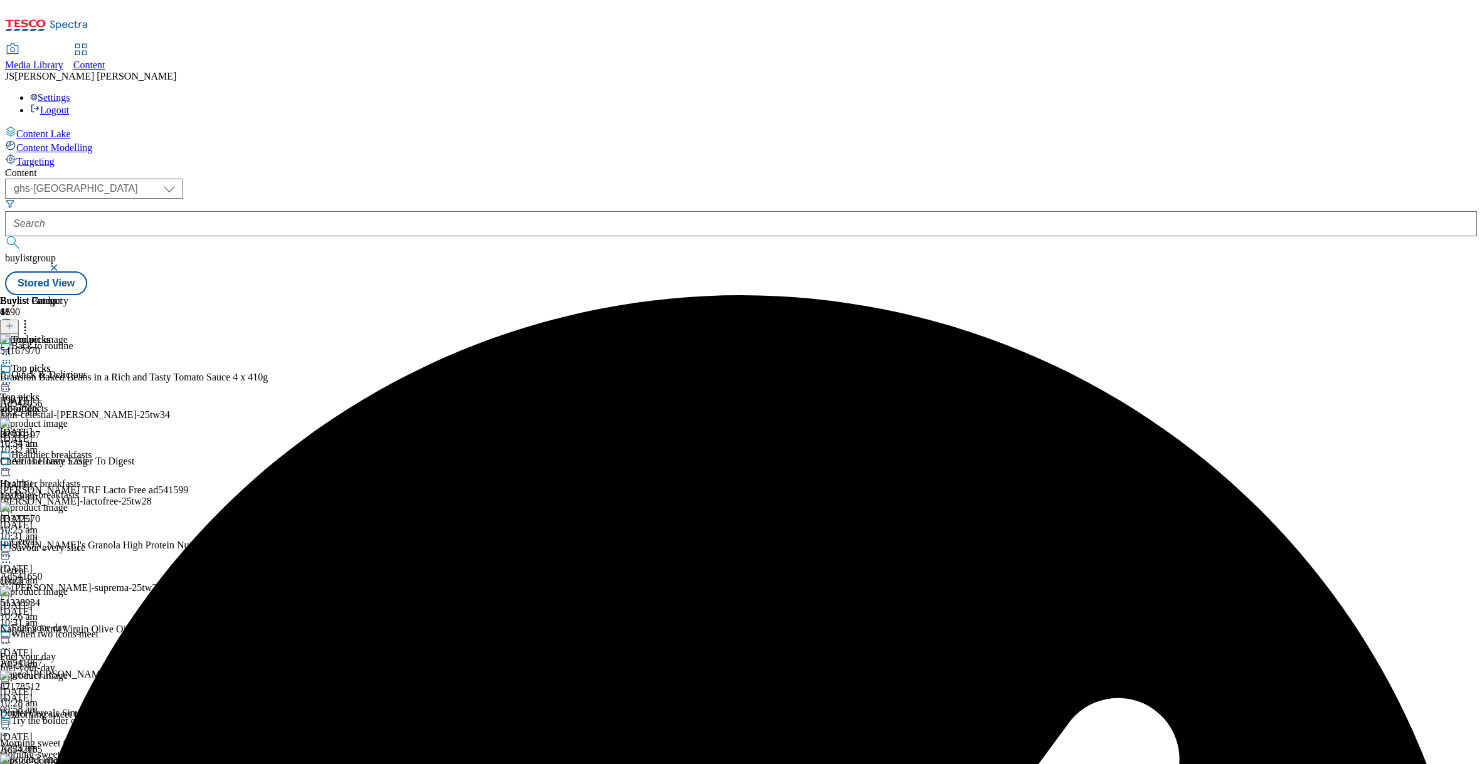
click at [13, 377] on icon at bounding box center [6, 383] width 13 height 13
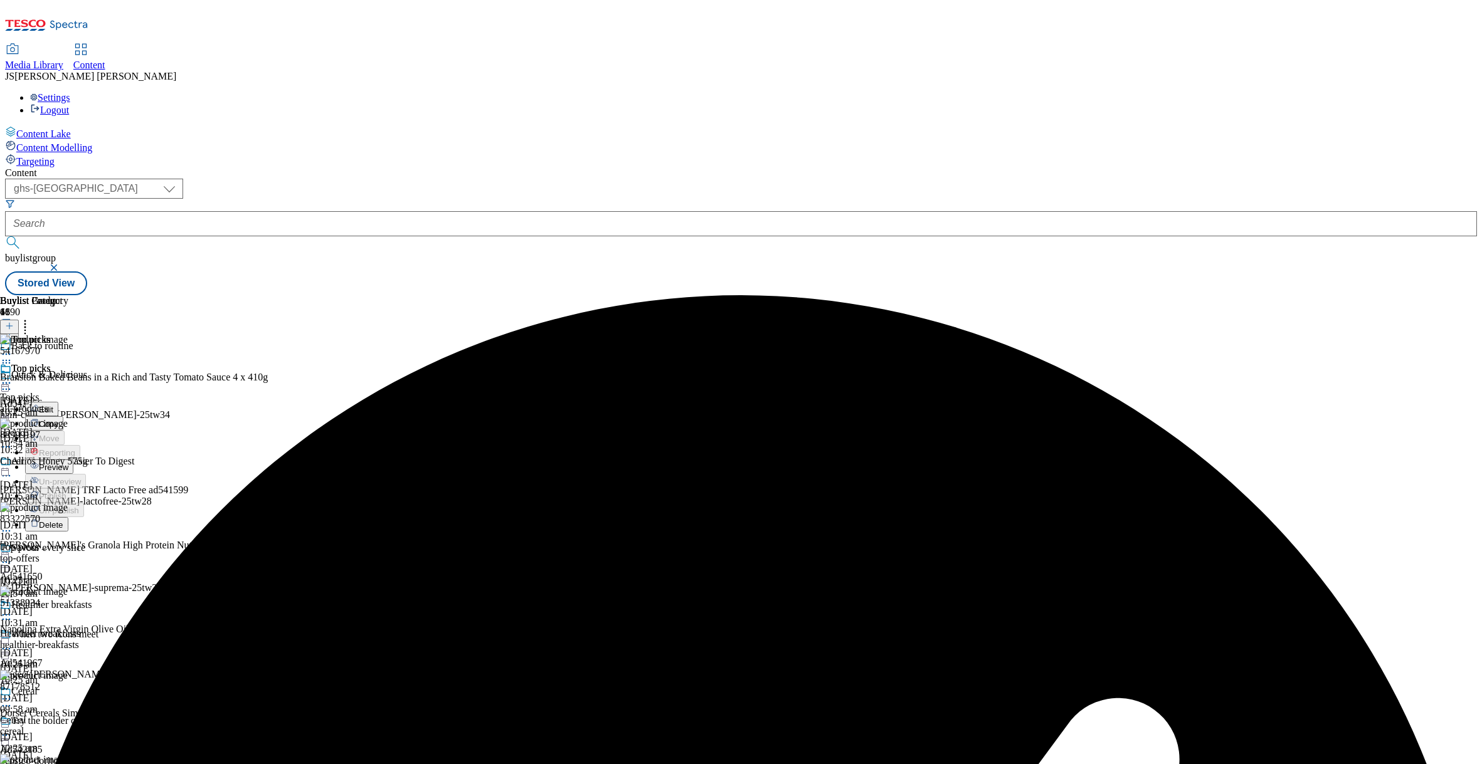
click at [68, 463] on span "Preview" at bounding box center [53, 467] width 29 height 9
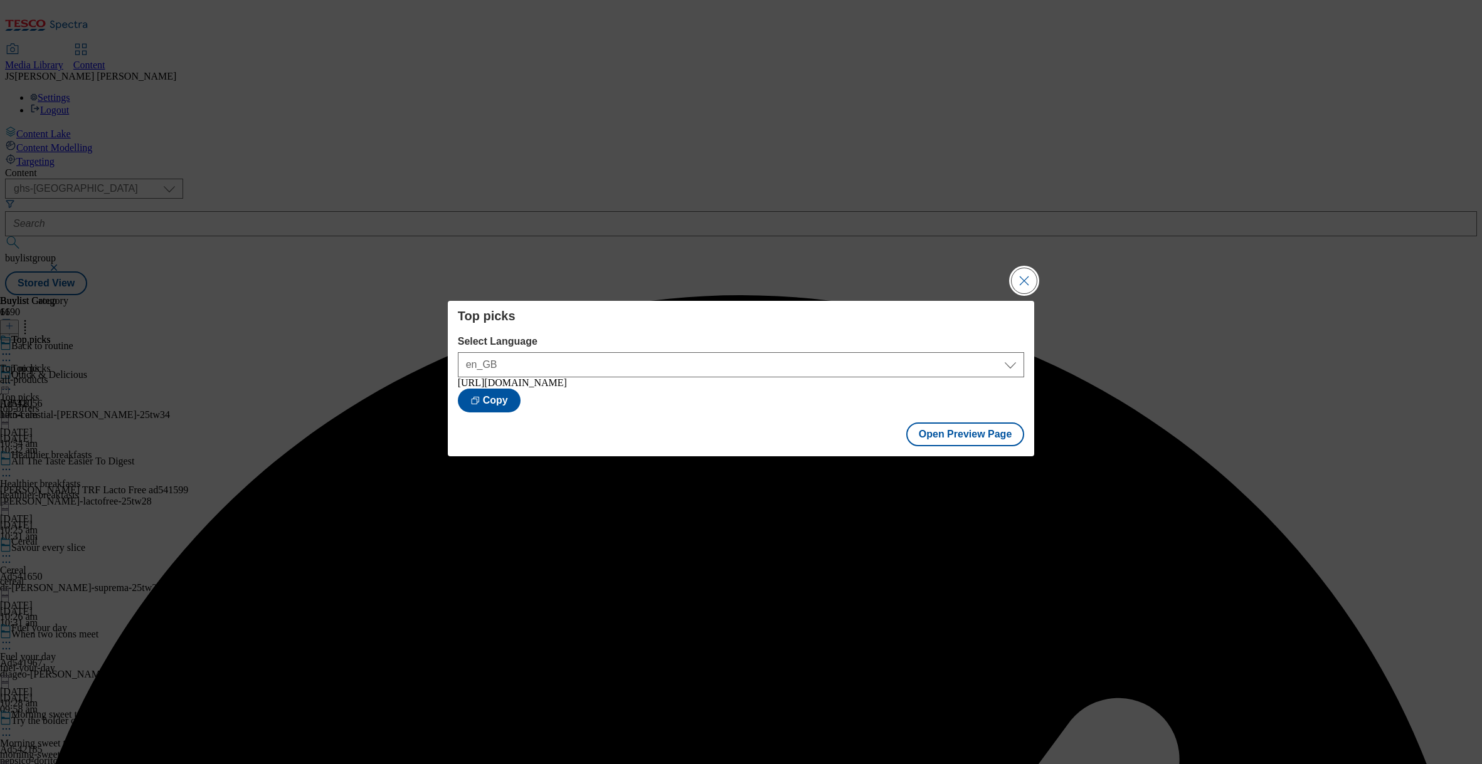
click at [1031, 274] on button "Close Modal" at bounding box center [1023, 280] width 25 height 25
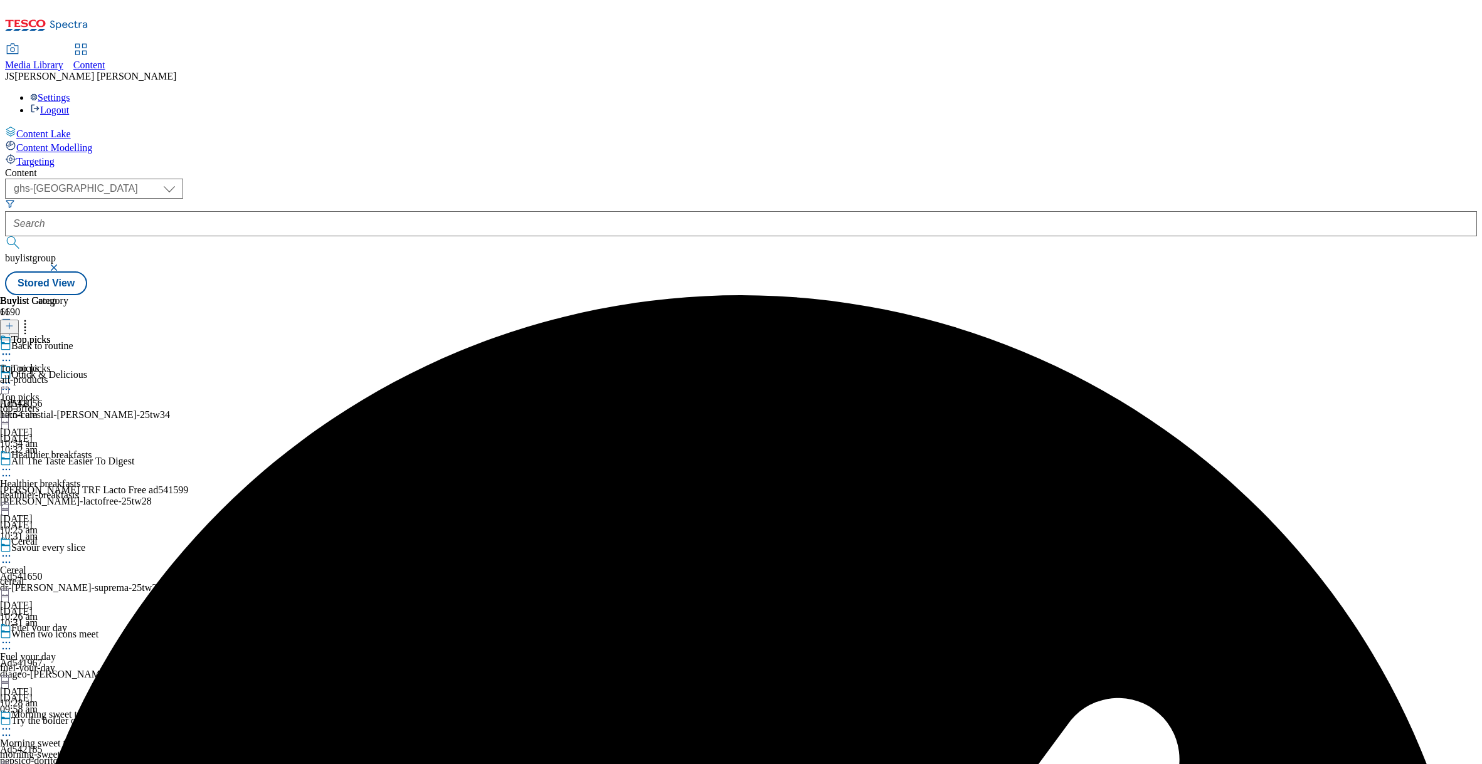
click at [13, 377] on icon at bounding box center [6, 383] width 13 height 13
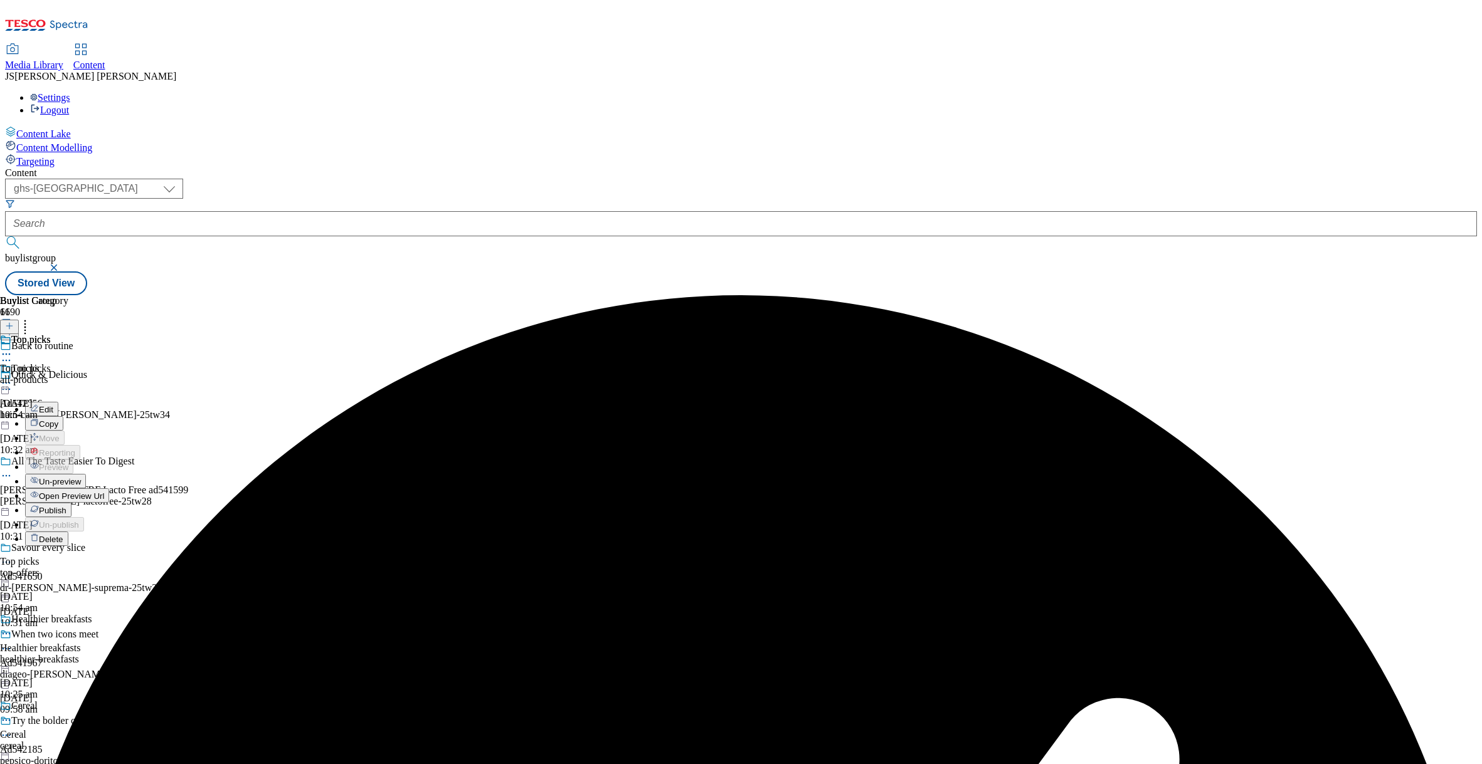
click at [66, 506] on span "Publish" at bounding box center [53, 510] width 28 height 9
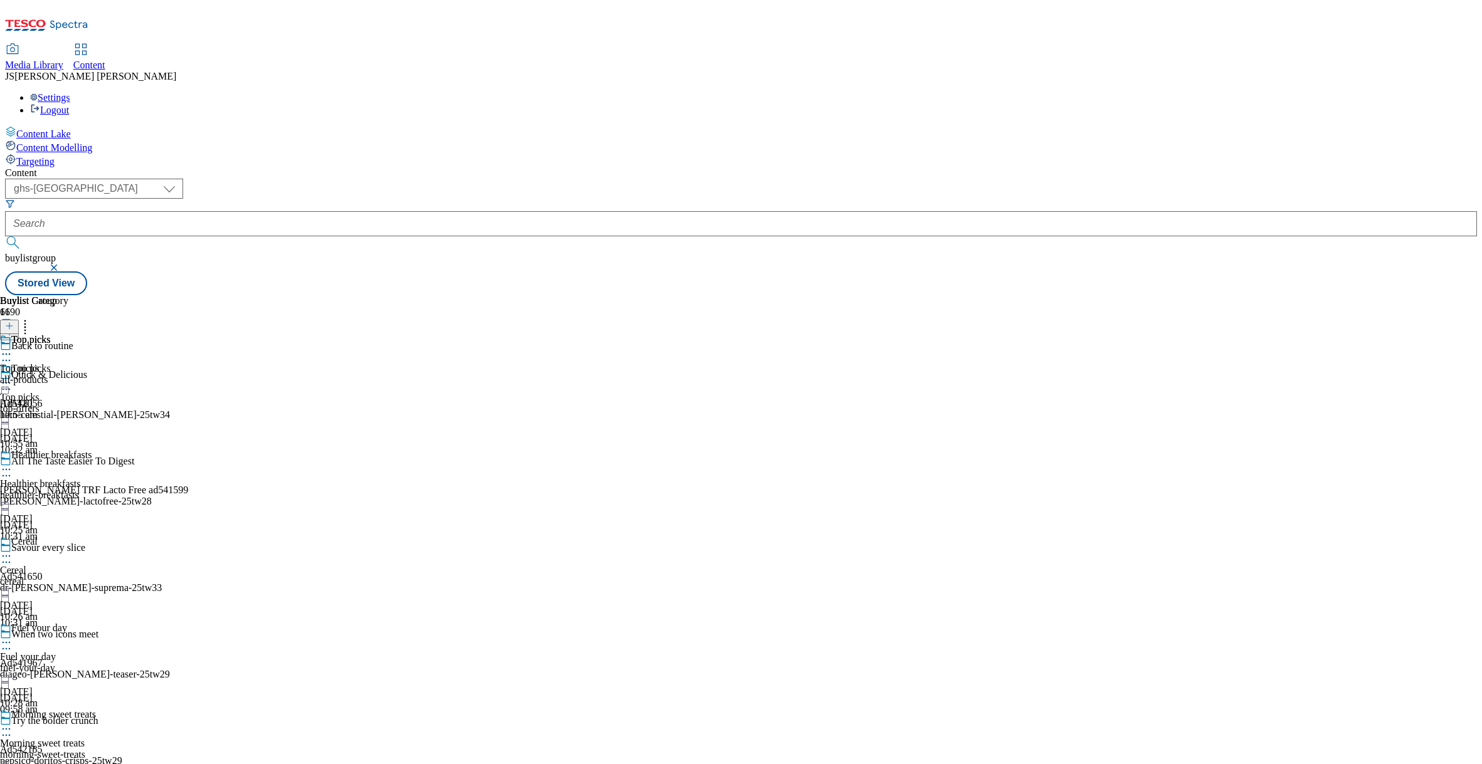
click at [61, 22] on icon at bounding box center [46, 29] width 83 height 26
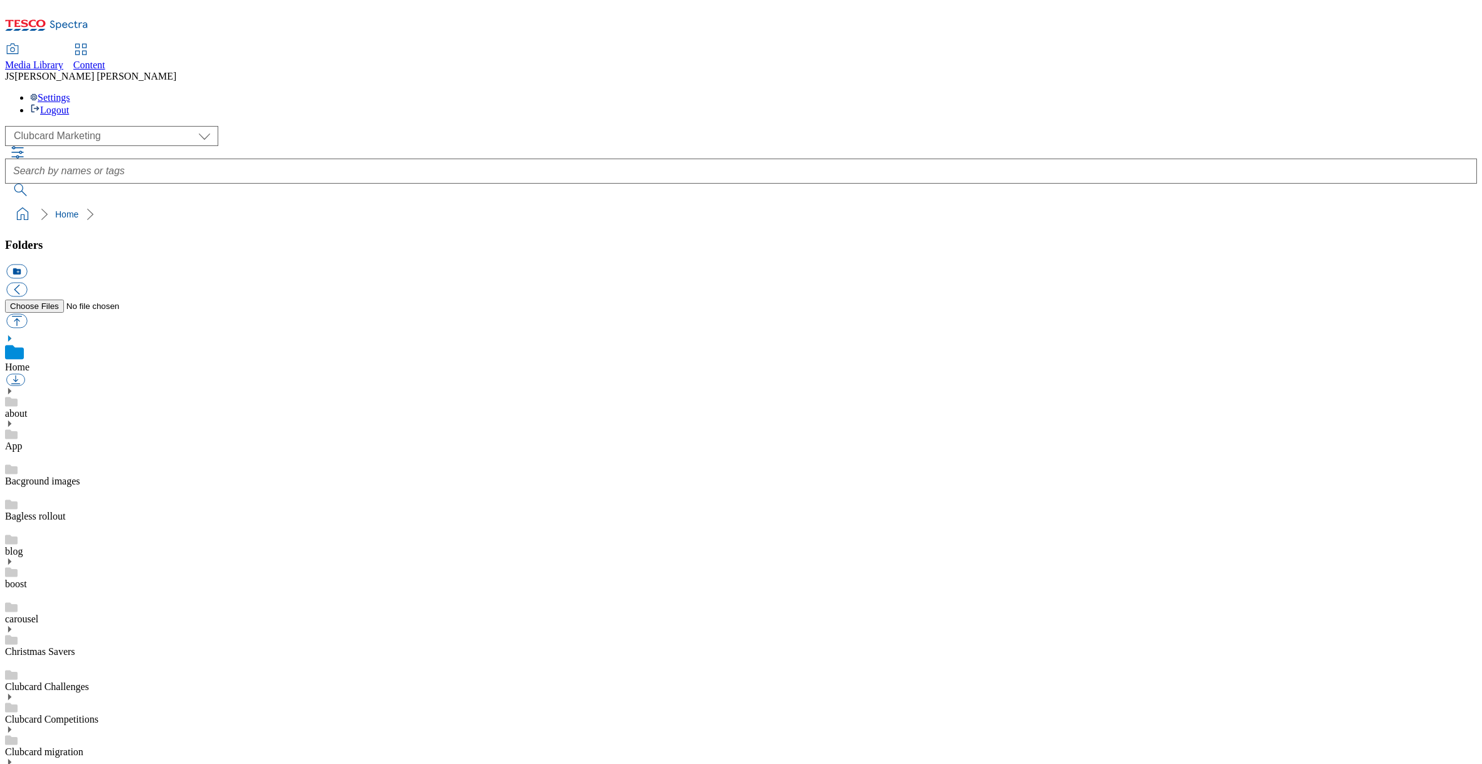
scroll to position [2, 0]
click at [87, 126] on select "Clubcard Marketing Dotcom UK GHS Marketing UK GHS ROI iGHS Marketing CE MCA CZ …" at bounding box center [111, 136] width 213 height 20
click at [11, 421] on use at bounding box center [9, 424] width 3 height 6
click at [14, 582] on icon at bounding box center [9, 586] width 9 height 9
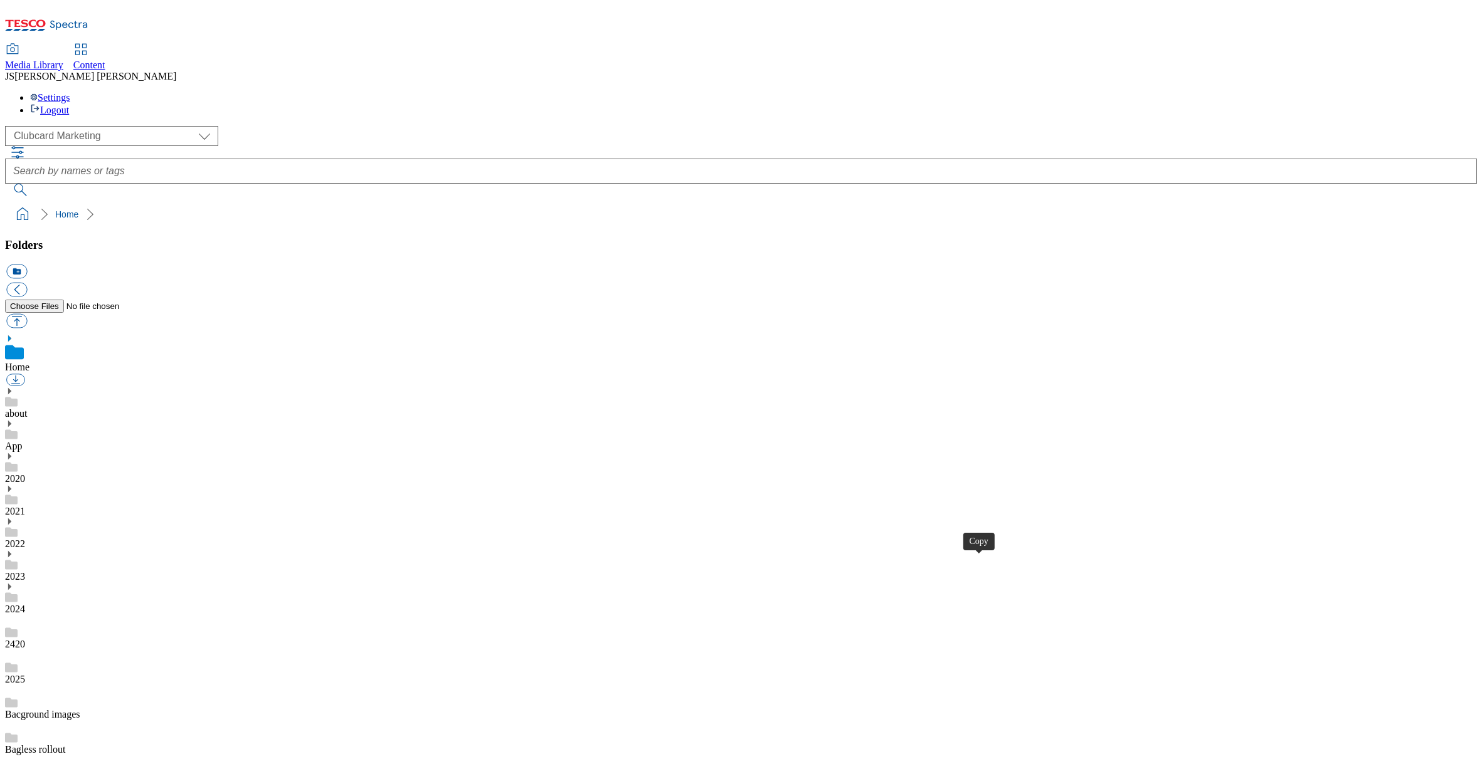
scroll to position [273, 0]
click at [25, 674] on link "2025" at bounding box center [15, 679] width 20 height 11
click at [25, 590] on link "2024" at bounding box center [15, 595] width 20 height 11
click at [25, 557] on link "2023" at bounding box center [15, 562] width 20 height 11
click at [11, 537] on use at bounding box center [9, 540] width 3 height 6
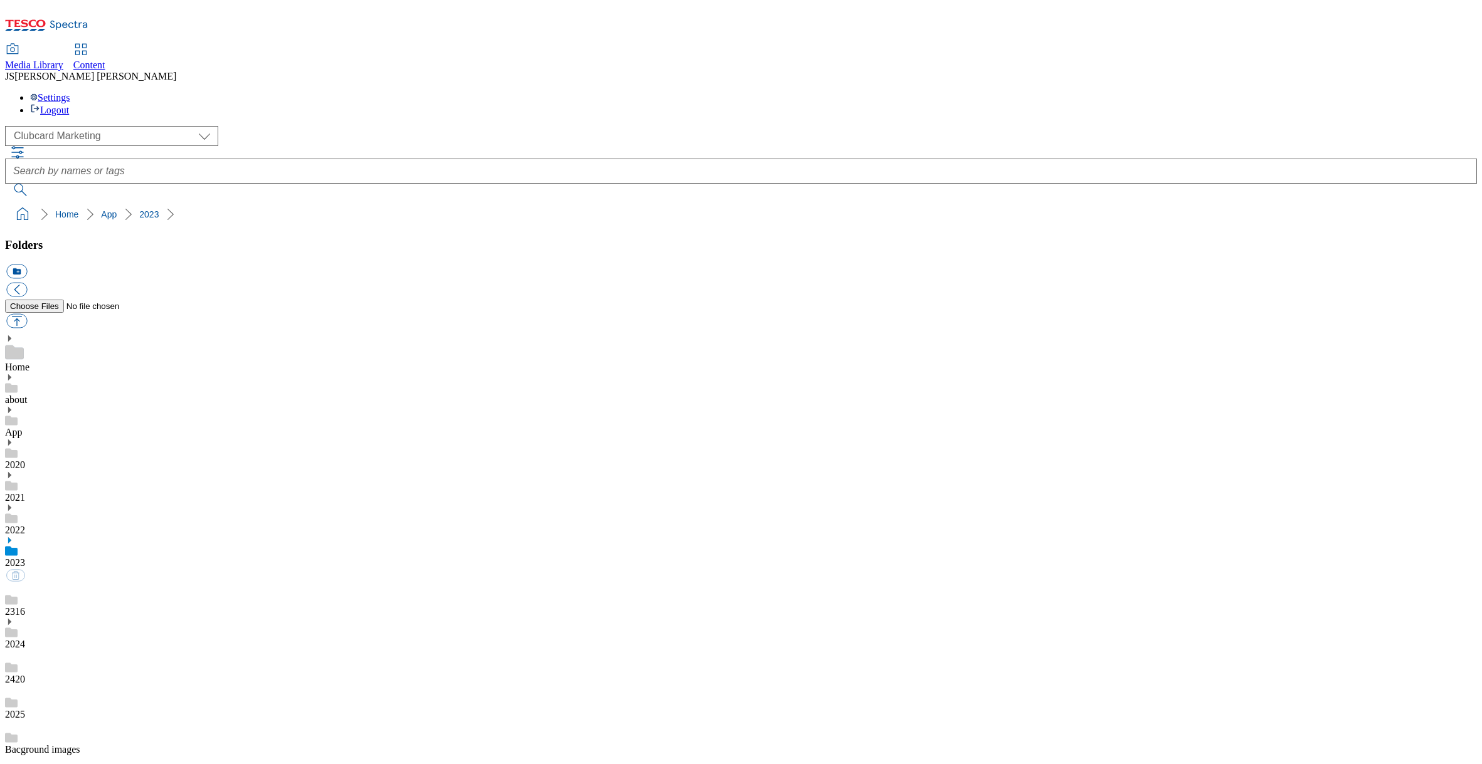
click at [11, 505] on use at bounding box center [9, 508] width 3 height 6
click at [25, 525] on link "2022" at bounding box center [15, 530] width 20 height 11
click at [25, 574] on link "2203" at bounding box center [15, 579] width 20 height 11
click at [25, 492] on link "2021" at bounding box center [15, 497] width 20 height 11
click at [11, 472] on use at bounding box center [9, 475] width 3 height 6
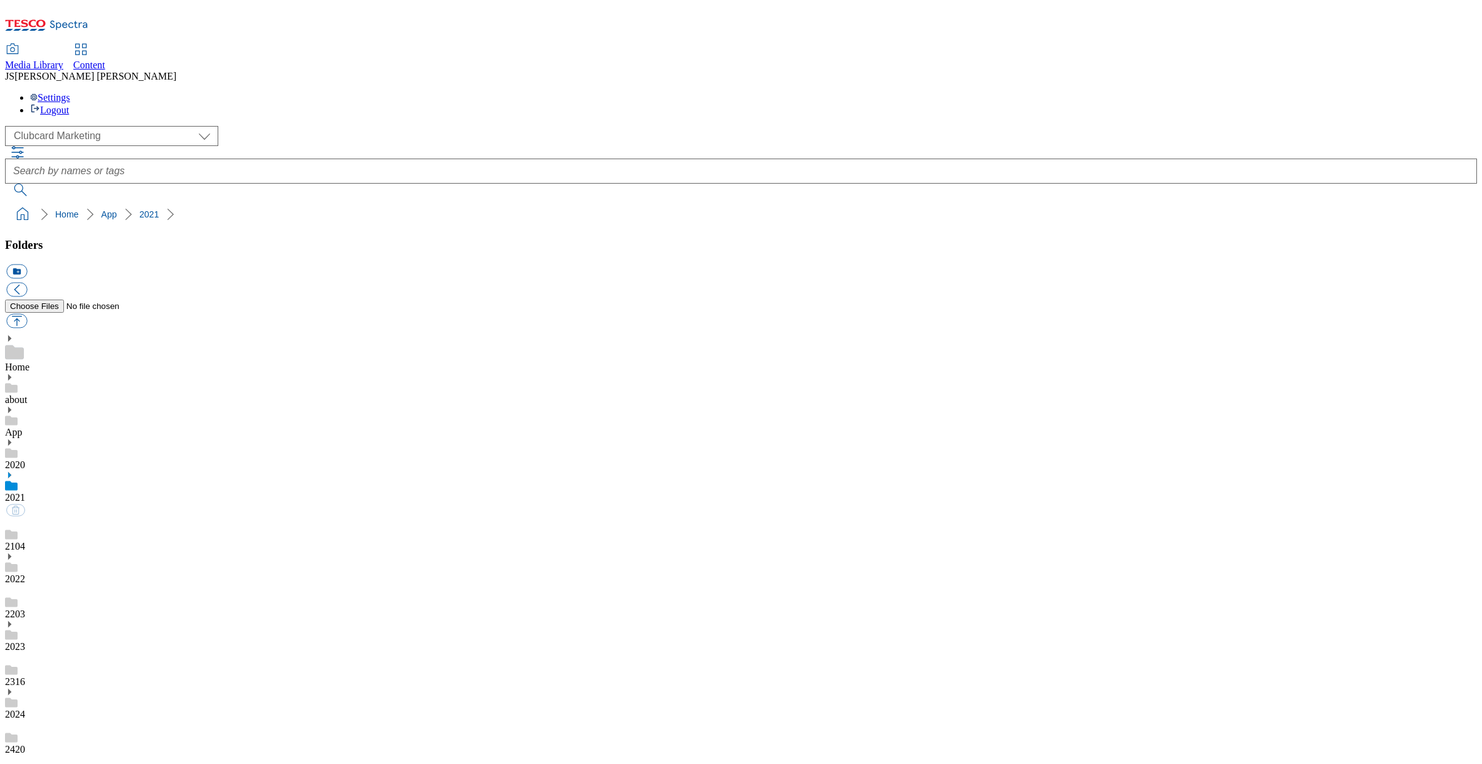
click at [11, 440] on use at bounding box center [9, 443] width 3 height 6
click at [25, 460] on link "2020" at bounding box center [15, 465] width 20 height 11
click at [25, 508] on link "2026" at bounding box center [15, 513] width 20 height 11
click at [25, 544] on link "2029" at bounding box center [15, 549] width 20 height 11
click at [62, 579] on link "Double Points" at bounding box center [33, 584] width 57 height 11
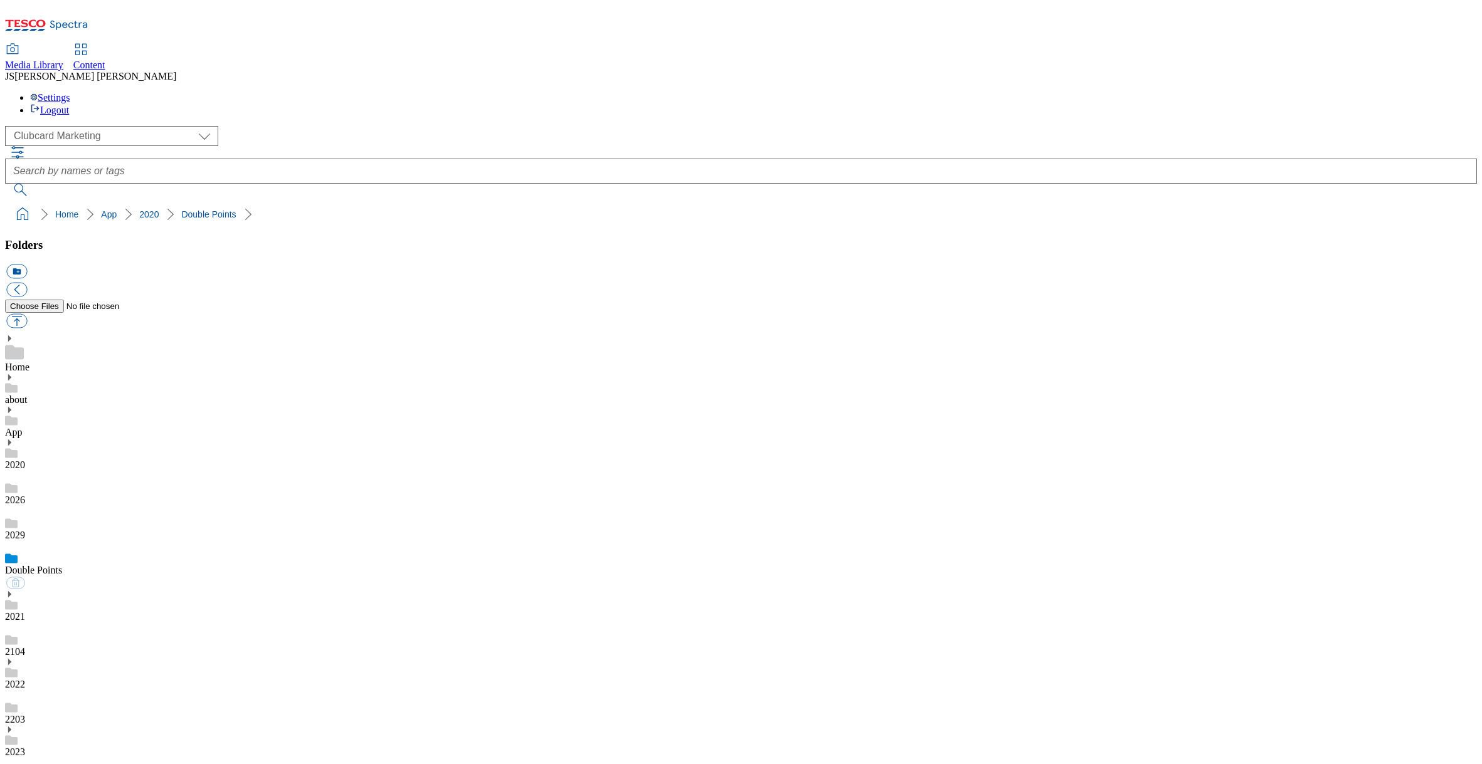
drag, startPoint x: 87, startPoint y: 346, endPoint x: 93, endPoint y: 354, distance: 10.7
click at [87, 590] on div "2021" at bounding box center [740, 606] width 1471 height 33
click at [25, 646] on link "2104" at bounding box center [15, 651] width 20 height 11
click at [29, 362] on link "Home" at bounding box center [17, 367] width 24 height 11
click at [23, 441] on link "App" at bounding box center [14, 446] width 18 height 11
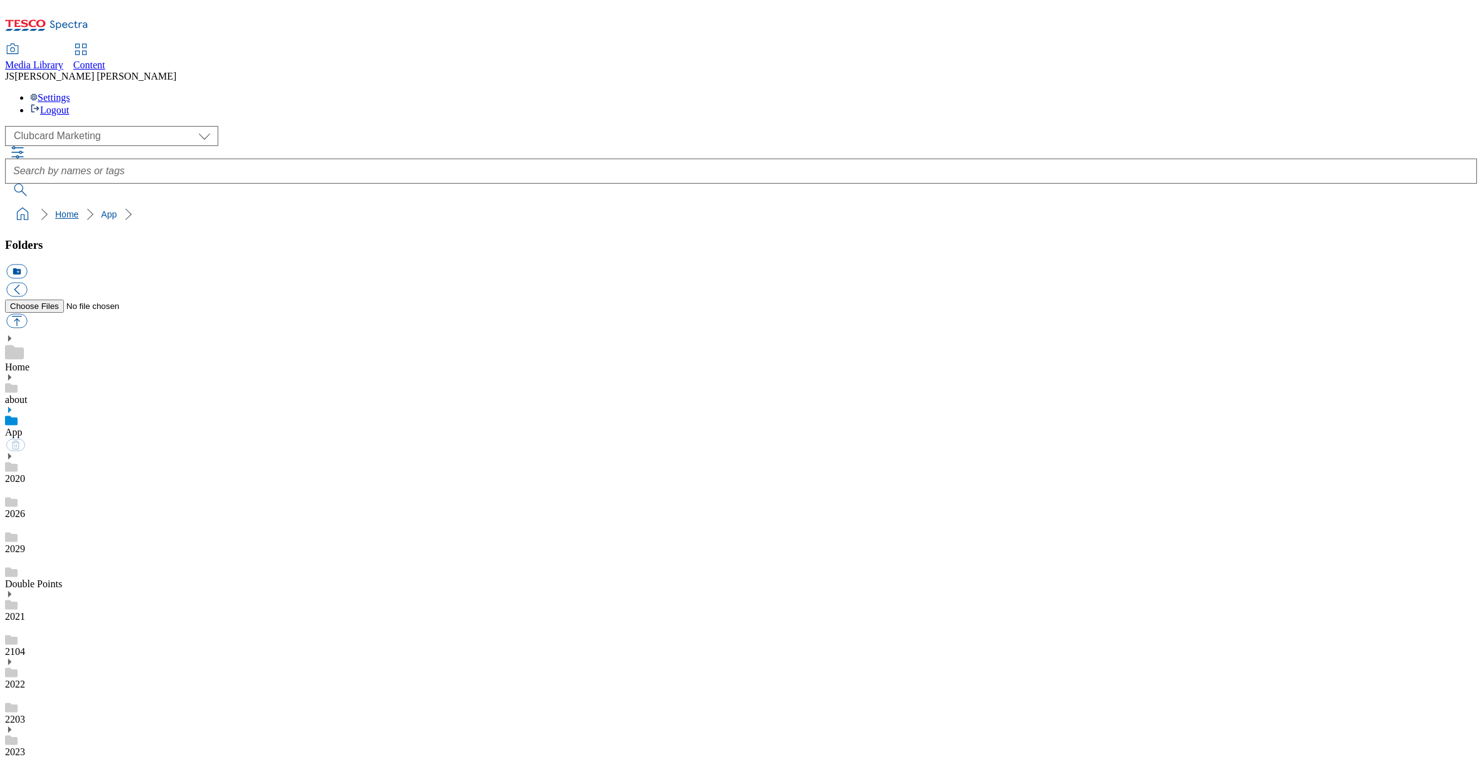
click at [55, 209] on link "Home" at bounding box center [66, 214] width 23 height 10
